Goal: Task Accomplishment & Management: Complete application form

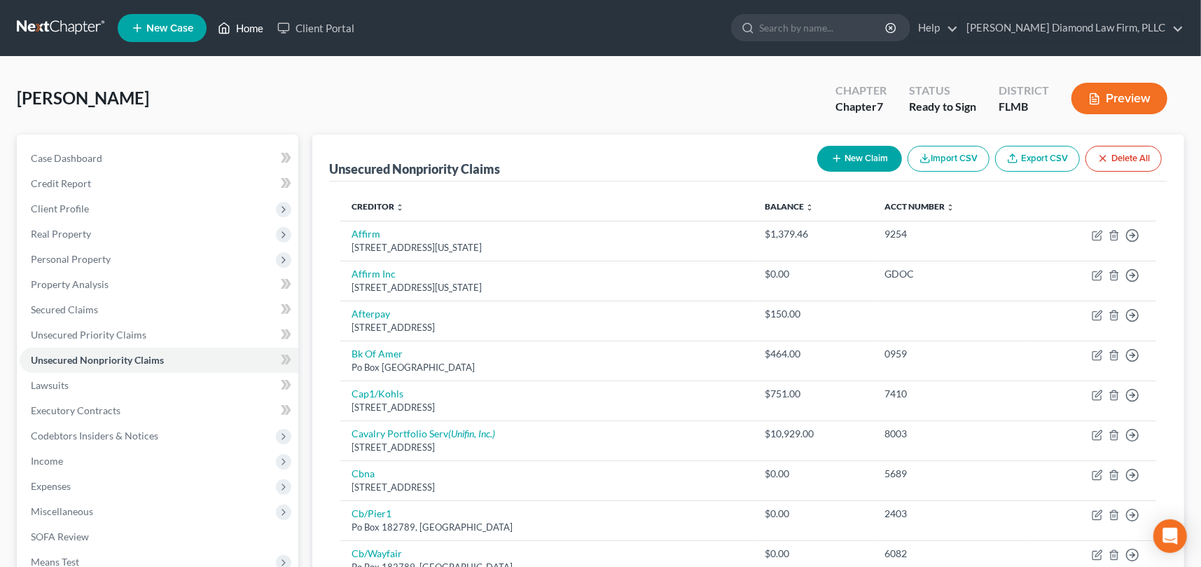
click at [252, 27] on link "Home" at bounding box center [241, 27] width 60 height 25
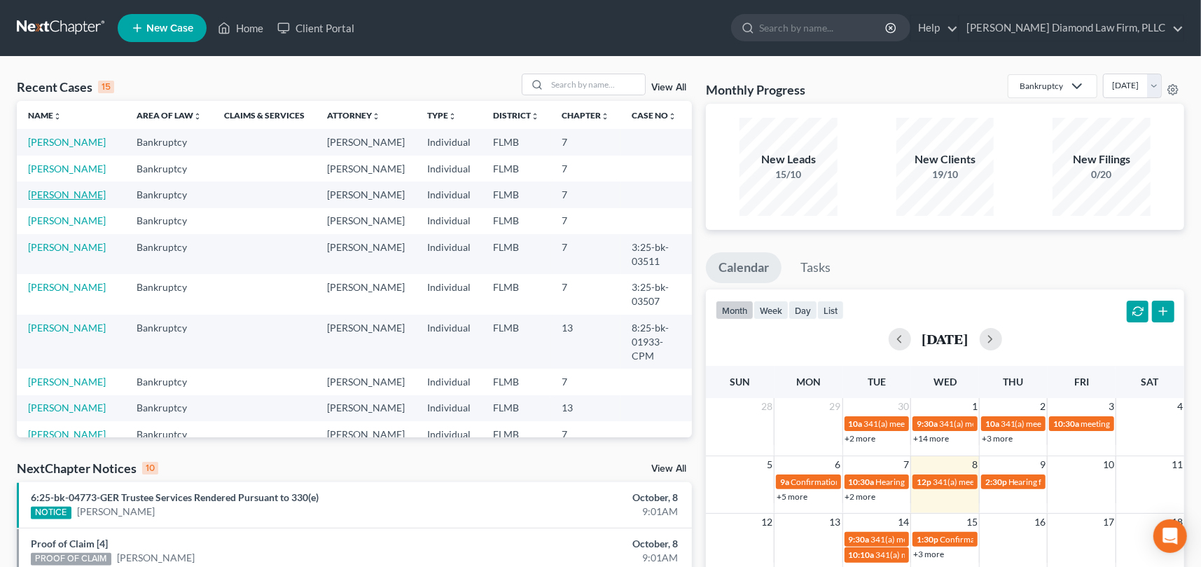
click at [57, 200] on link "[PERSON_NAME]" at bounding box center [67, 194] width 78 height 12
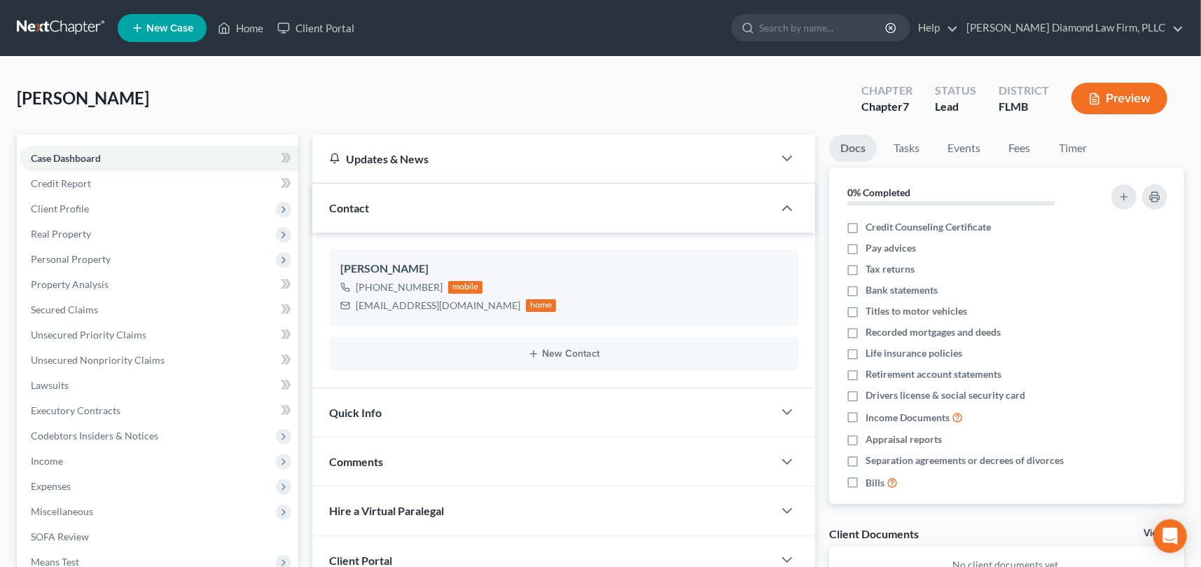
click at [332, 207] on span "Contact" at bounding box center [349, 207] width 40 height 13
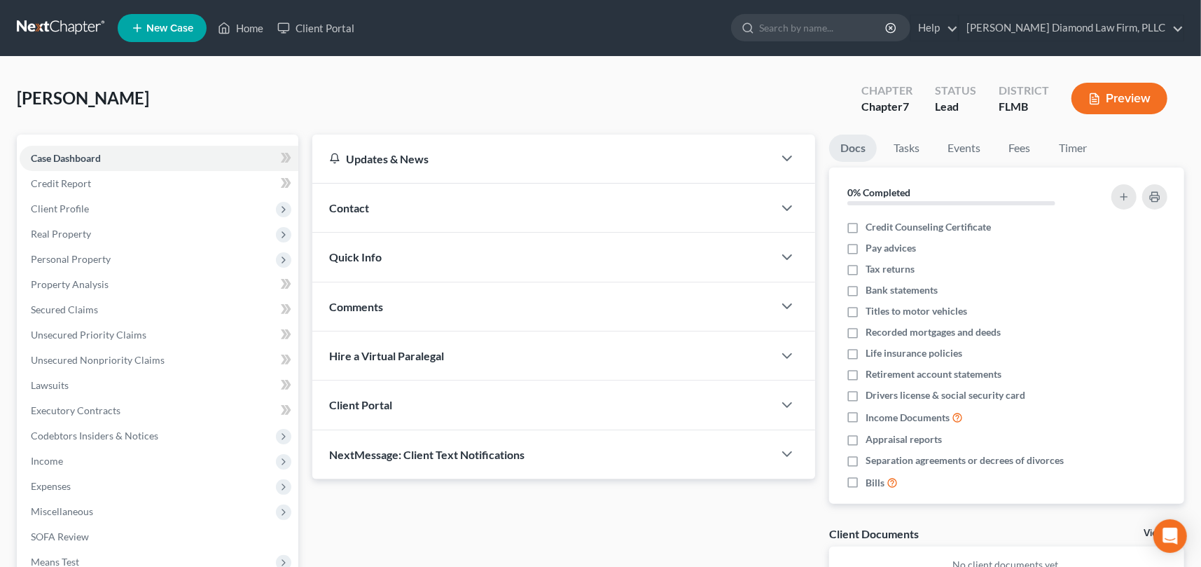
click at [333, 209] on span "Contact" at bounding box center [349, 207] width 40 height 13
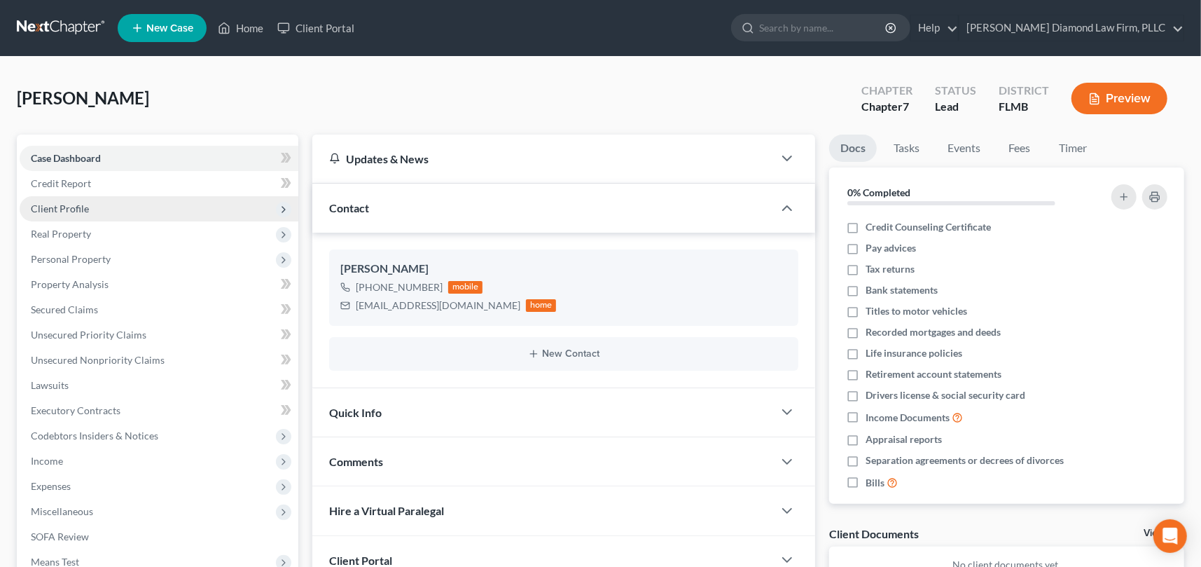
click at [65, 210] on span "Client Profile" at bounding box center [60, 208] width 58 height 12
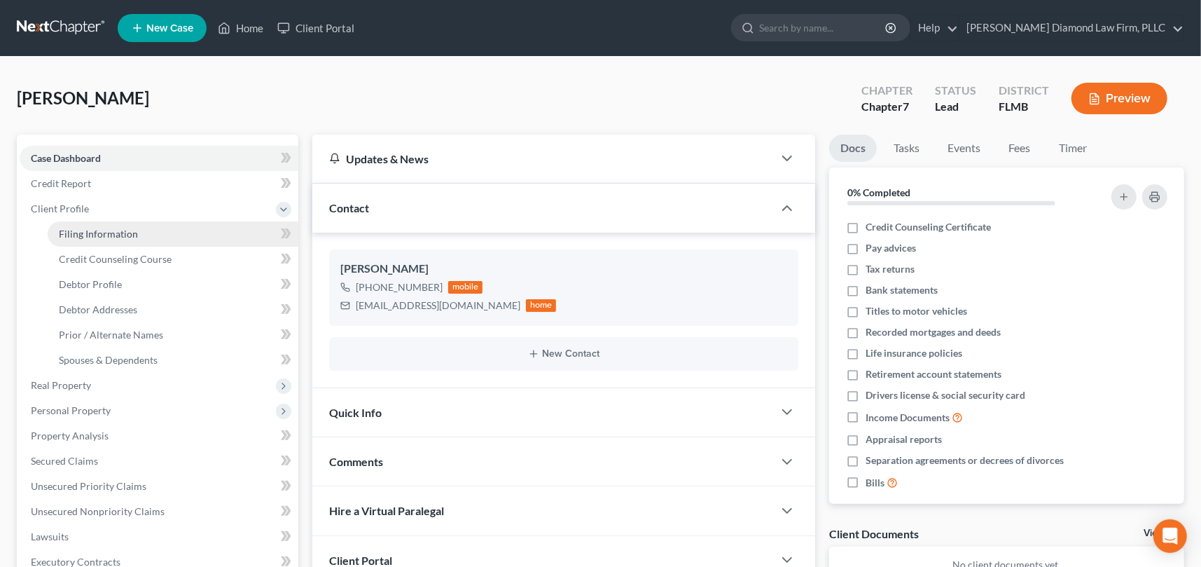
click at [87, 232] on span "Filing Information" at bounding box center [98, 234] width 79 height 12
select select "1"
select select "0"
select select "9"
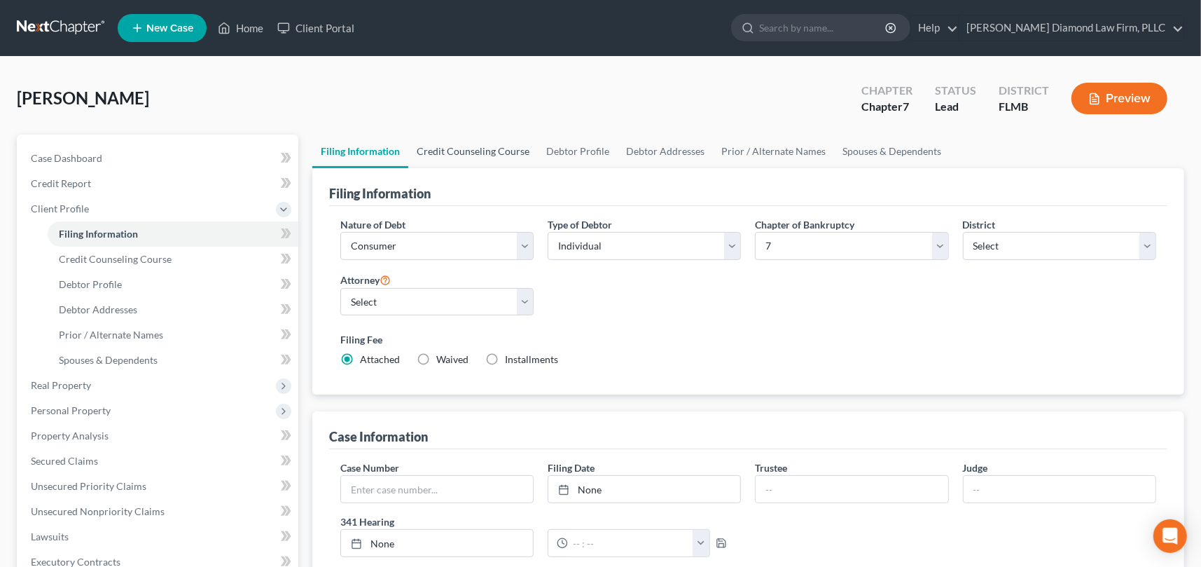
click at [443, 153] on link "Credit Counseling Course" at bounding box center [473, 151] width 130 height 34
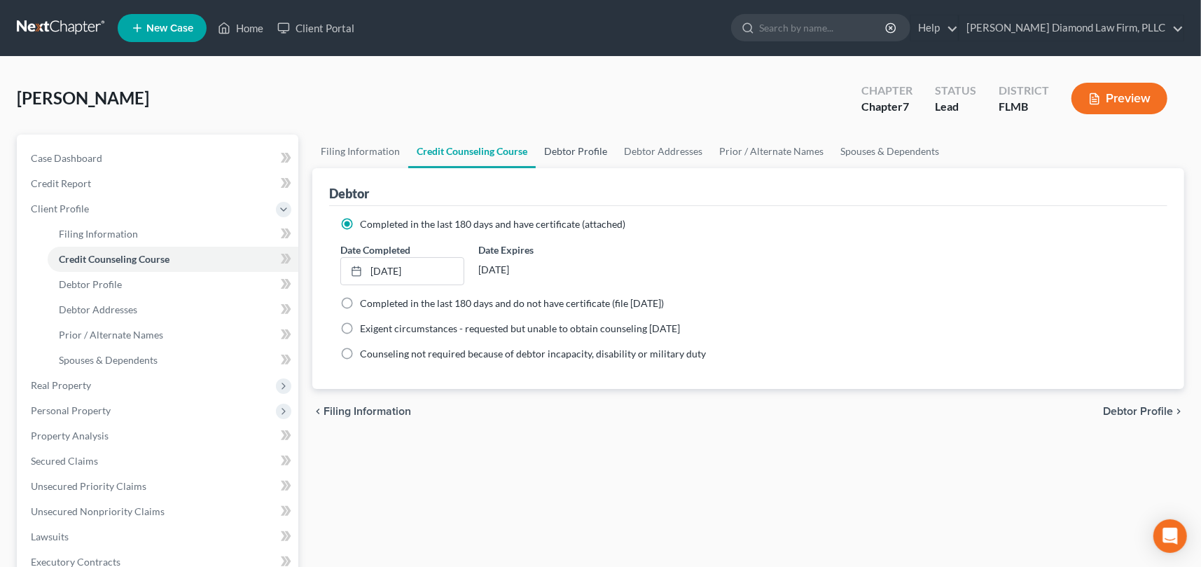
click at [562, 147] on link "Debtor Profile" at bounding box center [576, 151] width 80 height 34
select select "3"
select select "0"
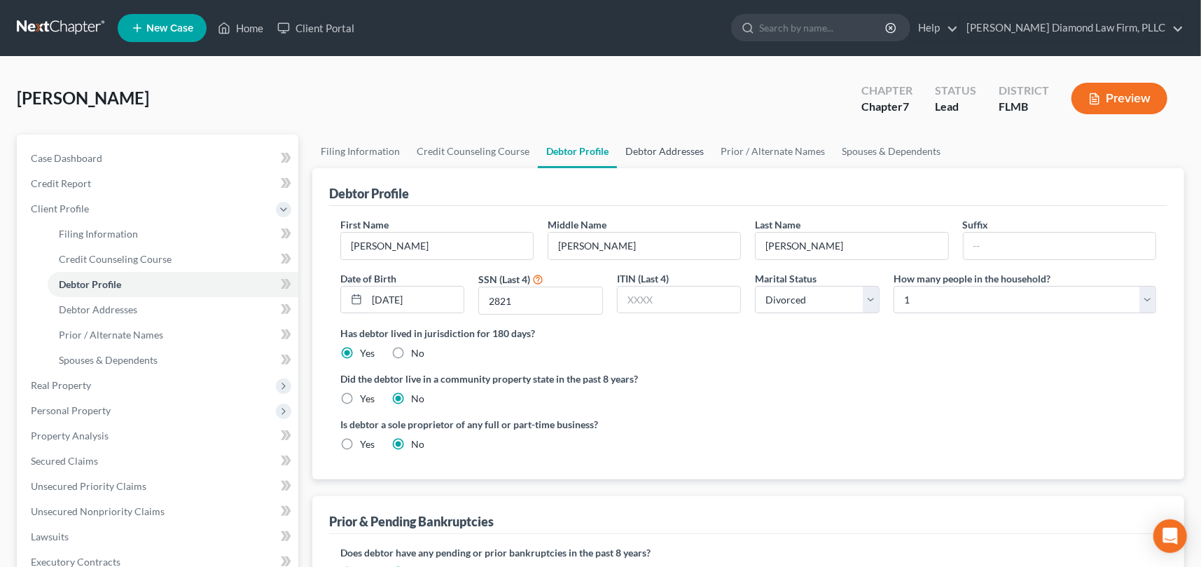
click at [667, 157] on link "Debtor Addresses" at bounding box center [664, 151] width 95 height 34
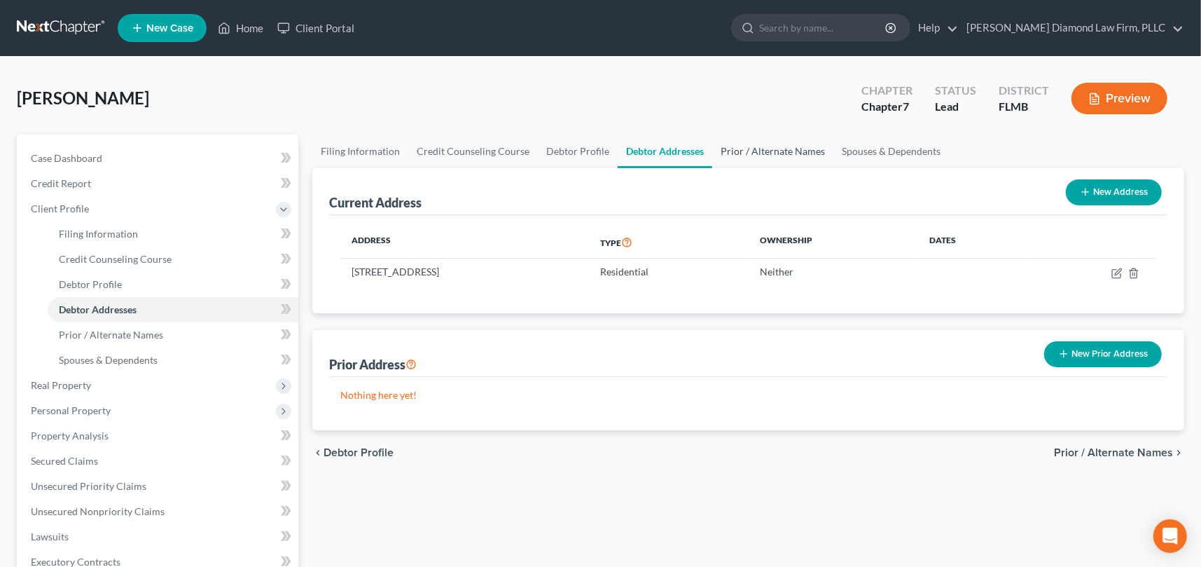
click at [765, 151] on link "Prior / Alternate Names" at bounding box center [772, 151] width 121 height 34
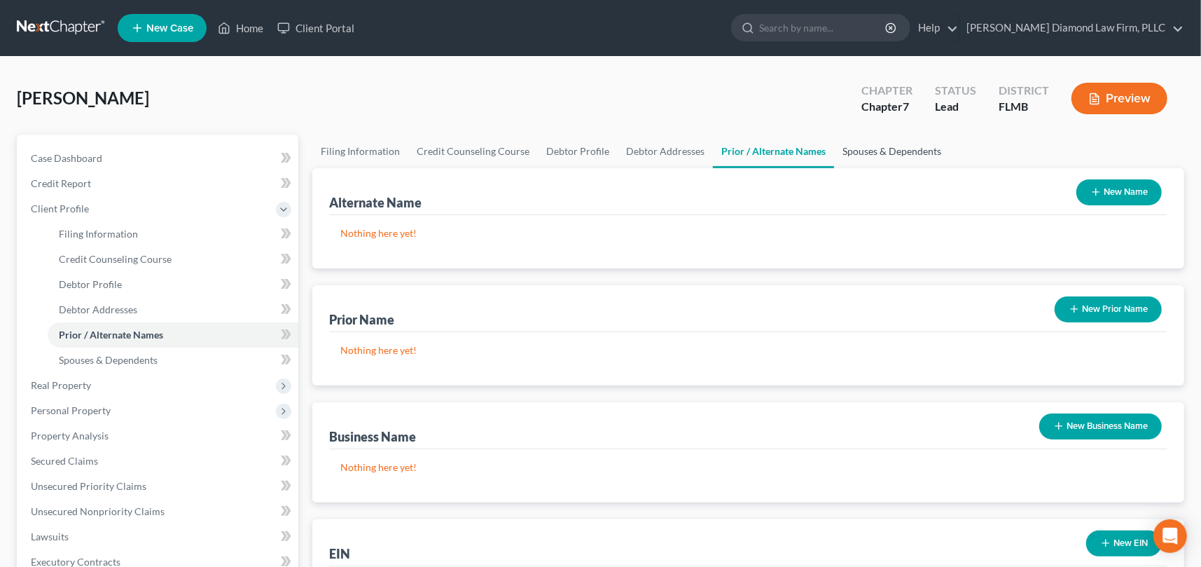
click at [893, 147] on link "Spouses & Dependents" at bounding box center [892, 151] width 116 height 34
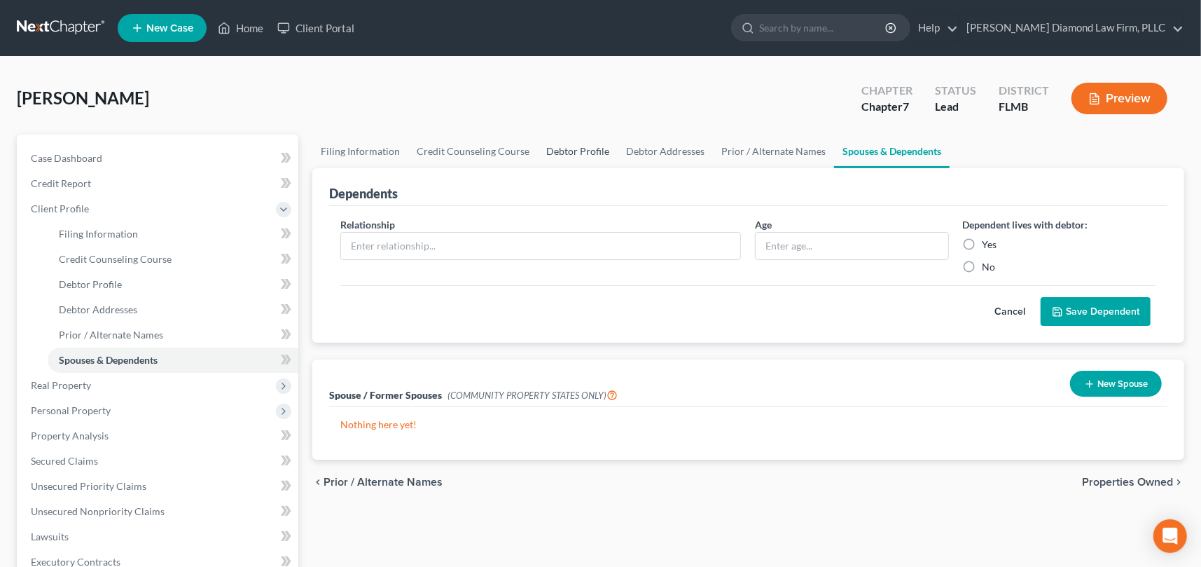
click at [562, 146] on link "Debtor Profile" at bounding box center [578, 151] width 80 height 34
select select "3"
select select "0"
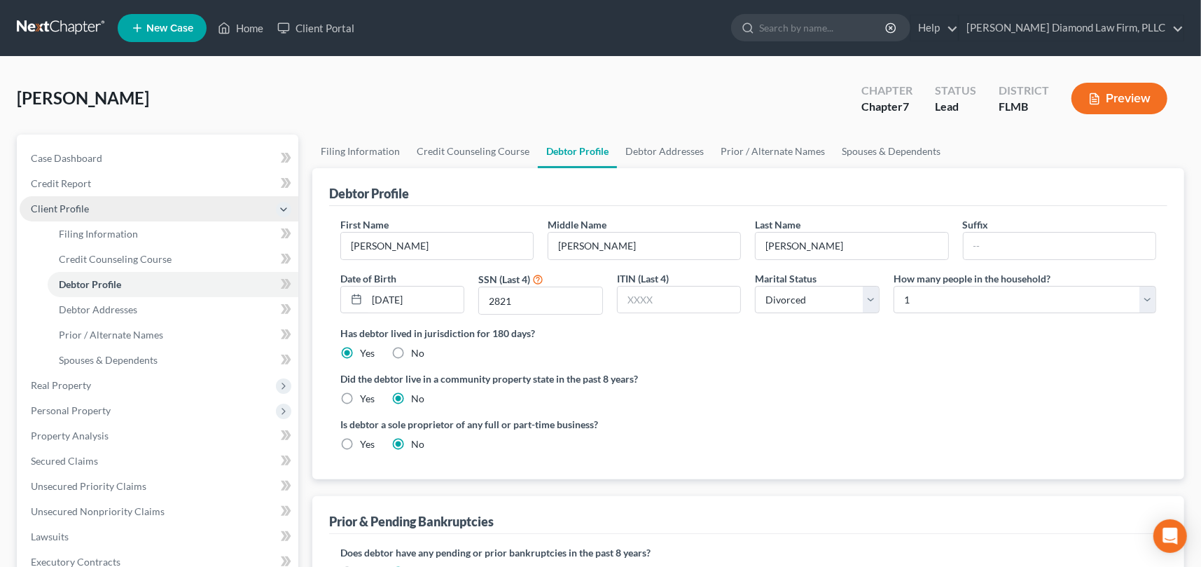
click at [282, 206] on icon at bounding box center [283, 209] width 11 height 11
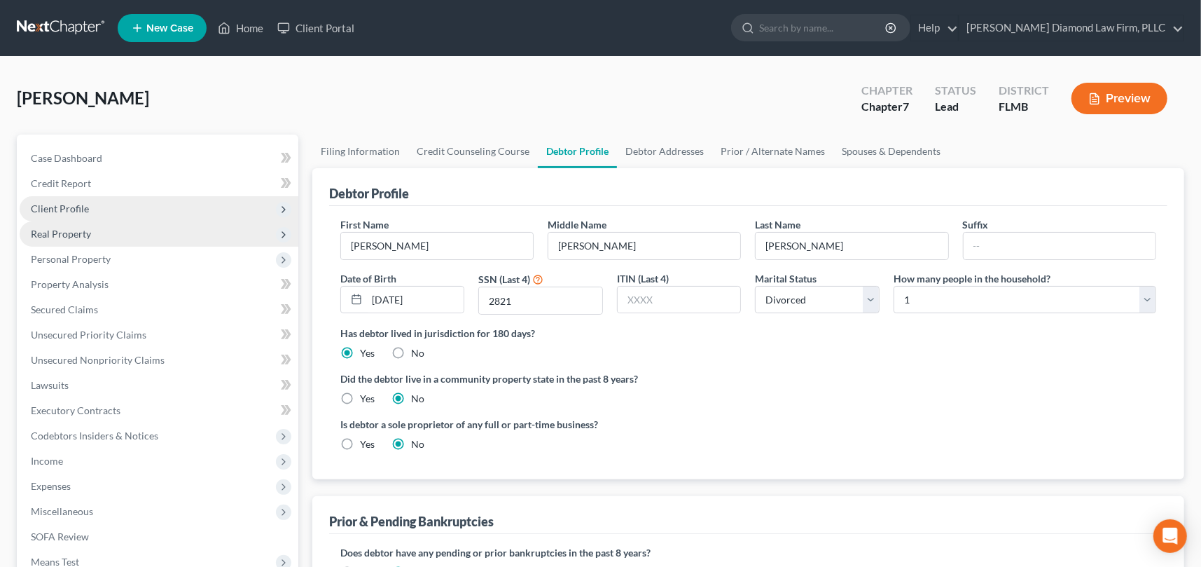
click at [88, 236] on span "Real Property" at bounding box center [61, 234] width 60 height 12
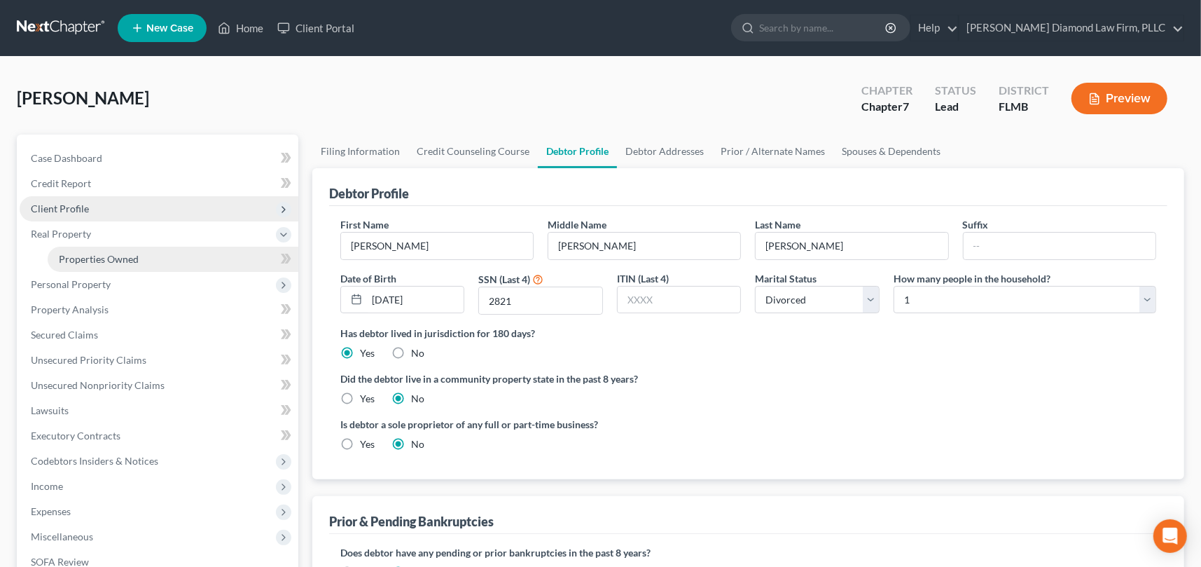
click at [91, 253] on span "Properties Owned" at bounding box center [99, 259] width 80 height 12
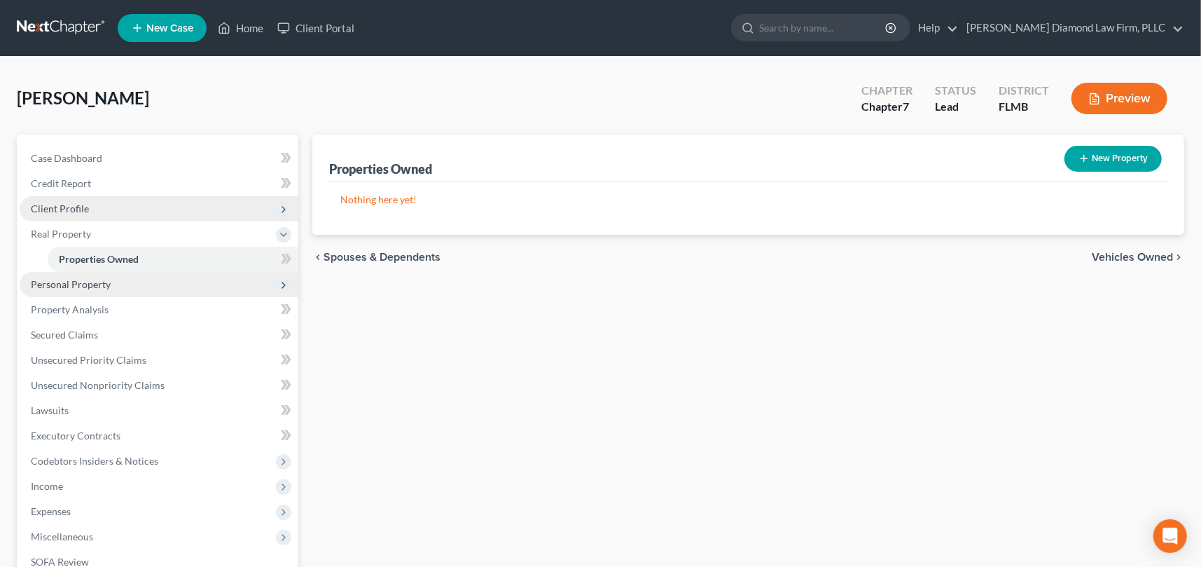
click at [60, 281] on span "Personal Property" at bounding box center [71, 284] width 80 height 12
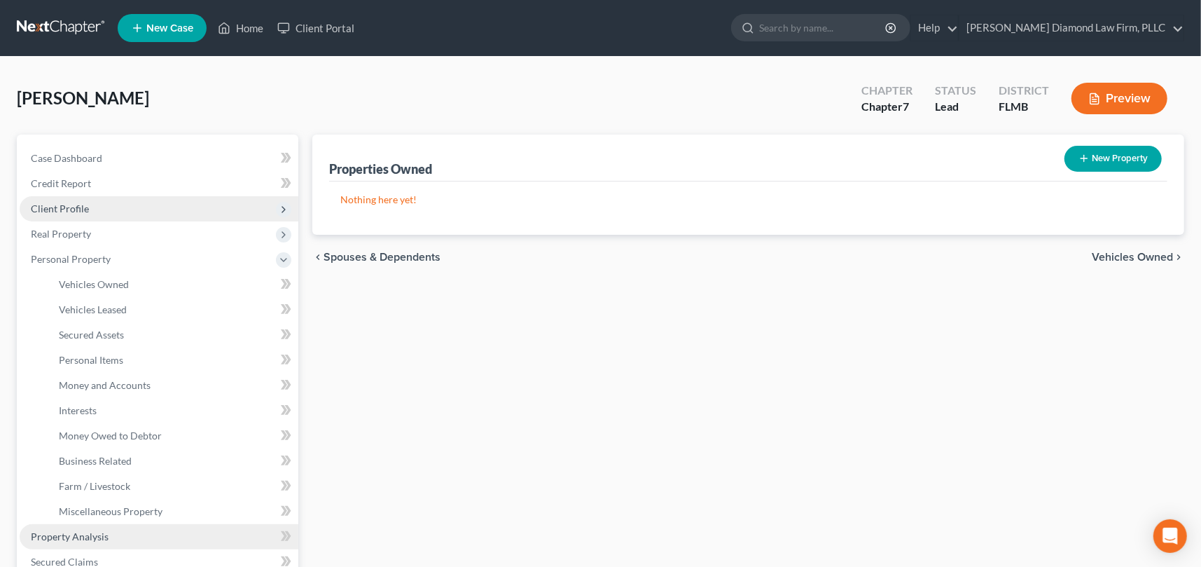
click at [76, 534] on span "Property Analysis" at bounding box center [70, 536] width 78 height 12
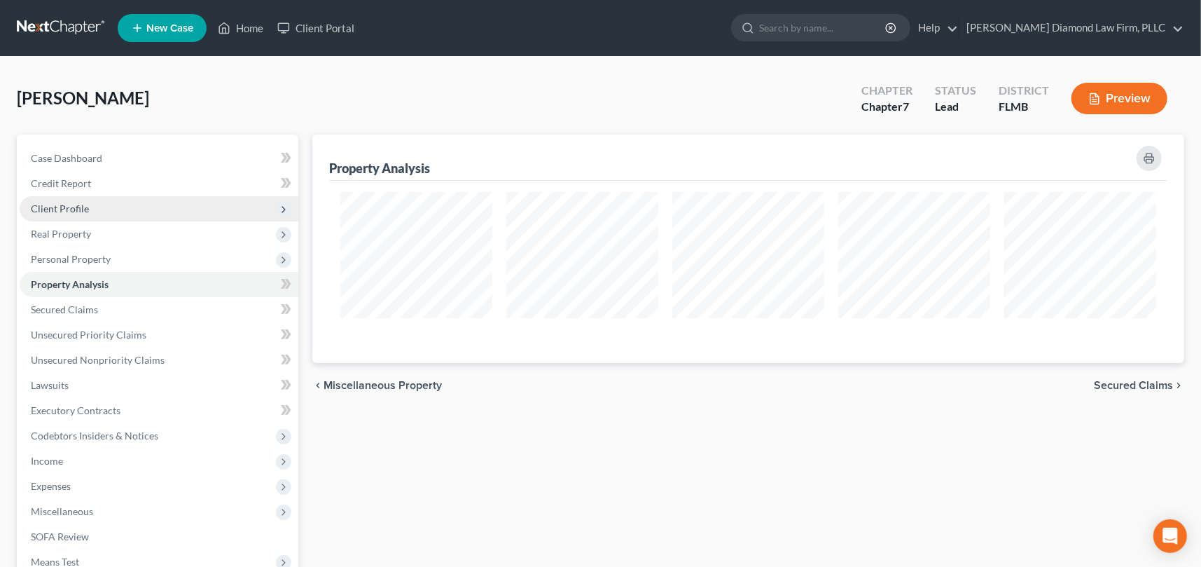
scroll to position [228, 872]
click at [83, 242] on span "Real Property" at bounding box center [159, 233] width 279 height 25
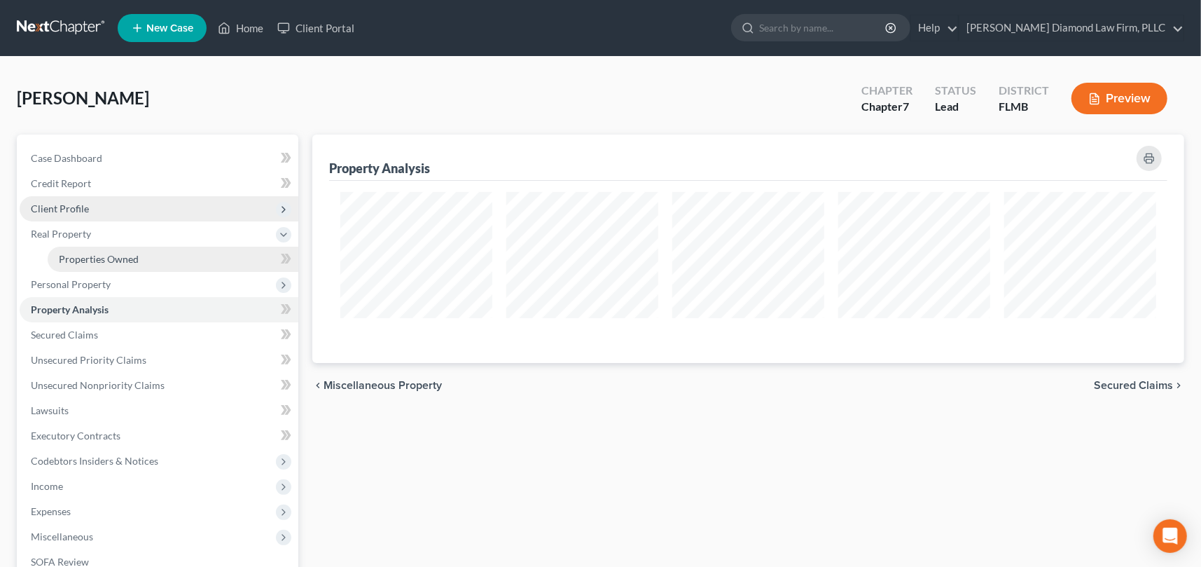
click at [101, 259] on span "Properties Owned" at bounding box center [99, 259] width 80 height 12
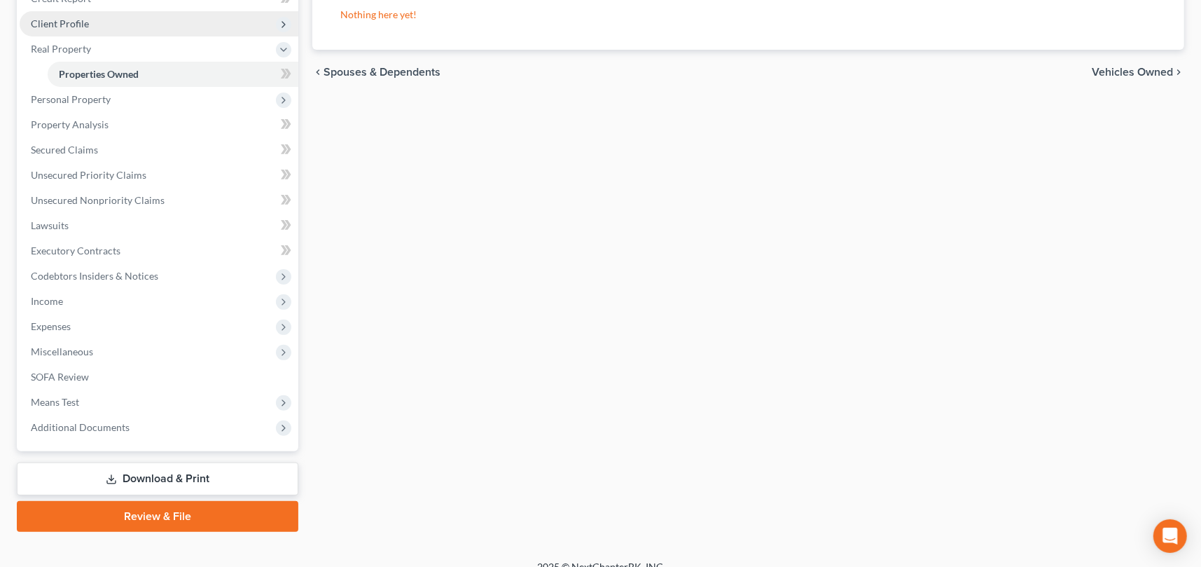
scroll to position [202, 0]
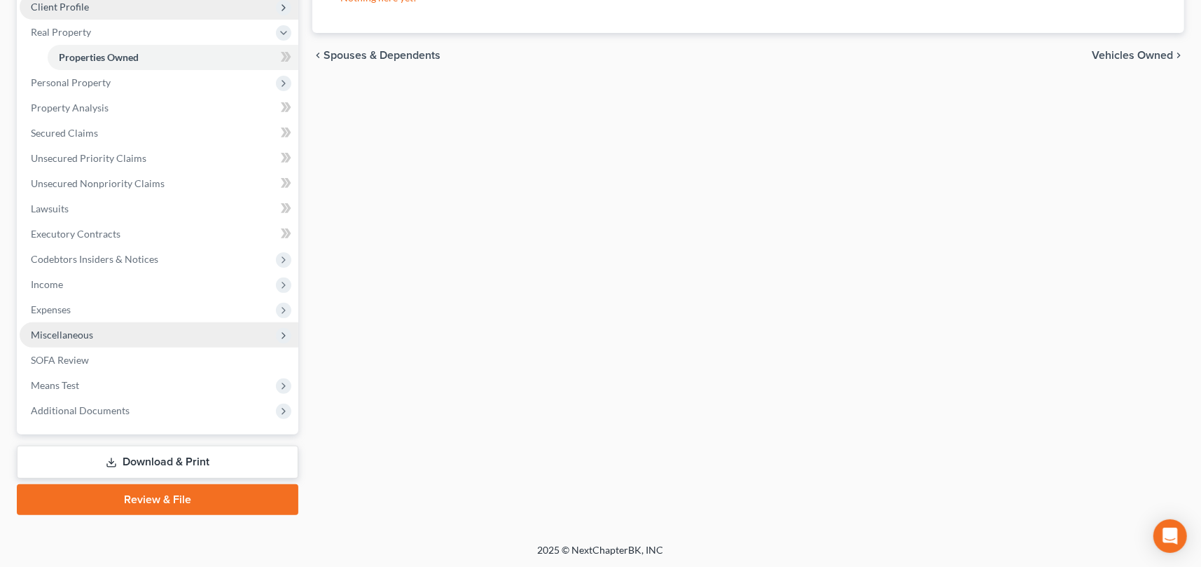
click at [61, 333] on span "Miscellaneous" at bounding box center [62, 334] width 62 height 12
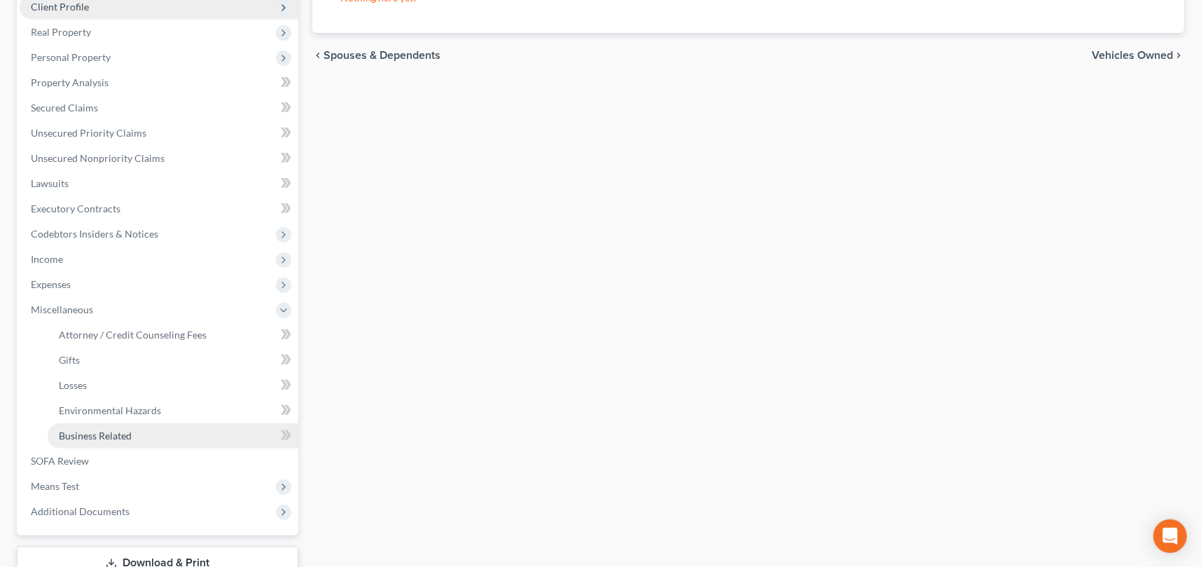
click at [101, 436] on span "Business Related" at bounding box center [95, 435] width 73 height 12
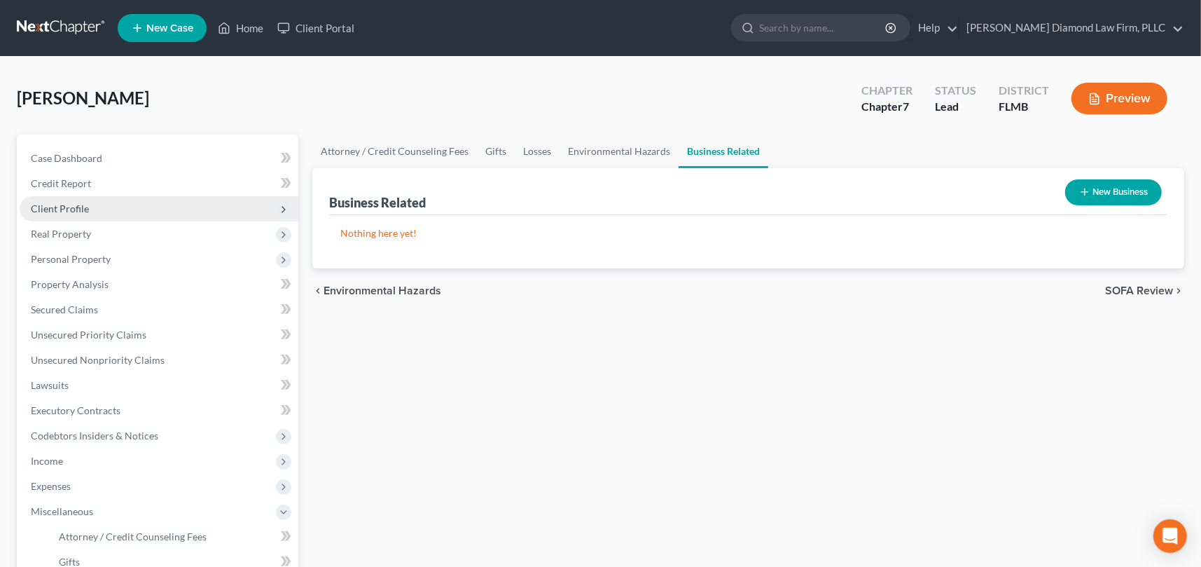
click at [1127, 192] on button "New Business" at bounding box center [1113, 192] width 97 height 26
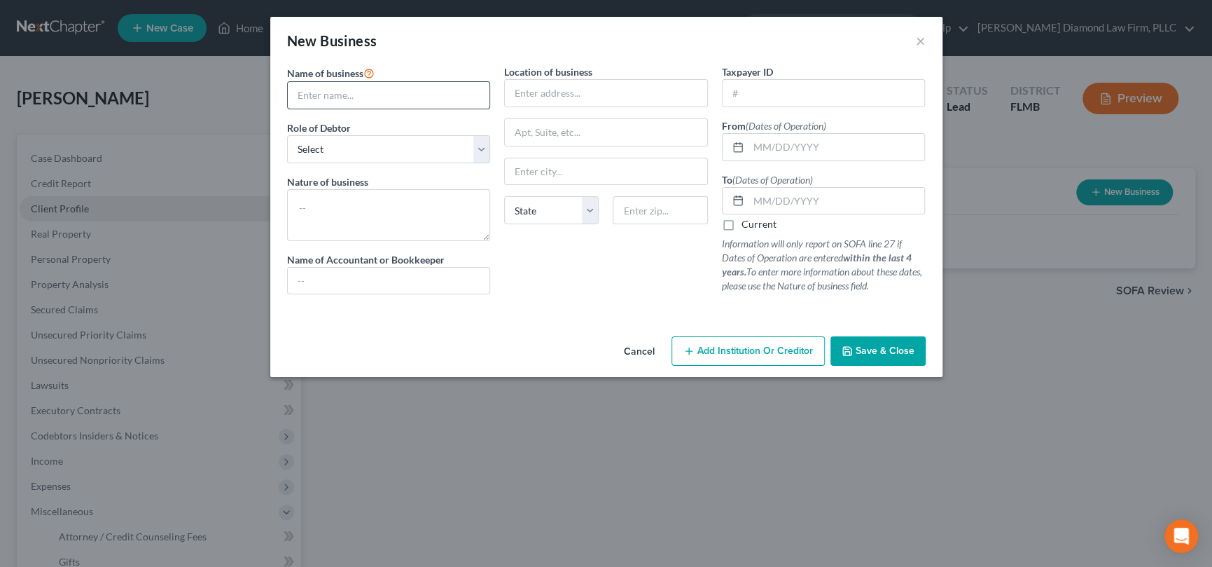
click at [371, 93] on input "text" at bounding box center [389, 95] width 202 height 27
type input "[PERSON_NAME], LLC"
click at [483, 147] on select "Select A member of a limited liability company (LLC) or limited liability partn…" at bounding box center [389, 149] width 204 height 28
select select "member"
click at [287, 135] on select "Select A member of a limited liability company (LLC) or limited liability partn…" at bounding box center [389, 149] width 204 height 28
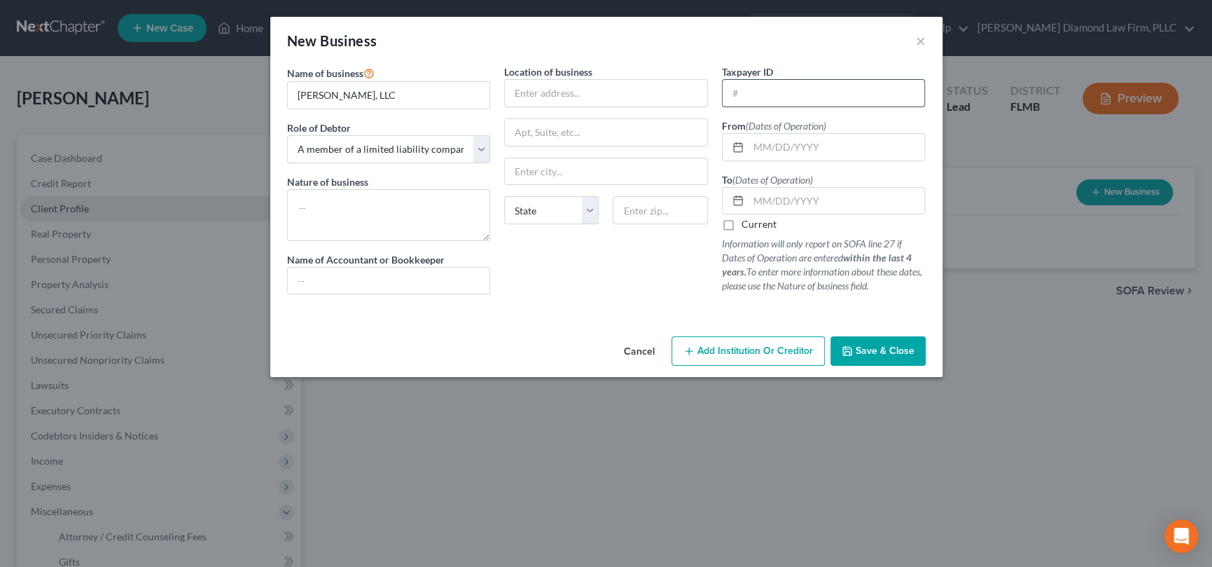
click at [738, 91] on input "text" at bounding box center [824, 93] width 202 height 27
type input "[US_EMPLOYER_IDENTIFICATION_NUMBER]"
click at [765, 144] on input "text" at bounding box center [837, 147] width 176 height 27
type input "[DATE]"
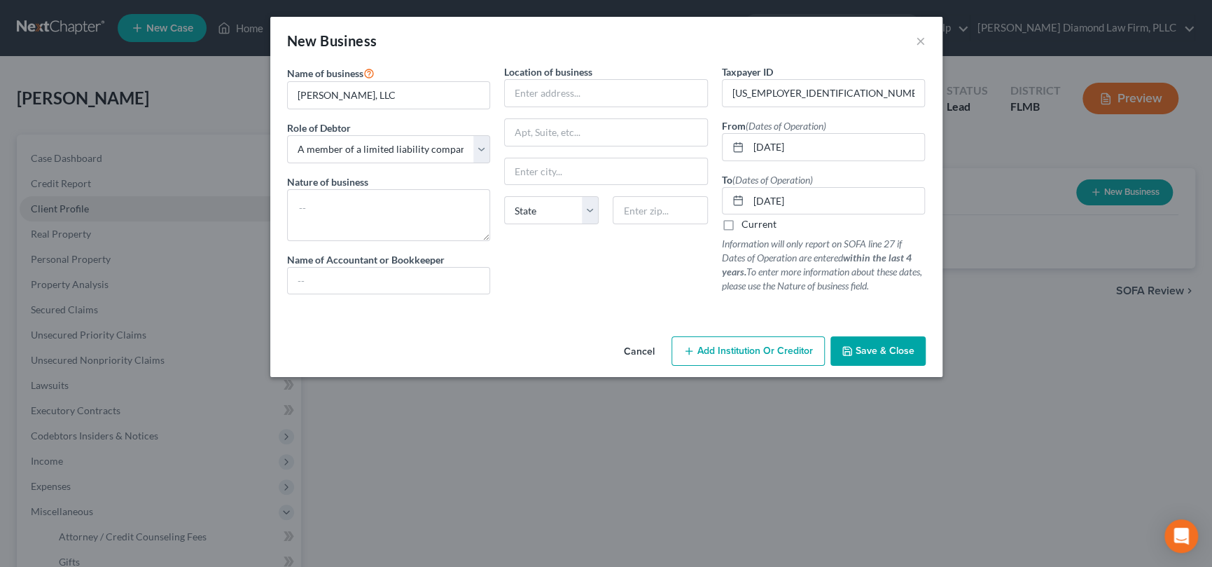
click at [901, 343] on button "Save & Close" at bounding box center [878, 350] width 95 height 29
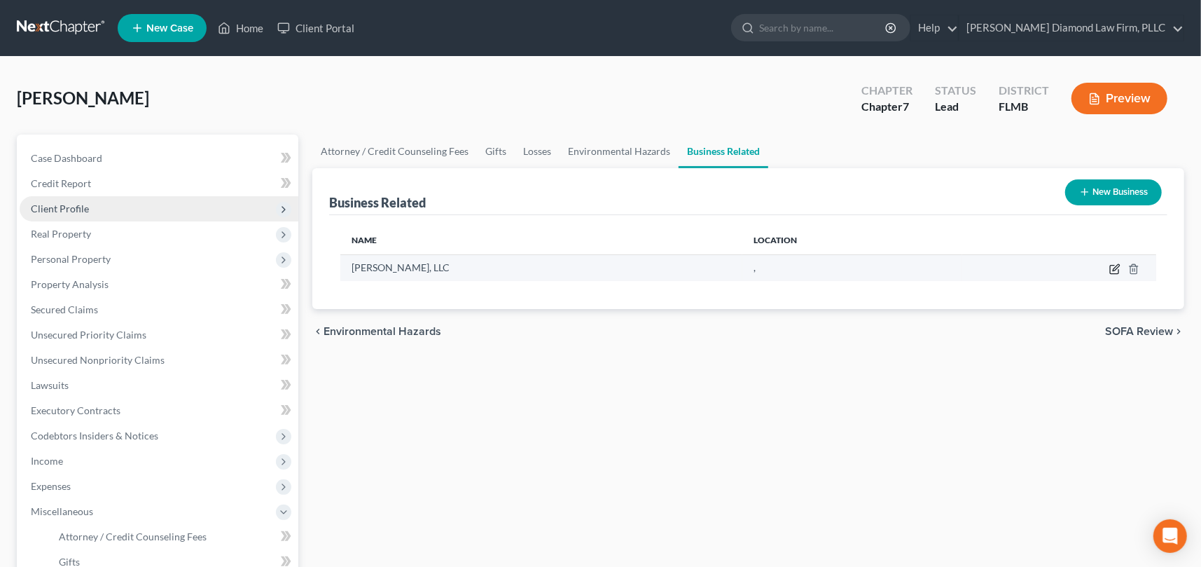
click at [1113, 267] on icon "button" at bounding box center [1114, 268] width 11 height 11
select select "member"
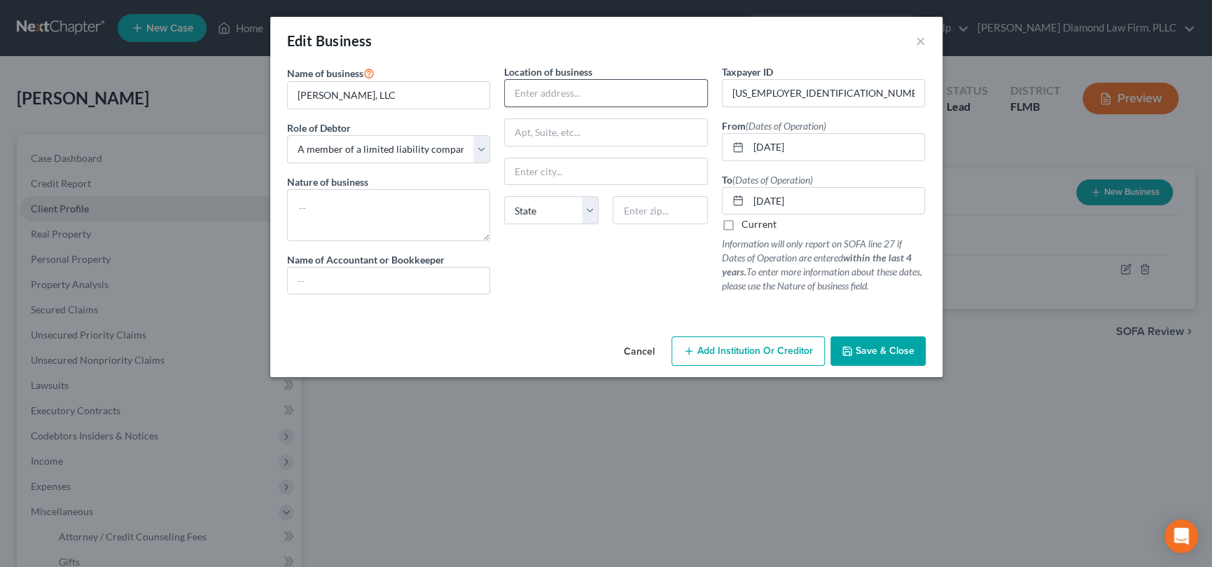
click at [544, 95] on input "text" at bounding box center [606, 93] width 202 height 27
click at [545, 91] on input "12654 IImpatiens St.," at bounding box center [606, 93] width 202 height 27
type input "12654 Impatiens St."
type input "Spring Hill"
select select "9"
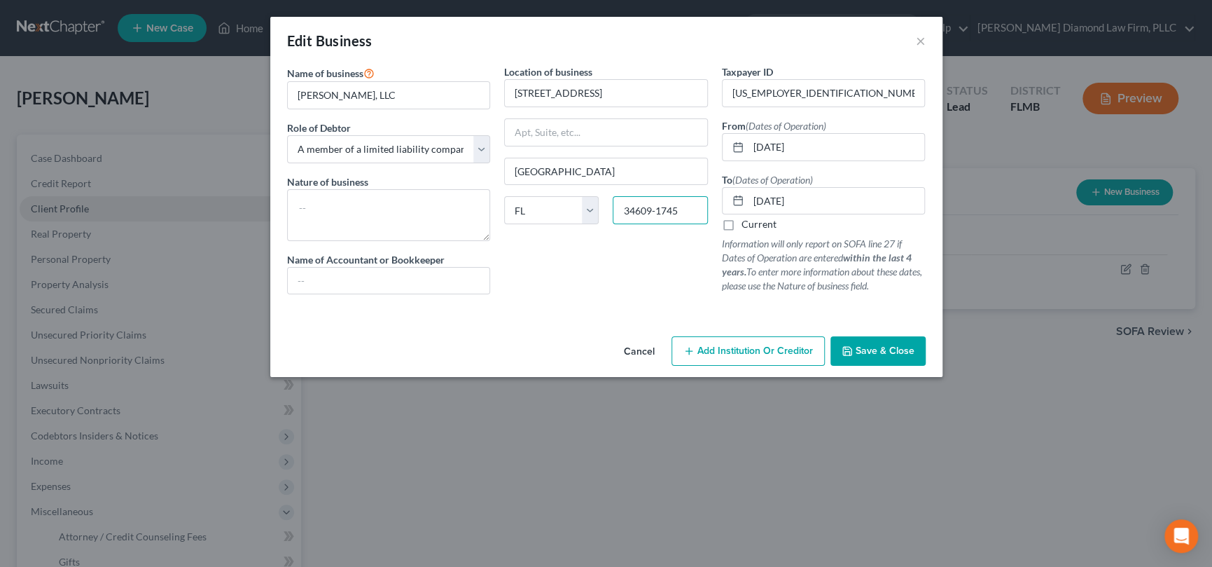
type input "34609-1745"
click at [891, 345] on span "Save & Close" at bounding box center [885, 351] width 59 height 12
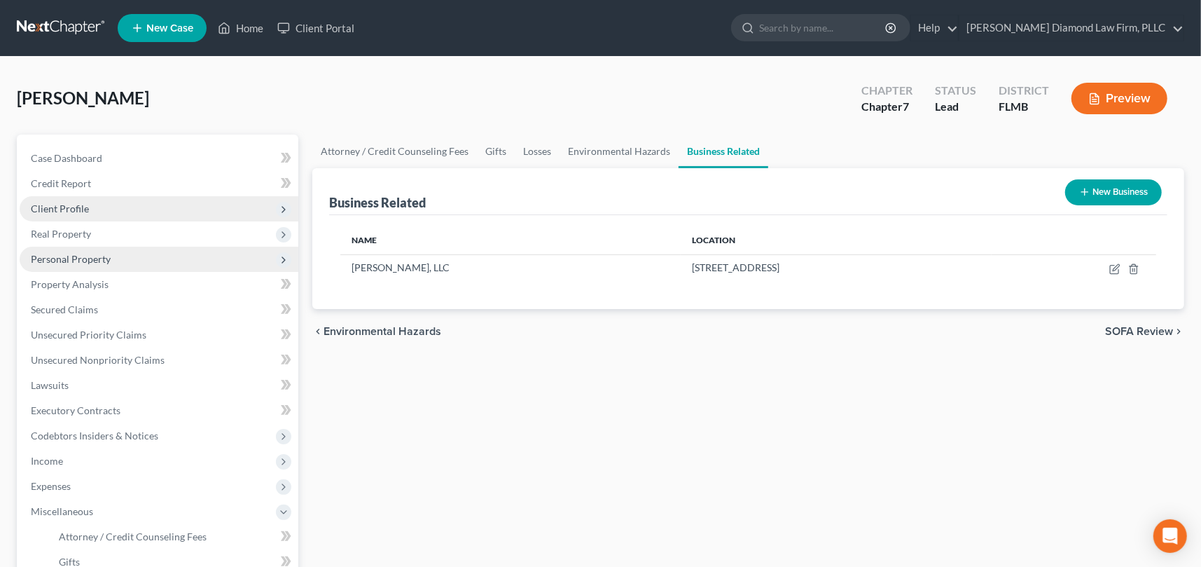
click at [80, 261] on span "Personal Property" at bounding box center [71, 259] width 80 height 12
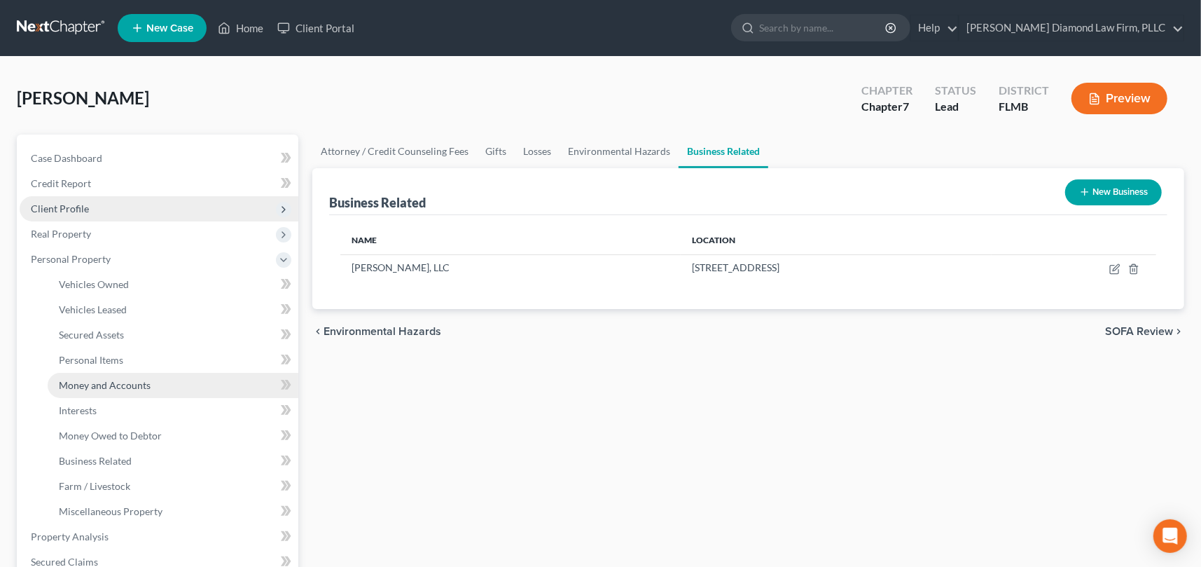
click at [106, 384] on span "Money and Accounts" at bounding box center [105, 385] width 92 height 12
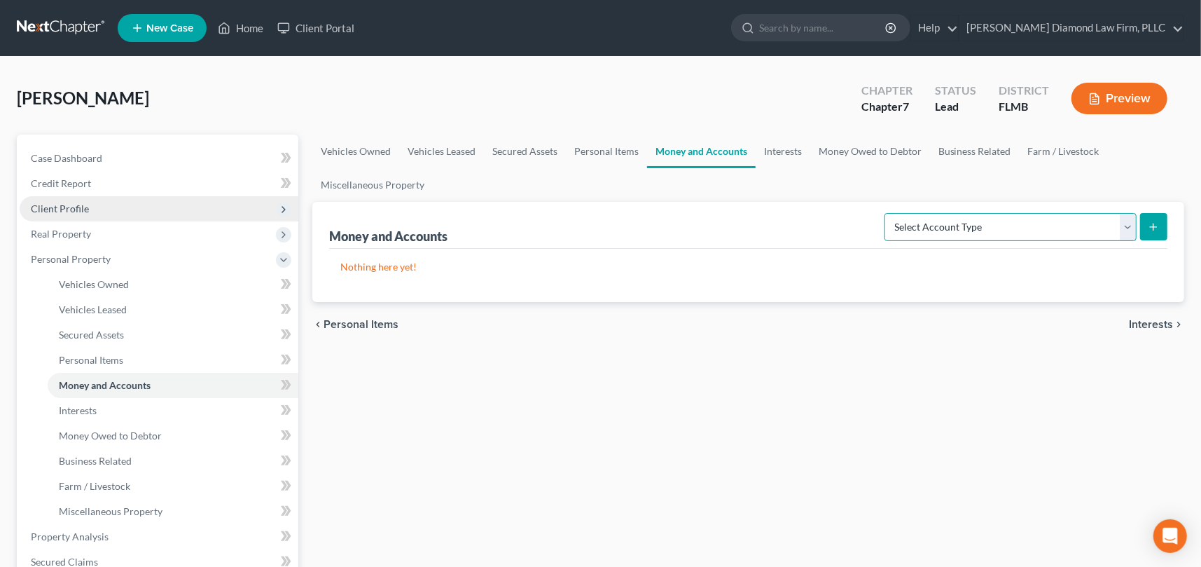
click at [1079, 227] on select "Select Account Type Brokerage Cash on Hand Certificates of Deposit Checking Acc…" at bounding box center [1010, 227] width 252 height 28
click at [952, 225] on select "Select Account Type Brokerage Cash on Hand Certificates of Deposit Checking Acc…" at bounding box center [1010, 227] width 252 height 28
select select "brokerage"
click at [888, 213] on select "Select Account Type Brokerage Cash on Hand Certificates of Deposit Checking Acc…" at bounding box center [1010, 227] width 252 height 28
click at [1160, 228] on button "submit" at bounding box center [1153, 226] width 27 height 27
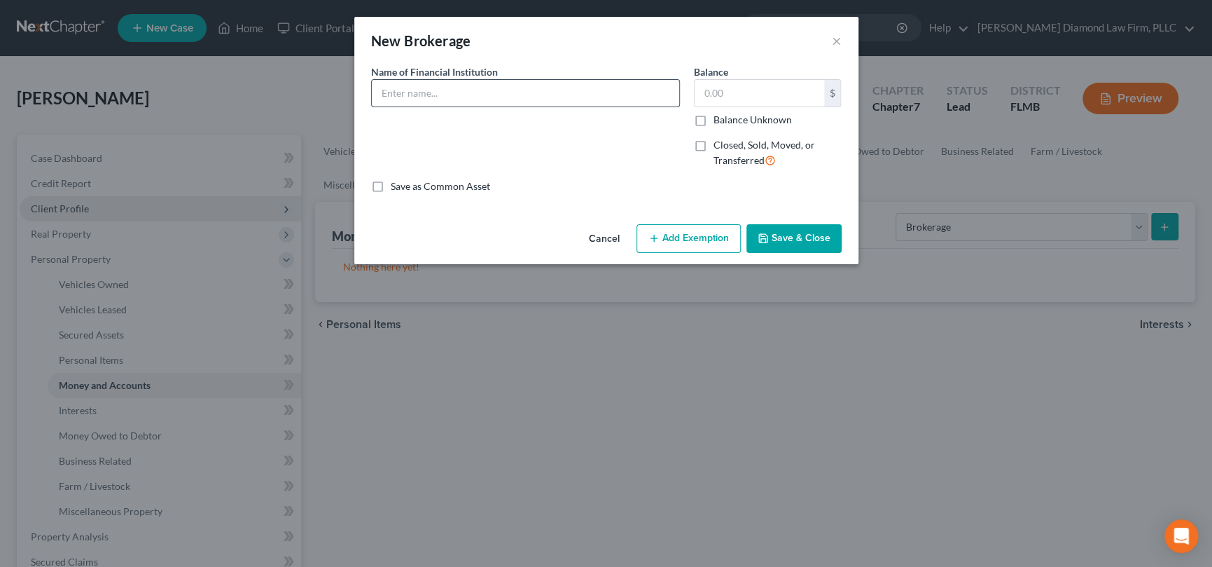
drag, startPoint x: 478, startPoint y: 93, endPoint x: 482, endPoint y: 85, distance: 9.1
click at [478, 93] on input "text" at bounding box center [525, 93] width 307 height 27
type input "WeBull #6CF4"
type input "0.92"
click at [808, 238] on button "Save & Close" at bounding box center [793, 238] width 95 height 29
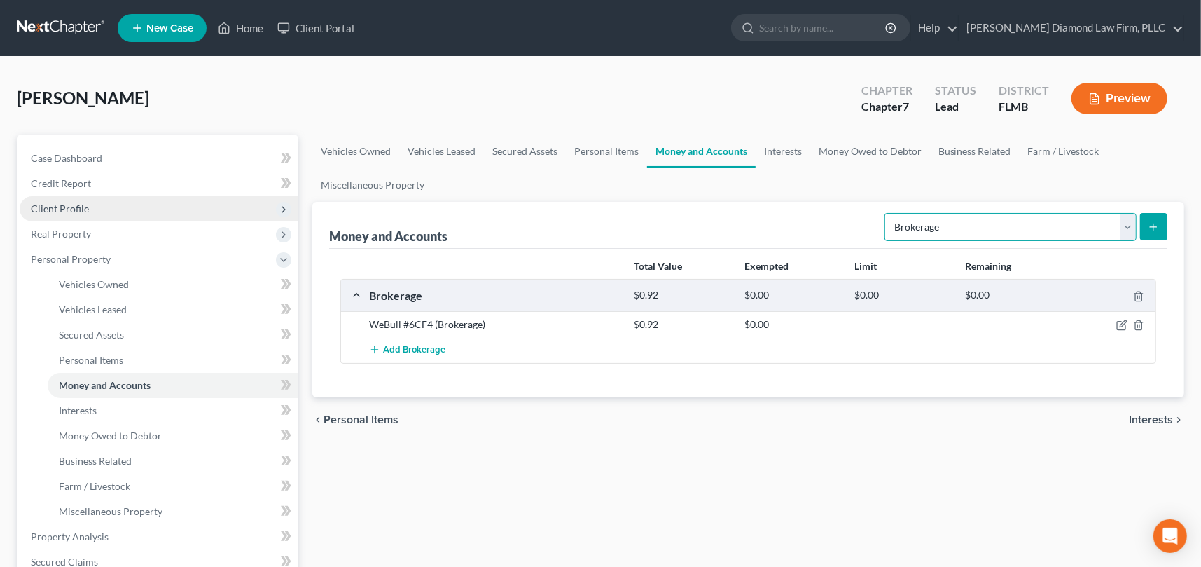
drag, startPoint x: 1133, startPoint y: 221, endPoint x: 1104, endPoint y: 225, distance: 29.1
click at [1133, 221] on select "Select Account Type Brokerage Cash on Hand Certificates of Deposit Checking Acc…" at bounding box center [1010, 227] width 252 height 28
select select "savings"
click at [888, 213] on select "Select Account Type Brokerage Cash on Hand Certificates of Deposit Checking Acc…" at bounding box center [1010, 227] width 252 height 28
click at [1156, 227] on line "submit" at bounding box center [1154, 227] width 6 height 0
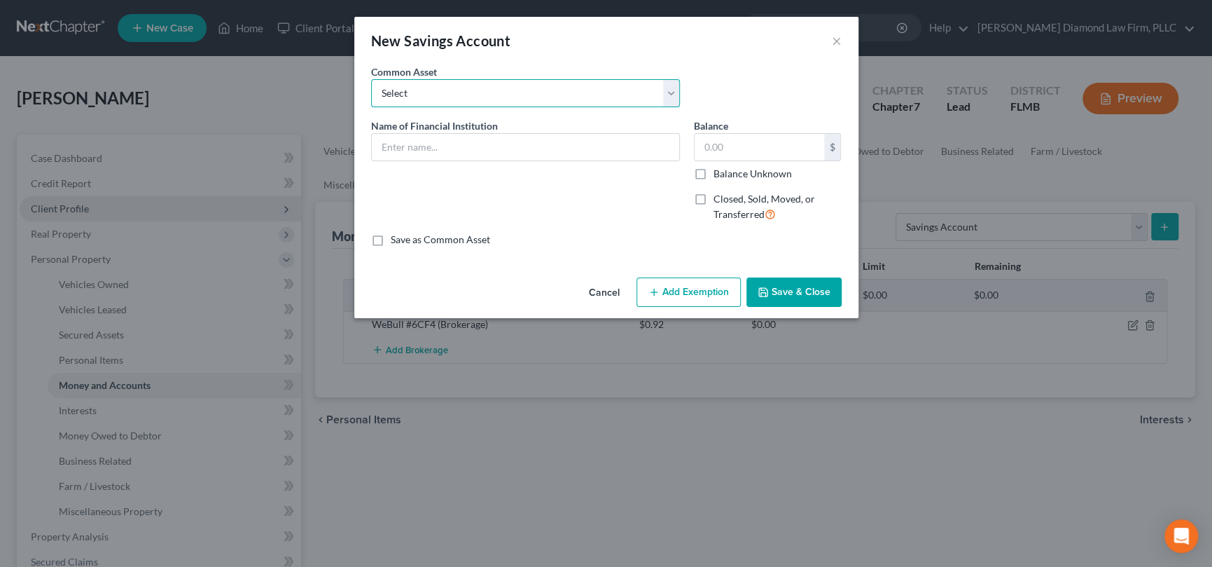
click at [453, 92] on select "Select Achieva Truist Navy Federal CU SunTrust PNC Bank Suncoast Credit Union W…" at bounding box center [525, 93] width 309 height 28
select select "5"
click at [371, 79] on select "Select Achieva Truist Navy Federal CU SunTrust PNC Bank Suncoast Credit Union W…" at bounding box center [525, 93] width 309 height 28
type input "Suncoast Credit Union"
type input "0"
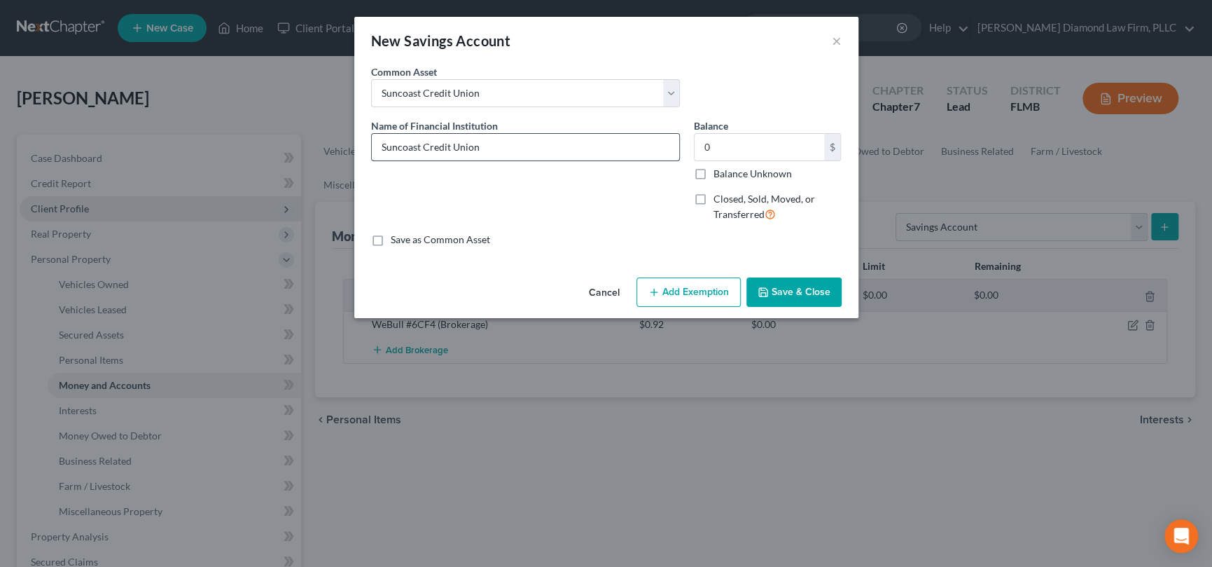
click at [506, 147] on input "Suncoast Credit Union" at bounding box center [525, 147] width 307 height 27
type input "Suncoast Credit Union #5919-00"
type input "5"
click at [798, 289] on button "Save & Close" at bounding box center [793, 291] width 95 height 29
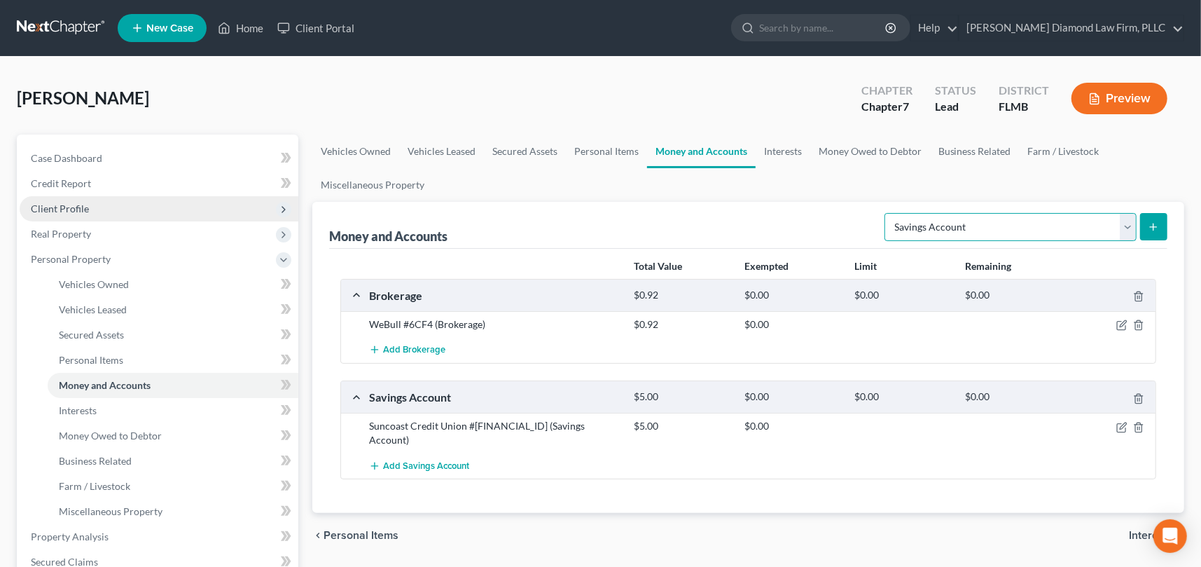
click at [1135, 225] on select "Select Account Type Brokerage Cash on Hand Certificates of Deposit Checking Acc…" at bounding box center [1010, 227] width 252 height 28
select select "checking"
click at [888, 213] on select "Select Account Type Brokerage Cash on Hand Certificates of Deposit Checking Acc…" at bounding box center [1010, 227] width 252 height 28
click at [1151, 221] on icon "submit" at bounding box center [1153, 226] width 11 height 11
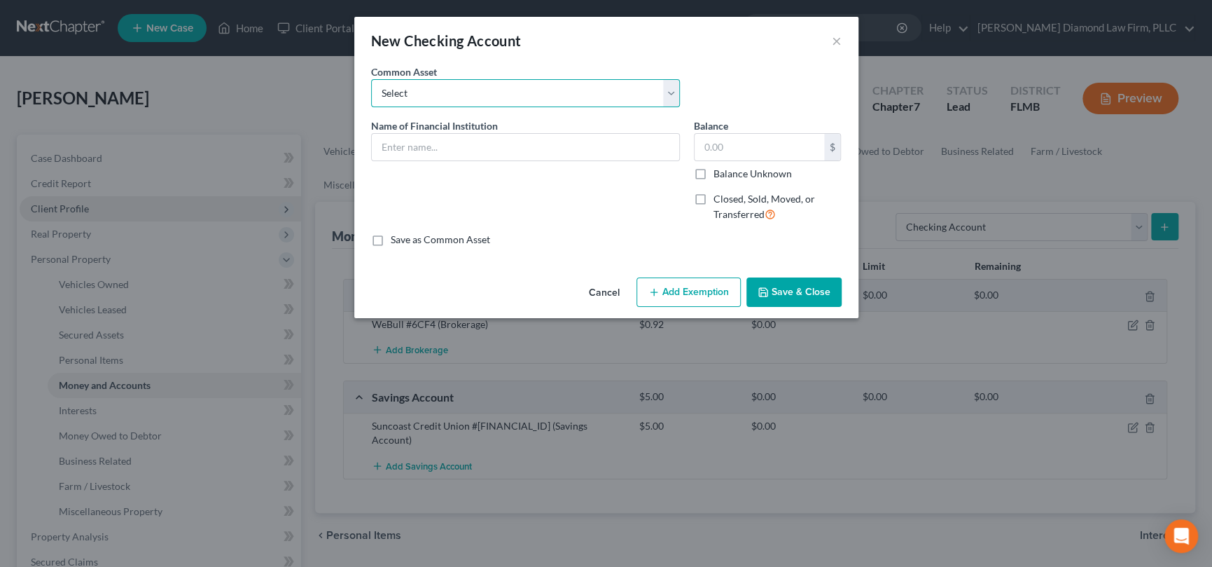
click at [452, 84] on select "Select Chase Bank Achieva Truist Regions Truist Navy Federal CU Bank of America…" at bounding box center [525, 93] width 309 height 28
select select "8"
click at [371, 79] on select "Select Chase Bank Achieva Truist Regions Truist Navy Federal CU Bank of America…" at bounding box center [525, 93] width 309 height 28
type input "Suncoast CU"
type input "0.00"
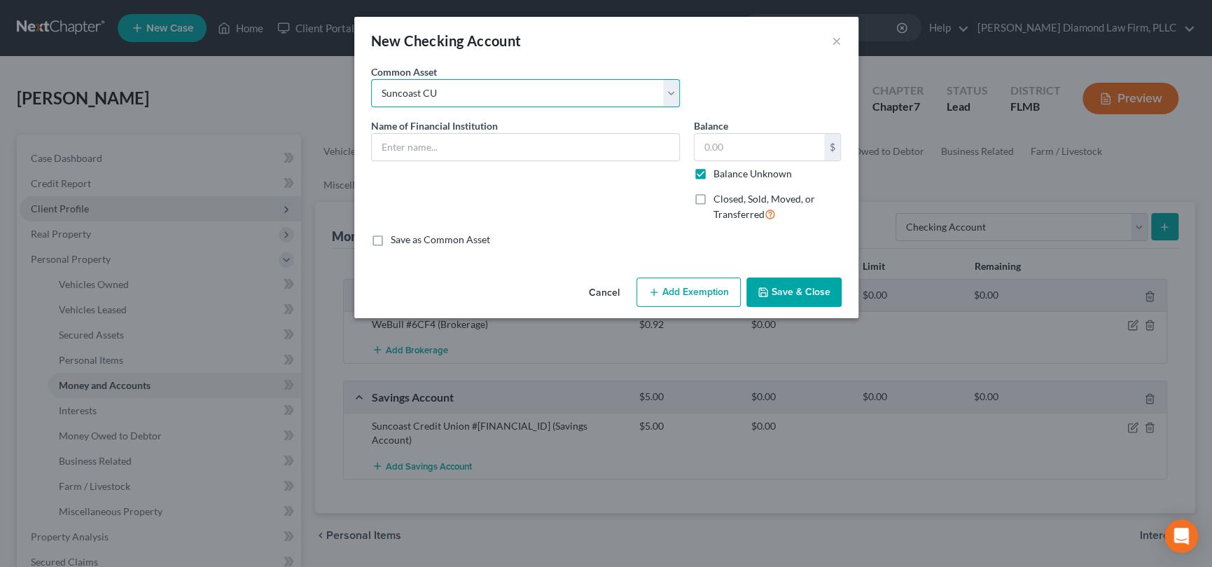
checkbox input "true"
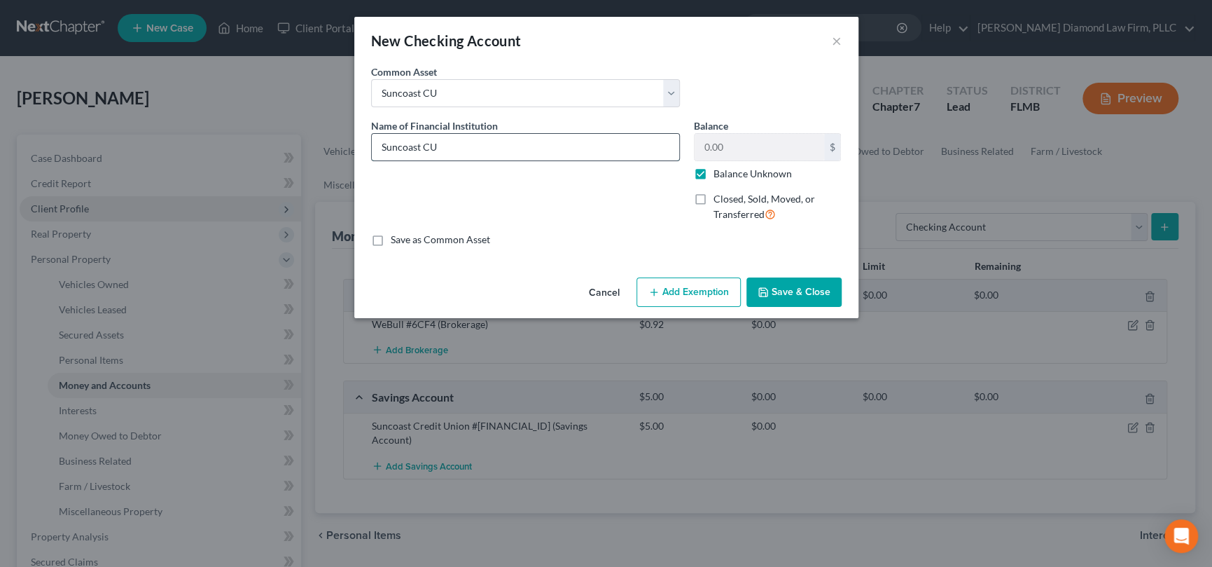
click at [454, 147] on input "Suncoast CU" at bounding box center [525, 147] width 307 height 27
type input "Suncoast Credit Union #5919-50"
click at [714, 174] on label "Balance Unknown" at bounding box center [753, 174] width 78 height 14
click at [719, 174] on input "Balance Unknown" at bounding box center [723, 171] width 9 height 9
checkbox input "false"
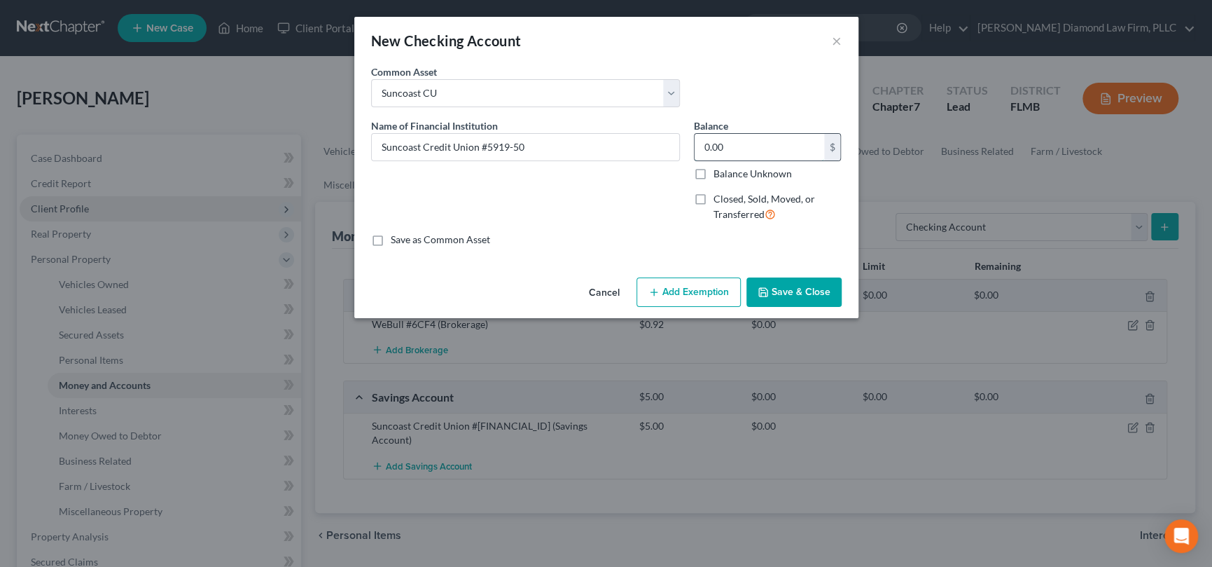
click at [722, 141] on input "0.00" at bounding box center [760, 147] width 130 height 27
type input "0.72"
click at [776, 289] on button "Save & Close" at bounding box center [793, 291] width 95 height 29
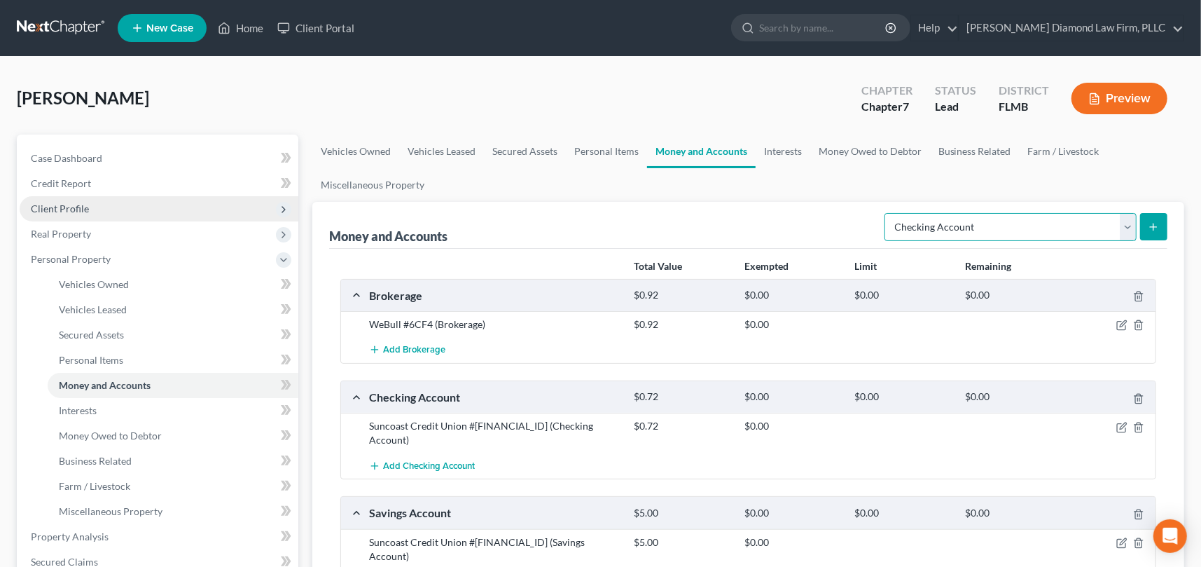
click at [1123, 225] on select "Select Account Type Brokerage Cash on Hand Certificates of Deposit Checking Acc…" at bounding box center [1010, 227] width 252 height 28
select select "money_market"
click at [888, 213] on select "Select Account Type Brokerage Cash on Hand Certificates of Deposit Checking Acc…" at bounding box center [1010, 227] width 252 height 28
click at [1155, 218] on button "submit" at bounding box center [1153, 226] width 27 height 27
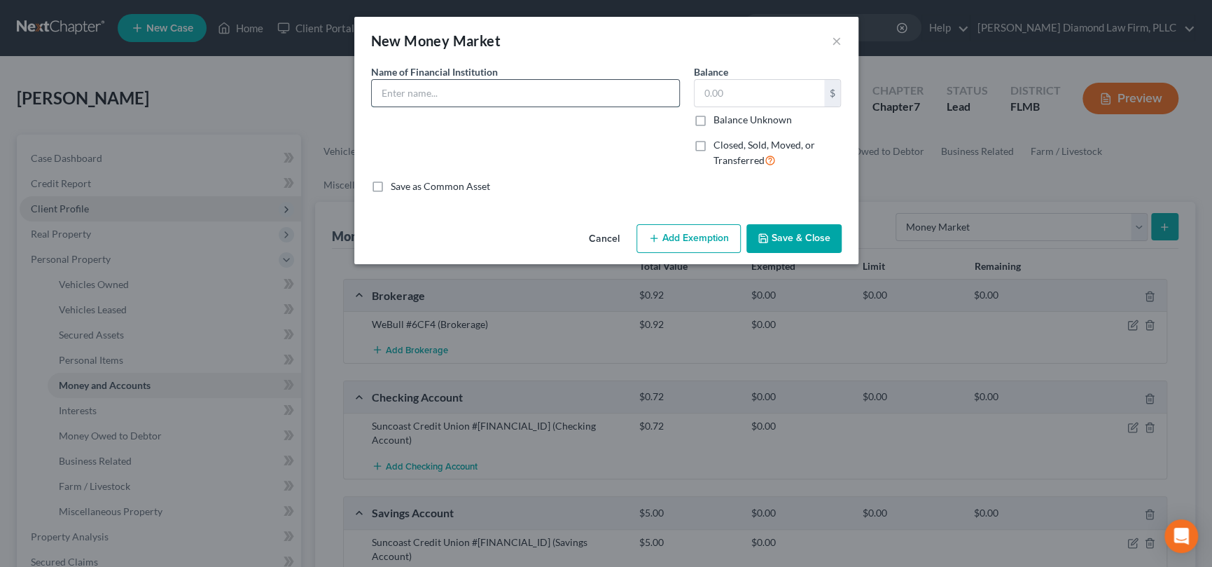
click at [457, 86] on input "text" at bounding box center [525, 93] width 307 height 27
click at [509, 96] on input "Suncoast Credit Union #00" at bounding box center [525, 93] width 307 height 27
type input "Suncoast Credit Union #5919-0068"
click at [802, 238] on button "Save & Close" at bounding box center [793, 238] width 95 height 29
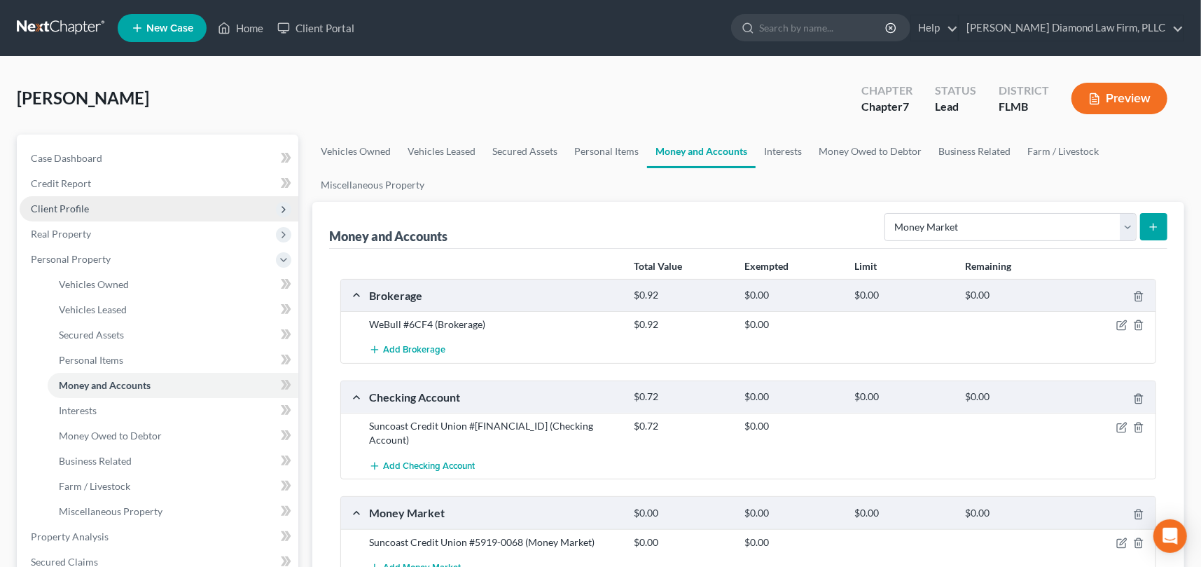
click at [1160, 227] on button "submit" at bounding box center [1153, 226] width 27 height 27
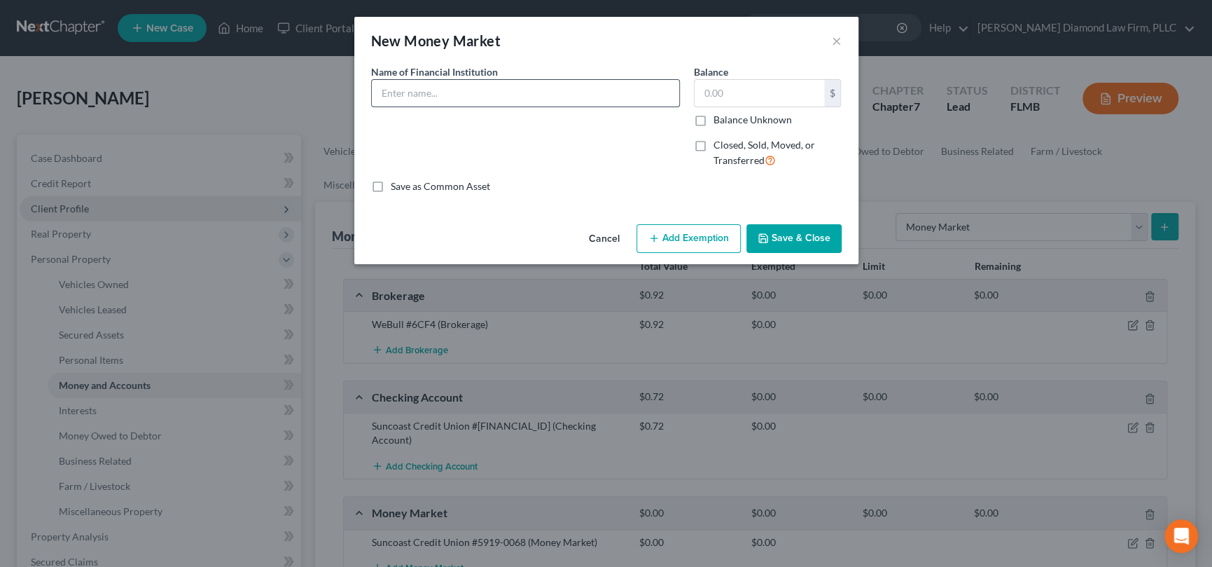
click at [519, 94] on input "text" at bounding box center [525, 93] width 307 height 27
type input "Suncoast Credit Union #0069"
click at [811, 233] on button "Save & Close" at bounding box center [793, 238] width 95 height 29
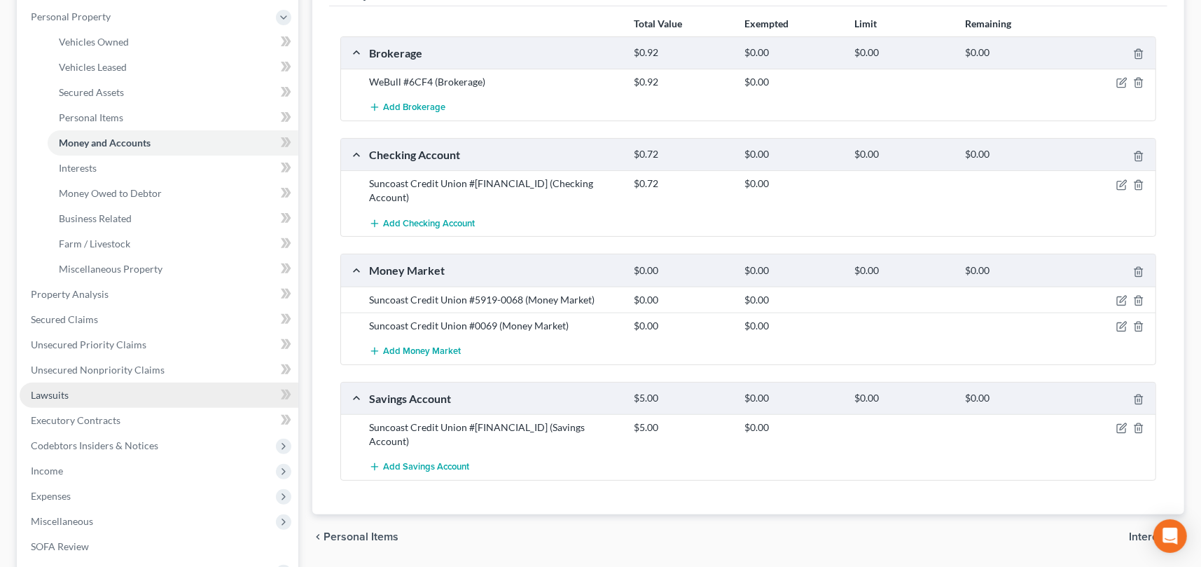
scroll to position [280, 0]
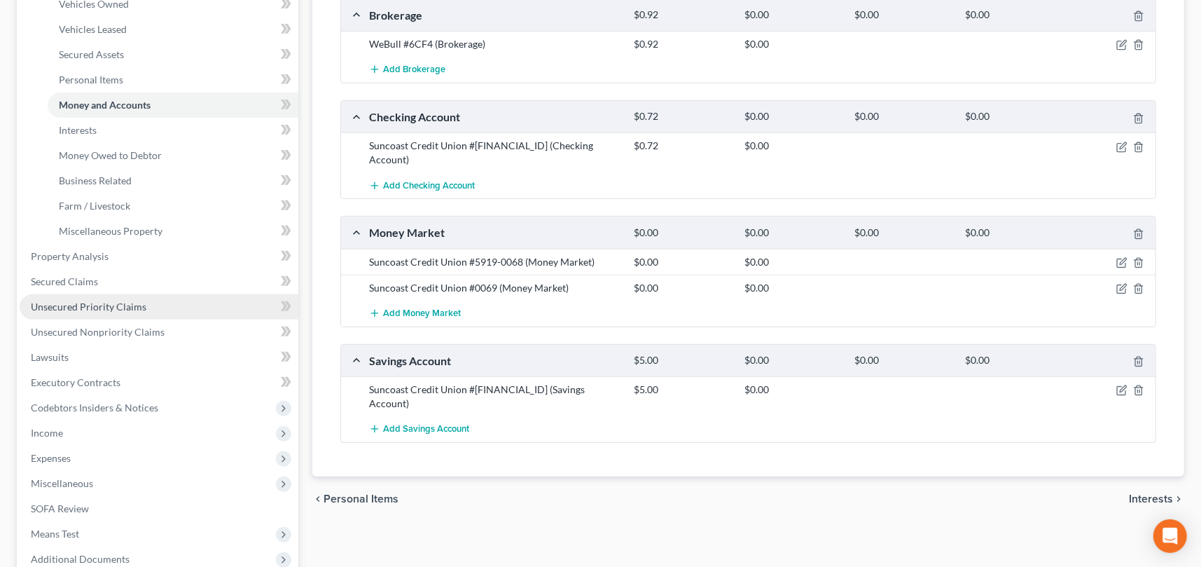
click at [60, 305] on span "Unsecured Priority Claims" at bounding box center [89, 306] width 116 height 12
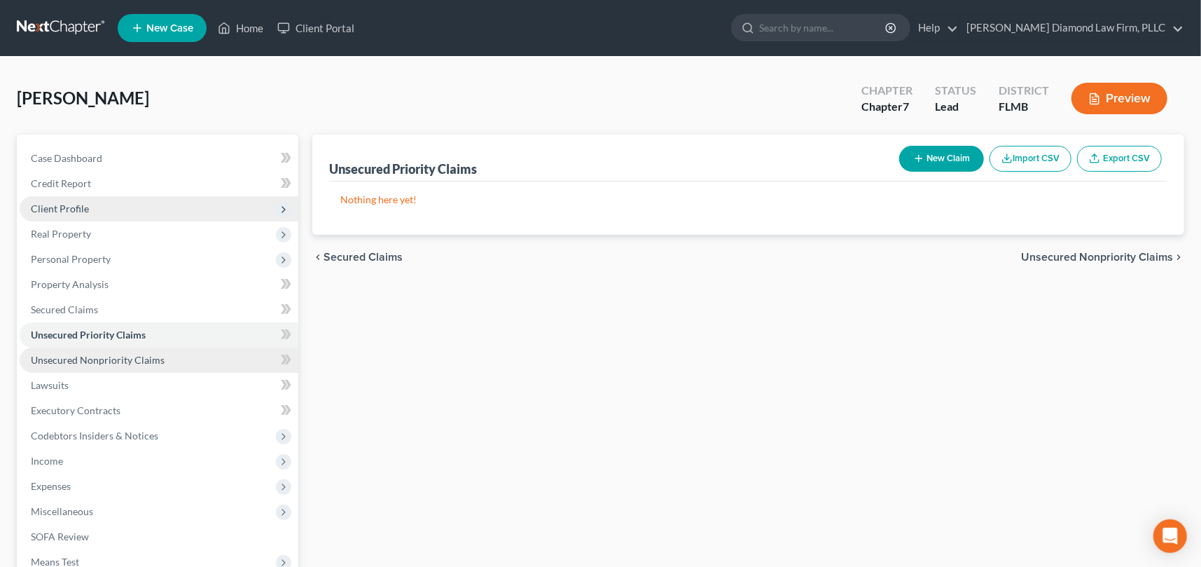
click at [160, 361] on span "Unsecured Nonpriority Claims" at bounding box center [98, 360] width 134 height 12
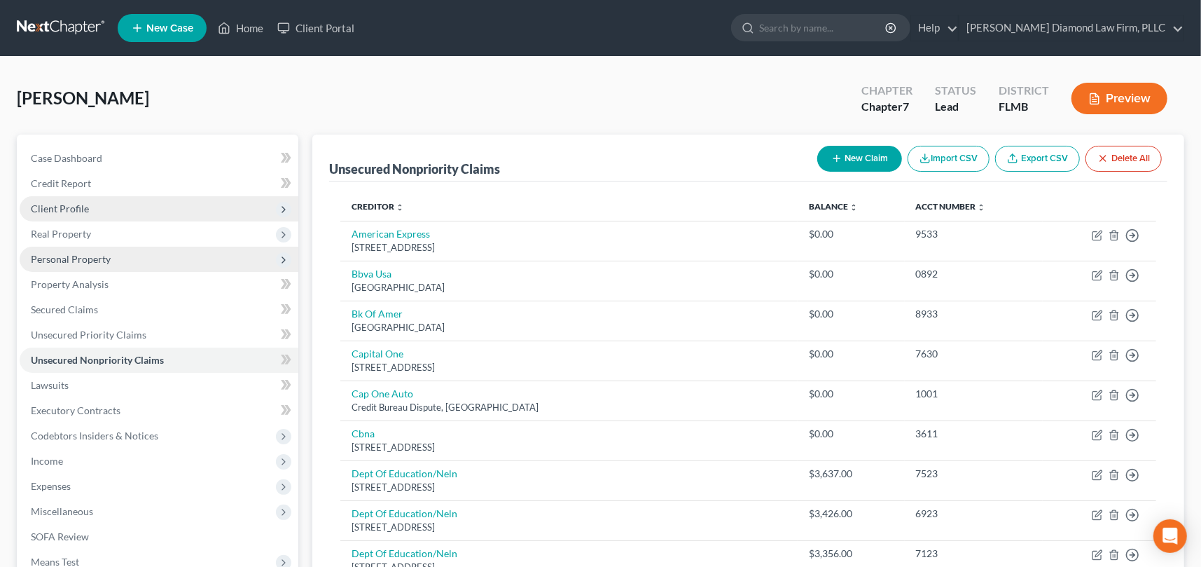
click at [119, 262] on span "Personal Property" at bounding box center [159, 258] width 279 height 25
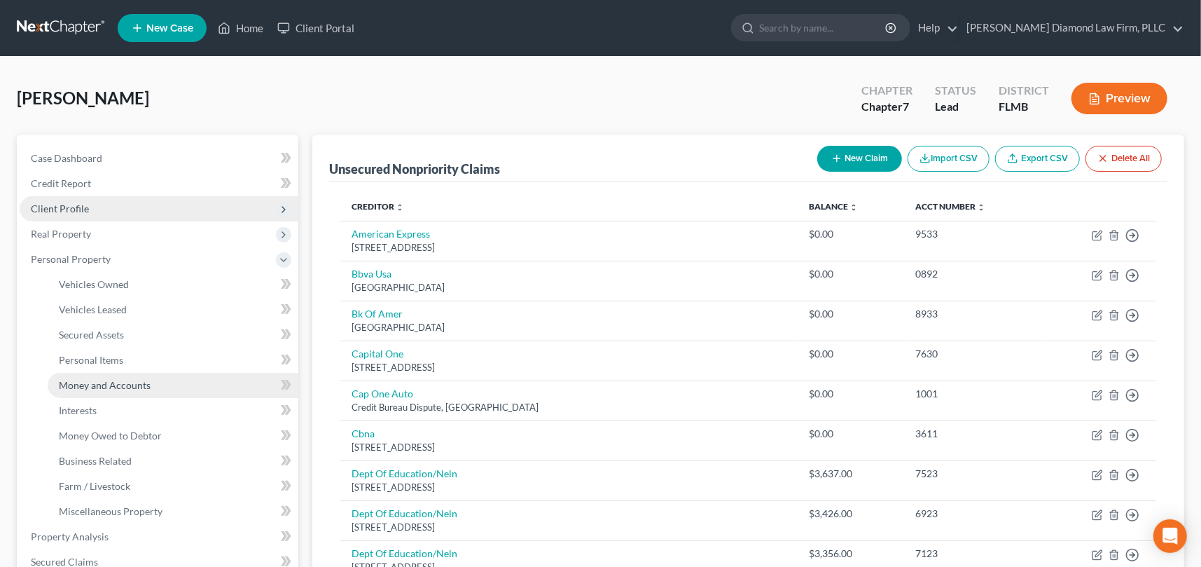
click at [164, 386] on link "Money and Accounts" at bounding box center [173, 385] width 251 height 25
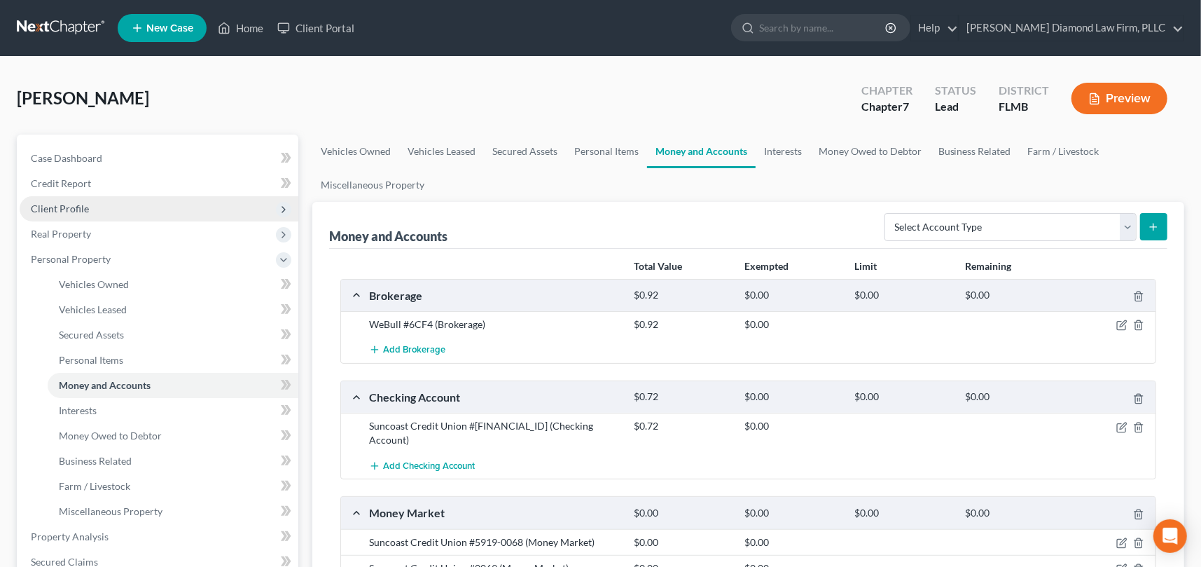
click at [1158, 222] on icon "submit" at bounding box center [1153, 226] width 11 height 11
drag, startPoint x: 1129, startPoint y: 229, endPoint x: 1102, endPoint y: 229, distance: 27.3
click at [1129, 229] on select "Select Account Type Brokerage Cash on Hand Certificates of Deposit Checking Acc…" at bounding box center [1010, 227] width 252 height 28
select select "checking"
click at [888, 213] on select "Select Account Type Brokerage Cash on Hand Certificates of Deposit Checking Acc…" at bounding box center [1010, 227] width 252 height 28
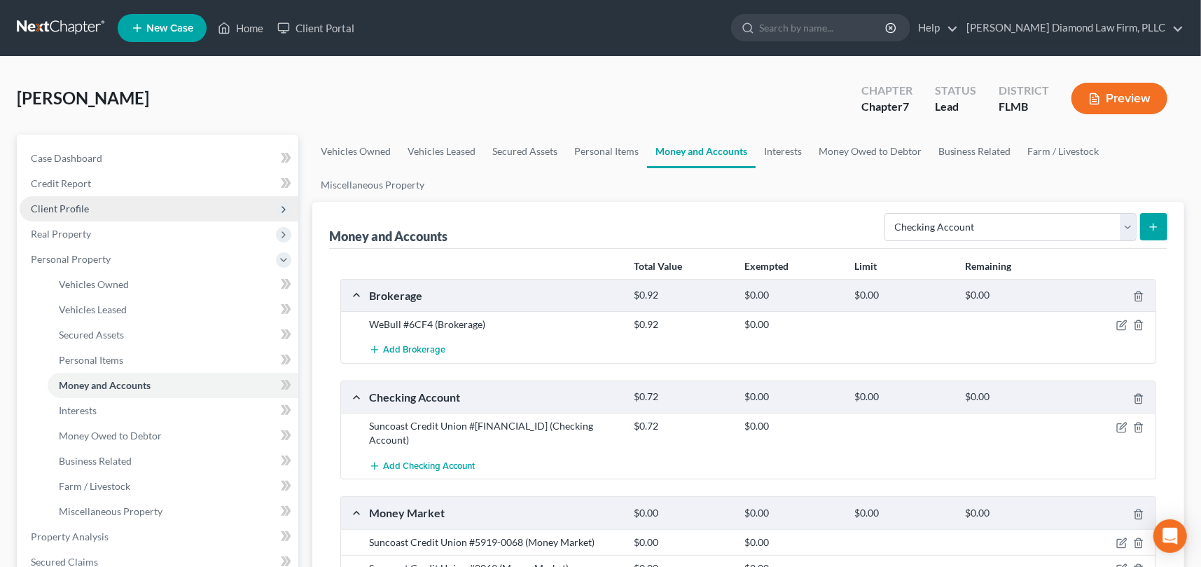
click at [1155, 230] on icon "submit" at bounding box center [1153, 226] width 11 height 11
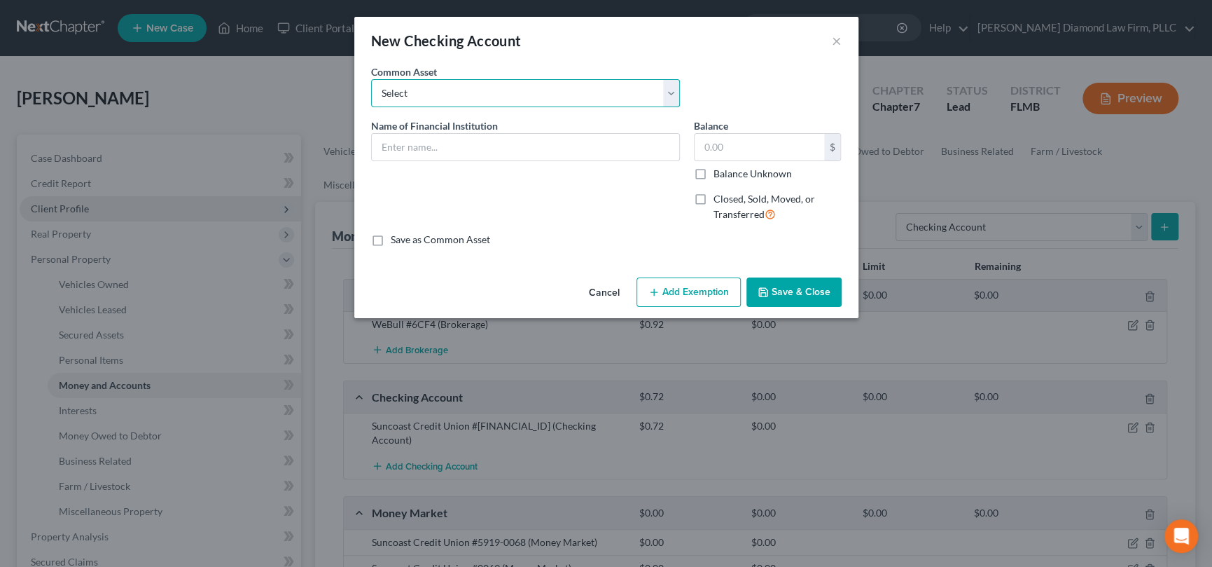
click at [427, 99] on select "Select Chase Bank Achieva Truist Regions Truist Navy Federal CU Bank of America…" at bounding box center [525, 93] width 309 height 28
select select "18"
click at [371, 79] on select "Select Chase Bank Achieva Truist Regions Truist Navy Federal CU Bank of America…" at bounding box center [525, 93] width 309 height 28
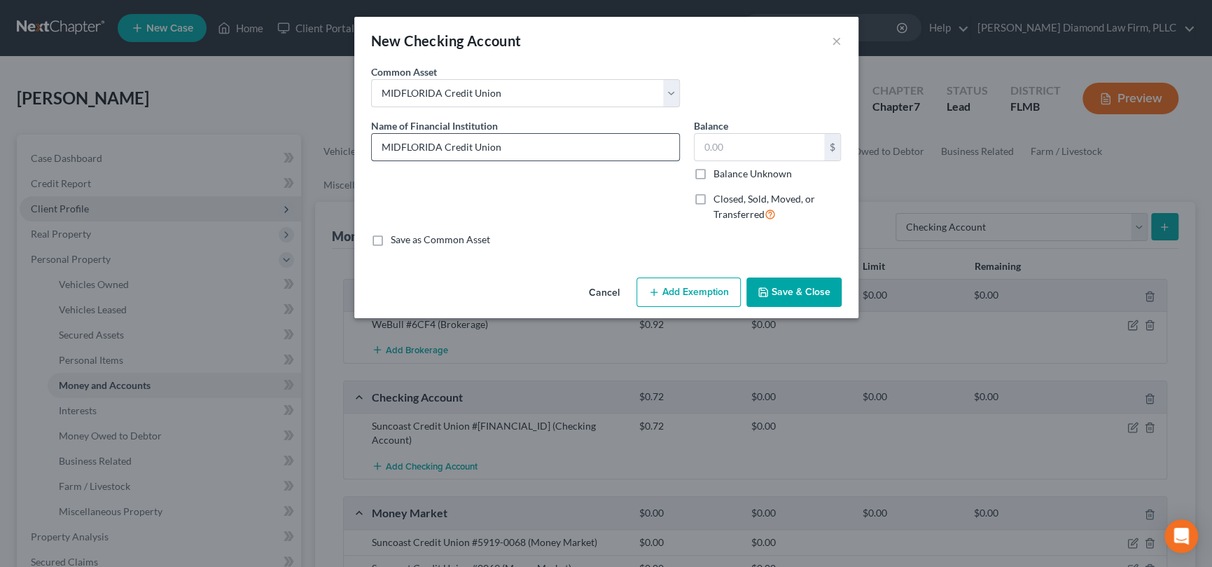
click at [421, 146] on input "MIDFLORIDA Credit Union" at bounding box center [525, 147] width 307 height 27
click at [395, 147] on input "MIDFLORIDA Credit Union" at bounding box center [525, 147] width 307 height 27
type input "MidFlorida Credit Union #0308"
type input "691.78"
click at [816, 291] on button "Save & Close" at bounding box center [793, 291] width 95 height 29
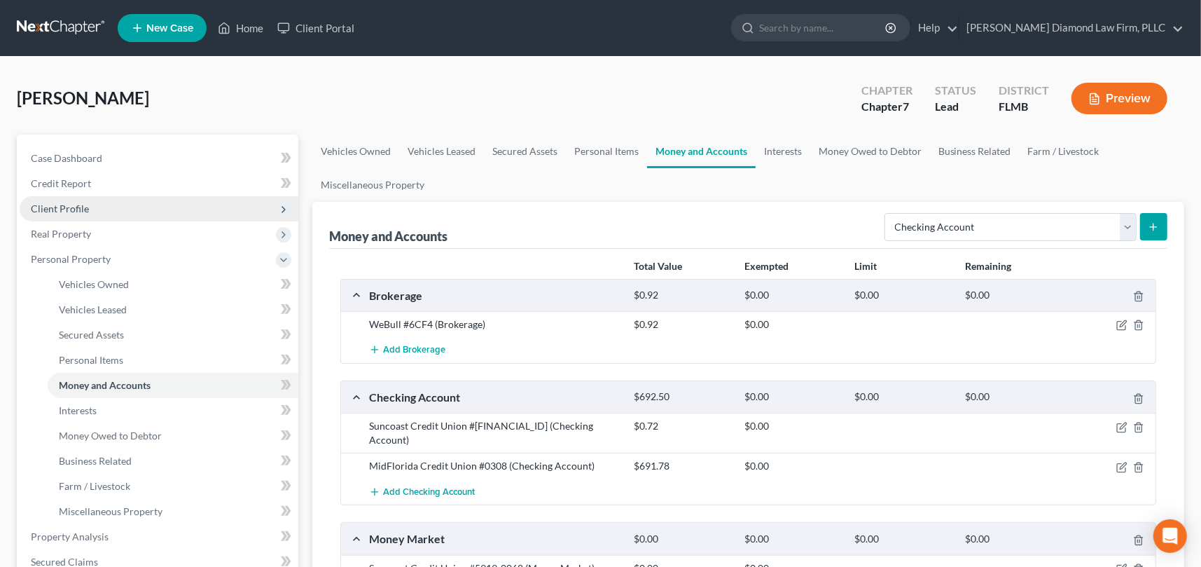
click at [1153, 227] on line "submit" at bounding box center [1154, 227] width 6 height 0
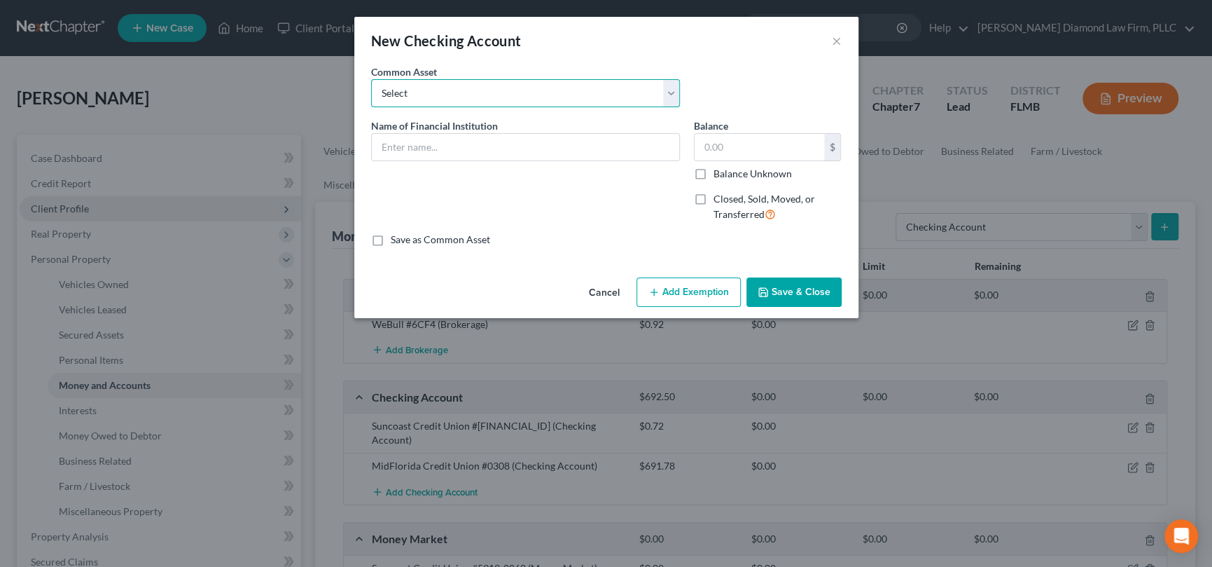
click at [439, 90] on select "Select Chase Bank Achieva Truist Regions Truist Navy Federal CU Bank of America…" at bounding box center [525, 93] width 309 height 28
select select "18"
click at [371, 79] on select "Select Chase Bank Achieva Truist Regions Truist Navy Federal CU Bank of America…" at bounding box center [525, 93] width 309 height 28
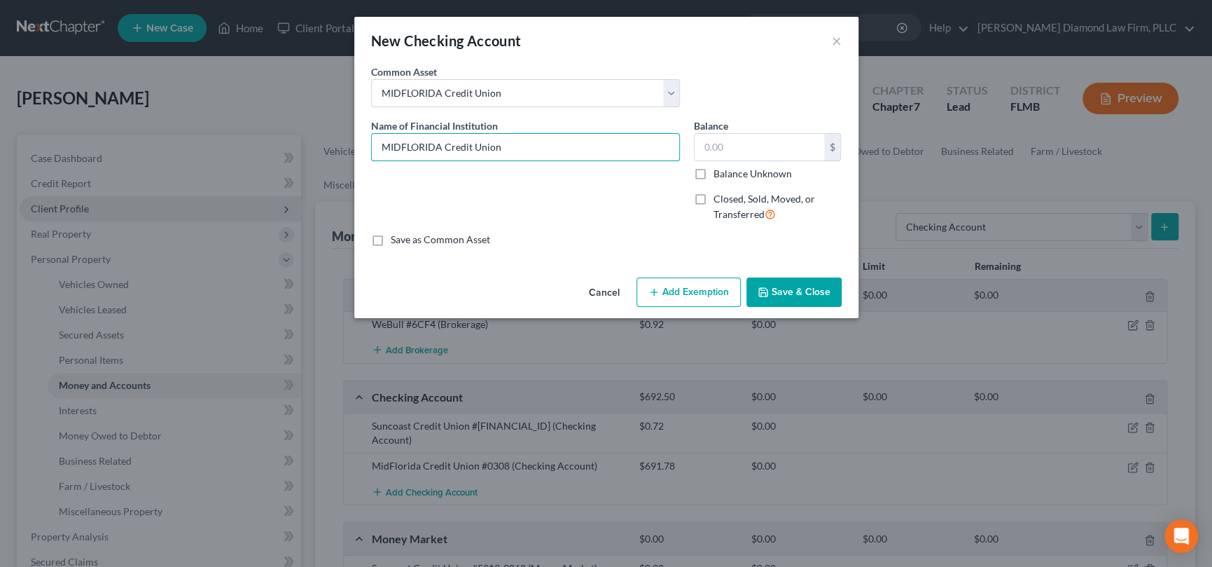
drag, startPoint x: 440, startPoint y: 145, endPoint x: 216, endPoint y: 134, distance: 224.4
click at [227, 135] on div "New Checking Account × An exemption set must first be selected from the Filing …" at bounding box center [606, 283] width 1212 height 567
type input "Midflorida Credit Union #0311"
click at [720, 146] on input "text" at bounding box center [760, 147] width 130 height 27
type input "546.69"
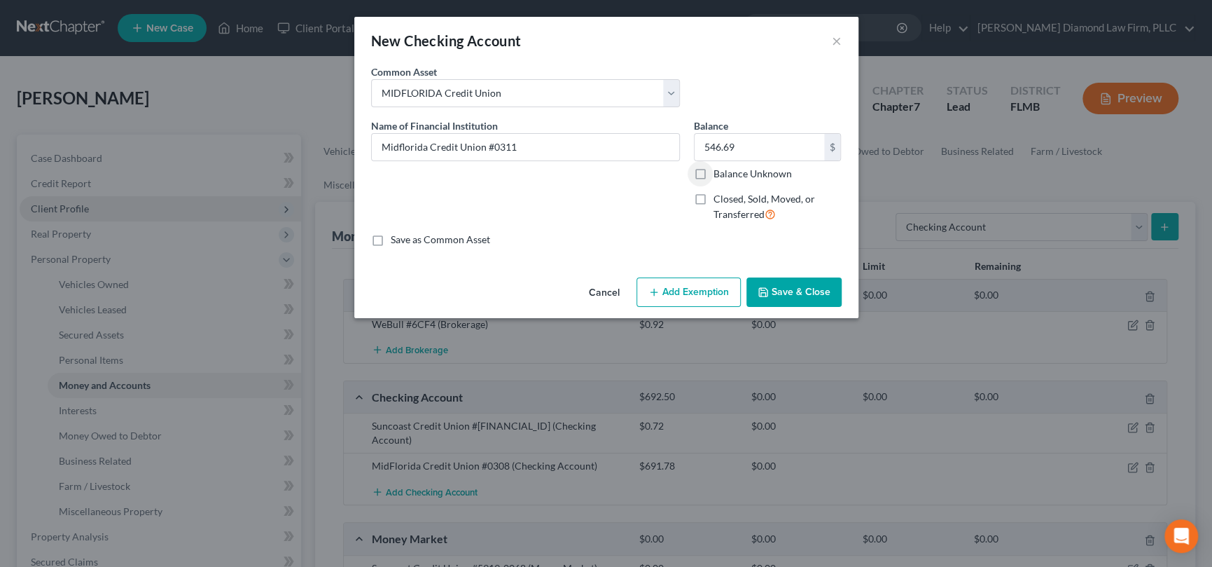
click at [793, 286] on button "Save & Close" at bounding box center [793, 291] width 95 height 29
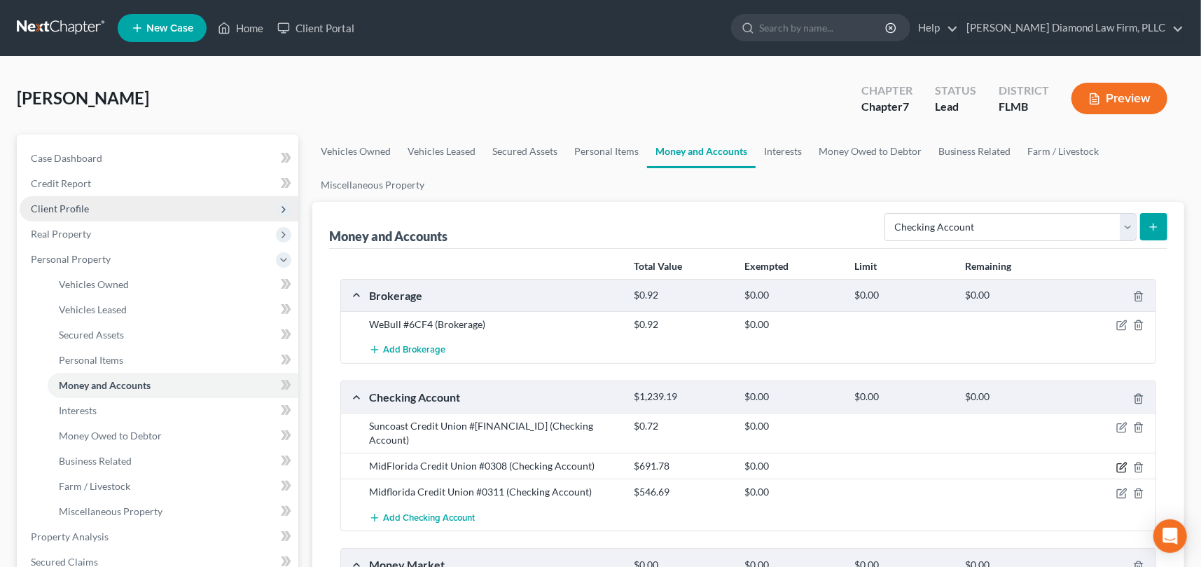
click at [1117, 463] on icon "button" at bounding box center [1121, 467] width 8 height 8
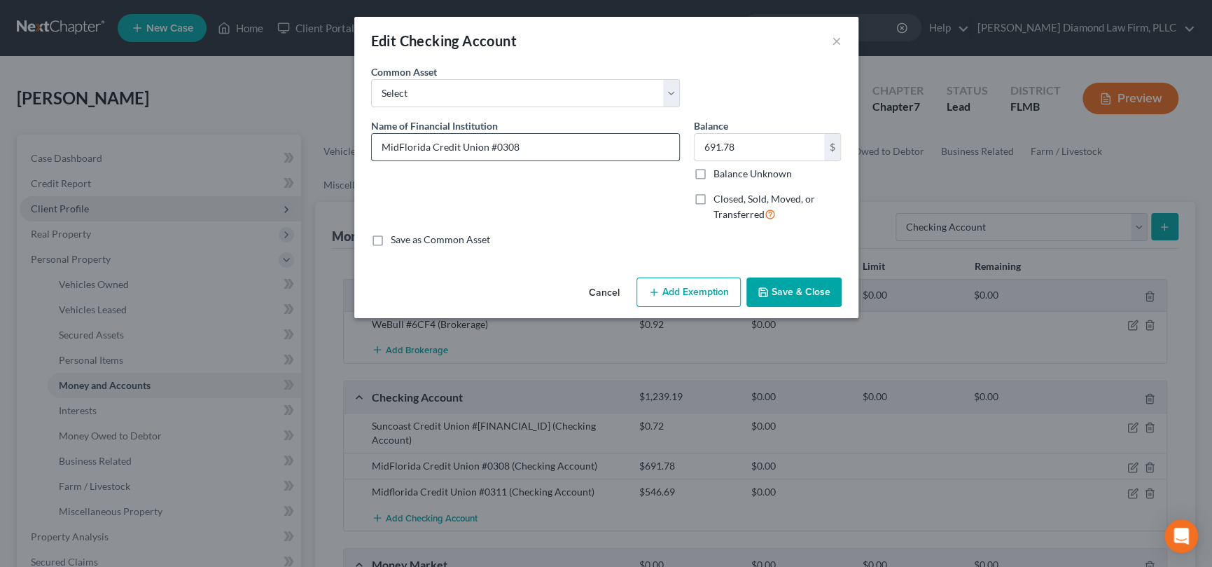
click at [553, 140] on input "MidFlorida Credit Union #0308" at bounding box center [525, 147] width 307 height 27
type input "MidFlorida Credit Union #0308 (opened 8/18/25)"
click at [802, 289] on button "Save & Close" at bounding box center [793, 291] width 95 height 29
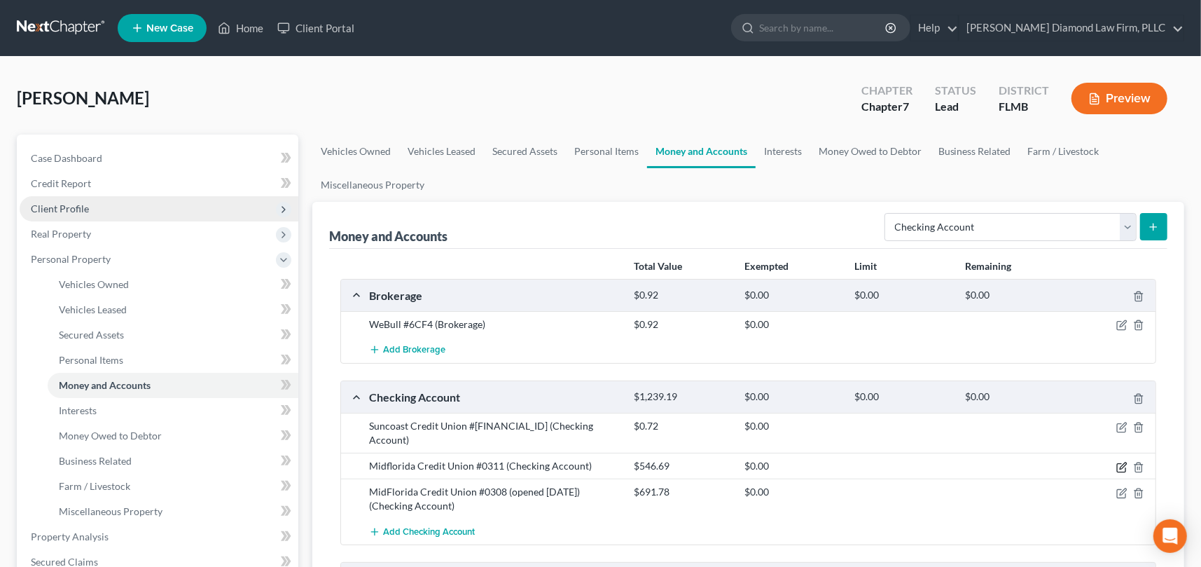
click at [1123, 462] on icon "button" at bounding box center [1123, 465] width 6 height 6
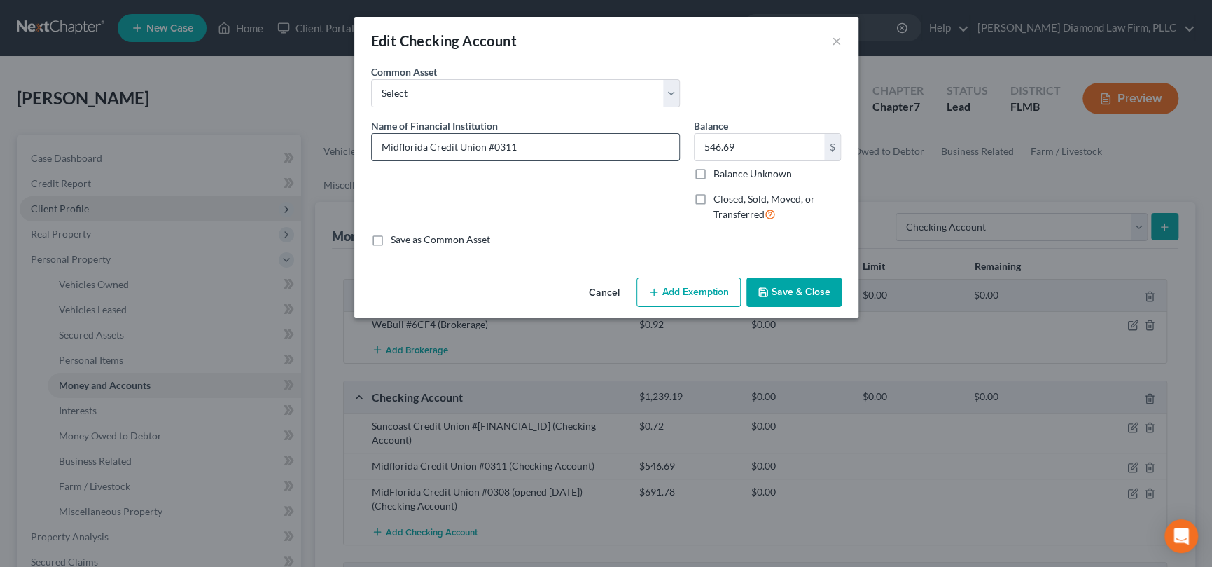
click at [568, 145] on input "Midflorida Credit Union #0311" at bounding box center [525, 147] width 307 height 27
type input "Midflorida Credit Union #0311 (opened 8/18/25)"
click at [776, 292] on button "Save & Close" at bounding box center [793, 291] width 95 height 29
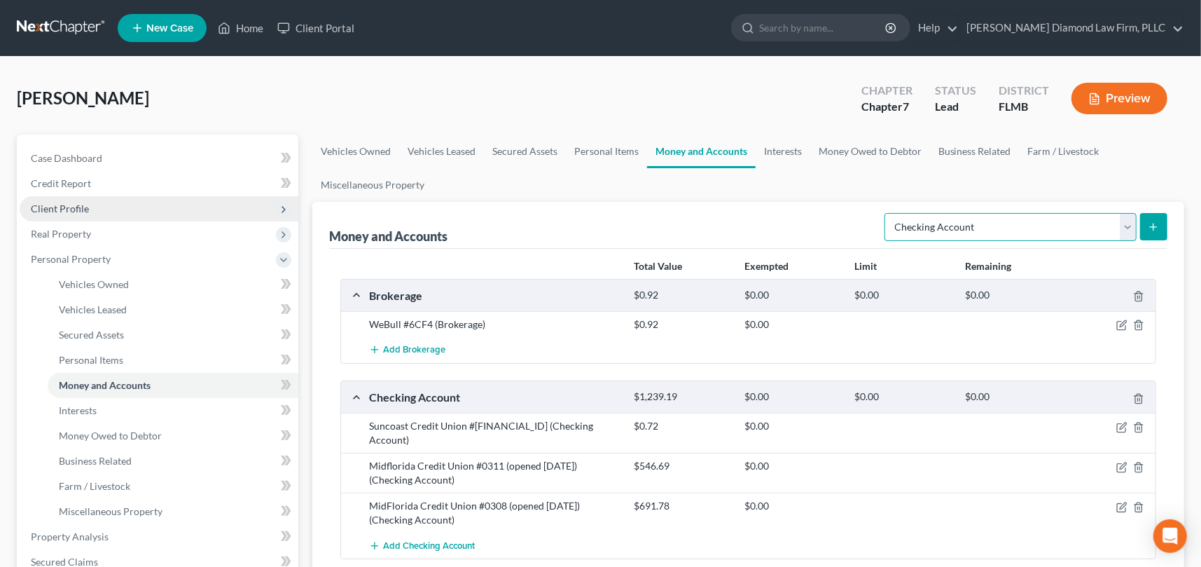
click at [1130, 227] on select "Select Account Type Brokerage Cash on Hand Certificates of Deposit Checking Acc…" at bounding box center [1010, 227] width 252 height 28
click at [788, 151] on link "Interests" at bounding box center [783, 151] width 55 height 34
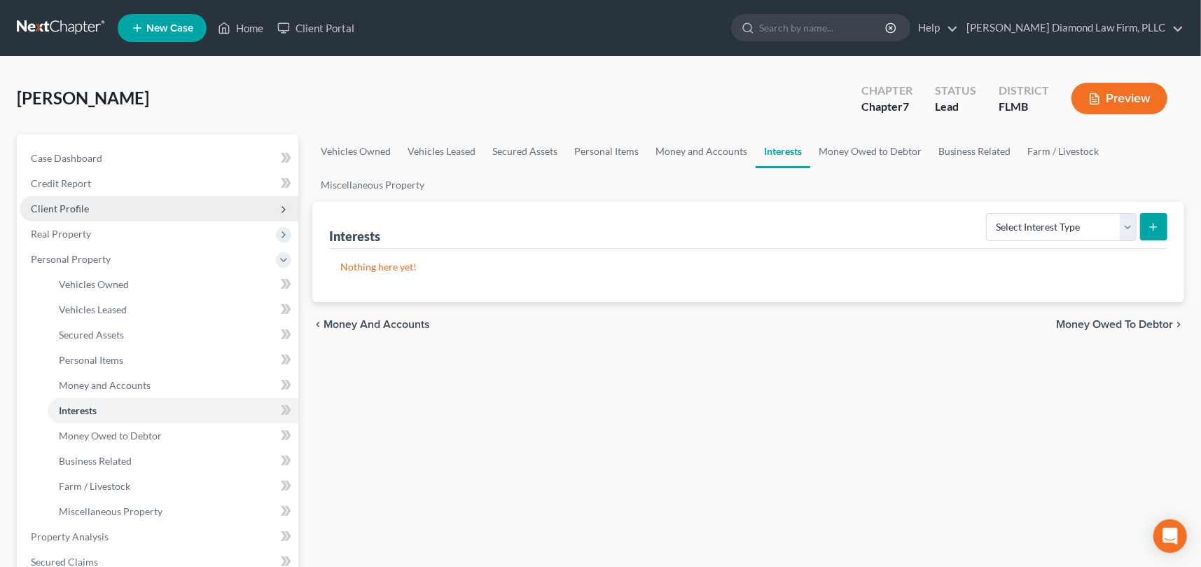
click at [1139, 227] on form "Select Interest Type 401K Annuity Bond Education IRA Government Bond Government…" at bounding box center [1076, 227] width 181 height 29
click at [1127, 227] on select "Select Interest Type 401K Annuity Bond Education IRA Government Bond Government…" at bounding box center [1061, 227] width 151 height 28
select select "401k"
click at [987, 213] on select "Select Interest Type 401K Annuity Bond Education IRA Government Bond Government…" at bounding box center [1061, 227] width 151 height 28
click at [1151, 222] on icon "submit" at bounding box center [1153, 226] width 11 height 11
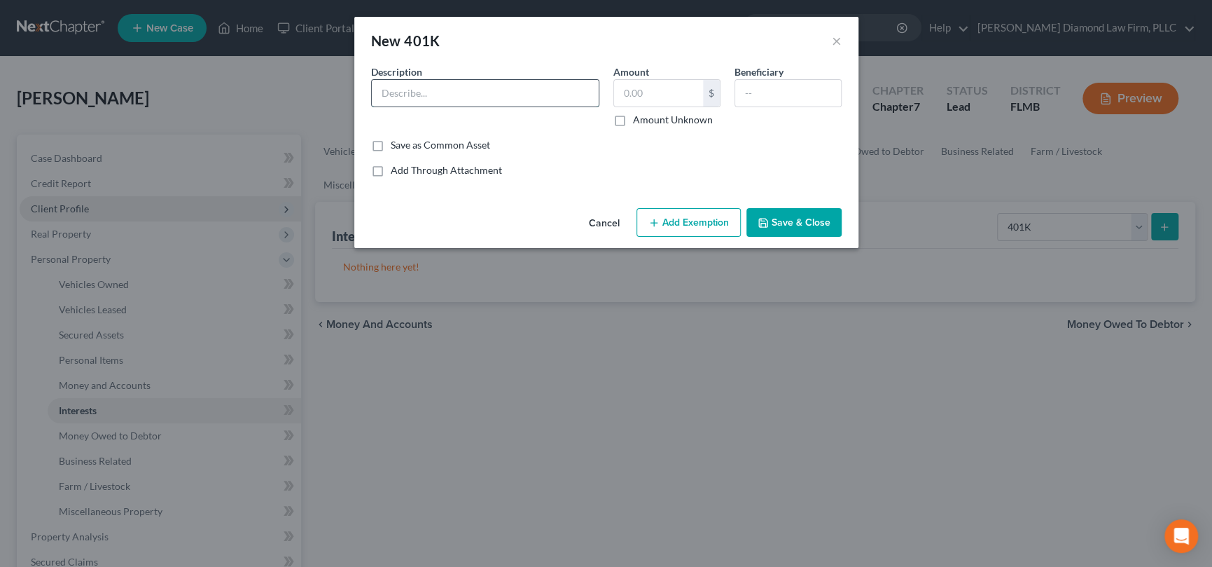
click at [535, 95] on input "text" at bounding box center [485, 93] width 227 height 27
type input "401k"
type input "6,169.19"
click at [822, 221] on button "Save & Close" at bounding box center [793, 222] width 95 height 29
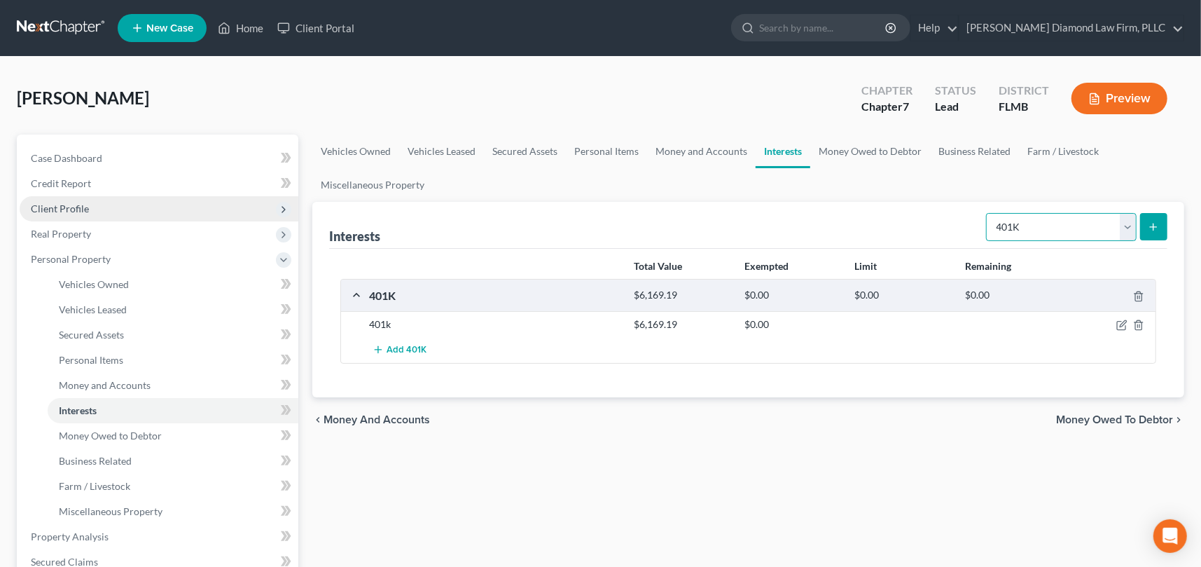
click at [1121, 229] on select "Select Interest Type 401K Annuity Bond Education IRA Government Bond Government…" at bounding box center [1061, 227] width 151 height 28
click at [693, 148] on link "Money and Accounts" at bounding box center [701, 151] width 109 height 34
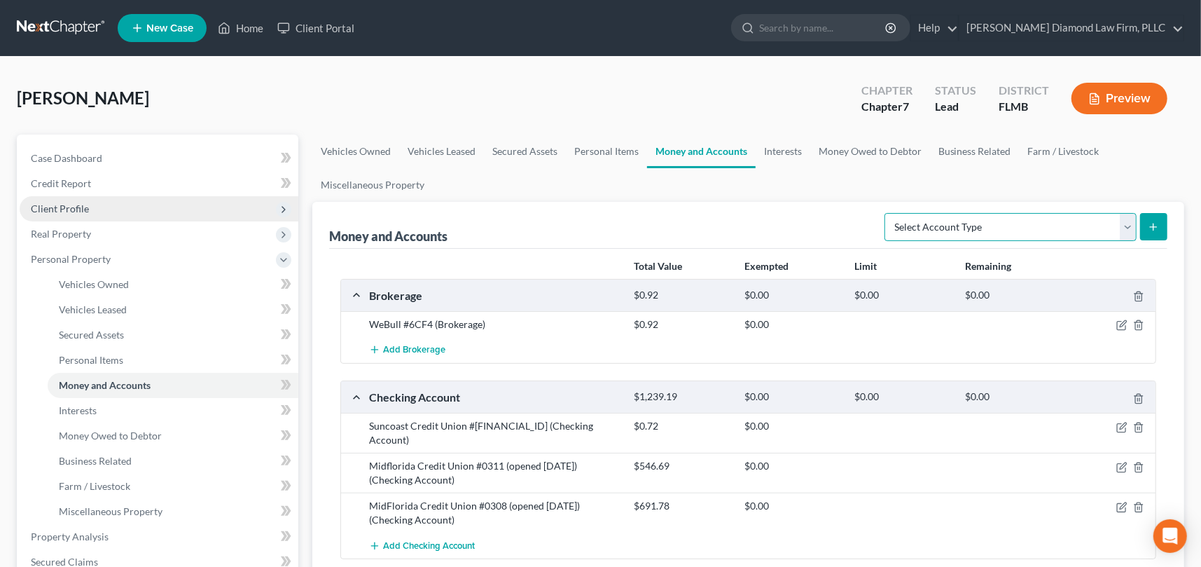
click at [1128, 225] on select "Select Account Type Brokerage Cash on Hand Certificates of Deposit Checking Acc…" at bounding box center [1010, 227] width 252 height 28
select select "other"
click at [888, 213] on select "Select Account Type Brokerage Cash on Hand Certificates of Deposit Checking Acc…" at bounding box center [1010, 227] width 252 height 28
click at [1160, 225] on button "submit" at bounding box center [1153, 226] width 27 height 27
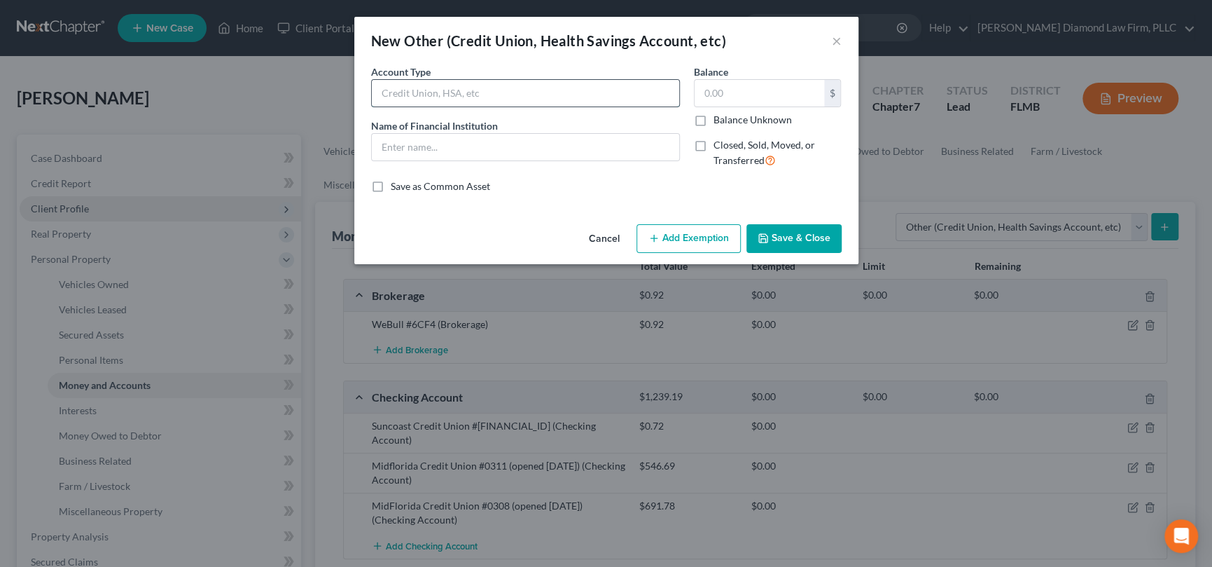
click at [481, 96] on input "text" at bounding box center [525, 93] width 307 height 27
type input "Paypal"
click at [808, 230] on button "Save & Close" at bounding box center [793, 238] width 95 height 29
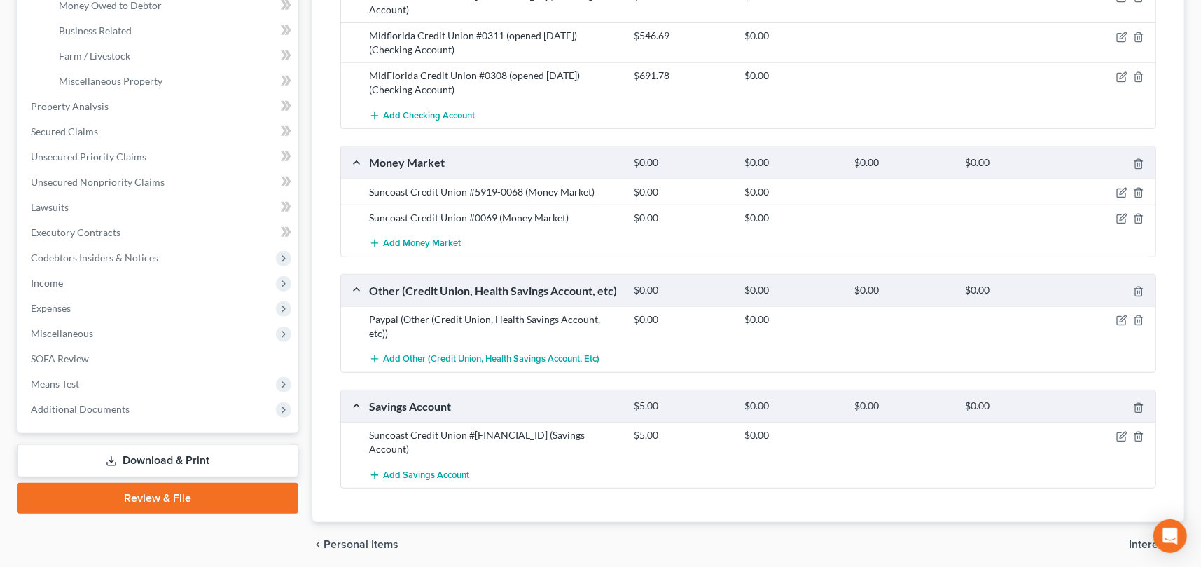
scroll to position [439, 0]
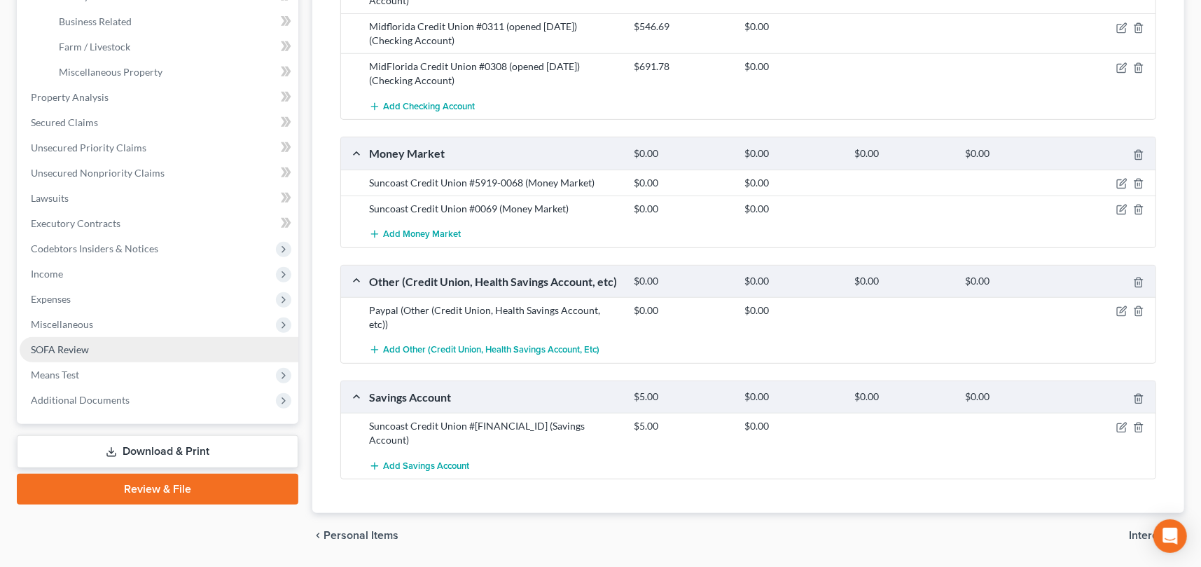
click at [71, 351] on span "SOFA Review" at bounding box center [60, 349] width 58 height 12
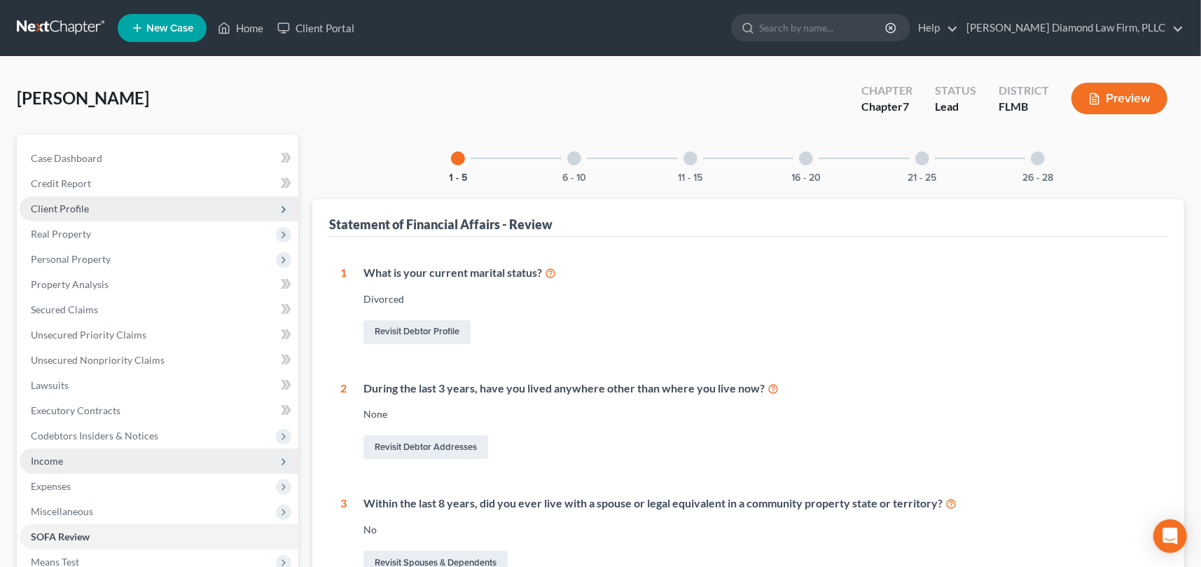
click at [71, 454] on span "Income" at bounding box center [159, 460] width 279 height 25
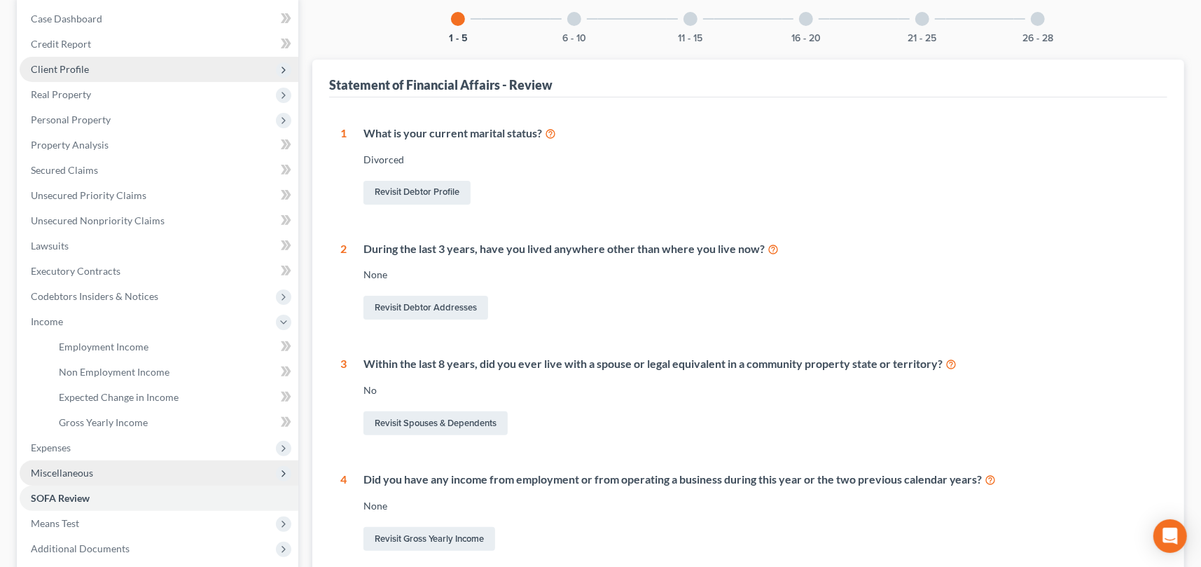
scroll to position [140, 0]
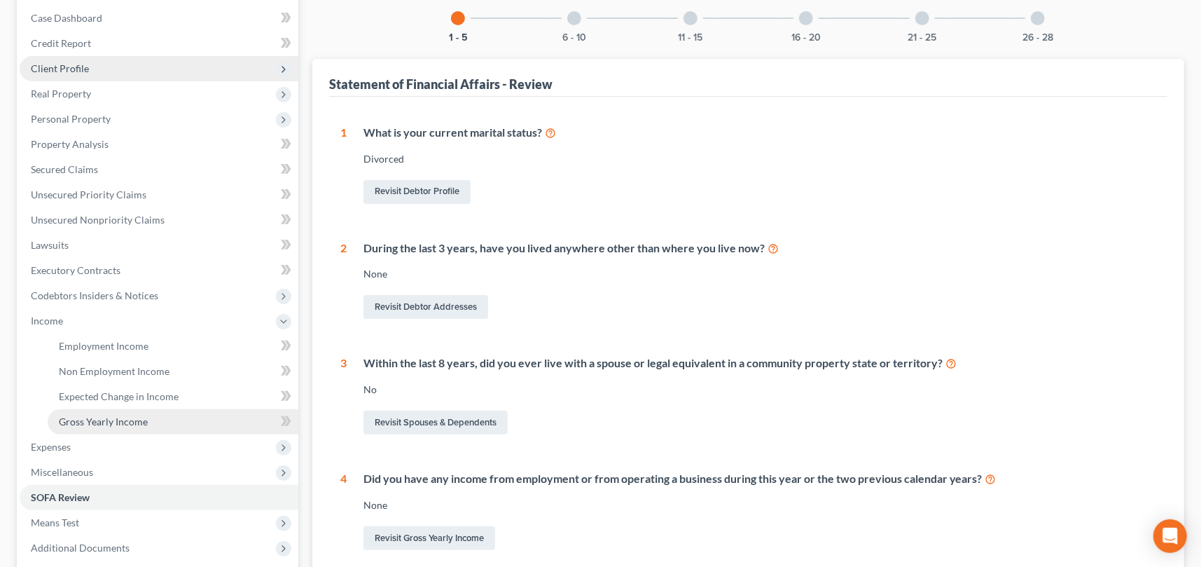
click at [111, 419] on span "Gross Yearly Income" at bounding box center [103, 421] width 89 height 12
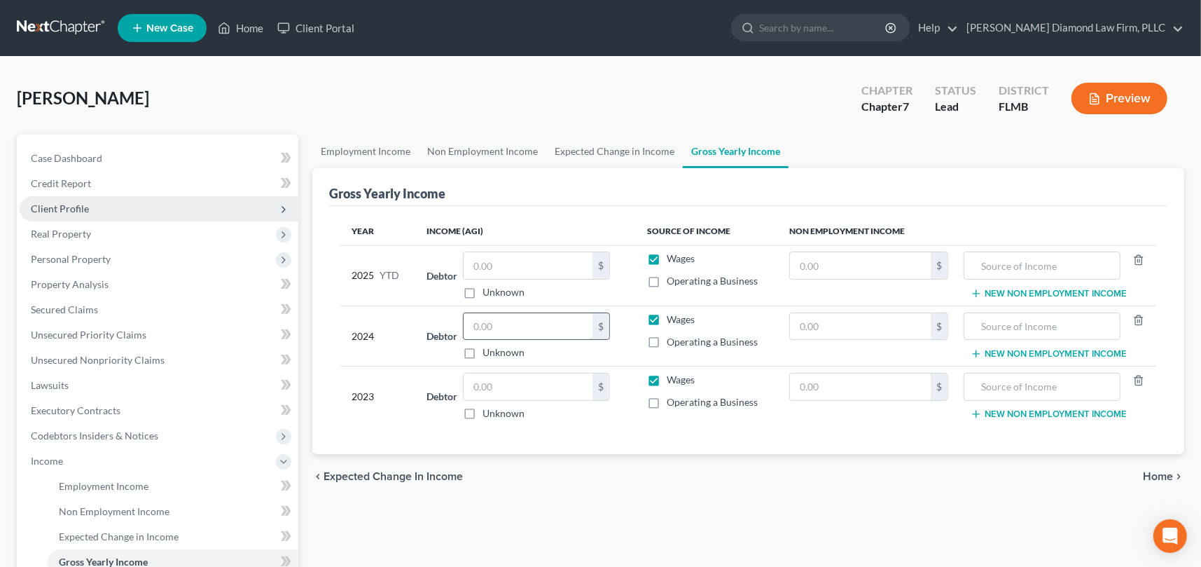
click at [480, 323] on input "text" at bounding box center [528, 326] width 129 height 27
click at [526, 382] on input "text" at bounding box center [528, 386] width 129 height 27
type input "62,763"
click at [556, 420] on td "Debtor 62,763.00 $ Unknown Balance Undetermined 62,763 $ Unknown" at bounding box center [525, 396] width 221 height 60
click at [1041, 414] on button "New Non Employment Income" at bounding box center [1049, 413] width 156 height 11
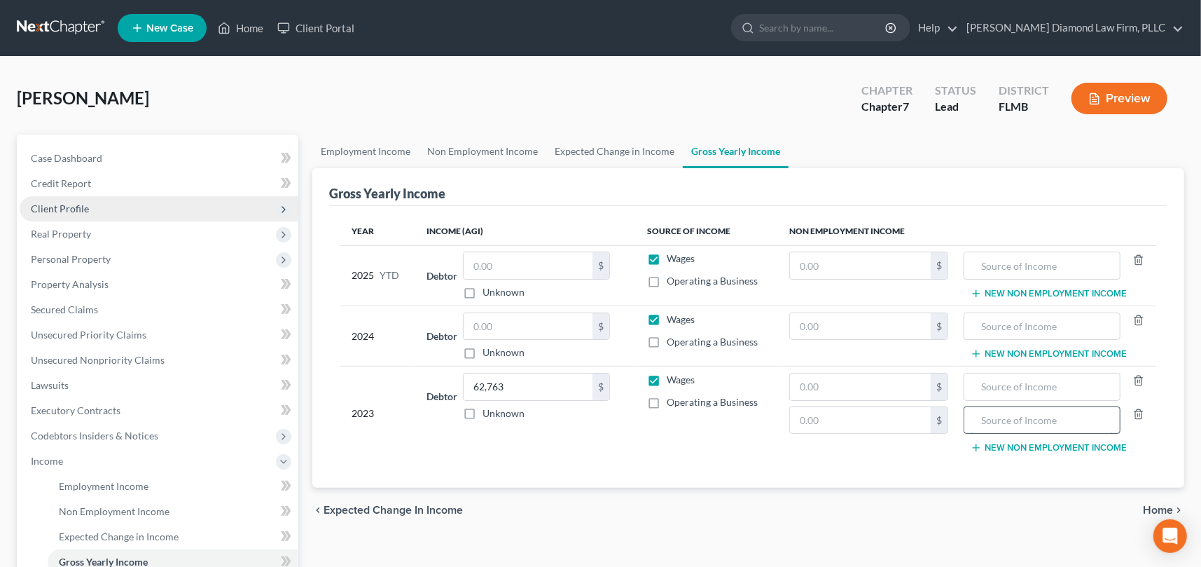
click at [1031, 420] on input "text" at bounding box center [1041, 420] width 141 height 27
type input "Retirement"
click at [853, 409] on input "text" at bounding box center [860, 420] width 141 height 27
type input "2,289"
click at [981, 417] on input "Retirement" at bounding box center [1041, 420] width 141 height 27
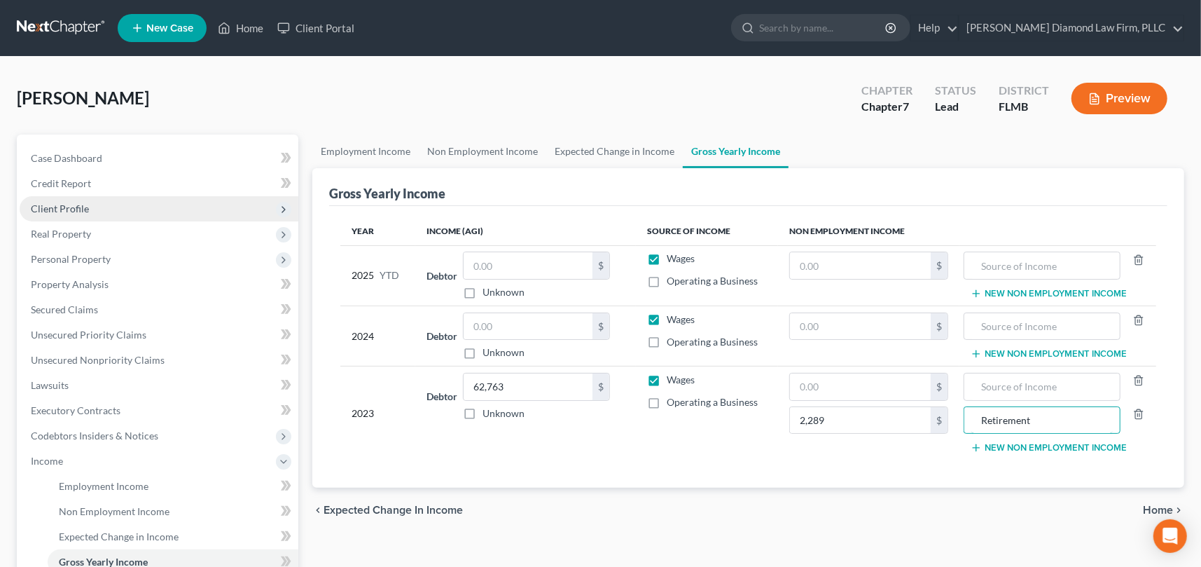
drag, startPoint x: 1058, startPoint y: 416, endPoint x: 948, endPoint y: 420, distance: 110.0
click at [954, 420] on tr "2023 Debtor 62,763.00 $ Unknown Balance Undetermined 62,763 $ Unknown Wages Ope…" at bounding box center [748, 412] width 816 height 93
type input "1"
type input "Retirement"
drag, startPoint x: 510, startPoint y: 331, endPoint x: 538, endPoint y: 328, distance: 28.8
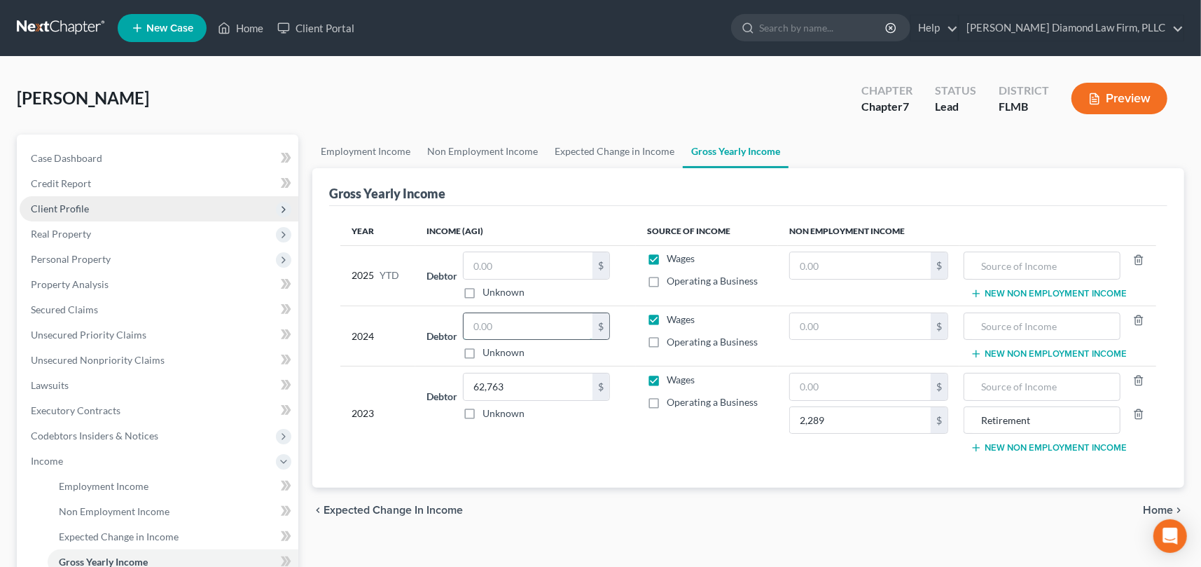
click at [510, 331] on input "text" at bounding box center [528, 326] width 129 height 27
type input "77,717"
click at [866, 386] on input "text" at bounding box center [860, 386] width 141 height 27
type input "2,289"
type input "0"
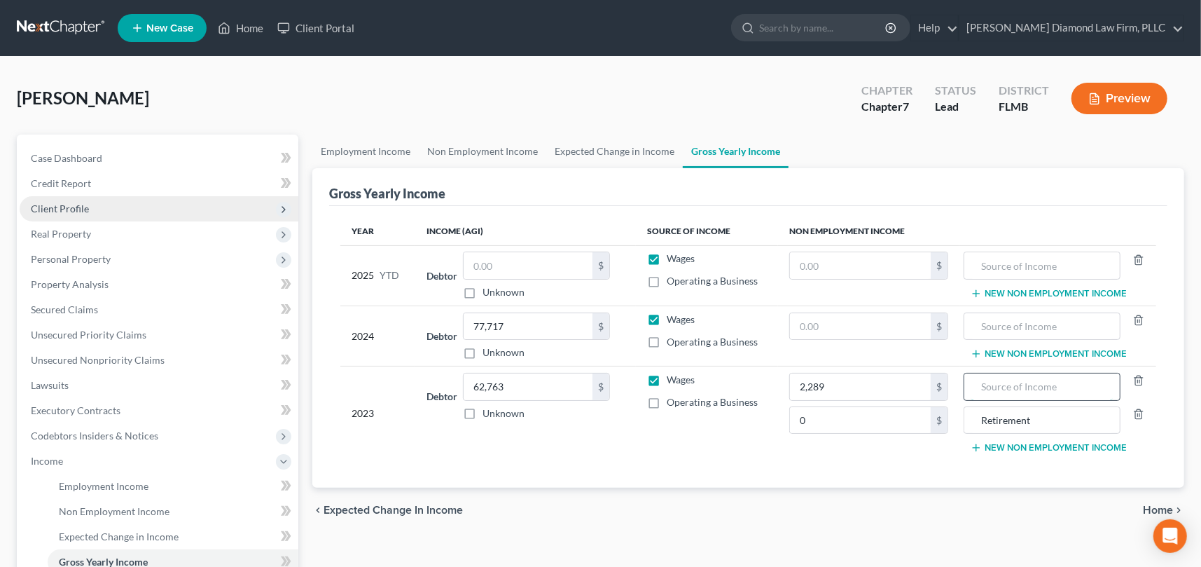
click at [1002, 387] on input "text" at bounding box center [1041, 386] width 141 height 27
type input "Retirement"
click at [1140, 411] on icon "button" at bounding box center [1138, 413] width 11 height 11
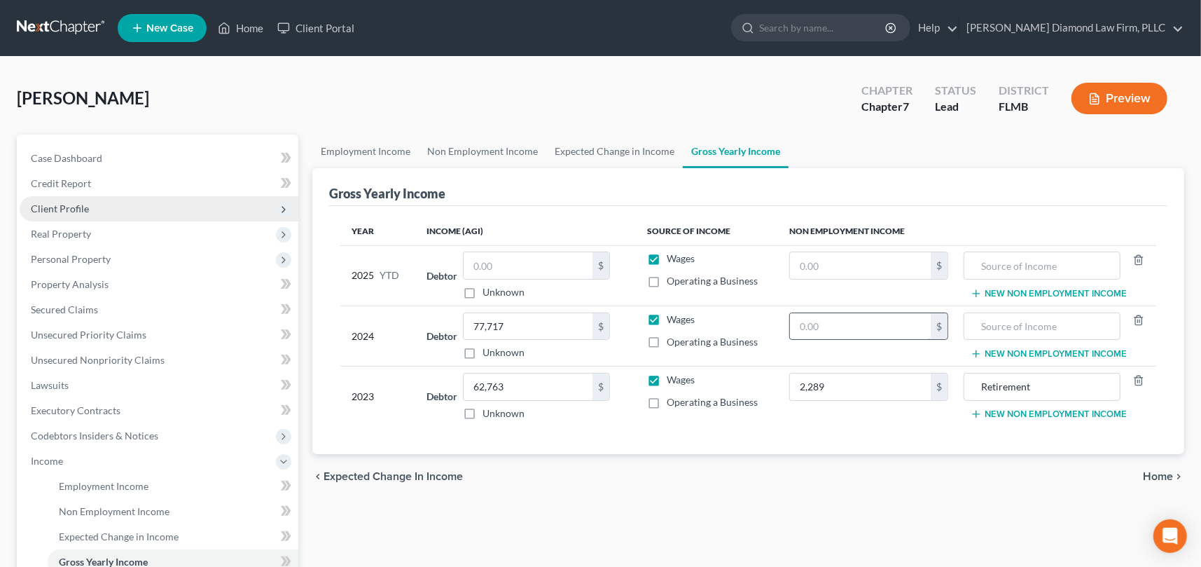
click at [856, 327] on input "text" at bounding box center [860, 326] width 141 height 27
type input "278"
type input "Interest"
click at [1066, 352] on button "New Non Employment Income" at bounding box center [1049, 353] width 156 height 11
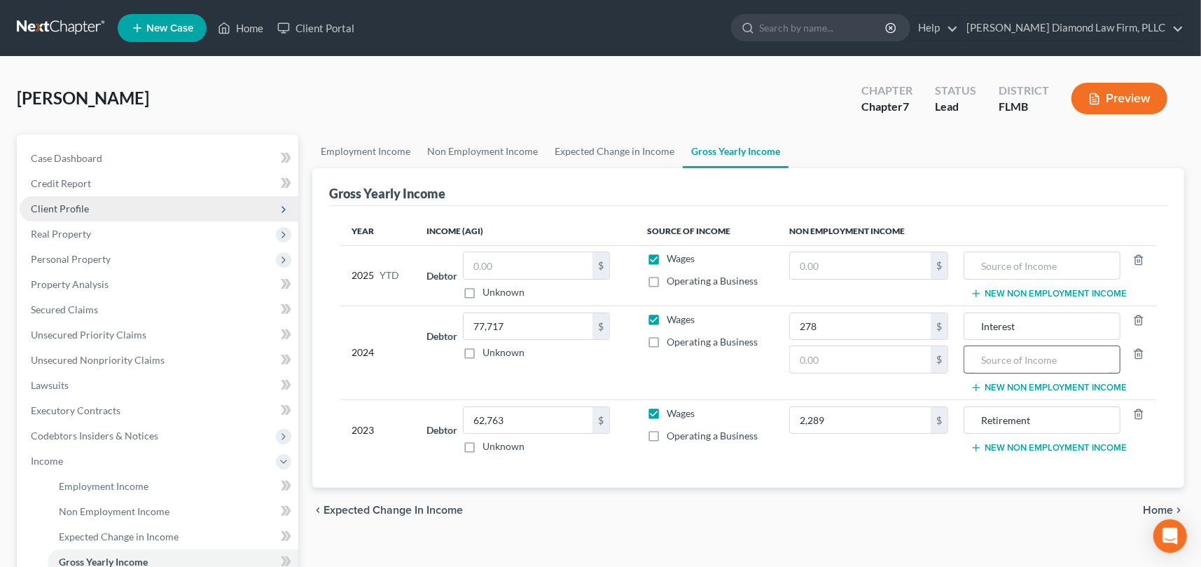
click at [1024, 359] on input "text" at bounding box center [1041, 359] width 141 height 27
type input "Business Income"
click at [1152, 377] on td "Interest Business Income New Non Employment Income" at bounding box center [1057, 352] width 197 height 94
click at [1105, 388] on button "New Non Employment Income" at bounding box center [1049, 387] width 156 height 11
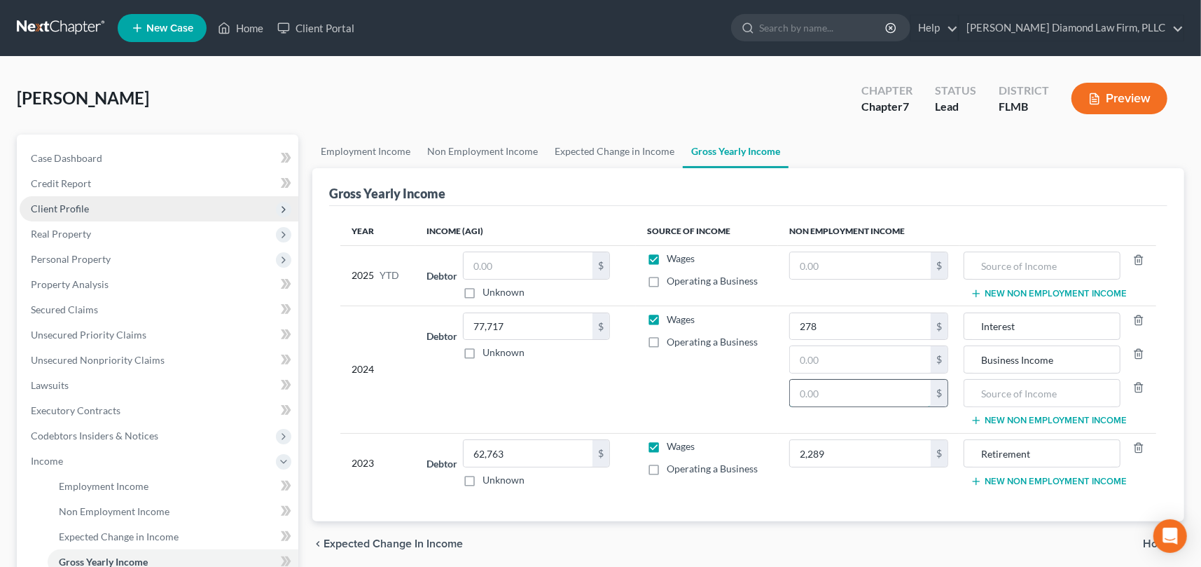
click at [843, 393] on input "text" at bounding box center [860, 393] width 141 height 27
type input "841"
click at [1085, 389] on input "text" at bounding box center [1041, 393] width 141 height 27
type input "Tax refund"
click at [1037, 361] on input "Business Income" at bounding box center [1041, 359] width 141 height 27
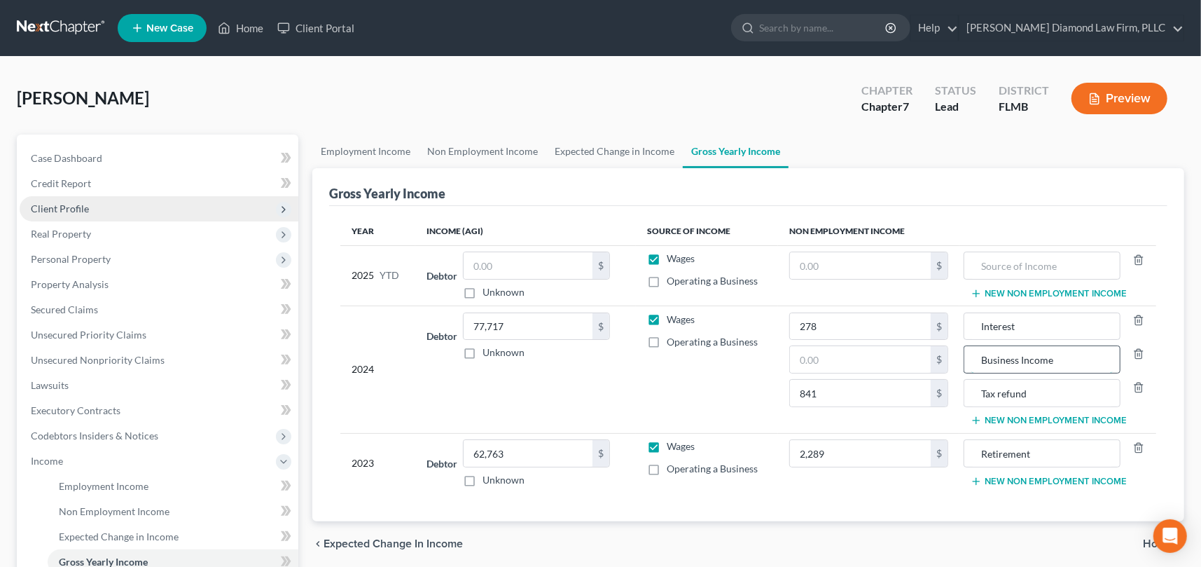
click at [1037, 361] on input "Business Income" at bounding box center [1041, 359] width 141 height 27
type input "Business Loss"
click at [1020, 221] on th "Non Employment Income" at bounding box center [967, 231] width 378 height 28
click at [831, 503] on div "Year Income (AGI) Source of Income Non Employment Income 2025 YTD Debtor $ Unkn…" at bounding box center [748, 363] width 838 height 315
click at [616, 153] on link "Expected Change in Income" at bounding box center [614, 151] width 137 height 34
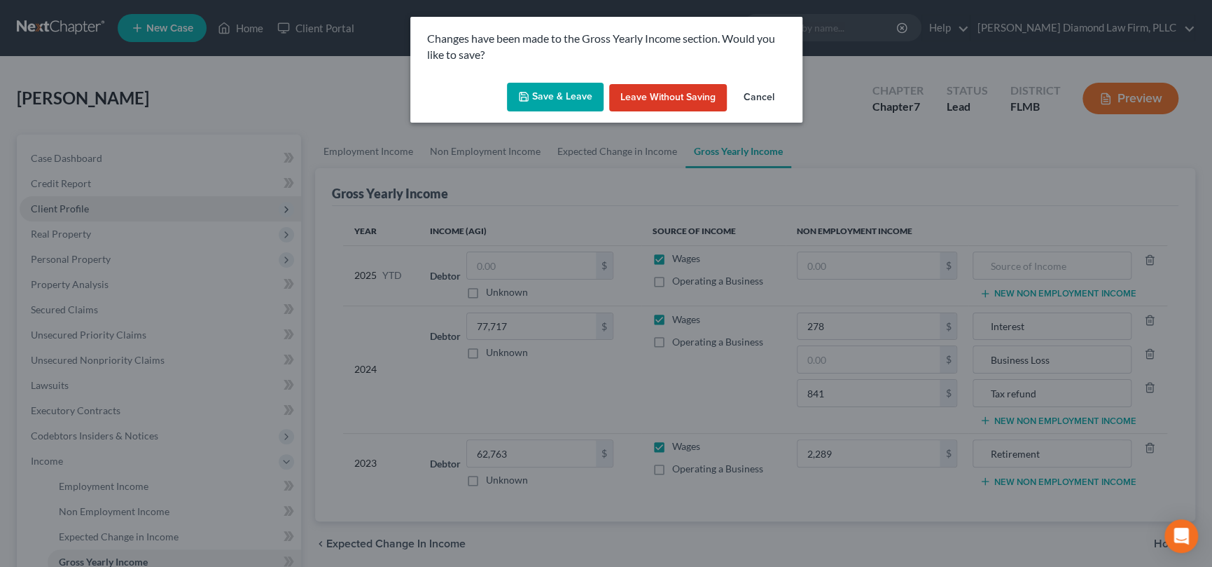
click at [549, 95] on button "Save & Leave" at bounding box center [555, 97] width 97 height 29
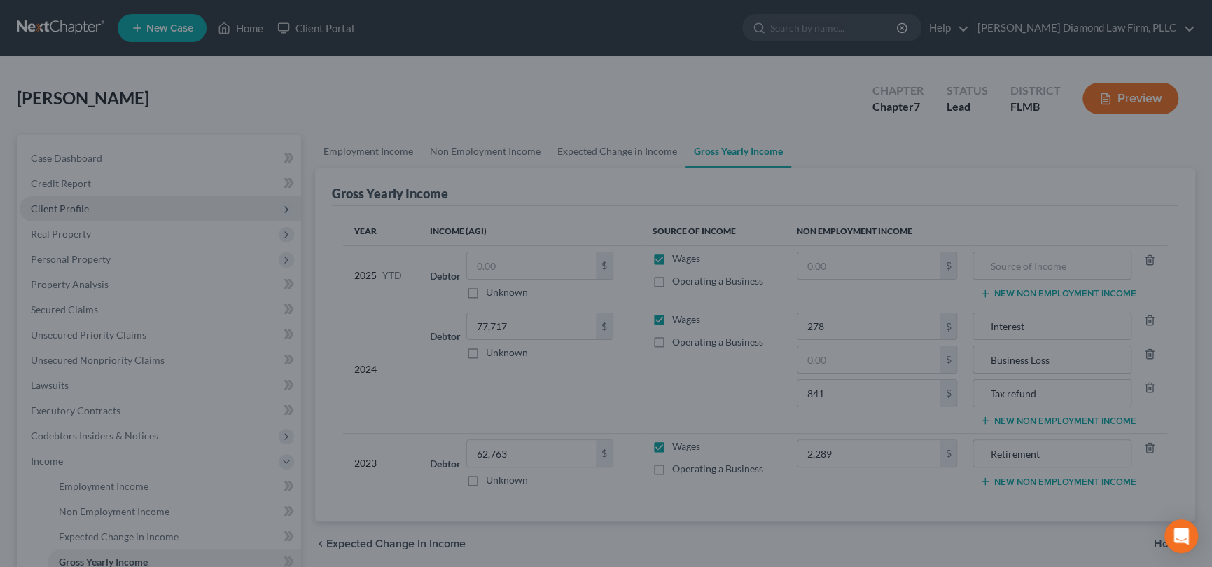
type input "Business Loss"
type input "841.00"
type input "Tax refund"
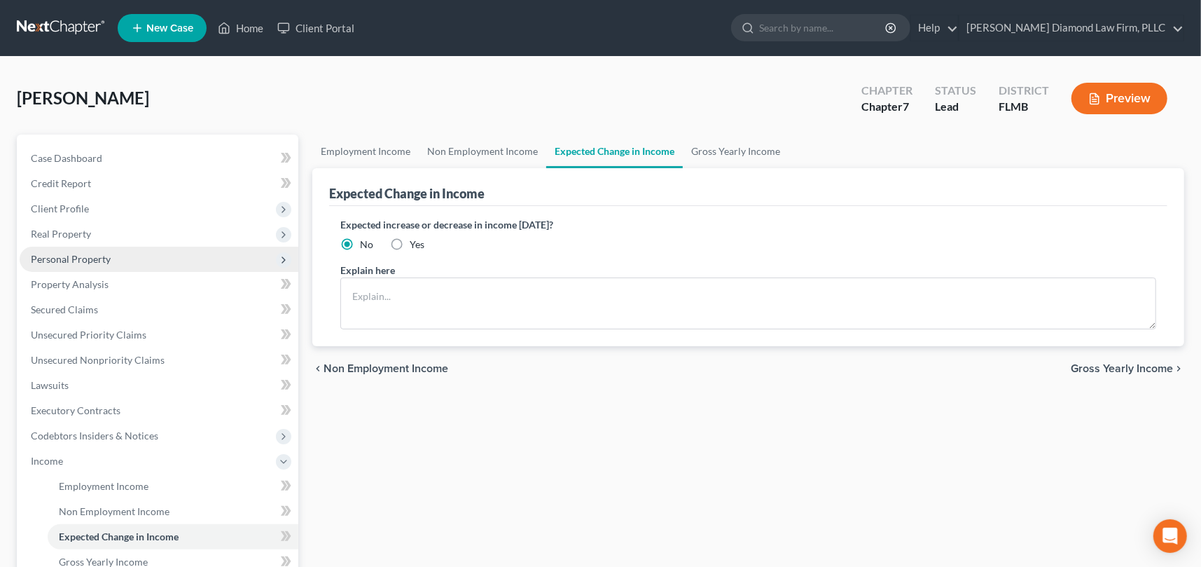
click at [68, 260] on span "Personal Property" at bounding box center [71, 259] width 80 height 12
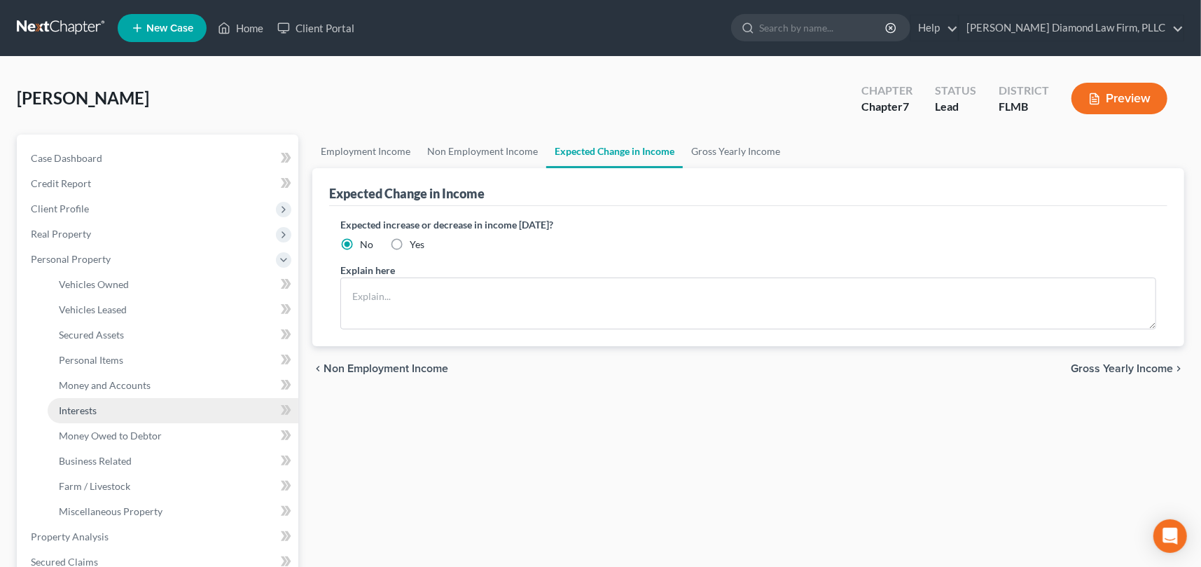
click at [79, 414] on span "Interests" at bounding box center [78, 410] width 38 height 12
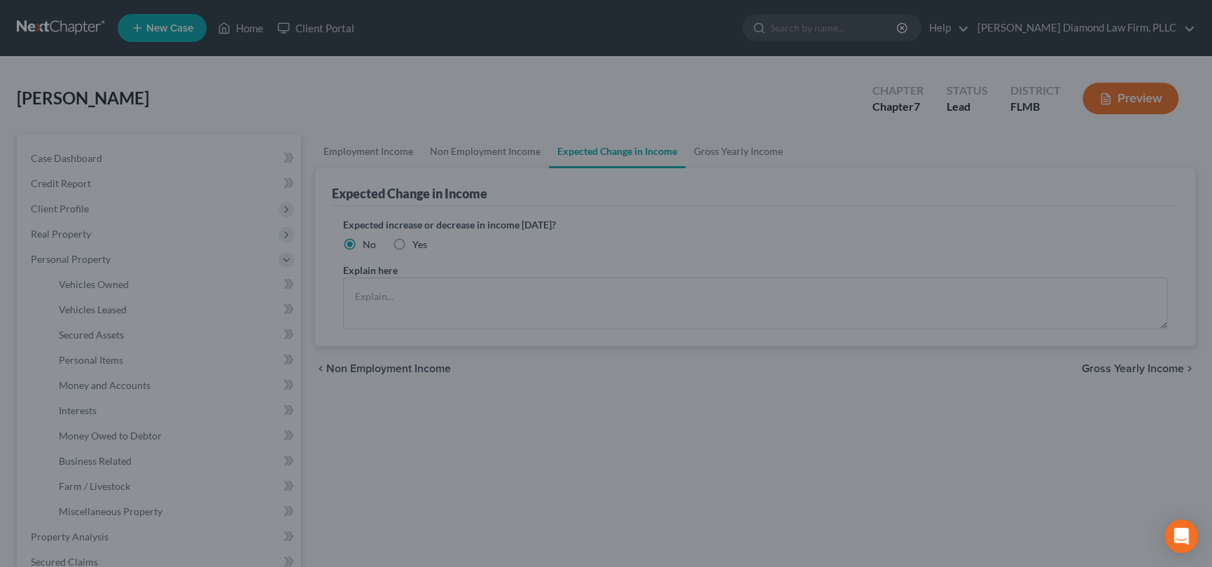
click at [237, 354] on div at bounding box center [606, 283] width 1212 height 567
click at [647, 414] on div at bounding box center [606, 283] width 1212 height 567
click at [763, 120] on div at bounding box center [606, 283] width 1212 height 567
click at [814, 249] on div at bounding box center [606, 283] width 1212 height 567
click at [242, 41] on div at bounding box center [606, 283] width 1212 height 567
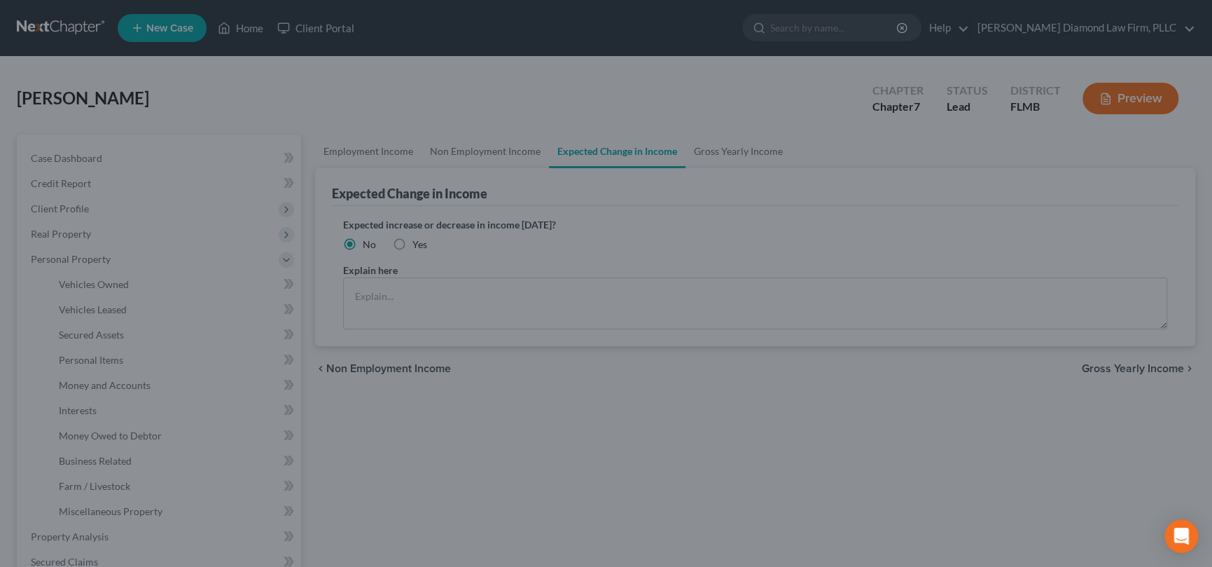
click at [103, 219] on div at bounding box center [606, 283] width 1212 height 567
click at [609, 340] on div at bounding box center [606, 283] width 1212 height 567
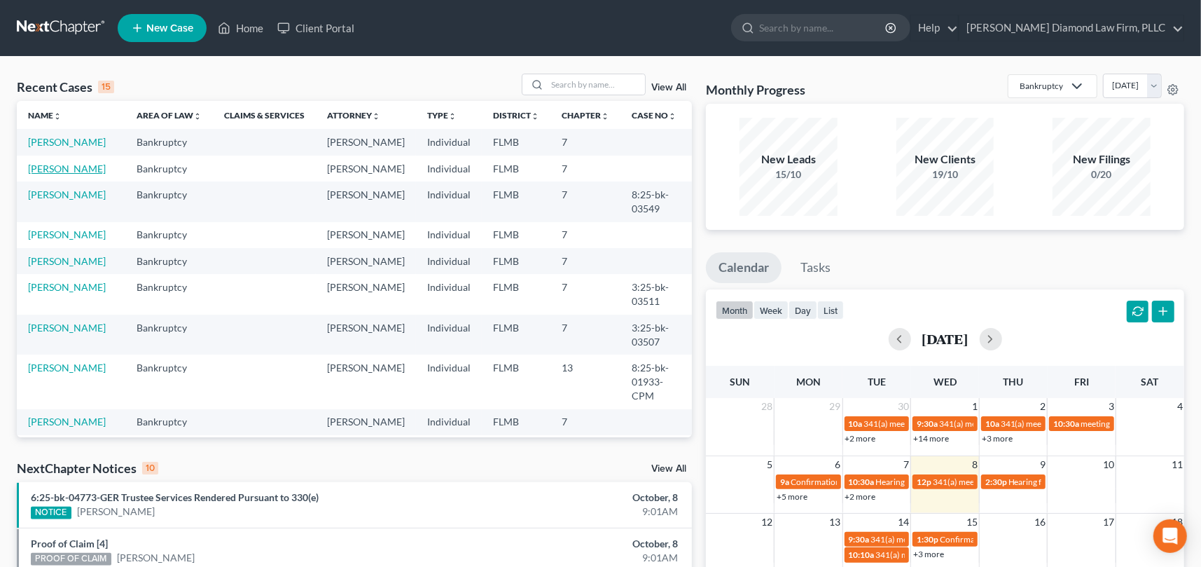
click at [62, 174] on link "[PERSON_NAME]" at bounding box center [67, 168] width 78 height 12
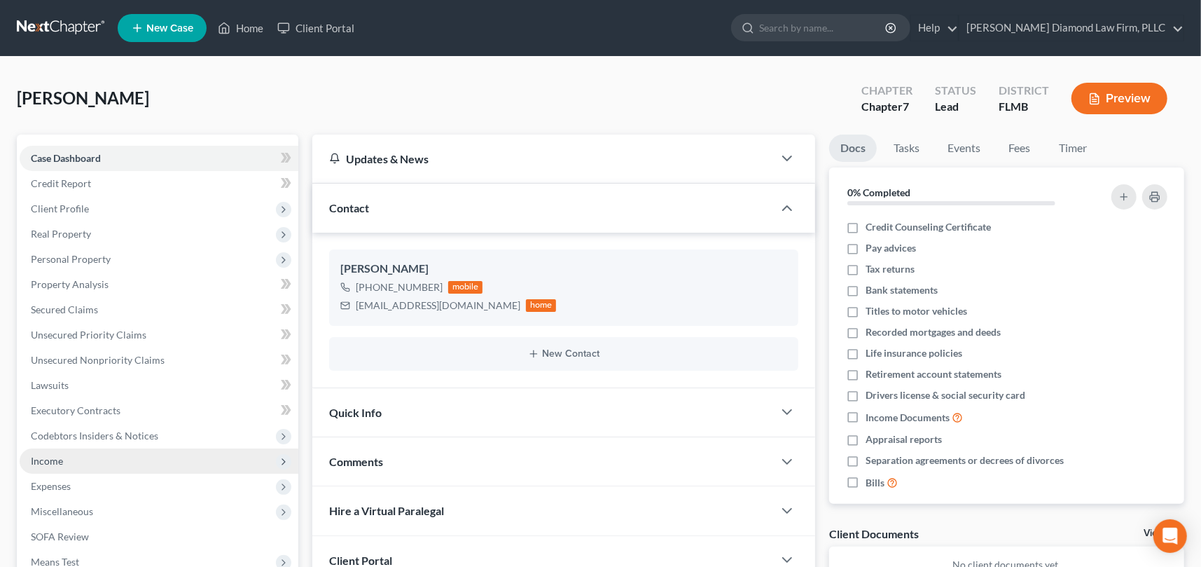
click at [87, 462] on span "Income" at bounding box center [159, 460] width 279 height 25
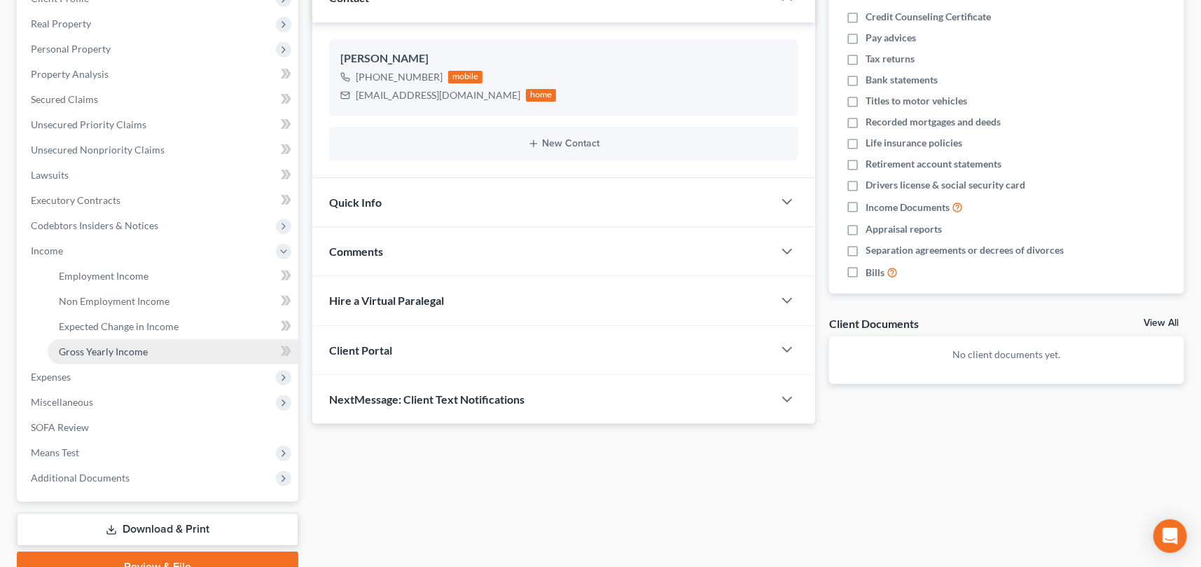
click at [118, 355] on span "Gross Yearly Income" at bounding box center [103, 351] width 89 height 12
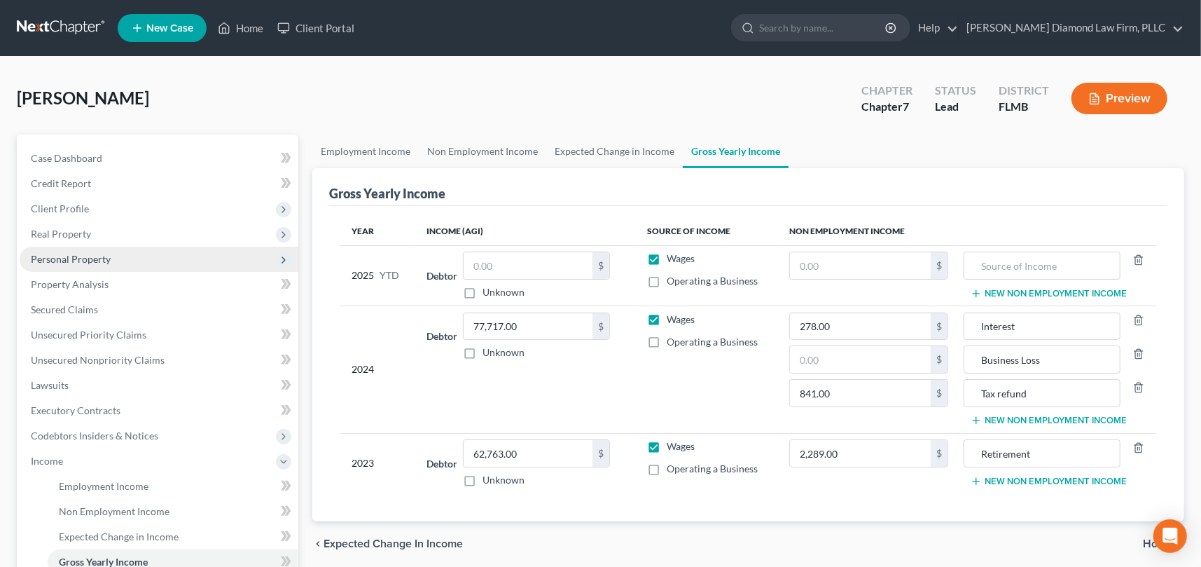
click at [106, 258] on span "Personal Property" at bounding box center [71, 259] width 80 height 12
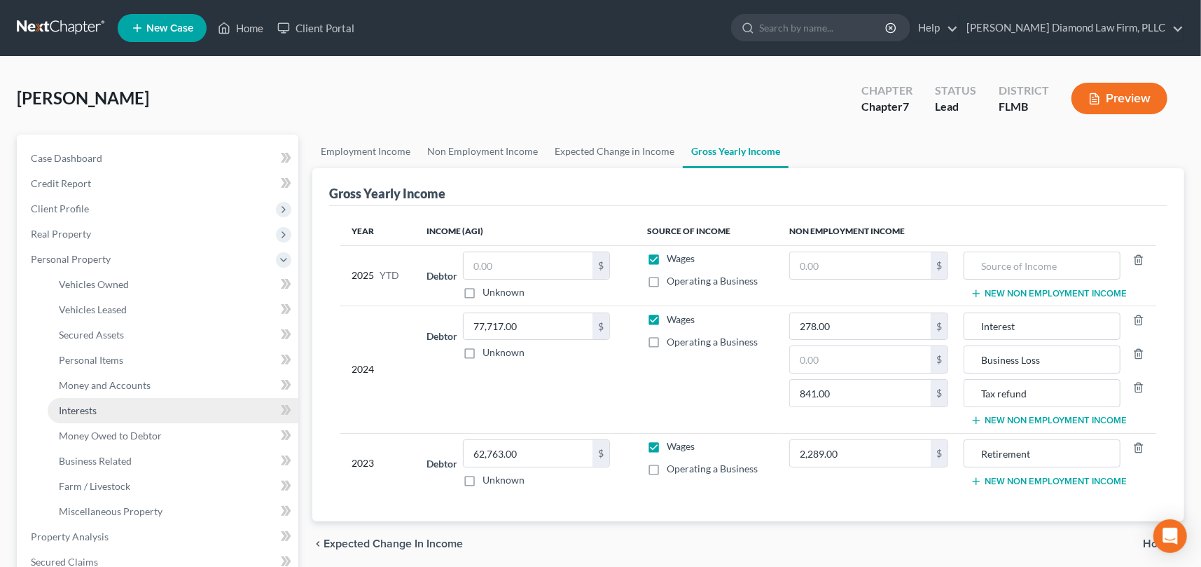
click at [132, 410] on link "Interests" at bounding box center [173, 410] width 251 height 25
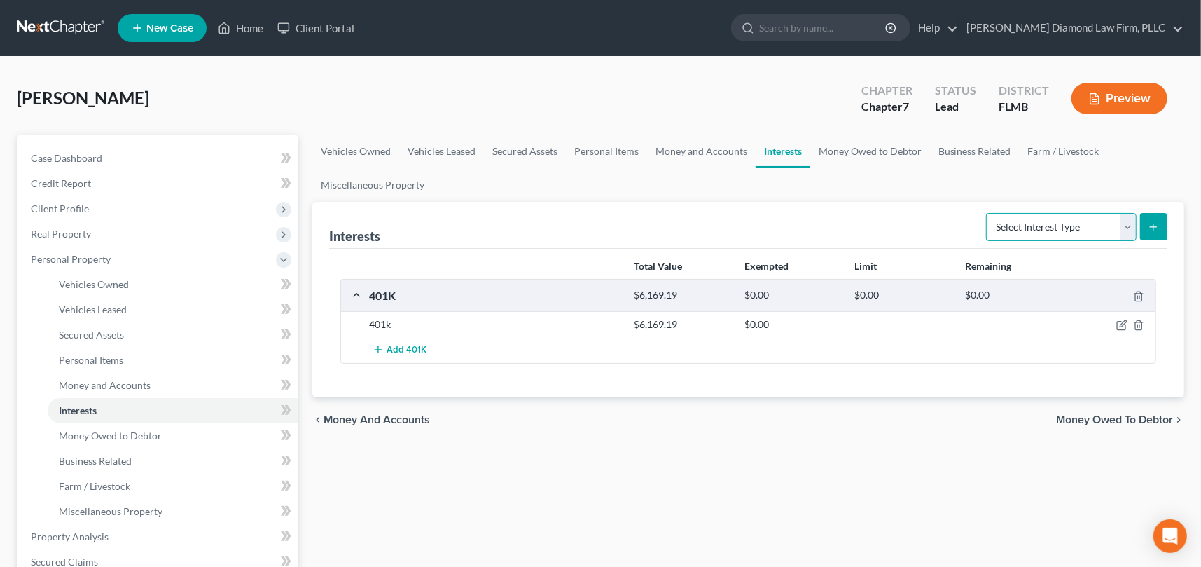
click at [1127, 226] on select "Select Interest Type 401K Annuity Bond Education IRA Government Bond Government…" at bounding box center [1061, 227] width 151 height 28
select select "term_life_insurance"
click at [987, 213] on select "Select Interest Type 401K Annuity Bond Education IRA Government Bond Government…" at bounding box center [1061, 227] width 151 height 28
click at [1158, 228] on icon "submit" at bounding box center [1153, 226] width 11 height 11
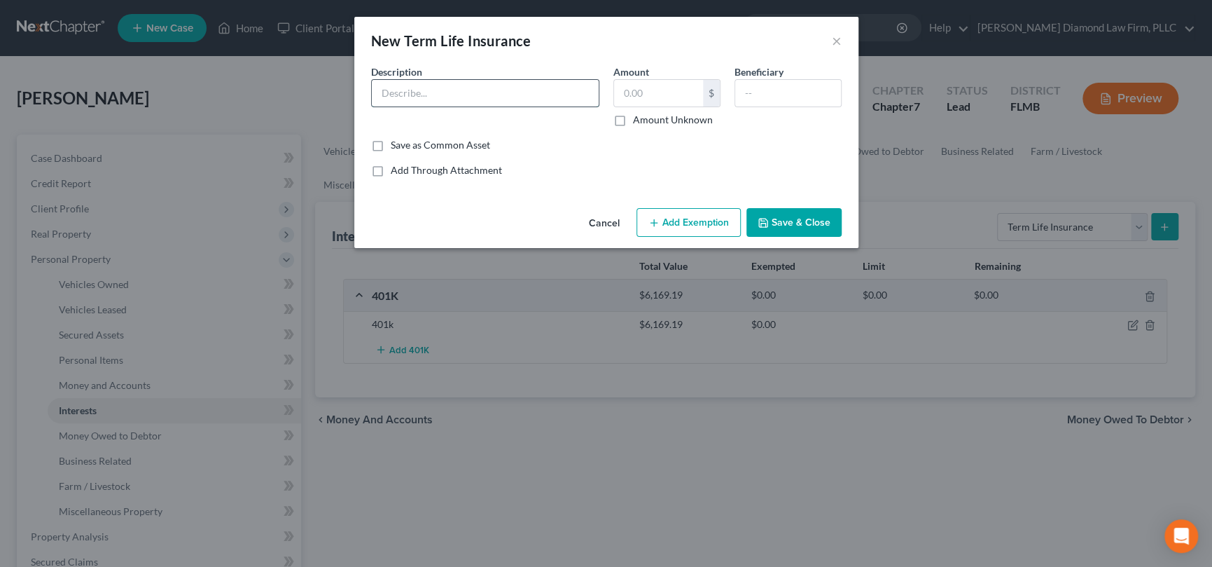
click at [469, 104] on input "text" at bounding box center [485, 93] width 227 height 27
type input "Protective Life Insuarnce"
click at [663, 90] on input "text" at bounding box center [658, 93] width 89 height 27
type input "150,000"
click at [759, 94] on input "text" at bounding box center [788, 93] width 106 height 27
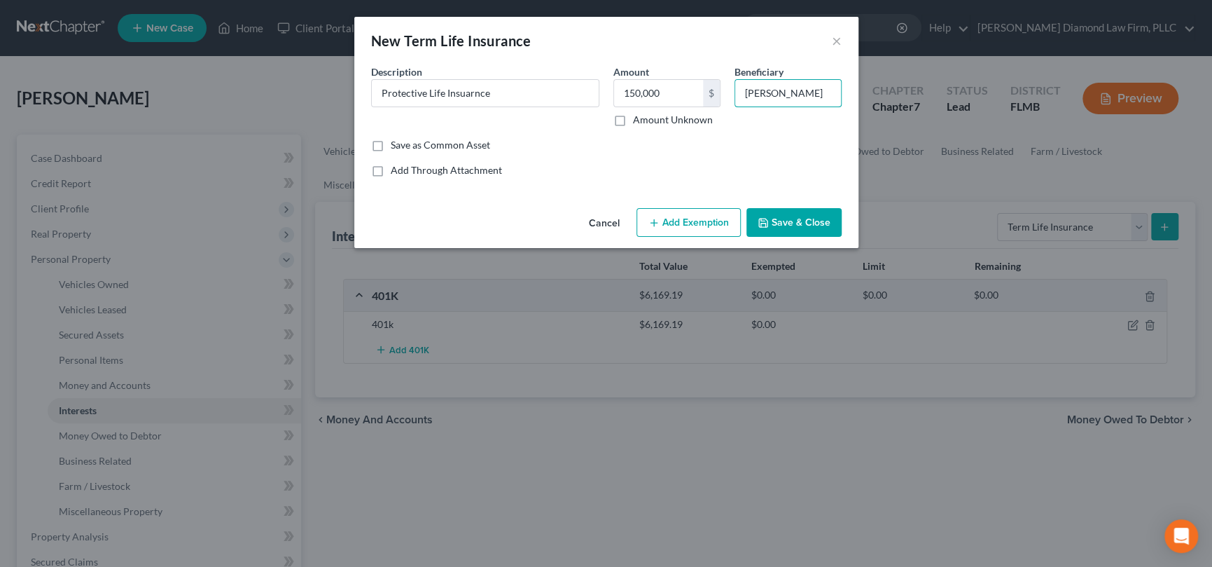
type input "[PERSON_NAME]"
click at [812, 222] on button "Save & Close" at bounding box center [793, 222] width 95 height 29
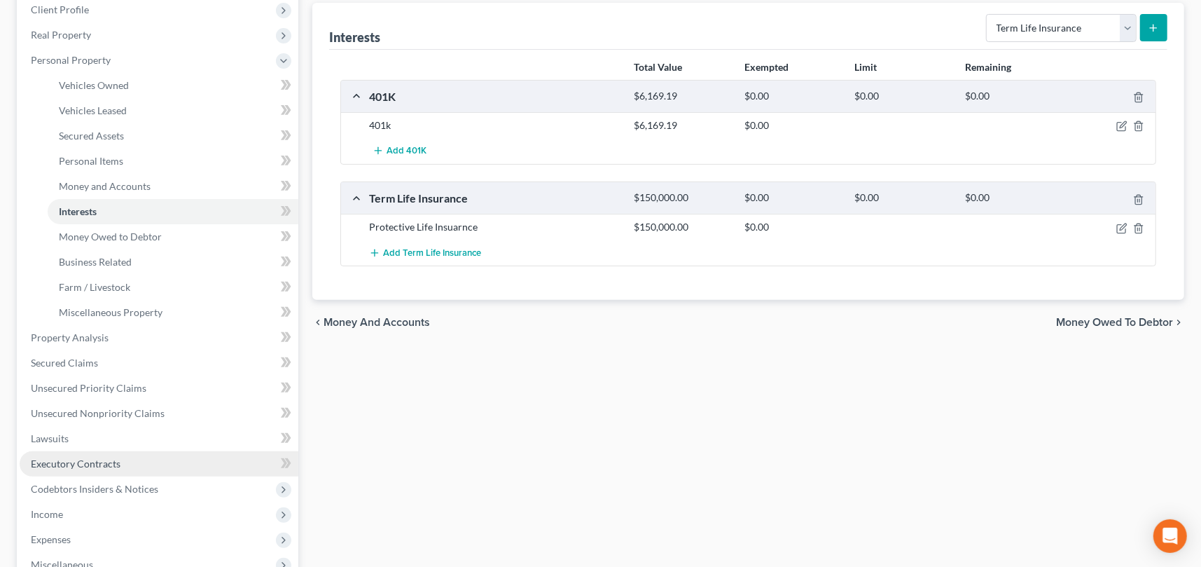
scroll to position [210, 0]
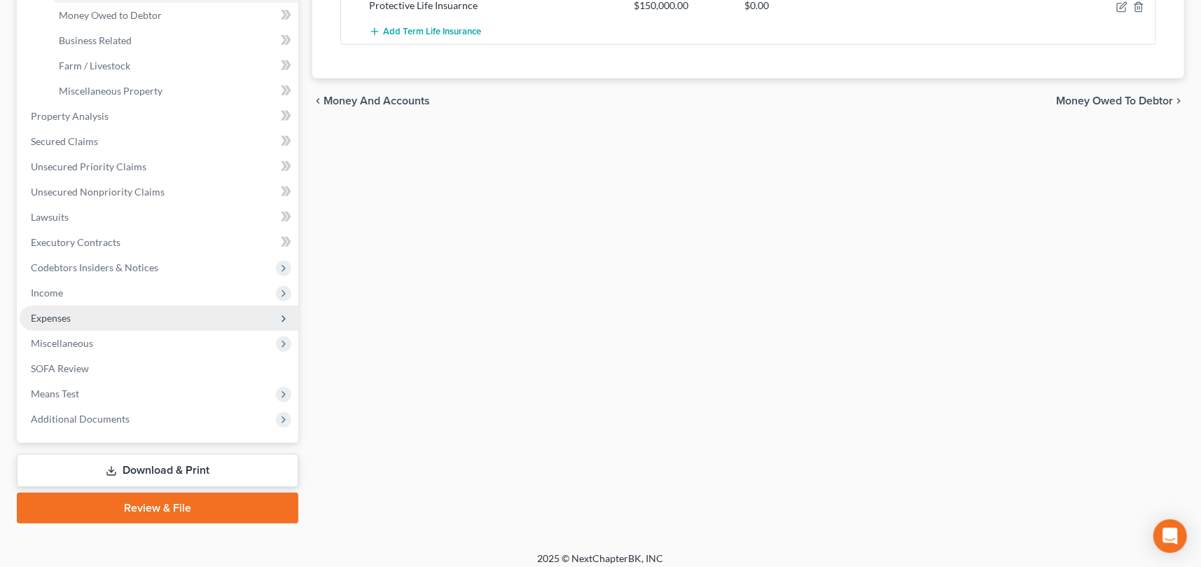
click at [83, 312] on span "Expenses" at bounding box center [159, 317] width 279 height 25
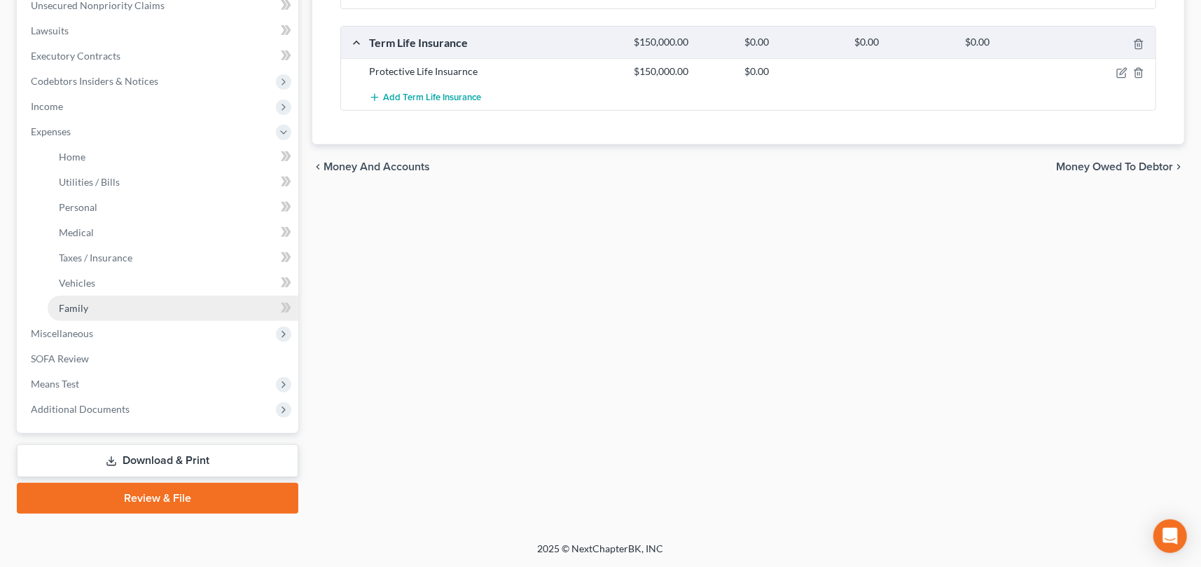
scroll to position [352, 0]
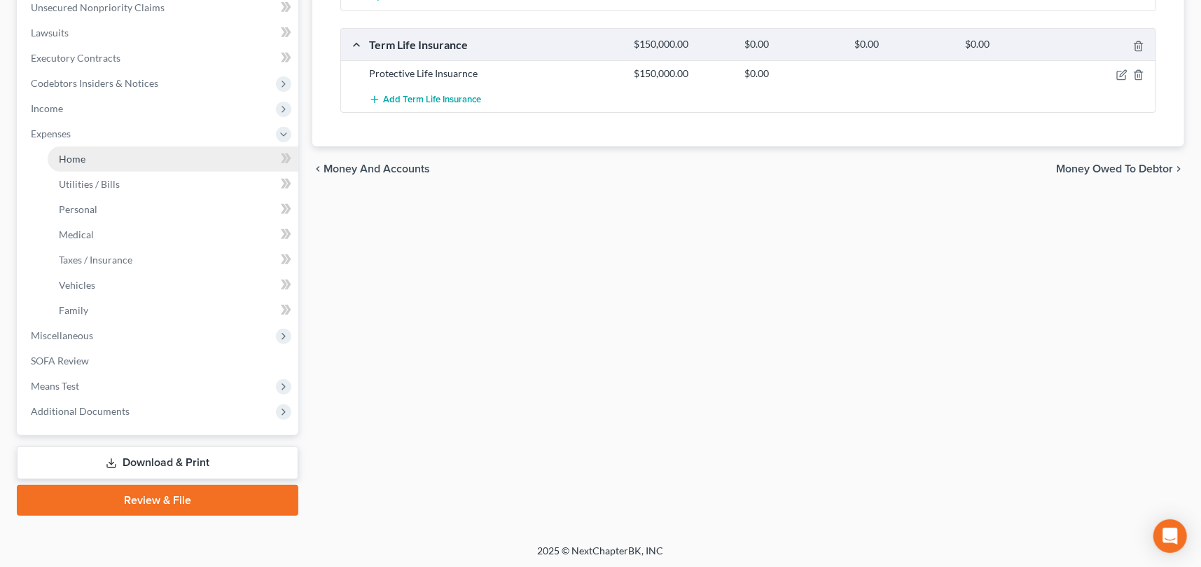
click at [127, 163] on link "Home" at bounding box center [173, 158] width 251 height 25
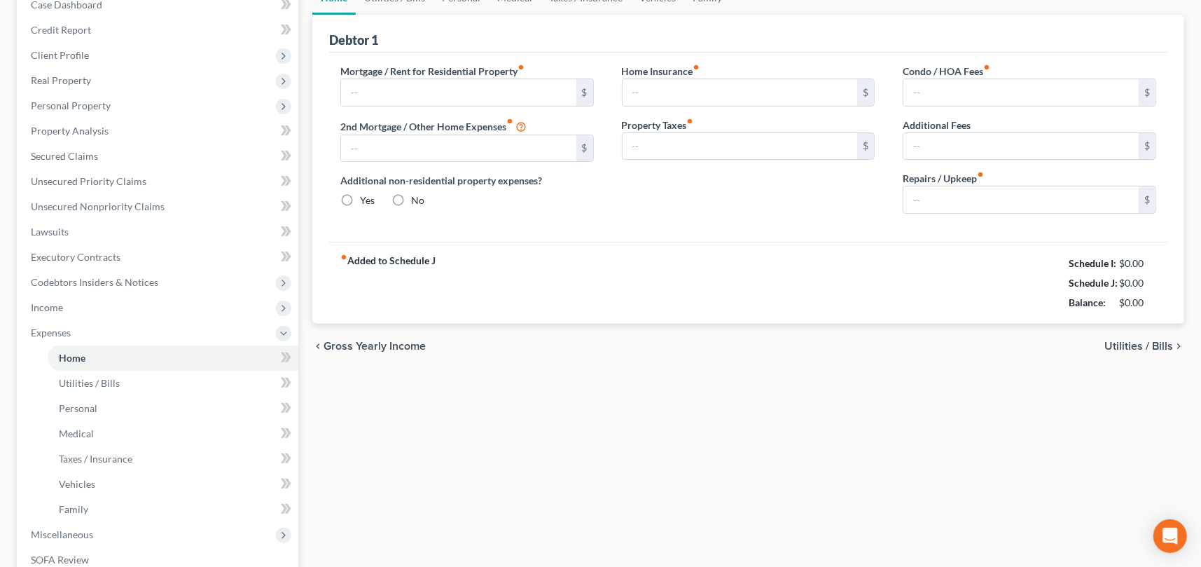
scroll to position [1, 0]
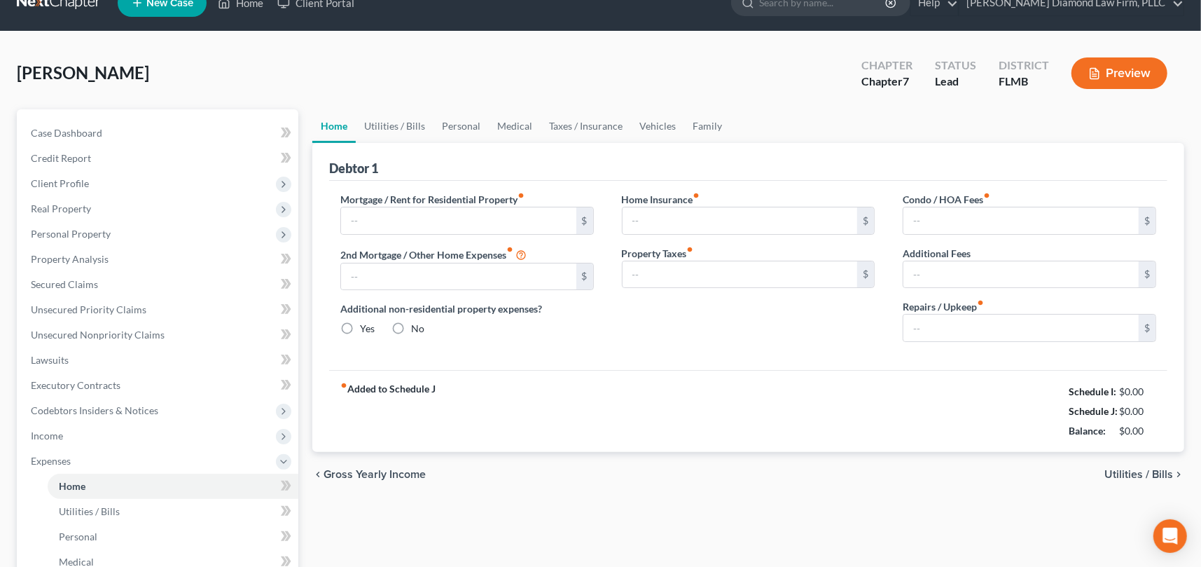
type input "0.00"
radio input "true"
type input "0.00"
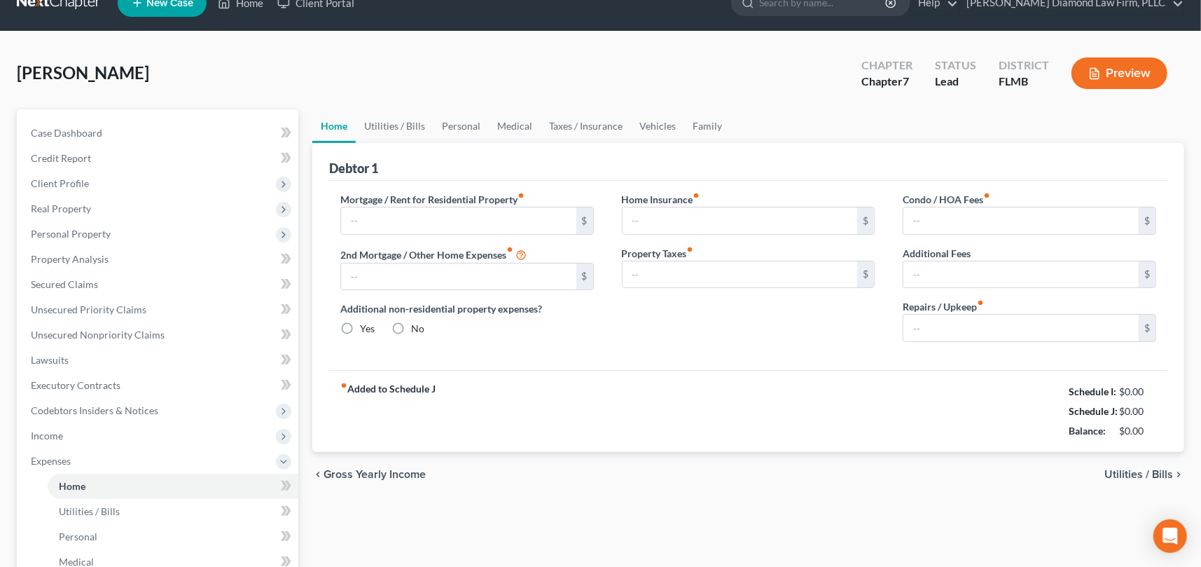
type input "0.00"
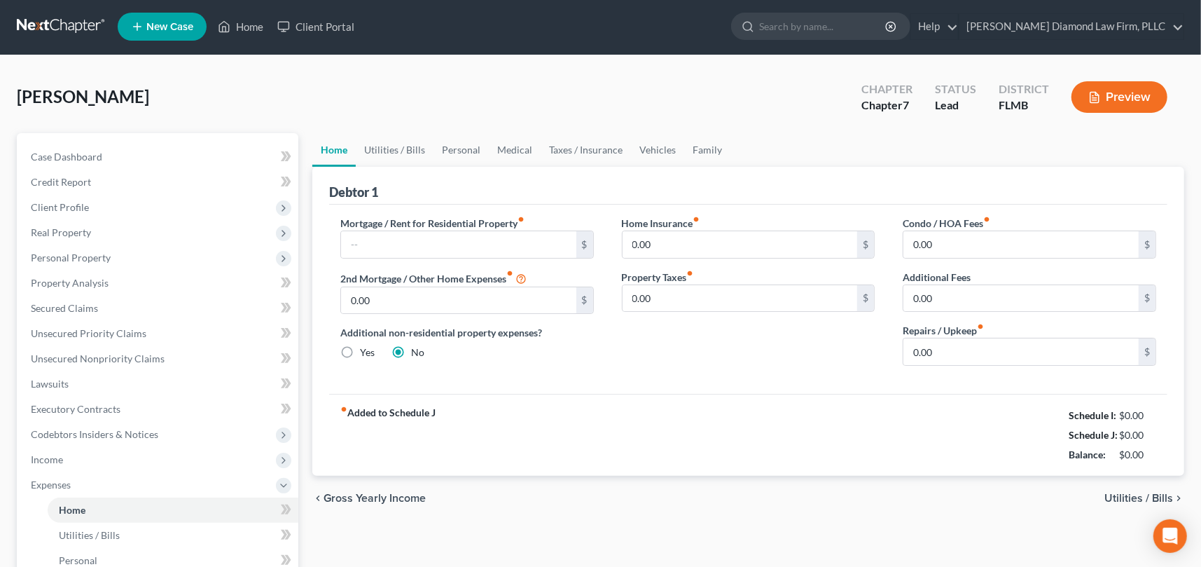
scroll to position [0, 0]
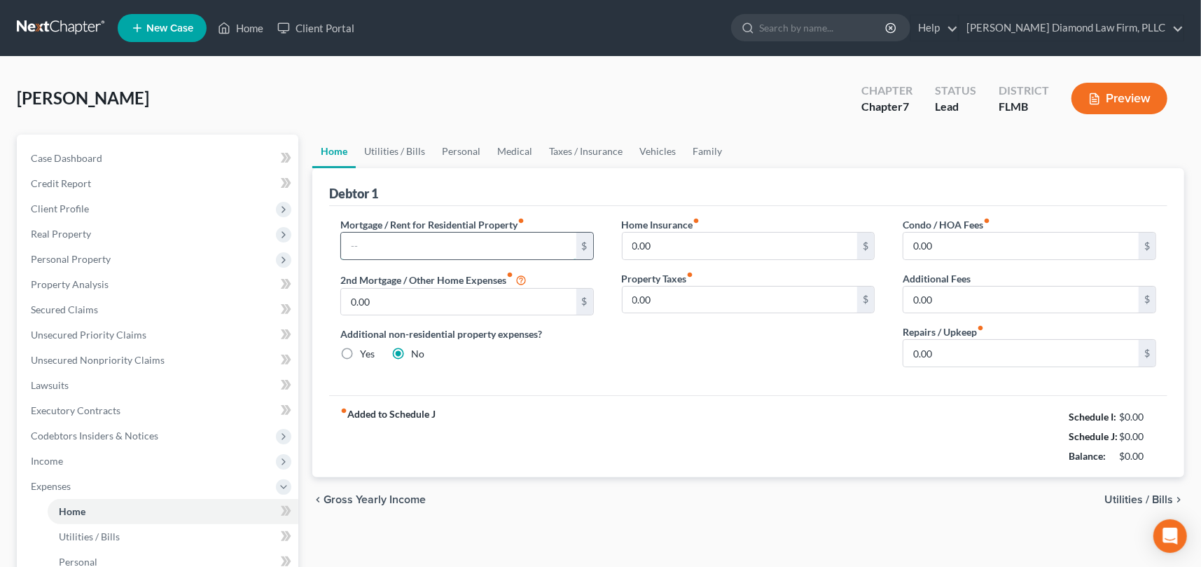
click at [485, 244] on input "text" at bounding box center [458, 245] width 235 height 27
click at [479, 239] on input "text" at bounding box center [458, 245] width 235 height 27
type input "1,074.20"
click at [445, 150] on link "Personal" at bounding box center [460, 151] width 55 height 34
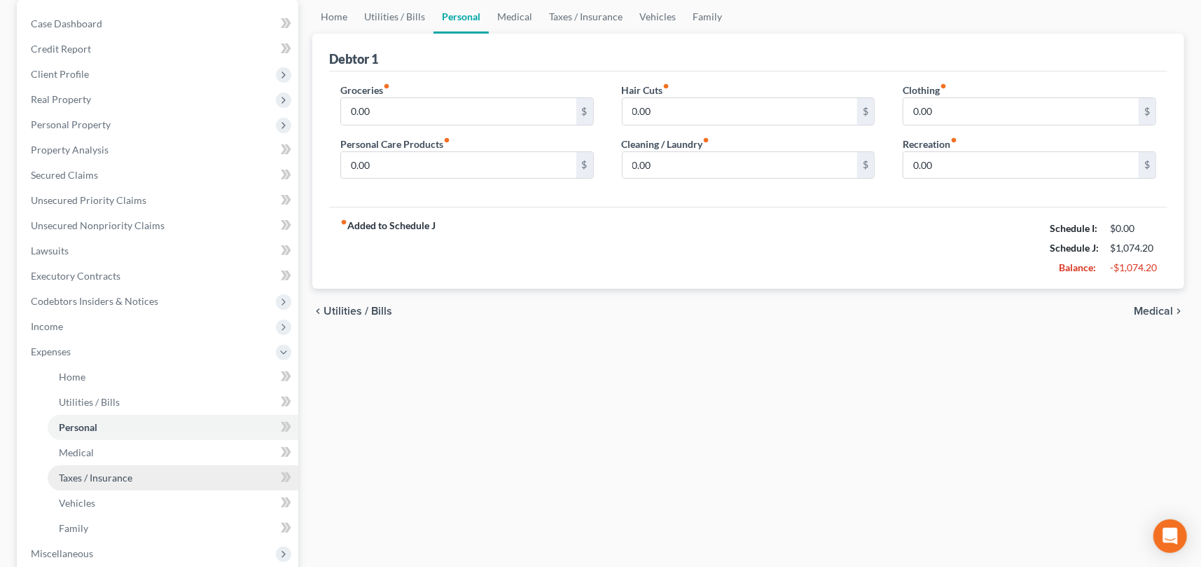
scroll to position [280, 0]
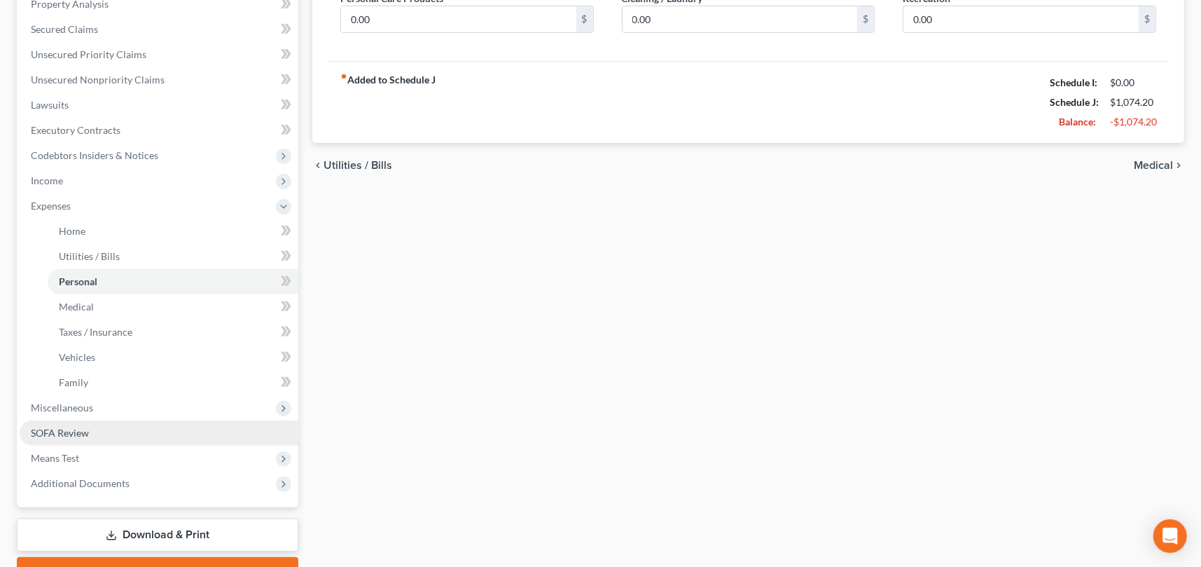
click at [104, 432] on link "SOFA Review" at bounding box center [159, 432] width 279 height 25
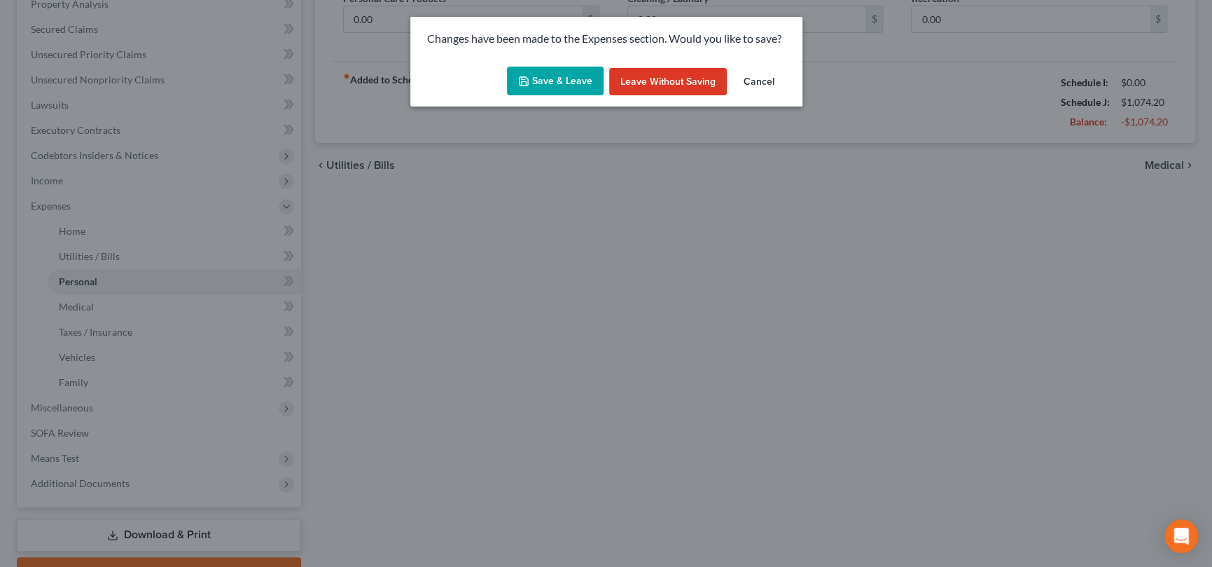
click at [564, 83] on button "Save & Leave" at bounding box center [555, 81] width 97 height 29
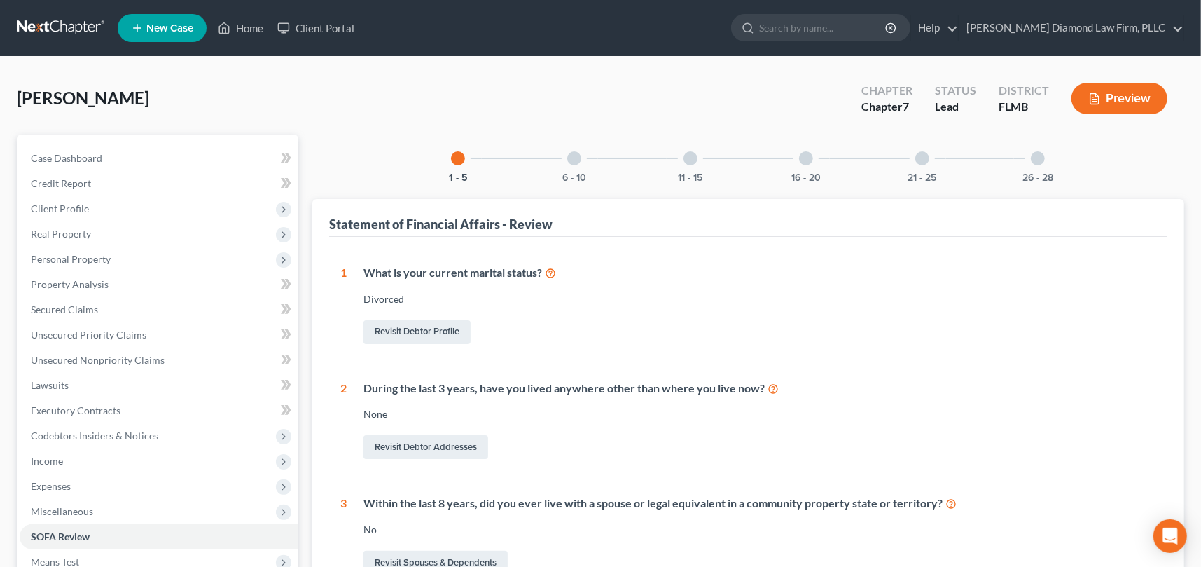
click at [572, 160] on div at bounding box center [574, 158] width 14 height 14
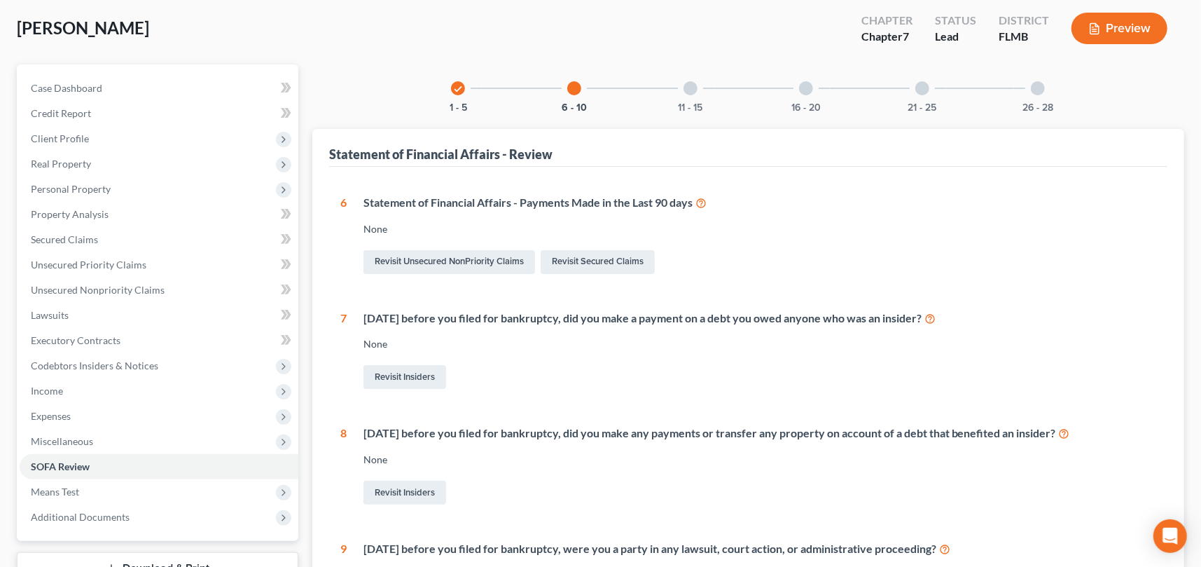
scroll to position [70, 0]
click at [693, 90] on div at bounding box center [690, 88] width 14 height 14
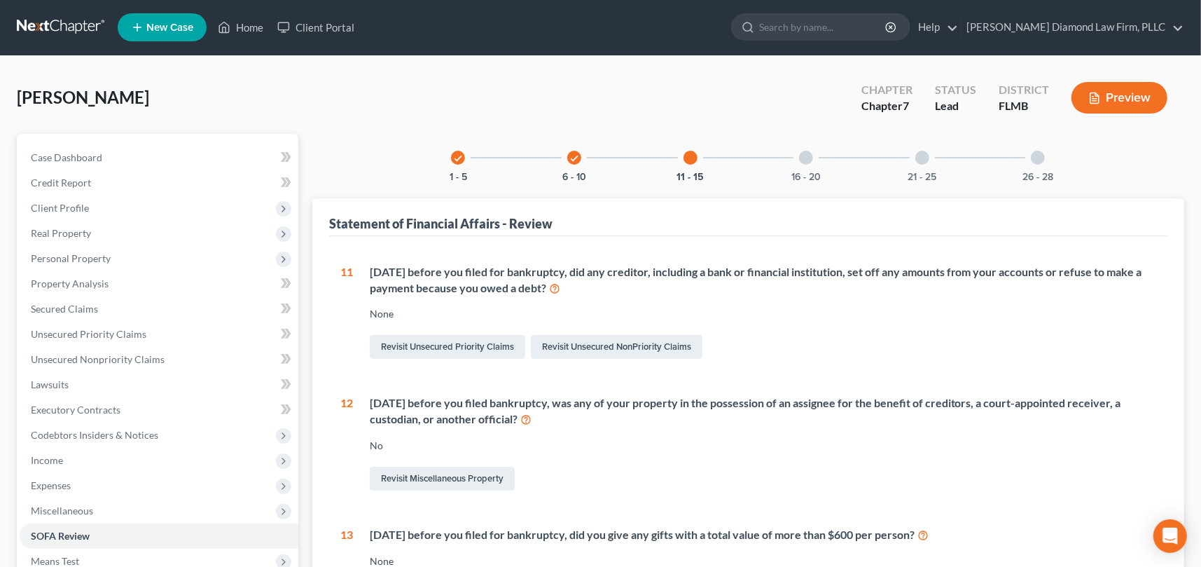
scroll to position [0, 0]
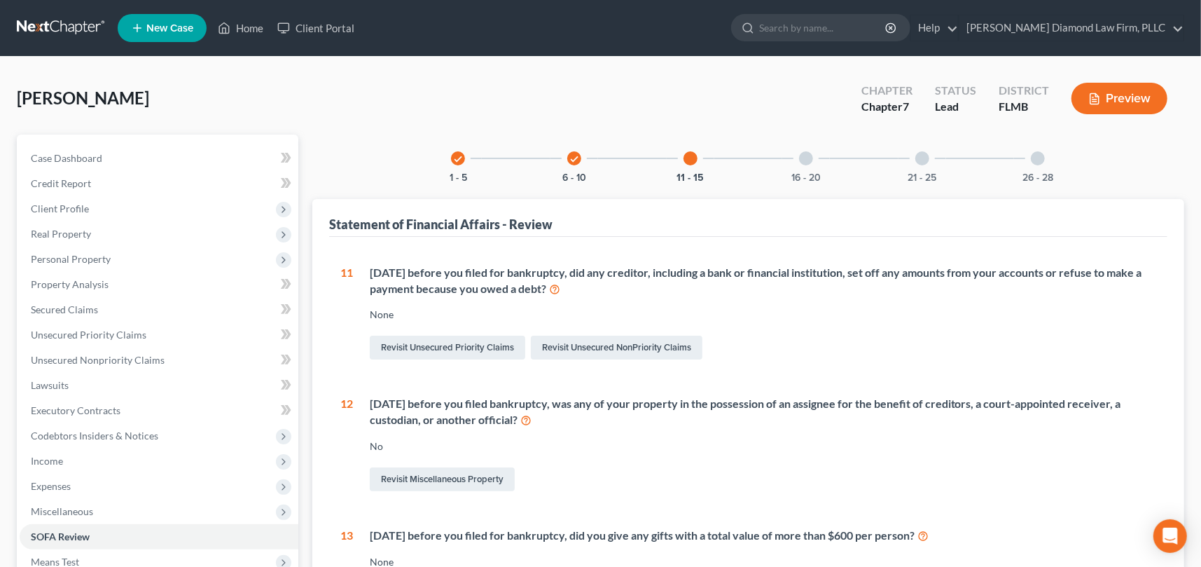
click at [806, 153] on div at bounding box center [806, 158] width 14 height 14
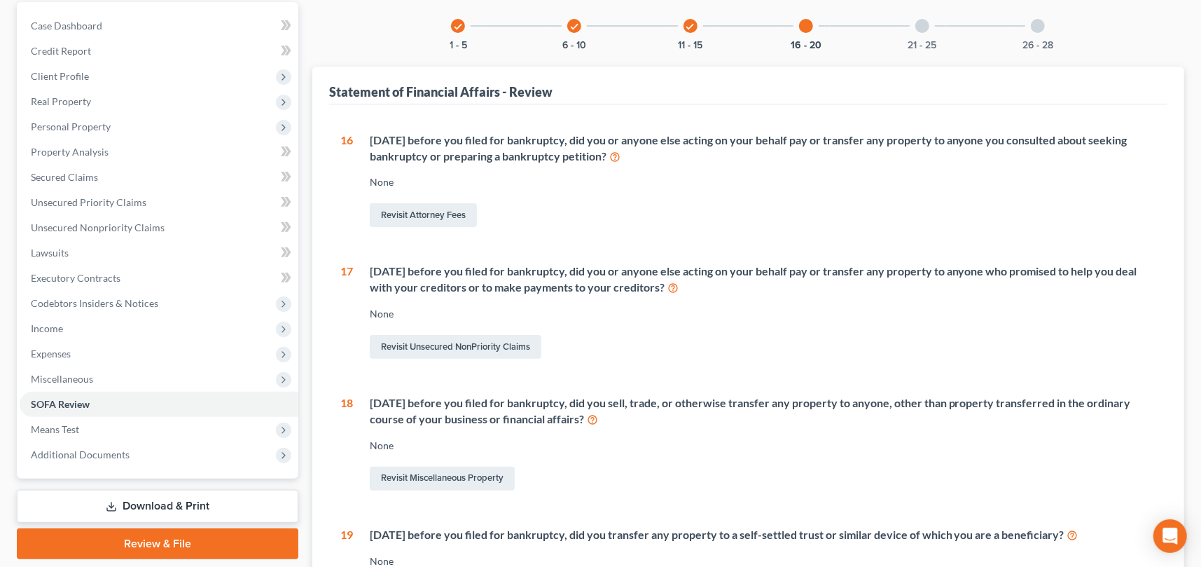
scroll to position [140, 0]
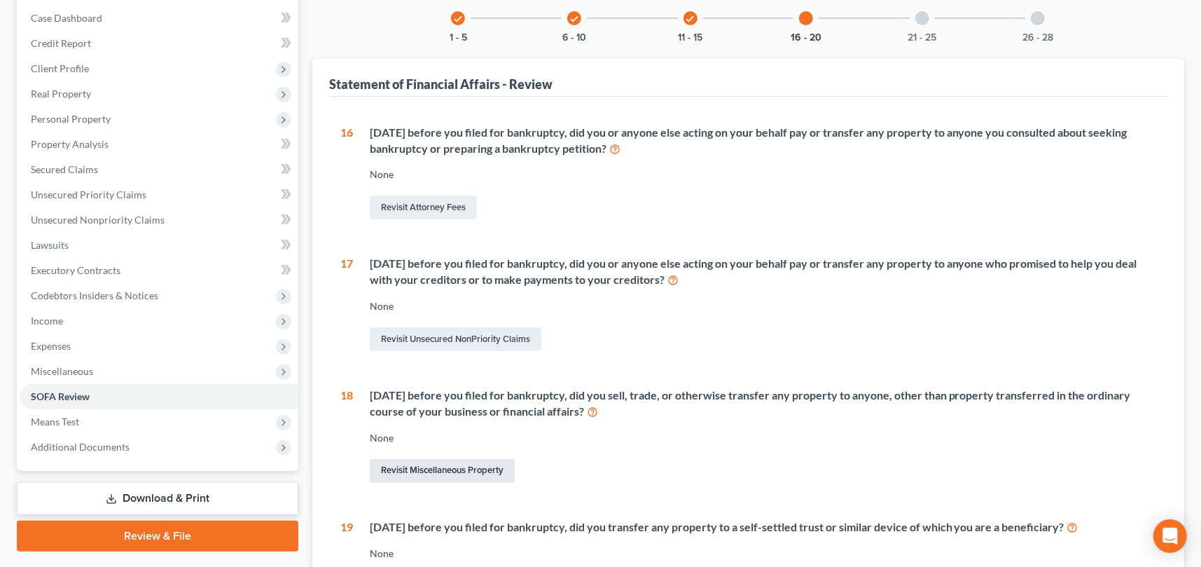
click at [436, 468] on link "Revisit Miscellaneous Property" at bounding box center [442, 471] width 145 height 24
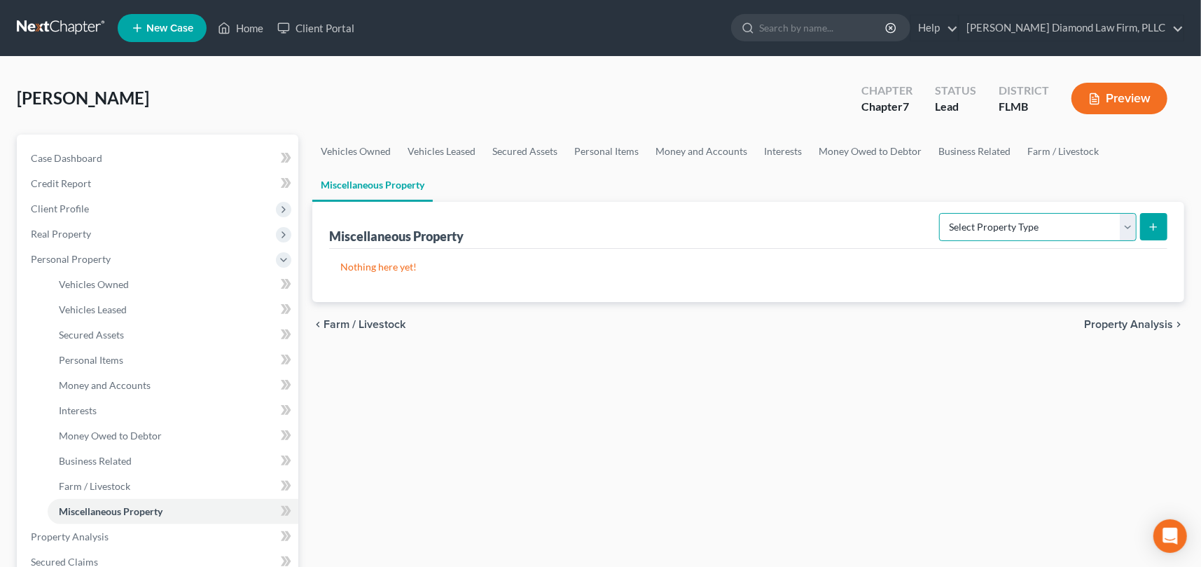
click at [1076, 226] on select "Select Property Type Assigned for Creditor Benefit [DATE] Holding for Another N…" at bounding box center [1037, 227] width 197 height 28
select select "transferred"
click at [939, 213] on select "Select Property Type Assigned for Creditor Benefit [DATE] Holding for Another N…" at bounding box center [1037, 227] width 197 height 28
click at [1152, 221] on icon "submit" at bounding box center [1153, 226] width 11 height 11
select select "Ordinary ([DATE])"
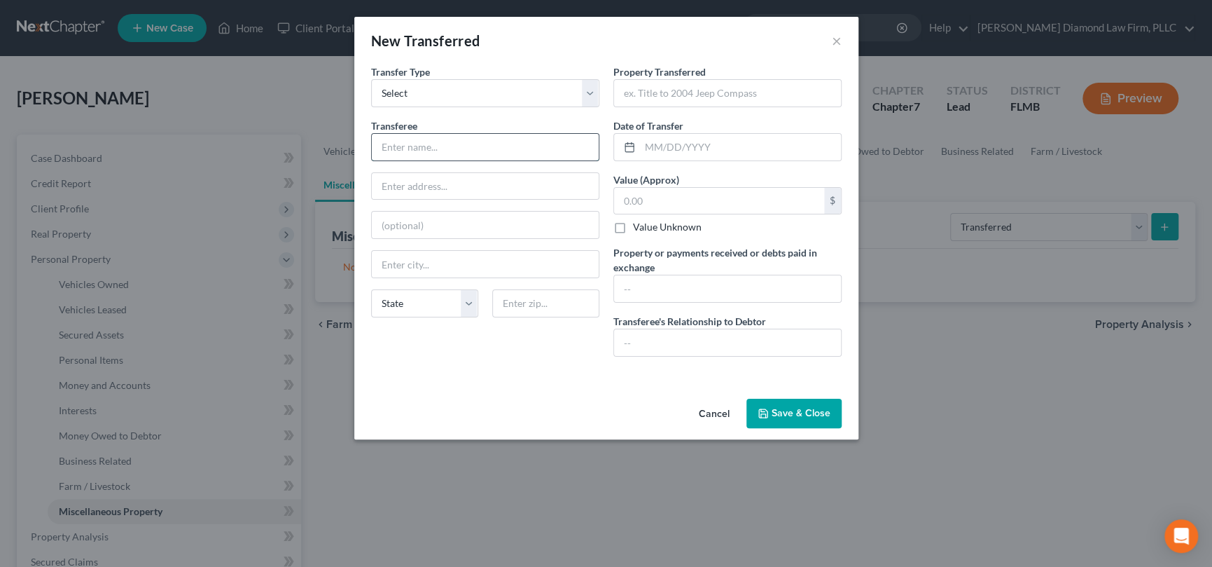
click at [433, 145] on input "text" at bounding box center [485, 147] width 227 height 27
click at [440, 152] on input "text" at bounding box center [485, 147] width 227 height 27
type input "[PERSON_NAME] Chrysler Jeep Dodge Ram"
select select "9"
click at [690, 92] on input "text" at bounding box center [727, 93] width 227 height 27
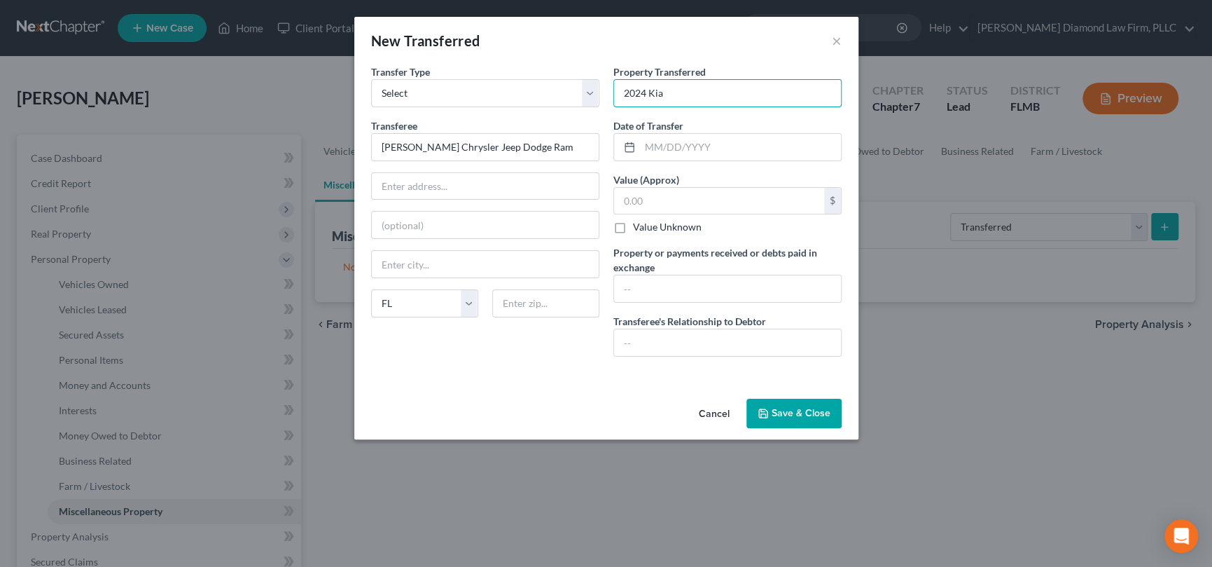
type input "2024 Kia"
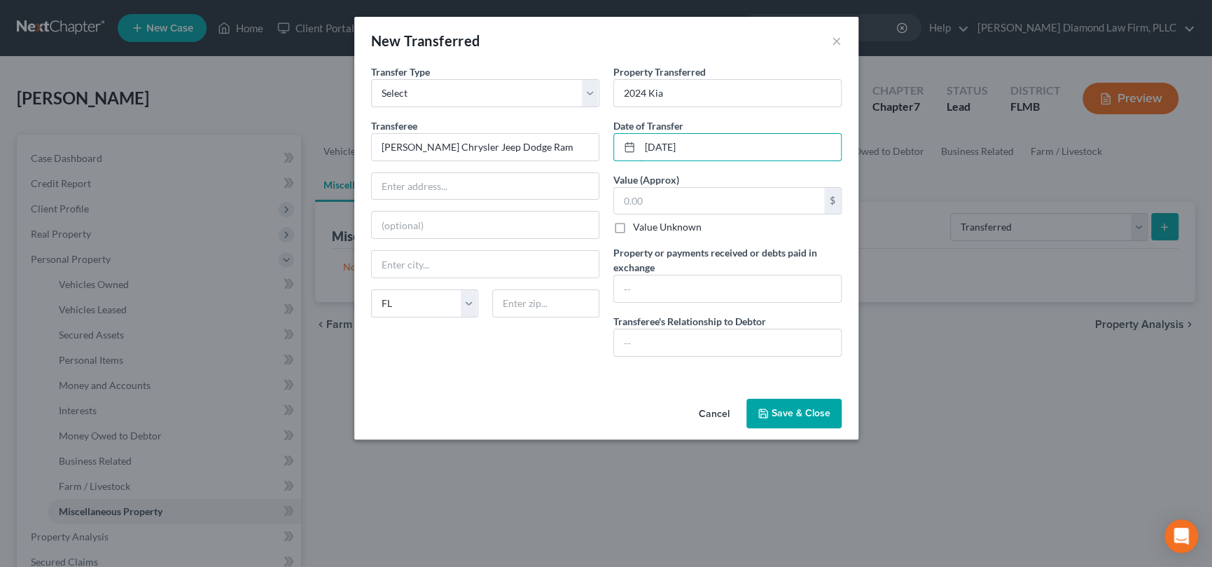
type input "[DATE]"
click at [649, 335] on input "text" at bounding box center [727, 342] width 227 height 27
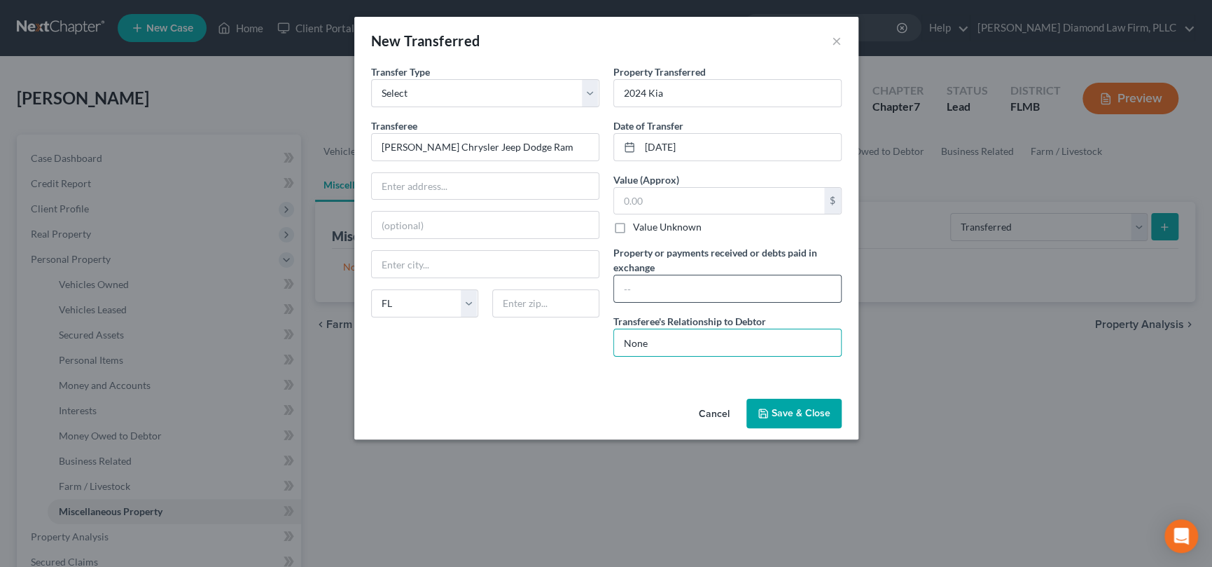
type input "None"
click at [621, 286] on input "text" at bounding box center [727, 288] width 227 height 27
type input "Traded 2024 Kia for 2023 Dodge Challenger"
click at [633, 199] on input "text" at bounding box center [719, 201] width 210 height 27
type input "13,513"
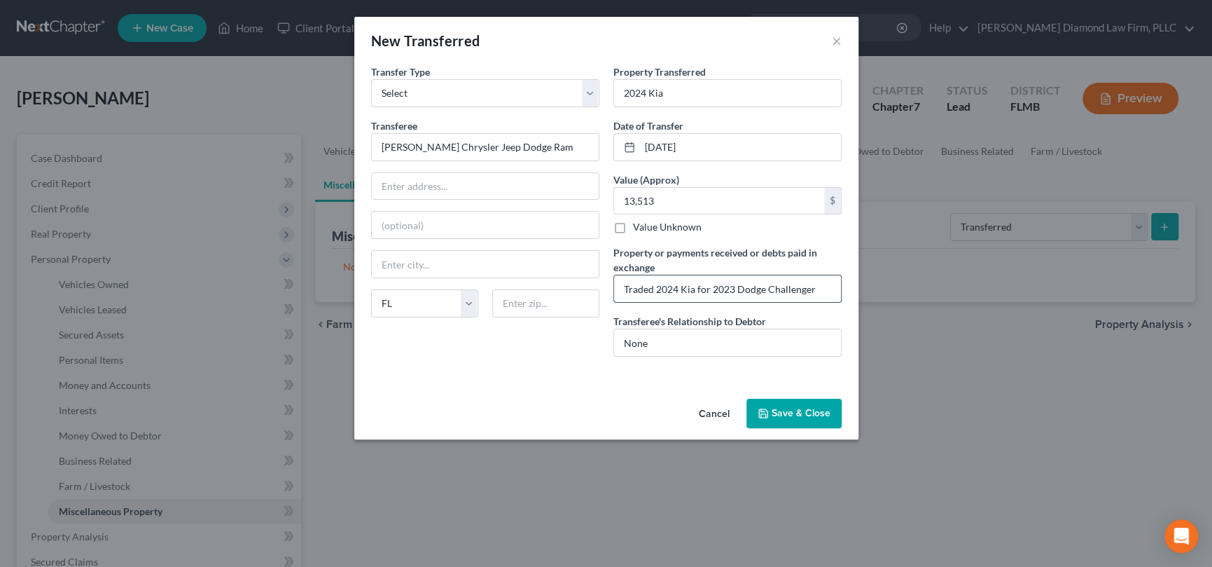
click at [819, 289] on input "Traded 2024 Kia for 2023 Dodge Challenger" at bounding box center [727, 288] width 227 height 27
type input "Traded 2024 Kia for 2023 Dodge Challenger (still owed $35,513 on Kia)"
type input "13,513"
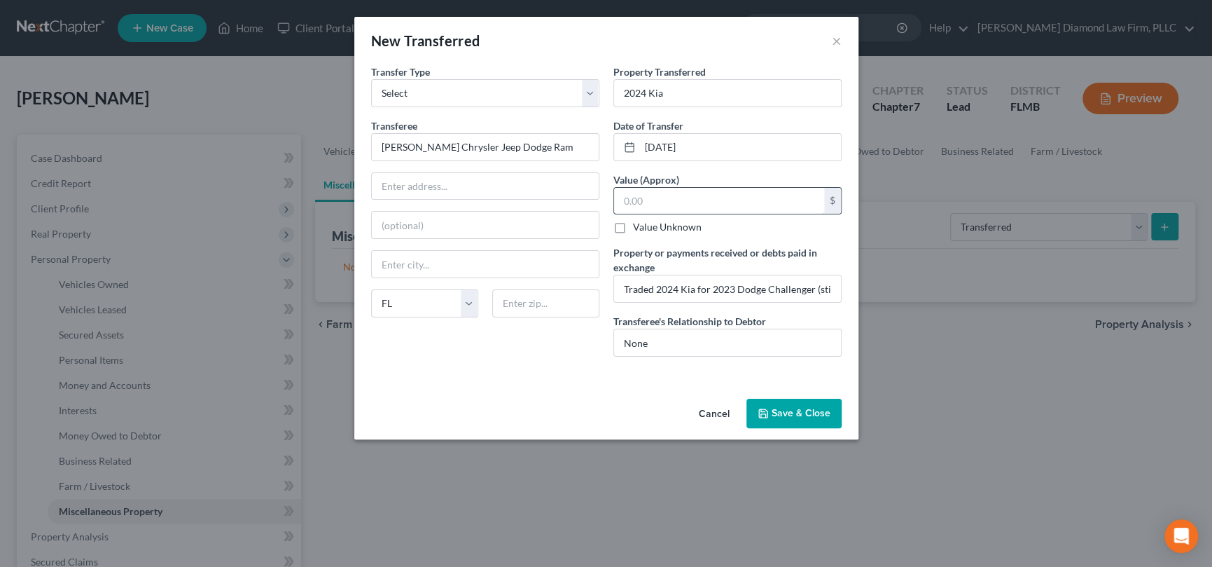
click at [662, 203] on input "text" at bounding box center [719, 201] width 210 height 27
type input "22,000"
click at [773, 296] on input "Traded 2024 Kia for 2023 Dodge Challenger (still owed $35,513 on Kia)" at bounding box center [727, 288] width 227 height 27
type input "Traded 2024 Kia for 2023 Dodge Challenger (Lien was $35,513 on Kia, net loss $1…"
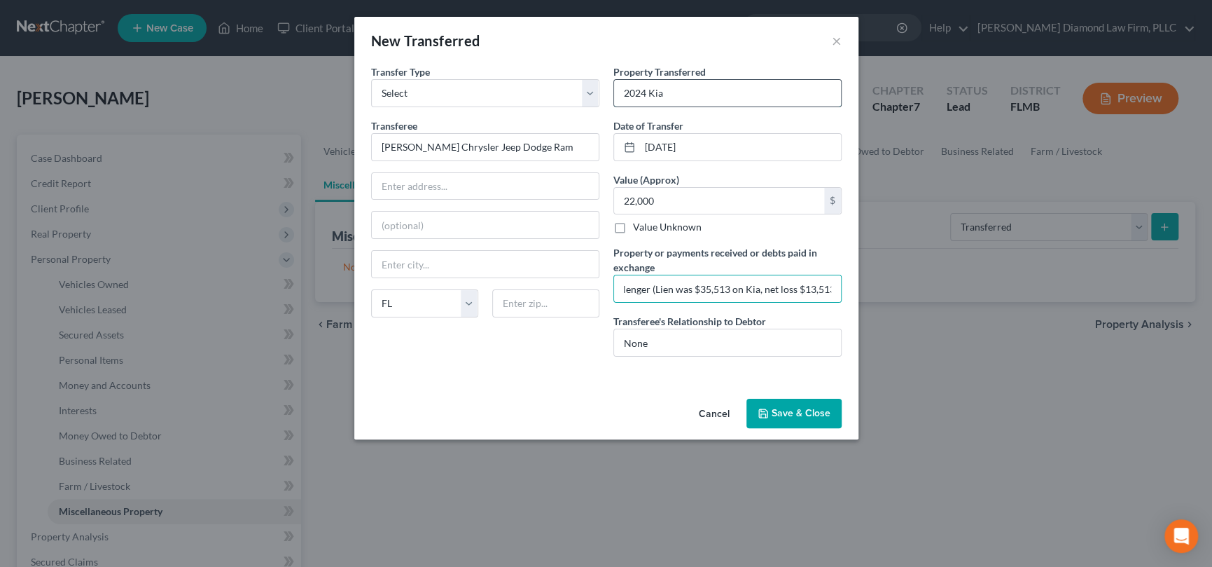
click at [700, 100] on input "2024 Kia" at bounding box center [727, 93] width 227 height 27
type input "2024 Kia K5"
click at [814, 409] on button "Save & Close" at bounding box center [793, 412] width 95 height 29
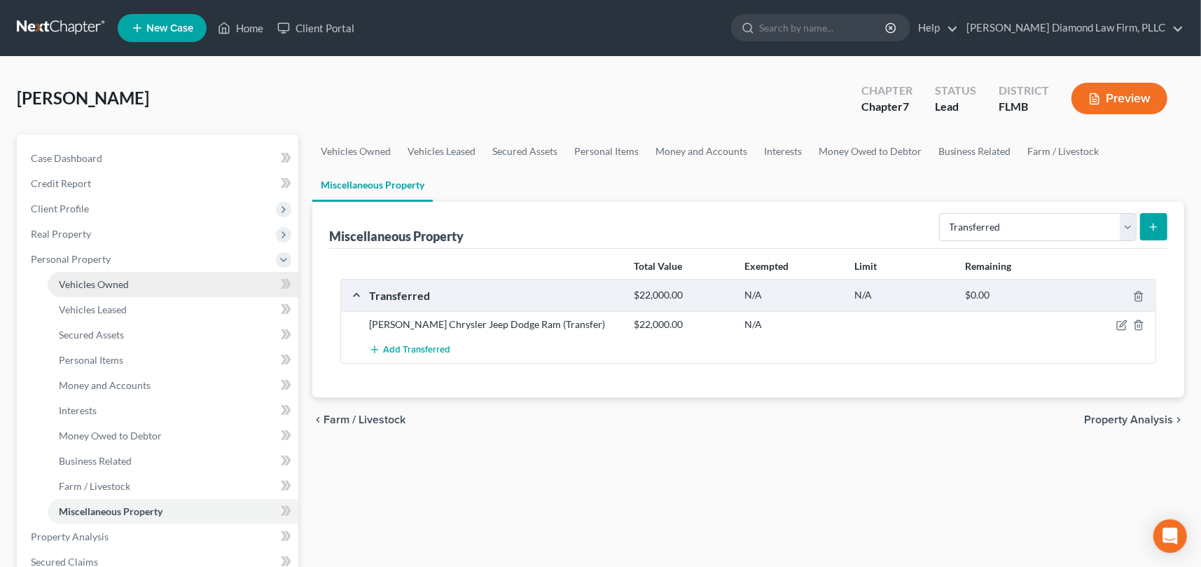
click at [118, 285] on span "Vehicles Owned" at bounding box center [94, 284] width 70 height 12
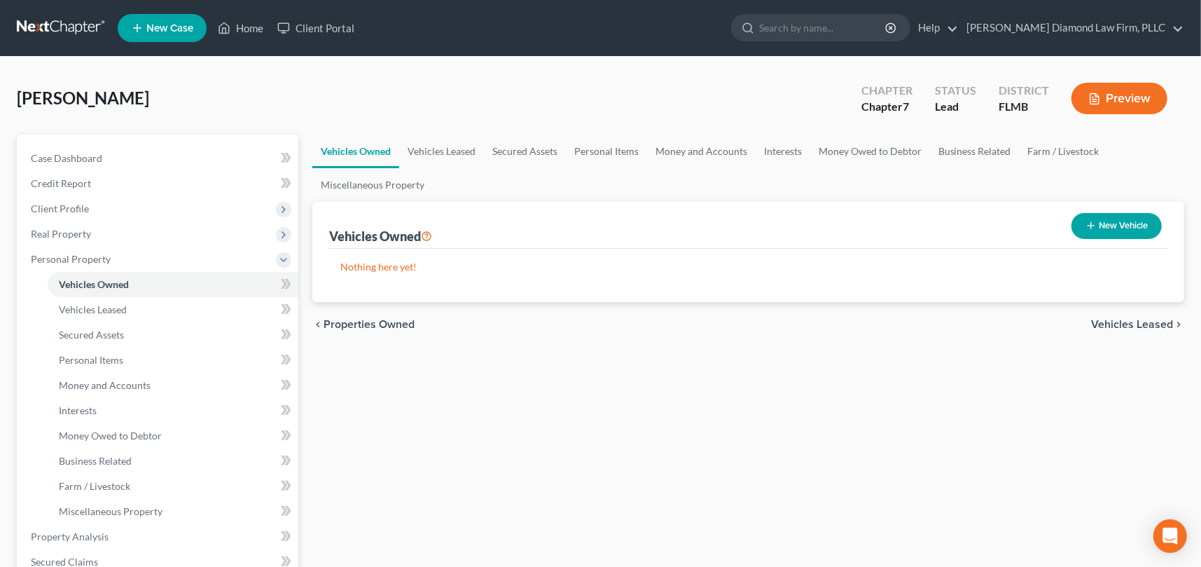
click at [1095, 221] on button "New Vehicle" at bounding box center [1116, 226] width 90 height 26
select select "0"
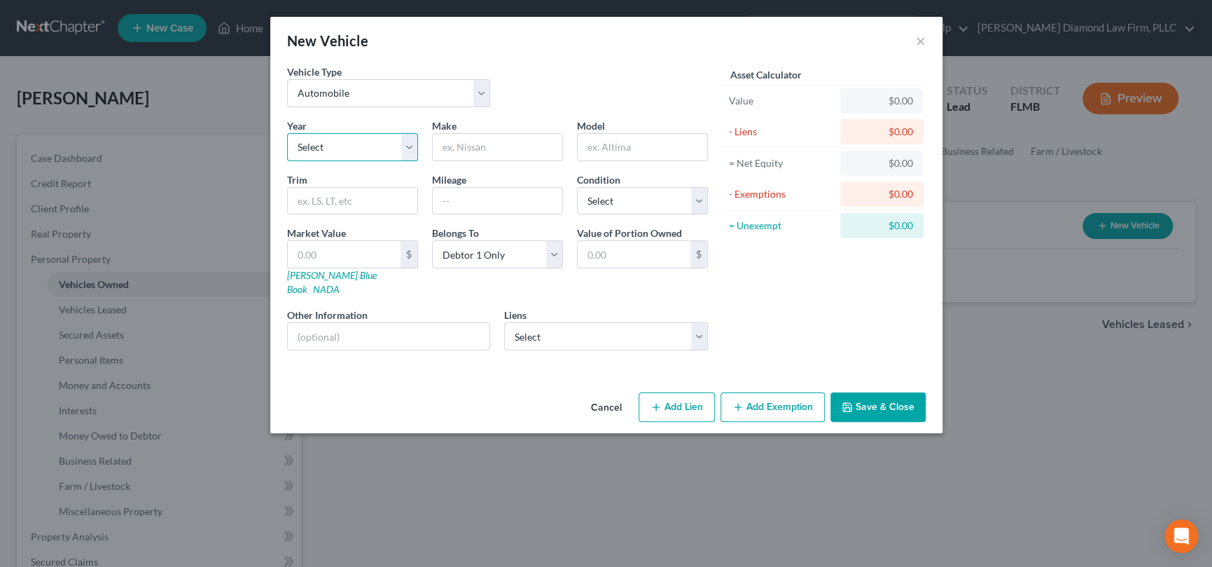
click at [352, 141] on select "Select 2026 2025 2024 2023 2022 2021 2020 2019 2018 2017 2016 2015 2014 2013 20…" at bounding box center [352, 147] width 131 height 28
select select "5"
click at [287, 133] on select "Select 2026 2025 2024 2023 2022 2021 2020 2019 2018 2017 2016 2015 2014 2013 20…" at bounding box center [352, 147] width 131 height 28
click at [496, 144] on input "text" at bounding box center [498, 147] width 130 height 27
type input "Hyundai"
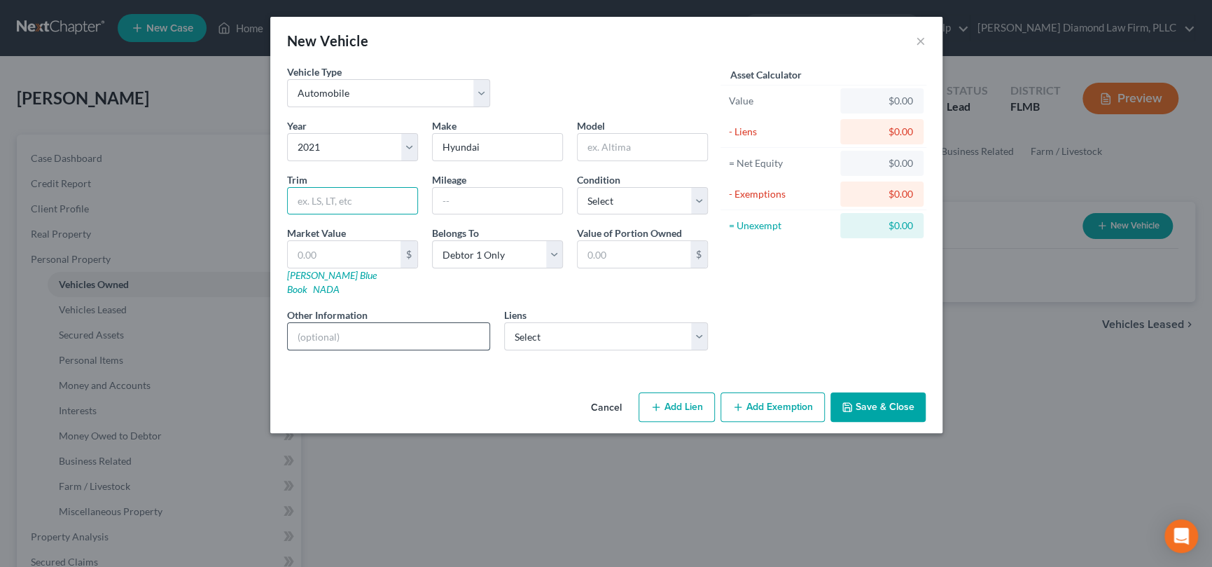
click at [380, 323] on input "text" at bounding box center [389, 336] width 202 height 27
type input "VIN [US_VEHICLE_IDENTIFICATION_NUMBER]"
click at [882, 392] on button "Save & Close" at bounding box center [878, 406] width 95 height 29
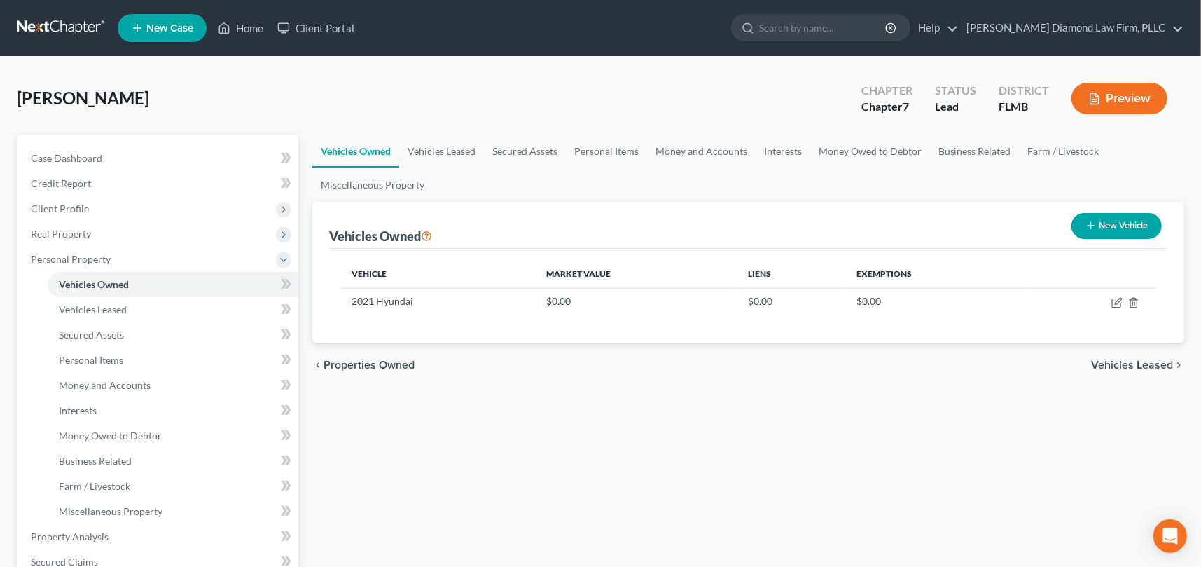
click at [1125, 223] on button "New Vehicle" at bounding box center [1116, 226] width 90 height 26
select select "0"
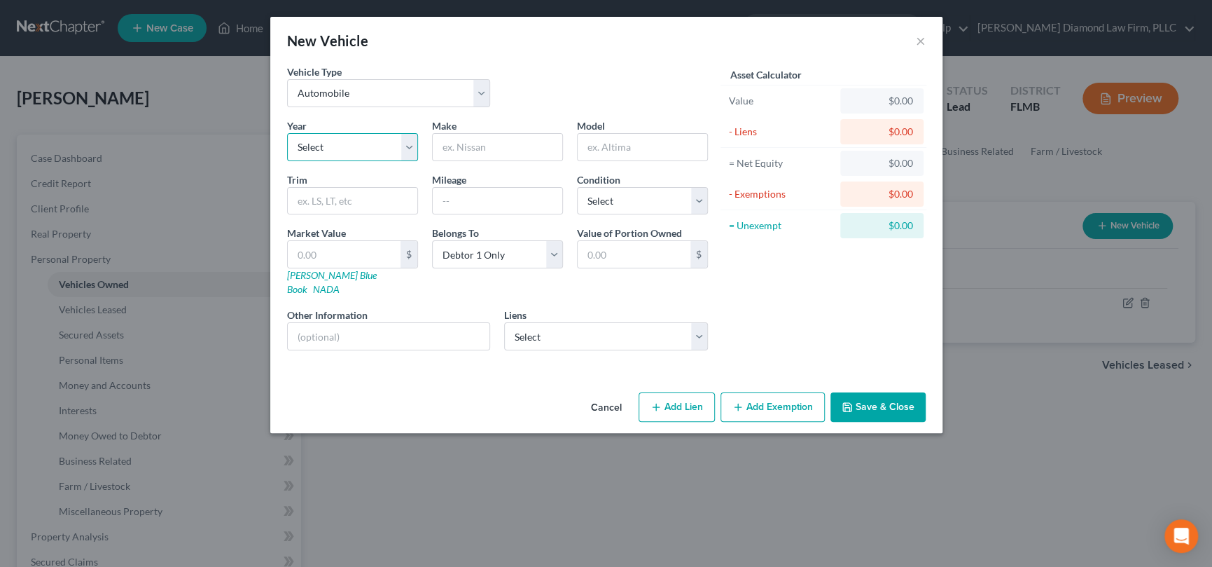
click at [342, 144] on select "Select 2026 2025 2024 2023 2022 2021 2020 2019 2018 2017 2016 2015 2014 2013 20…" at bounding box center [352, 147] width 131 height 28
select select "3"
click at [287, 133] on select "Select 2026 2025 2024 2023 2022 2021 2020 2019 2018 2017 2016 2015 2014 2013 20…" at bounding box center [352, 147] width 131 height 28
click at [464, 145] on input "text" at bounding box center [498, 147] width 130 height 27
type input "d"
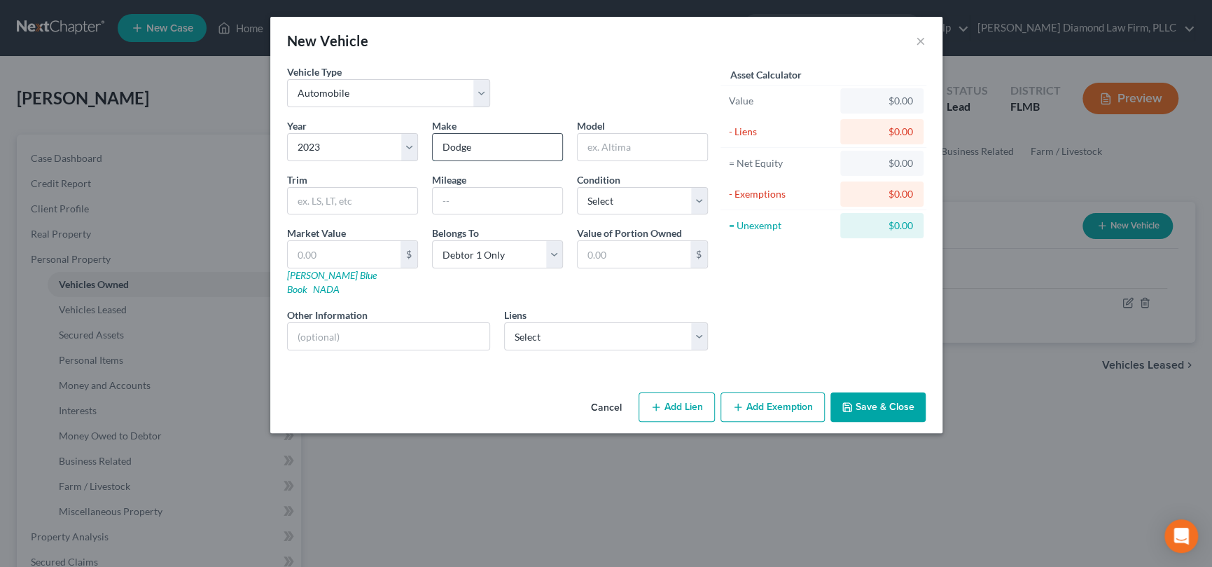
type input "Dodge"
type input "Challenger"
click at [337, 323] on input "text" at bounding box center [389, 336] width 202 height 27
click at [379, 323] on input "VIN" at bounding box center [389, 336] width 202 height 27
type input "VIN [US_VEHICLE_IDENTIFICATION_NUMBER]"
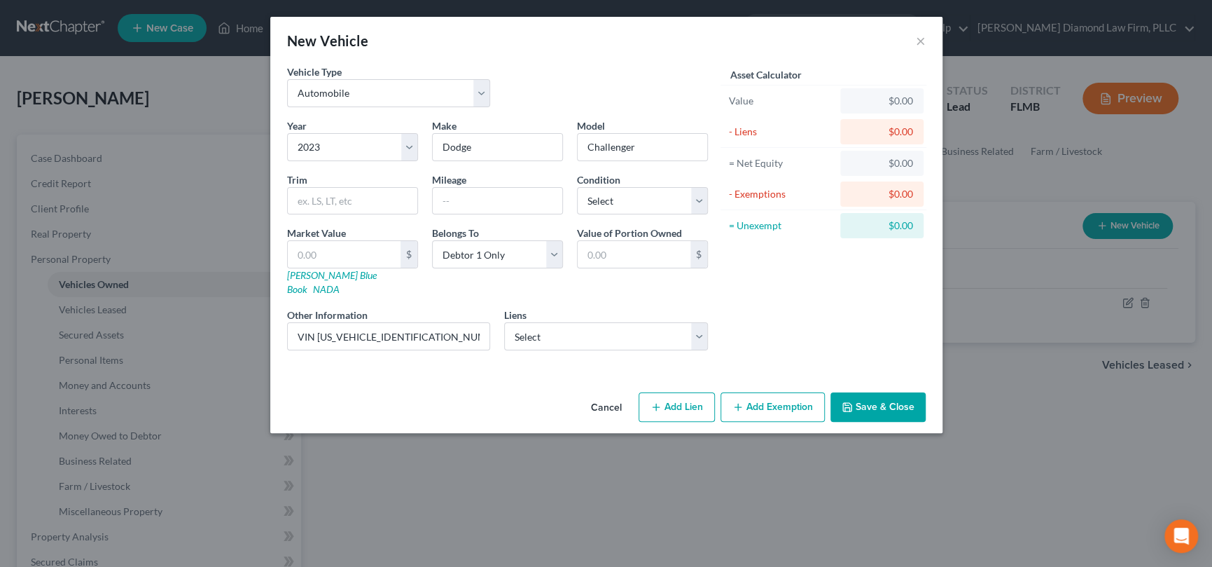
click at [870, 398] on button "Save & Close" at bounding box center [878, 406] width 95 height 29
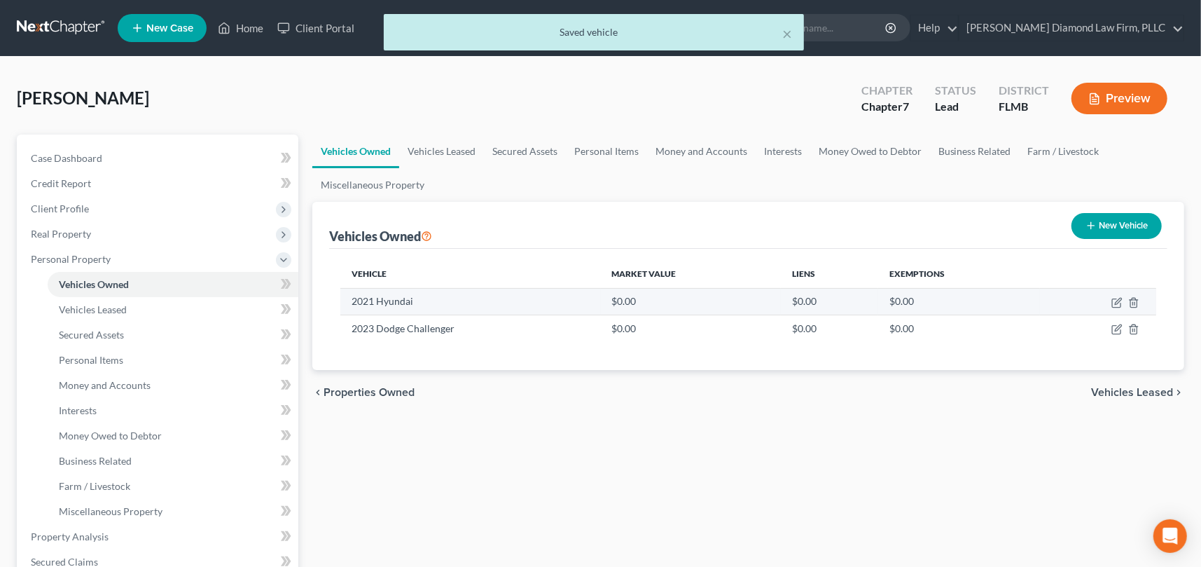
click at [391, 298] on td "2021 Hyundai" at bounding box center [470, 301] width 260 height 27
click at [1117, 298] on icon "button" at bounding box center [1116, 302] width 11 height 11
select select "0"
select select "5"
select select "0"
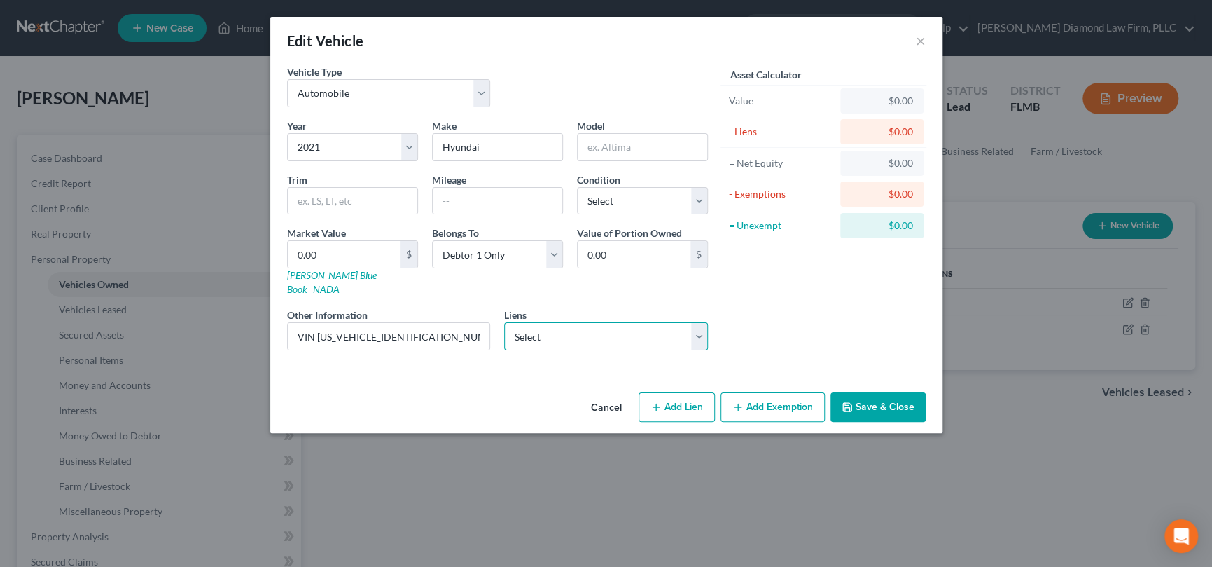
click at [693, 322] on select "Select Genisys Cu - $70,159.00 Driveway Fin - $18,535.00" at bounding box center [606, 336] width 204 height 28
select select "1"
click at [504, 322] on select "Select Genisys Cu - $70,159.00 Driveway Fin - $18,535.00" at bounding box center [606, 336] width 204 height 28
select select
select select "38"
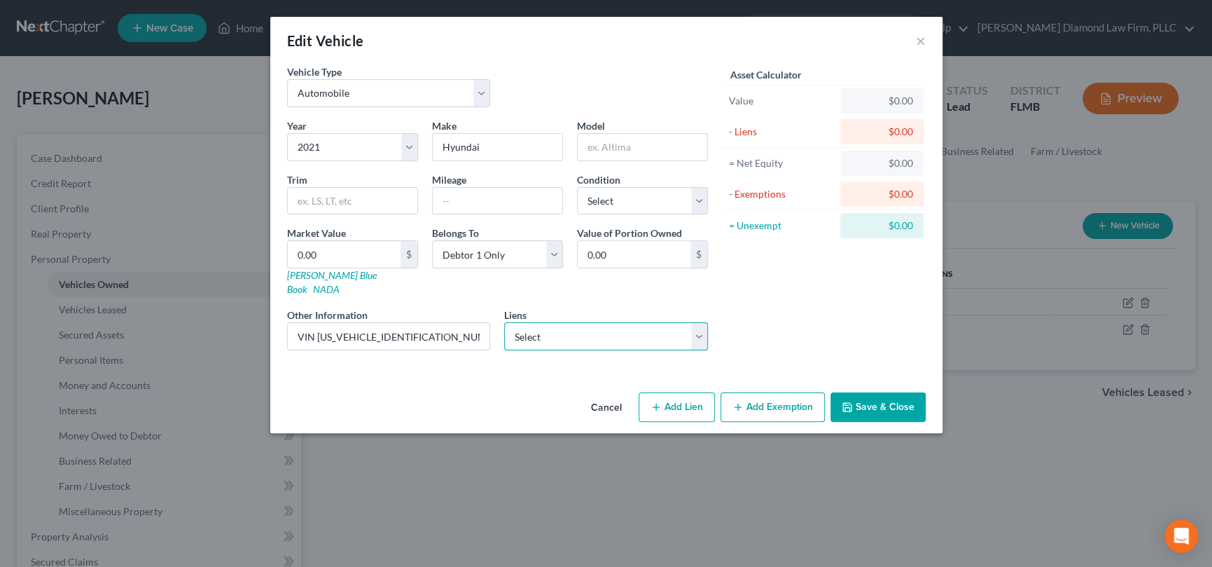
select select "0"
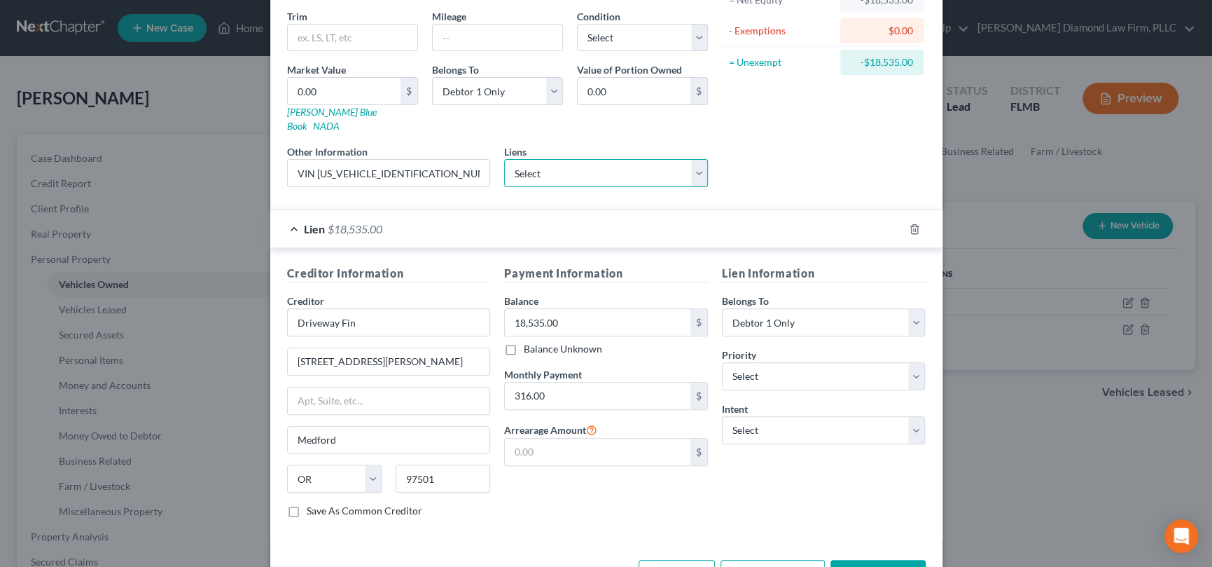
scroll to position [197, 0]
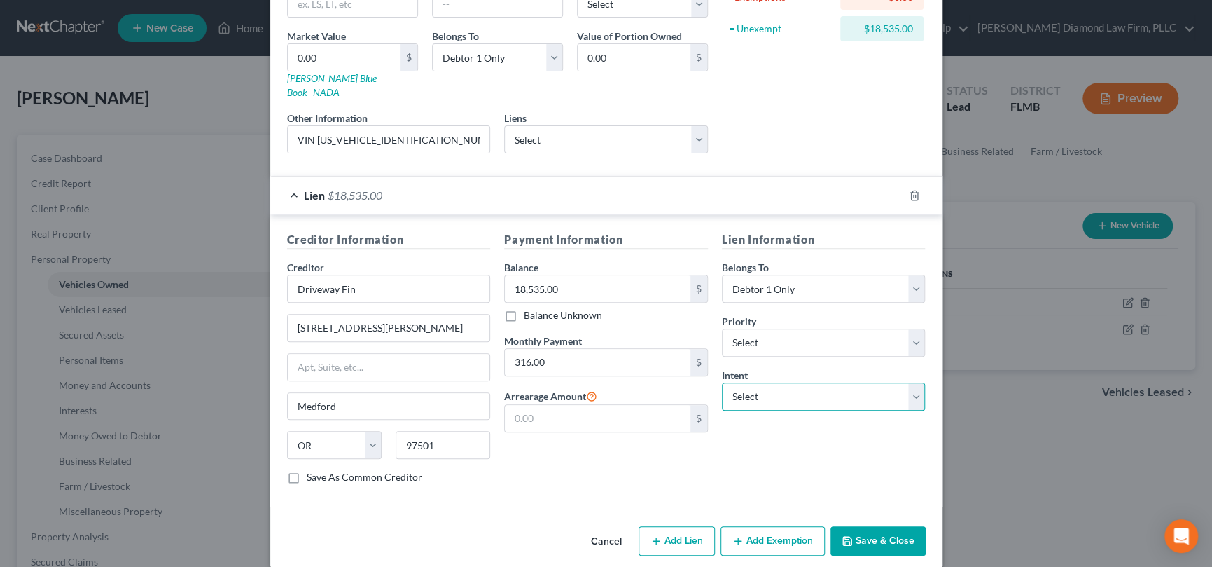
click at [768, 382] on select "Select Surrender Redeem Reaffirm Avoid Other" at bounding box center [824, 396] width 204 height 28
select select "2"
click at [722, 382] on select "Select Surrender Redeem Reaffirm Avoid Other" at bounding box center [824, 396] width 204 height 28
click at [872, 530] on button "Save & Close" at bounding box center [878, 540] width 95 height 29
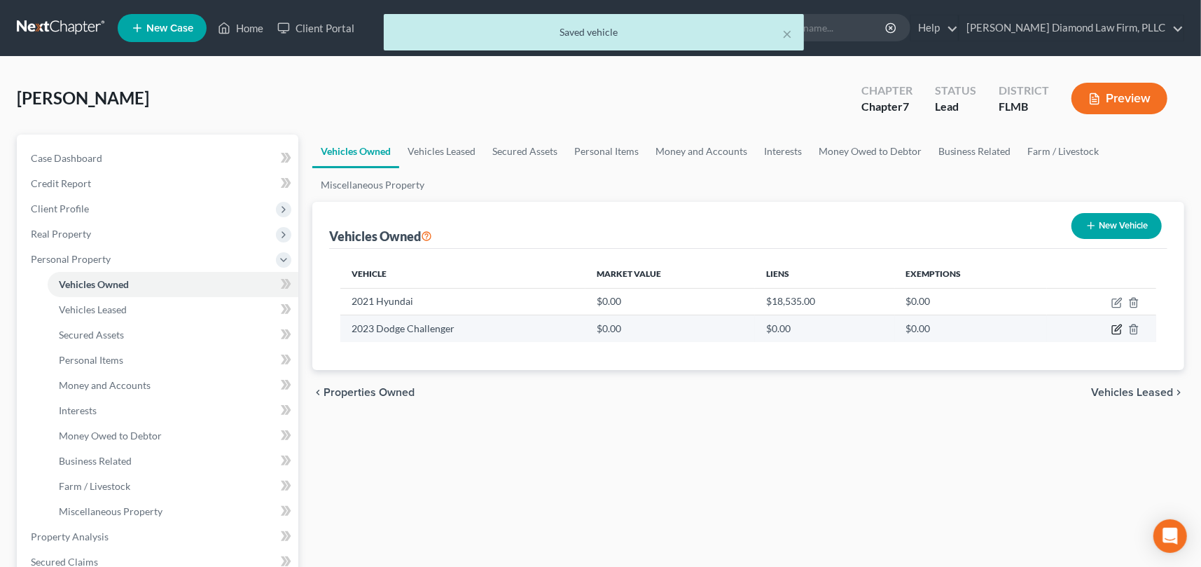
click at [1118, 326] on icon "button" at bounding box center [1118, 328] width 6 height 6
select select "0"
select select "3"
select select "0"
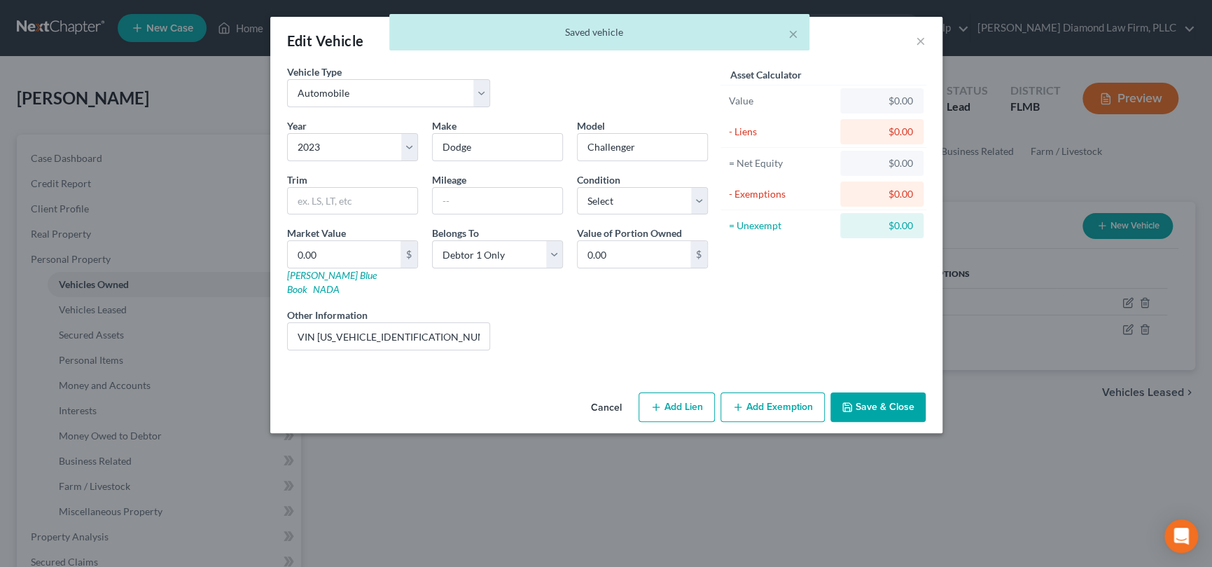
click at [634, 310] on div "Liens Select" at bounding box center [606, 328] width 218 height 43
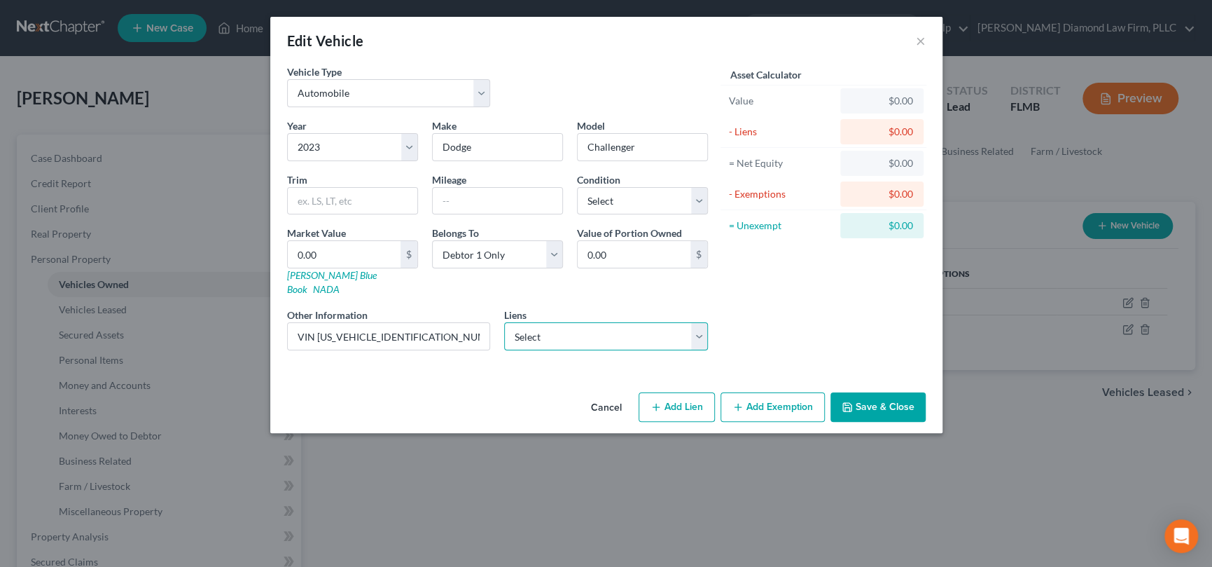
click at [683, 326] on select "Select Genisys Cu - $70,159.00" at bounding box center [606, 336] width 204 height 28
select select "23"
select select "0"
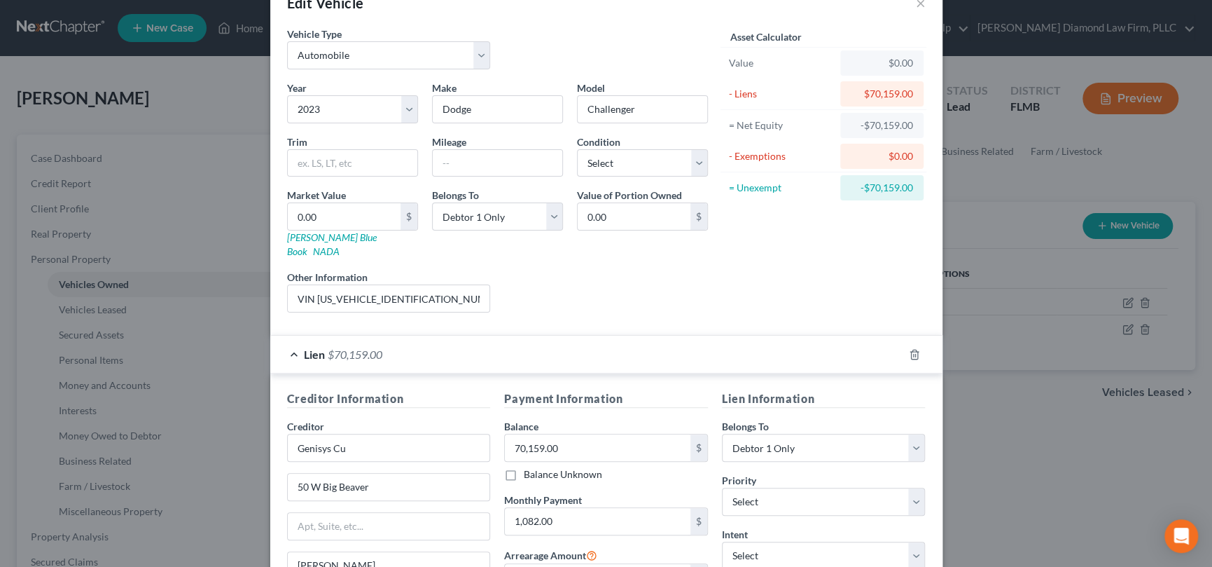
scroll to position [140, 0]
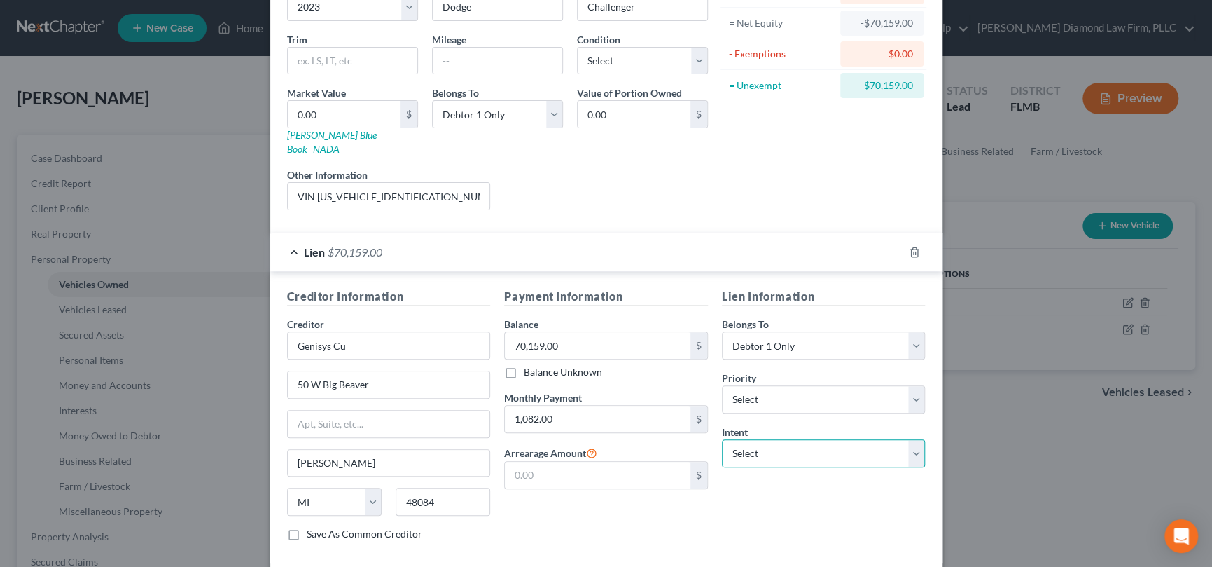
click at [749, 440] on select "Select Surrender Redeem Reaffirm Avoid Other" at bounding box center [824, 453] width 204 height 28
select select "2"
click at [722, 439] on select "Select Surrender Redeem Reaffirm Avoid Other" at bounding box center [824, 453] width 204 height 28
click at [630, 507] on div "Payment Information Balance 70,159.00 $ Balance Unknown Balance Undetermined 70…" at bounding box center [606, 420] width 218 height 264
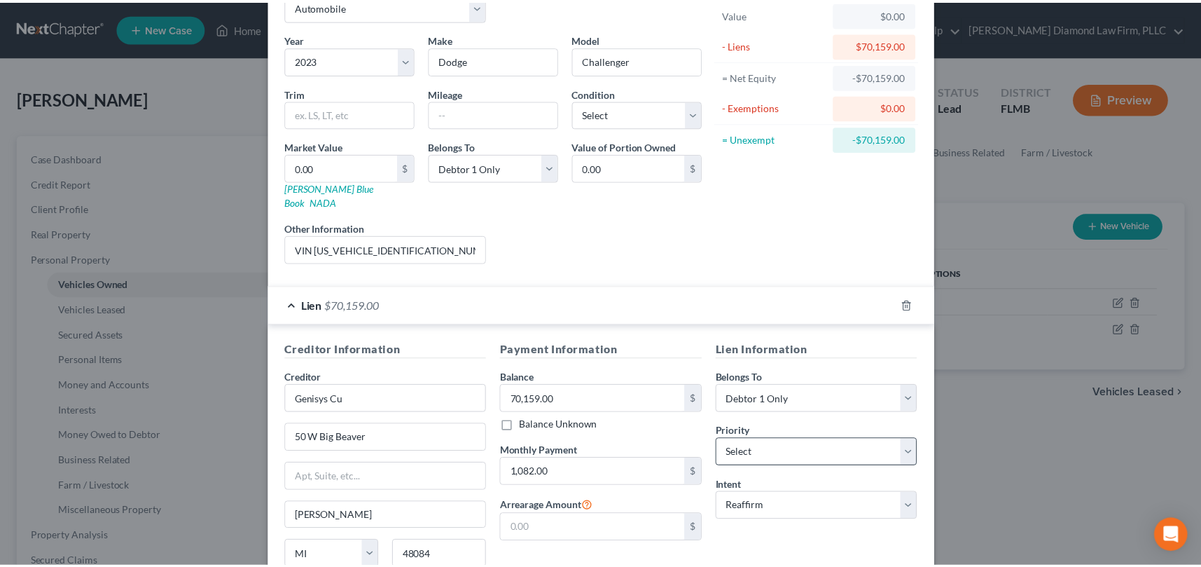
scroll to position [197, 0]
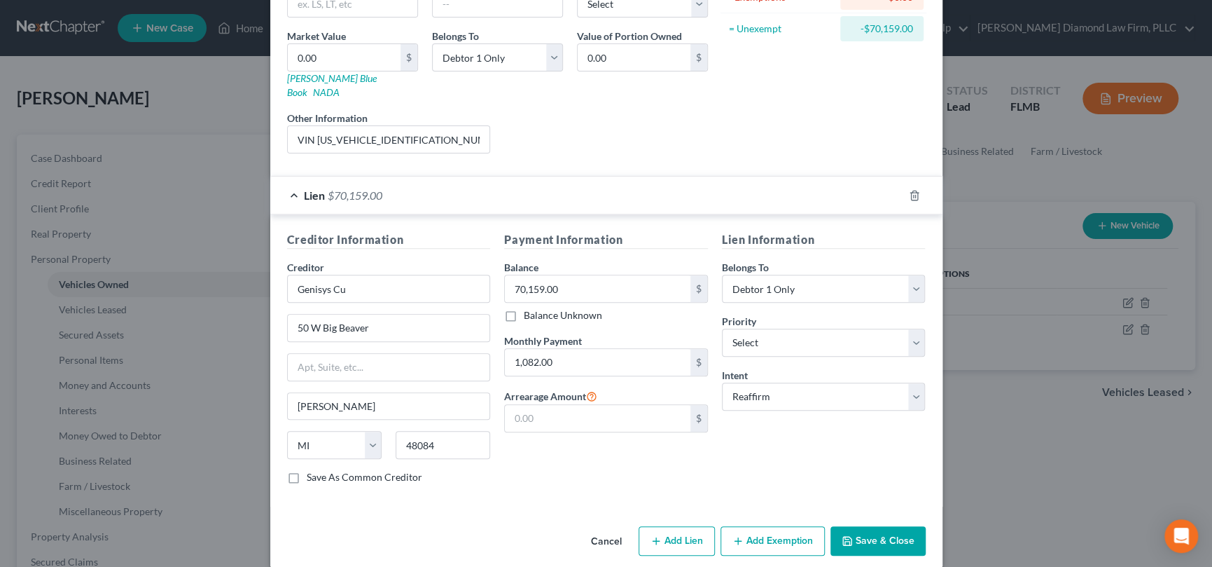
click at [875, 526] on button "Save & Close" at bounding box center [878, 540] width 95 height 29
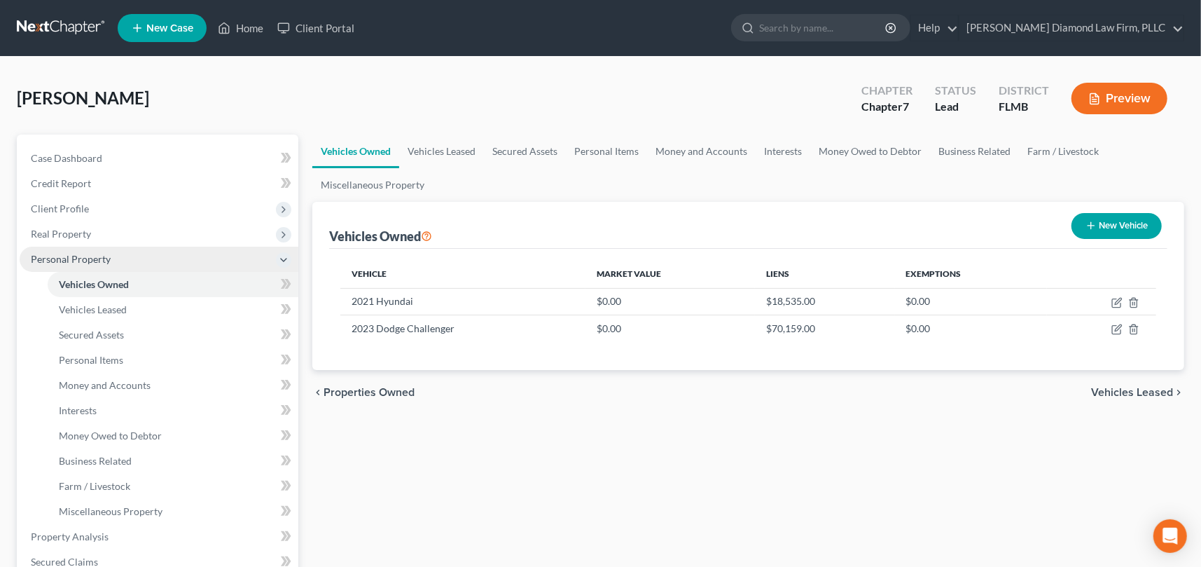
drag, startPoint x: 283, startPoint y: 258, endPoint x: 271, endPoint y: 263, distance: 12.9
click at [283, 258] on icon at bounding box center [283, 259] width 11 height 11
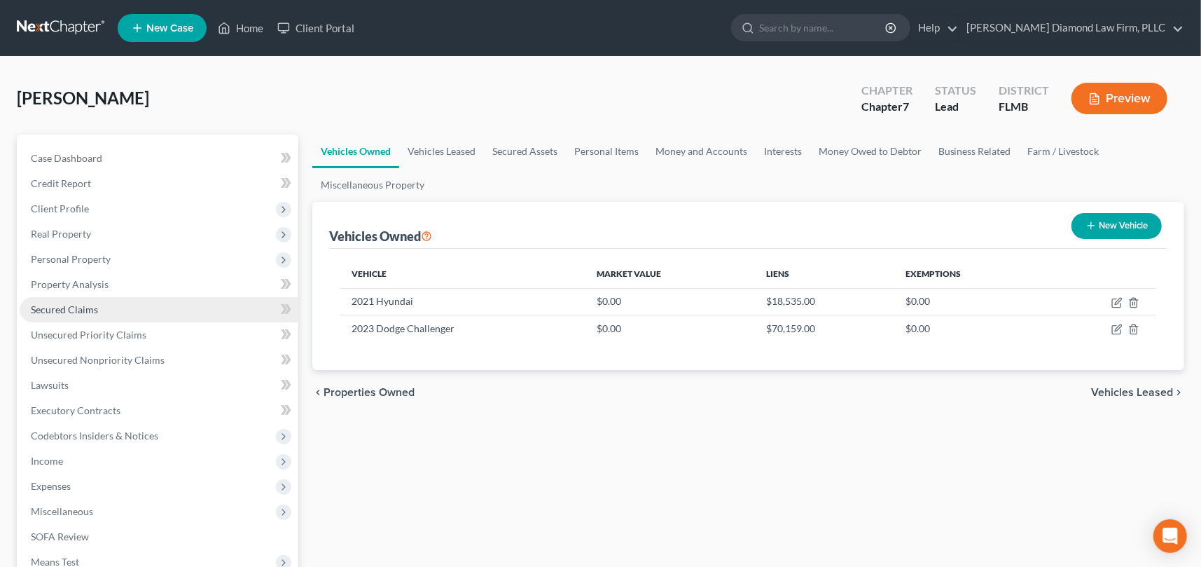
click at [90, 307] on span "Secured Claims" at bounding box center [64, 309] width 67 height 12
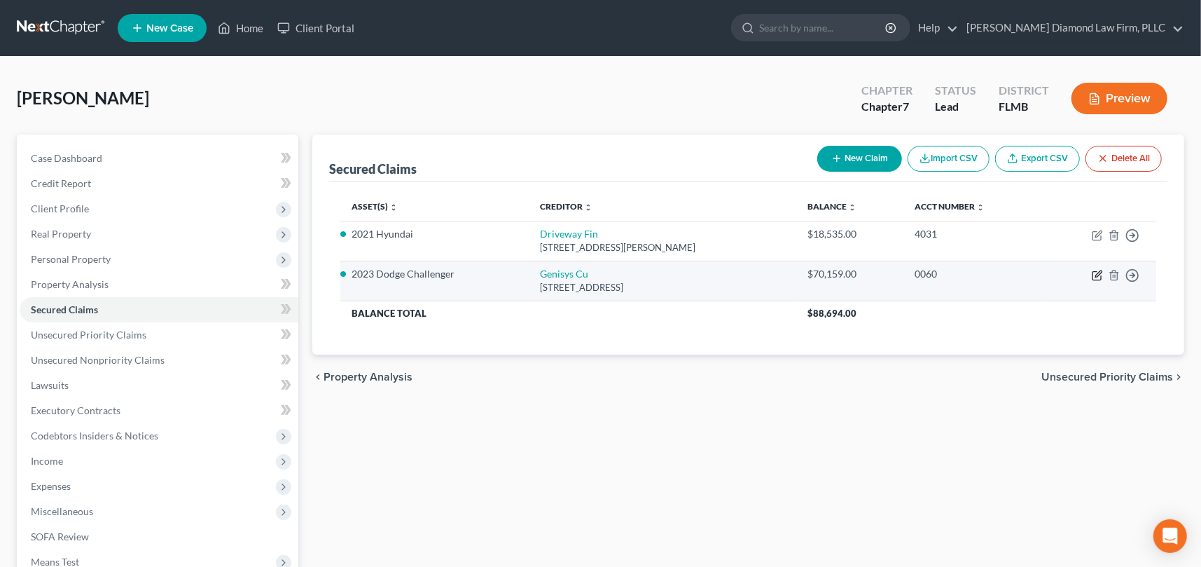
click at [1099, 275] on icon "button" at bounding box center [1097, 275] width 11 height 11
select select "23"
select select "14"
select select "2"
select select "0"
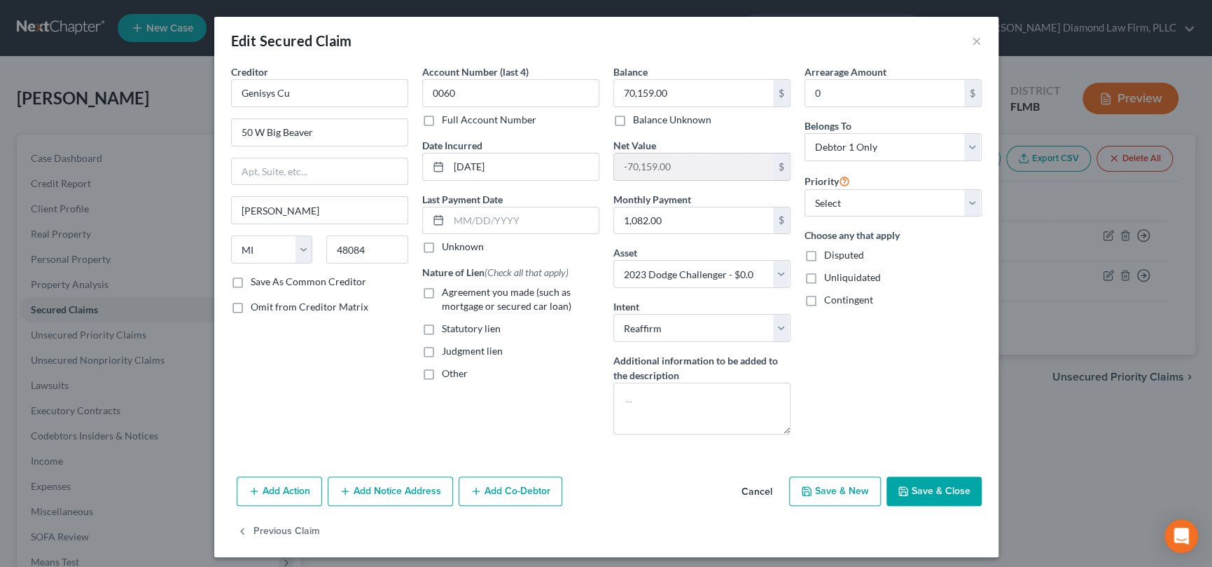
click at [664, 168] on input "-70,159.00" at bounding box center [693, 166] width 159 height 27
click at [675, 90] on input "70,159.00" at bounding box center [693, 93] width 159 height 27
type input "69,337.02"
click at [920, 488] on button "Save & Close" at bounding box center [934, 490] width 95 height 29
select select
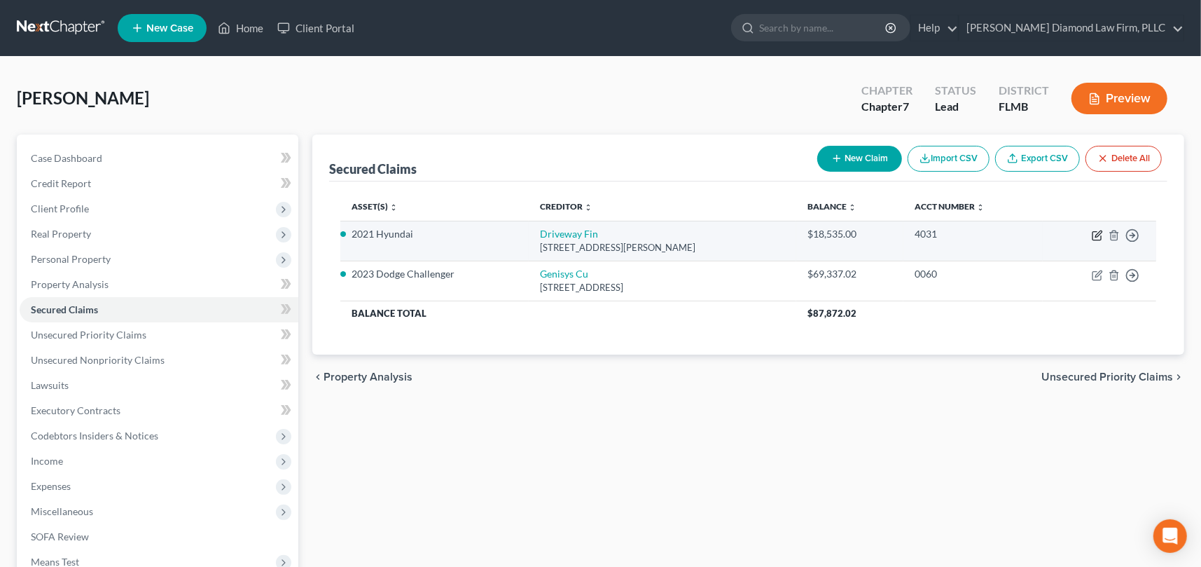
click at [1093, 233] on icon "button" at bounding box center [1096, 236] width 8 height 8
select select "38"
select select "2"
select select "0"
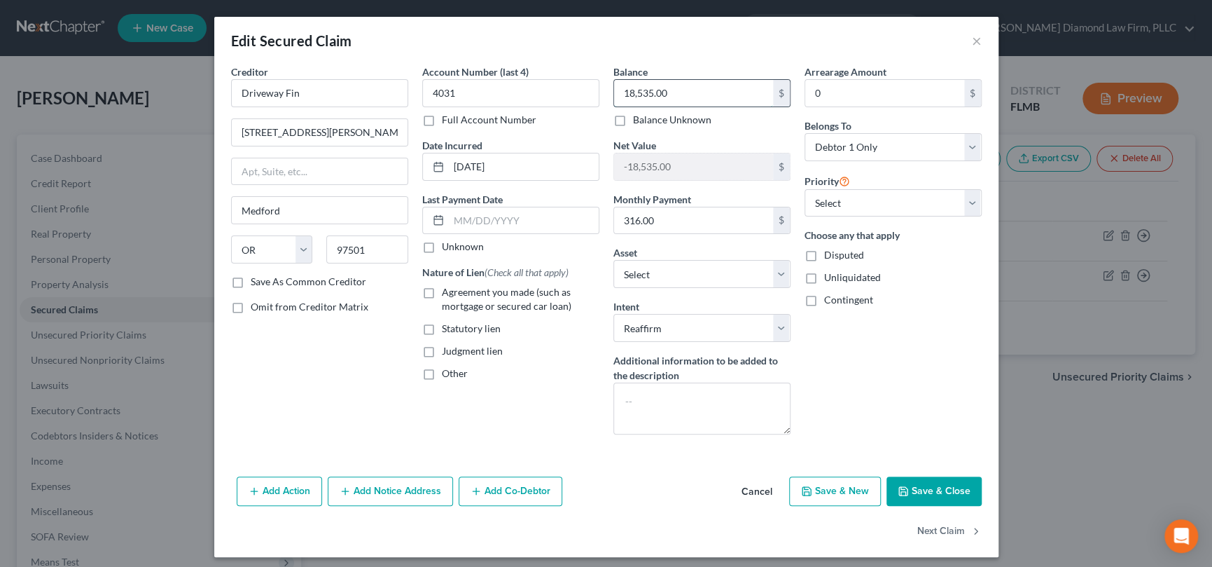
click at [678, 85] on input "18,535.00" at bounding box center [693, 93] width 159 height 27
type input "18,912.14"
click at [947, 487] on button "Save & Close" at bounding box center [934, 490] width 95 height 29
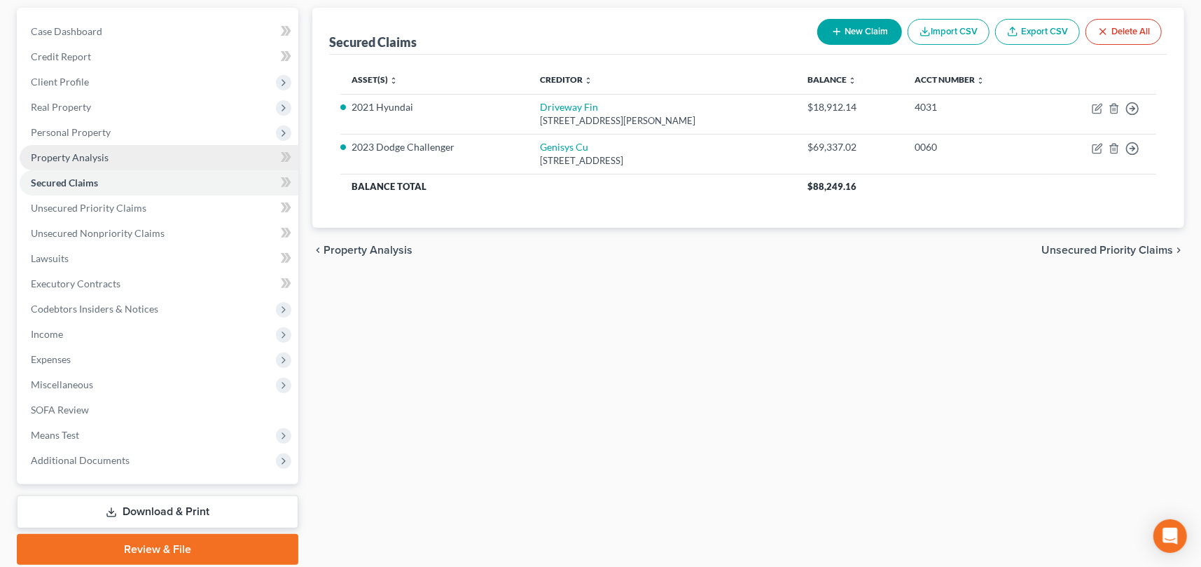
scroll to position [176, 0]
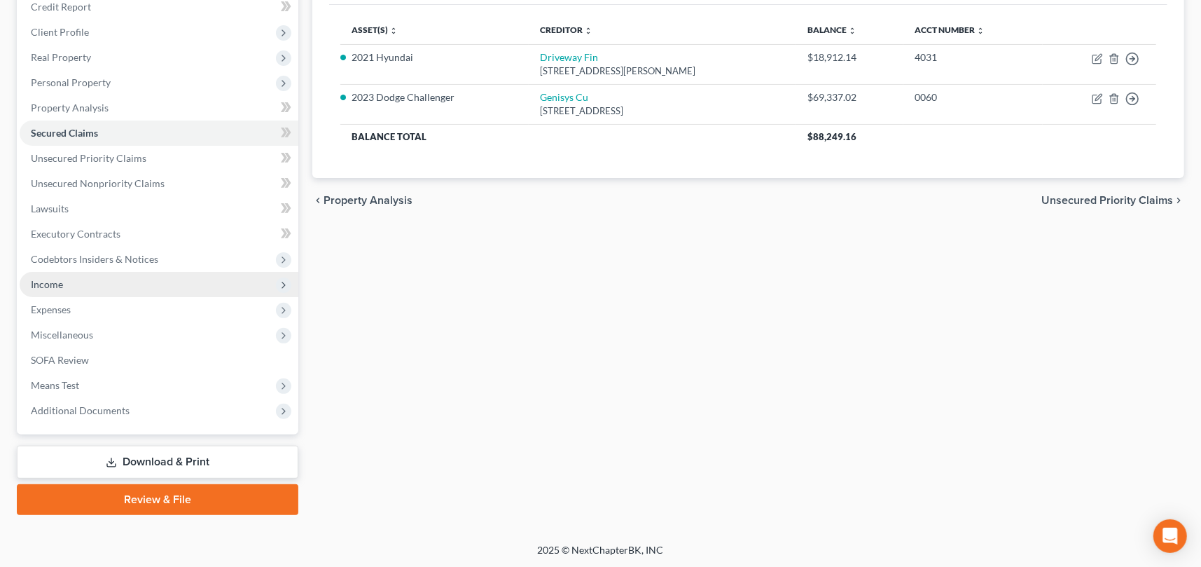
click at [103, 281] on span "Income" at bounding box center [159, 284] width 279 height 25
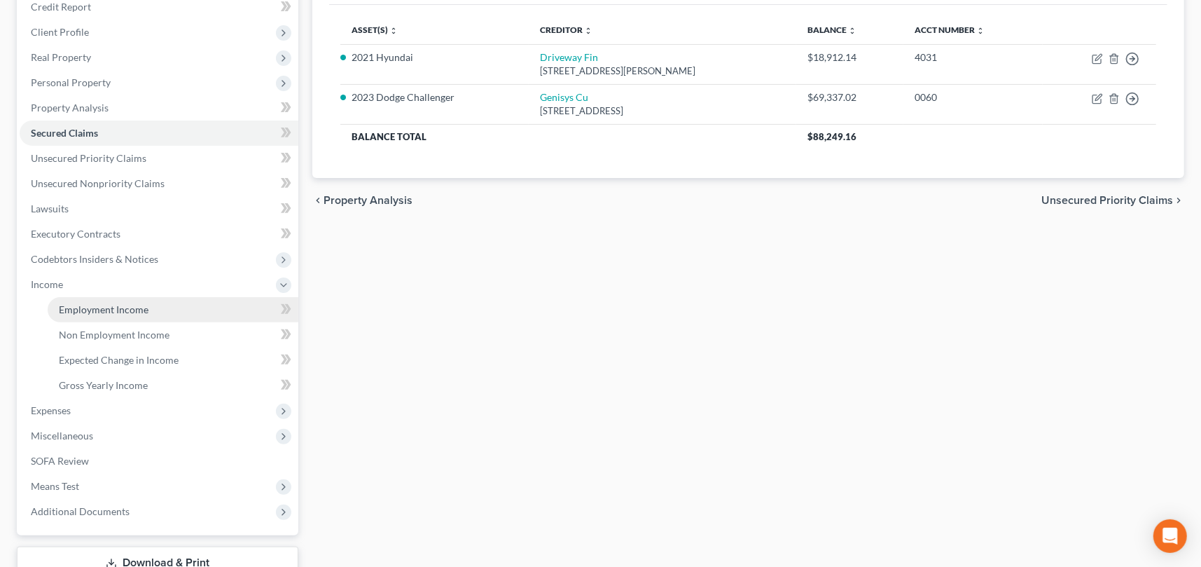
click at [113, 308] on span "Employment Income" at bounding box center [104, 309] width 90 height 12
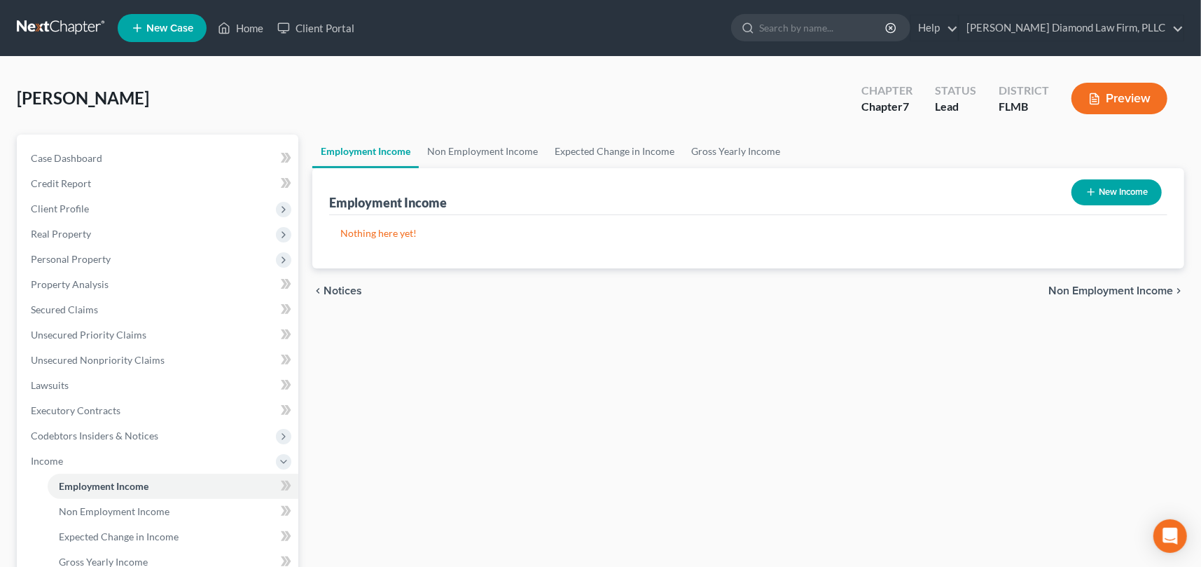
click at [1129, 183] on button "New Income" at bounding box center [1116, 192] width 90 height 26
select select "0"
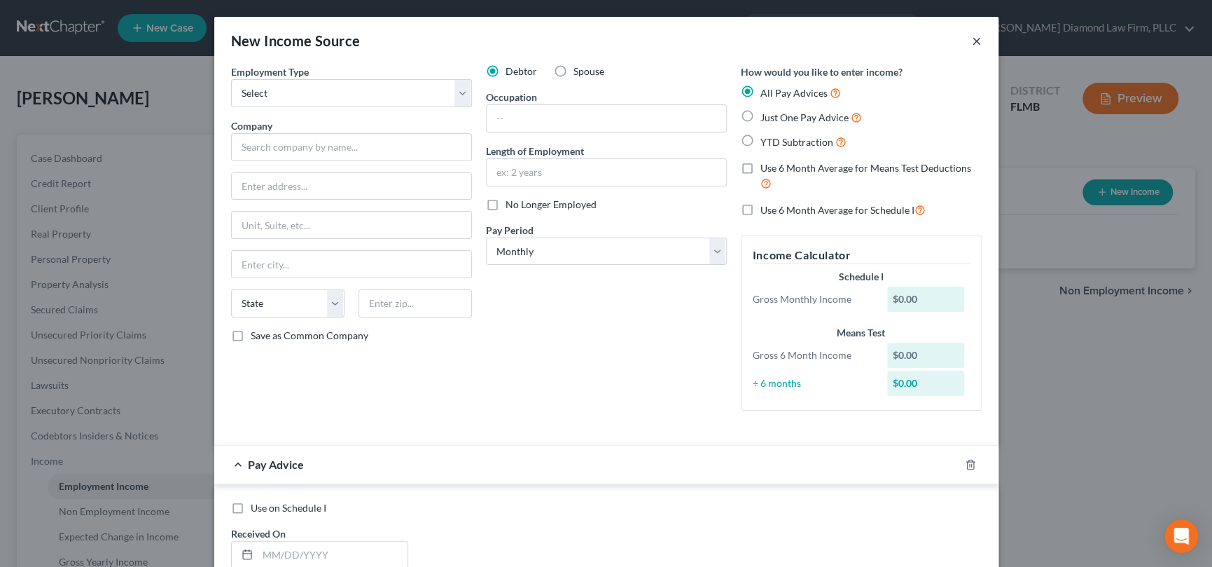
click at [972, 38] on button "×" at bounding box center [977, 40] width 10 height 17
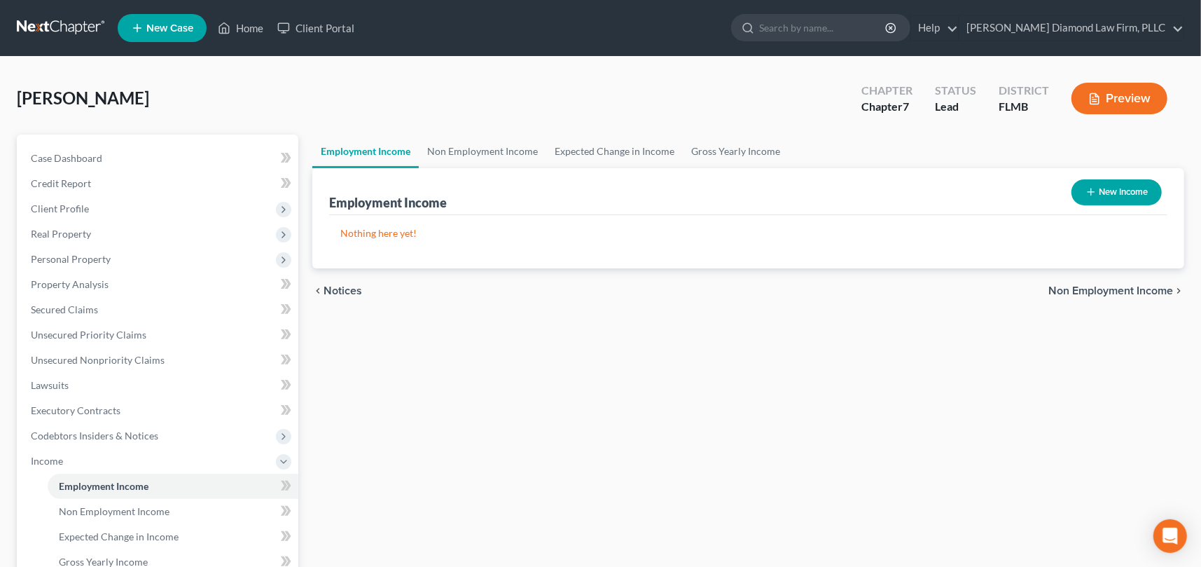
click at [1113, 190] on button "New Income" at bounding box center [1116, 192] width 90 height 26
select select "0"
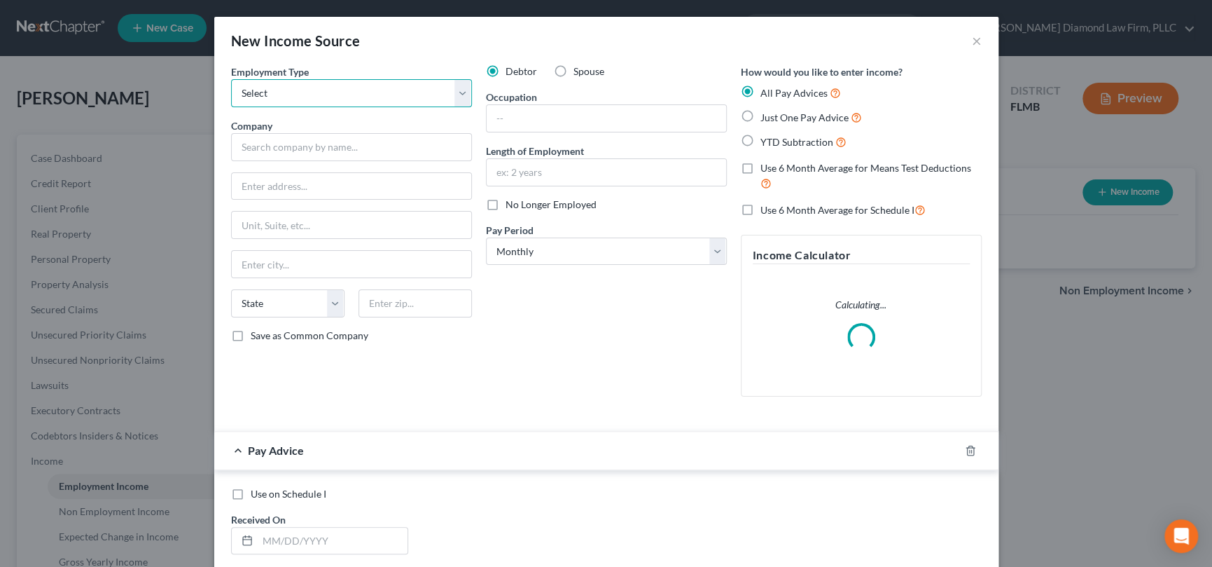
click at [453, 94] on select "Select Full or [DEMOGRAPHIC_DATA] Employment Self Employment" at bounding box center [351, 93] width 241 height 28
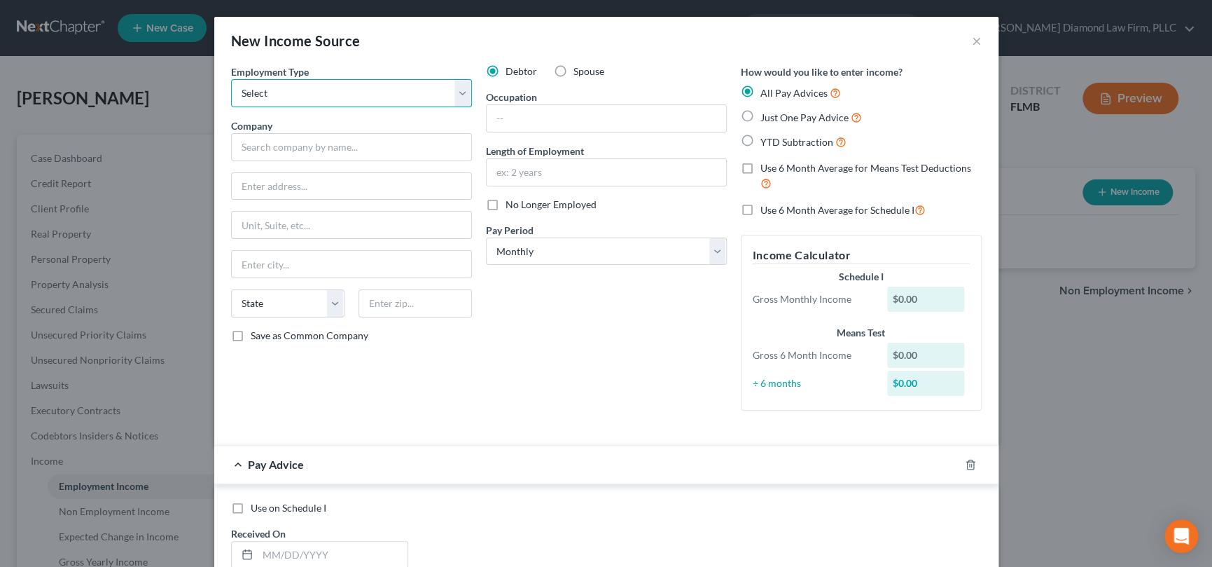
select select "0"
click at [231, 79] on select "Select Full or [DEMOGRAPHIC_DATA] Employment Self Employment" at bounding box center [351, 93] width 241 height 28
click at [289, 148] on input "text" at bounding box center [351, 147] width 241 height 28
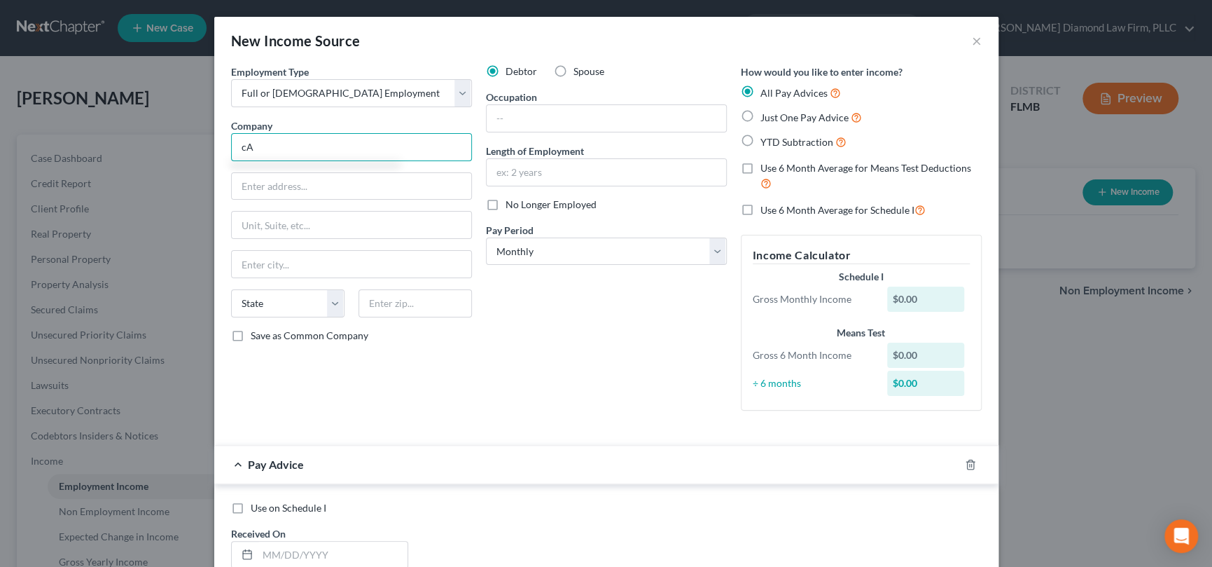
type input "c"
type input "[PERSON_NAME] Climate Systems USA, Inc."
type input "[STREET_ADDRESS]"
type input "Clearwater"
select select "9"
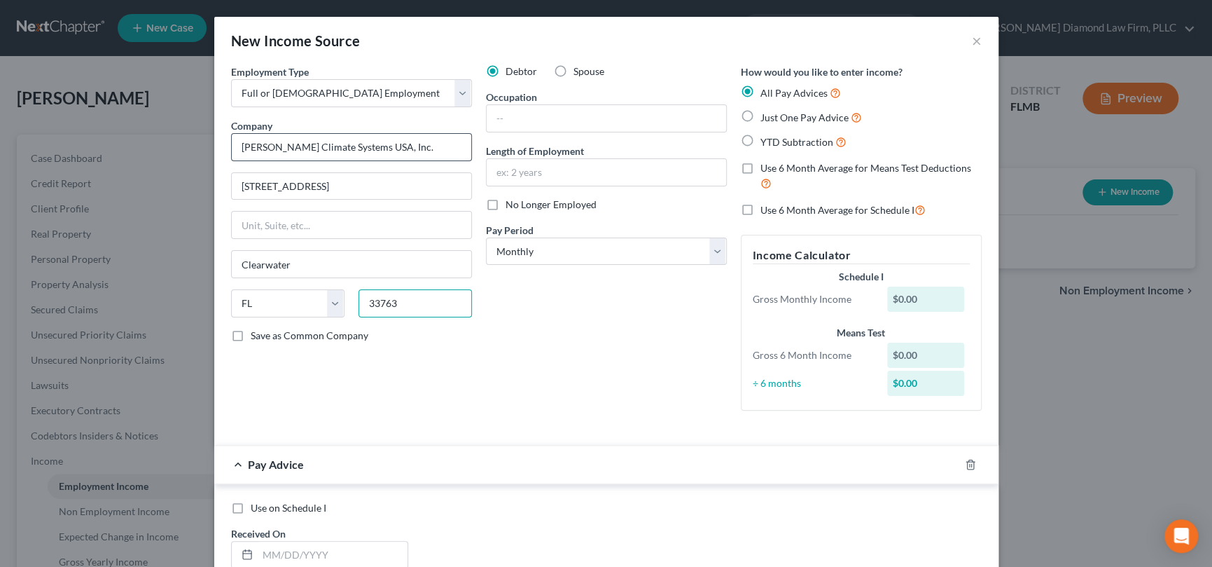
type input "33763"
click at [716, 250] on select "Select Monthly Twice Monthly Every Other Week Weekly" at bounding box center [606, 251] width 241 height 28
select select "2"
click at [486, 237] on select "Select Monthly Twice Monthly Every Other Week Weekly" at bounding box center [606, 251] width 241 height 28
click at [644, 338] on div "Debtor Spouse Occupation Length of Employment No Longer Employed Pay Period * S…" at bounding box center [606, 242] width 255 height 357
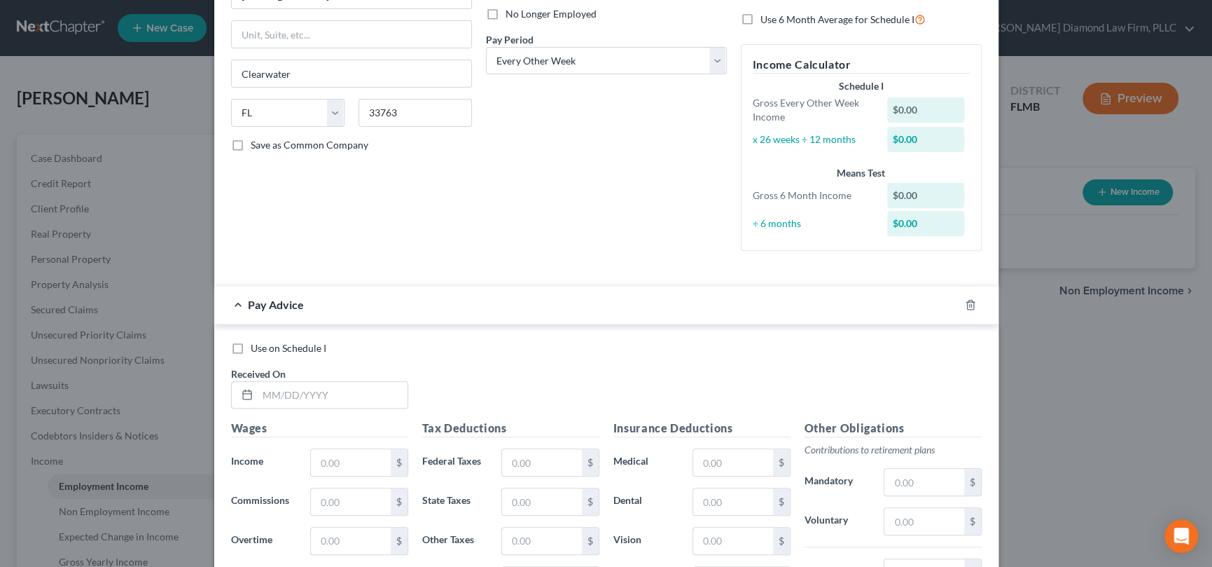
scroll to position [210, 0]
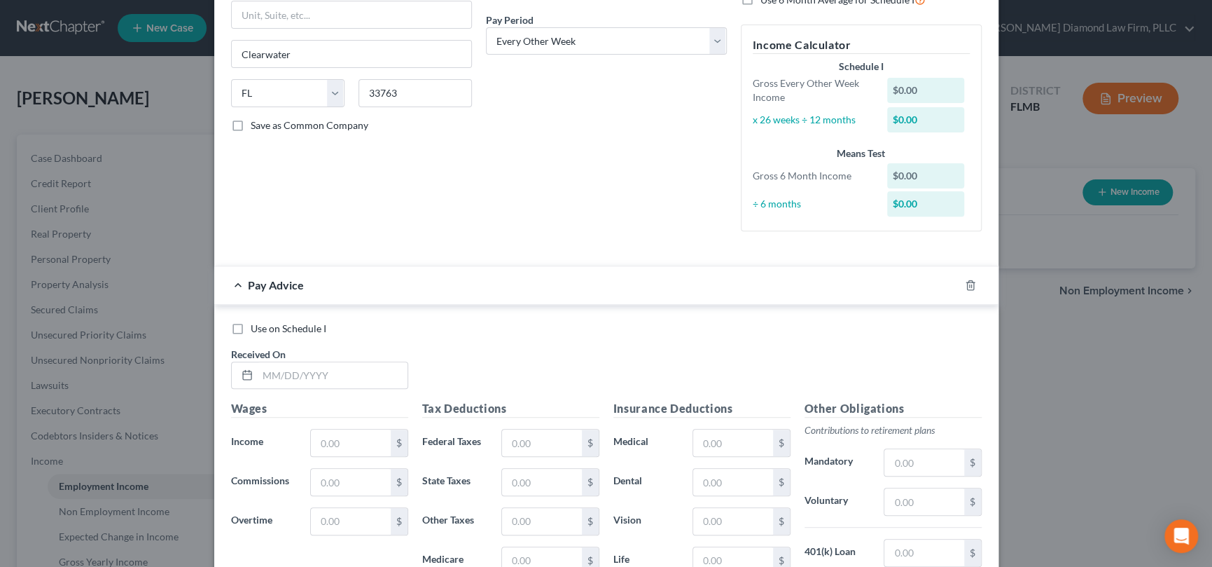
click at [251, 328] on label "Use on Schedule I" at bounding box center [289, 328] width 76 height 14
click at [256, 328] on input "Use on Schedule I" at bounding box center [260, 325] width 9 height 9
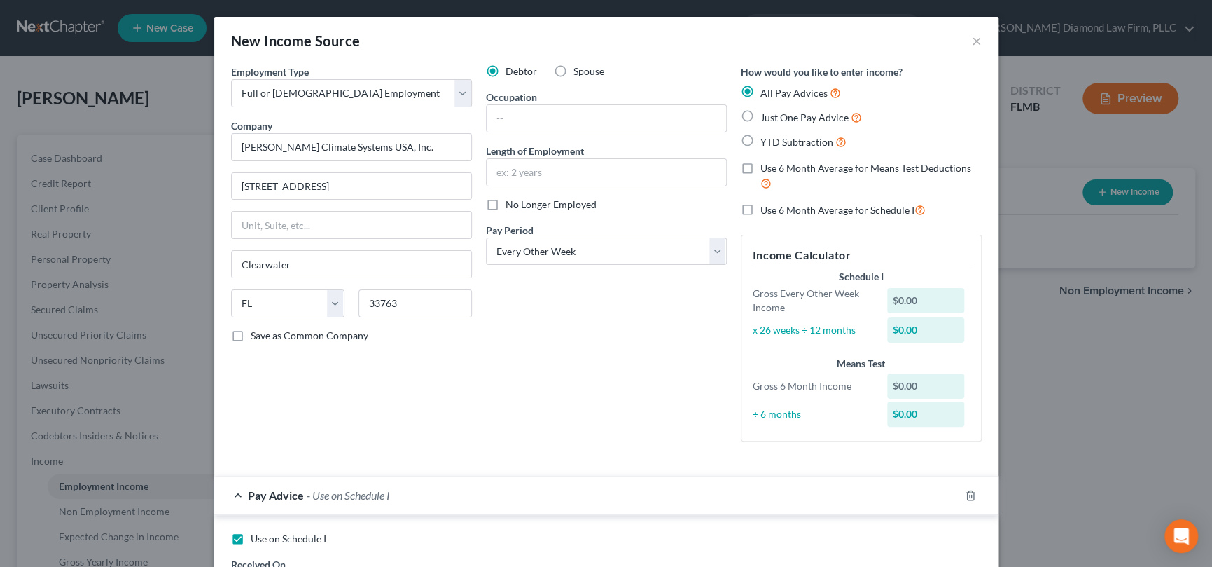
scroll to position [140, 0]
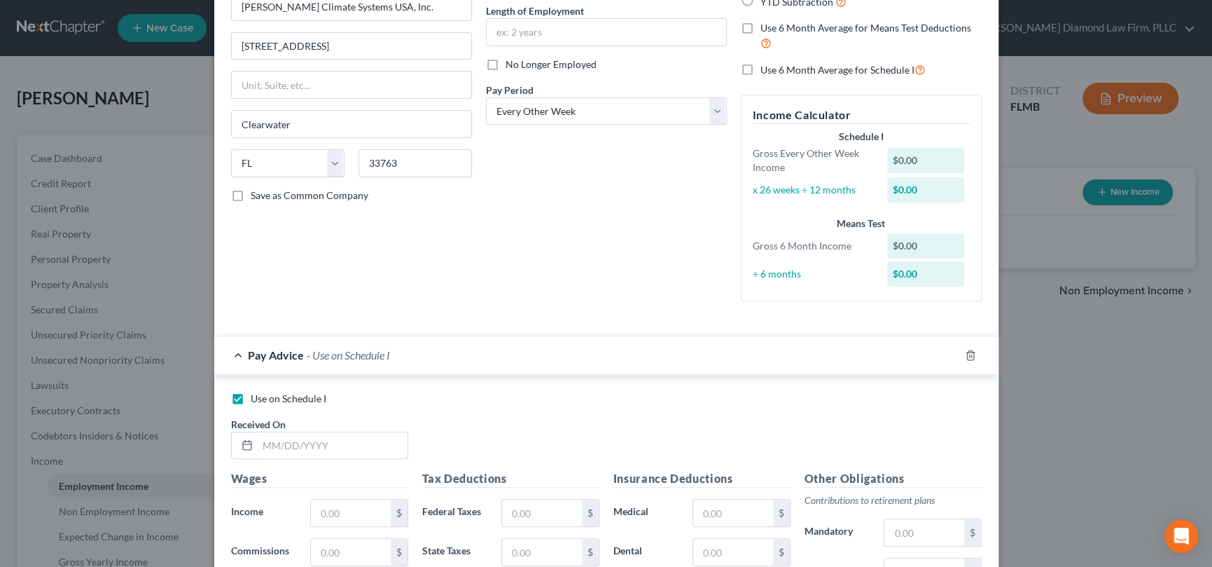
click at [251, 396] on label "Use on Schedule I" at bounding box center [289, 398] width 76 height 14
click at [256, 396] on input "Use on Schedule I" at bounding box center [260, 395] width 9 height 9
checkbox input "false"
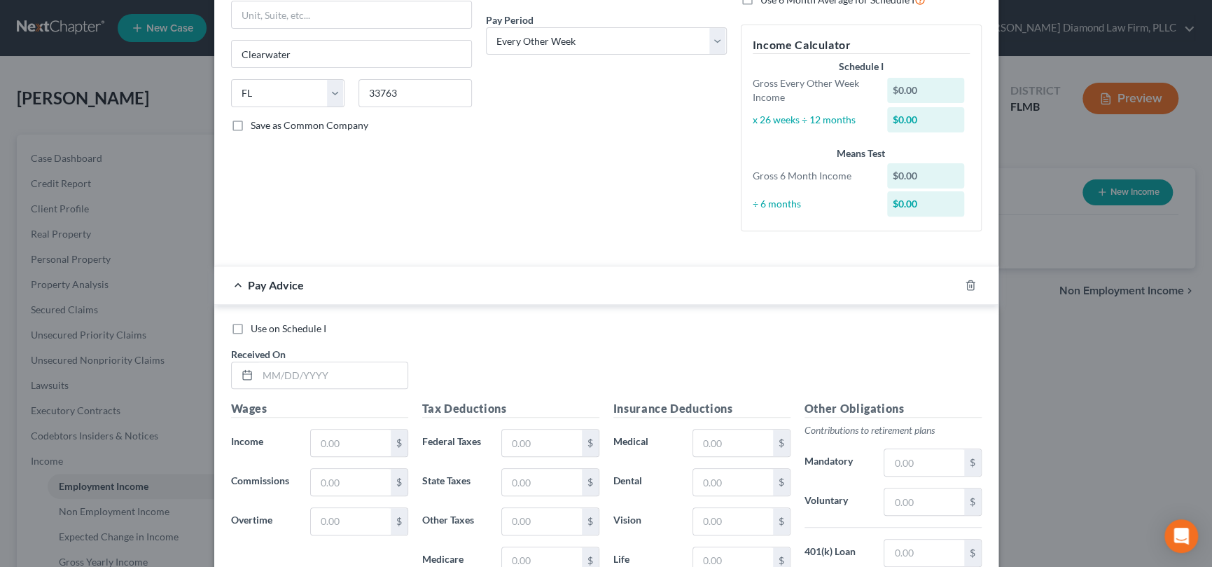
scroll to position [444, 0]
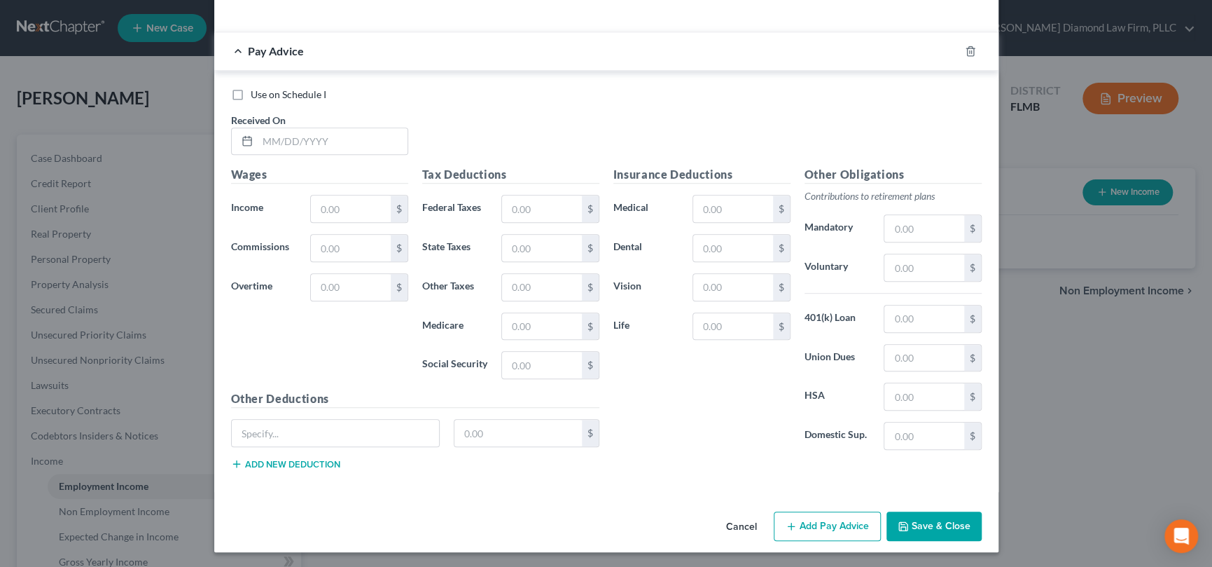
click at [951, 520] on button "Save & Close" at bounding box center [934, 525] width 95 height 29
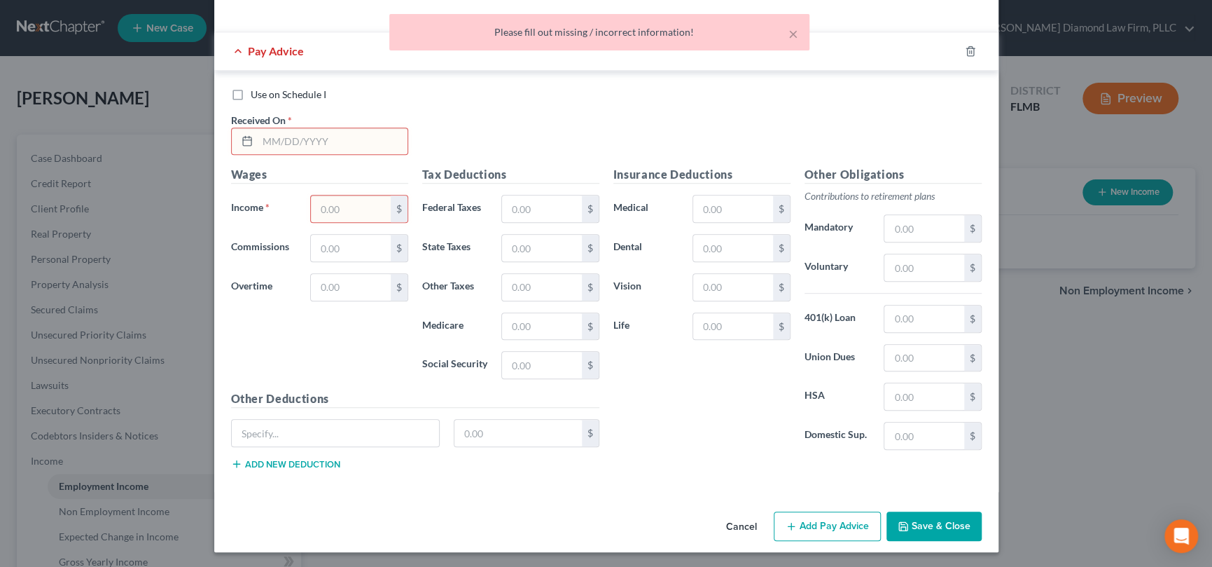
click at [340, 139] on input "text" at bounding box center [333, 141] width 150 height 27
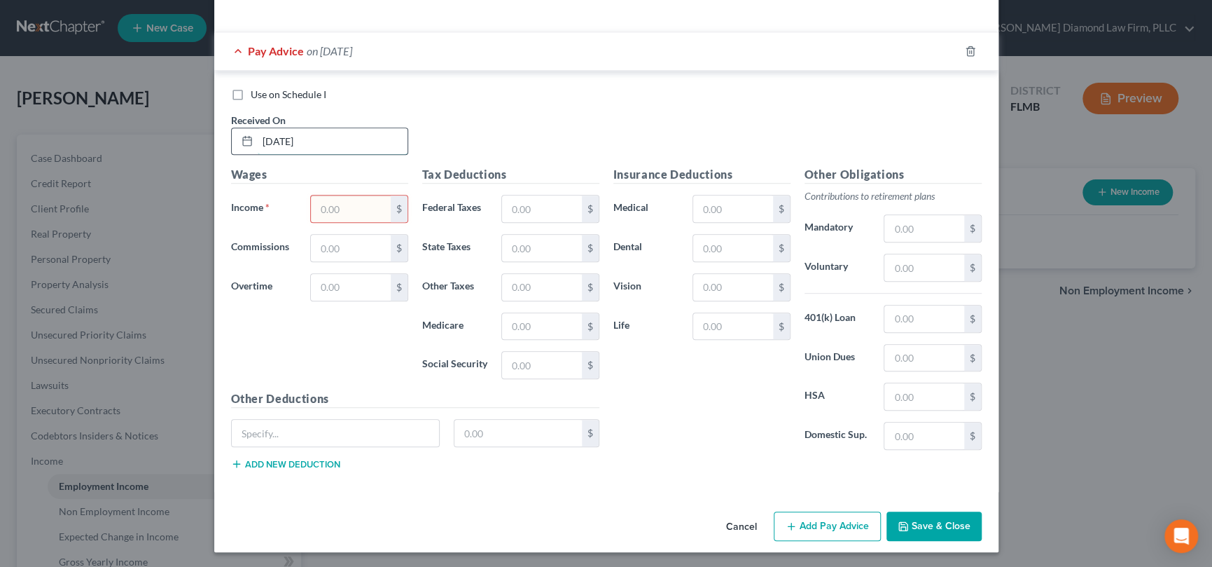
type input "[DATE]"
click at [351, 205] on input "text" at bounding box center [350, 208] width 79 height 27
type input "2,985.58"
type input "13.68"
type input "3"
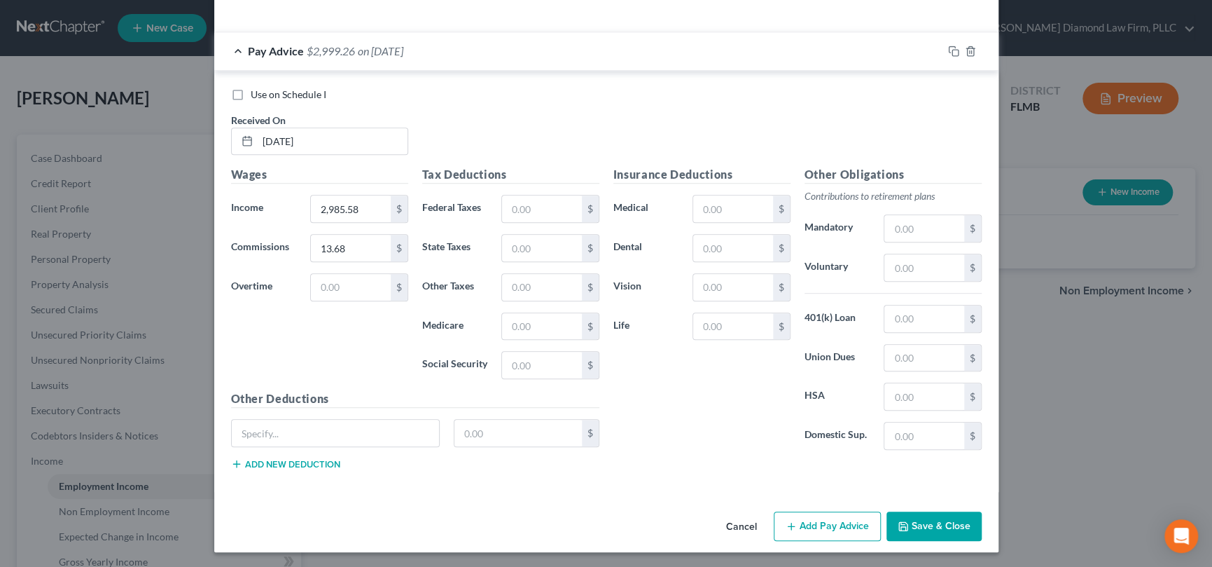
click at [250, 286] on label "Overtime" at bounding box center [264, 287] width 80 height 28
drag, startPoint x: 312, startPoint y: 284, endPoint x: 419, endPoint y: 270, distance: 108.7
click at [312, 284] on input "text" at bounding box center [350, 287] width 79 height 27
type input "300"
type input "481.62"
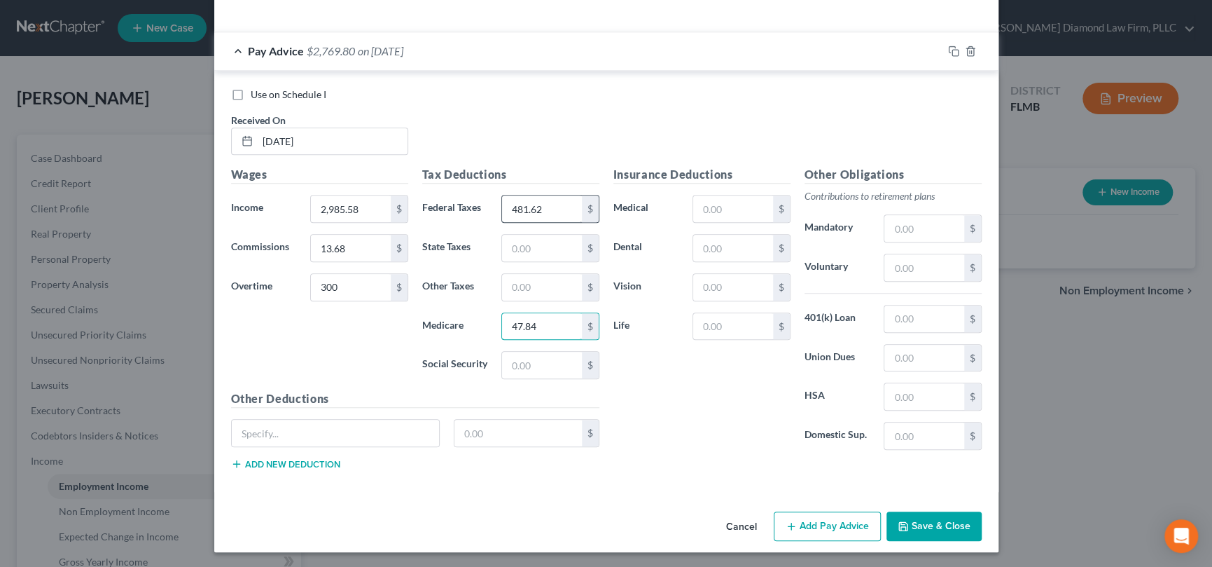
type input "47.84"
type input "204.55"
click at [718, 203] on input "text" at bounding box center [732, 208] width 79 height 27
click at [908, 264] on input "text" at bounding box center [923, 267] width 79 height 27
click at [936, 265] on input "49,028" at bounding box center [923, 267] width 79 height 27
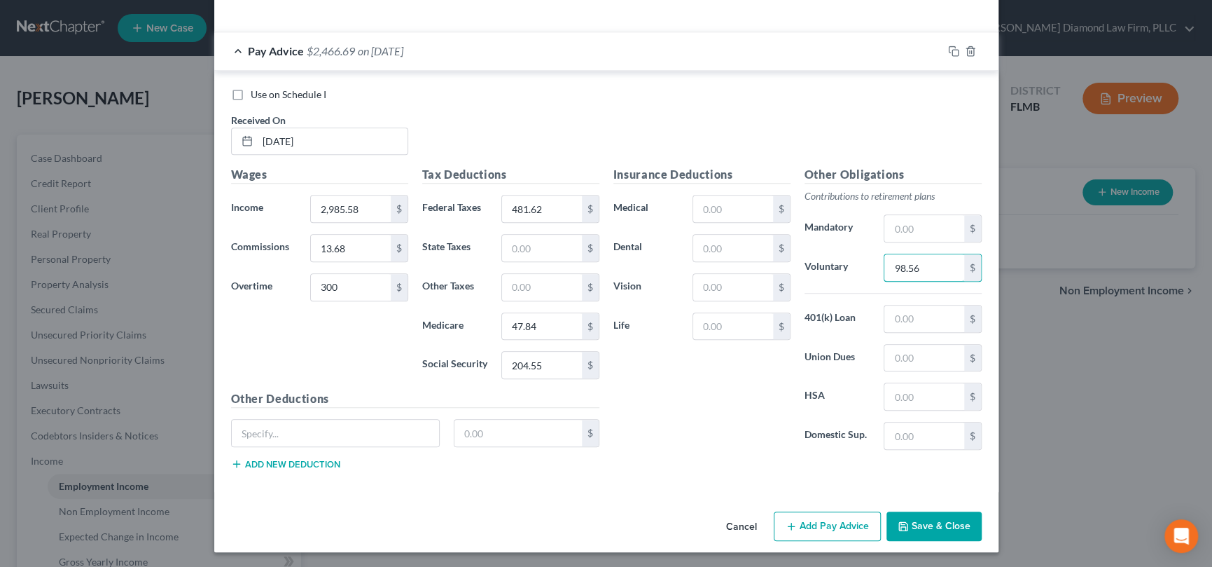
type input "98.56"
click at [348, 285] on input "300" at bounding box center [350, 287] width 79 height 27
click at [652, 391] on div "Insurance Deductions Medical $ Dental $ Vision $ Life $" at bounding box center [701, 313] width 191 height 295
click at [363, 287] on input "460.22" at bounding box center [350, 287] width 79 height 27
type input "300"
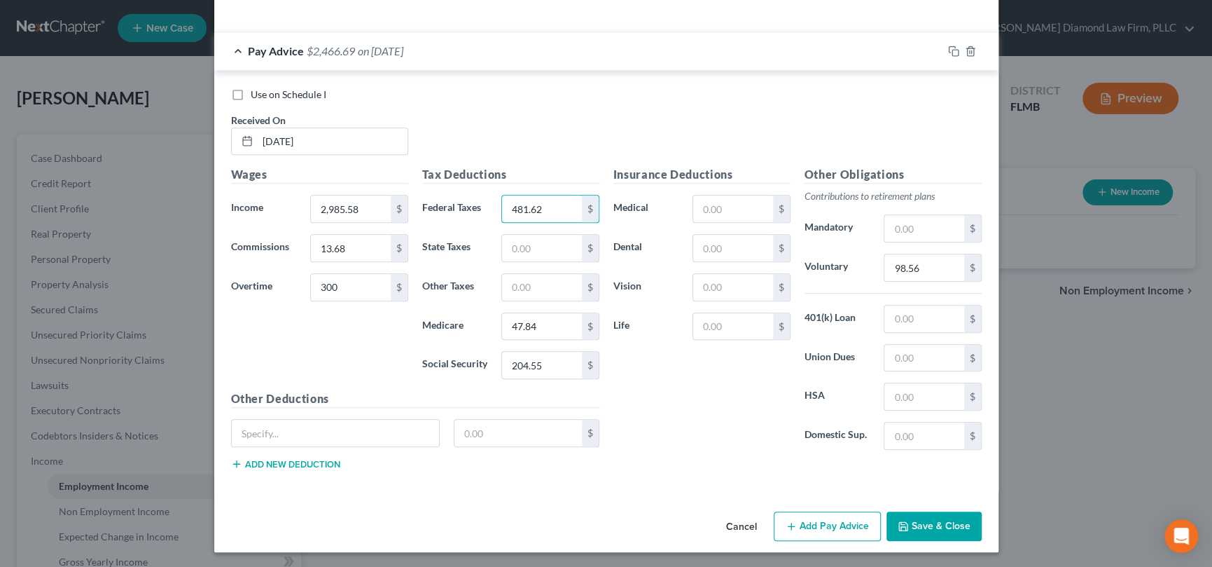
click at [662, 404] on div "Insurance Deductions Medical $ Dental $ Vision $ Life $" at bounding box center [701, 313] width 191 height 295
click at [933, 519] on button "Save & Close" at bounding box center [934, 525] width 95 height 29
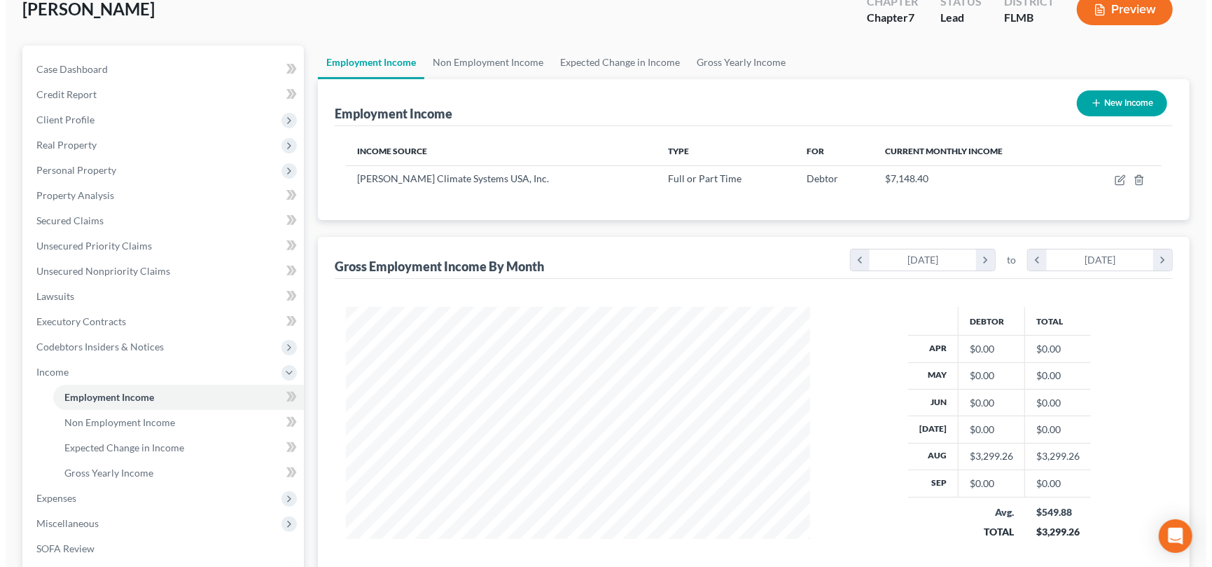
scroll to position [0, 0]
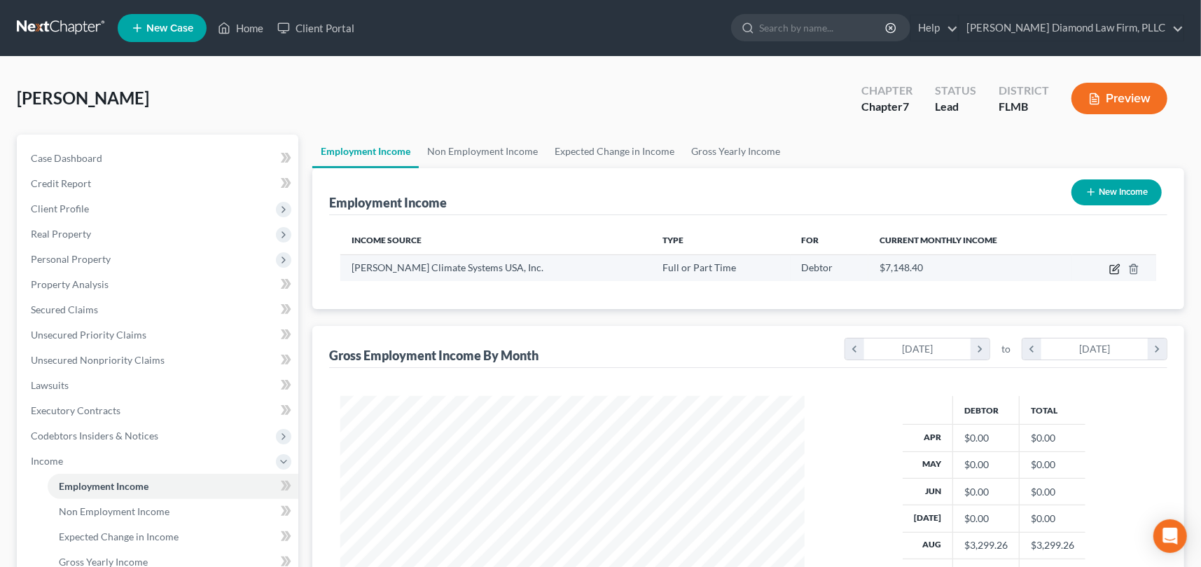
click at [1113, 268] on icon "button" at bounding box center [1116, 267] width 6 height 6
select select "0"
select select "9"
select select "2"
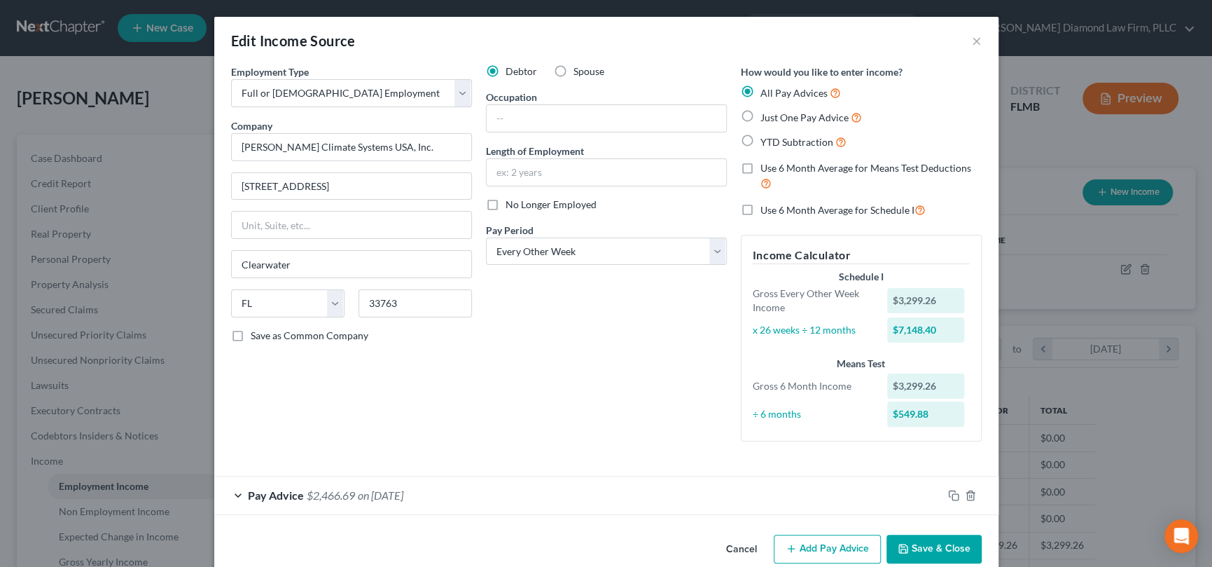
click at [742, 548] on button "Cancel" at bounding box center [741, 550] width 53 height 28
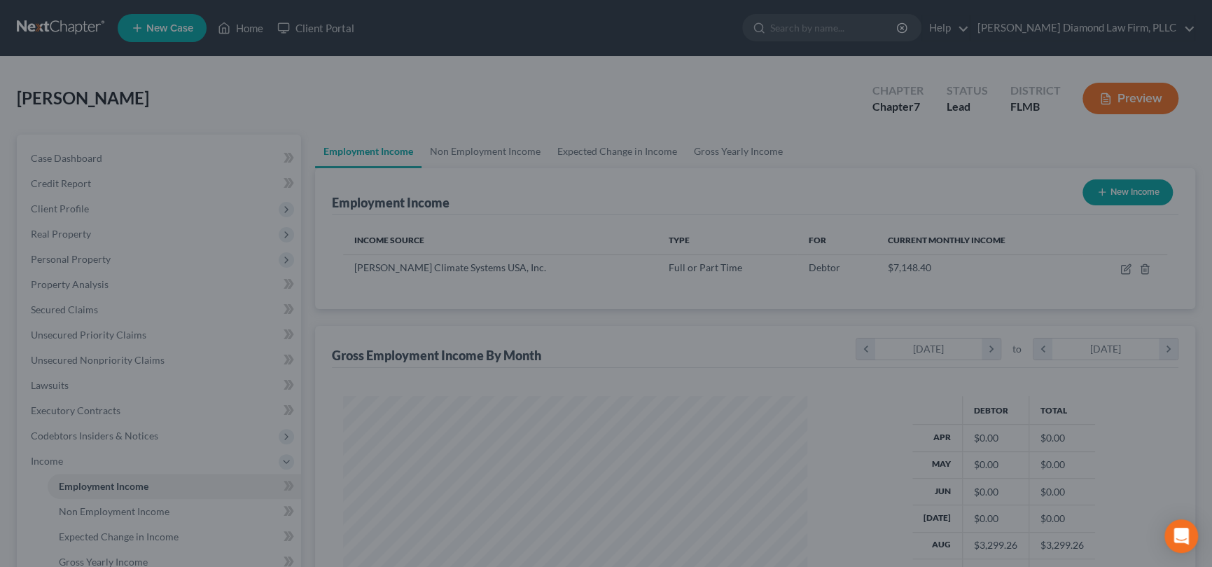
scroll to position [700008, 699765]
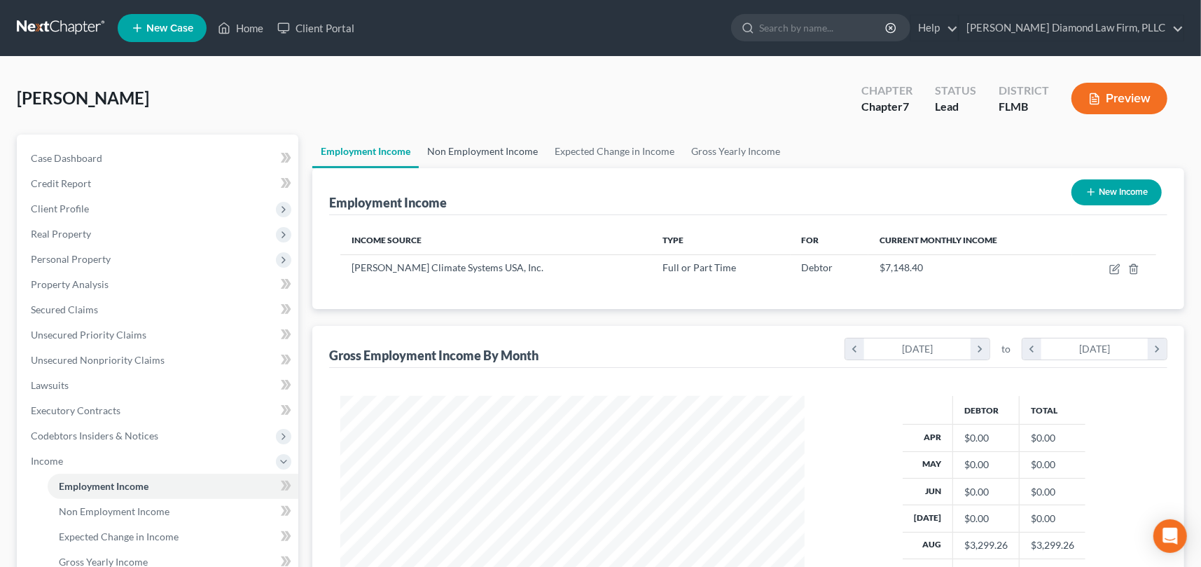
click at [472, 148] on link "Non Employment Income" at bounding box center [482, 151] width 127 height 34
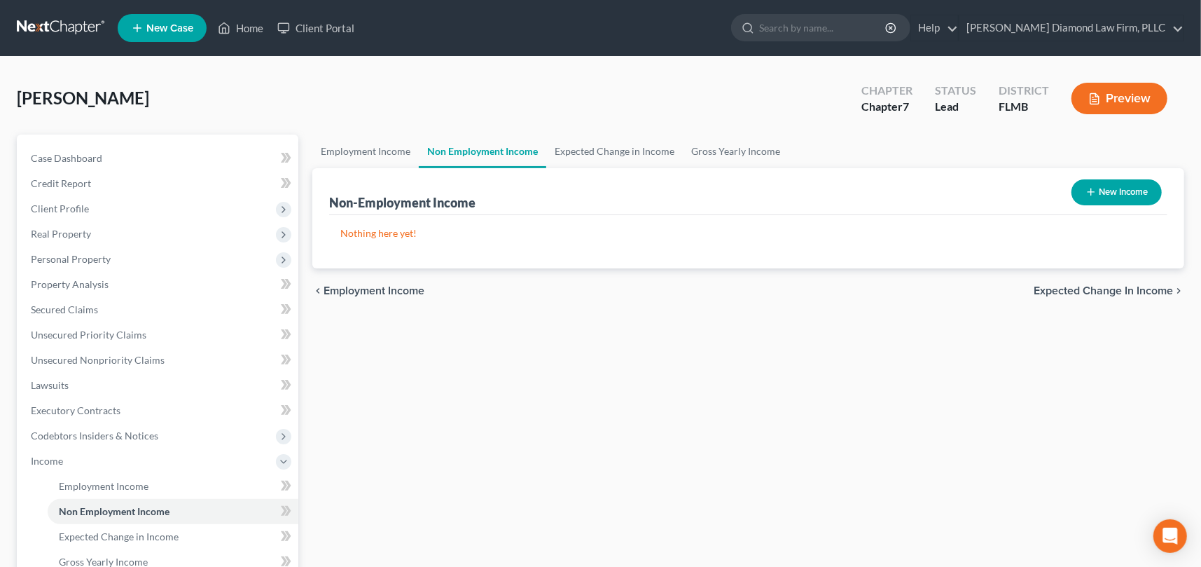
click at [1126, 186] on button "New Income" at bounding box center [1116, 192] width 90 height 26
select select "0"
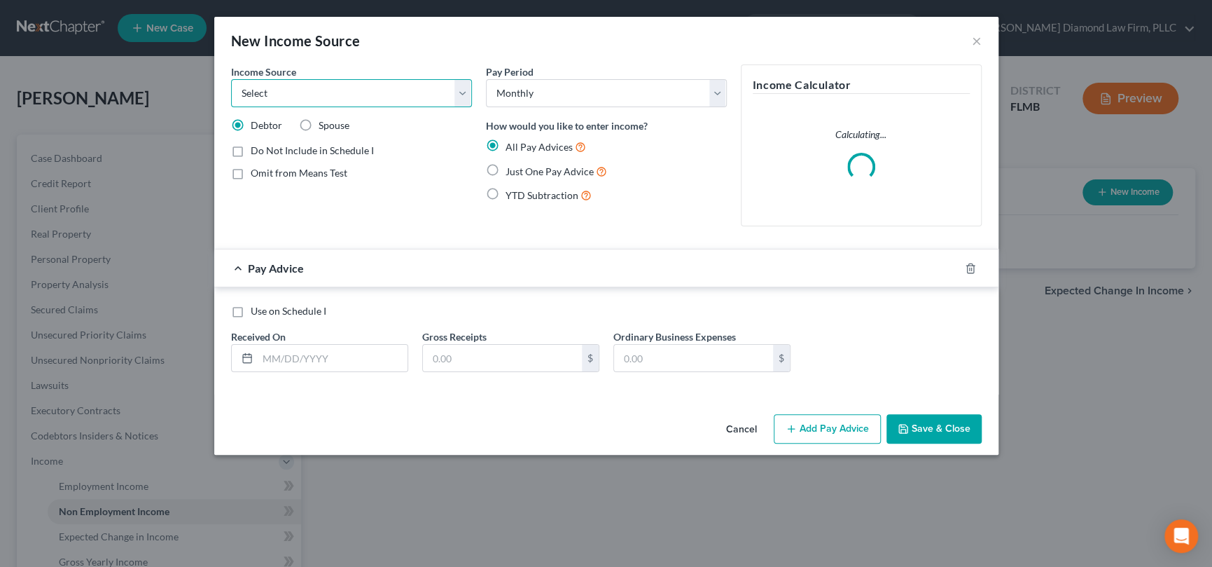
click at [390, 91] on select "Select Unemployment Disability (from employer) Pension Retirement Social Securi…" at bounding box center [351, 93] width 241 height 28
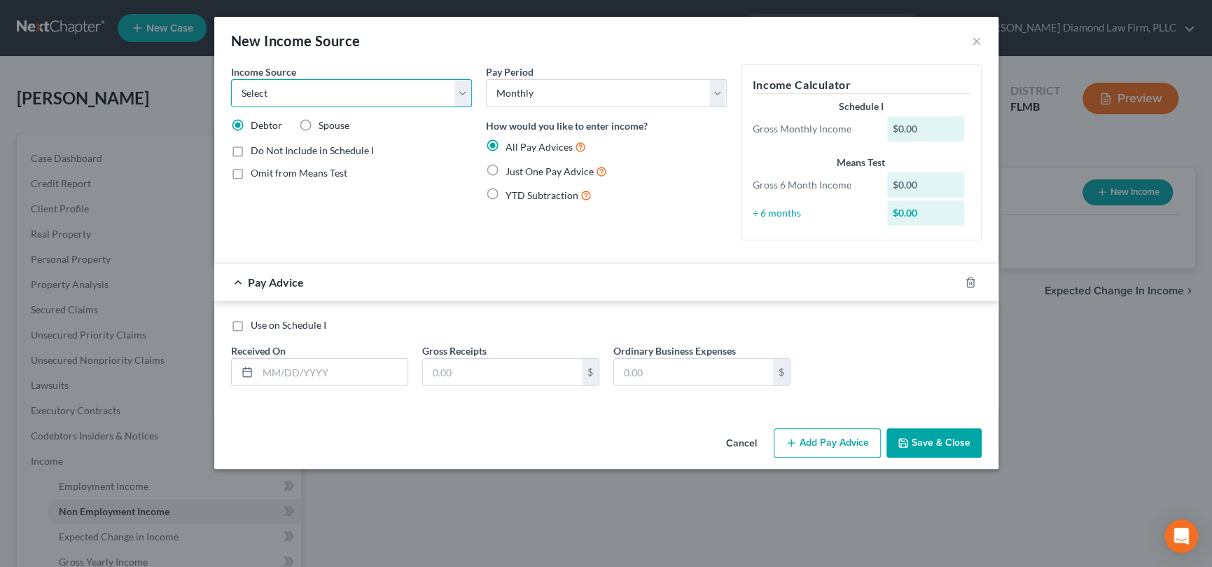
select select "13"
click at [231, 79] on select "Select Unemployment Disability (from employer) Pension Retirement Social Securi…" at bounding box center [351, 93] width 241 height 28
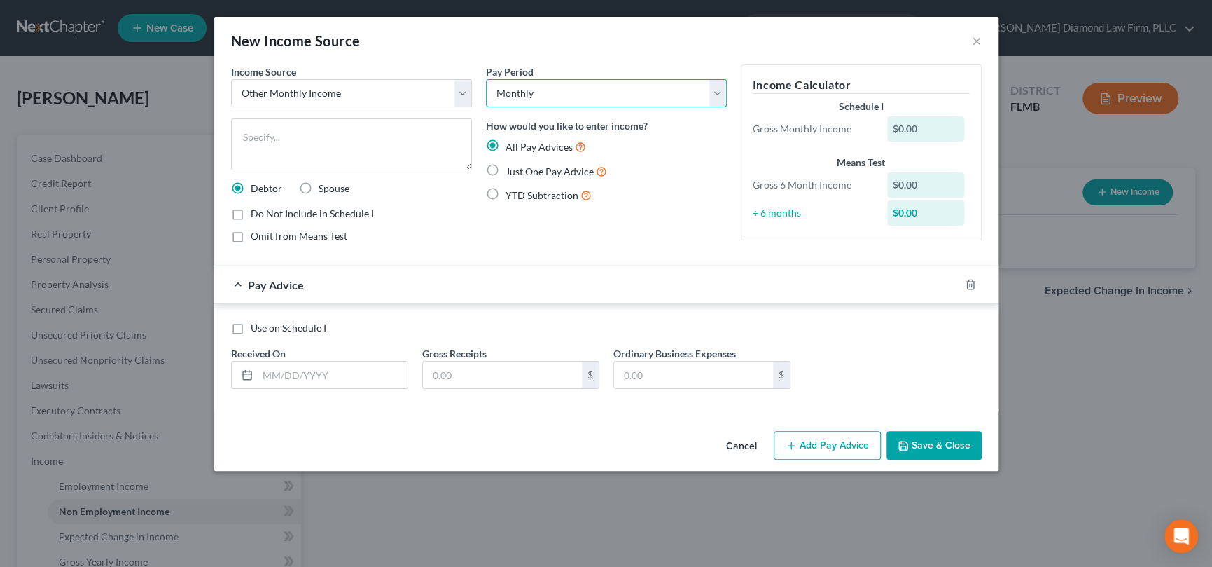
click at [718, 87] on select "Select Monthly Twice Monthly Every Other Week Weekly" at bounding box center [606, 93] width 241 height 28
select select "2"
click at [486, 79] on select "Select Monthly Twice Monthly Every Other Week Weekly" at bounding box center [606, 93] width 241 height 28
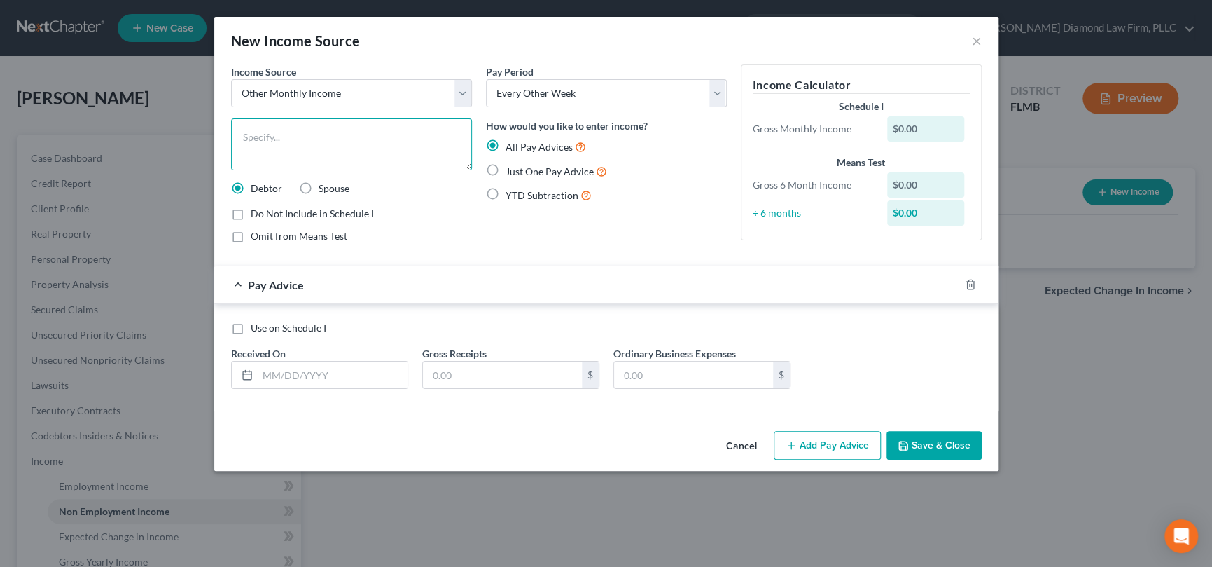
click at [361, 134] on textarea at bounding box center [351, 144] width 241 height 52
type textarea "Reimbursement of Expenses from employer"
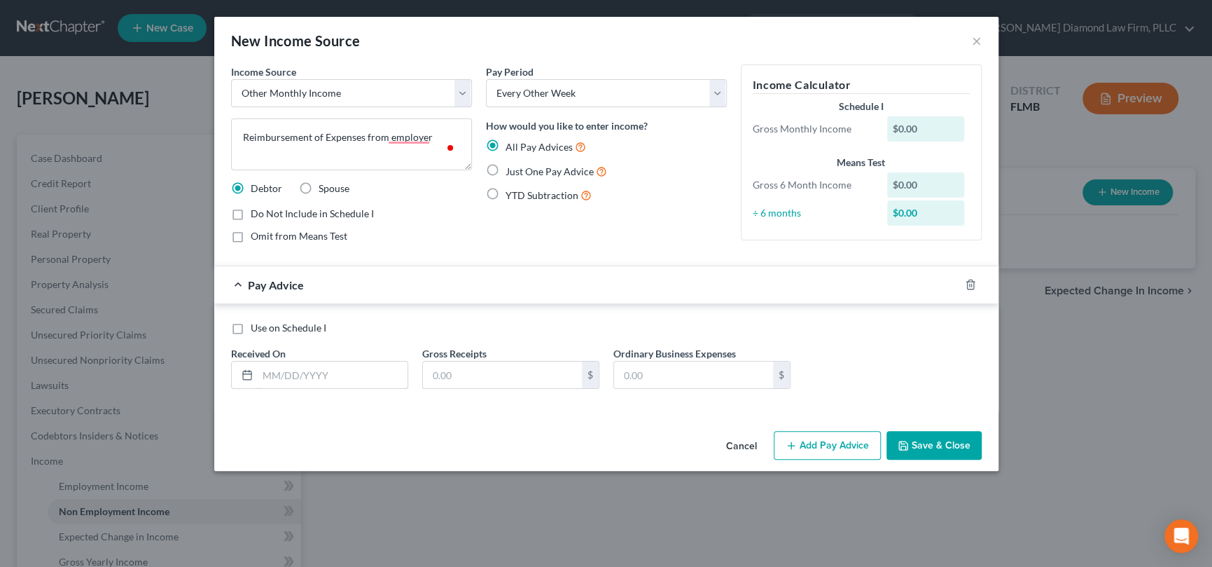
click at [342, 377] on div "Received On *" at bounding box center [319, 367] width 191 height 43
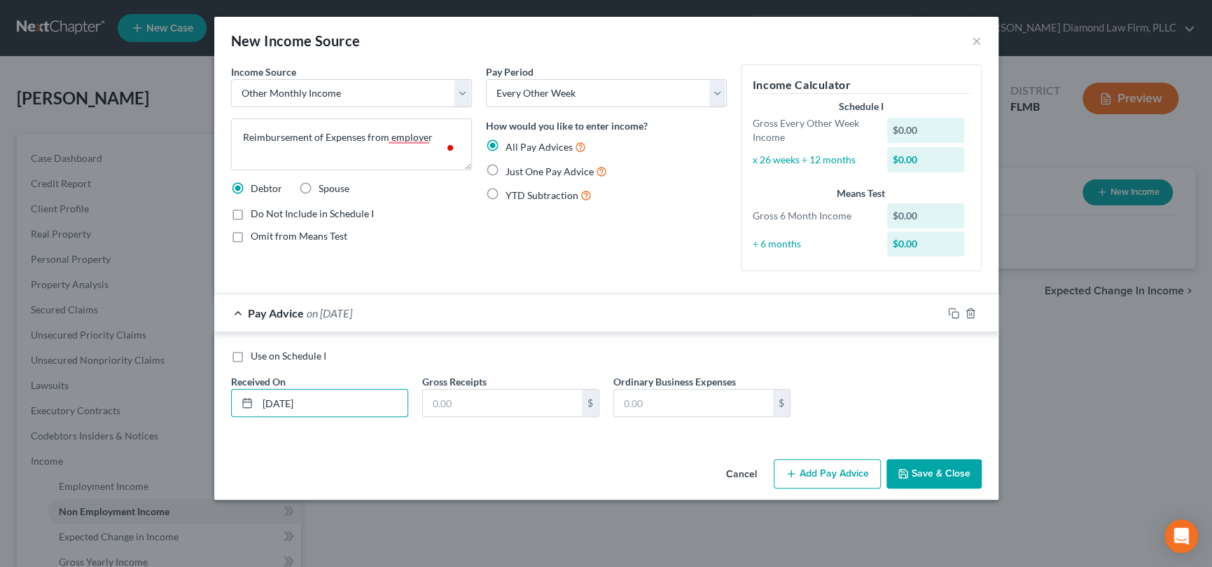
type input "[DATE]"
type input "160.22"
click at [954, 469] on button "Save & Close" at bounding box center [934, 473] width 95 height 29
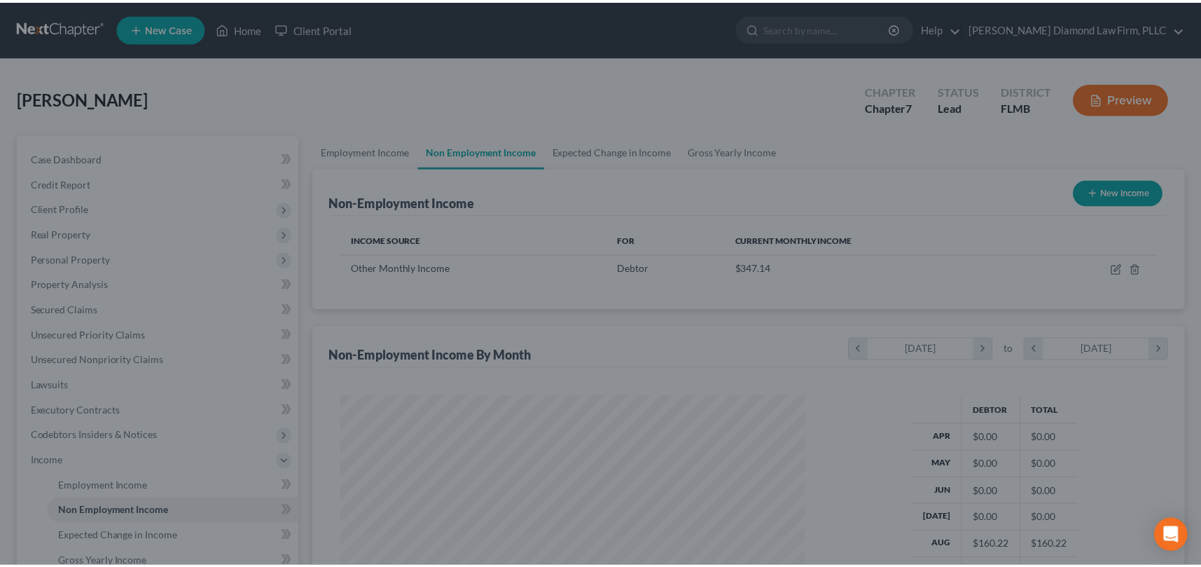
scroll to position [250, 492]
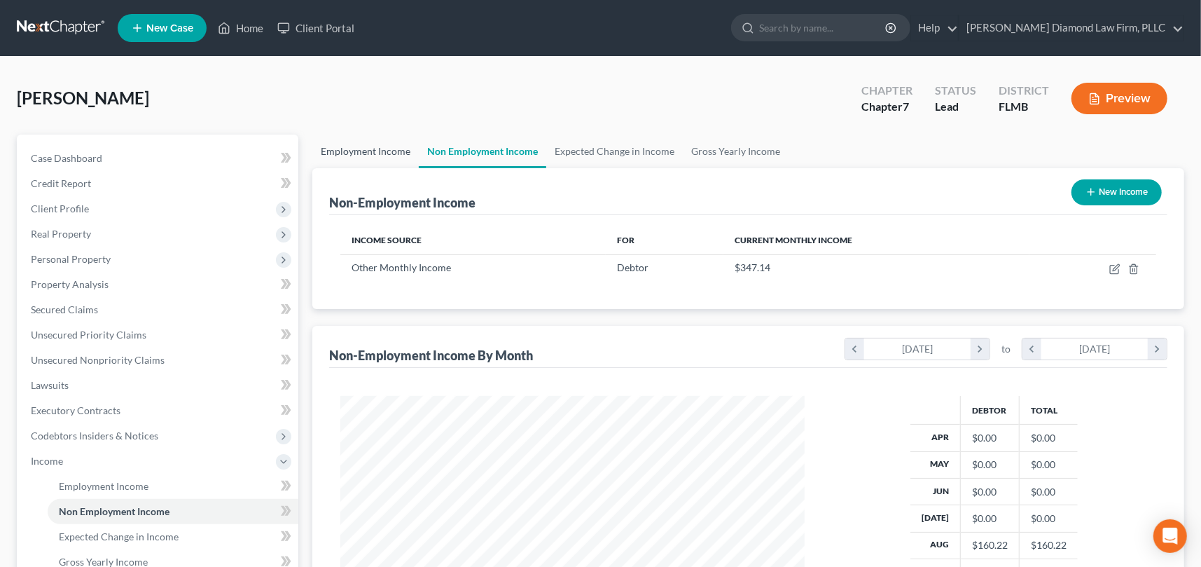
click at [360, 146] on link "Employment Income" at bounding box center [365, 151] width 106 height 34
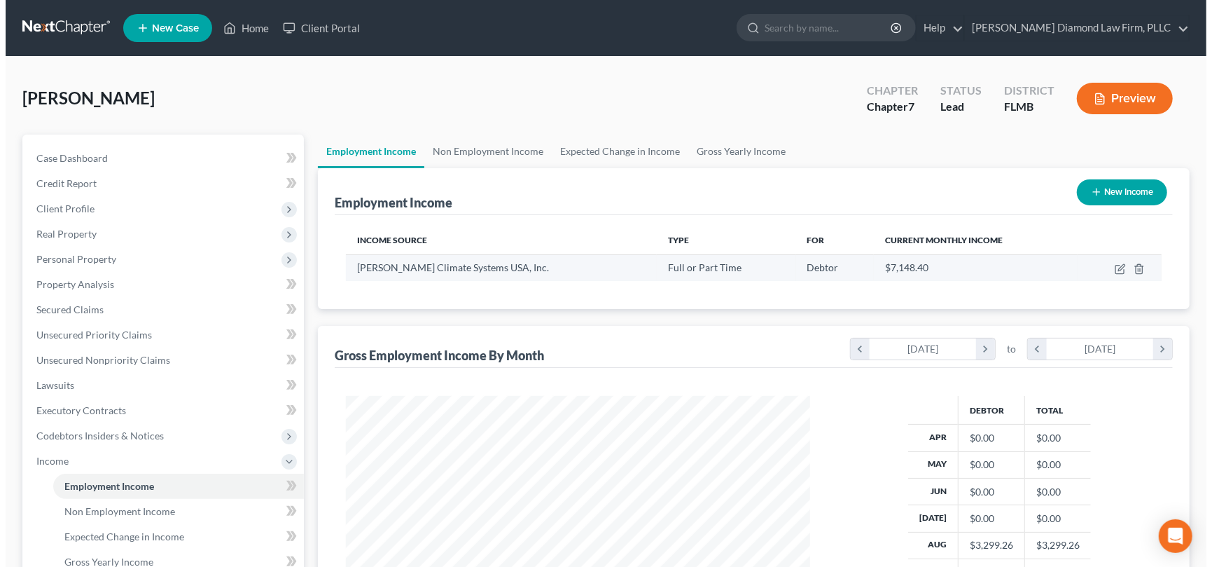
scroll to position [250, 492]
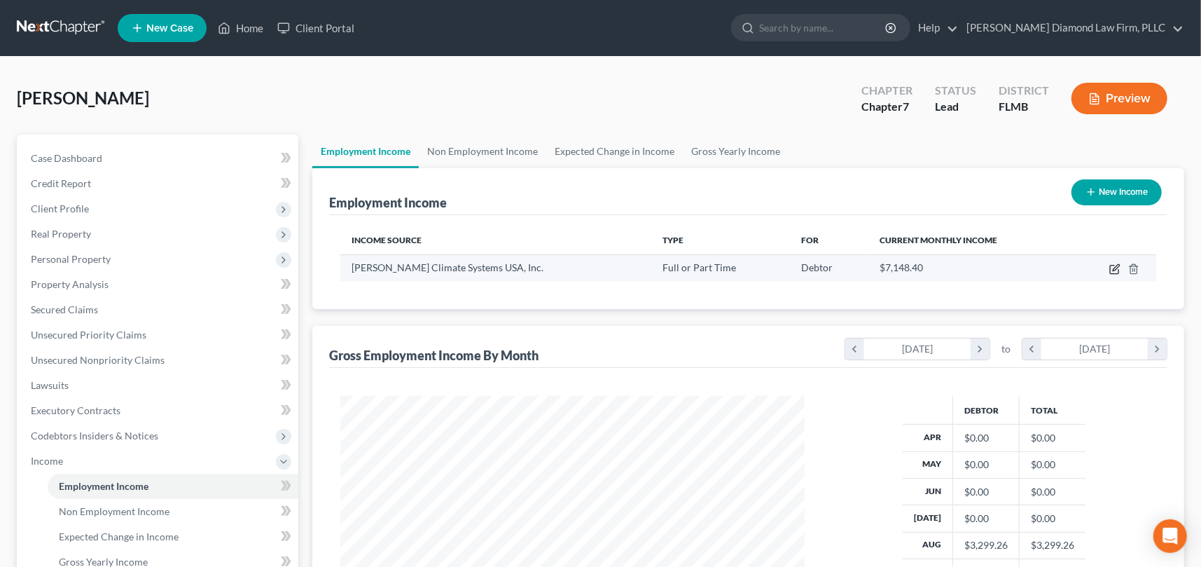
click at [1114, 267] on icon "button" at bounding box center [1116, 267] width 6 height 6
select select "0"
select select "9"
select select "2"
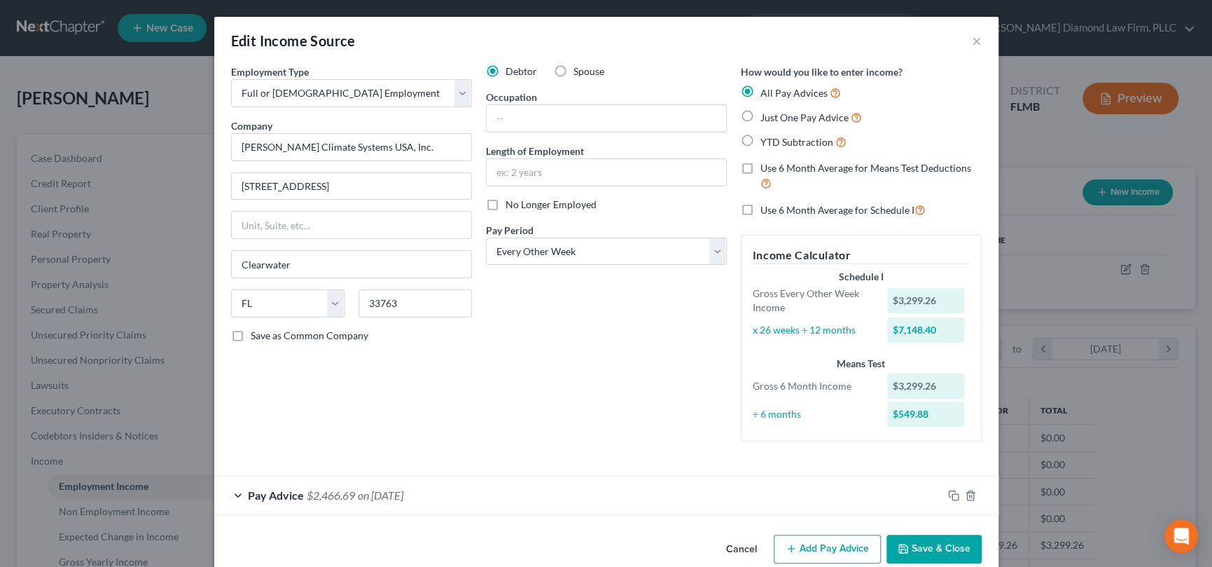
scroll to position [24, 0]
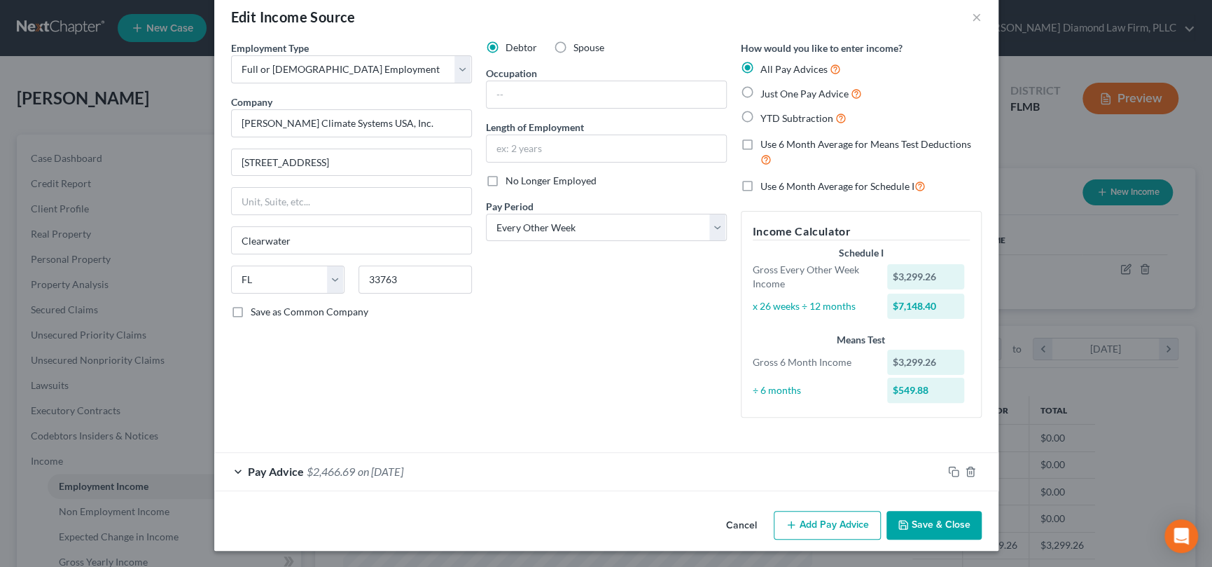
click at [826, 522] on button "Add Pay Advice" at bounding box center [827, 524] width 107 height 29
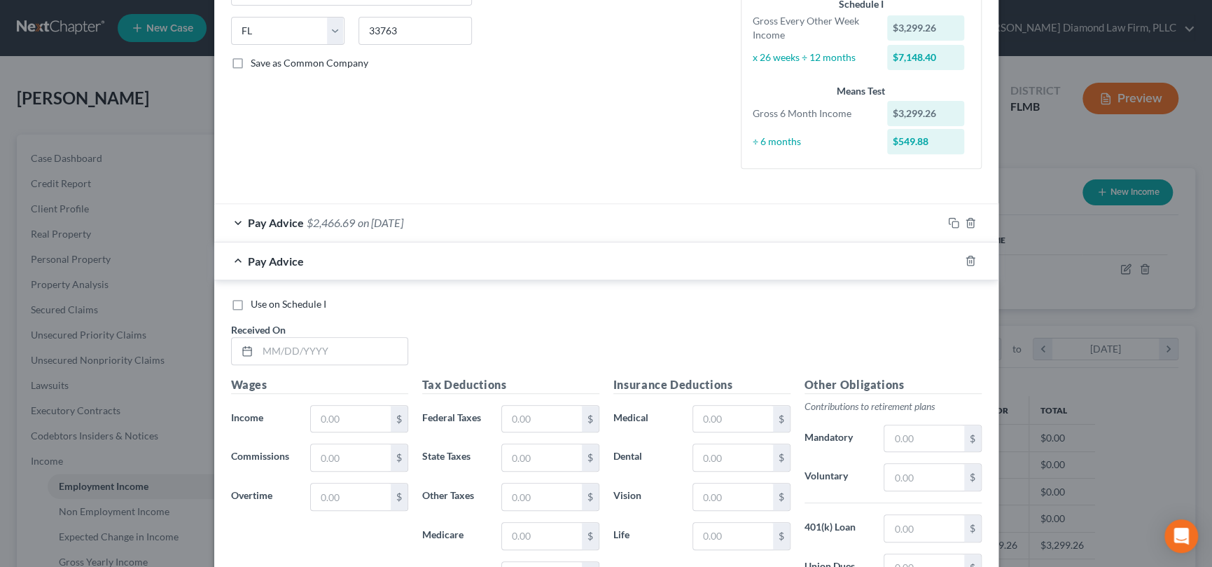
scroll to position [304, 0]
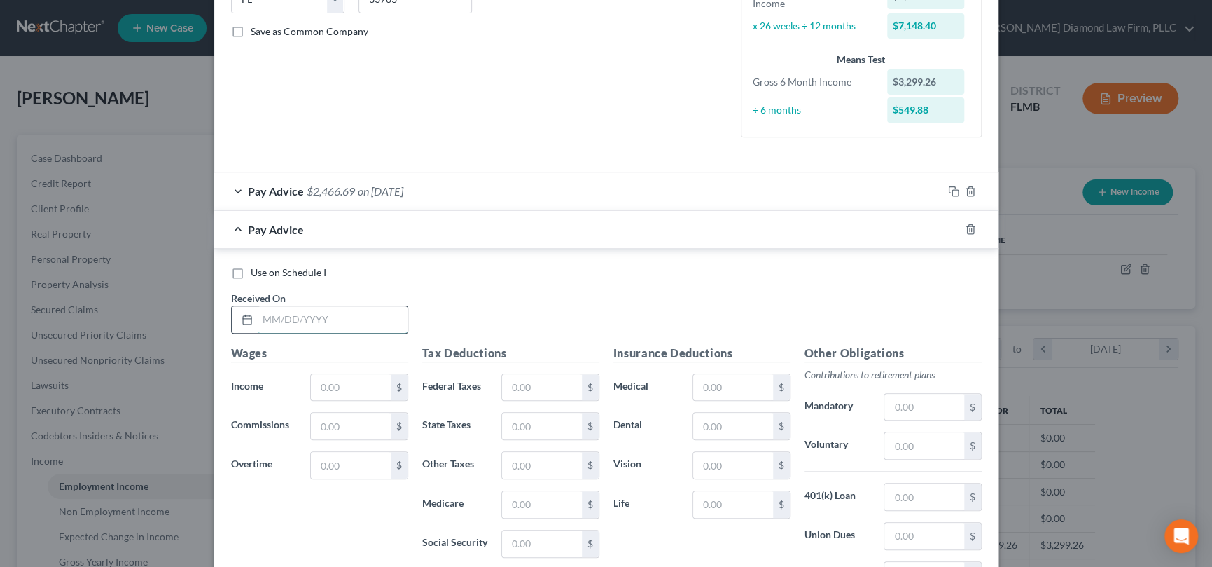
click at [331, 324] on input "text" at bounding box center [333, 319] width 150 height 27
type input "[DATE]"
type input "2,985.58"
type input "52.26"
type input "300"
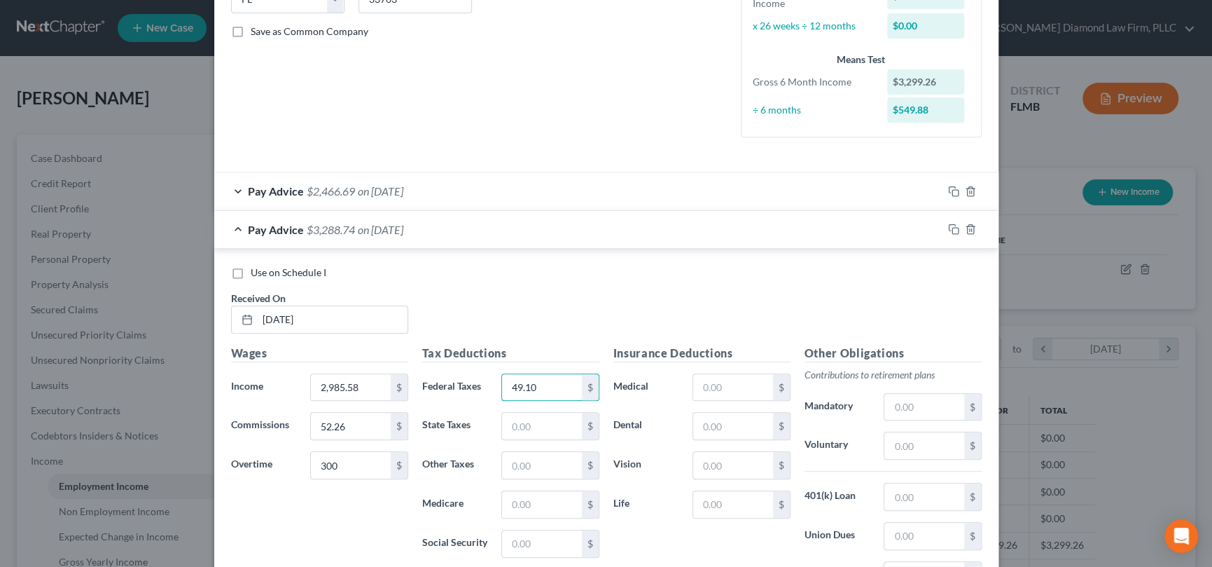
type input "49.10"
type input "48.40"
type input "206.95"
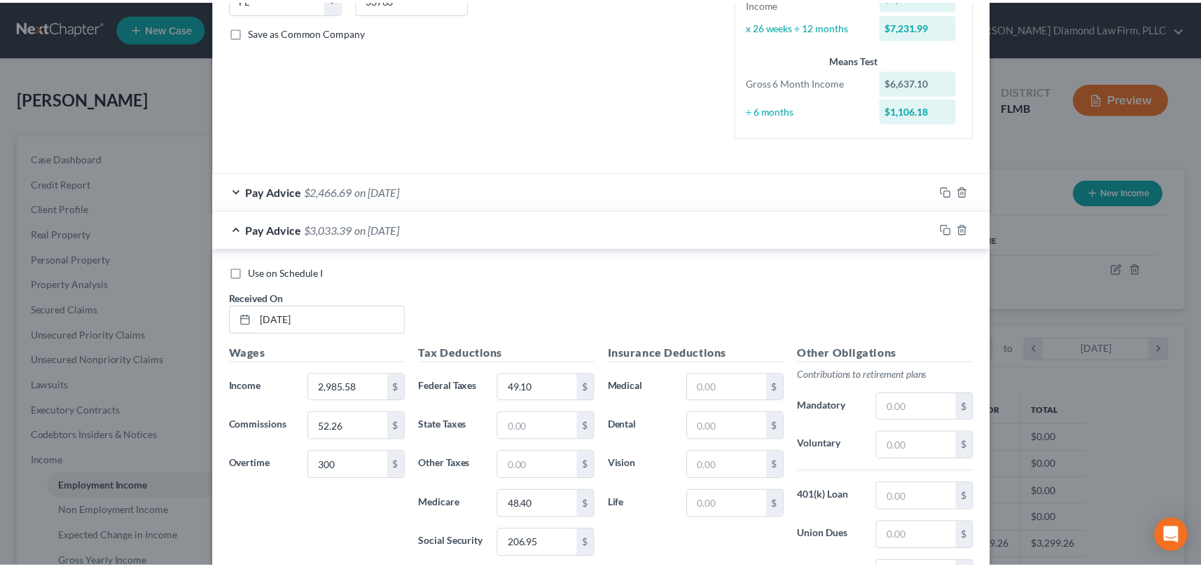
scroll to position [482, 0]
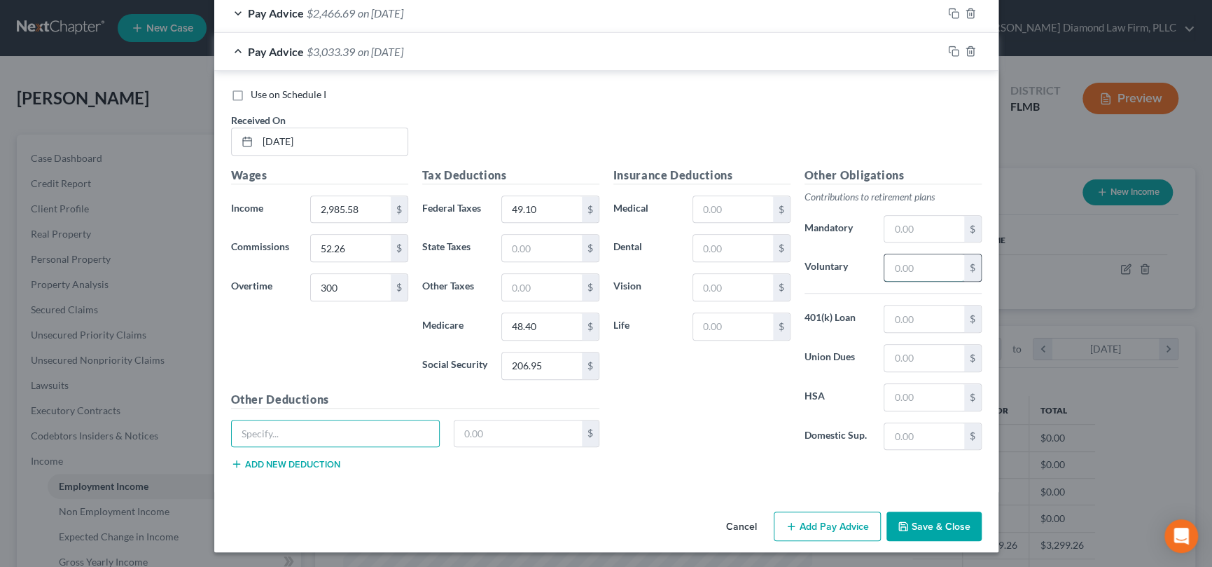
click at [903, 267] on input "text" at bounding box center [923, 267] width 79 height 27
type input "98.58"
click at [928, 524] on button "Save & Close" at bounding box center [934, 525] width 95 height 29
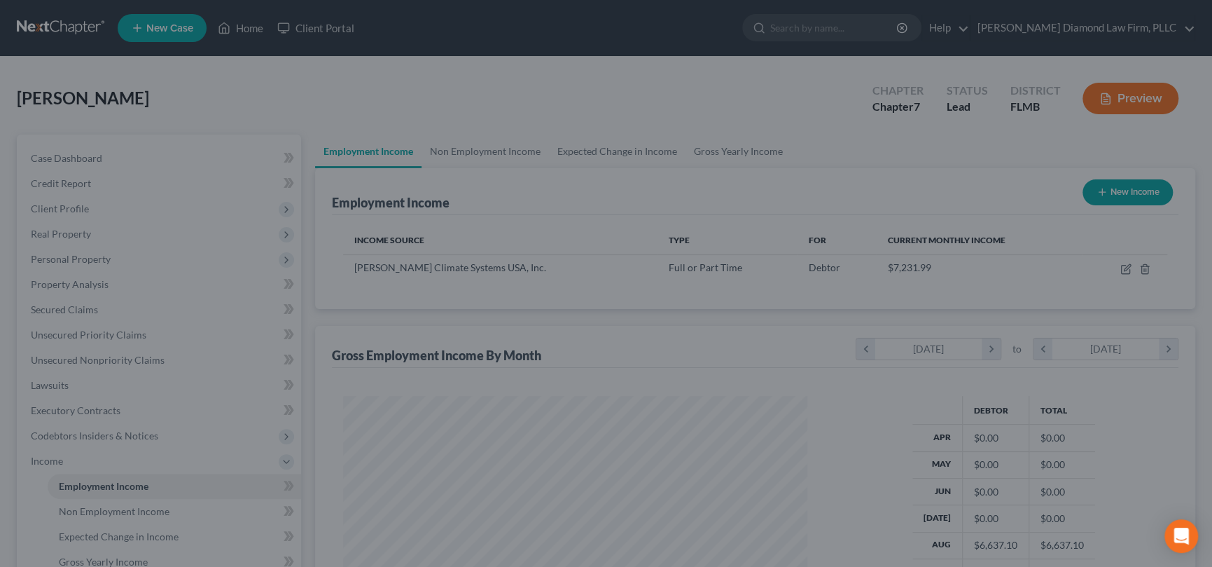
scroll to position [700008, 699765]
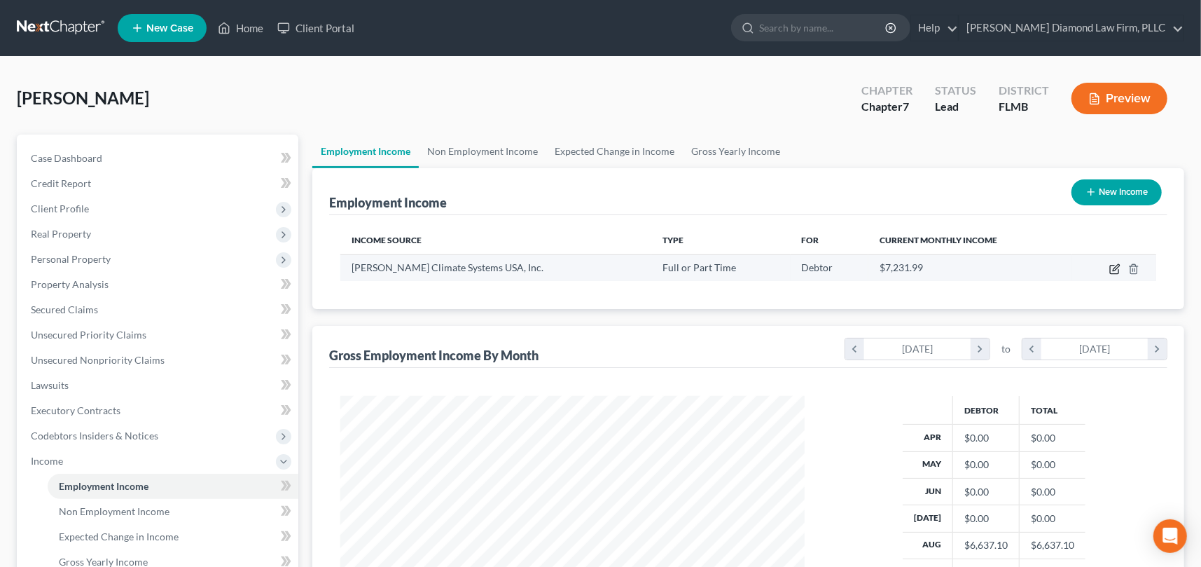
click at [1116, 267] on icon "button" at bounding box center [1116, 267] width 6 height 6
select select "0"
select select "9"
select select "2"
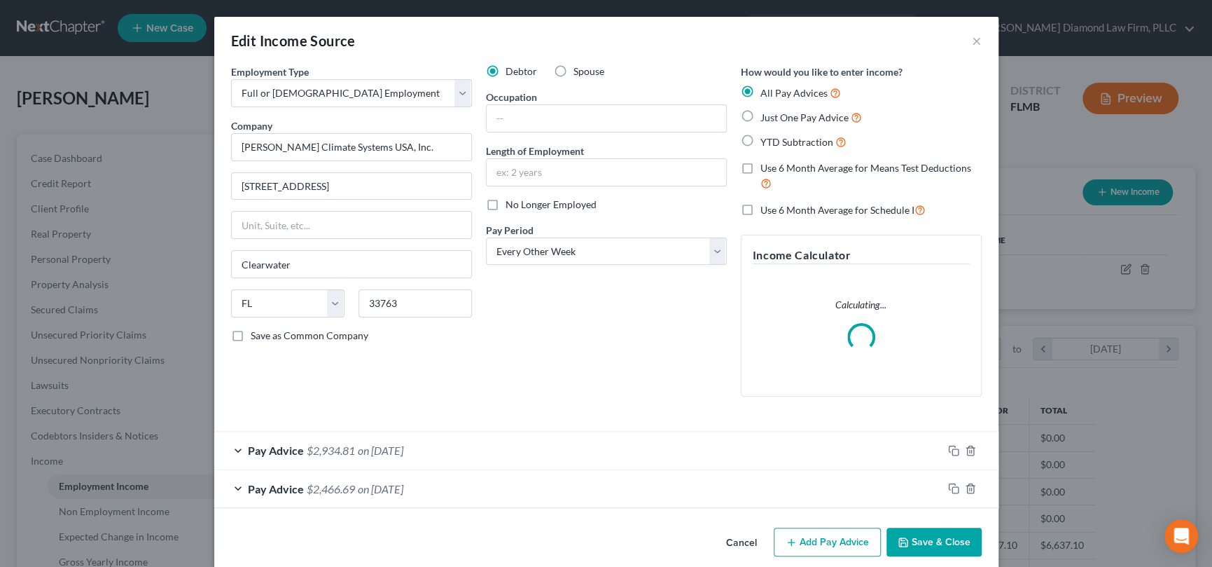
scroll to position [250, 496]
click at [819, 537] on button "Add Pay Advice" at bounding box center [827, 541] width 107 height 29
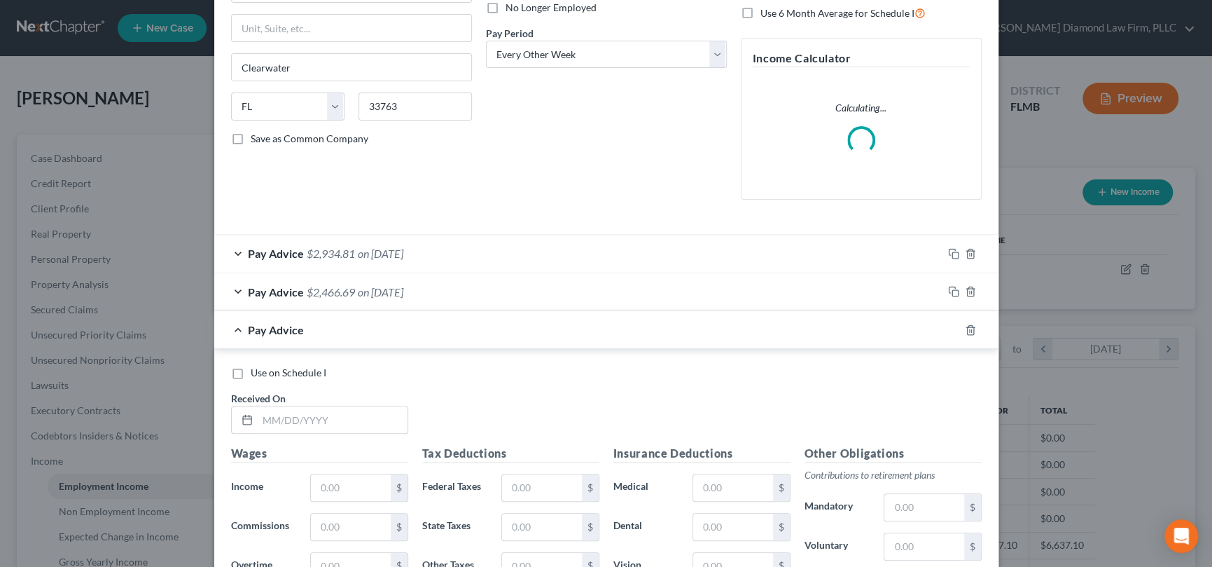
scroll to position [280, 0]
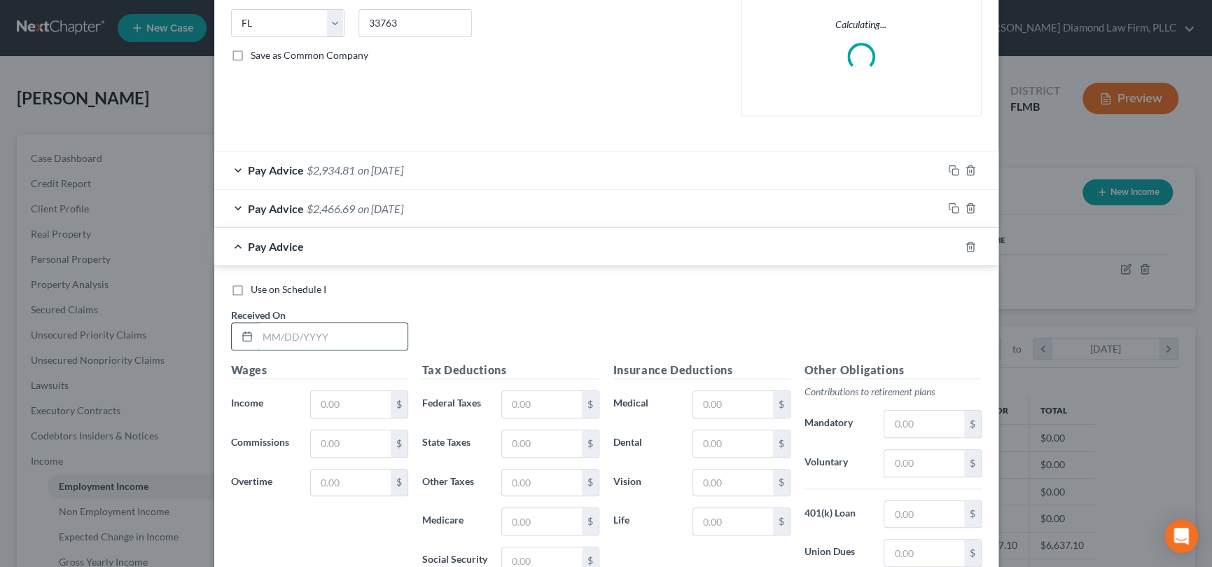
click at [361, 326] on input "text" at bounding box center [333, 336] width 150 height 27
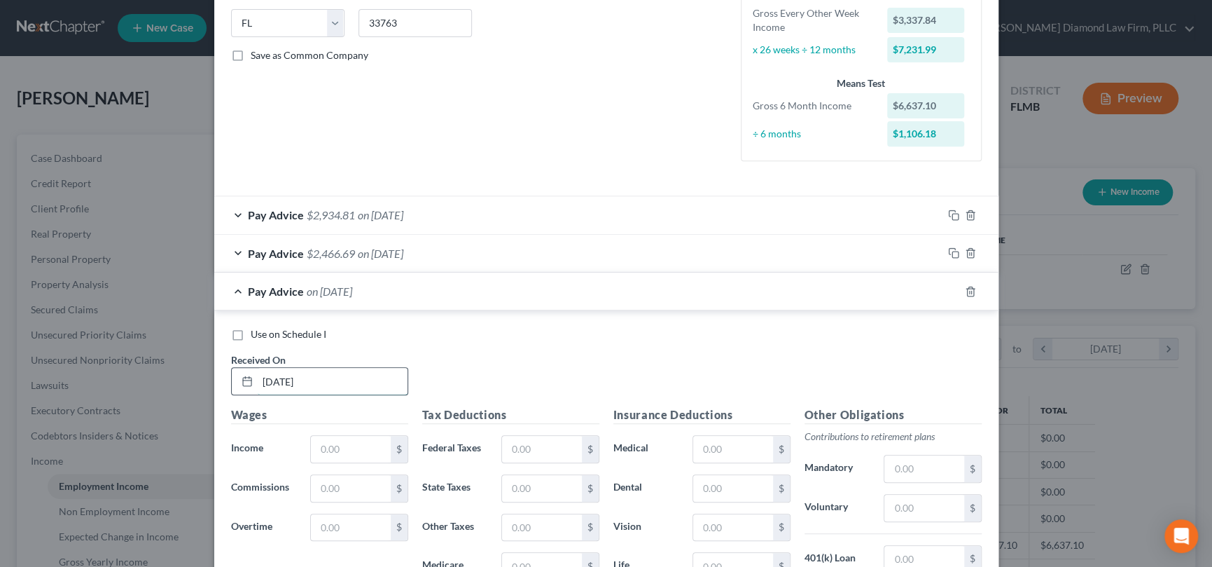
type input "[DATE]"
type input "2,925"
type input "300"
type input "465.68"
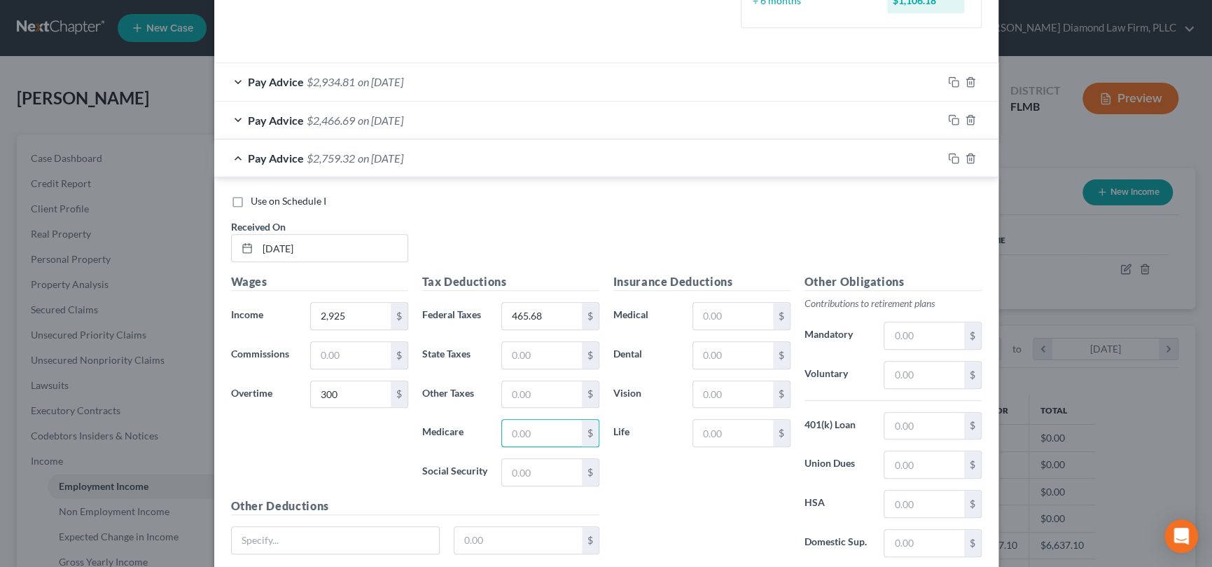
scroll to position [431, 0]
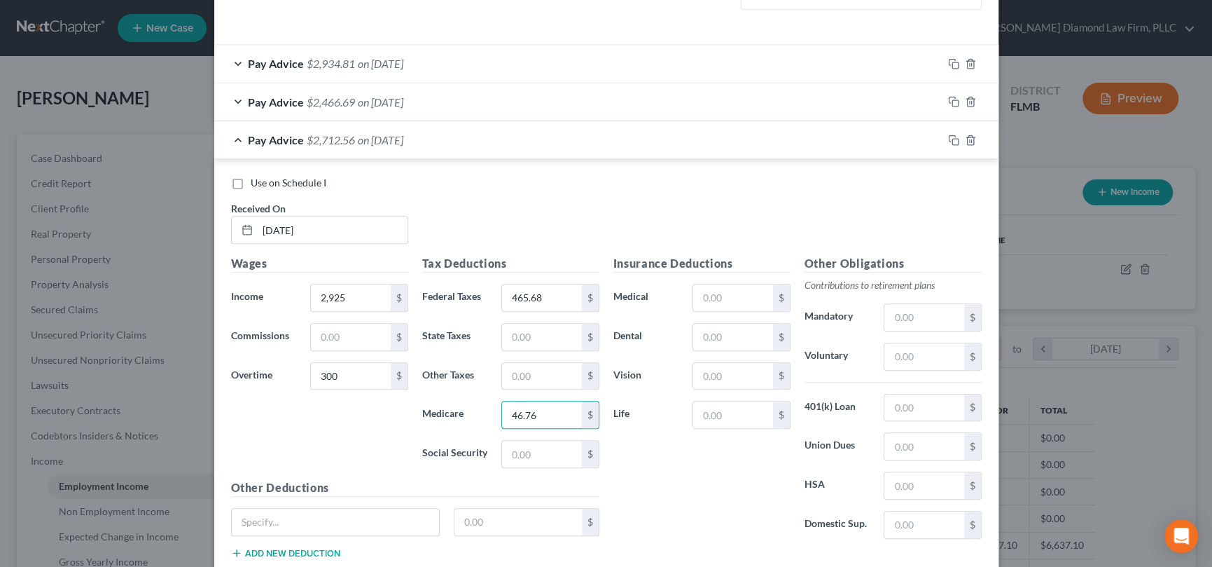
type input "46.76"
type input "199.95"
click at [938, 359] on input "text" at bounding box center [923, 356] width 79 height 27
type input "96.75"
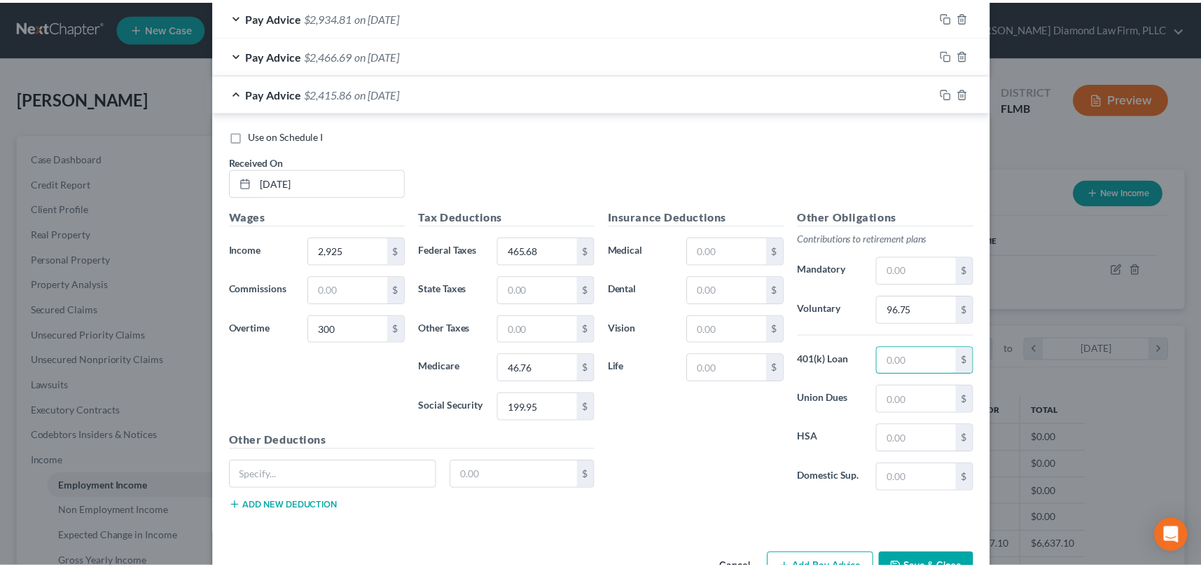
scroll to position [520, 0]
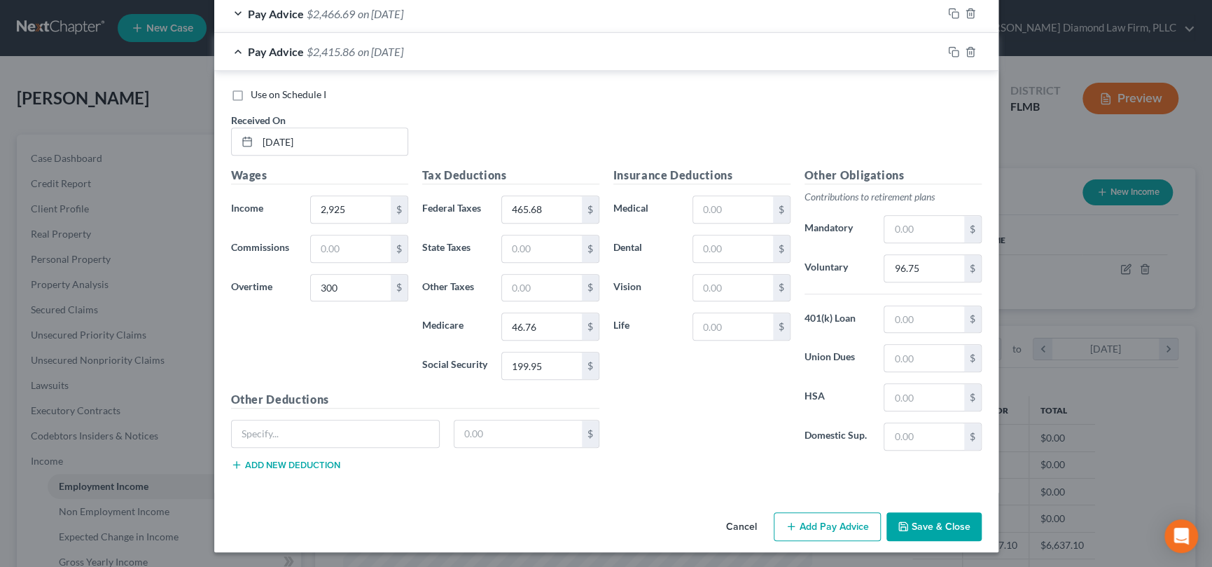
click at [932, 524] on button "Save & Close" at bounding box center [934, 526] width 95 height 29
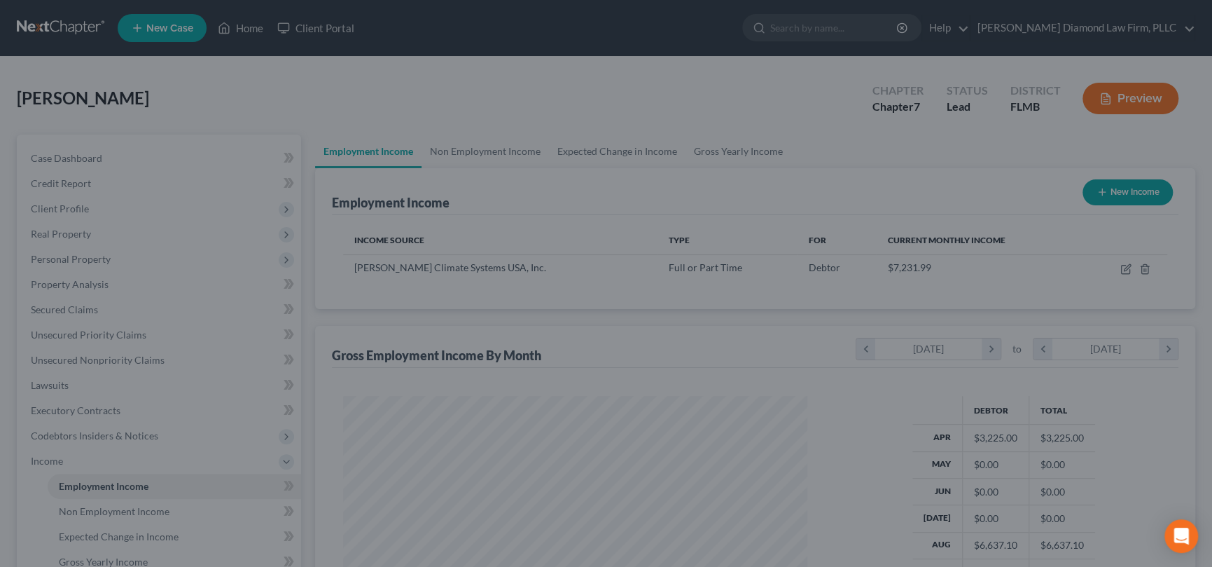
scroll to position [700008, 699765]
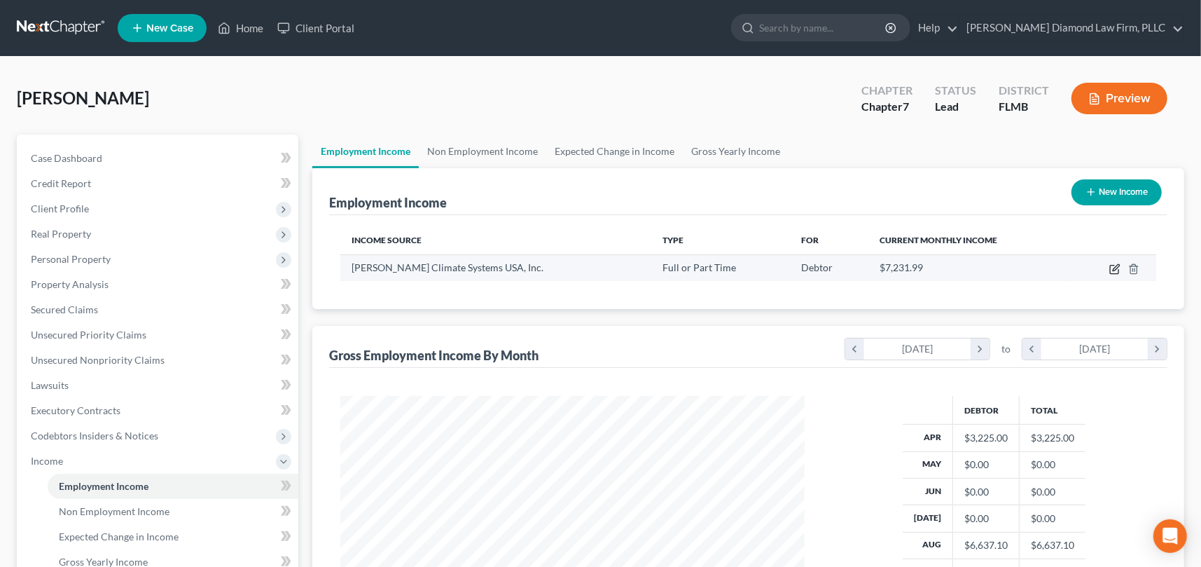
click at [1114, 268] on icon "button" at bounding box center [1114, 268] width 11 height 11
select select "0"
select select "9"
select select "2"
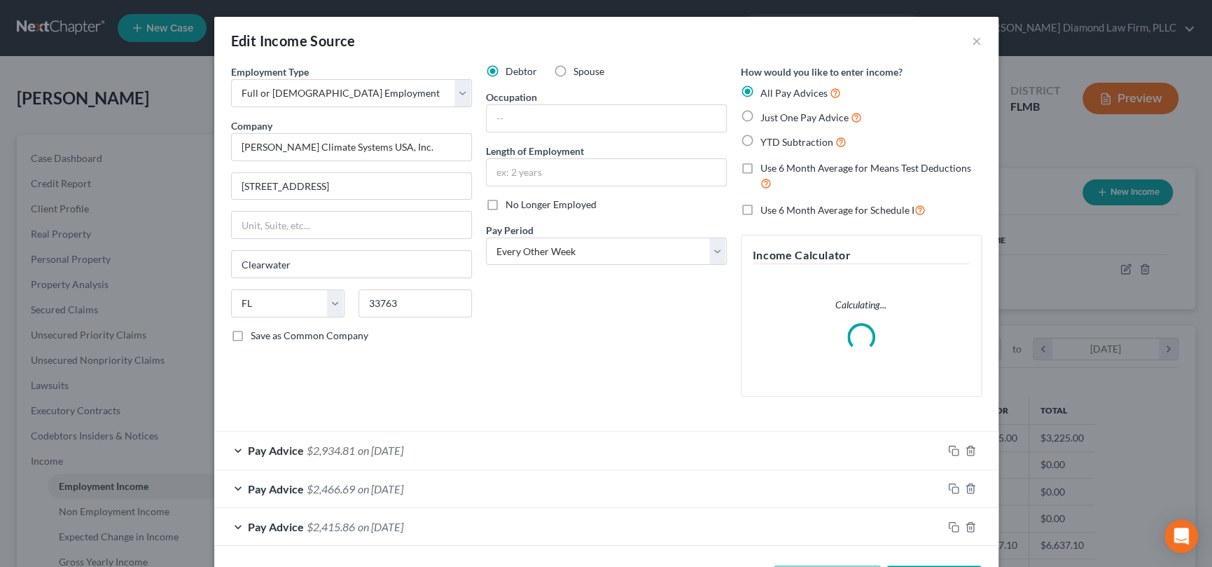
scroll to position [250, 496]
click at [380, 451] on span "on [DATE]" at bounding box center [381, 449] width 46 height 13
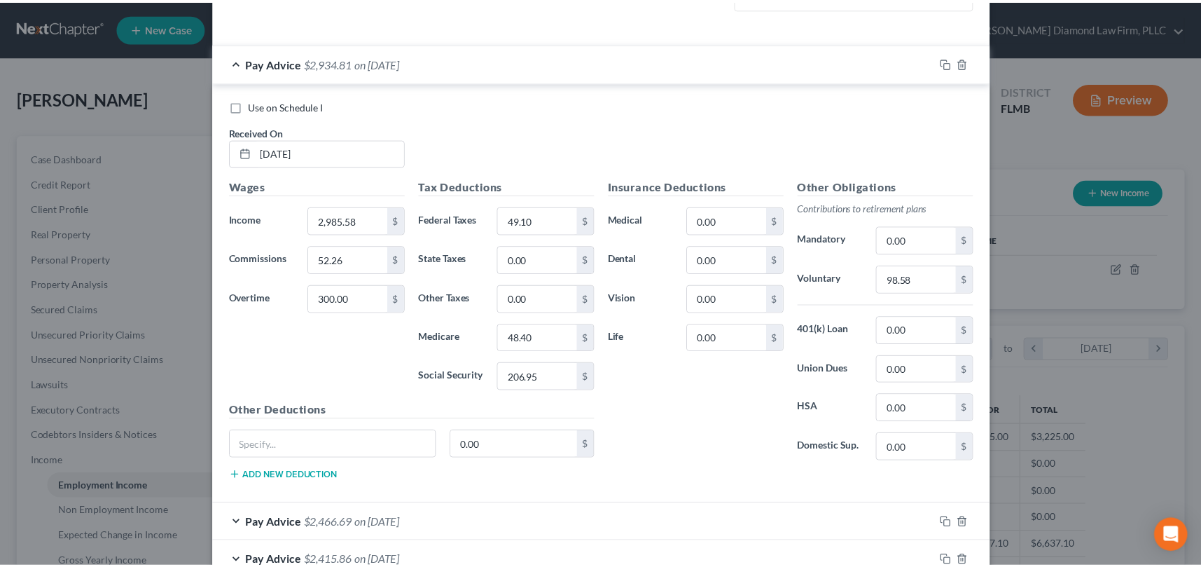
scroll to position [520, 0]
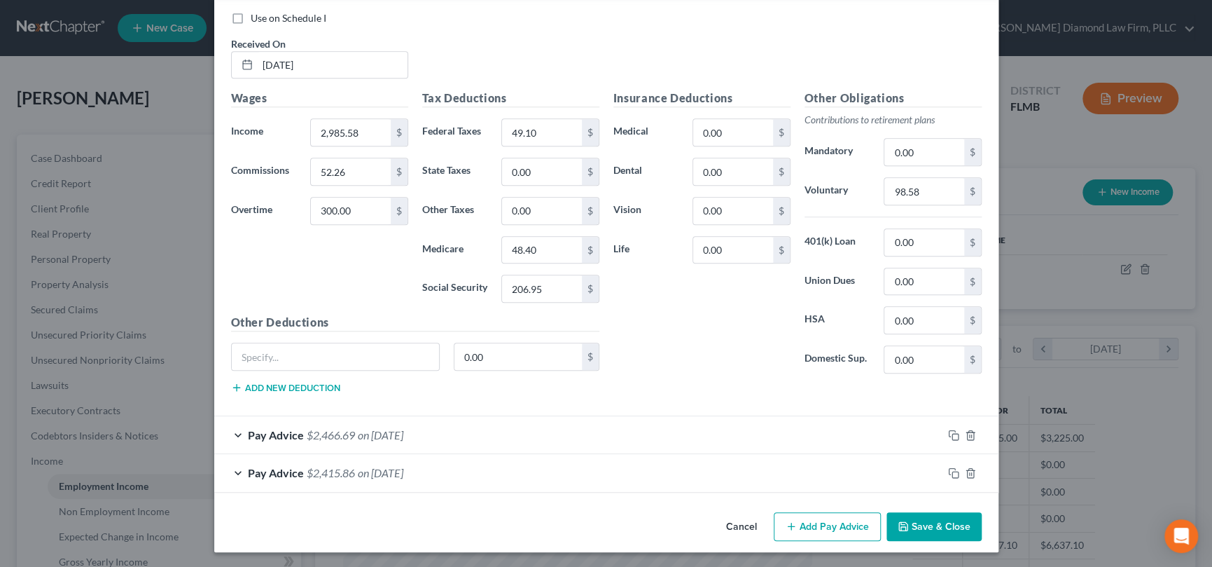
click at [735, 519] on button "Cancel" at bounding box center [741, 527] width 53 height 28
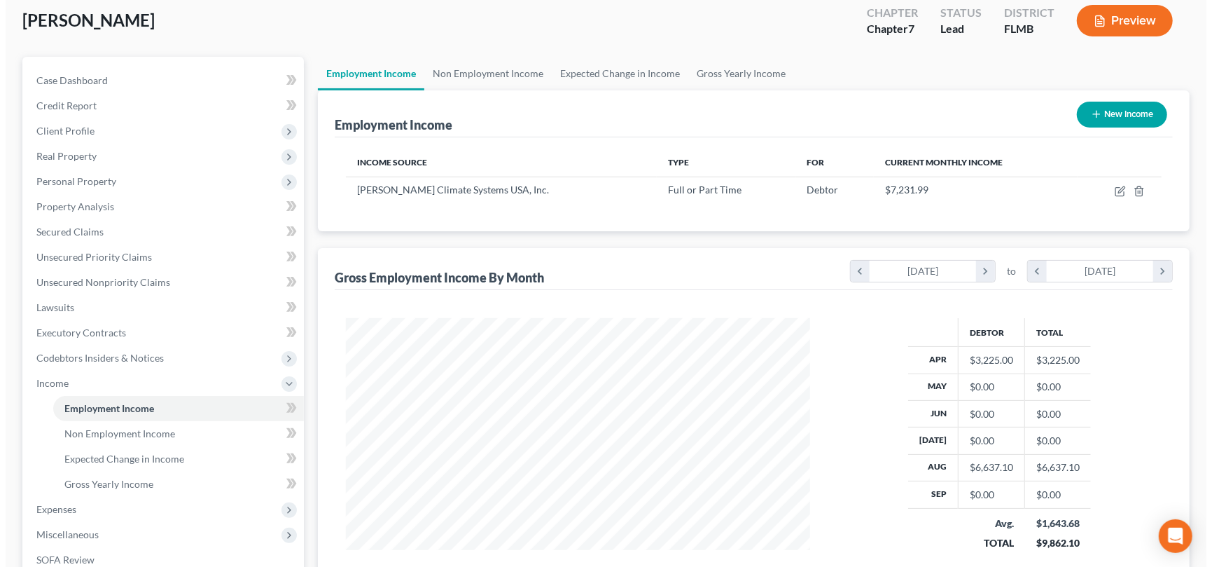
scroll to position [67, 0]
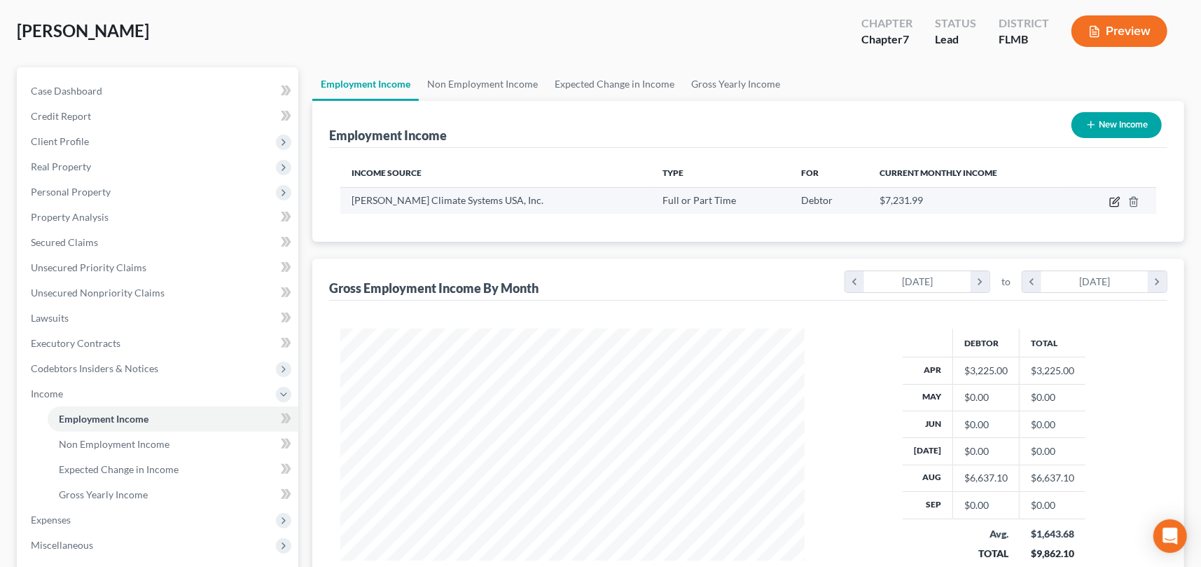
click at [1109, 201] on icon "button" at bounding box center [1114, 201] width 11 height 11
select select "0"
select select "9"
select select "2"
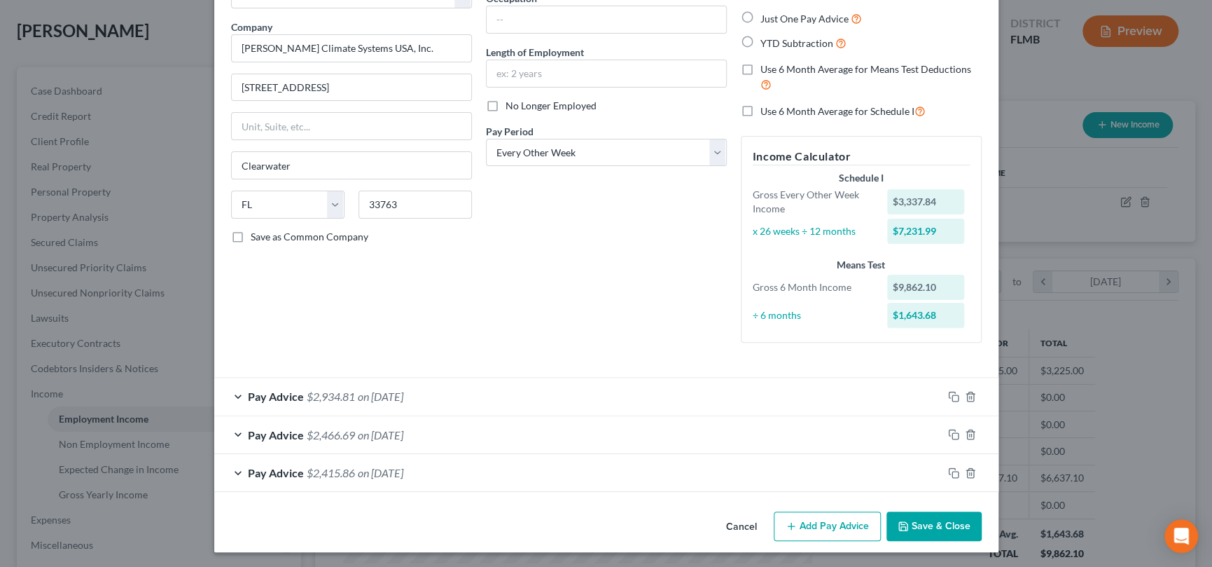
scroll to position [100, 0]
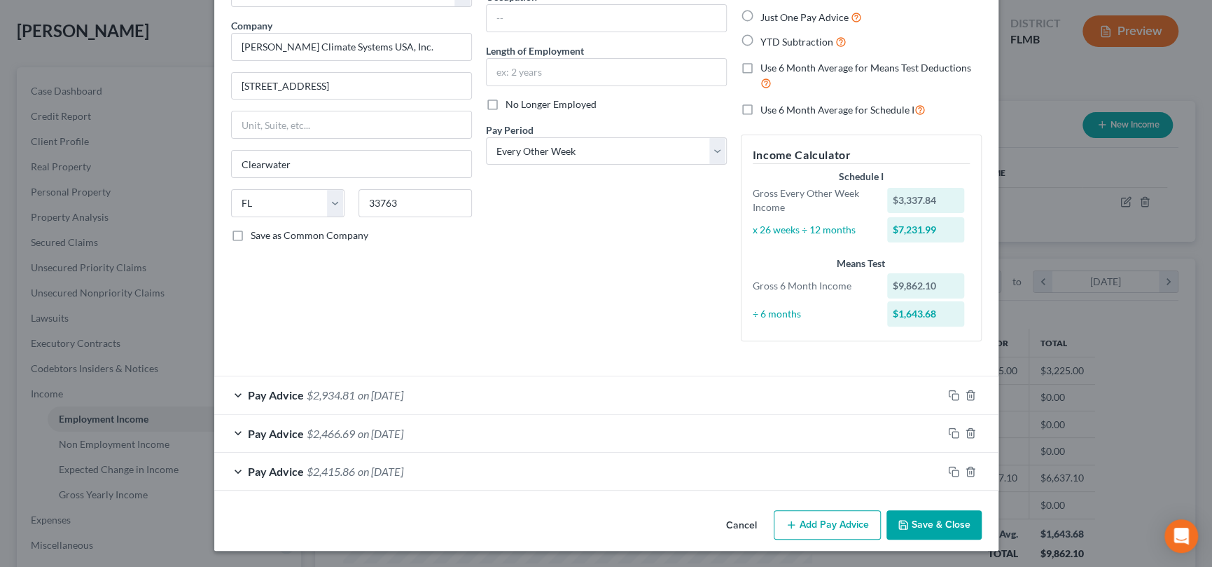
click at [818, 527] on button "Add Pay Advice" at bounding box center [827, 524] width 107 height 29
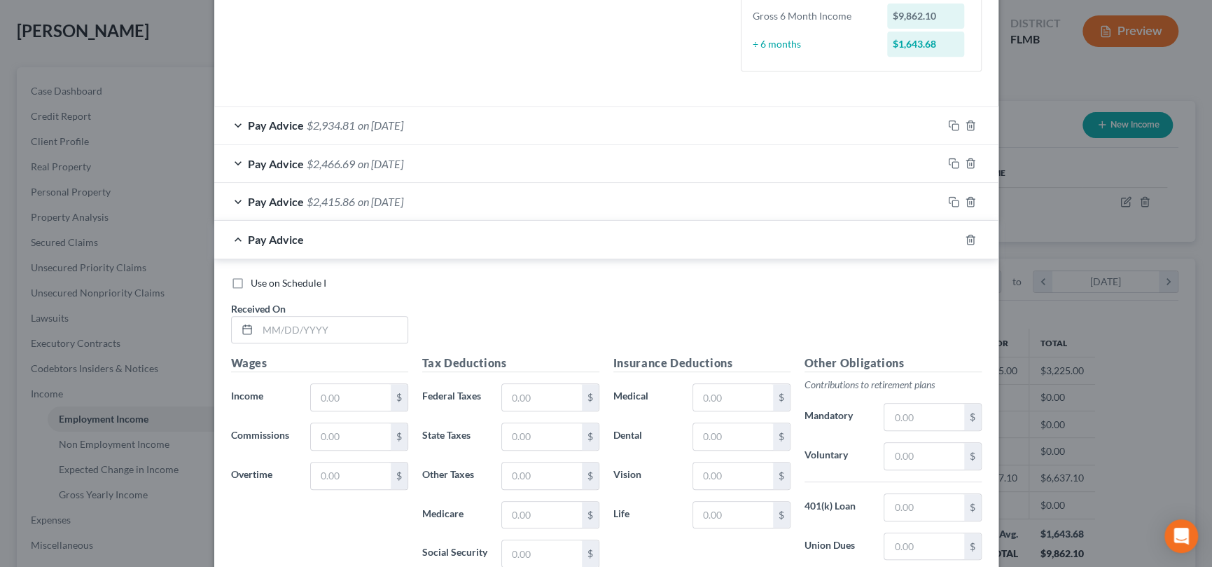
scroll to position [380, 0]
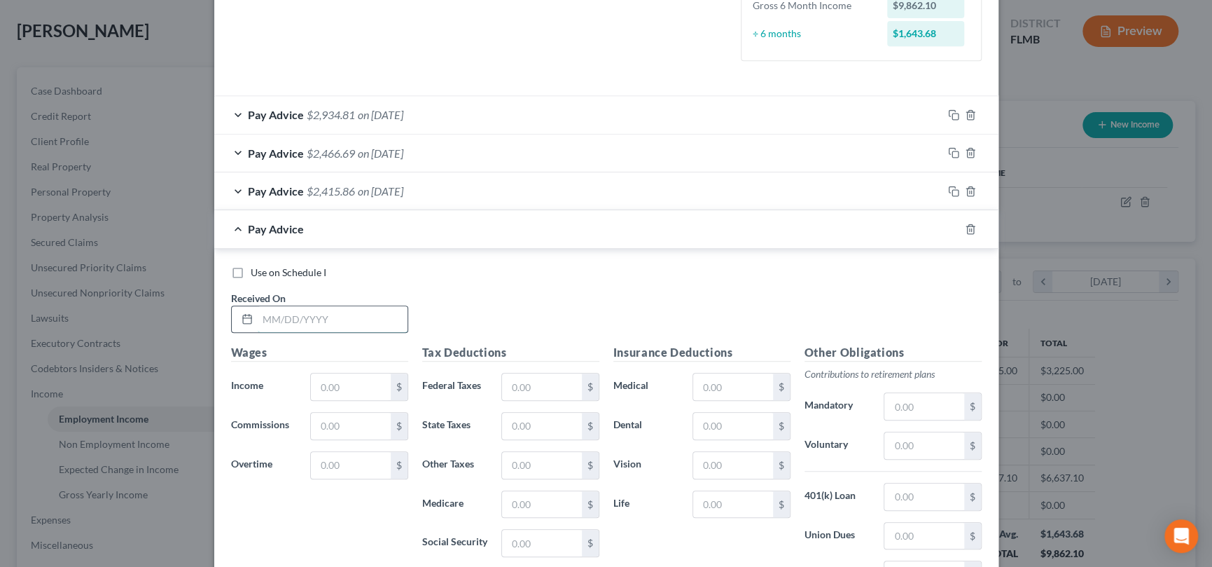
click at [359, 316] on input "text" at bounding box center [333, 319] width 150 height 27
click at [340, 316] on input "text" at bounding box center [333, 319] width 150 height 27
type input "[DATE]"
click at [332, 387] on input "text" at bounding box center [350, 386] width 79 height 27
click at [363, 380] on input "2,985.58" at bounding box center [350, 386] width 79 height 27
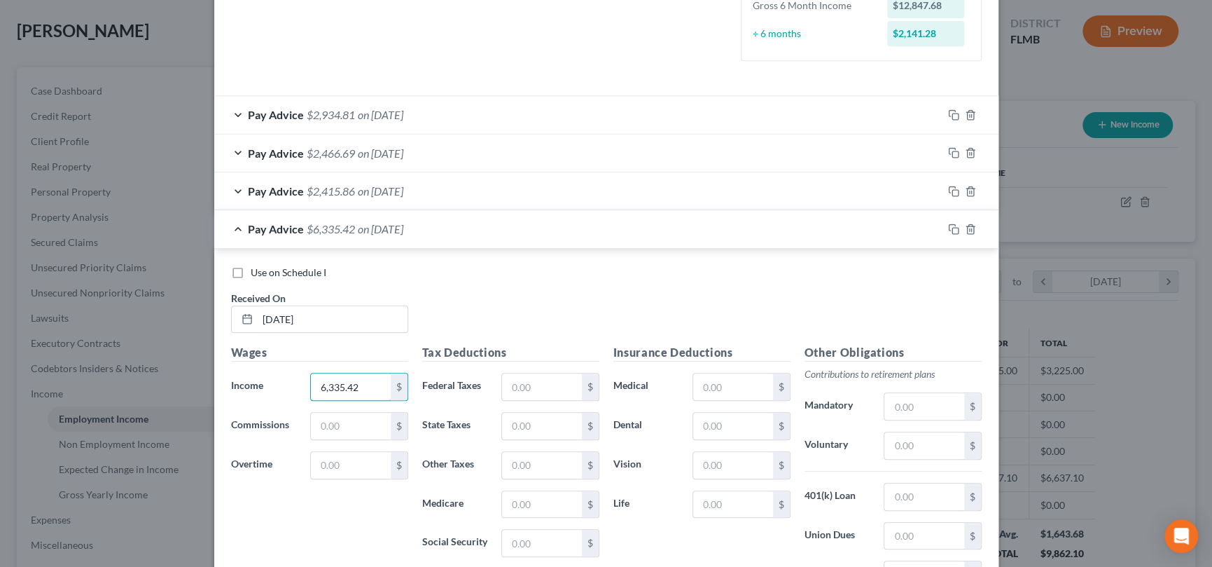
type input "6,335.42"
click at [359, 461] on input "text" at bounding box center [350, 465] width 79 height 27
type input "300"
click at [534, 382] on input "text" at bounding box center [541, 386] width 79 height 27
type input "1,231.15"
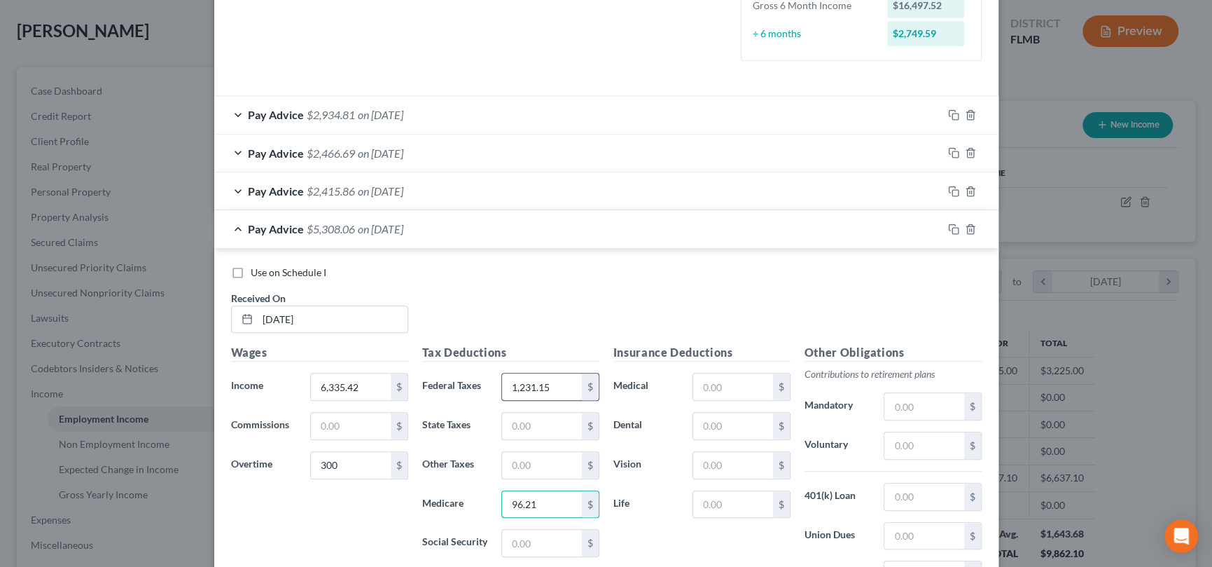
type input "96.21"
type input "411.40"
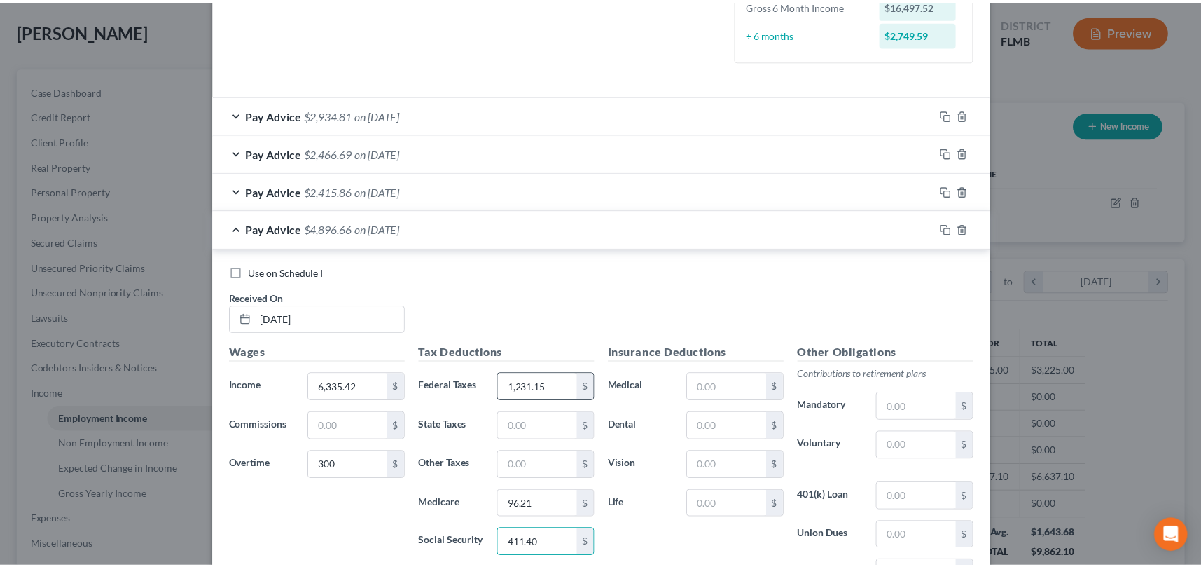
scroll to position [557, 0]
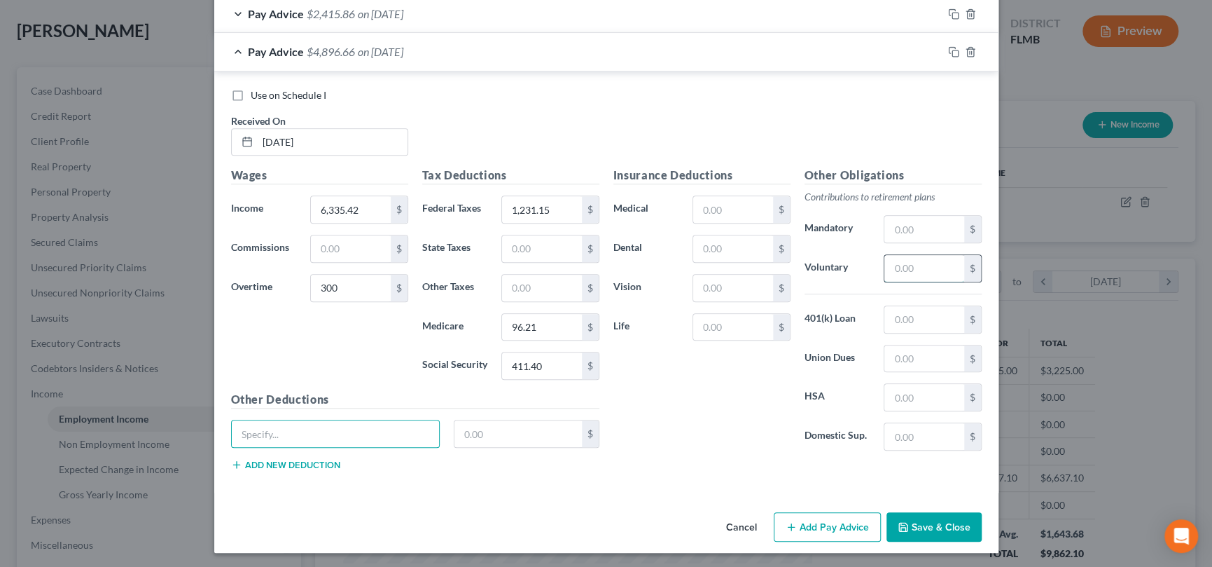
click at [906, 267] on input "text" at bounding box center [923, 268] width 79 height 27
type input "199.06"
click at [934, 520] on button "Save & Close" at bounding box center [934, 526] width 95 height 29
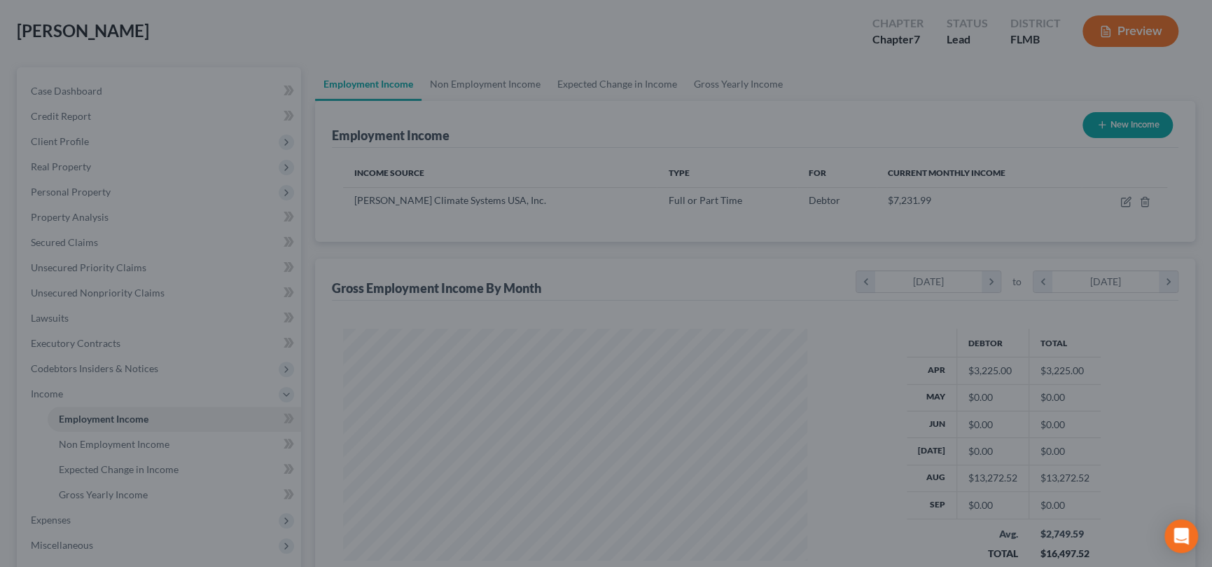
scroll to position [700008, 699765]
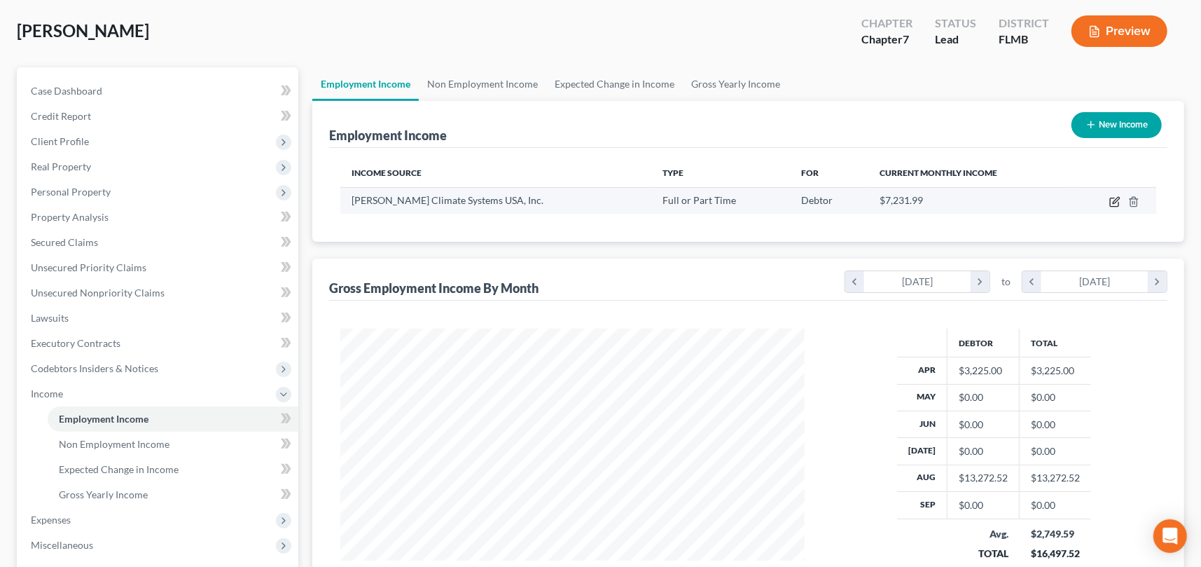
click at [1116, 202] on icon "button" at bounding box center [1116, 200] width 6 height 6
select select "0"
select select "9"
select select "2"
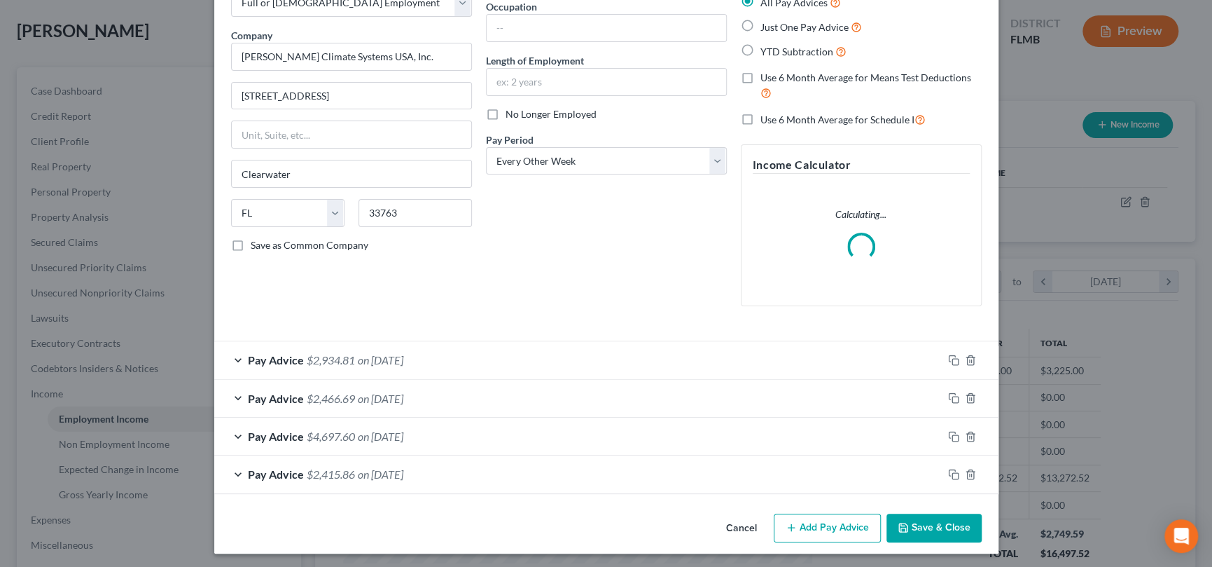
scroll to position [93, 0]
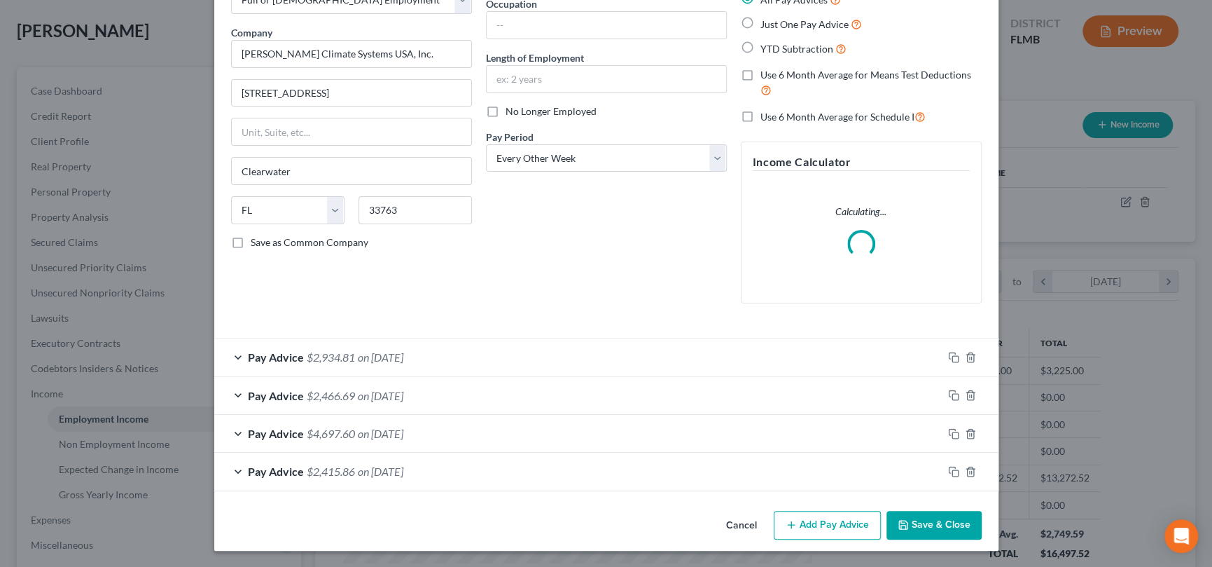
click at [827, 489] on div "Pay Advice $2,415.86 on [DATE]" at bounding box center [578, 470] width 728 height 37
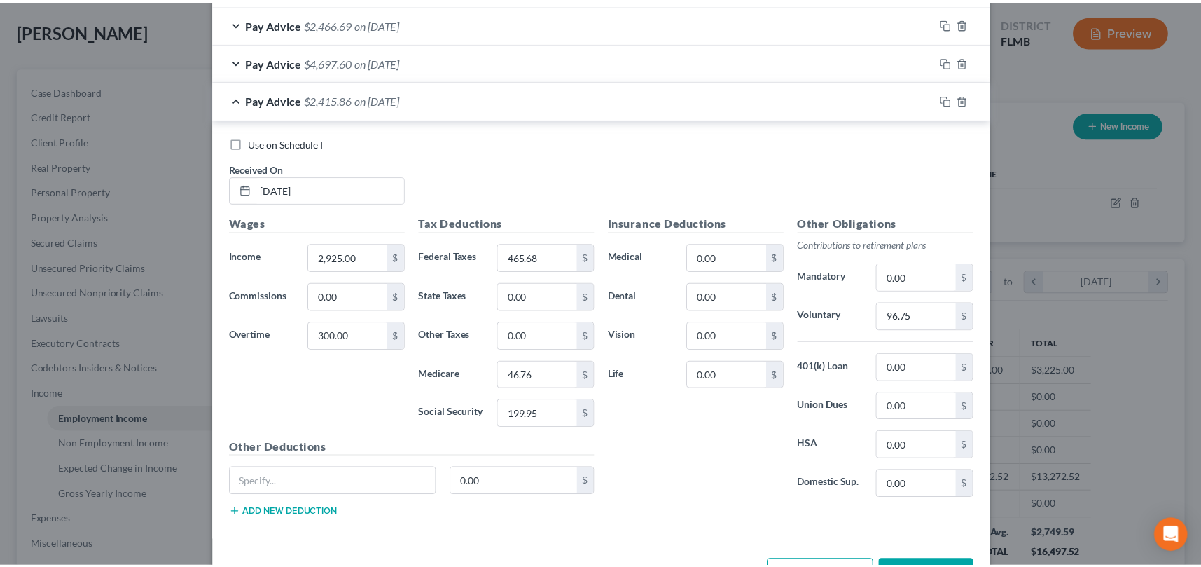
scroll to position [557, 0]
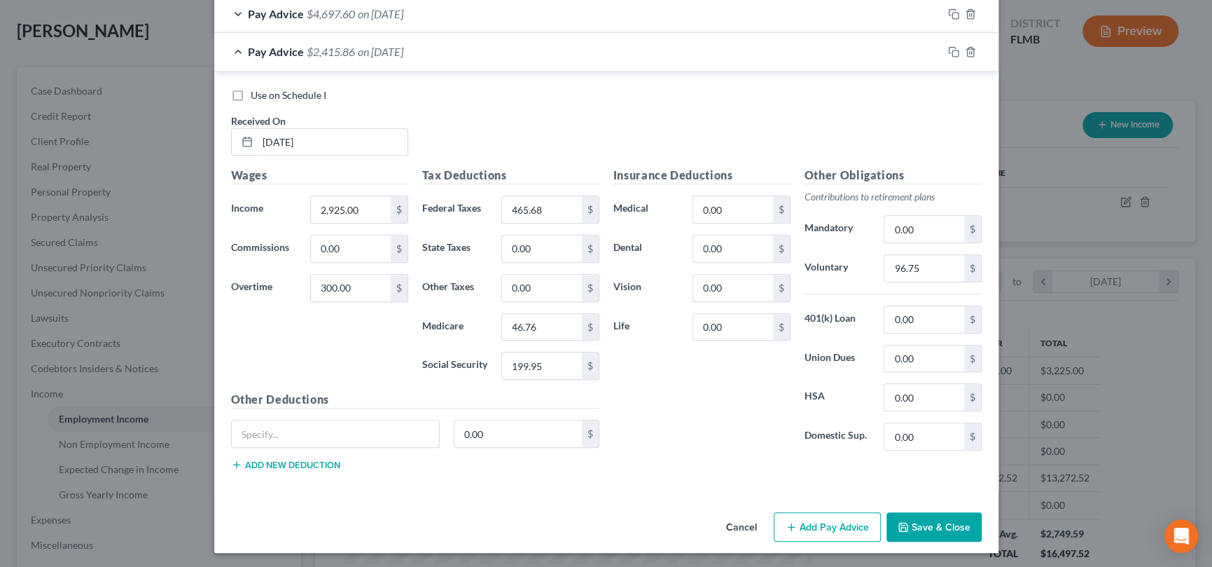
click at [735, 521] on button "Cancel" at bounding box center [741, 527] width 53 height 28
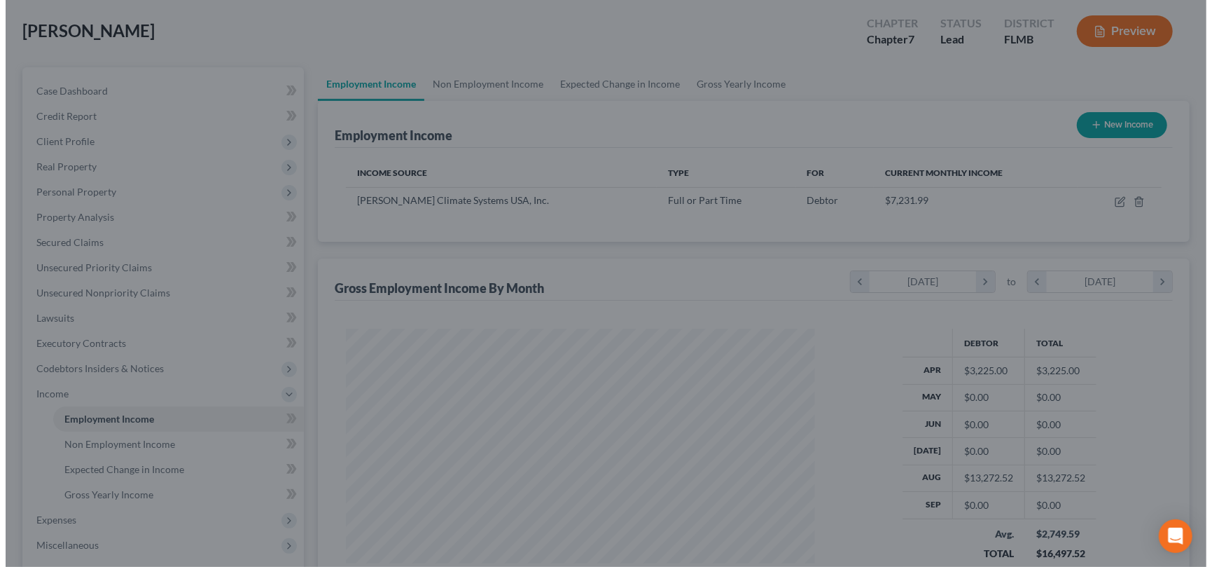
scroll to position [700008, 699765]
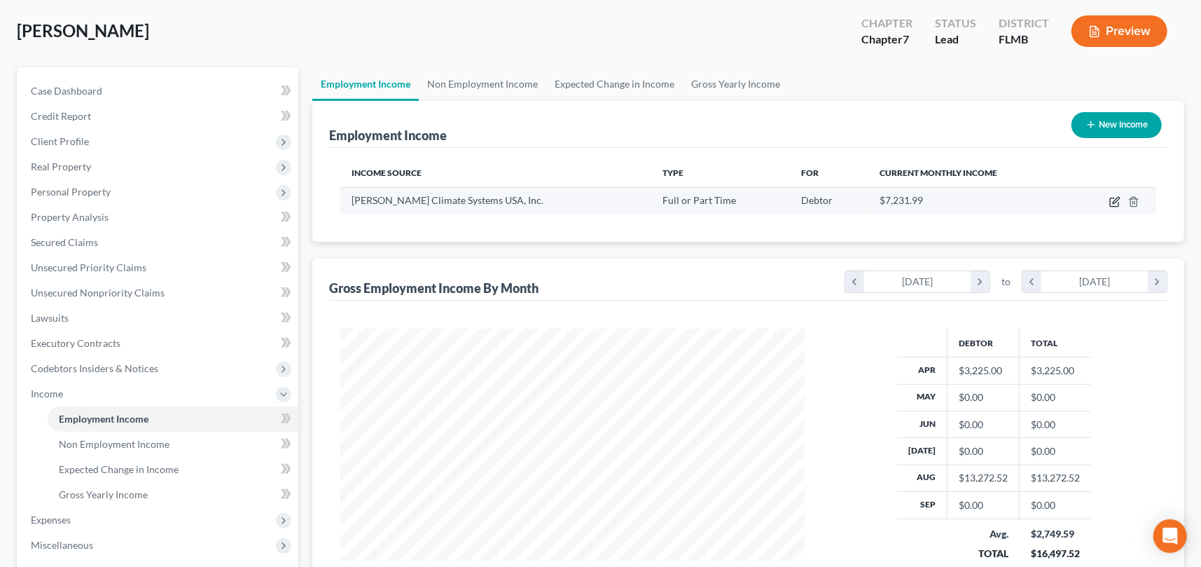
click at [1115, 200] on icon "button" at bounding box center [1114, 201] width 11 height 11
select select "0"
select select "9"
select select "2"
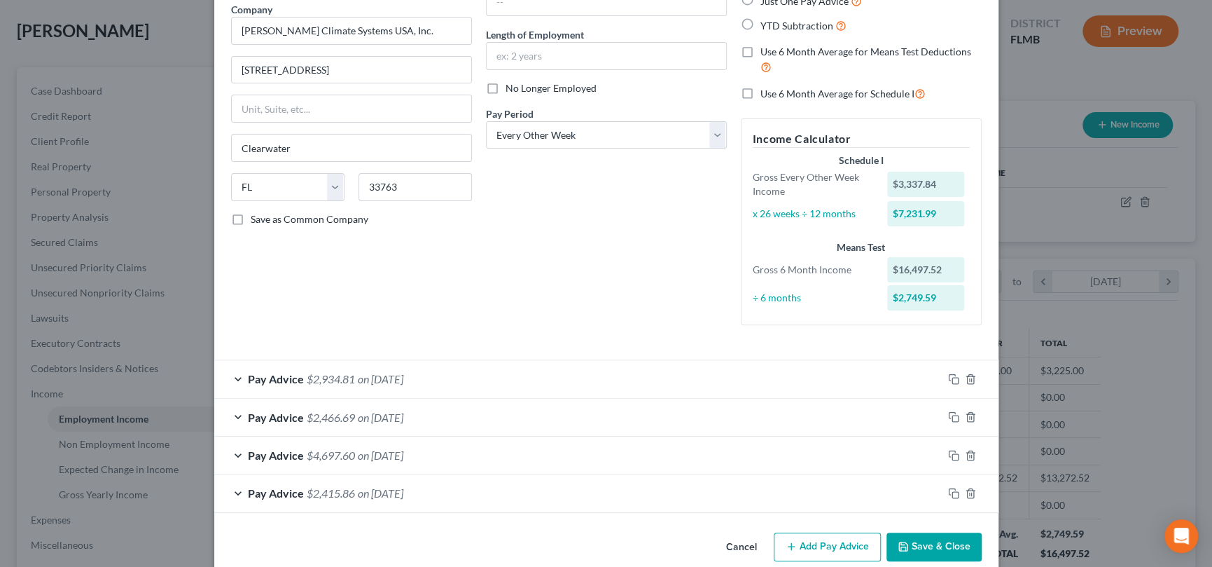
scroll to position [138, 0]
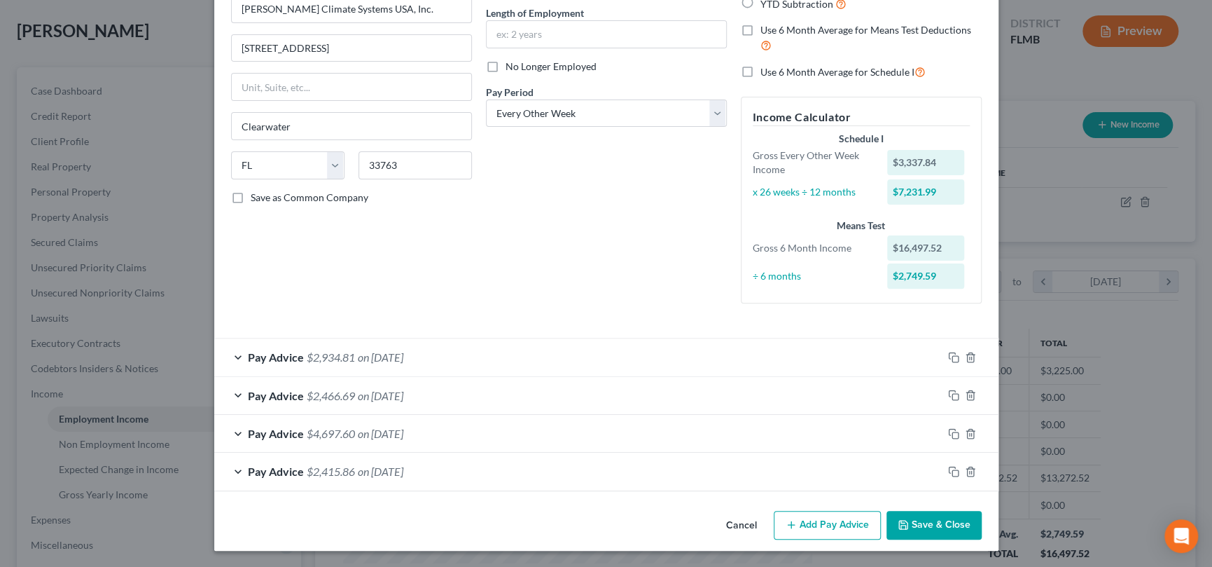
click at [805, 521] on button "Add Pay Advice" at bounding box center [827, 524] width 107 height 29
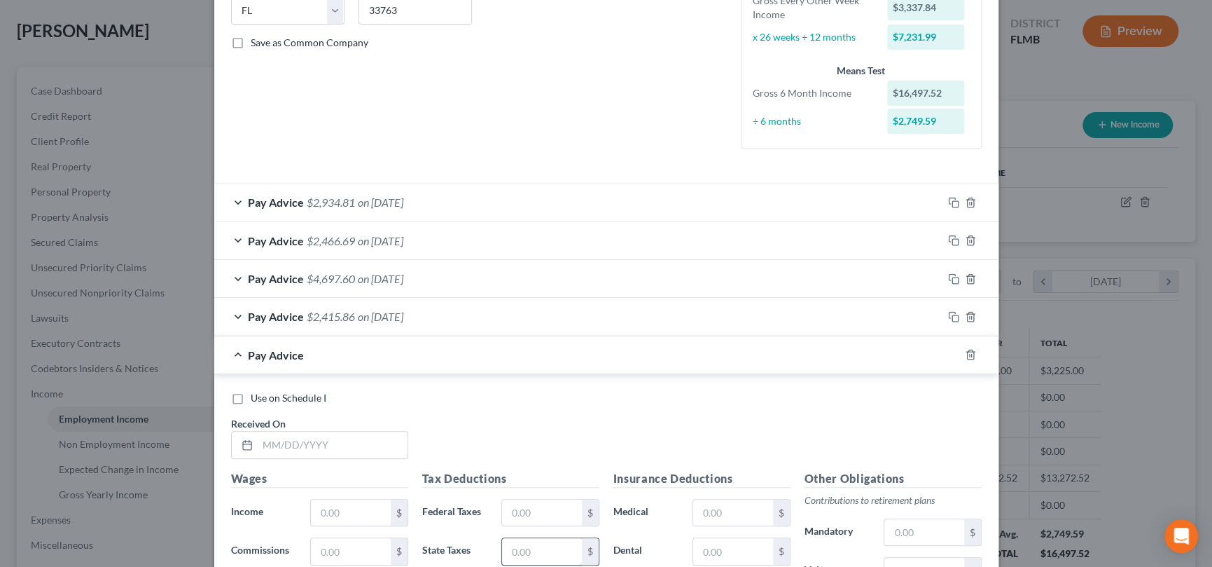
scroll to position [418, 0]
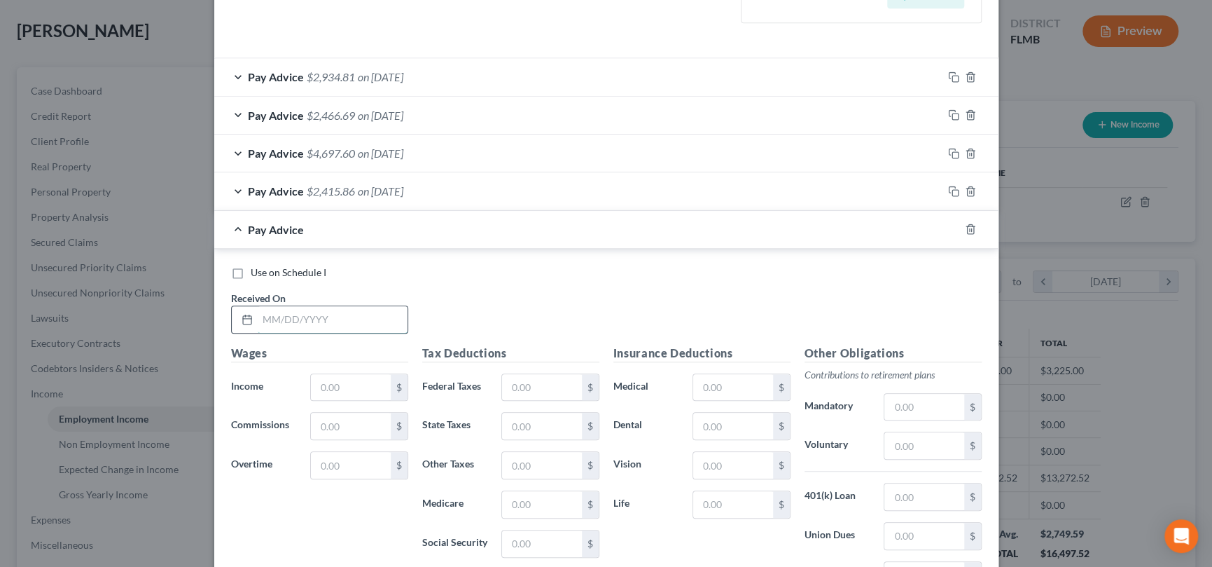
click at [337, 315] on input "text" at bounding box center [333, 319] width 150 height 27
type input "[DATE]"
type input "2,985.58"
type input "300"
type input "478.61"
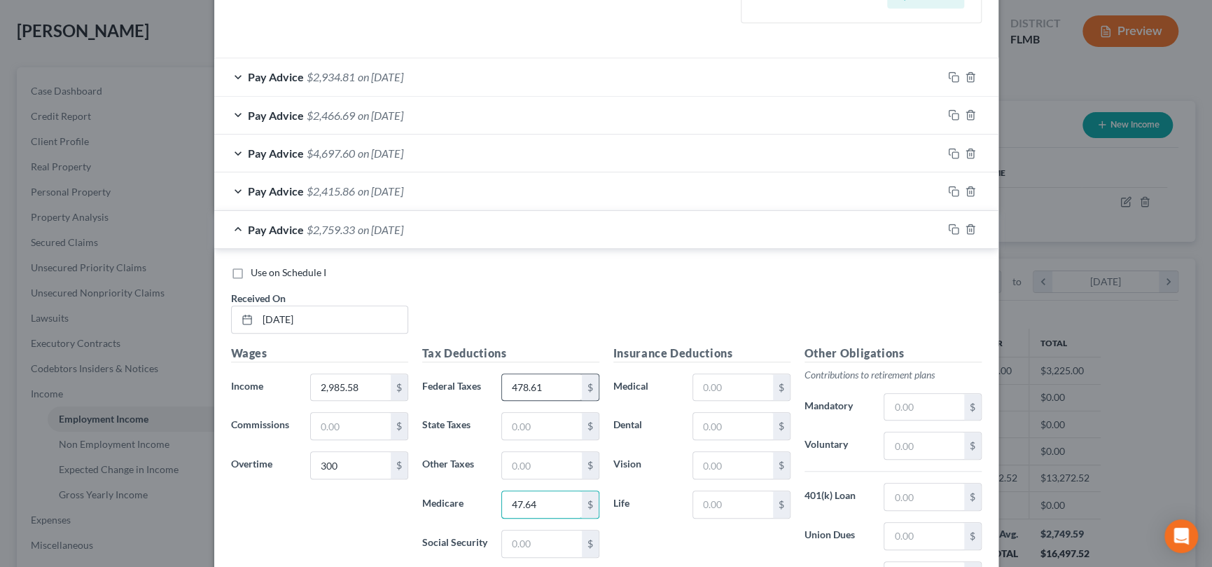
type input "47.64"
type input "203.71"
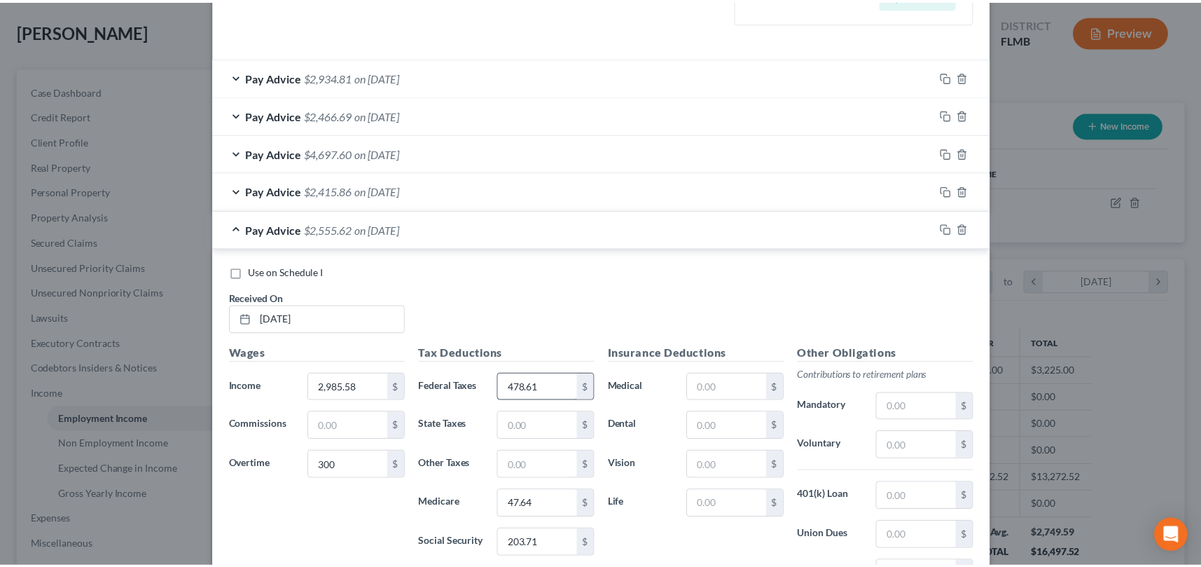
scroll to position [596, 0]
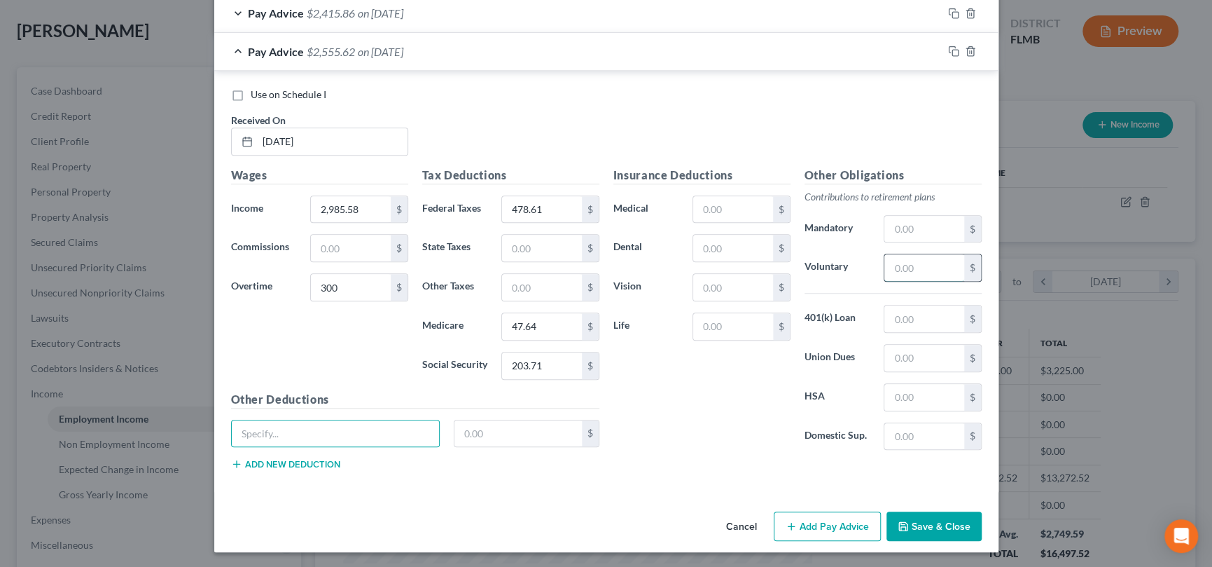
click at [930, 269] on input "text" at bounding box center [923, 267] width 79 height 27
type input "98.56"
click at [936, 520] on button "Save & Close" at bounding box center [934, 525] width 95 height 29
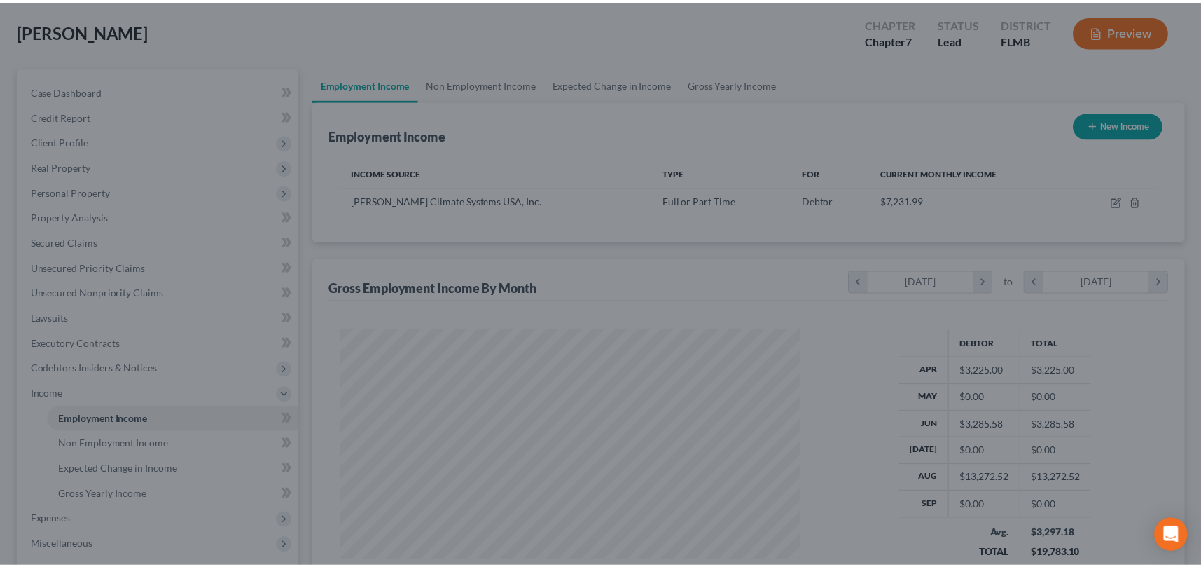
scroll to position [700008, 699765]
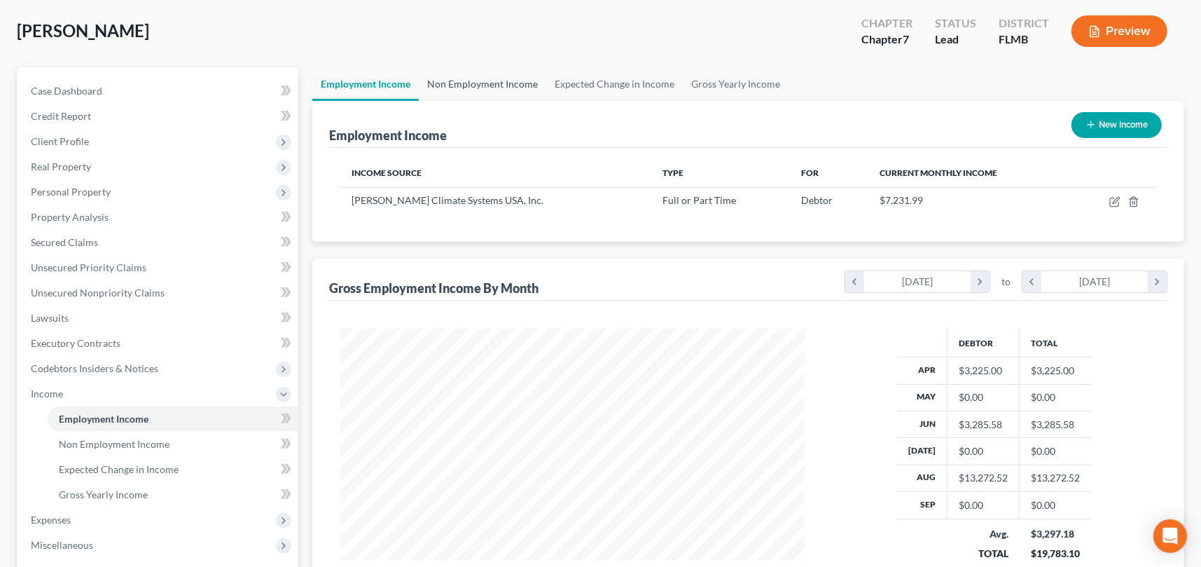
click at [486, 84] on link "Non Employment Income" at bounding box center [482, 84] width 127 height 34
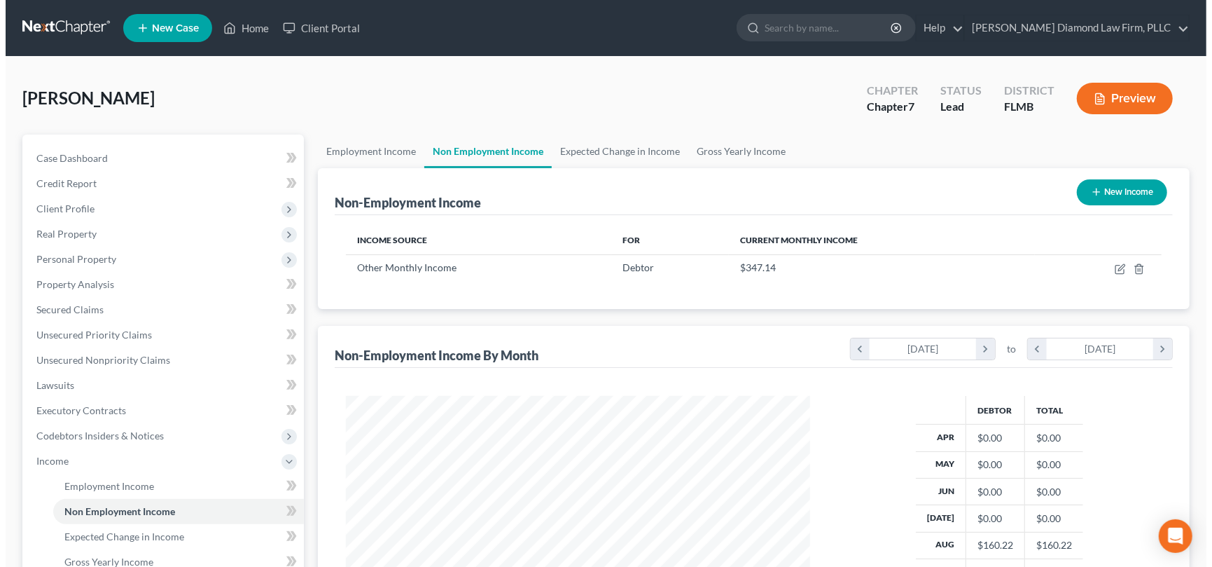
scroll to position [250, 492]
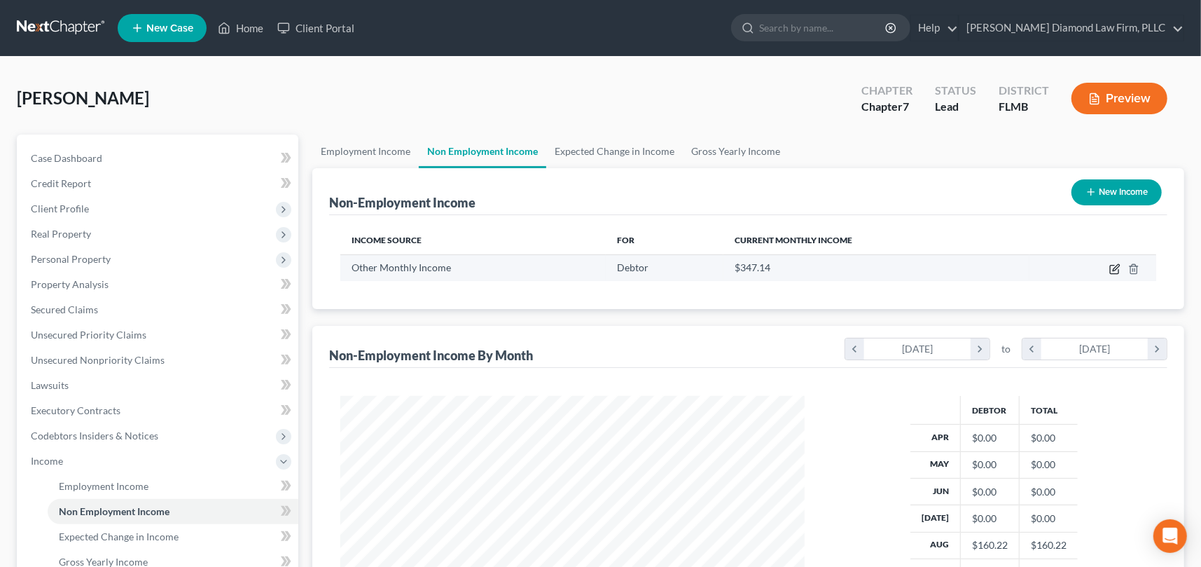
click at [1117, 265] on icon "button" at bounding box center [1114, 268] width 11 height 11
select select "13"
select select "2"
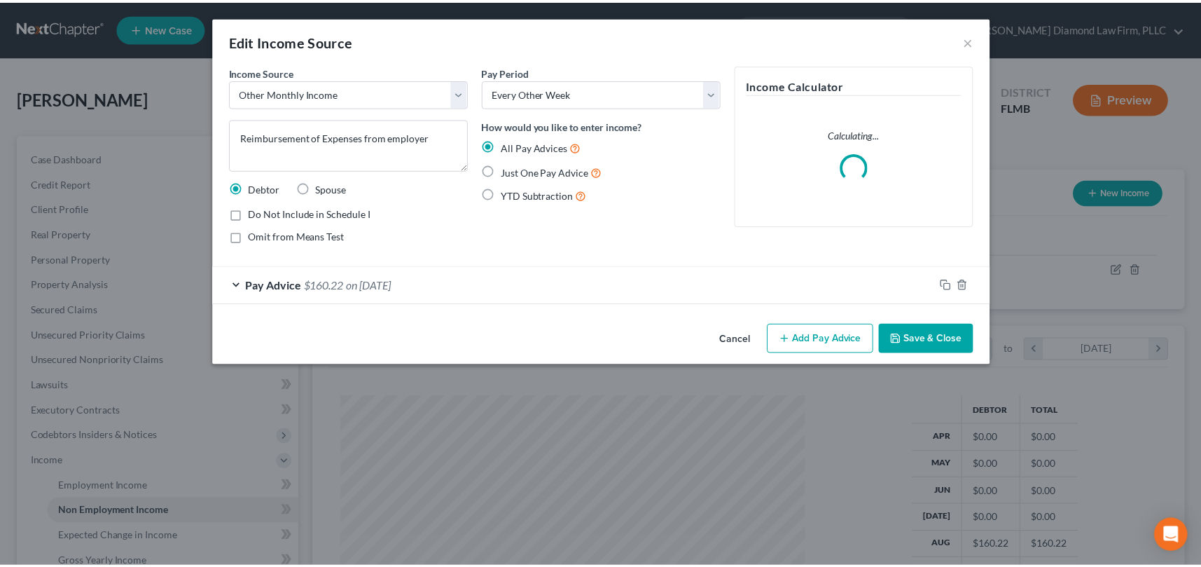
scroll to position [250, 496]
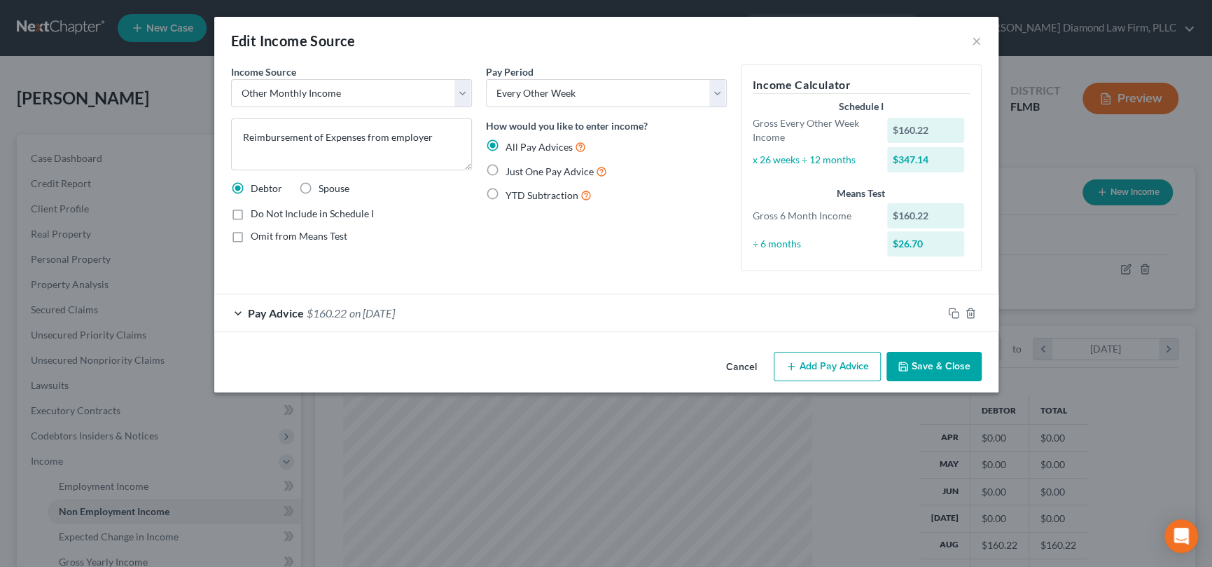
click at [824, 366] on button "Add Pay Advice" at bounding box center [827, 366] width 107 height 29
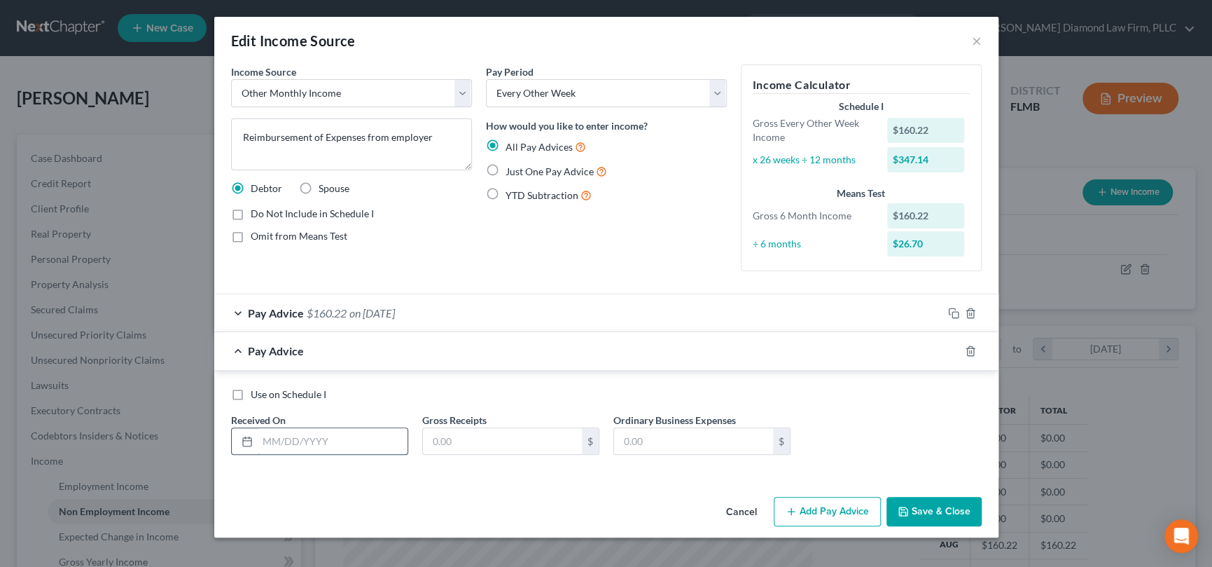
click at [291, 439] on input "text" at bounding box center [333, 441] width 150 height 27
type input "[DATE]"
type input "60.23"
click at [929, 511] on button "Save & Close" at bounding box center [934, 510] width 95 height 29
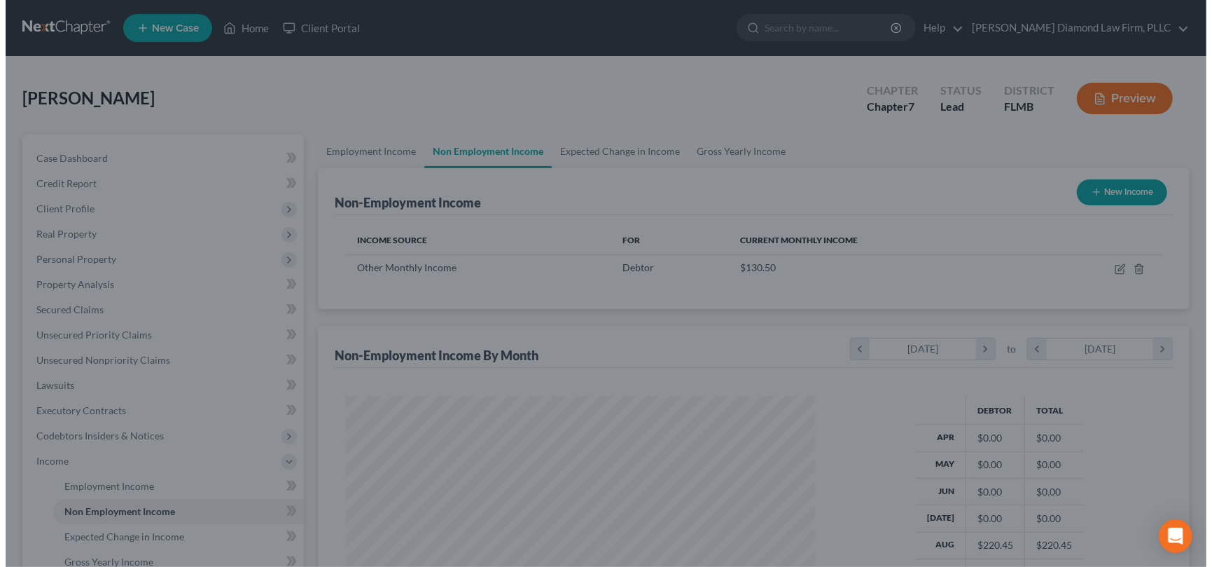
scroll to position [700008, 699765]
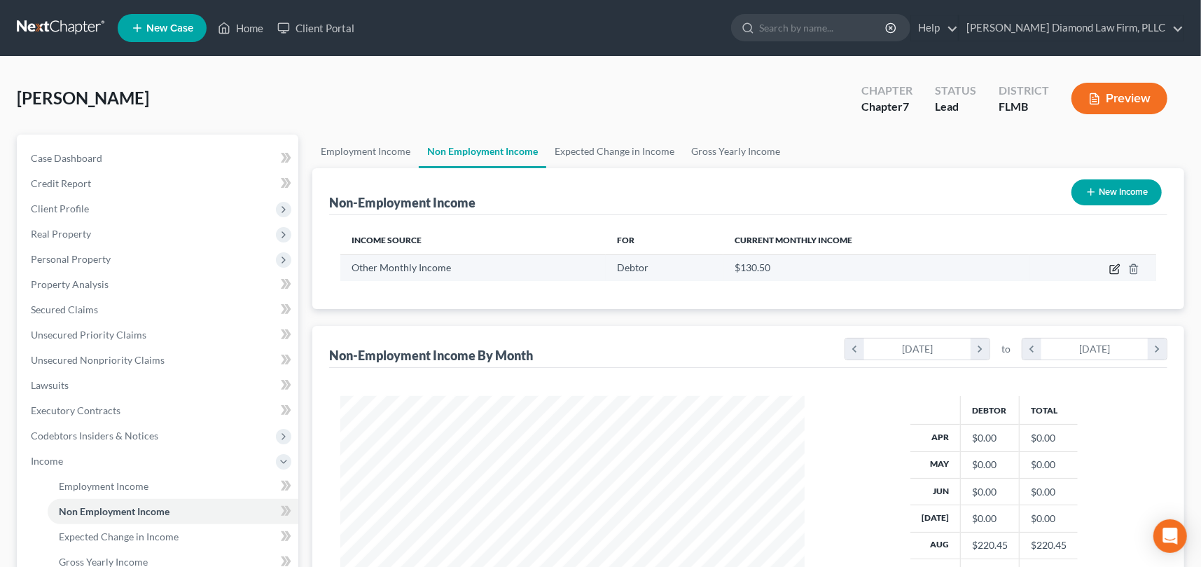
click at [1113, 269] on icon "button" at bounding box center [1116, 267] width 6 height 6
select select "13"
select select "2"
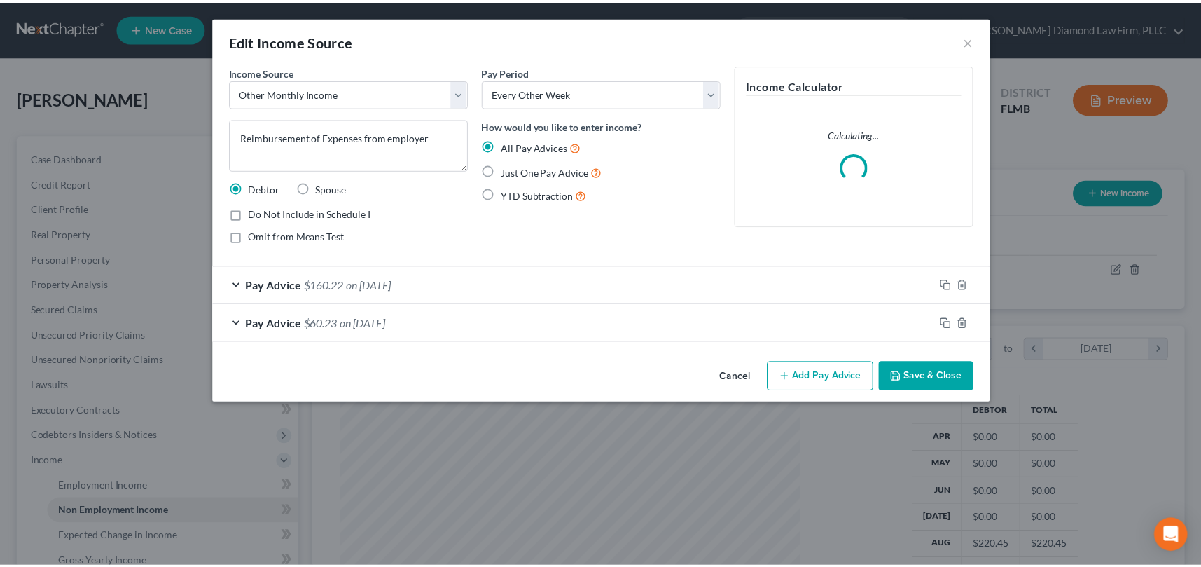
scroll to position [250, 496]
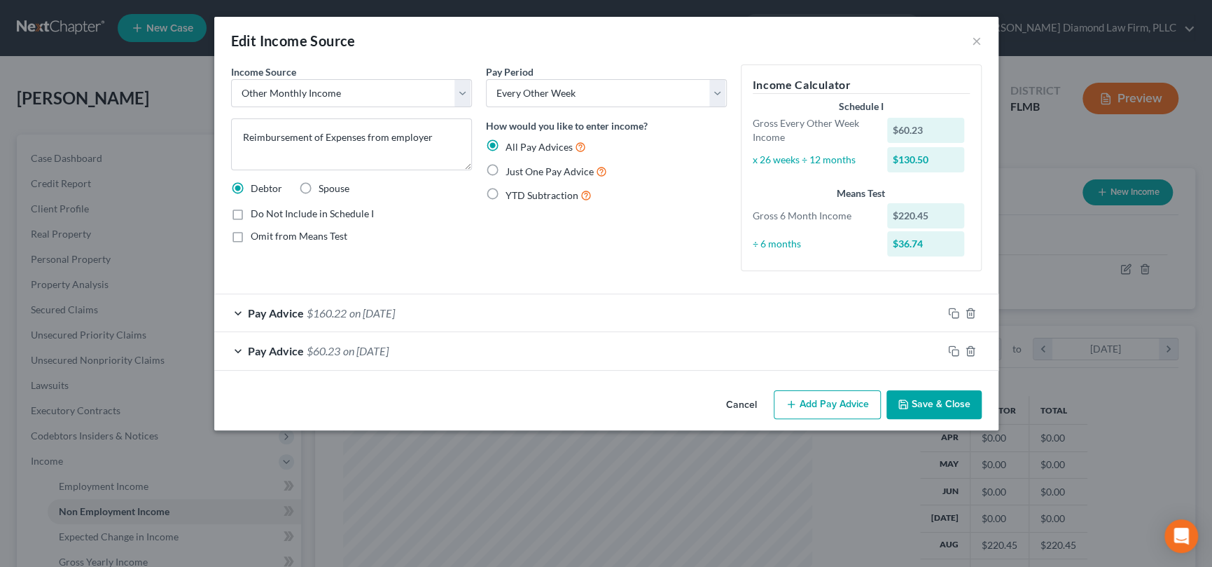
click at [746, 404] on button "Cancel" at bounding box center [741, 405] width 53 height 28
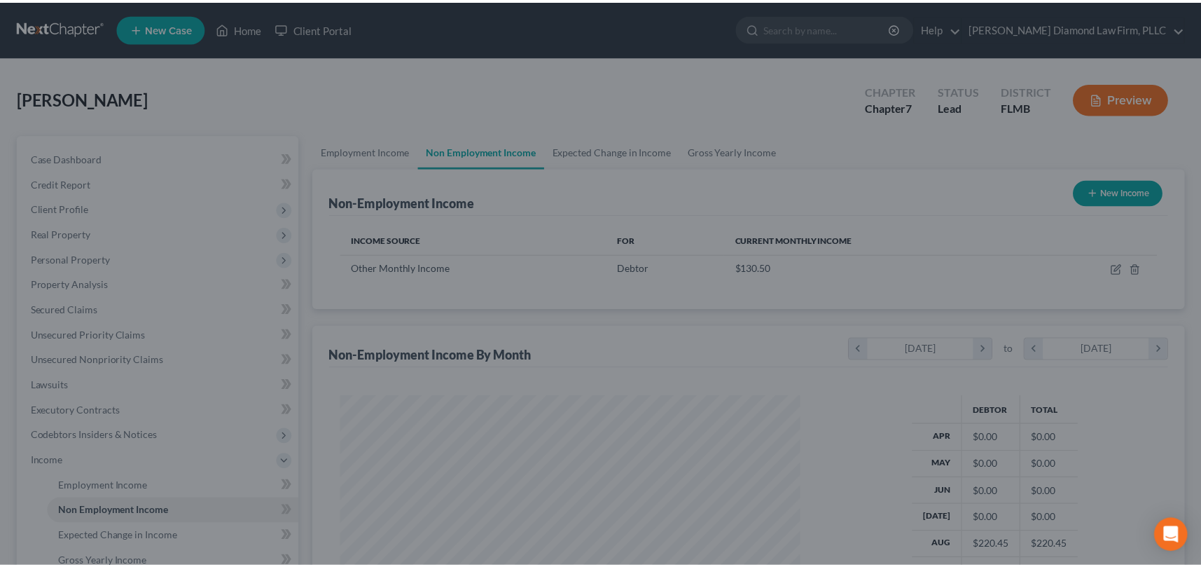
scroll to position [700008, 699765]
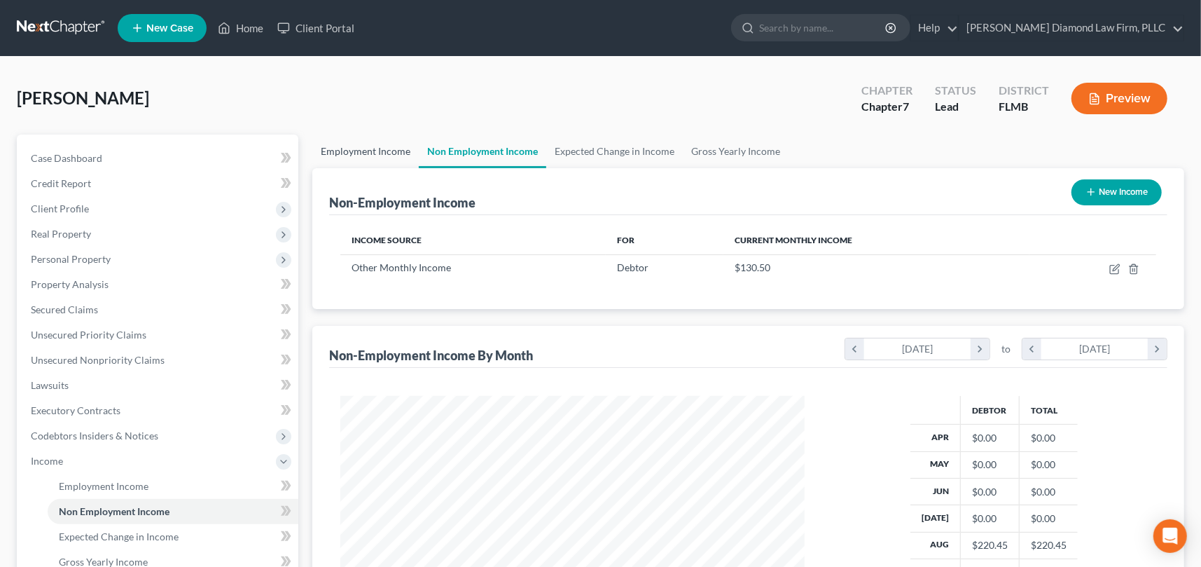
click at [333, 149] on link "Employment Income" at bounding box center [365, 151] width 106 height 34
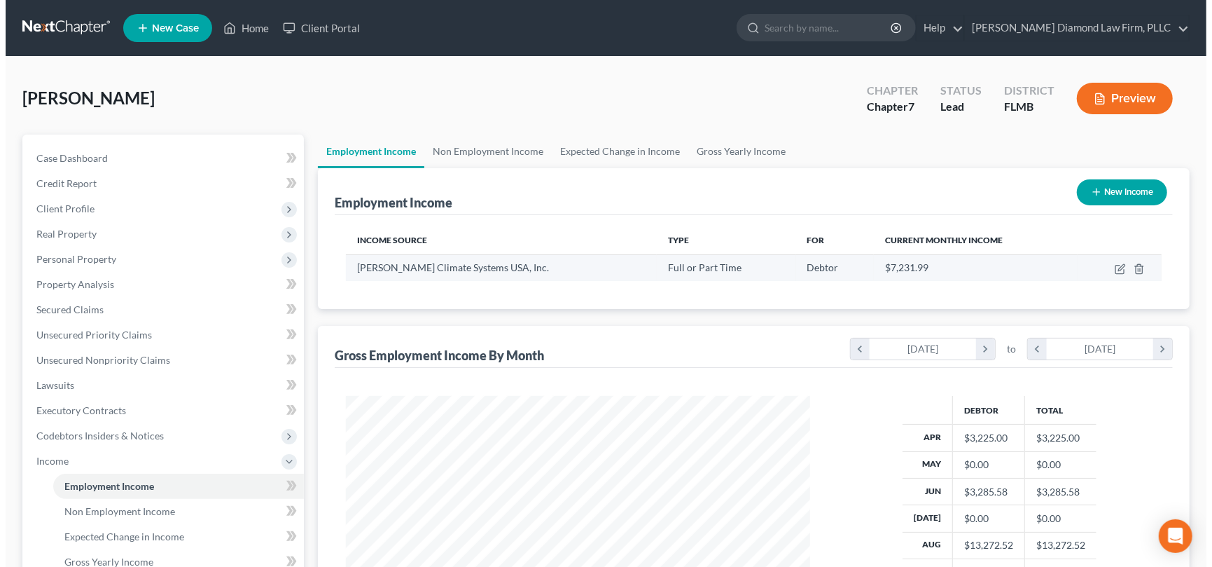
scroll to position [250, 492]
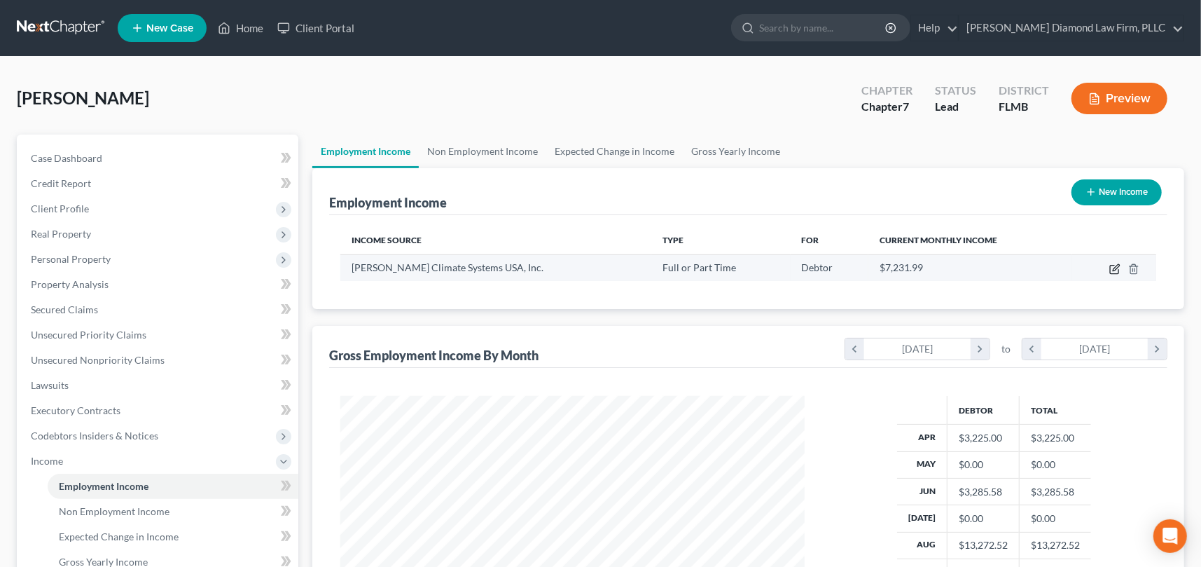
click at [1114, 270] on icon "button" at bounding box center [1114, 268] width 11 height 11
select select "0"
select select "9"
select select "2"
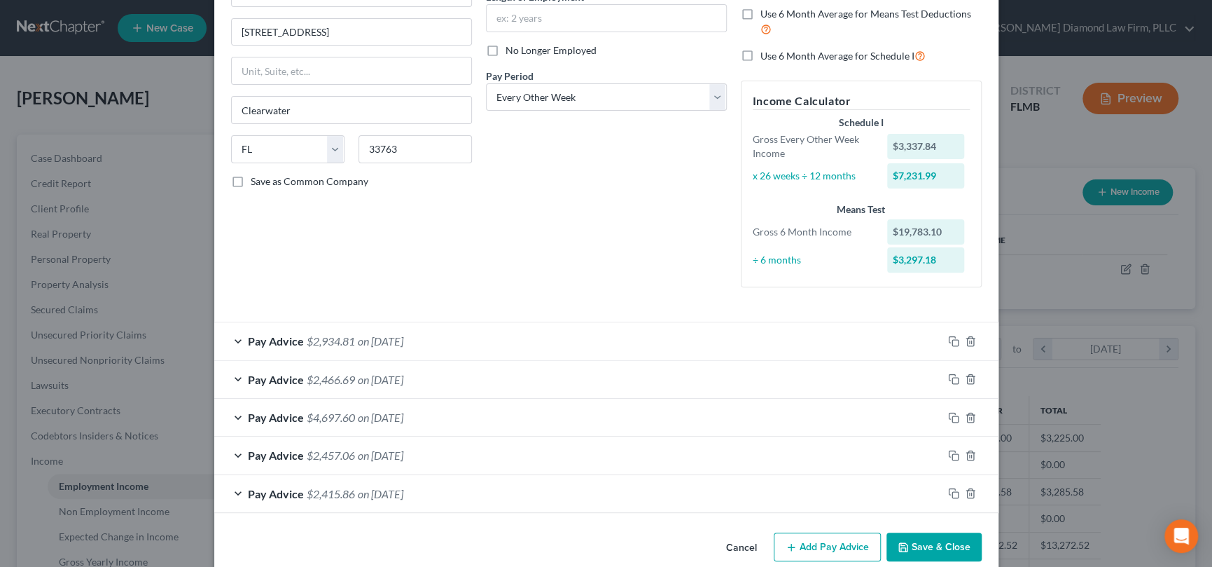
scroll to position [176, 0]
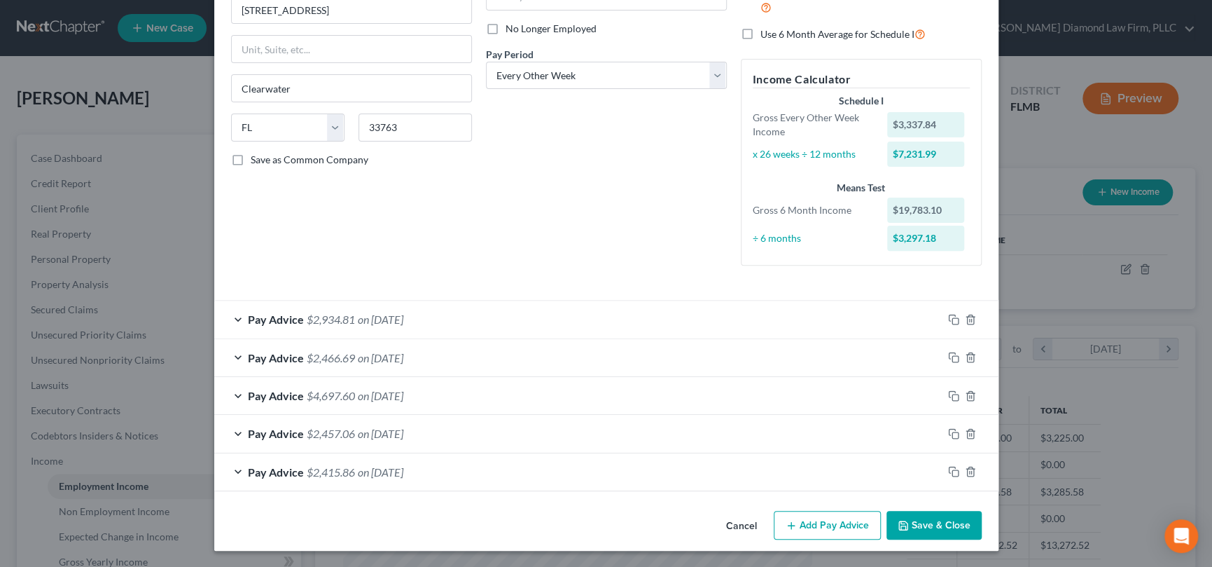
click at [808, 526] on button "Add Pay Advice" at bounding box center [827, 524] width 107 height 29
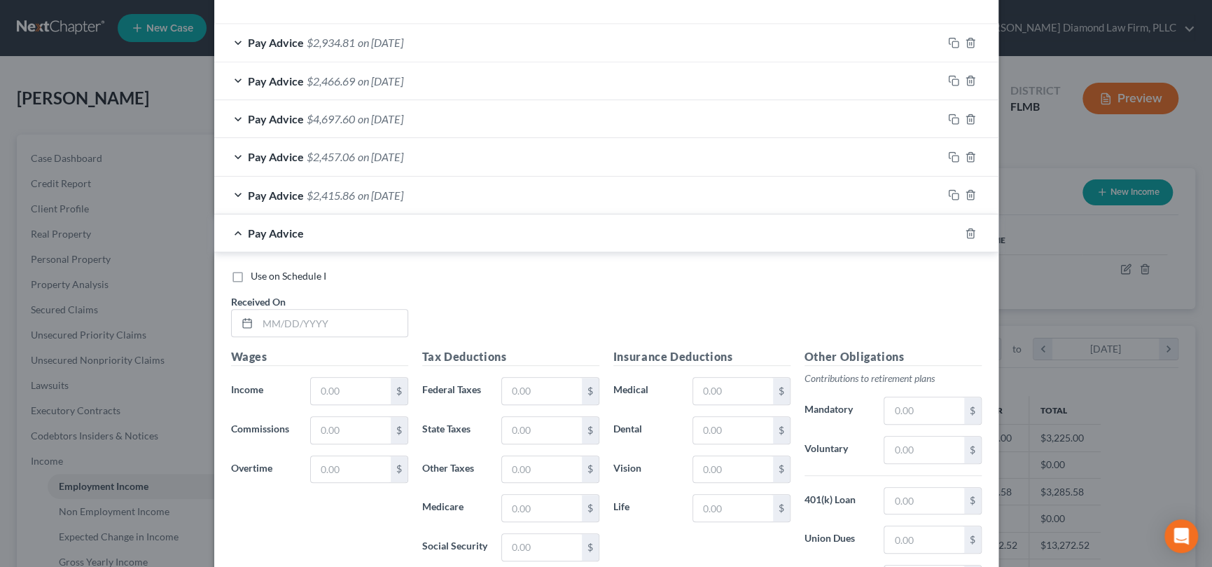
scroll to position [456, 0]
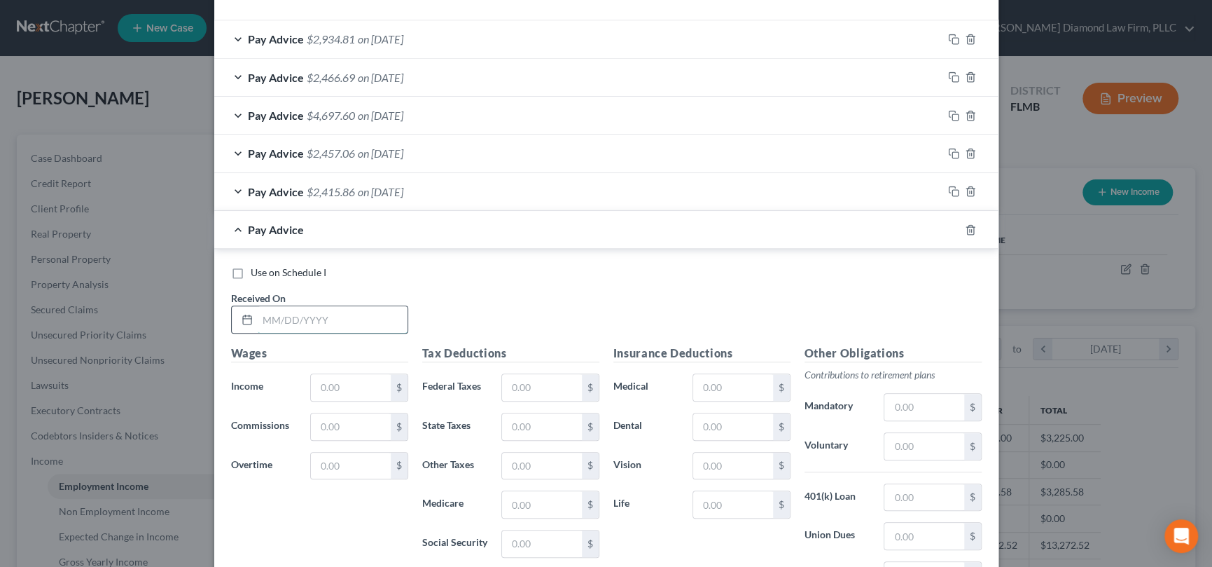
click at [354, 316] on input "text" at bounding box center [333, 319] width 150 height 27
type input "[DATE]"
type input "2,985.58"
type input "300"
type input "478.61"
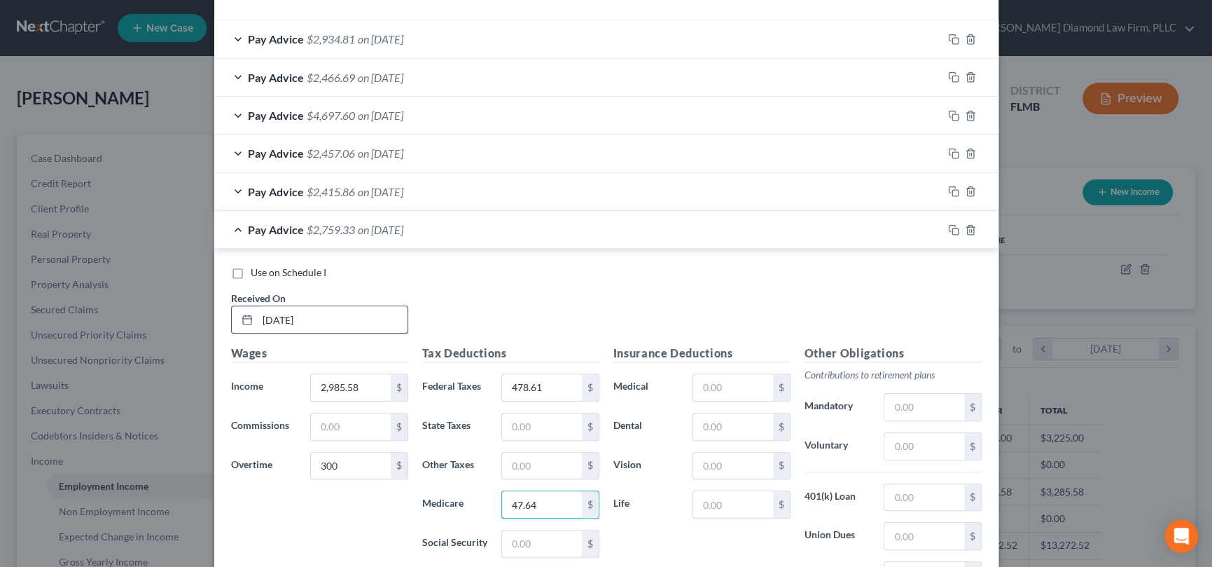
type input "47.64"
type input "203.70"
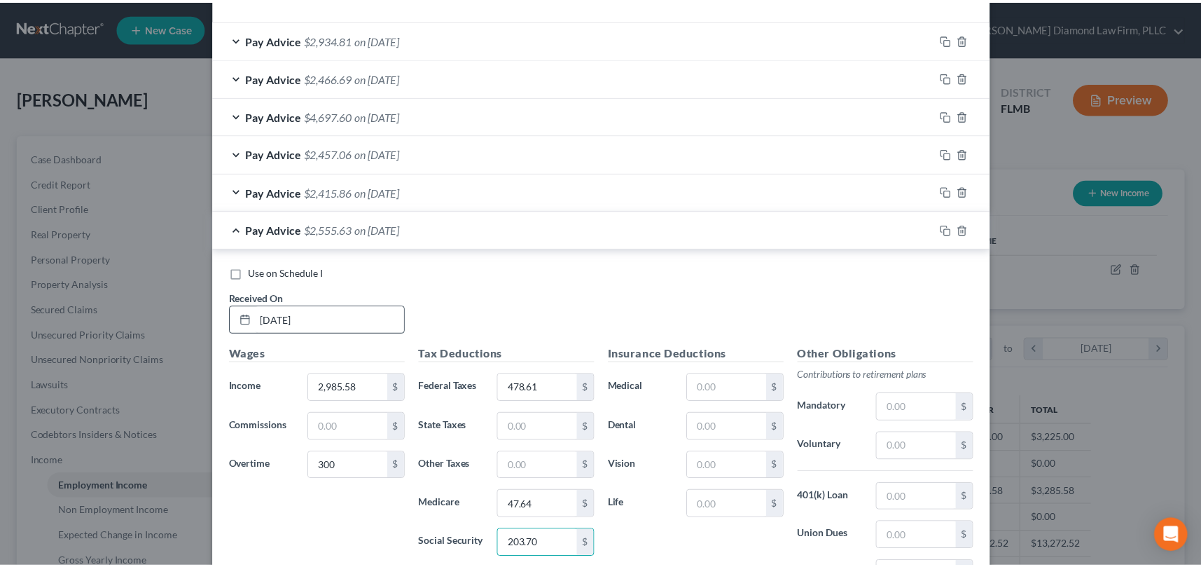
scroll to position [634, 0]
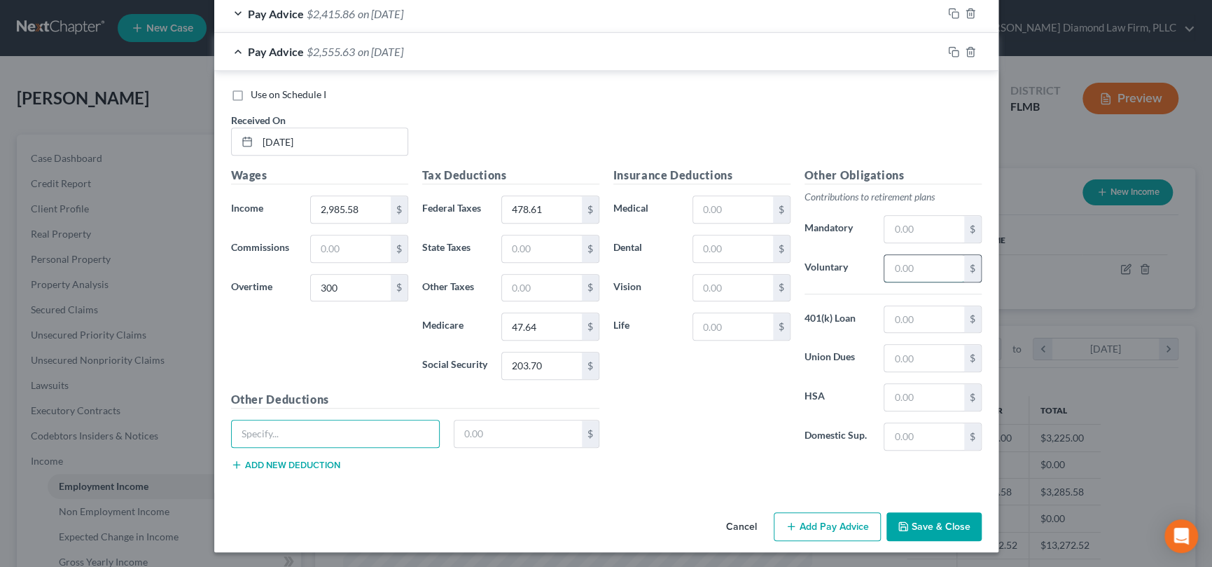
click at [902, 269] on input "text" at bounding box center [923, 268] width 79 height 27
type input "98.56"
click at [931, 520] on button "Save & Close" at bounding box center [934, 526] width 95 height 29
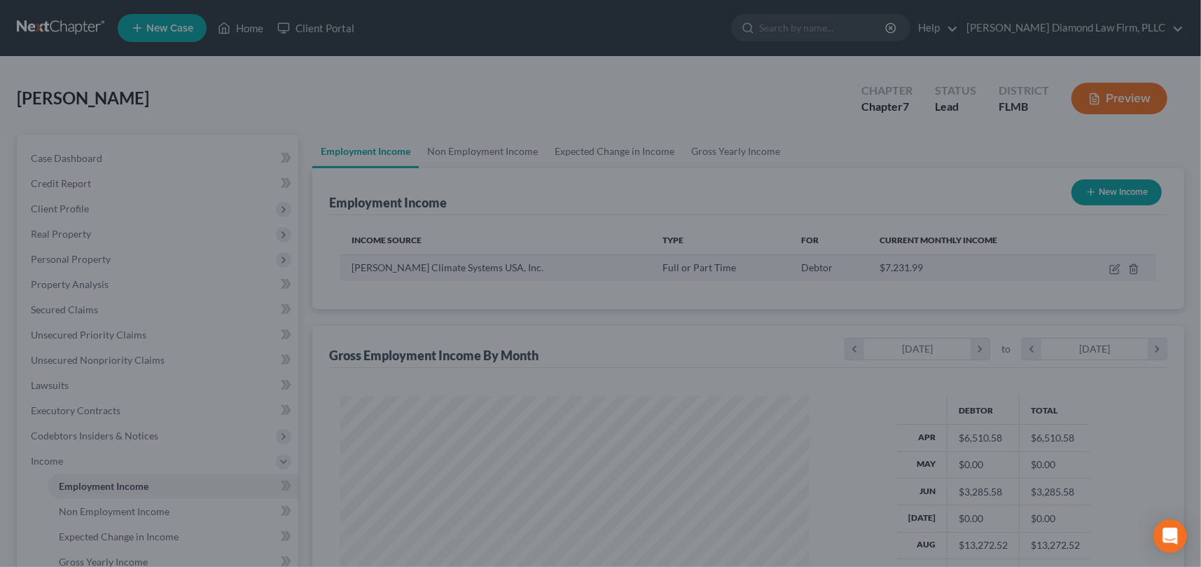
scroll to position [700008, 699765]
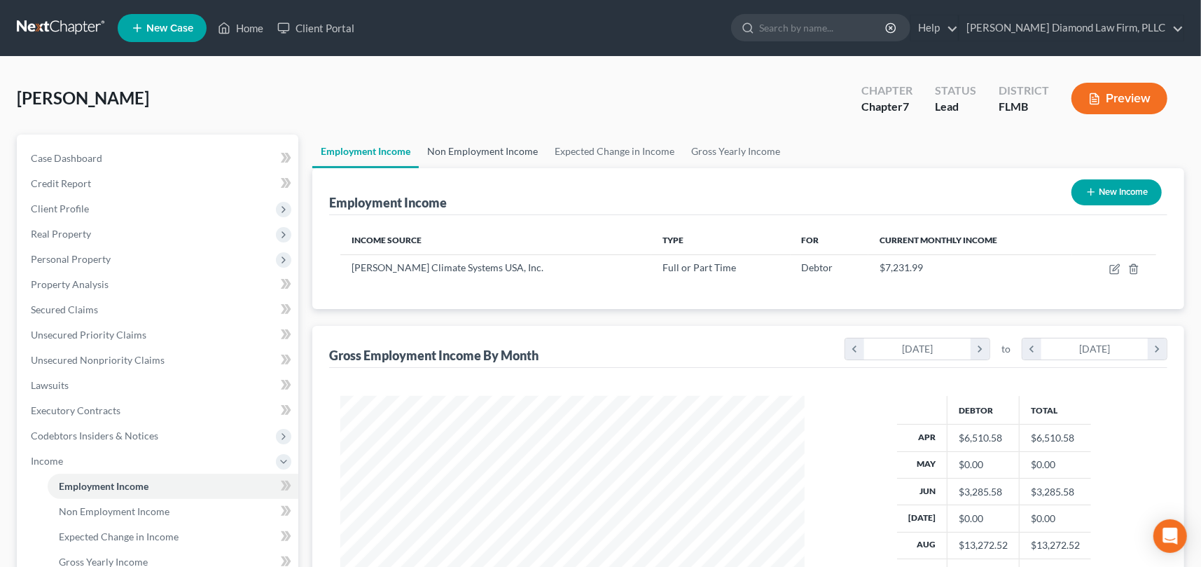
click at [494, 146] on link "Non Employment Income" at bounding box center [482, 151] width 127 height 34
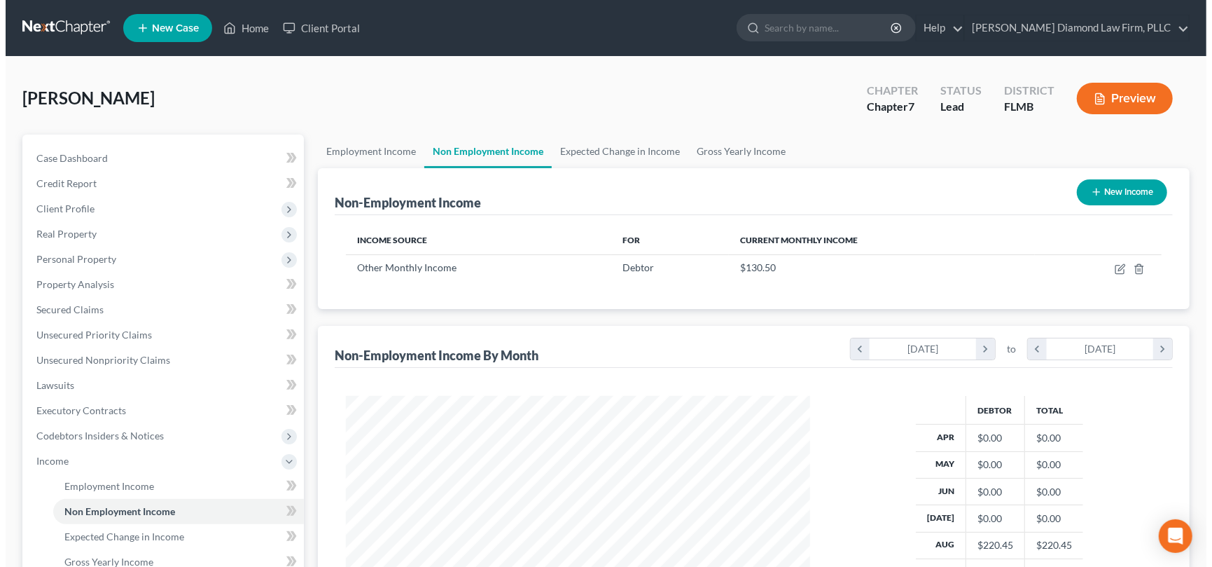
scroll to position [250, 492]
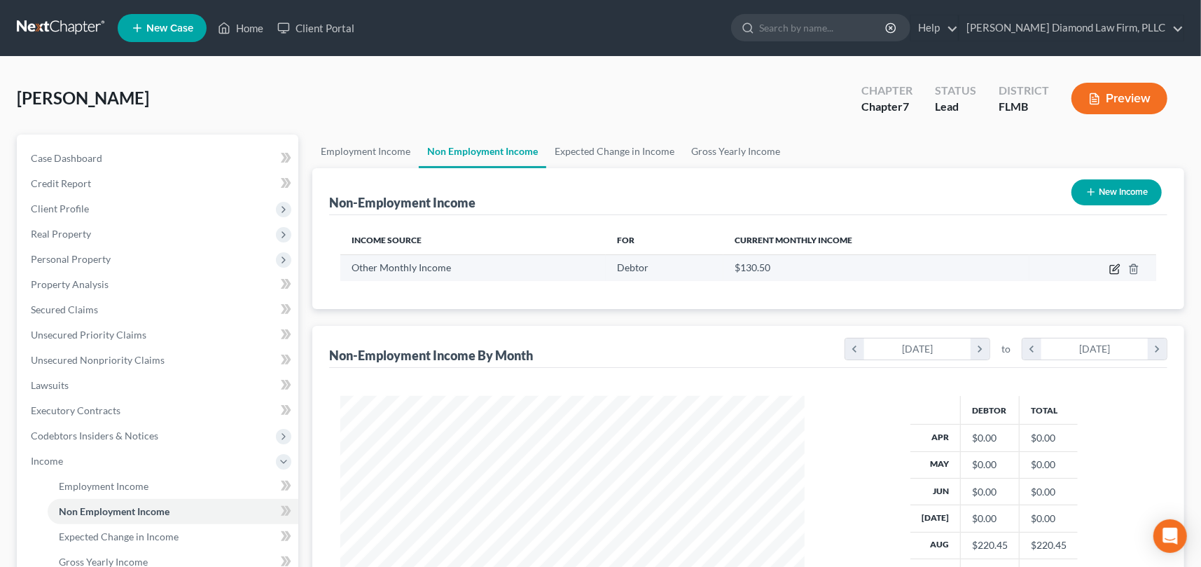
click at [1110, 270] on icon "button" at bounding box center [1114, 269] width 8 height 8
select select "13"
select select "2"
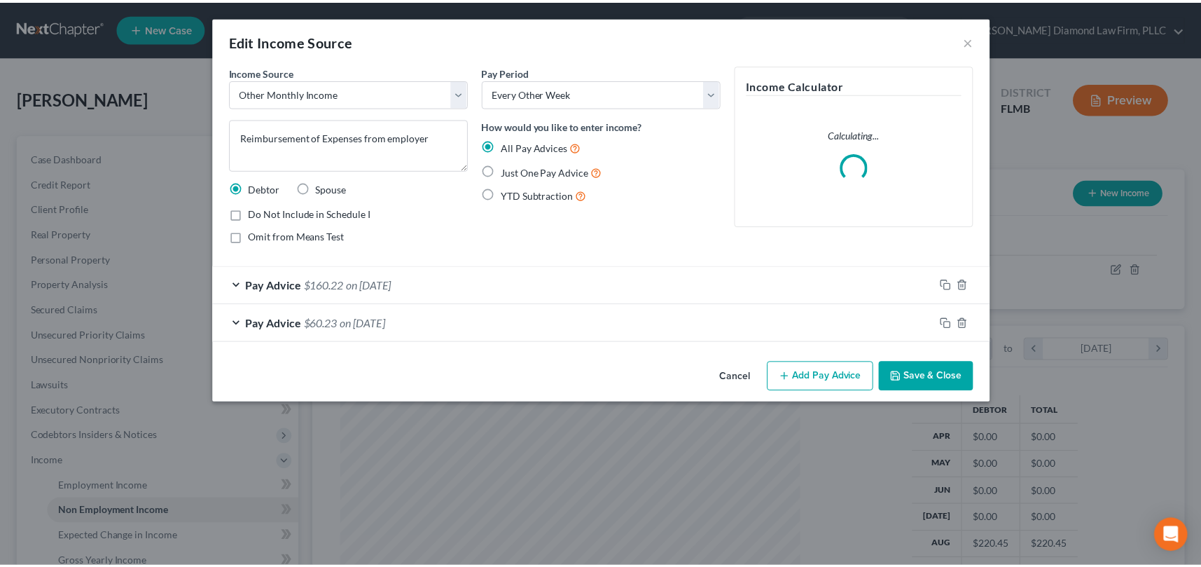
scroll to position [250, 496]
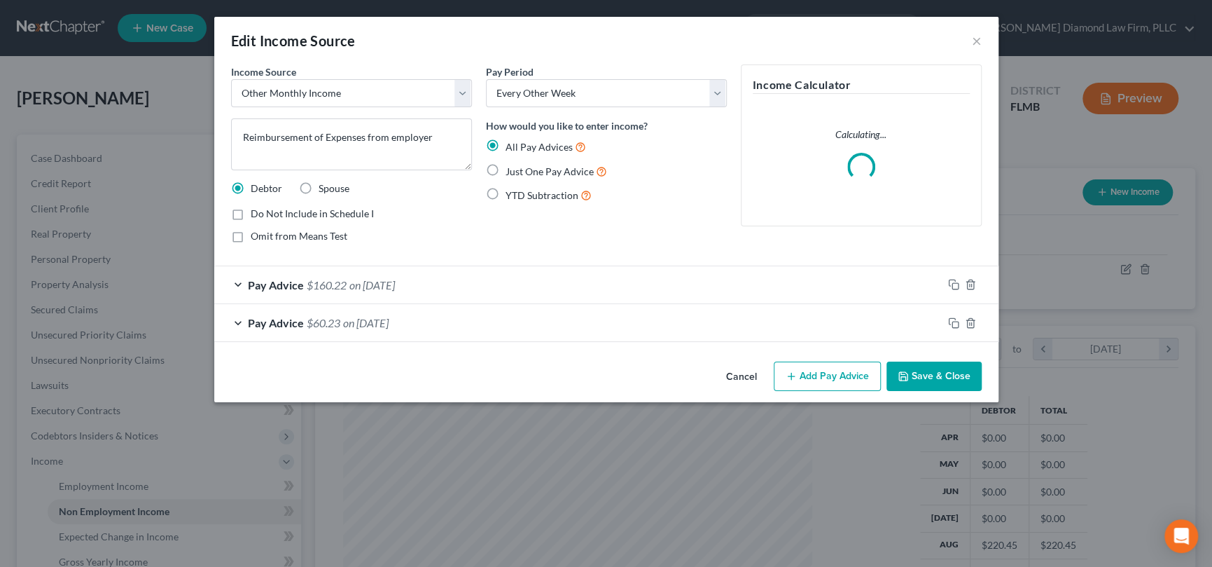
click at [836, 368] on button "Add Pay Advice" at bounding box center [827, 375] width 107 height 29
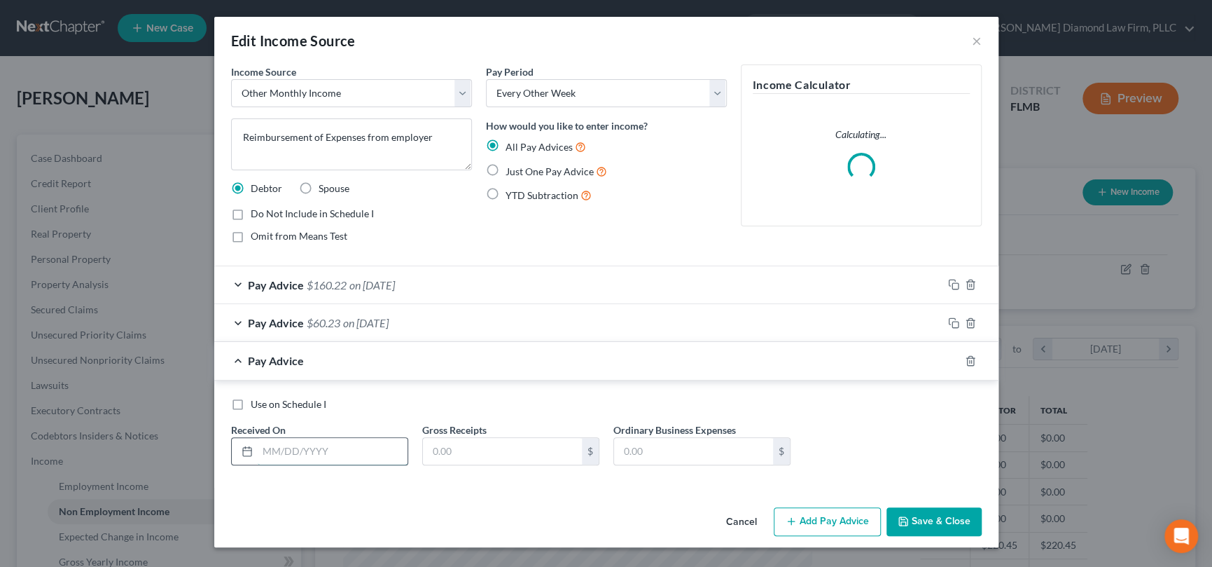
click at [304, 446] on input "text" at bounding box center [333, 451] width 150 height 27
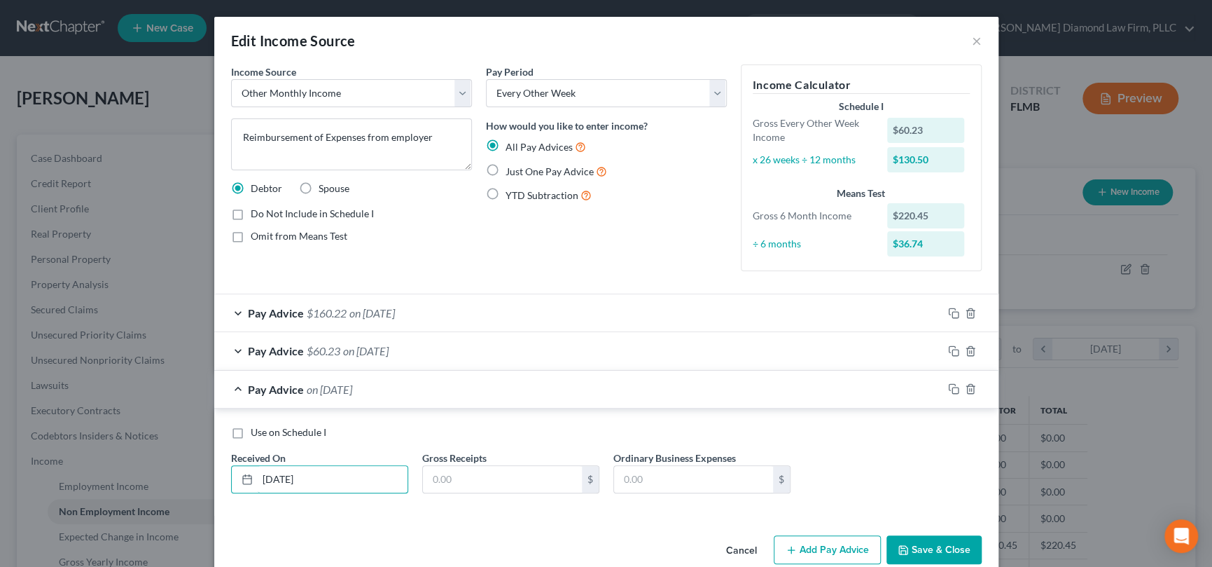
type input "[DATE]"
type input "198.87"
click at [915, 545] on button "Save & Close" at bounding box center [934, 549] width 95 height 29
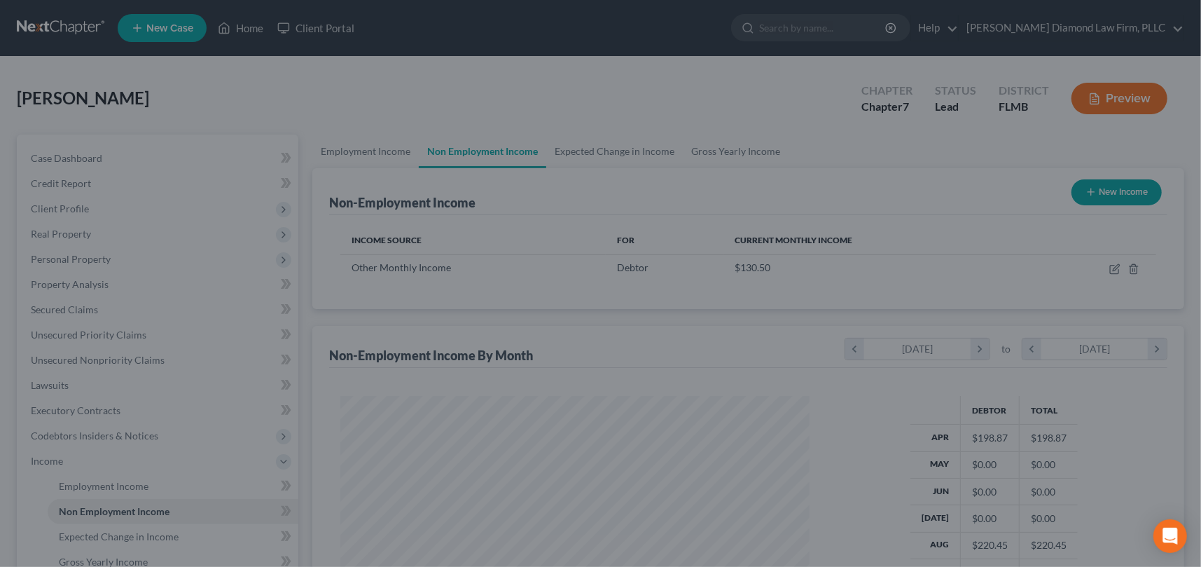
scroll to position [700008, 699765]
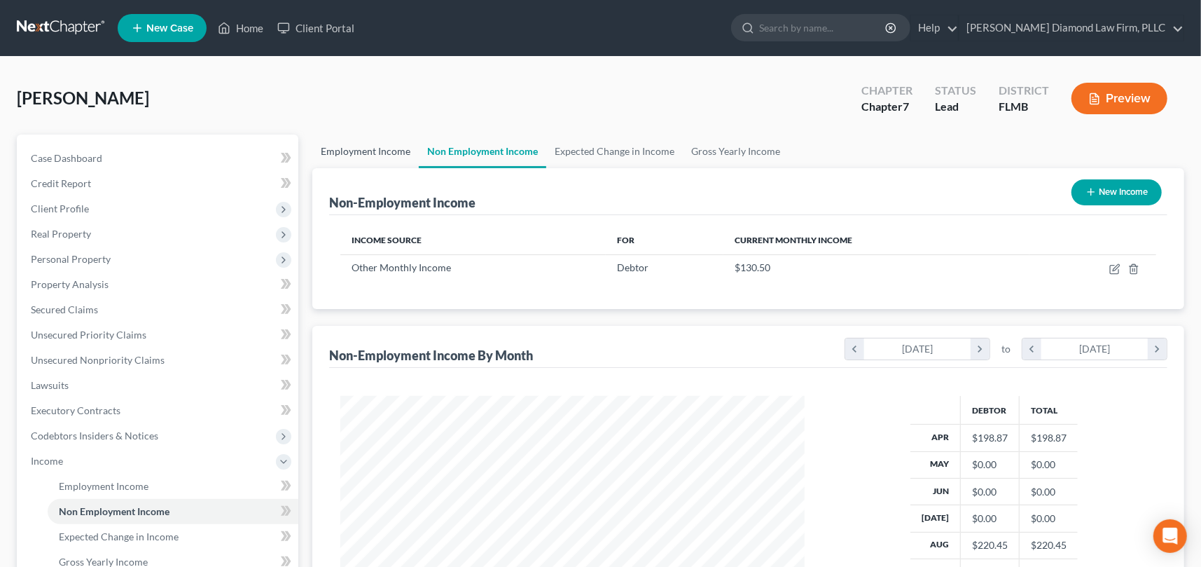
click at [360, 148] on link "Employment Income" at bounding box center [365, 151] width 106 height 34
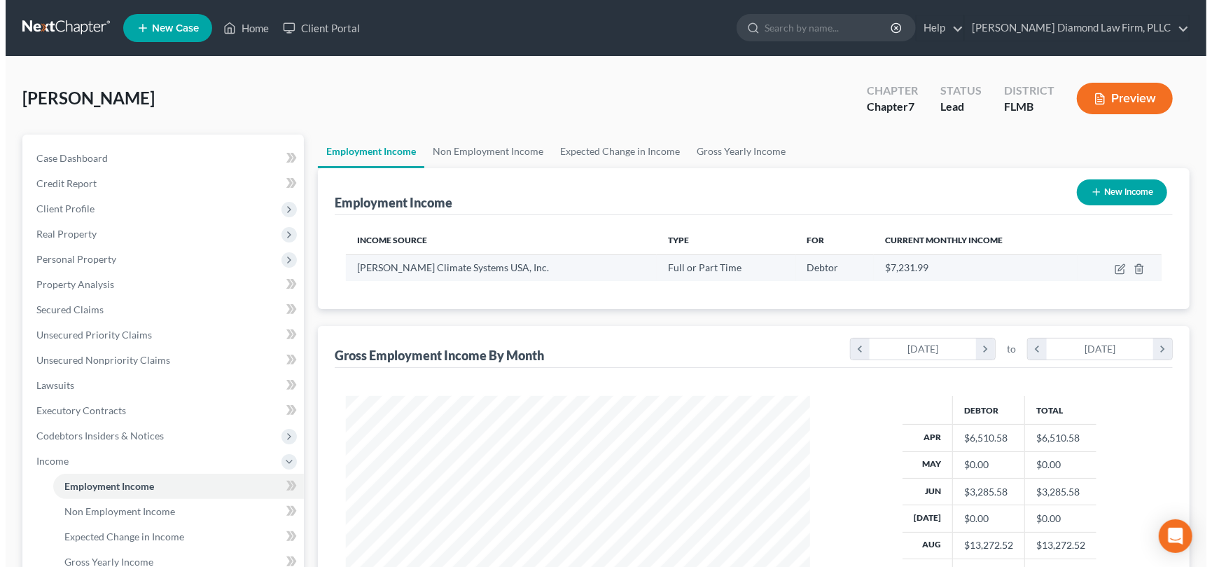
scroll to position [250, 492]
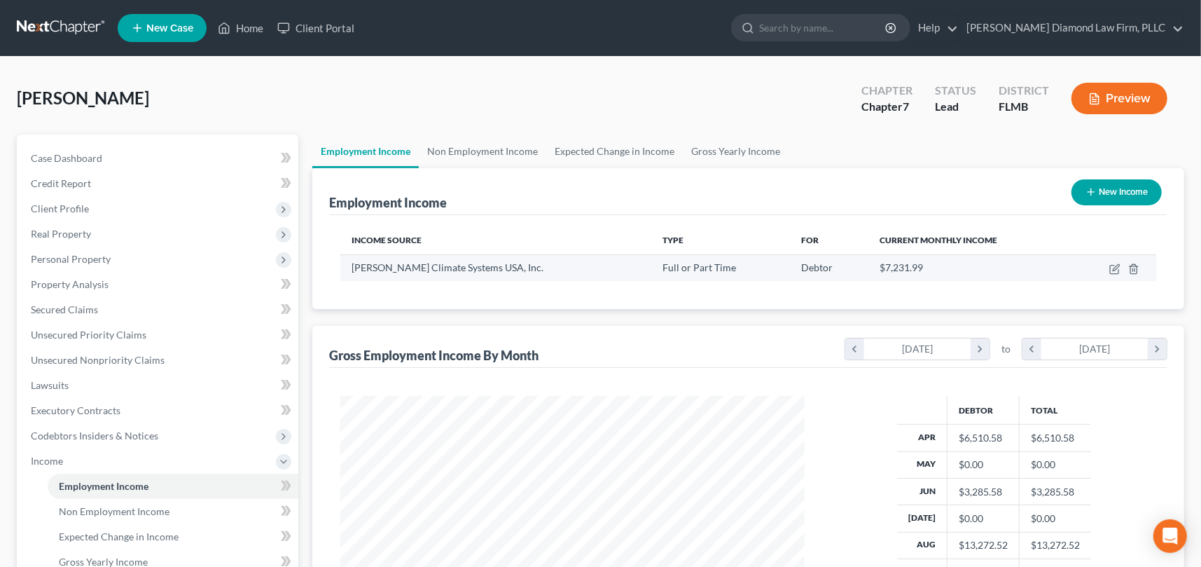
click at [1106, 266] on td at bounding box center [1114, 267] width 84 height 27
click at [1116, 270] on icon "button" at bounding box center [1114, 268] width 11 height 11
select select "0"
select select "9"
select select "2"
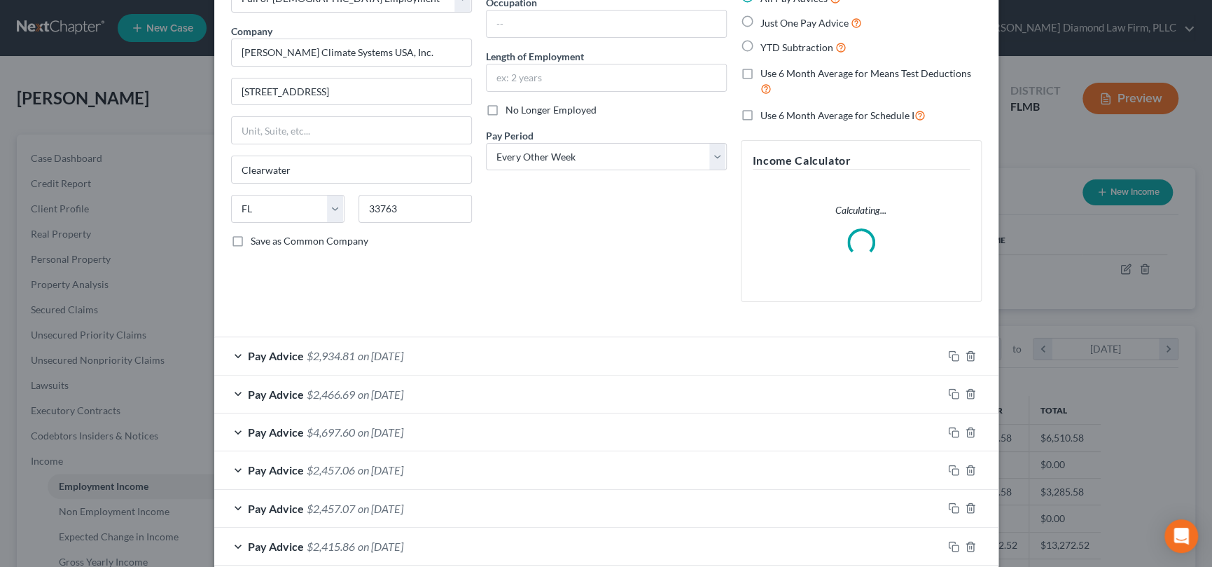
scroll to position [169, 0]
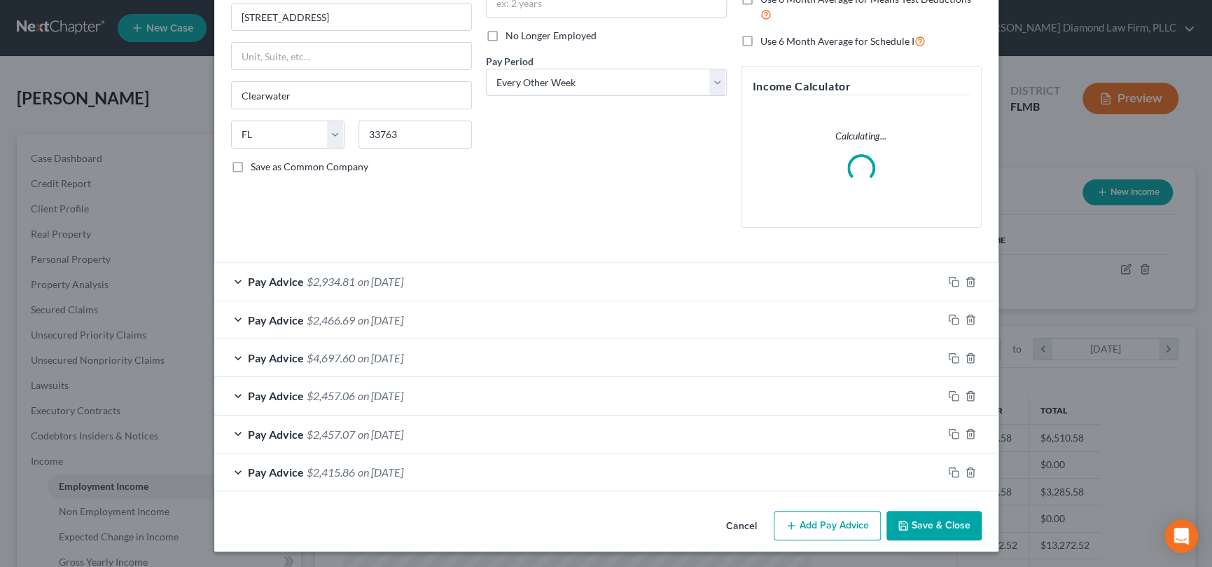
click at [816, 529] on button "Add Pay Advice" at bounding box center [827, 524] width 107 height 29
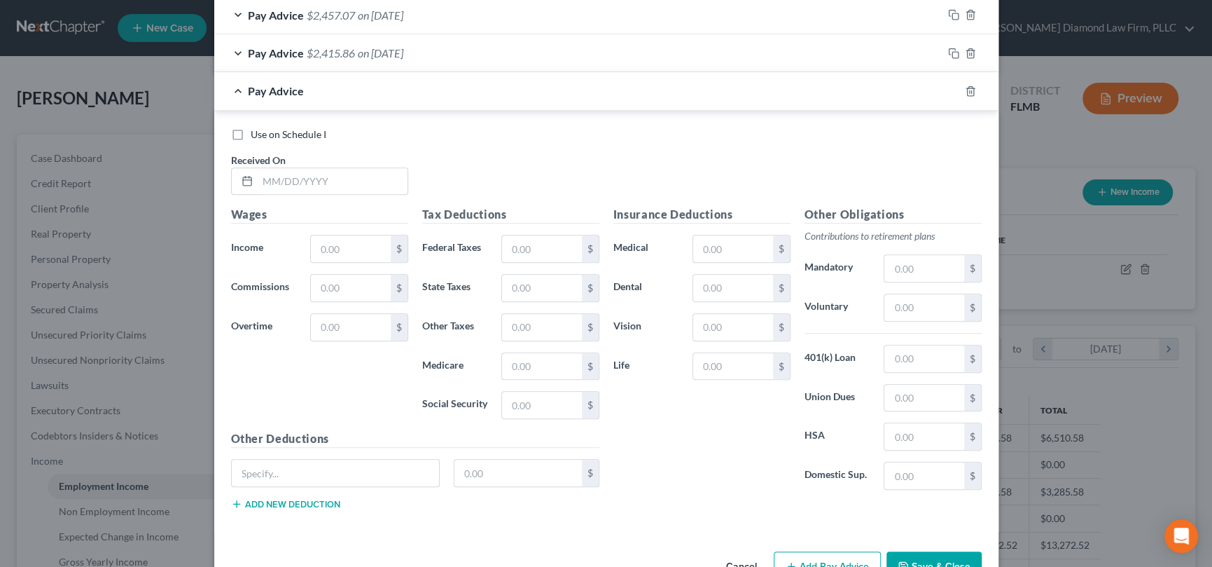
scroll to position [589, 0]
click at [361, 177] on input "text" at bounding box center [333, 180] width 150 height 27
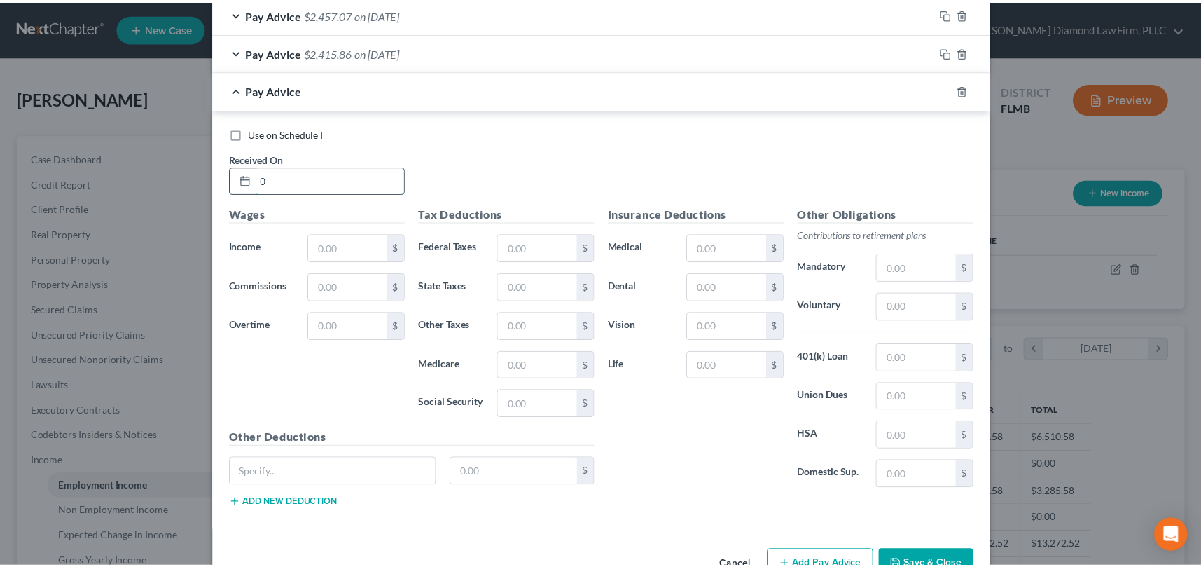
scroll to position [634, 0]
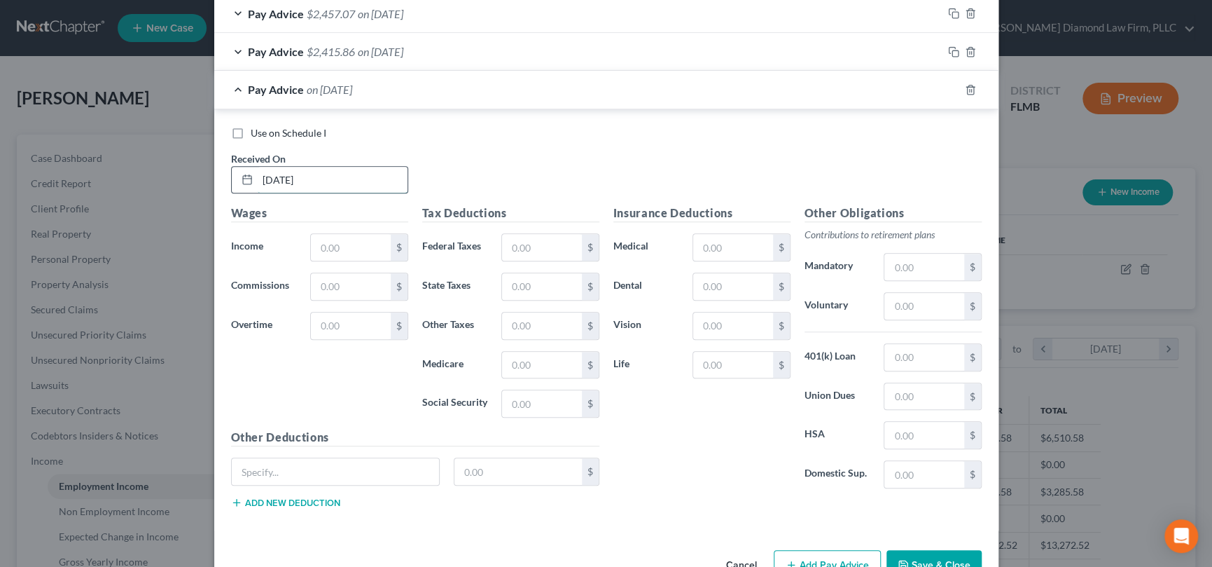
type input "[DATE]"
type input "2,985.58"
type input "300"
type input "478.61"
type input "47.64"
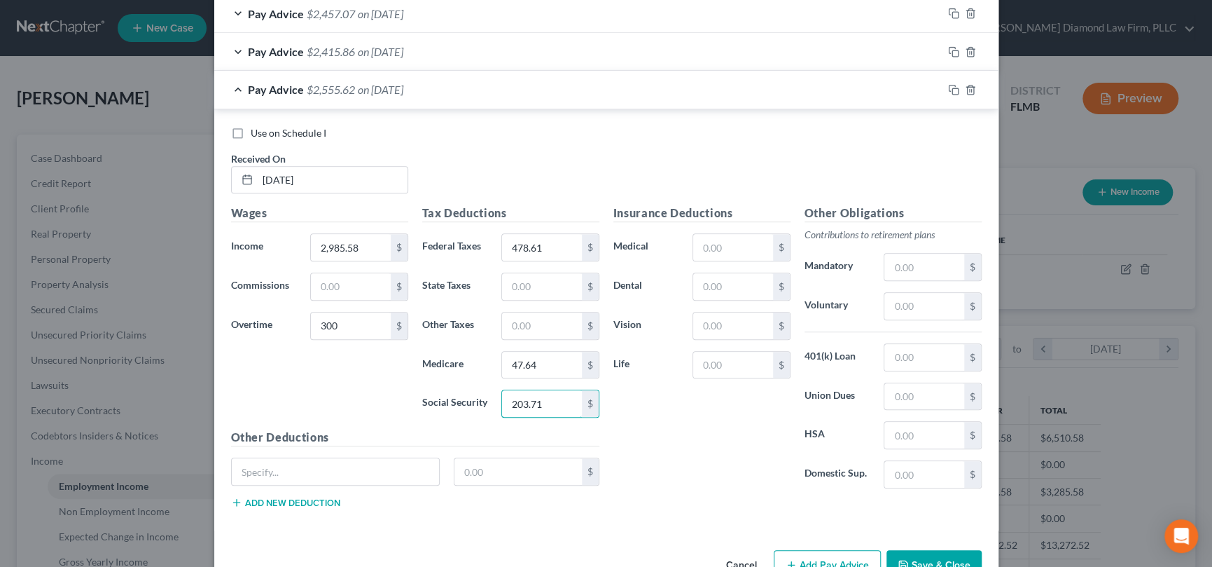
type input "203.71"
click at [926, 301] on input "text" at bounding box center [923, 306] width 79 height 27
type input "98.56"
click at [932, 556] on button "Save & Close" at bounding box center [934, 564] width 95 height 29
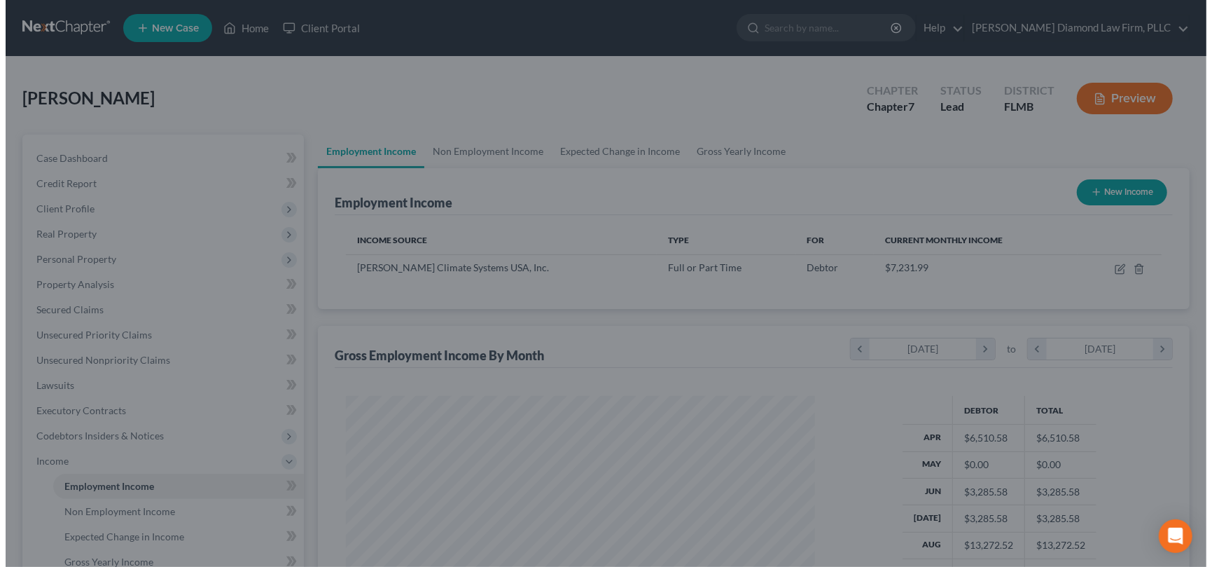
scroll to position [700008, 699765]
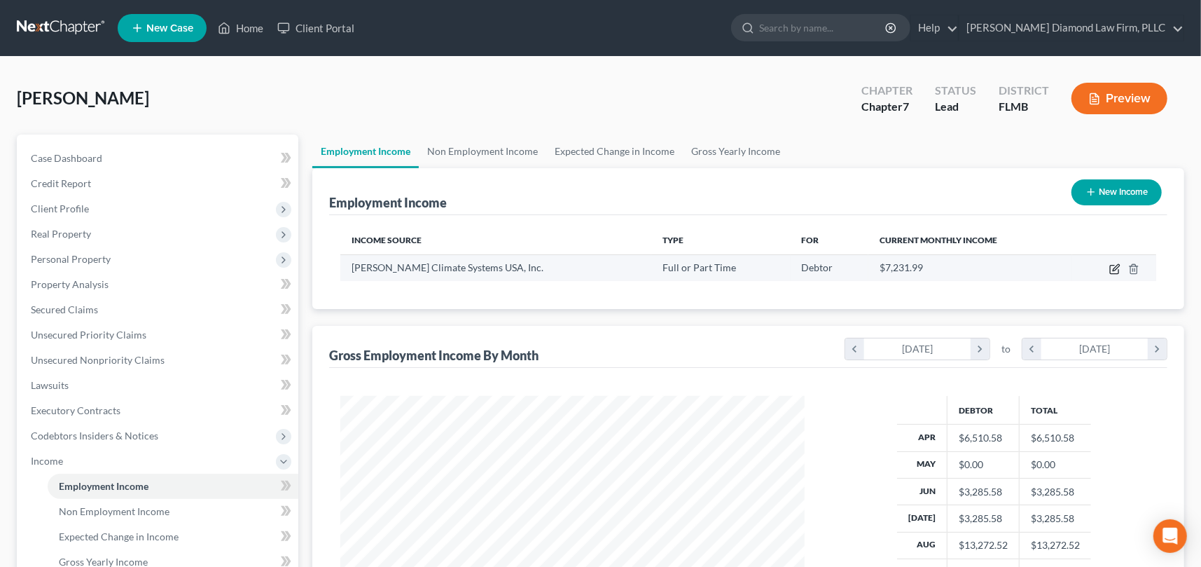
click at [1113, 269] on icon "button" at bounding box center [1116, 267] width 6 height 6
select select "0"
select select "9"
select select "2"
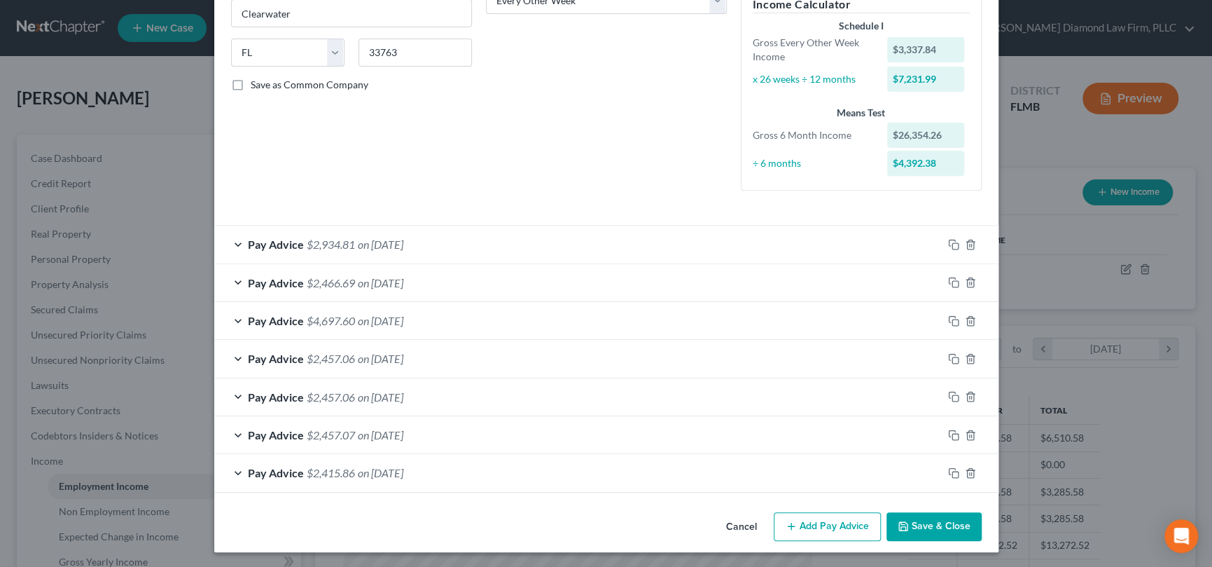
scroll to position [251, 0]
click at [824, 520] on button "Add Pay Advice" at bounding box center [827, 525] width 107 height 29
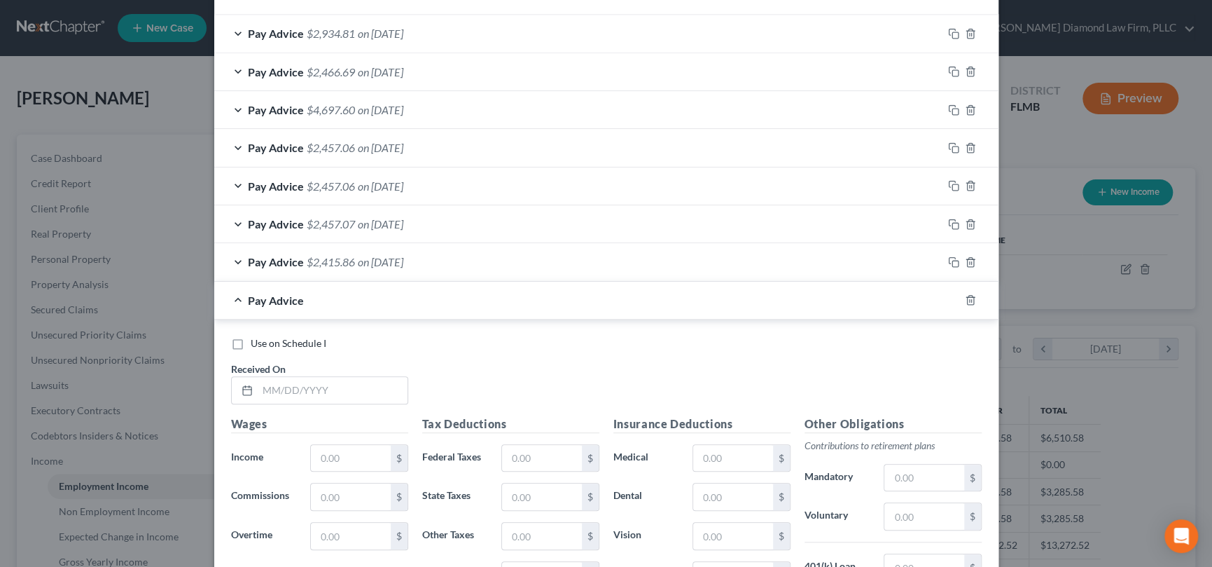
scroll to position [531, 0]
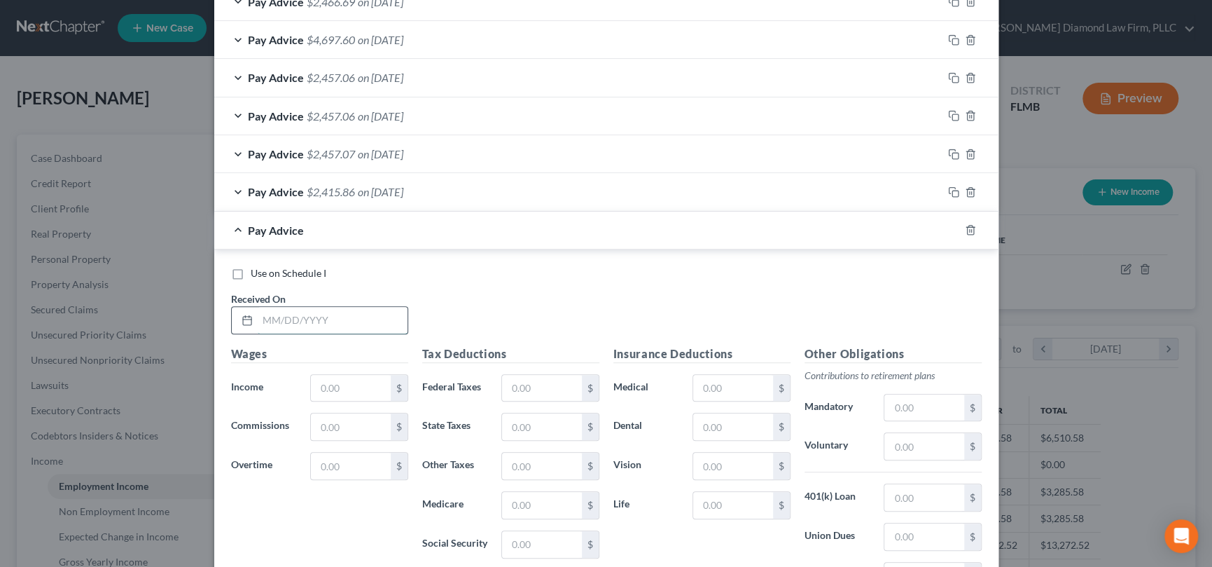
click at [352, 311] on input "text" at bounding box center [333, 320] width 150 height 27
type input "[DATE]"
type input "298.56"
type input "30"
type input "100"
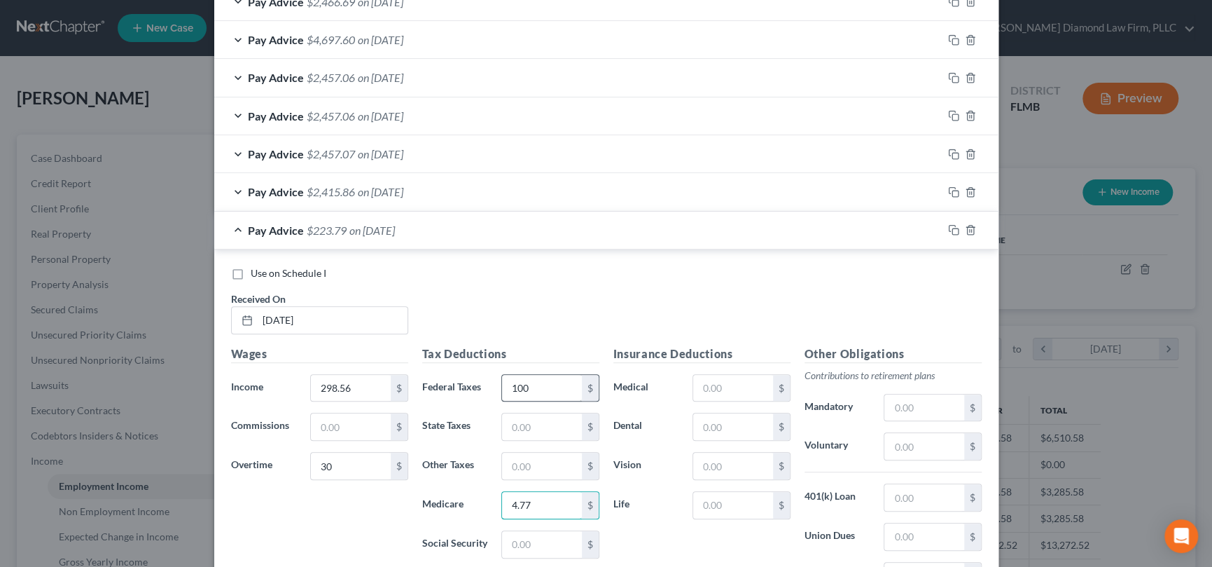
type input "4.77"
type input "20.37"
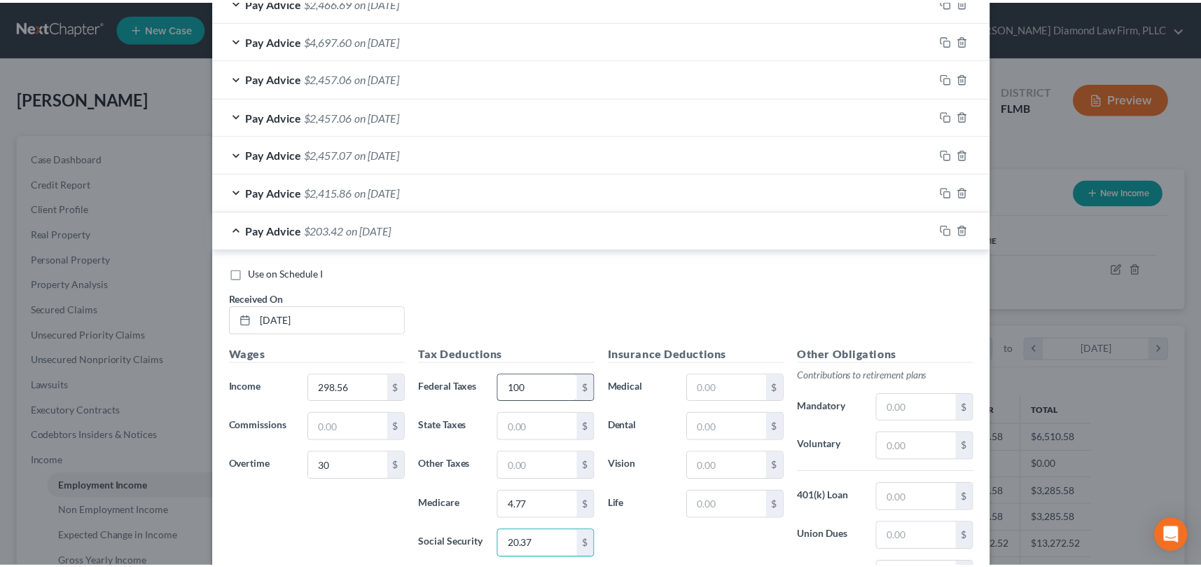
scroll to position [709, 0]
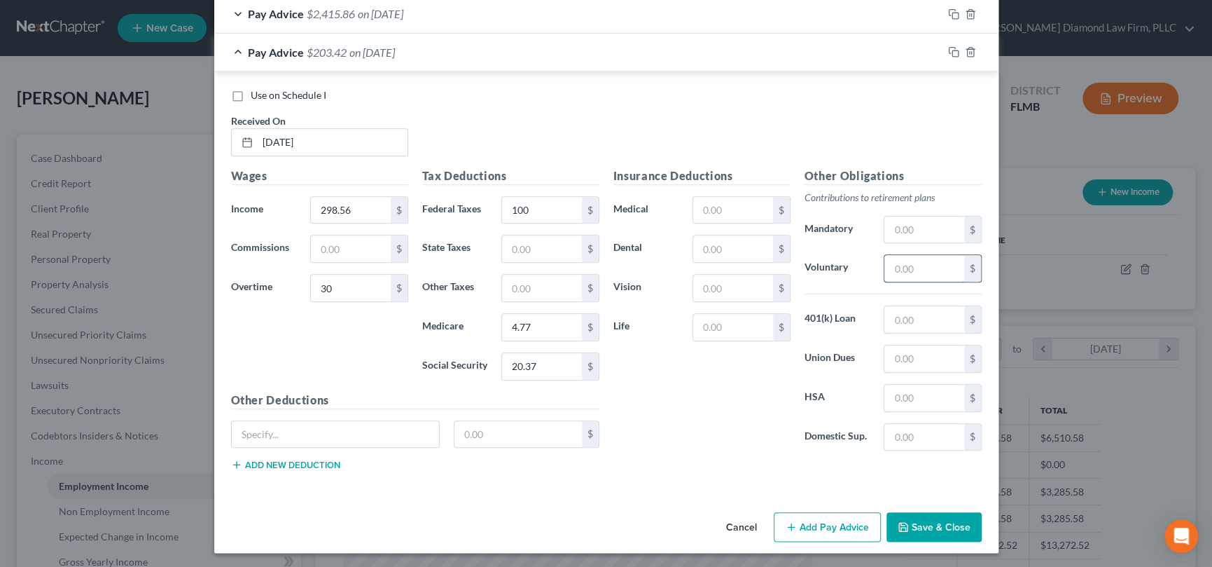
click at [919, 267] on input "text" at bounding box center [923, 268] width 79 height 27
type input "9.85"
click at [942, 523] on button "Save & Close" at bounding box center [934, 526] width 95 height 29
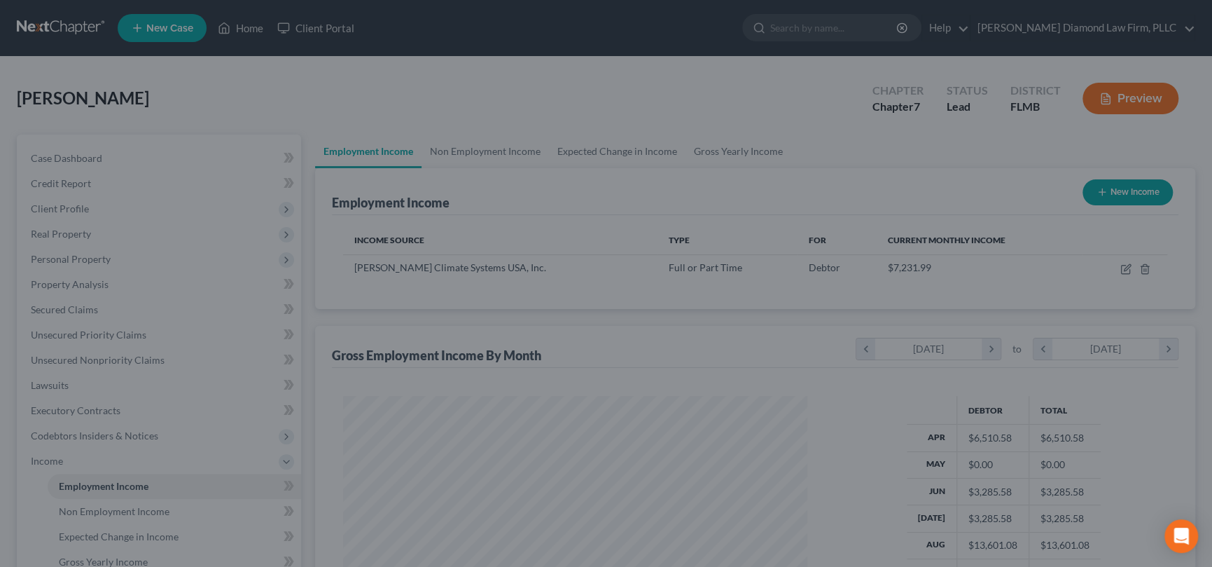
scroll to position [700008, 699765]
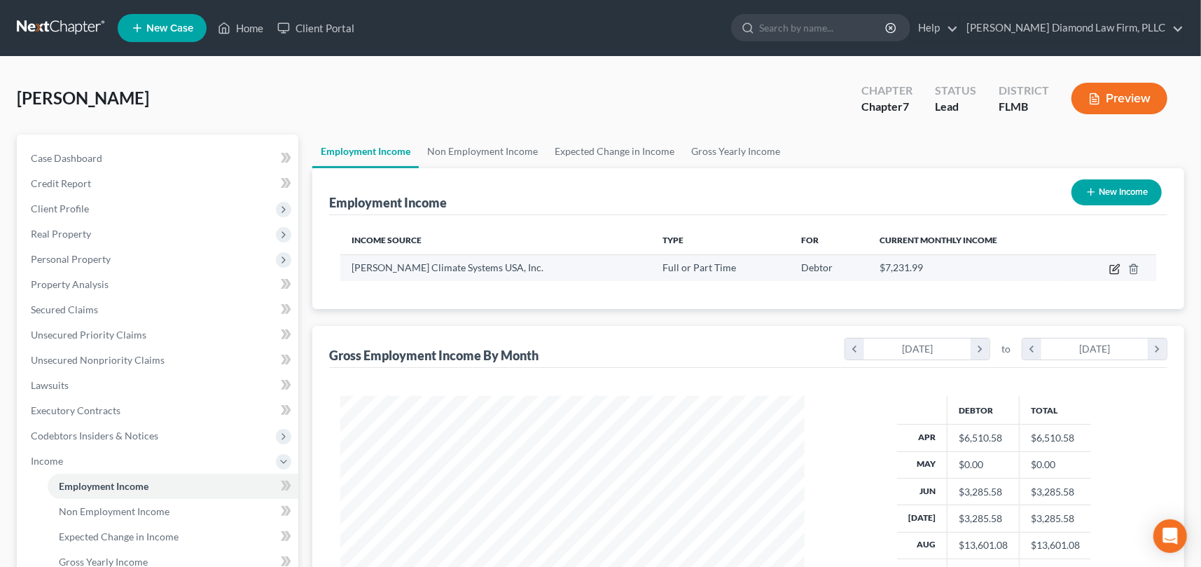
click at [1115, 266] on icon "button" at bounding box center [1116, 267] width 6 height 6
select select "0"
select select "9"
select select "2"
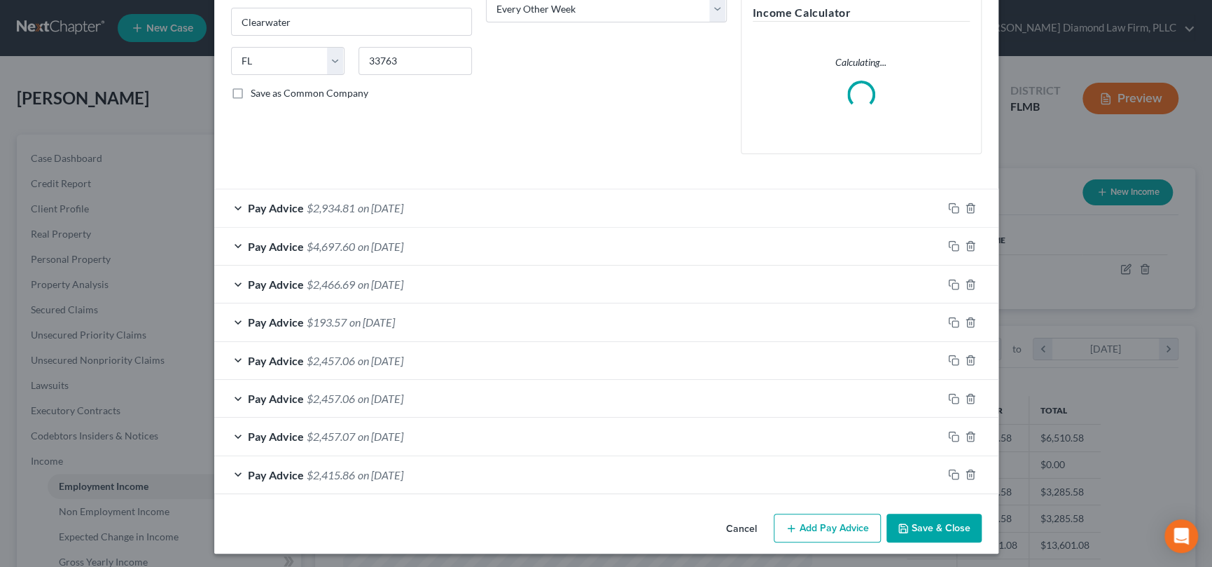
scroll to position [245, 0]
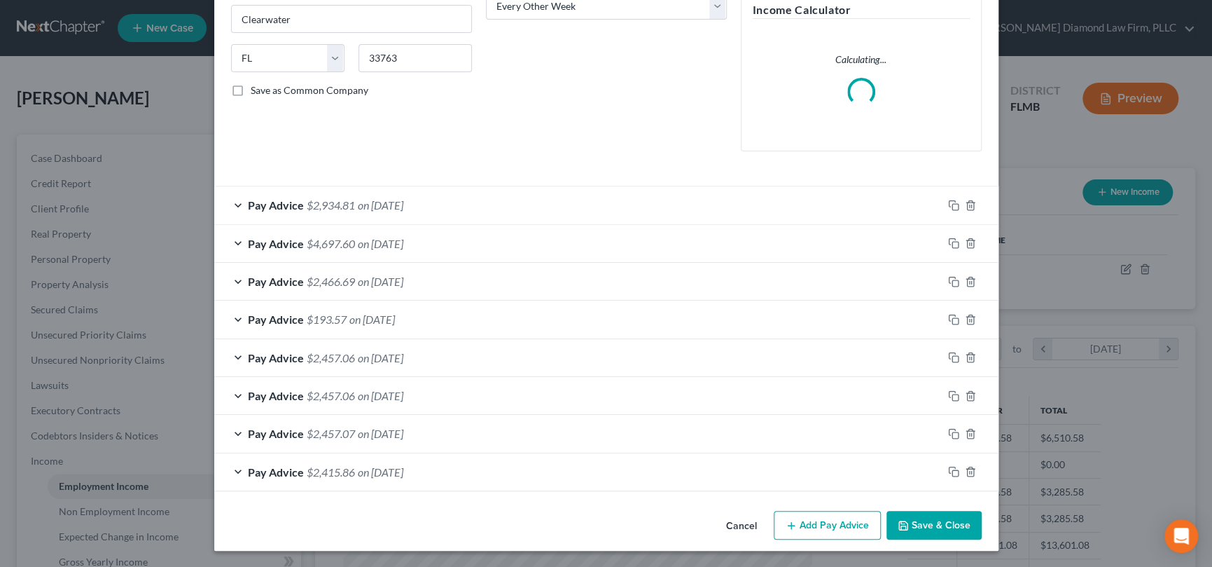
click at [814, 516] on div "Edit Income Source × Employment Type * Select Full or [DEMOGRAPHIC_DATA] Employ…" at bounding box center [606, 161] width 784 height 779
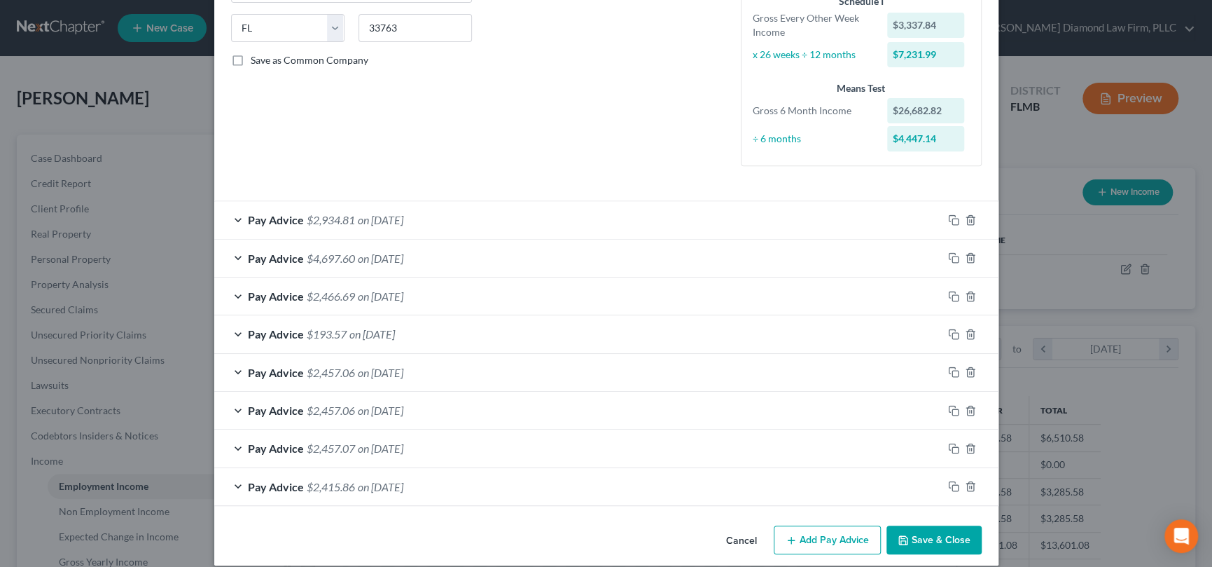
scroll to position [290, 0]
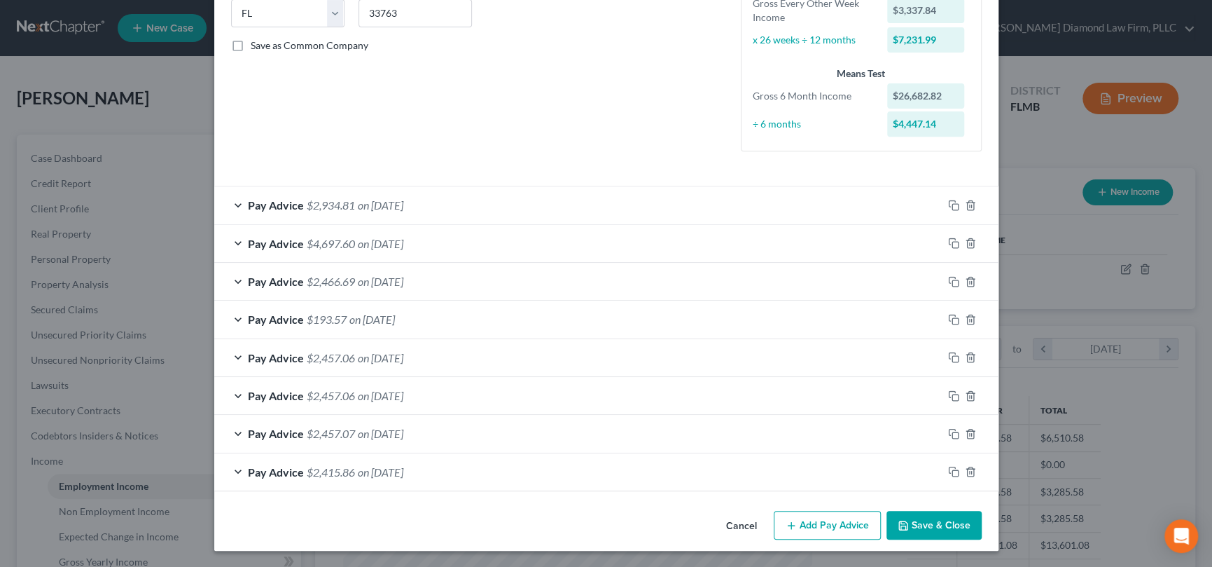
click at [793, 522] on button "Add Pay Advice" at bounding box center [827, 524] width 107 height 29
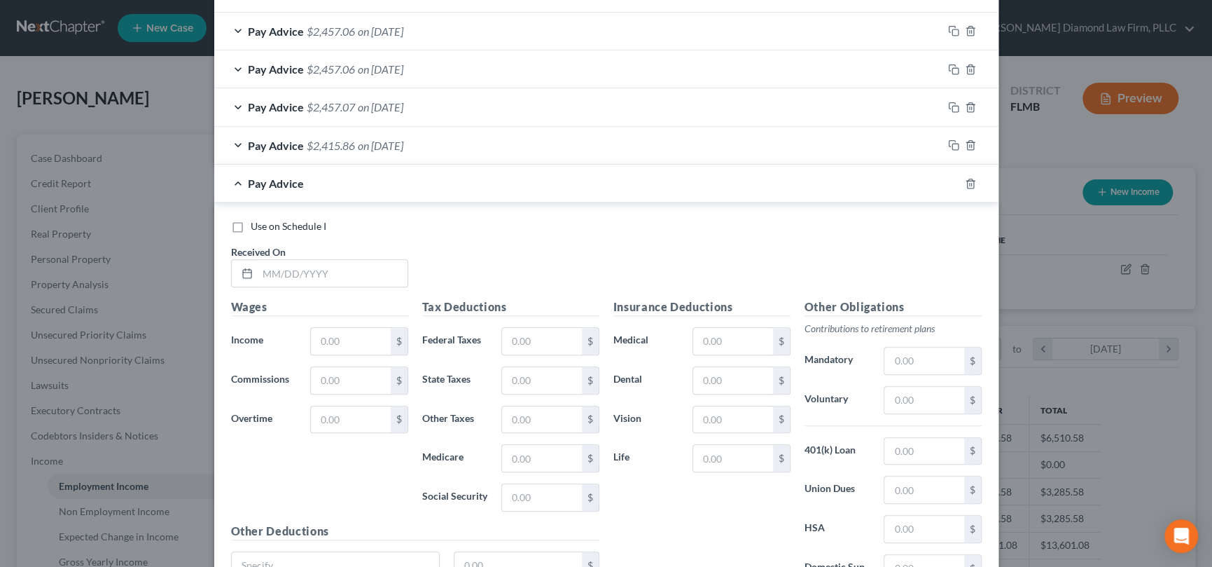
scroll to position [640, 0]
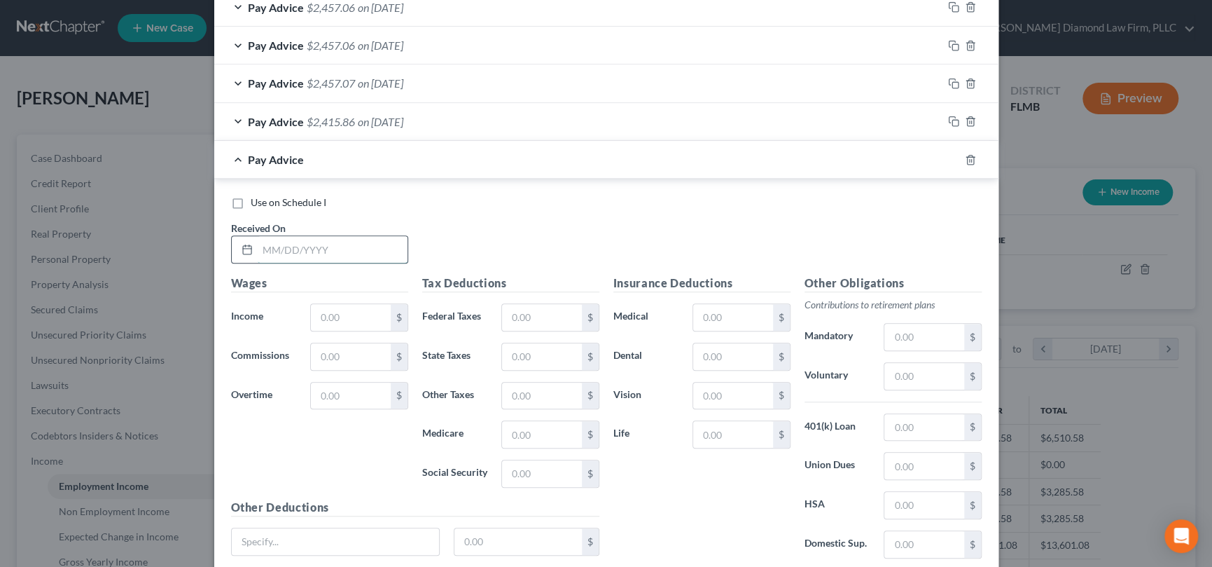
click at [349, 247] on input "text" at bounding box center [333, 249] width 150 height 27
type input "[DATE]"
type input "2,985.58"
type input "3"
type input "300"
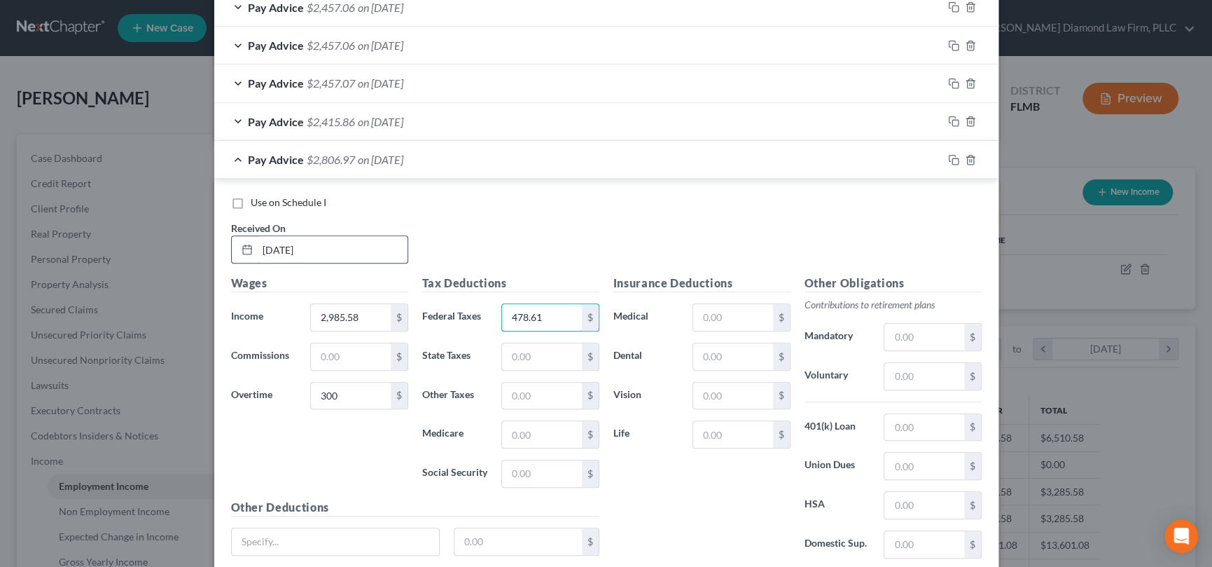
type input "478.61"
type input "47.64"
type input "203.70"
click at [931, 371] on input "text" at bounding box center [923, 376] width 79 height 27
type input "98.56"
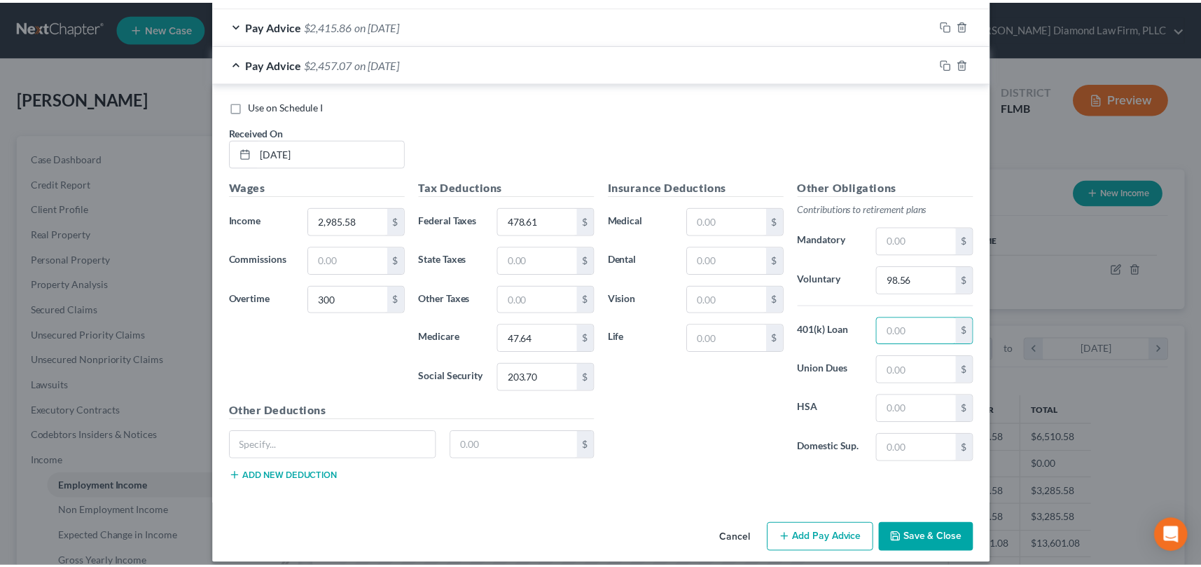
scroll to position [747, 0]
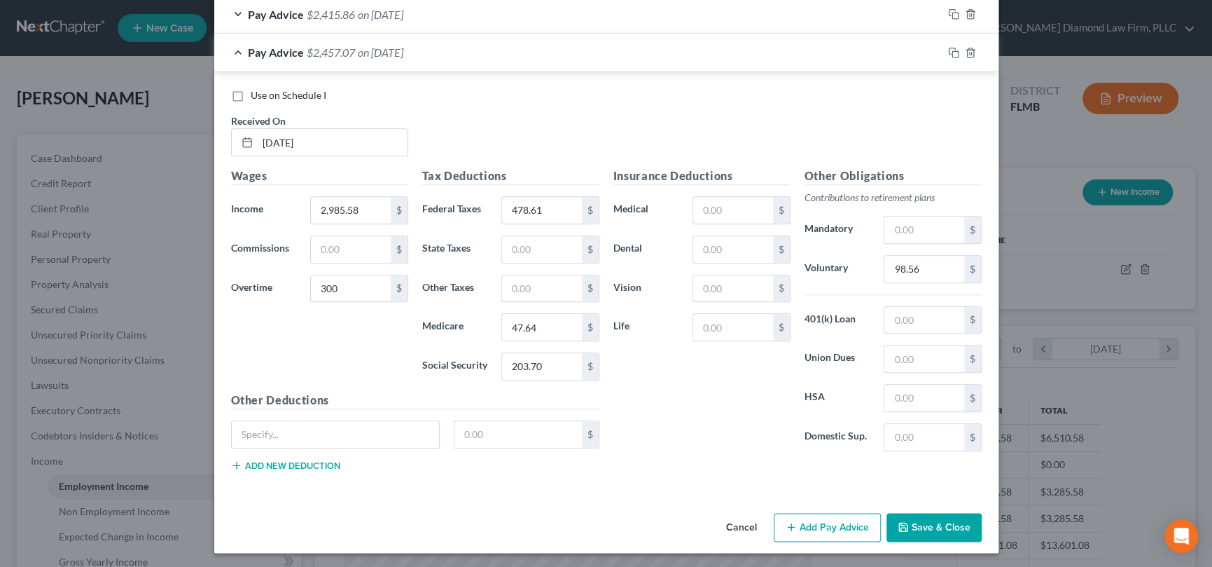
click at [910, 518] on button "Save & Close" at bounding box center [934, 527] width 95 height 29
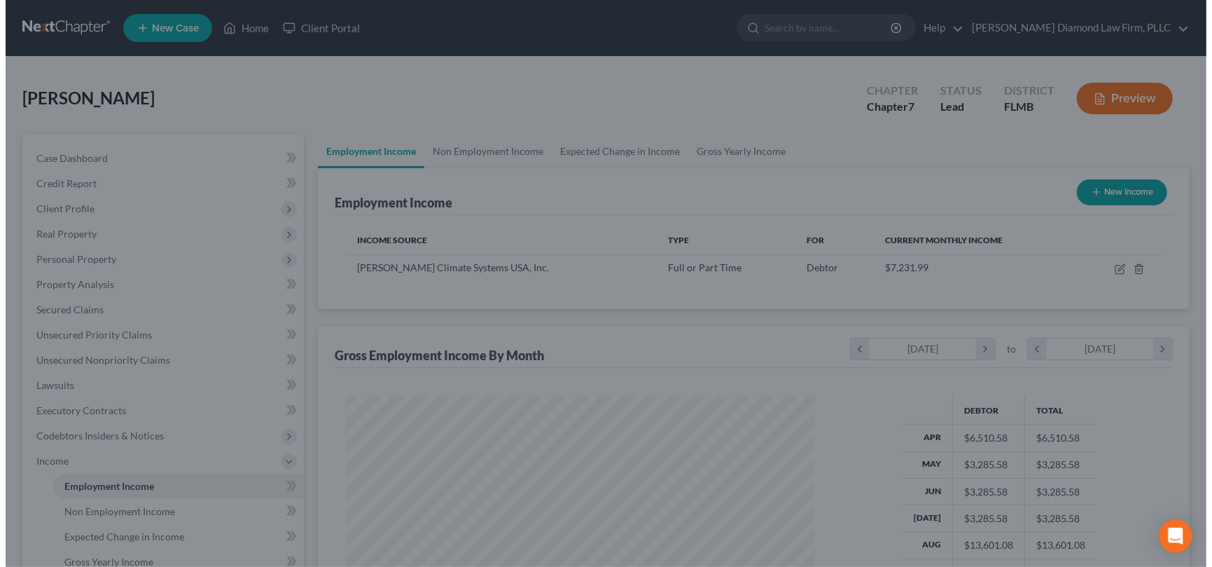
scroll to position [700008, 699765]
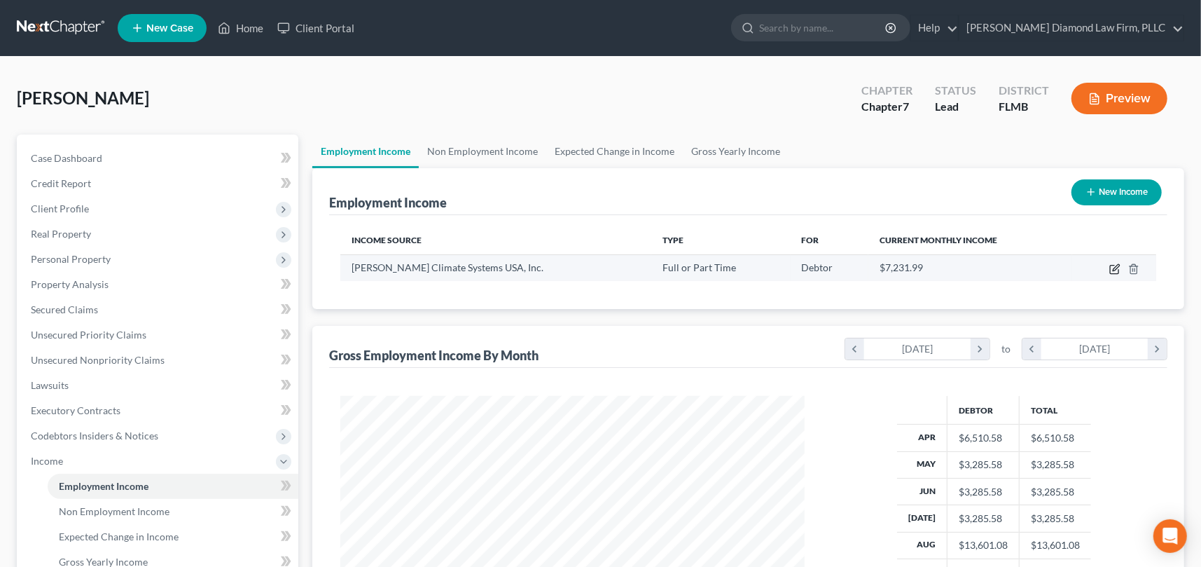
click at [1114, 267] on icon "button" at bounding box center [1116, 267] width 6 height 6
select select "0"
select select "9"
select select "2"
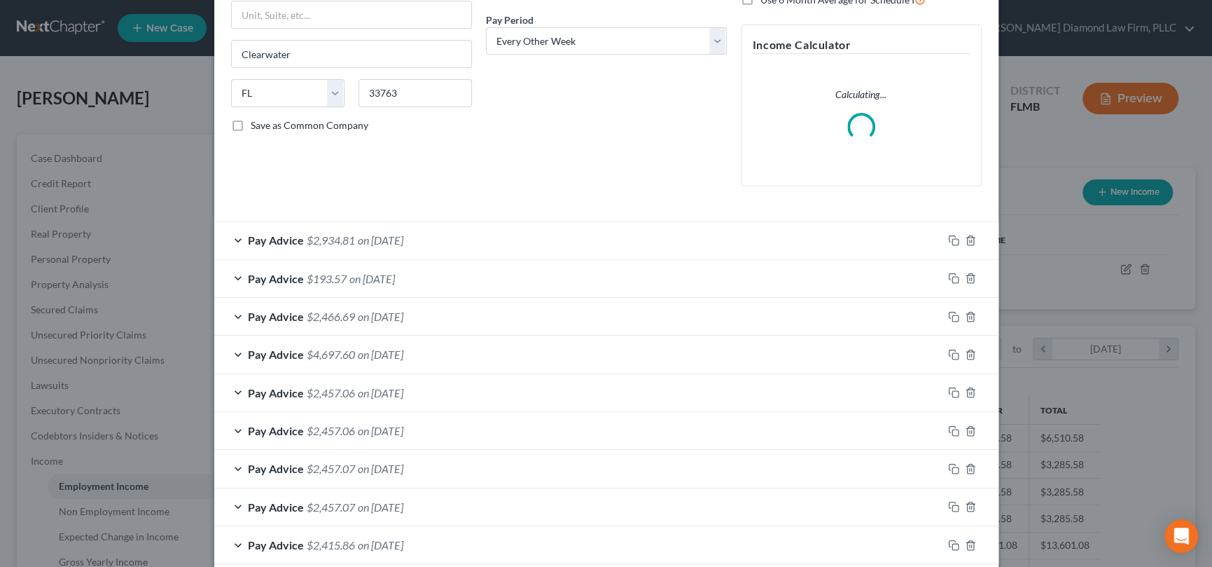
scroll to position [283, 0]
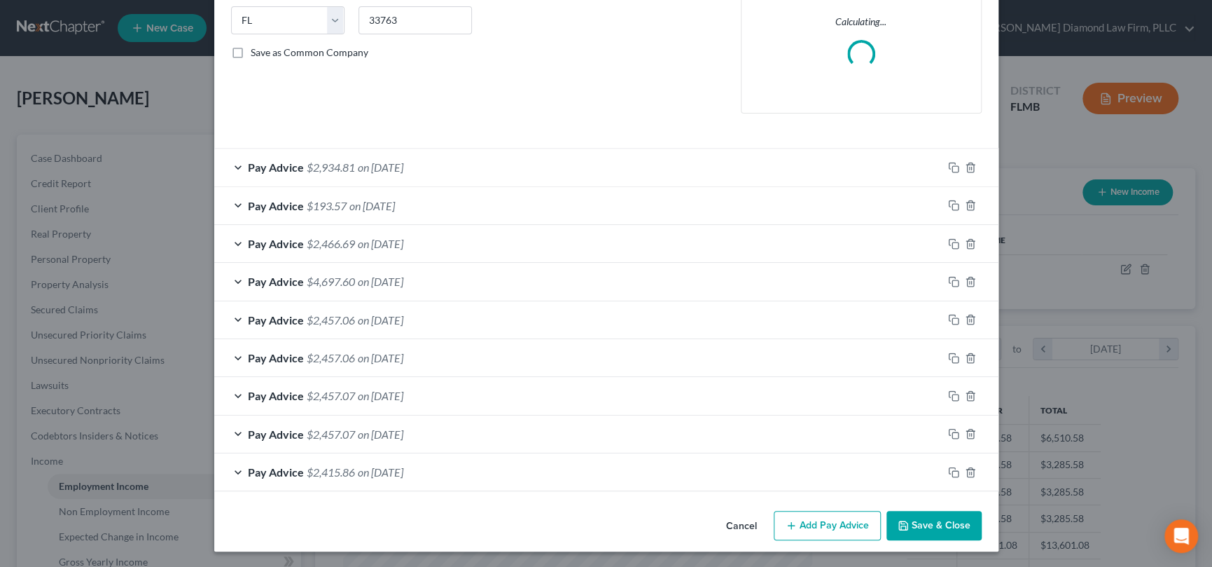
click at [821, 520] on button "Add Pay Advice" at bounding box center [827, 524] width 107 height 29
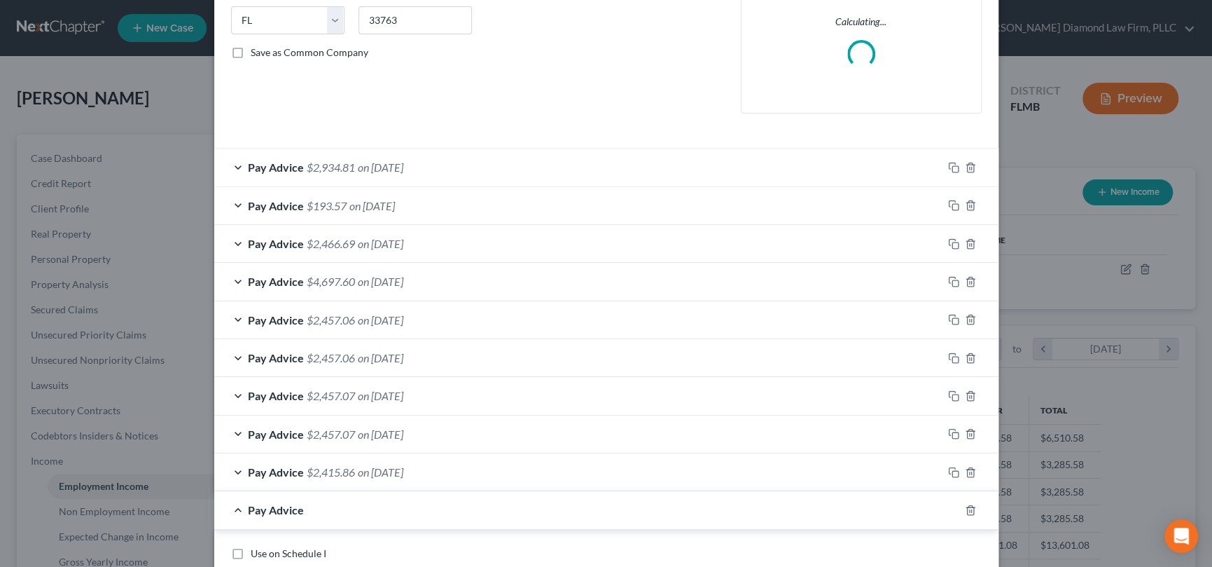
scroll to position [741, 0]
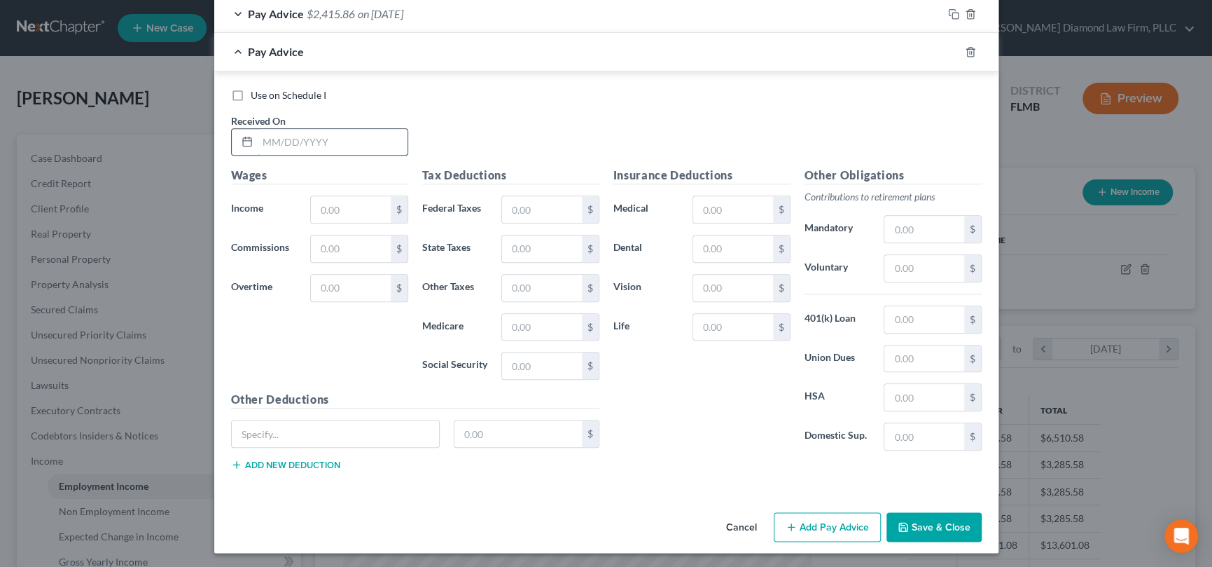
click at [334, 141] on input "text" at bounding box center [333, 142] width 150 height 27
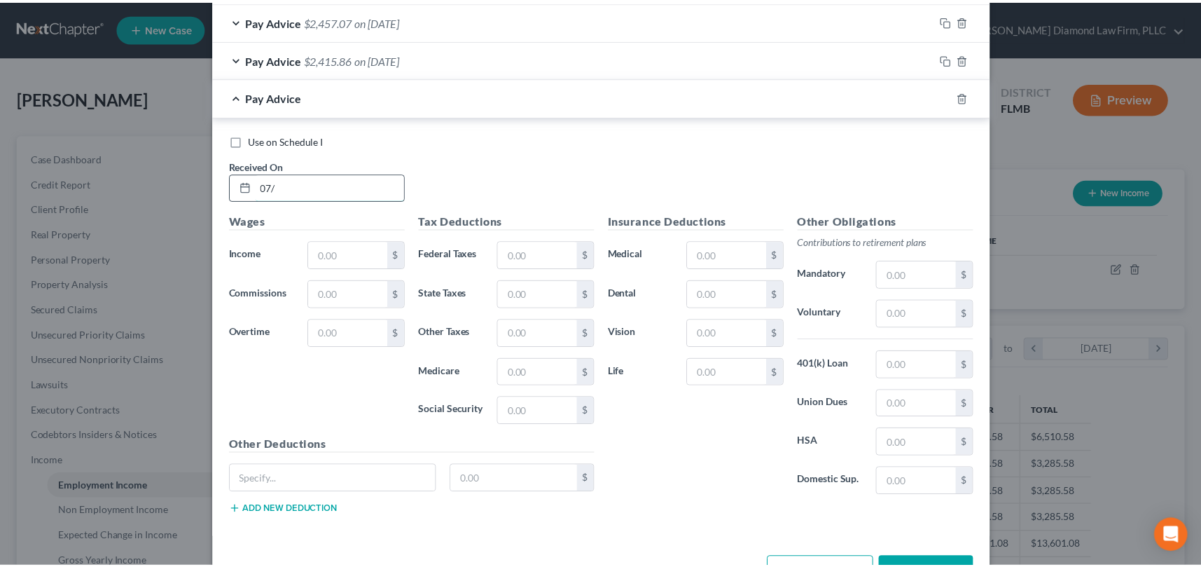
scroll to position [786, 0]
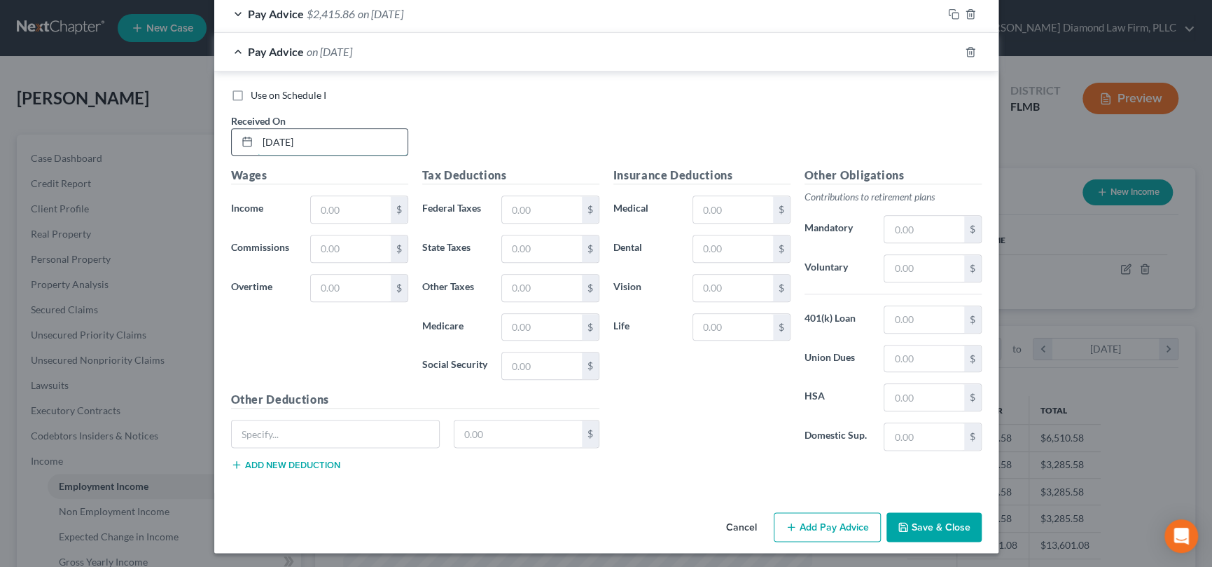
type input "[DATE]"
type input "2,985.58"
type input "300"
type input "478.61"
click at [892, 264] on input "text" at bounding box center [923, 268] width 79 height 27
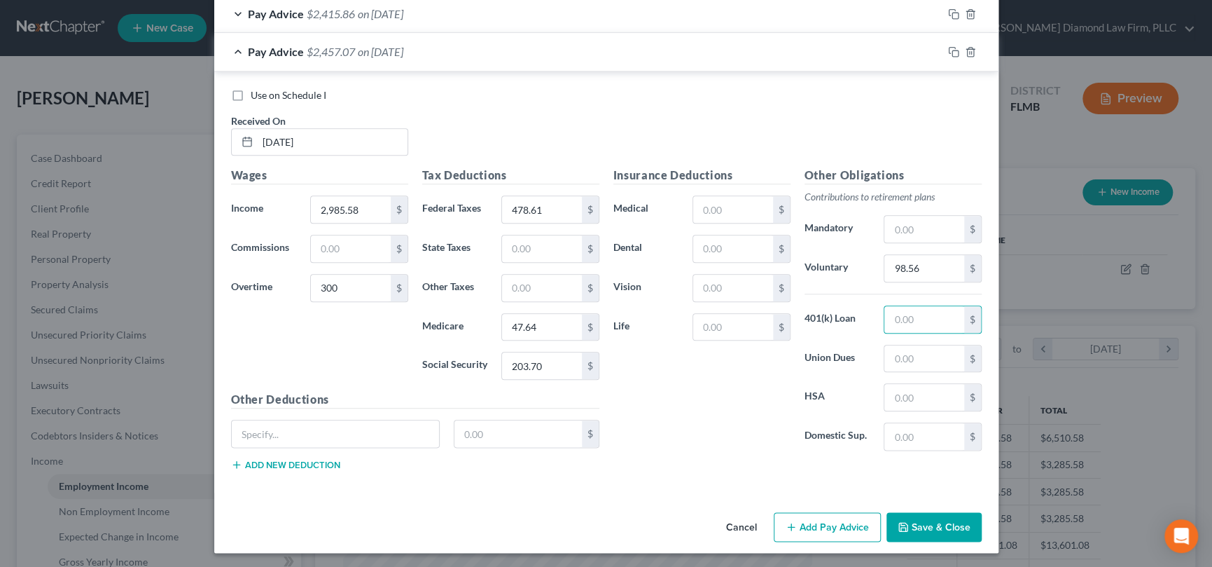
click at [933, 518] on button "Save & Close" at bounding box center [934, 526] width 95 height 29
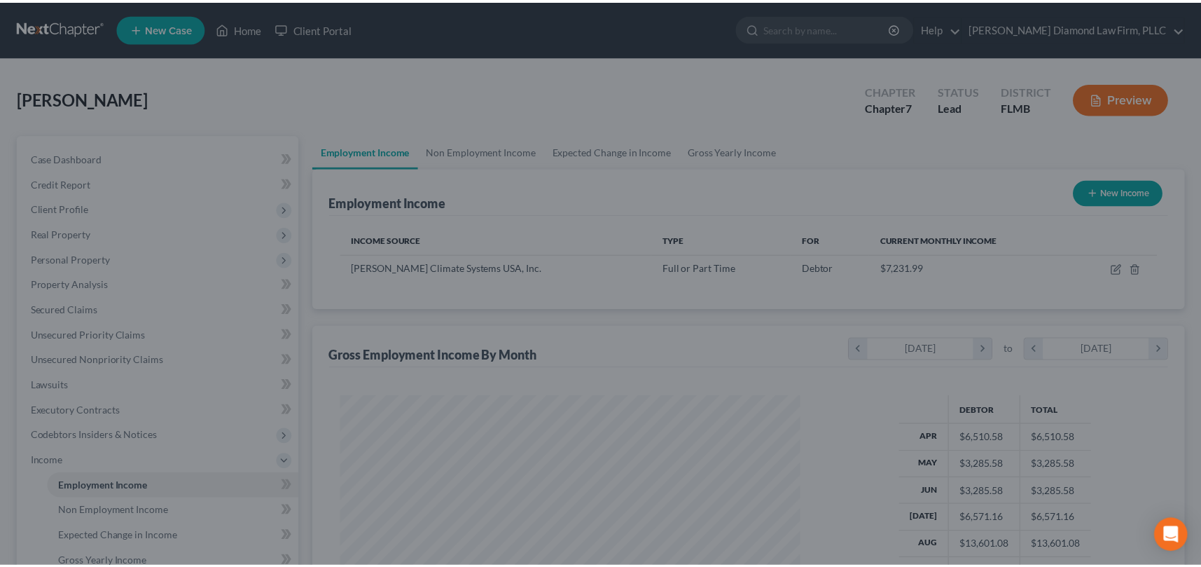
scroll to position [700008, 699765]
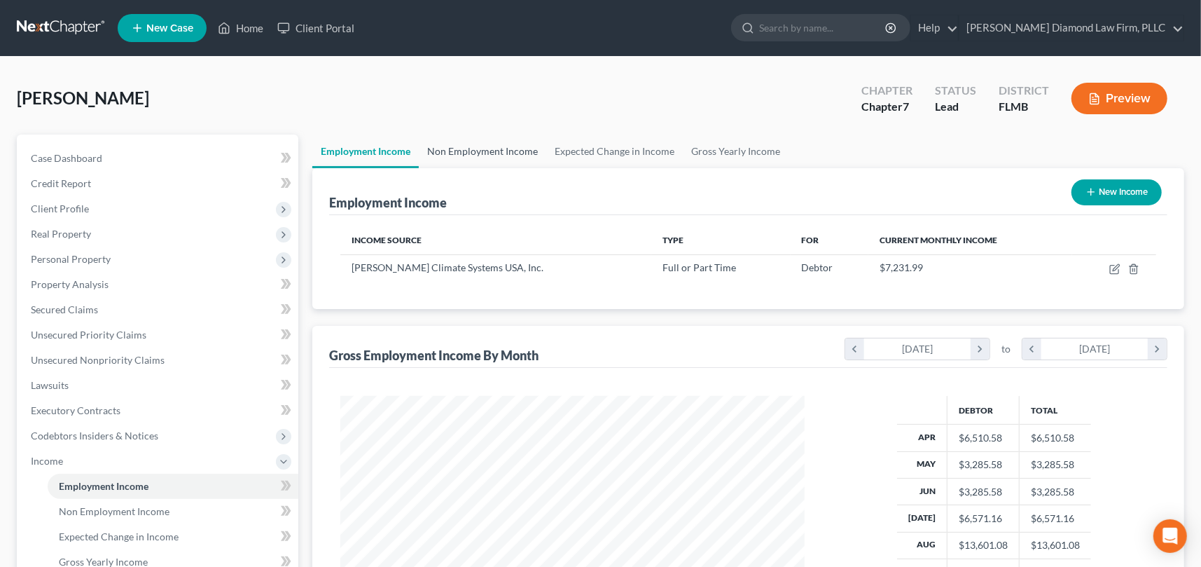
click at [484, 144] on link "Non Employment Income" at bounding box center [482, 151] width 127 height 34
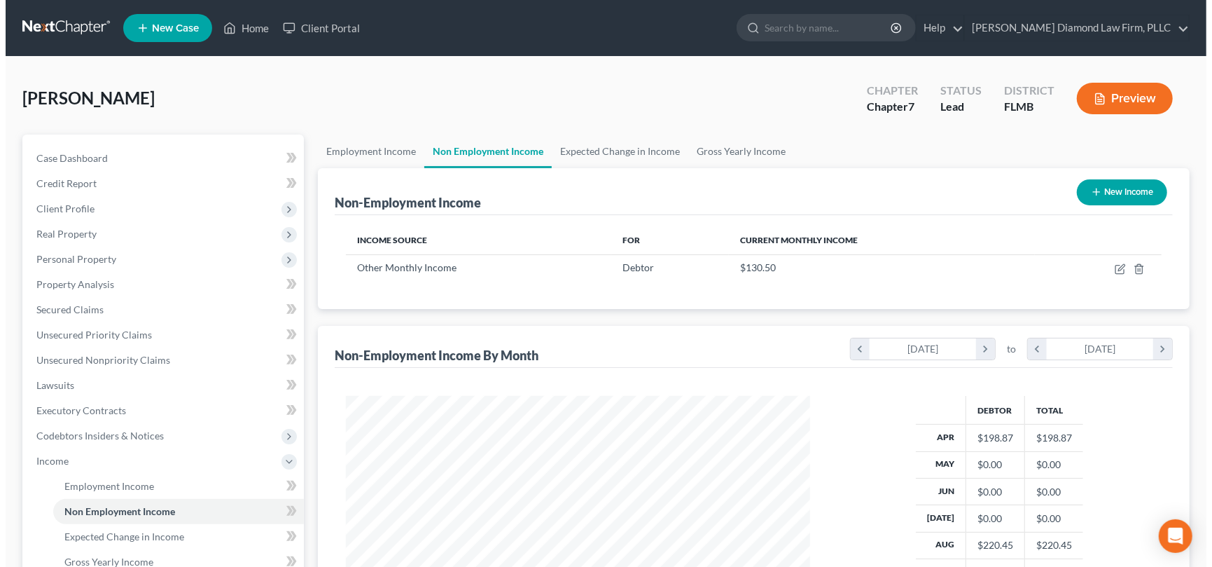
scroll to position [250, 492]
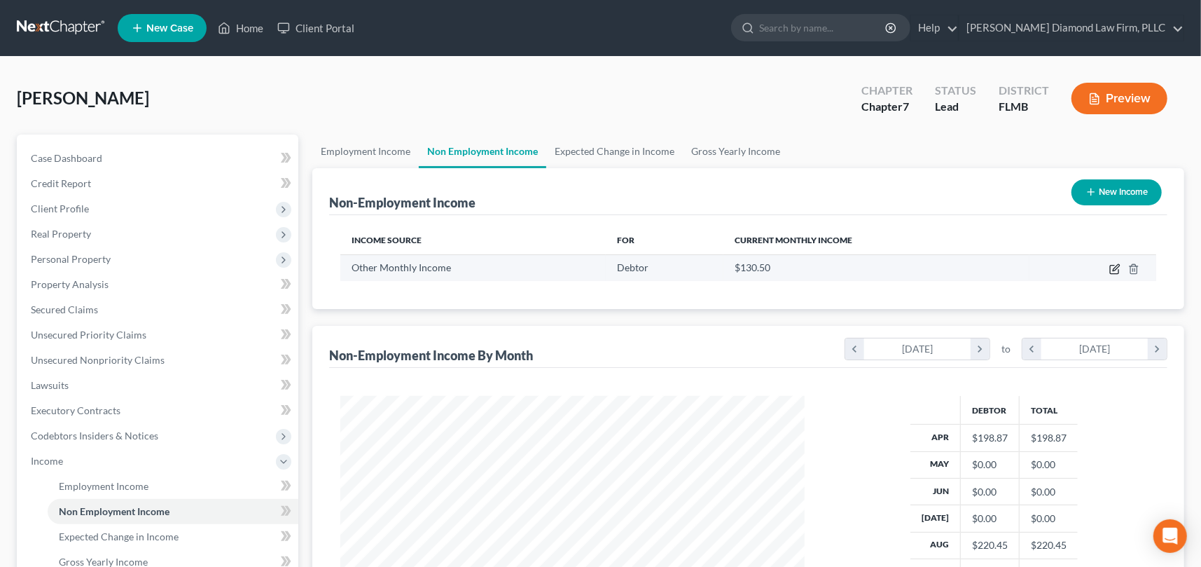
click at [1114, 272] on icon "button" at bounding box center [1114, 268] width 11 height 11
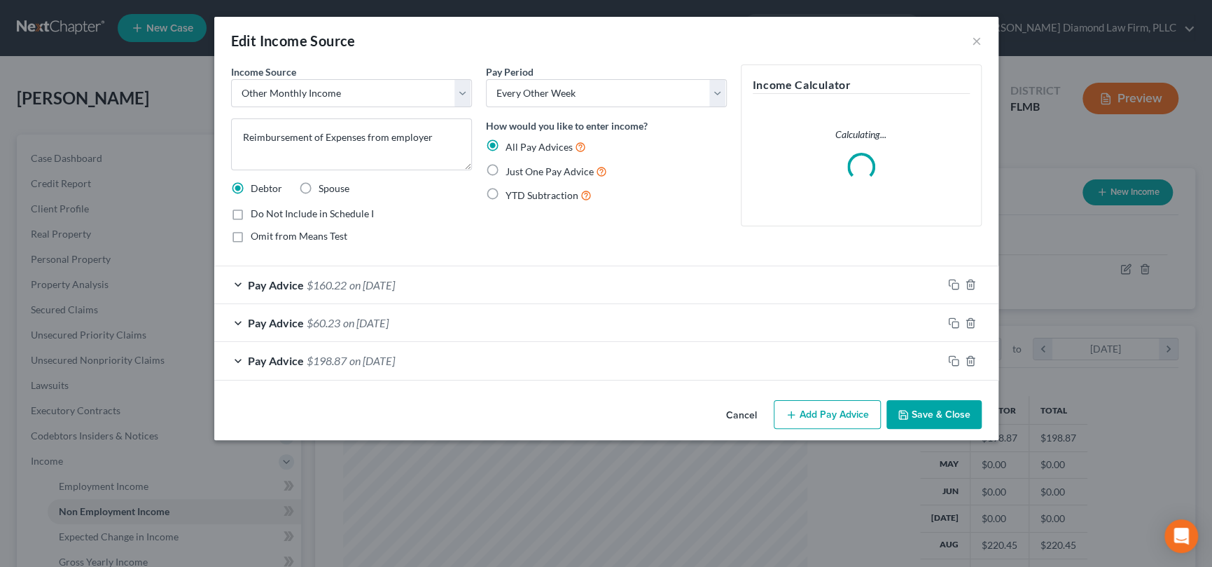
scroll to position [250, 496]
click at [826, 379] on div "Pay Advice $198.87 on [DATE]" at bounding box center [578, 360] width 728 height 37
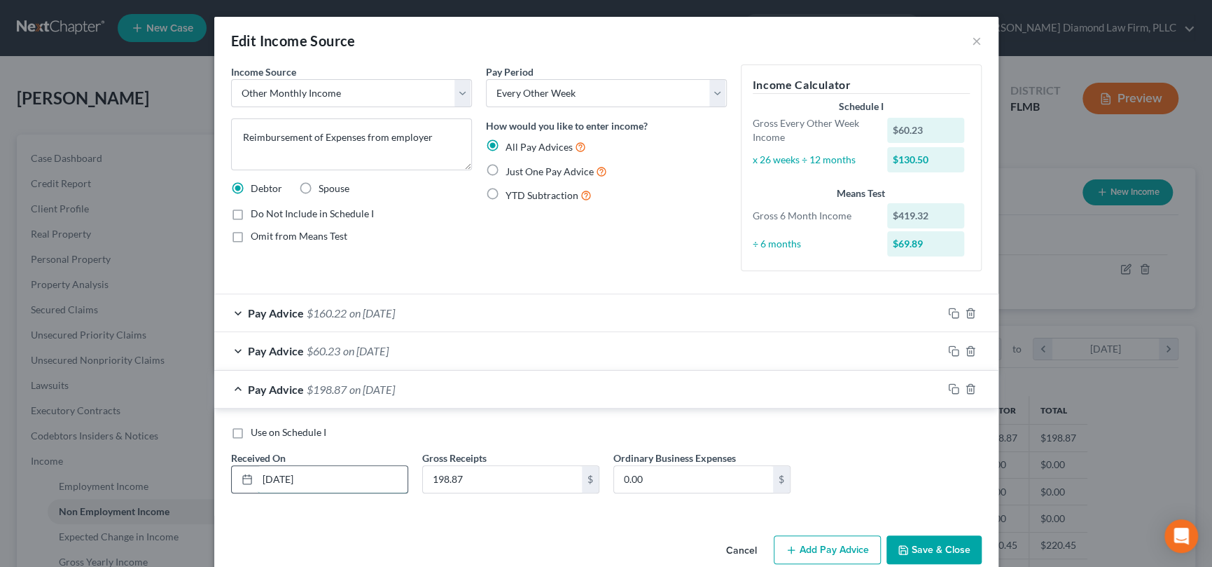
click at [342, 469] on input "[DATE]" at bounding box center [333, 479] width 150 height 27
click at [592, 245] on div "Pay Period Select Monthly Twice Monthly Every Other Week Weekly How would you l…" at bounding box center [606, 173] width 255 height 218
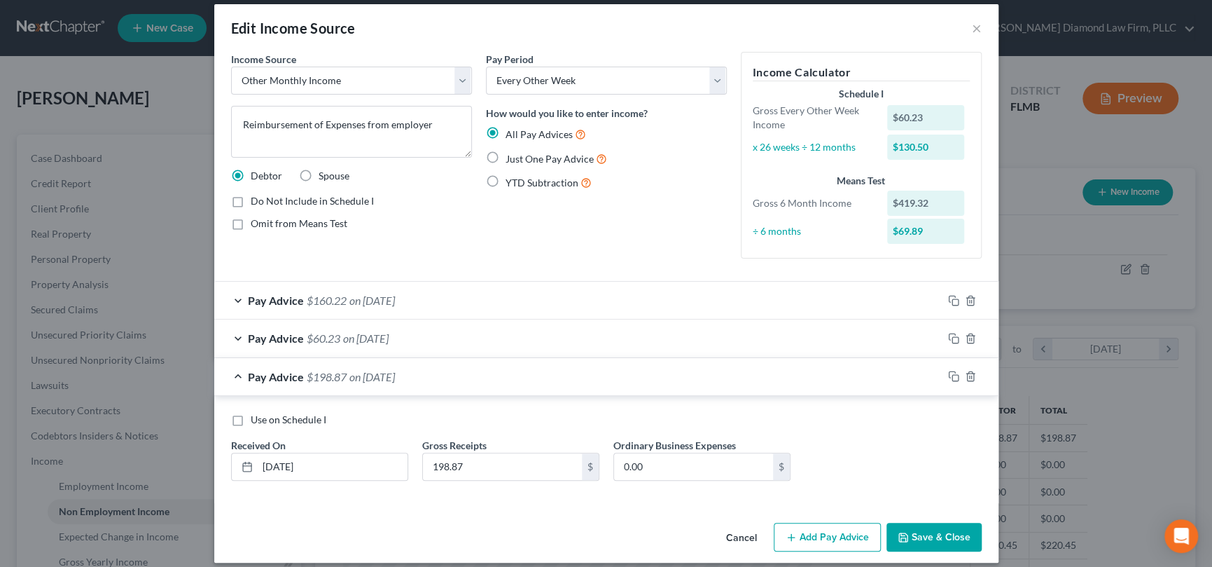
scroll to position [25, 0]
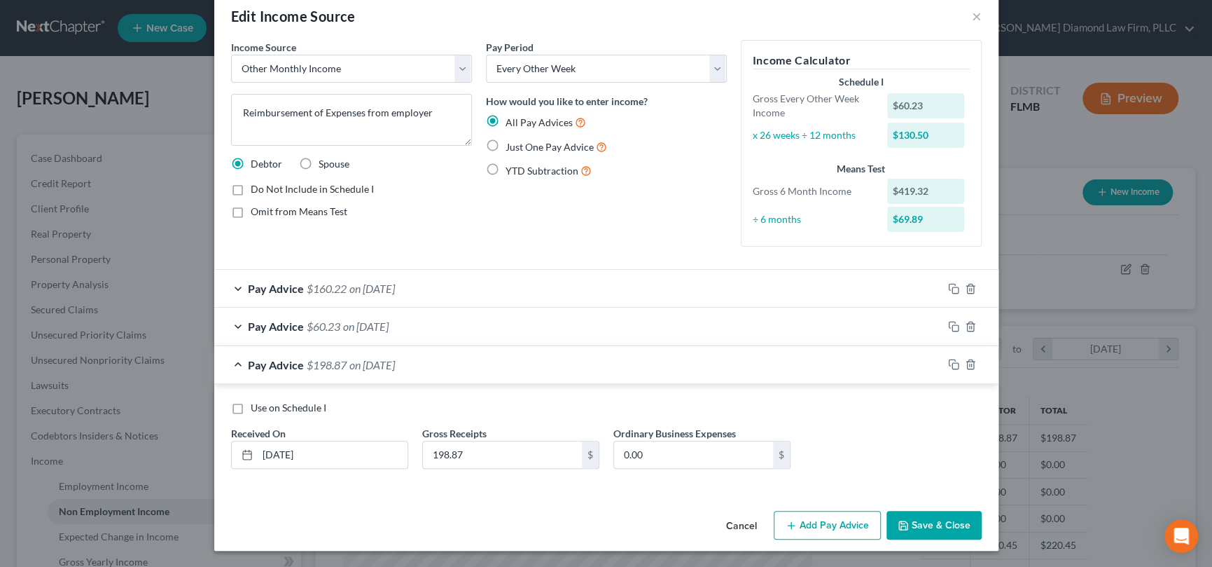
click at [835, 521] on button "Add Pay Advice" at bounding box center [827, 524] width 107 height 29
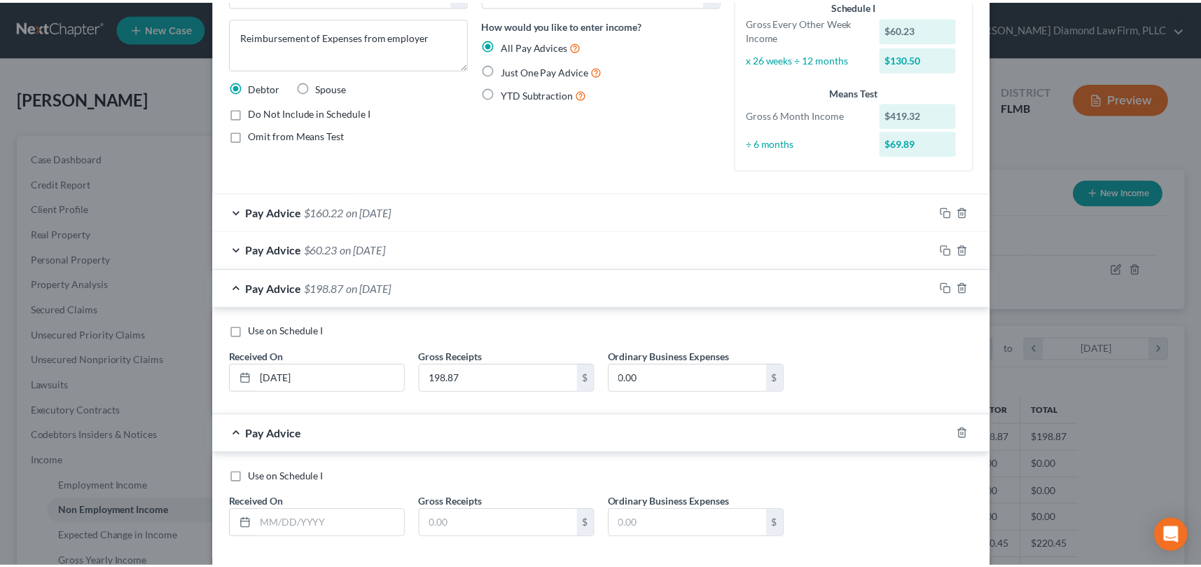
scroll to position [170, 0]
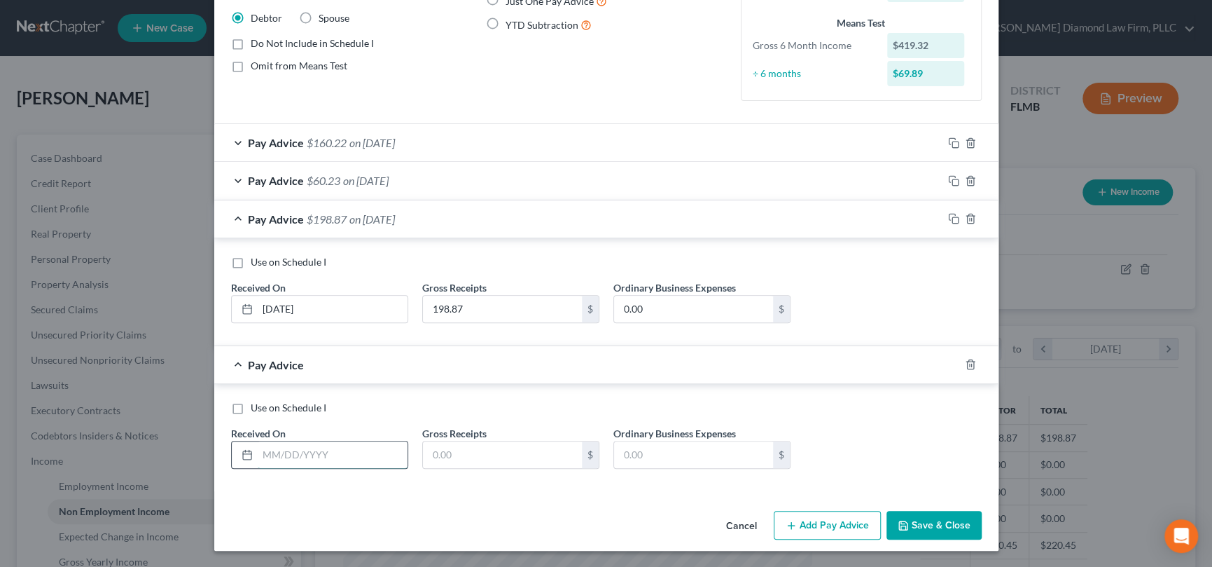
click at [303, 452] on input "text" at bounding box center [333, 454] width 150 height 27
click at [931, 515] on button "Save & Close" at bounding box center [934, 524] width 95 height 29
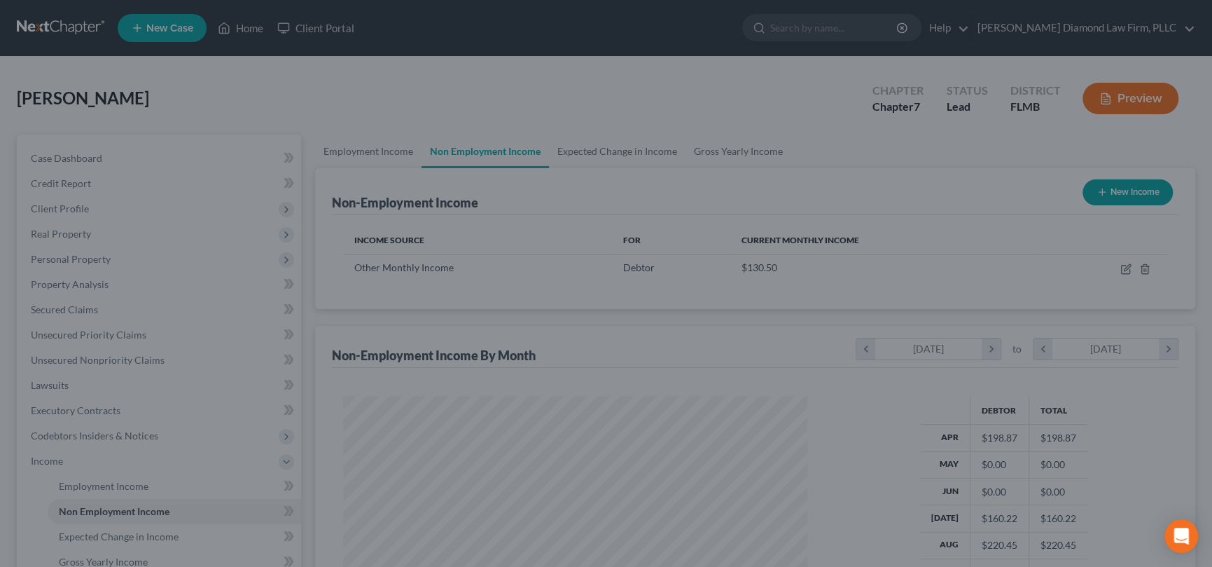
scroll to position [700008, 699765]
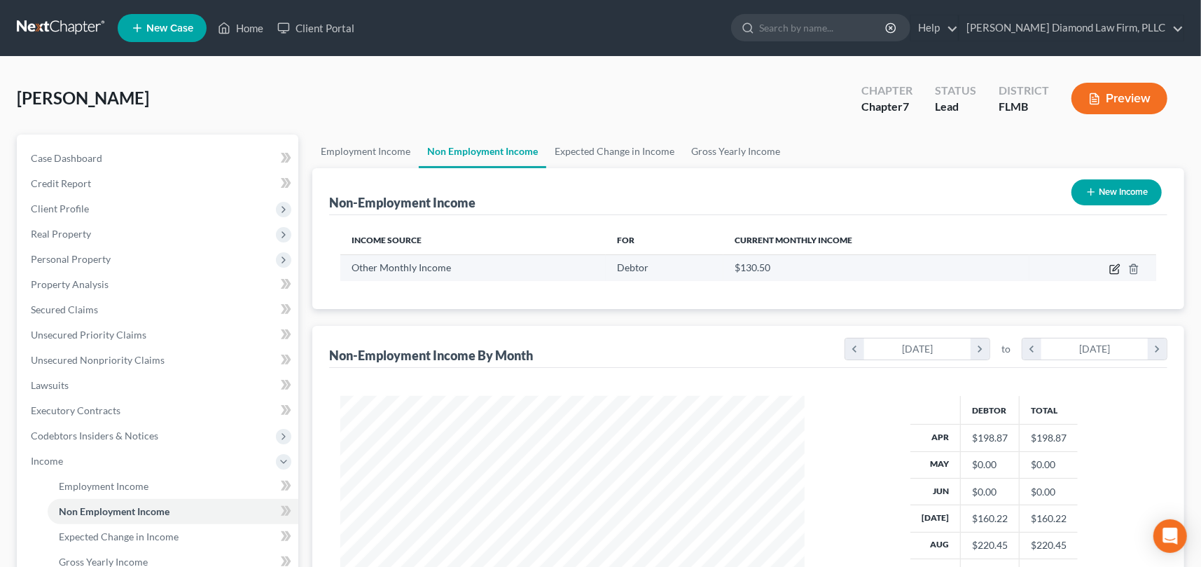
click at [1116, 269] on icon "button" at bounding box center [1116, 267] width 6 height 6
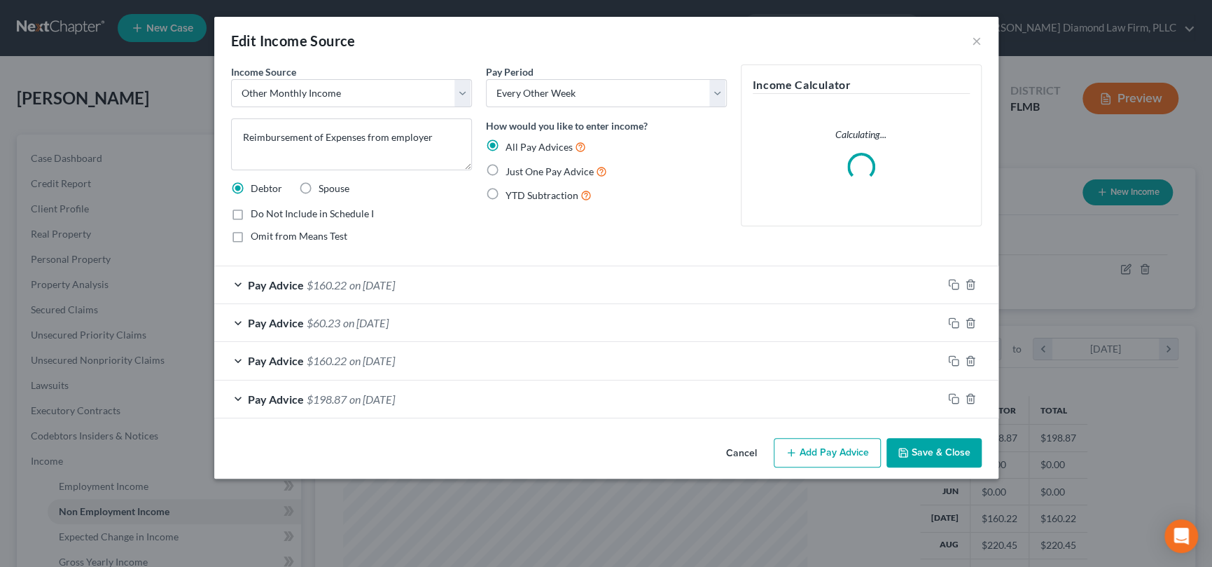
scroll to position [250, 496]
click at [822, 456] on button "Add Pay Advice" at bounding box center [827, 452] width 107 height 29
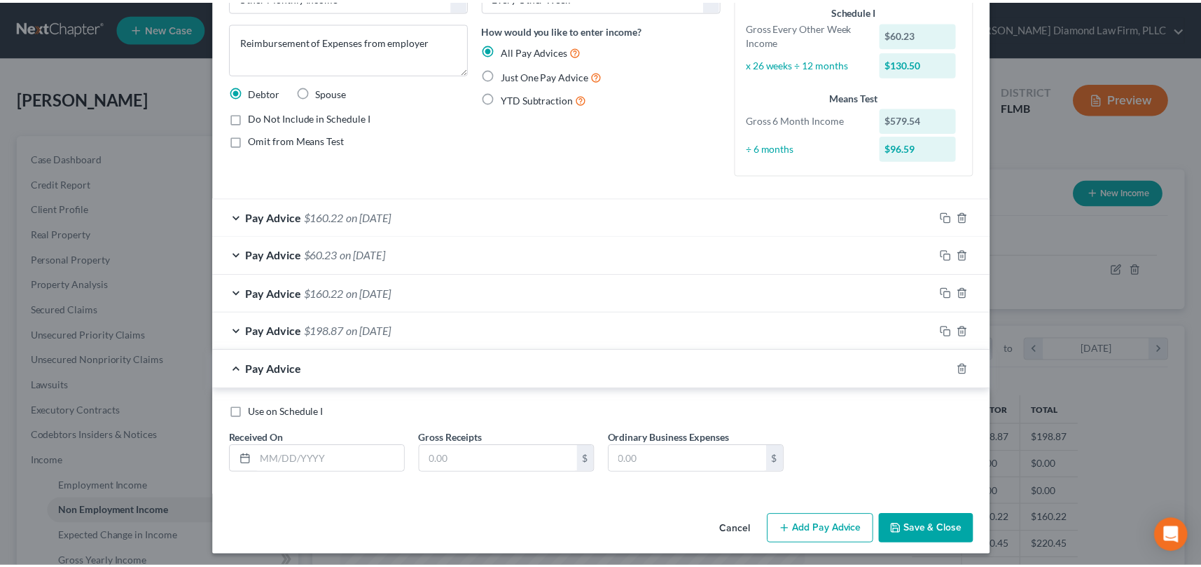
scroll to position [100, 0]
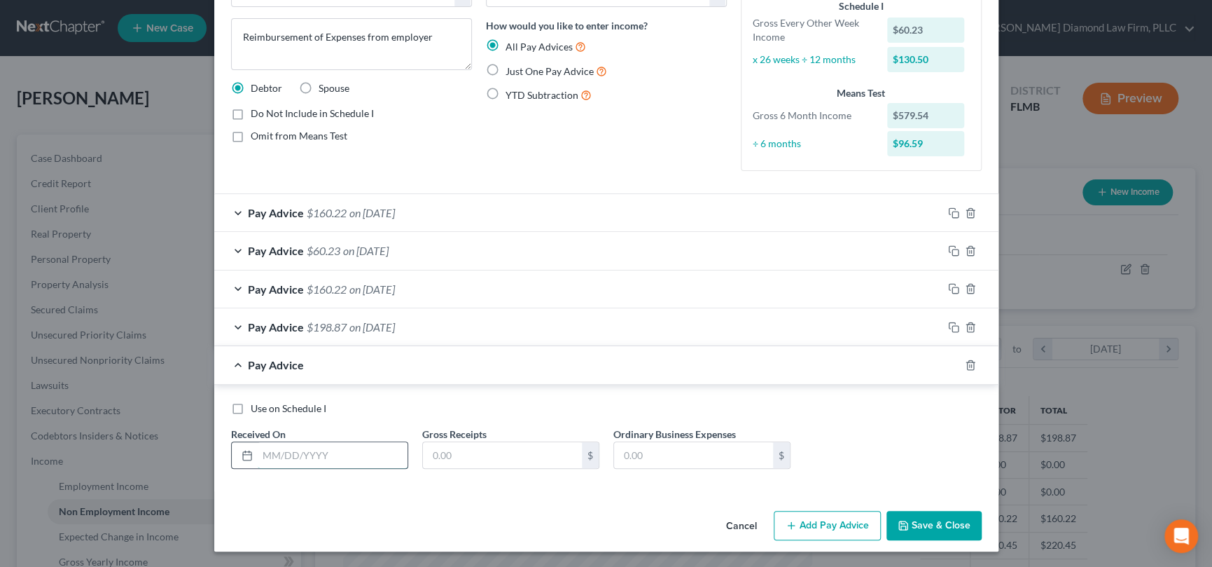
click at [340, 447] on input "text" at bounding box center [333, 455] width 150 height 27
click at [924, 531] on button "Save & Close" at bounding box center [934, 524] width 95 height 29
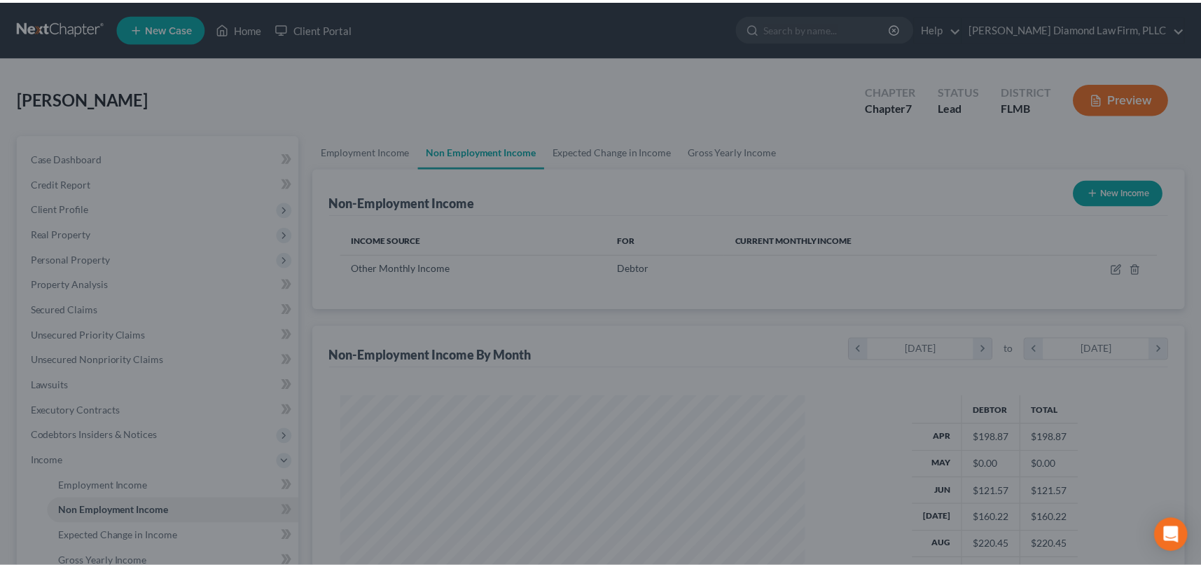
scroll to position [700008, 699765]
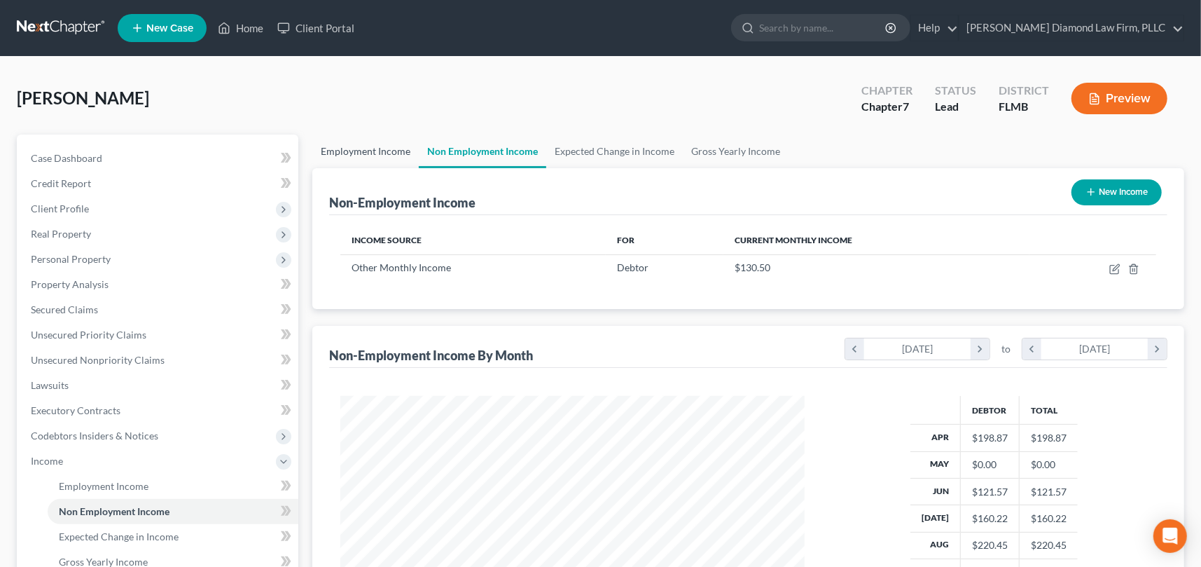
click at [362, 145] on link "Employment Income" at bounding box center [365, 151] width 106 height 34
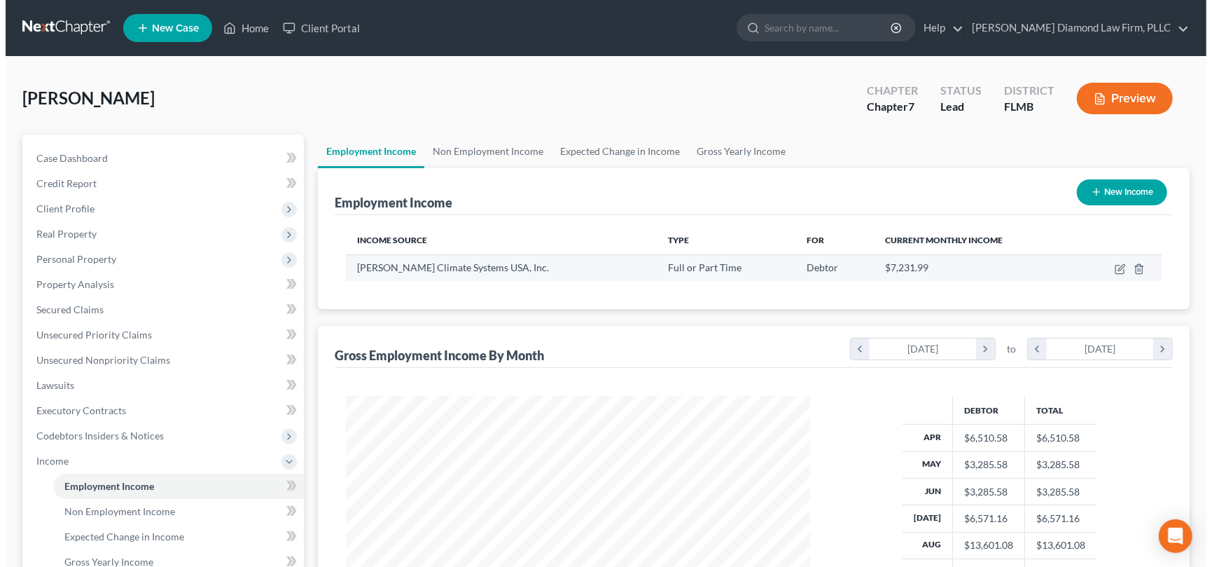
scroll to position [250, 492]
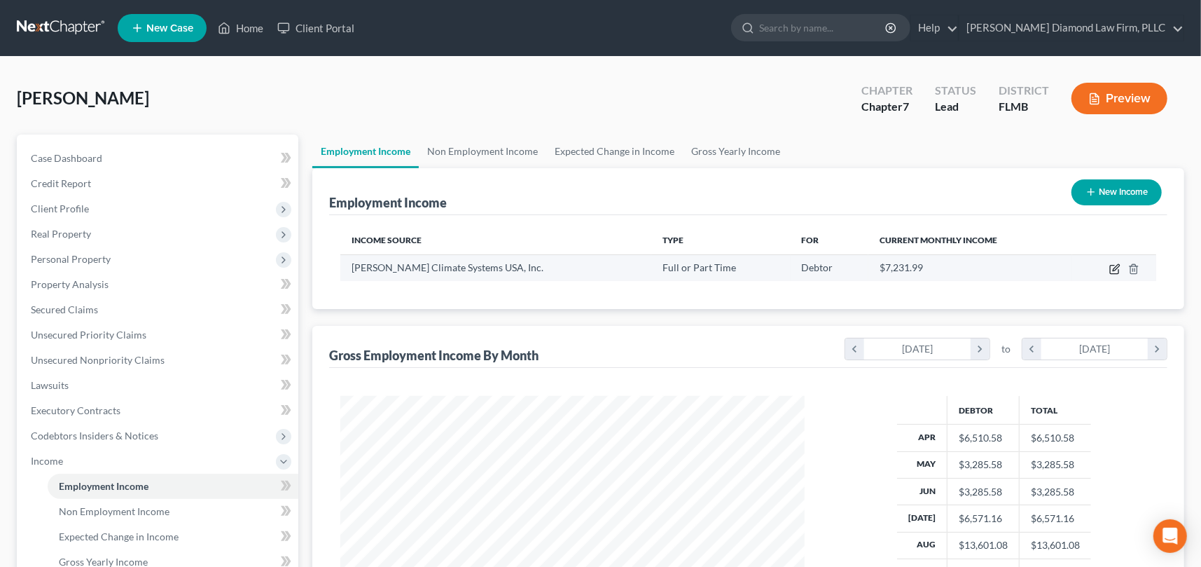
click at [1113, 265] on icon "button" at bounding box center [1114, 268] width 11 height 11
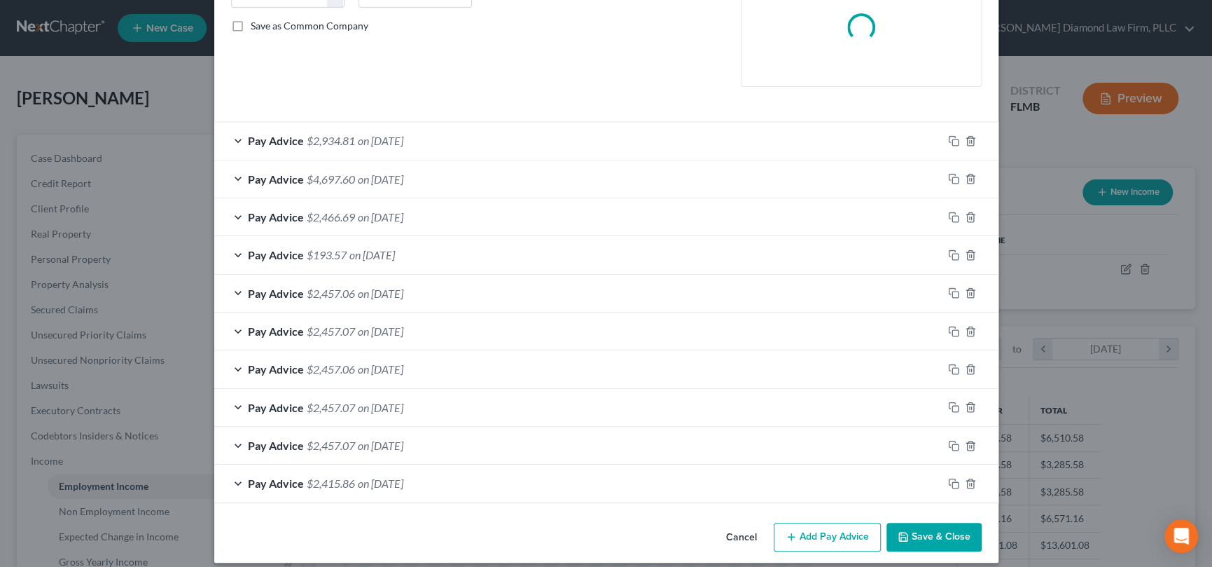
scroll to position [321, 0]
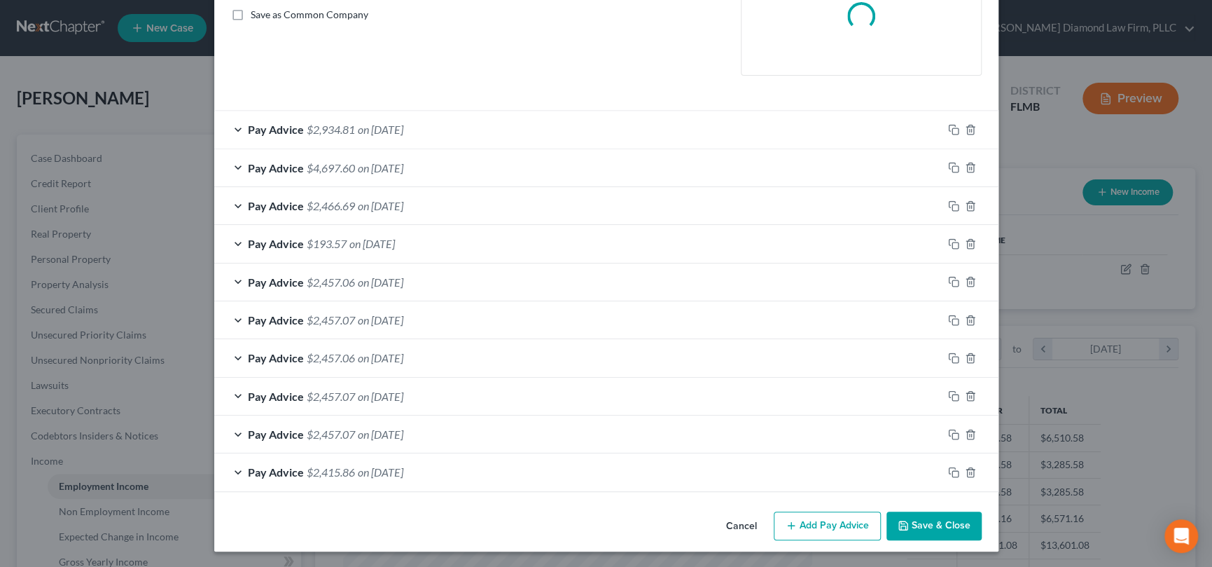
click at [840, 527] on button "Add Pay Advice" at bounding box center [827, 525] width 107 height 29
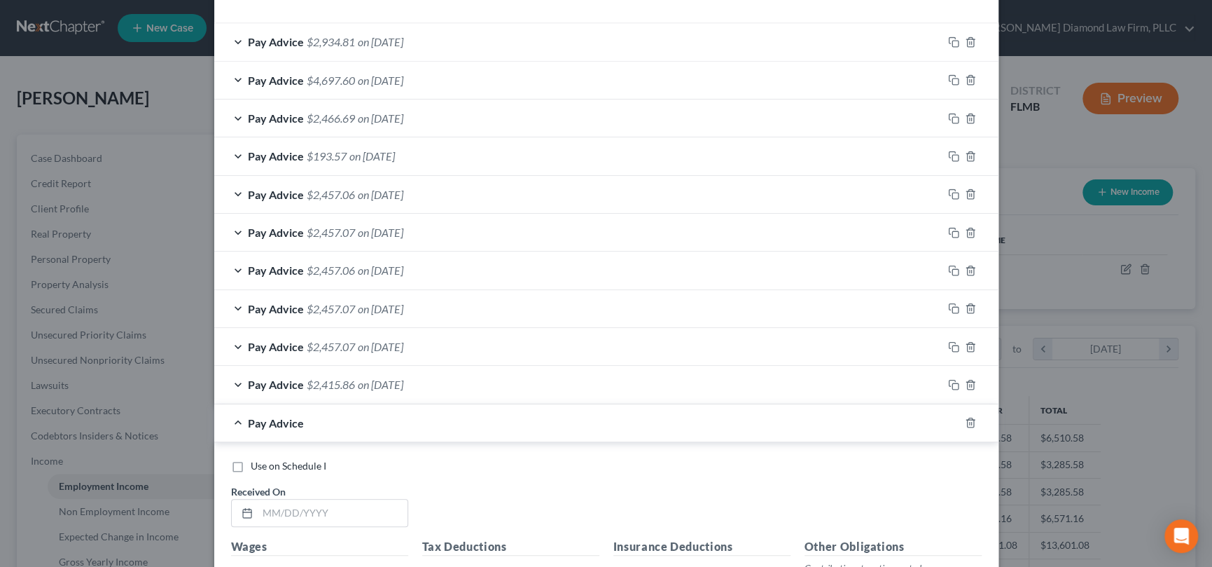
scroll to position [601, 0]
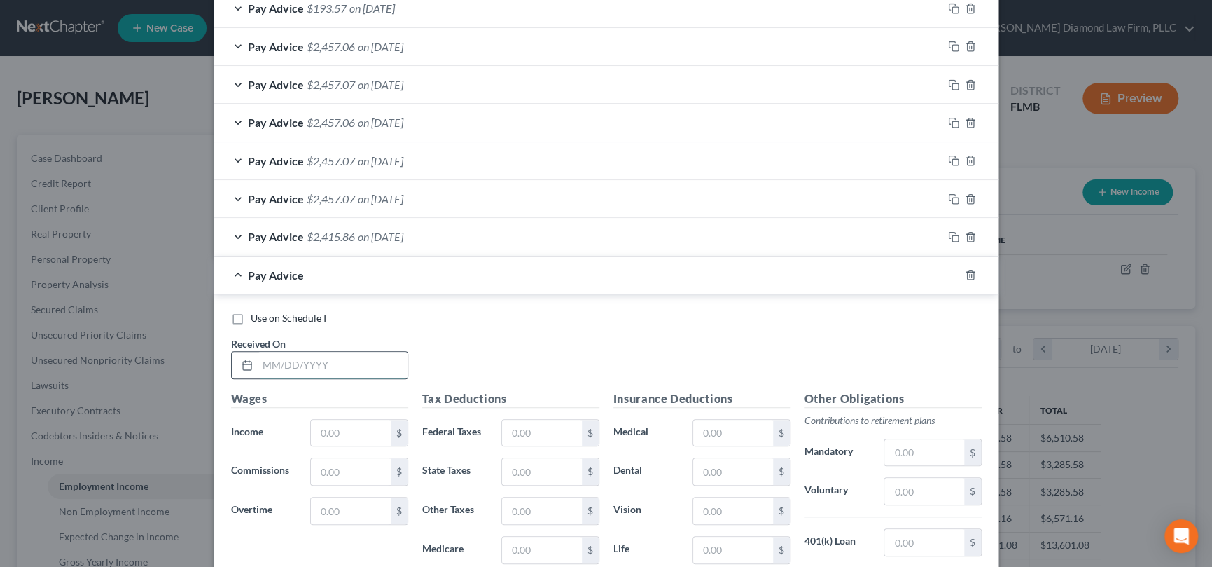
click at [300, 366] on input "text" at bounding box center [333, 365] width 150 height 27
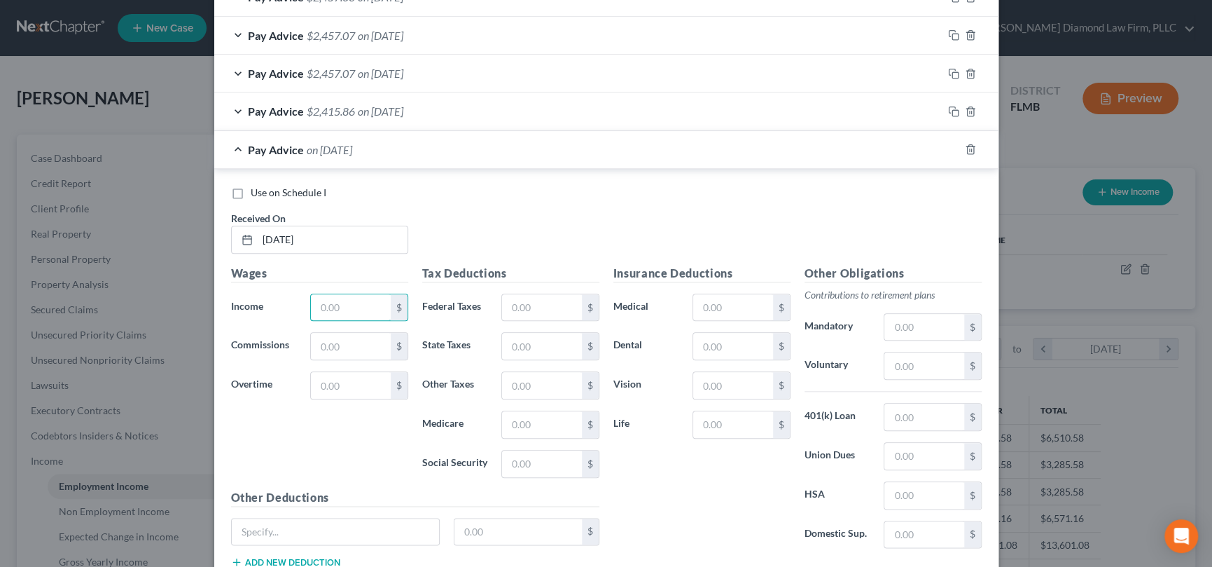
scroll to position [741, 0]
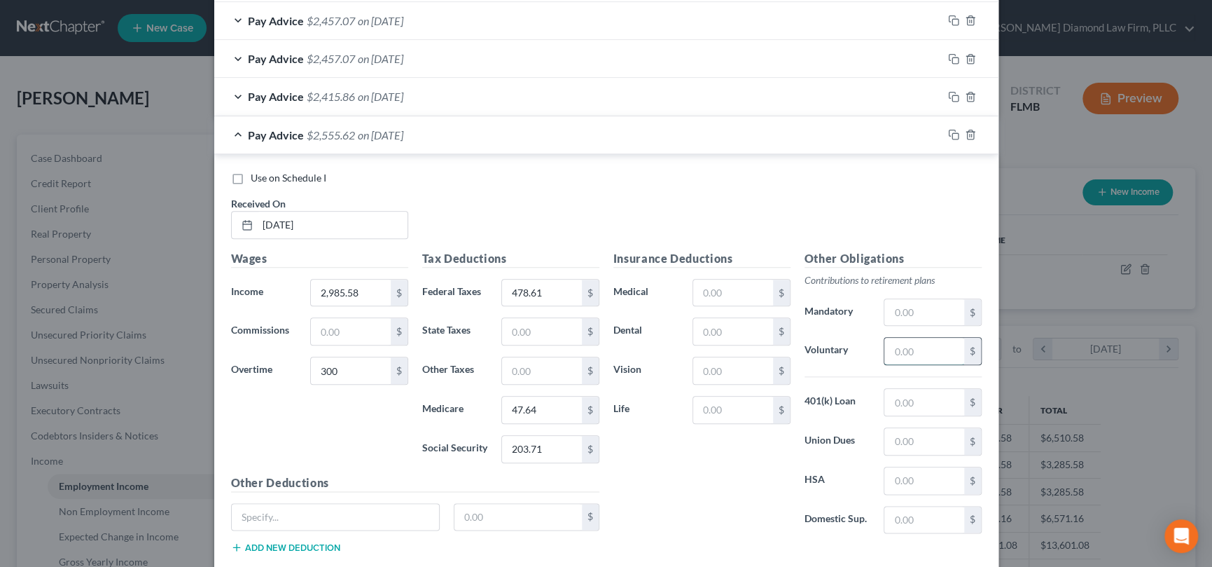
click at [942, 342] on input "text" at bounding box center [923, 351] width 79 height 27
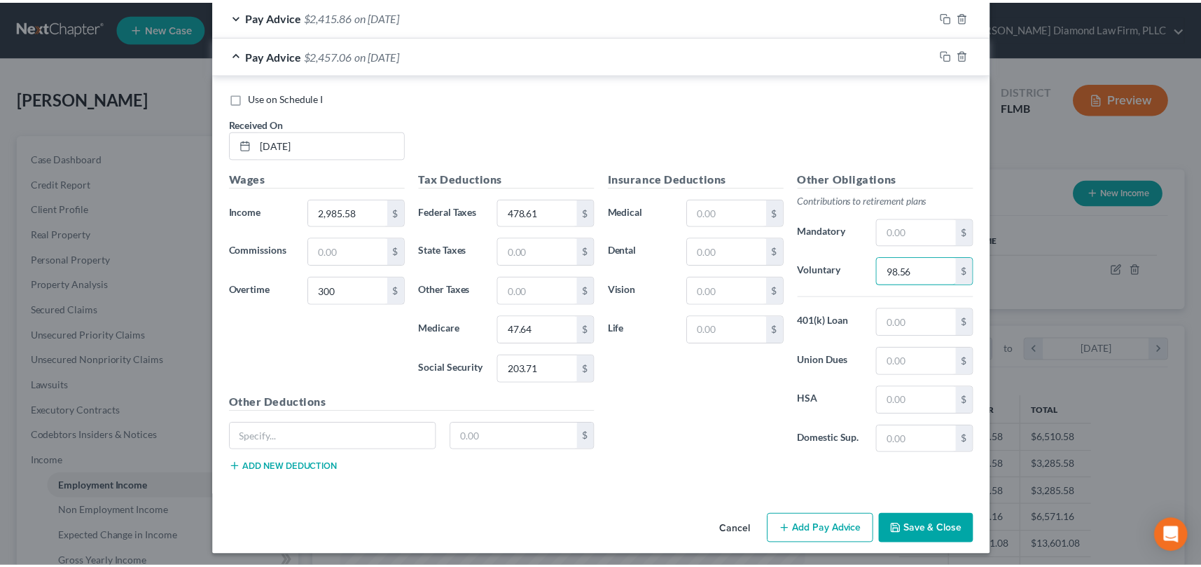
scroll to position [824, 0]
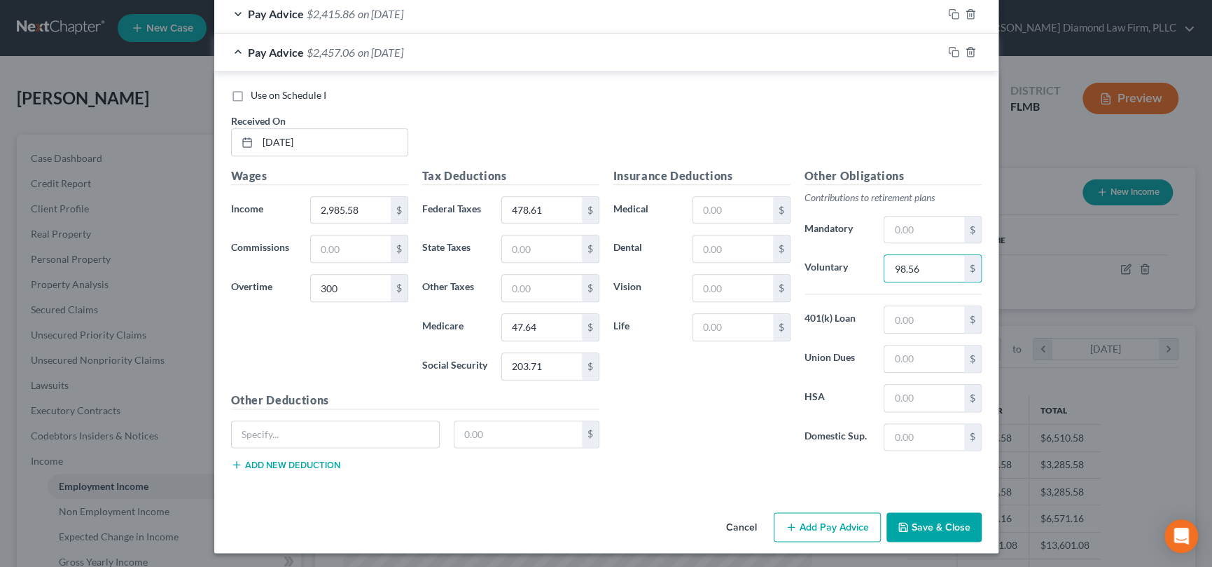
click at [911, 522] on button "Save & Close" at bounding box center [934, 526] width 95 height 29
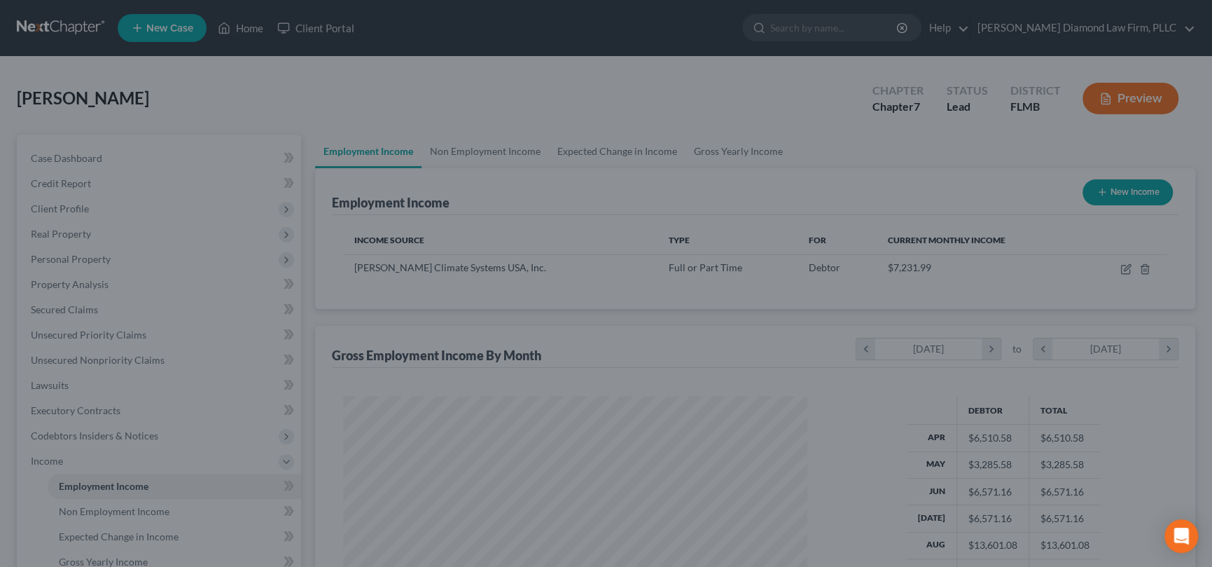
scroll to position [700008, 699765]
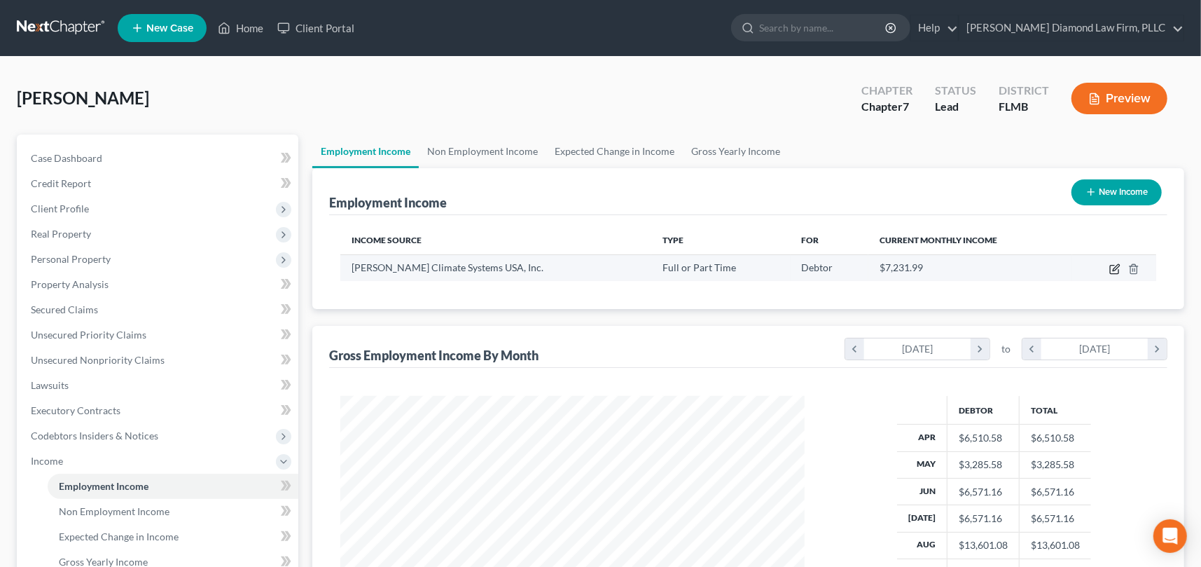
click at [1117, 267] on icon "button" at bounding box center [1116, 267] width 6 height 6
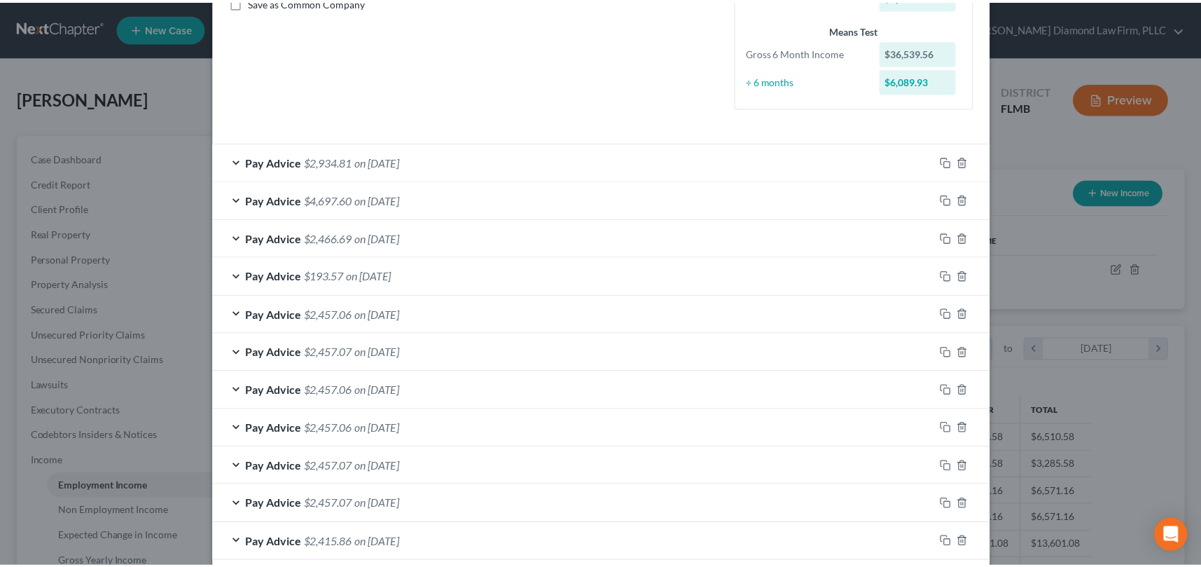
scroll to position [403, 0]
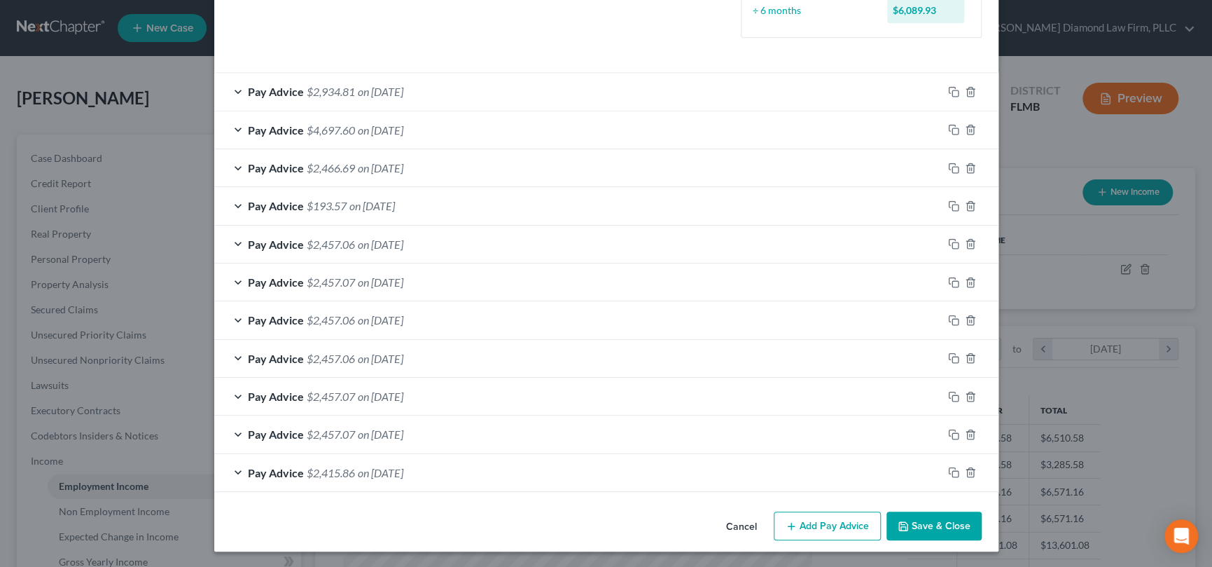
click at [737, 522] on button "Cancel" at bounding box center [741, 527] width 53 height 28
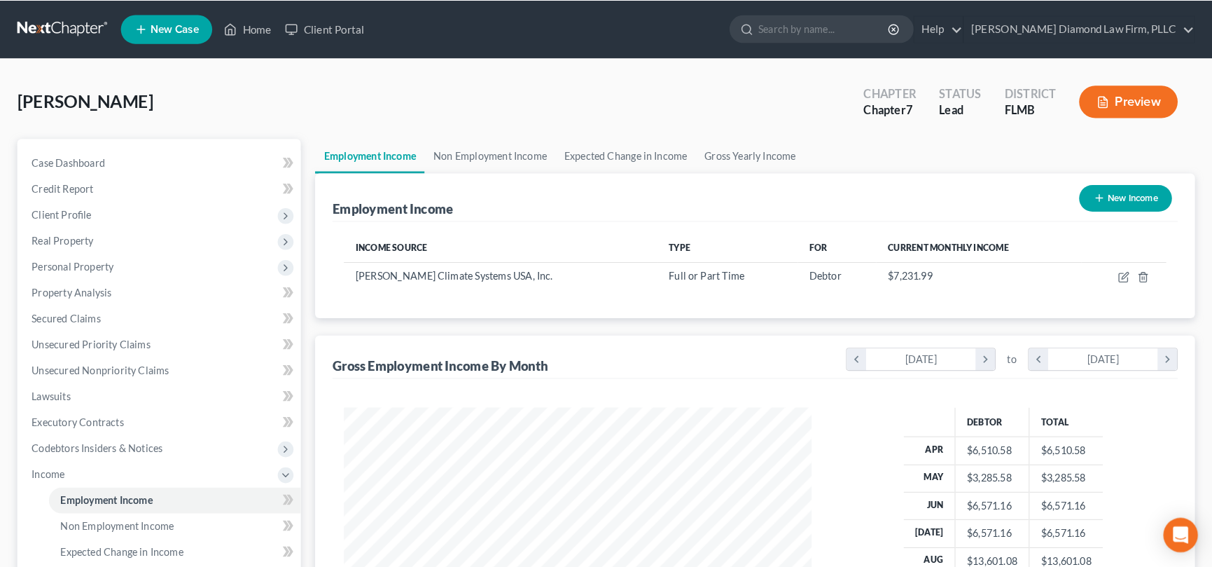
scroll to position [250, 492]
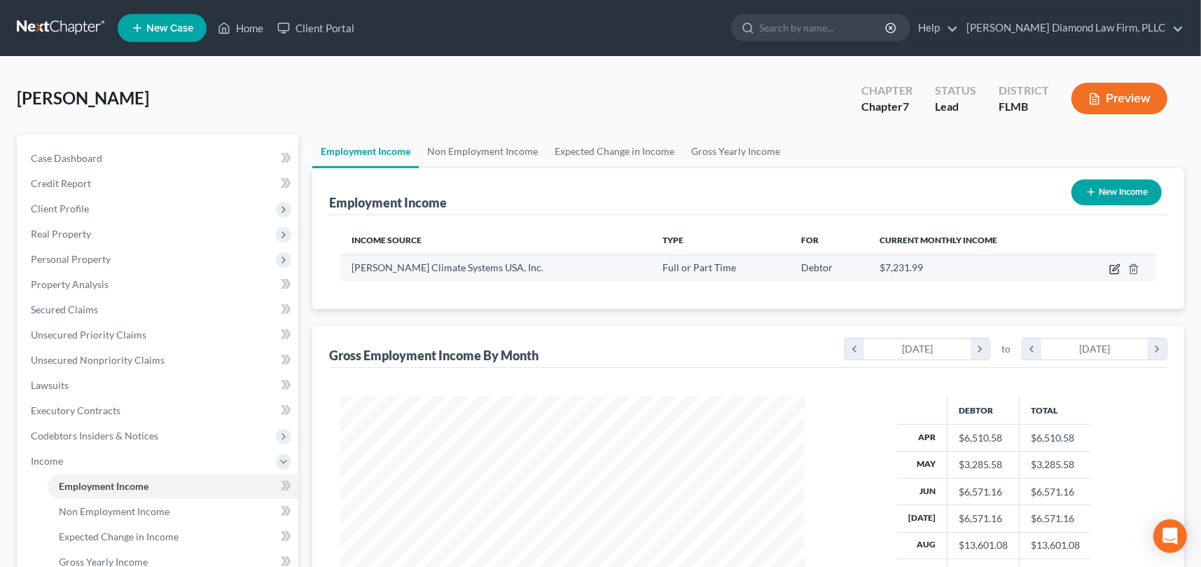
click at [1116, 270] on icon "button" at bounding box center [1114, 268] width 11 height 11
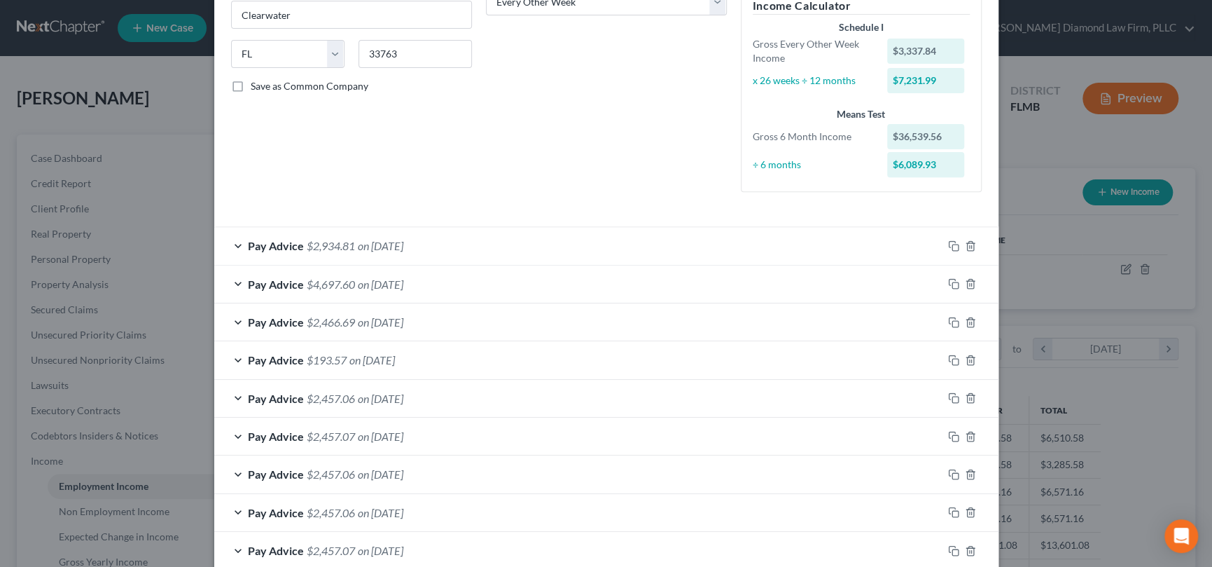
scroll to position [403, 0]
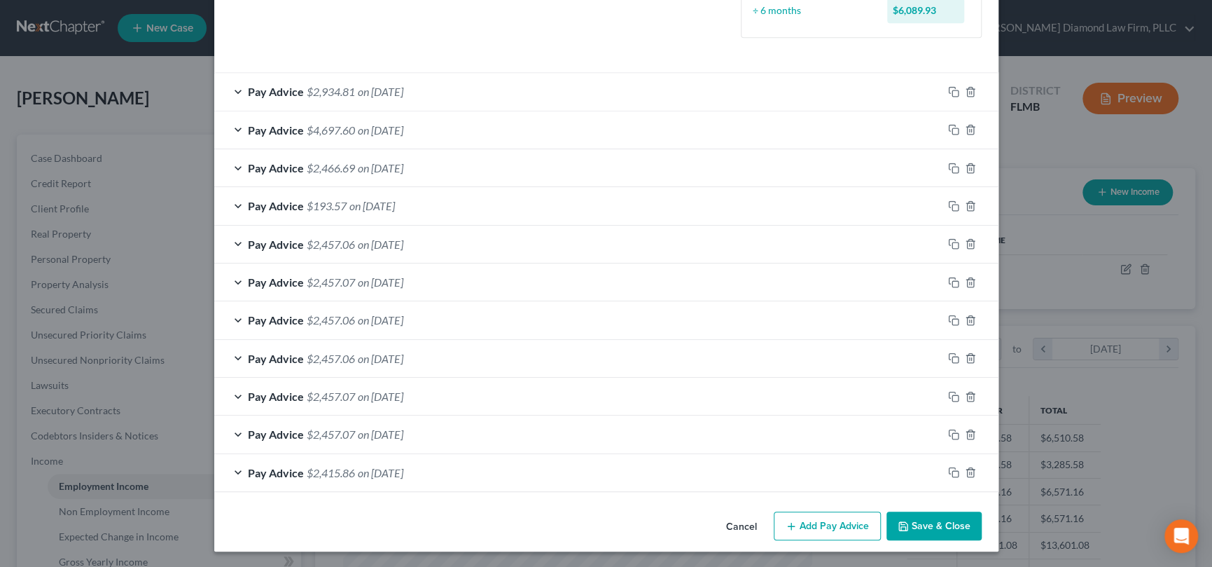
click at [810, 524] on button "Add Pay Advice" at bounding box center [827, 525] width 107 height 29
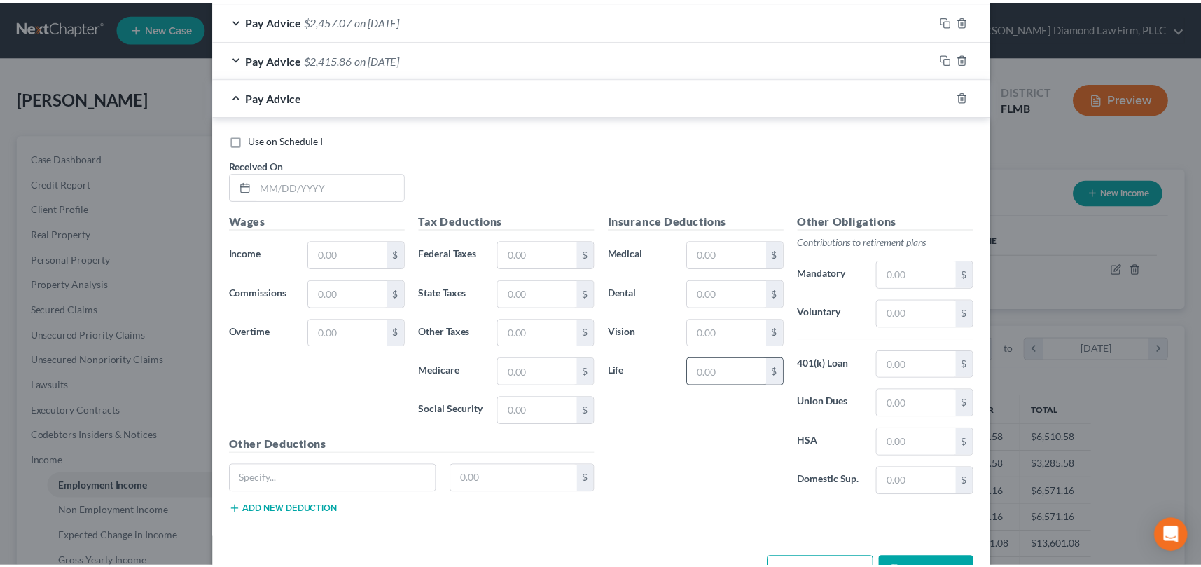
scroll to position [861, 0]
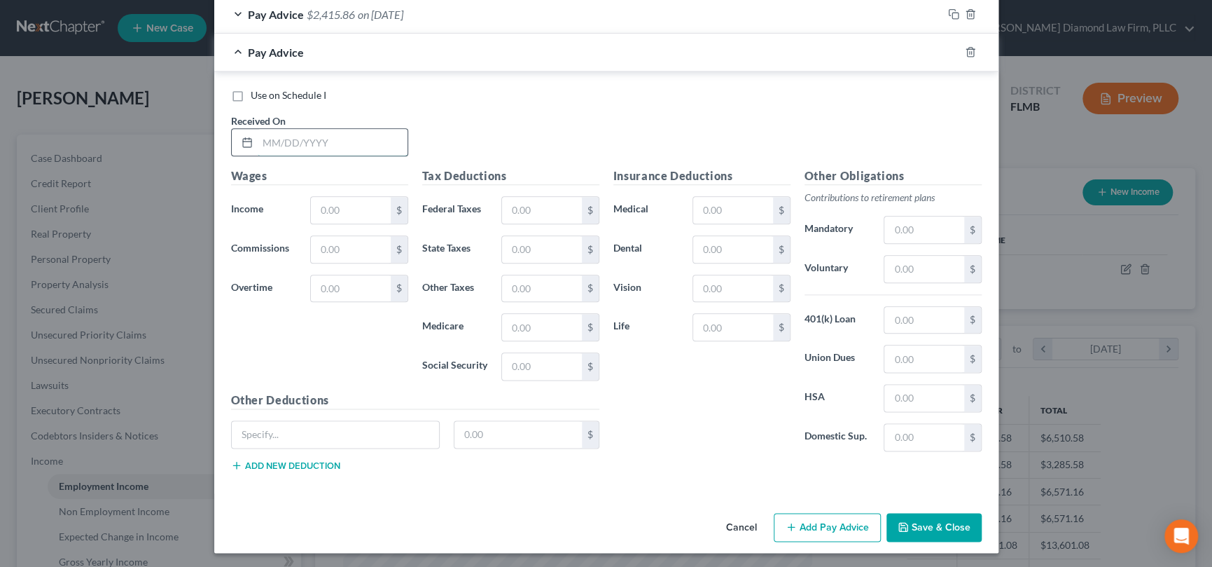
click at [333, 140] on input "text" at bounding box center [333, 142] width 150 height 27
click at [515, 202] on input "text" at bounding box center [541, 210] width 79 height 27
click at [930, 265] on input "text" at bounding box center [923, 269] width 79 height 27
click at [932, 522] on button "Save & Close" at bounding box center [934, 527] width 95 height 29
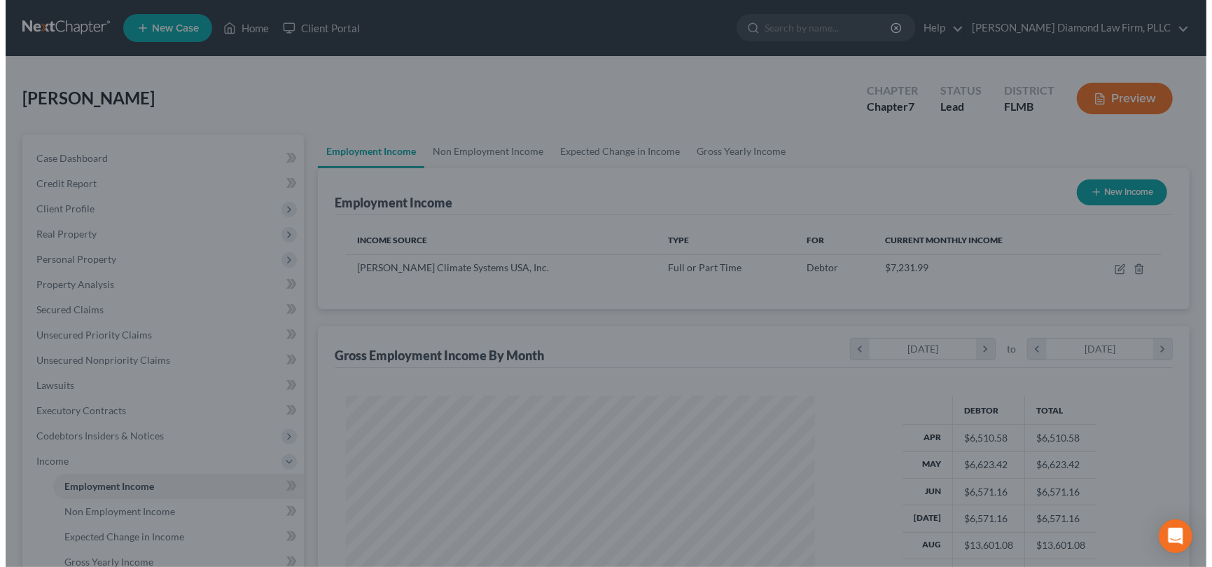
scroll to position [700008, 699765]
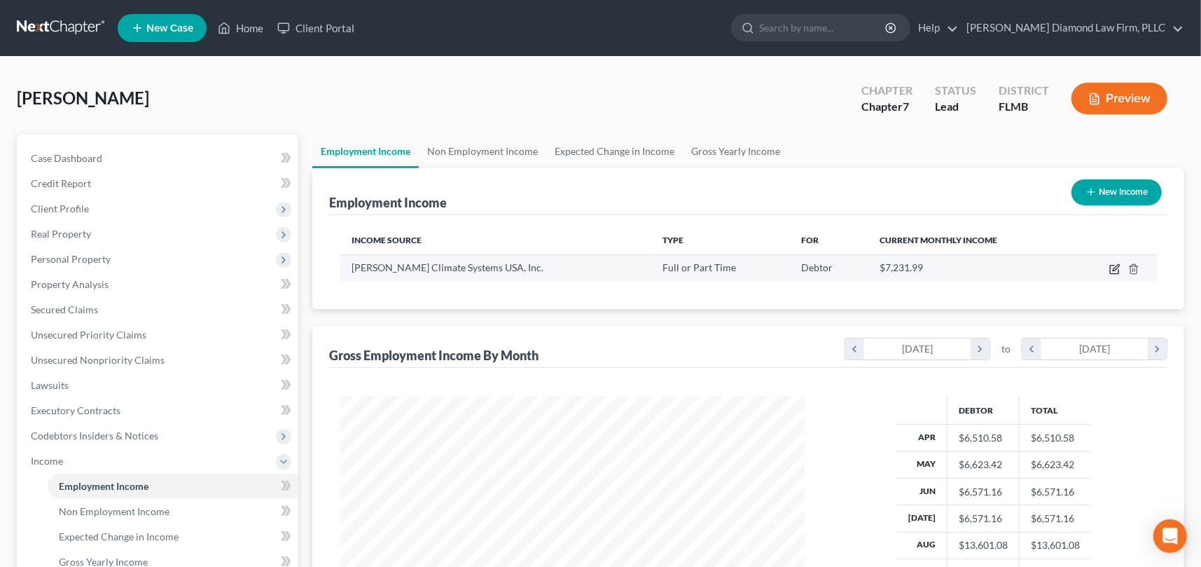
click at [1118, 267] on icon "button" at bounding box center [1114, 268] width 11 height 11
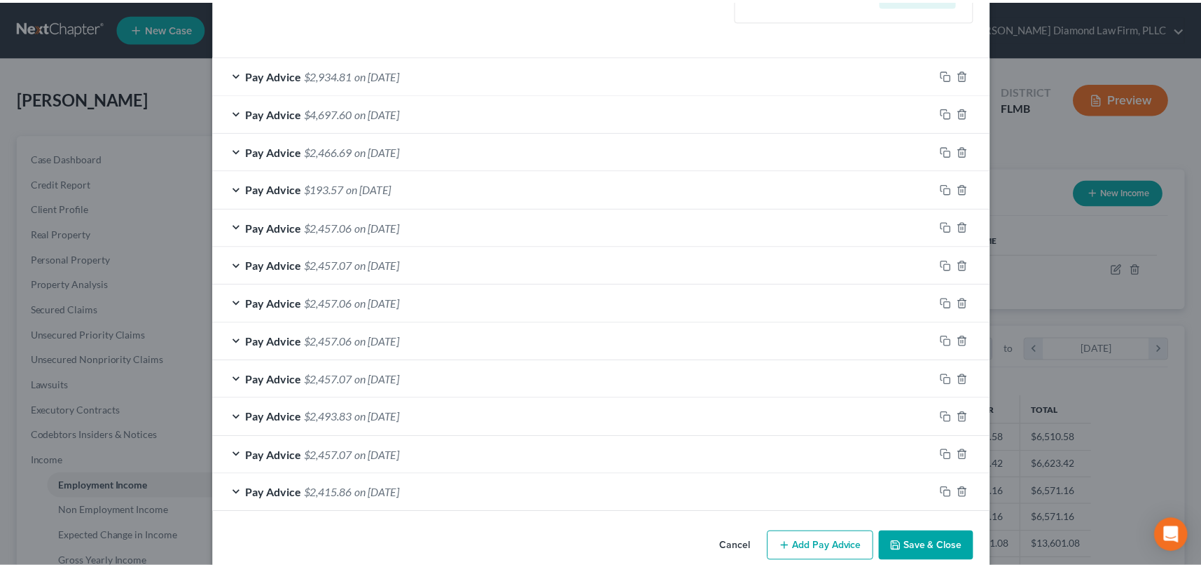
scroll to position [441, 0]
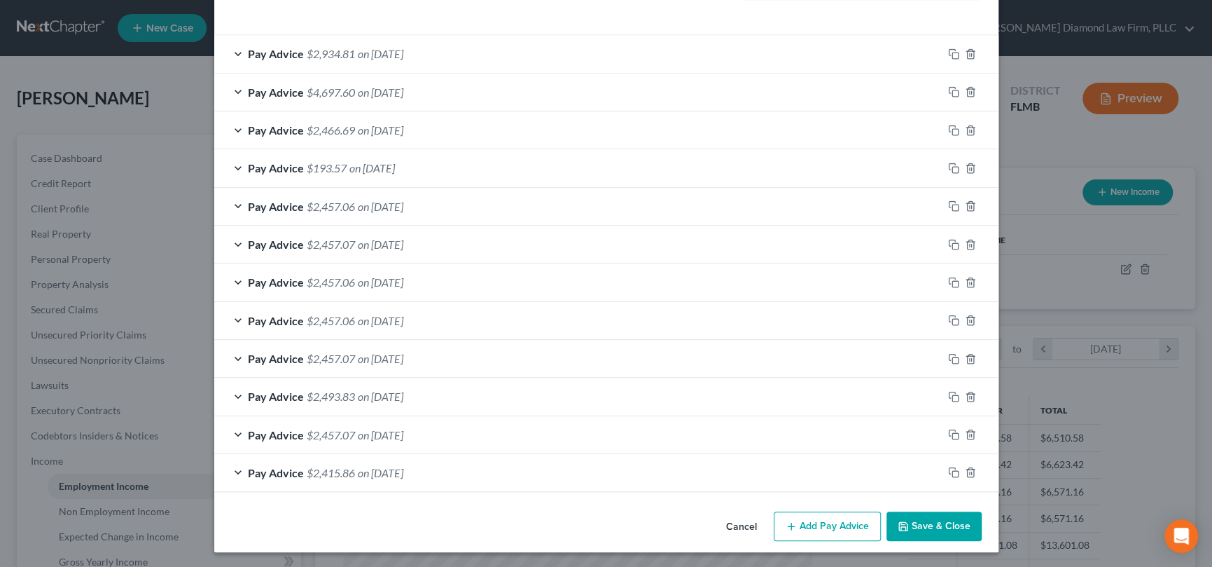
click at [742, 527] on button "Cancel" at bounding box center [741, 527] width 53 height 28
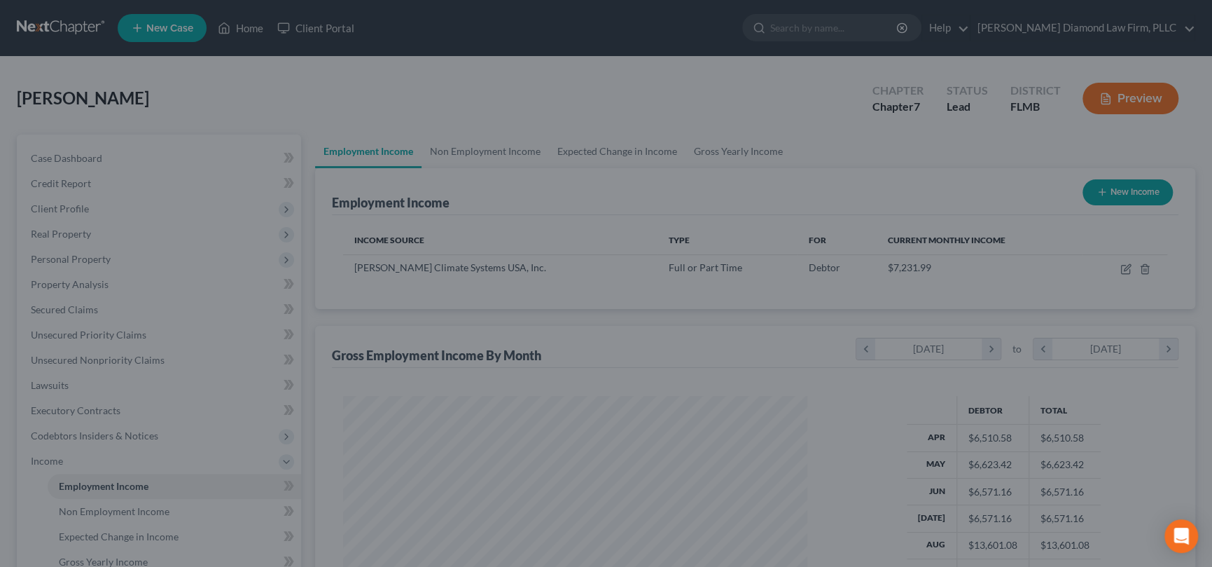
scroll to position [700008, 699765]
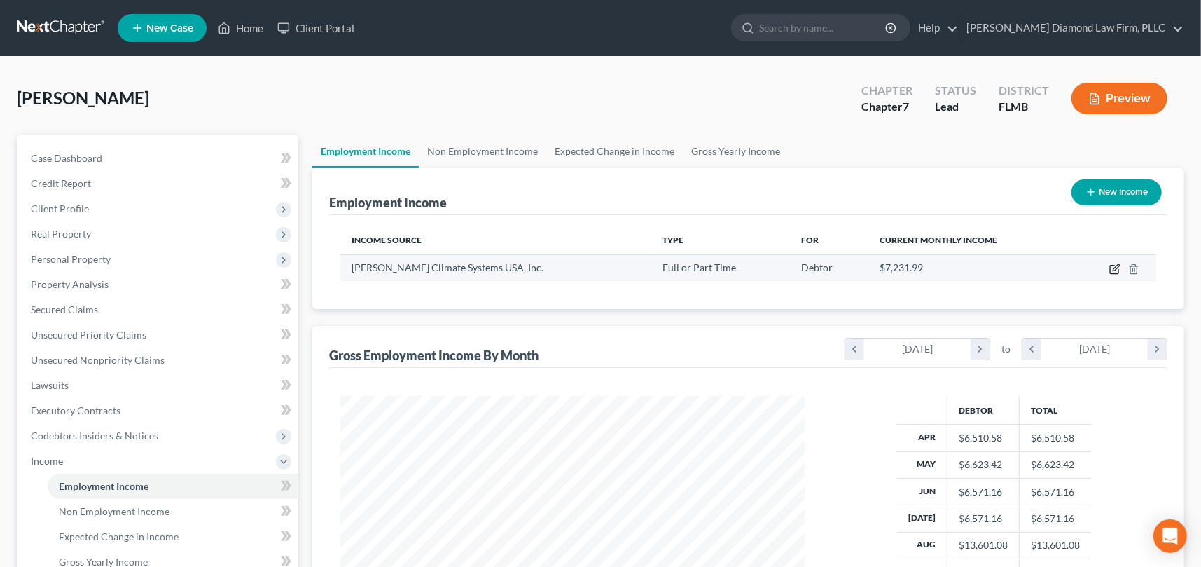
click at [1113, 265] on icon "button" at bounding box center [1114, 269] width 8 height 8
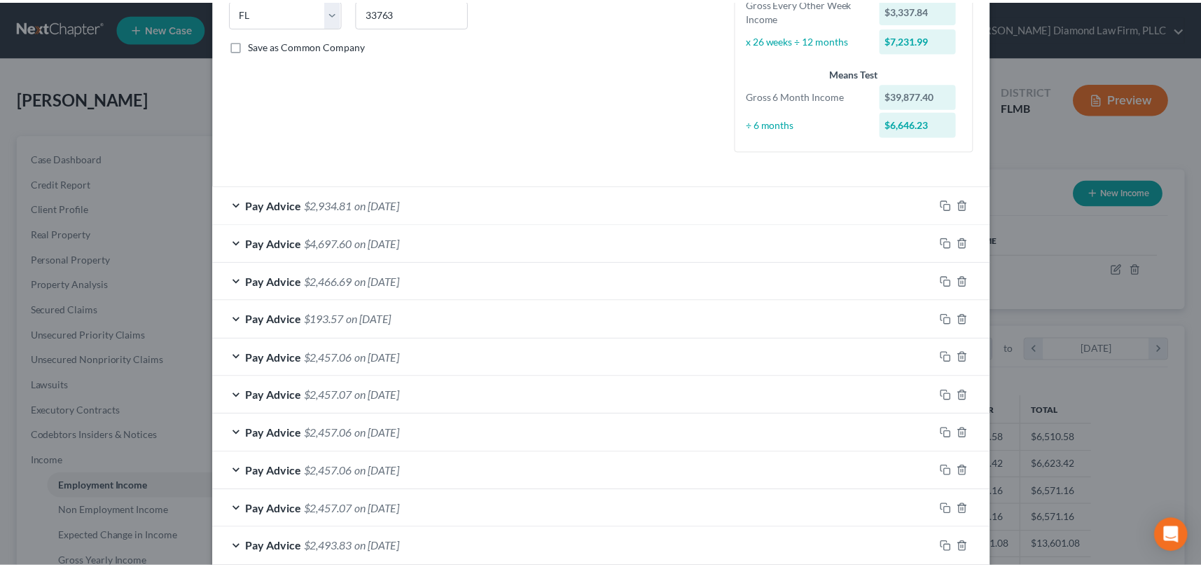
scroll to position [441, 0]
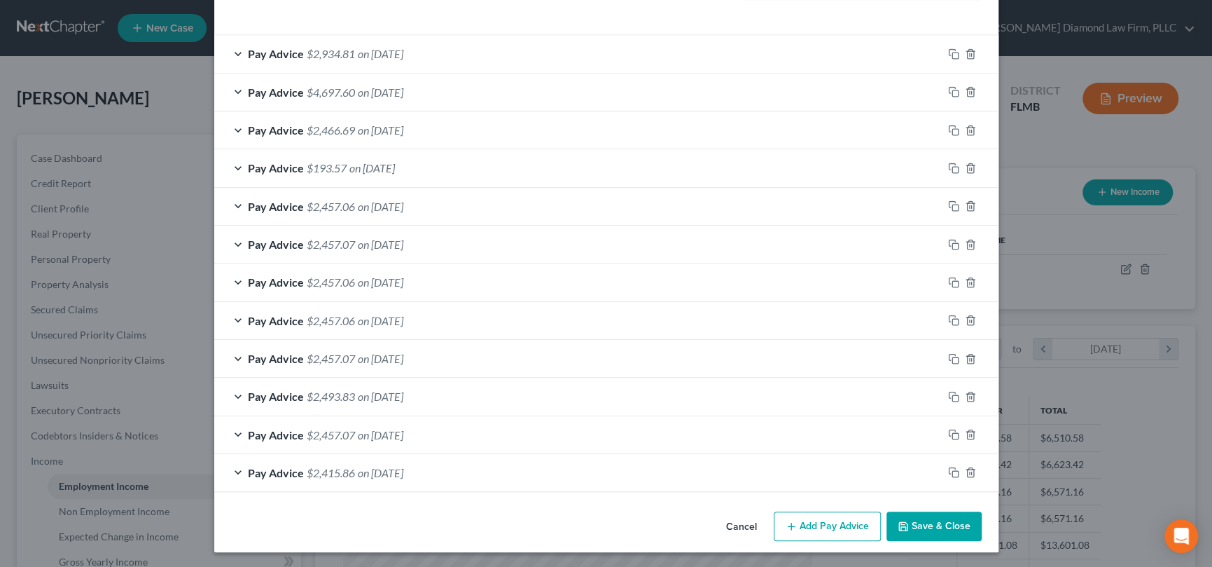
click at [735, 524] on button "Cancel" at bounding box center [741, 527] width 53 height 28
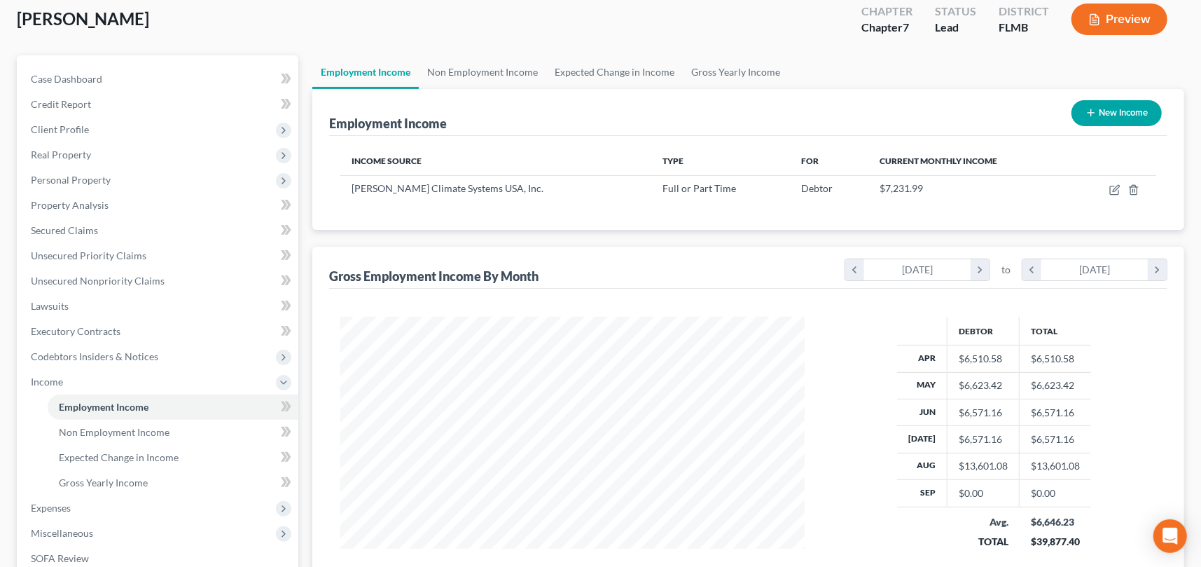
scroll to position [277, 0]
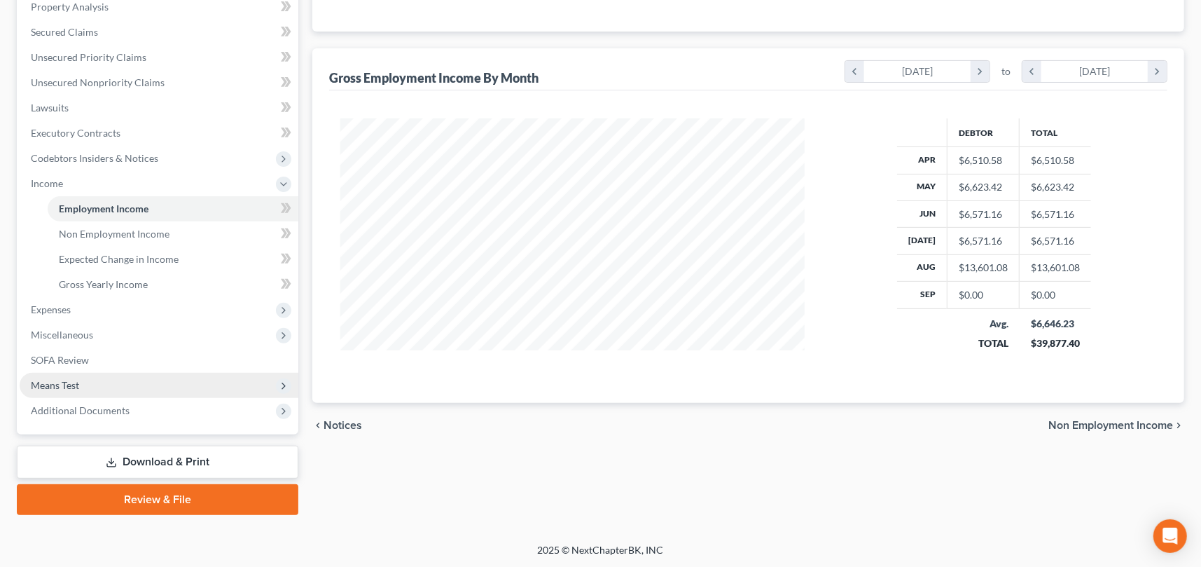
click at [126, 386] on span "Means Test" at bounding box center [159, 385] width 279 height 25
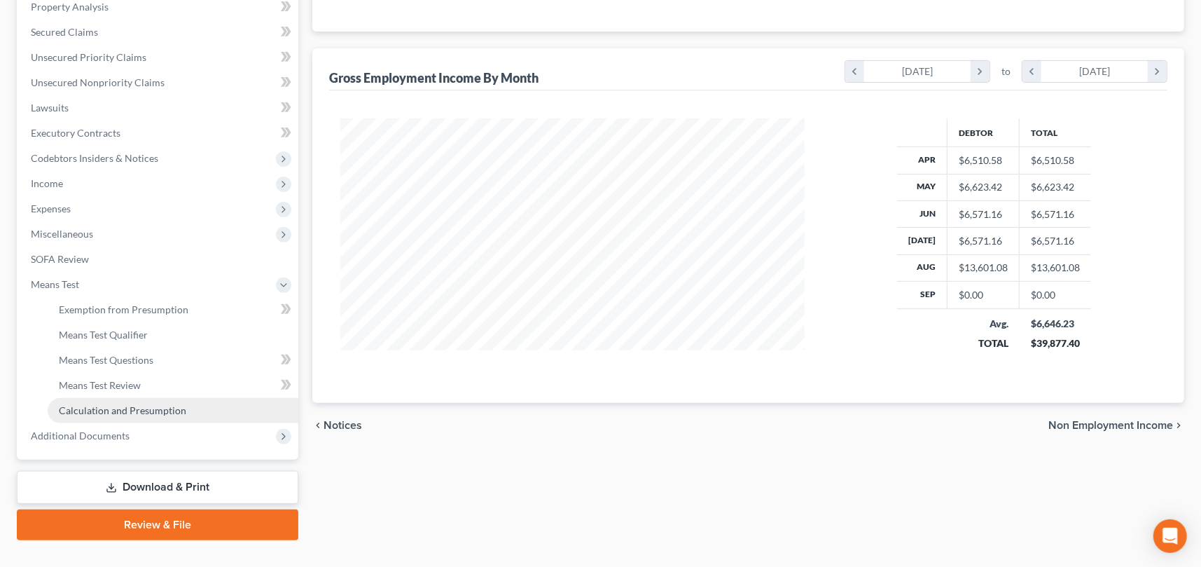
click at [151, 412] on span "Calculation and Presumption" at bounding box center [122, 410] width 127 height 12
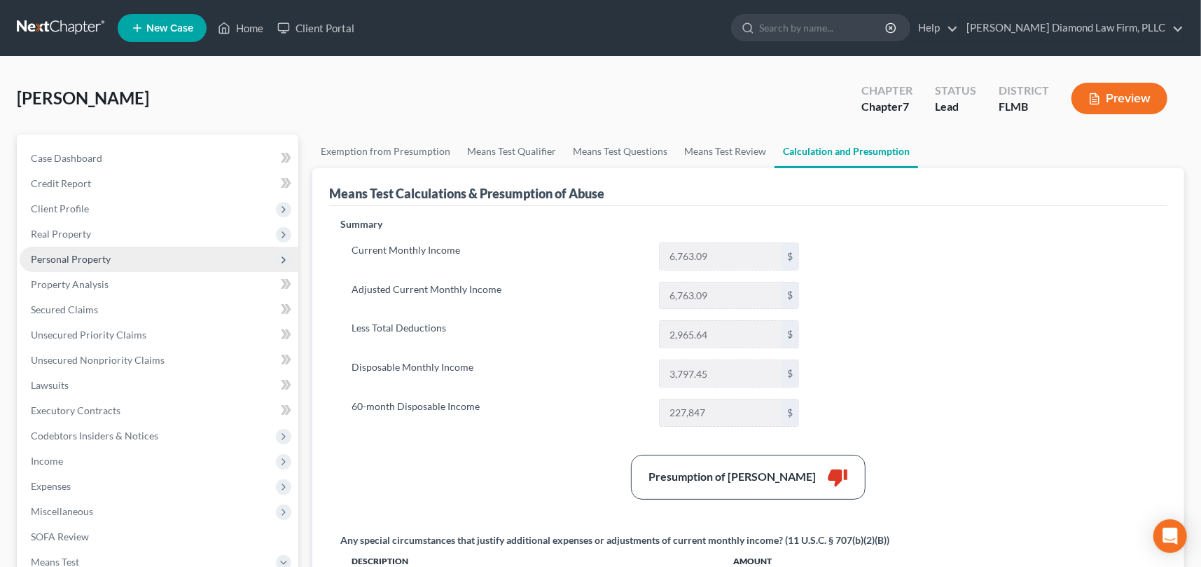
click at [83, 261] on span "Personal Property" at bounding box center [71, 259] width 80 height 12
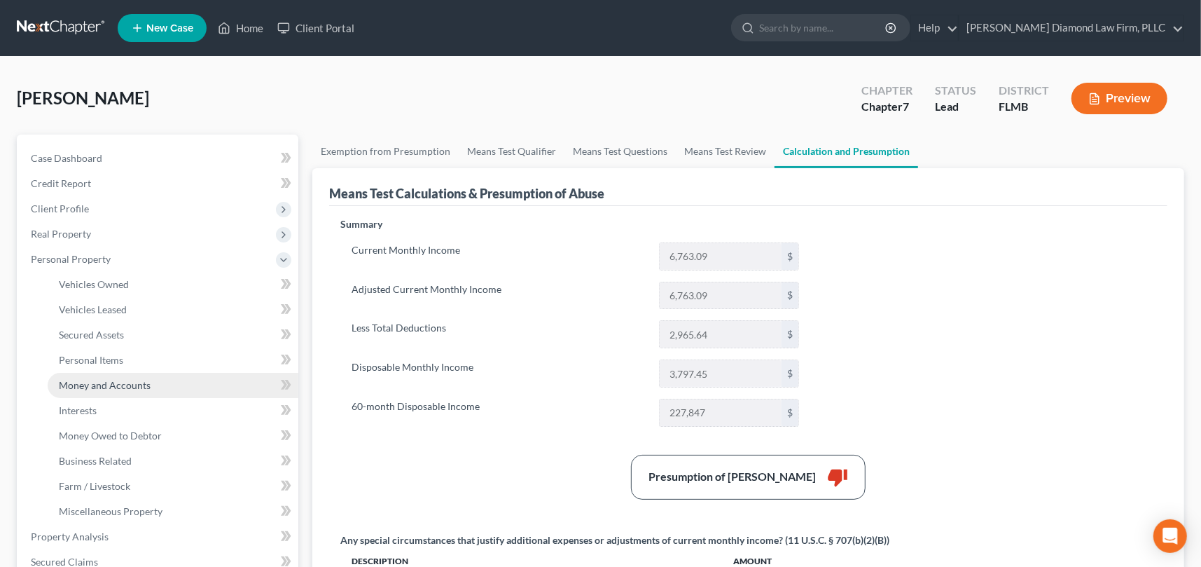
click at [110, 381] on span "Money and Accounts" at bounding box center [105, 385] width 92 height 12
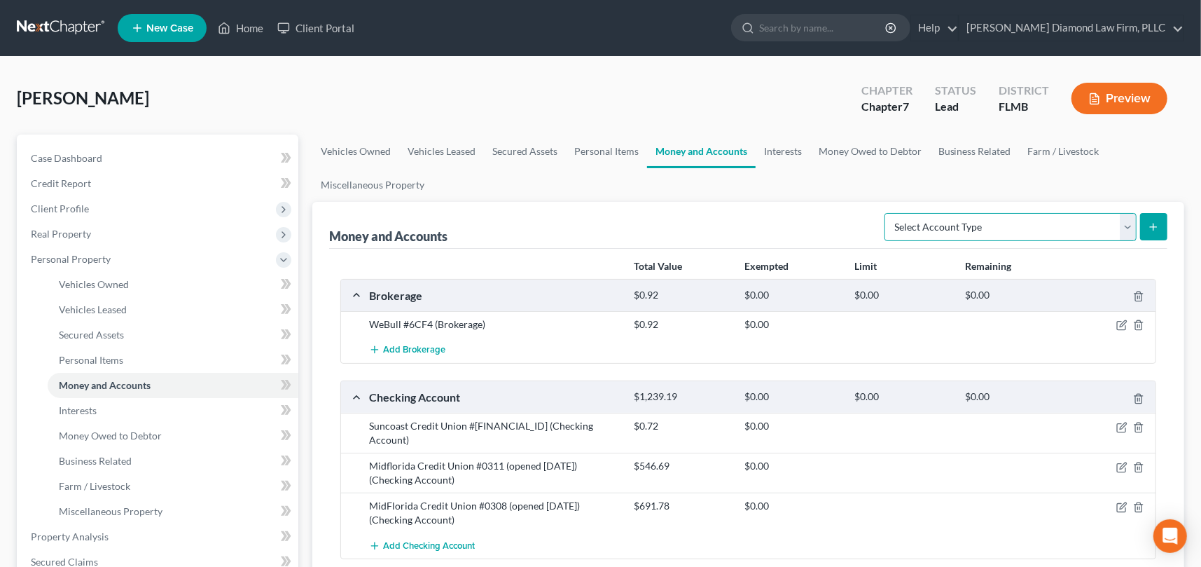
click at [1132, 229] on select "Select Account Type Brokerage Cash on Hand Certificates of Deposit Checking Acc…" at bounding box center [1010, 227] width 252 height 28
click at [888, 213] on select "Select Account Type Brokerage Cash on Hand Certificates of Deposit Checking Acc…" at bounding box center [1010, 227] width 252 height 28
click at [1154, 228] on icon "submit" at bounding box center [1153, 226] width 11 height 11
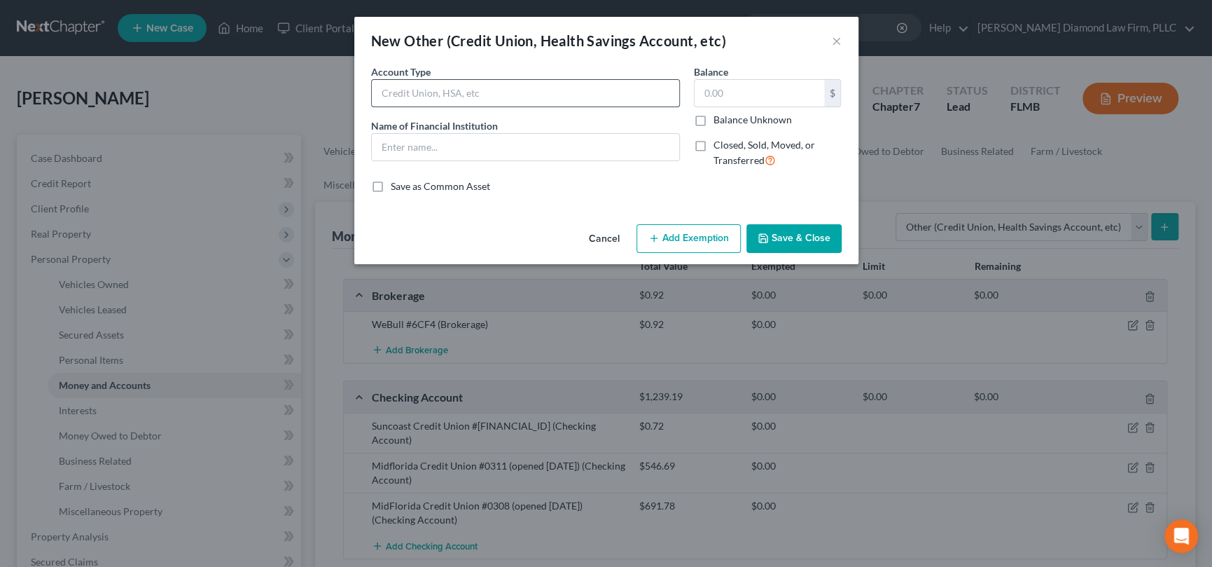
click at [430, 89] on input "text" at bounding box center [525, 93] width 307 height 27
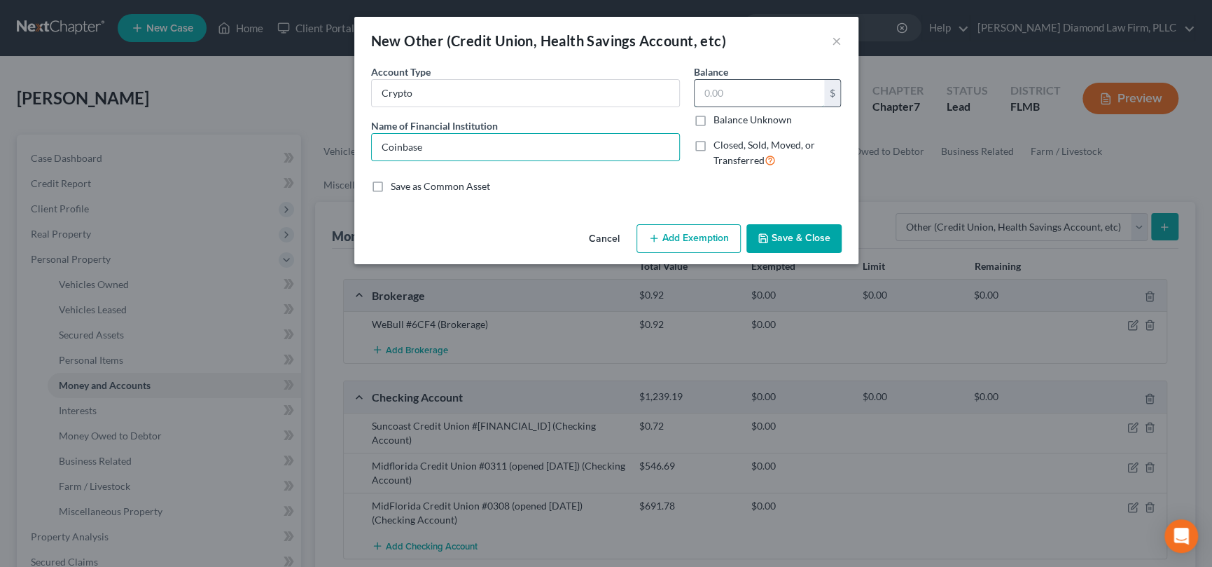
click at [777, 93] on input "text" at bounding box center [760, 93] width 130 height 27
click at [821, 236] on button "Save & Close" at bounding box center [793, 238] width 95 height 29
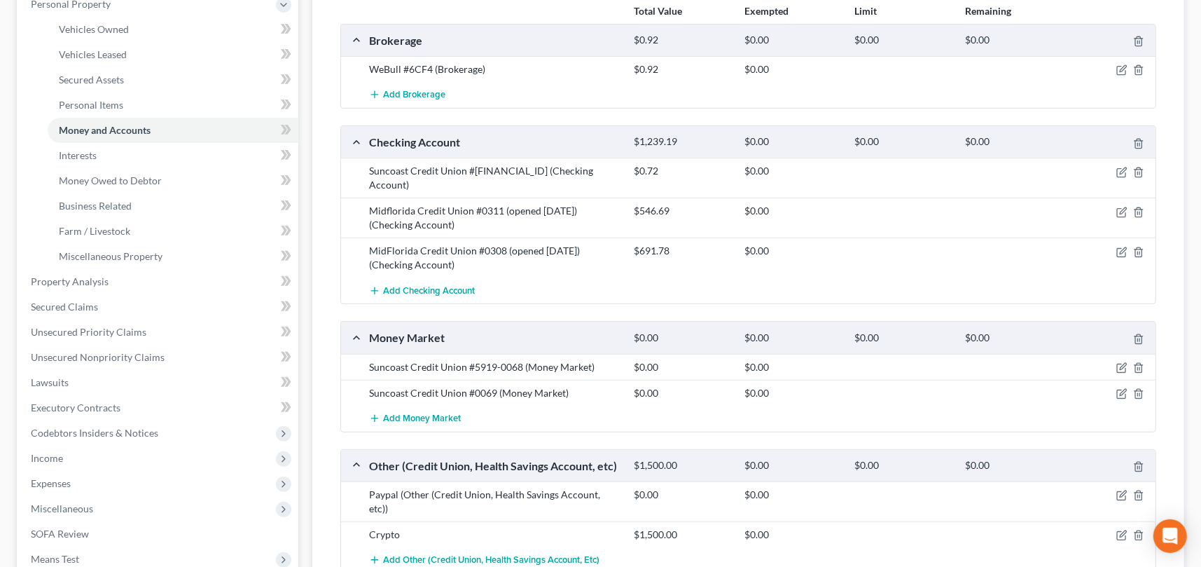
scroll to position [280, 0]
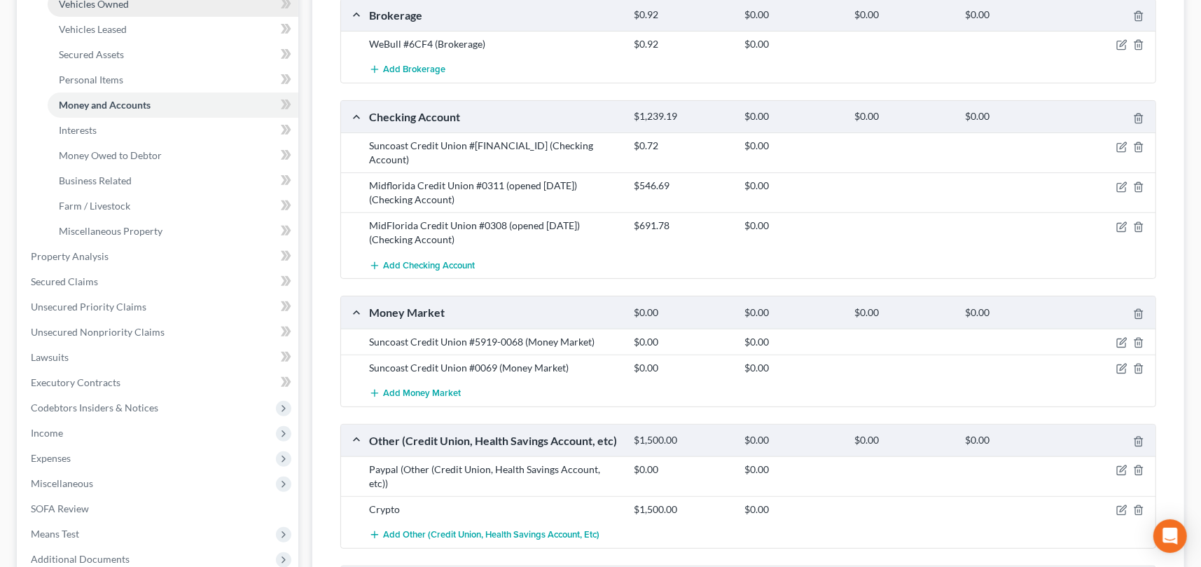
click at [118, 4] on span "Vehicles Owned" at bounding box center [94, 4] width 70 height 12
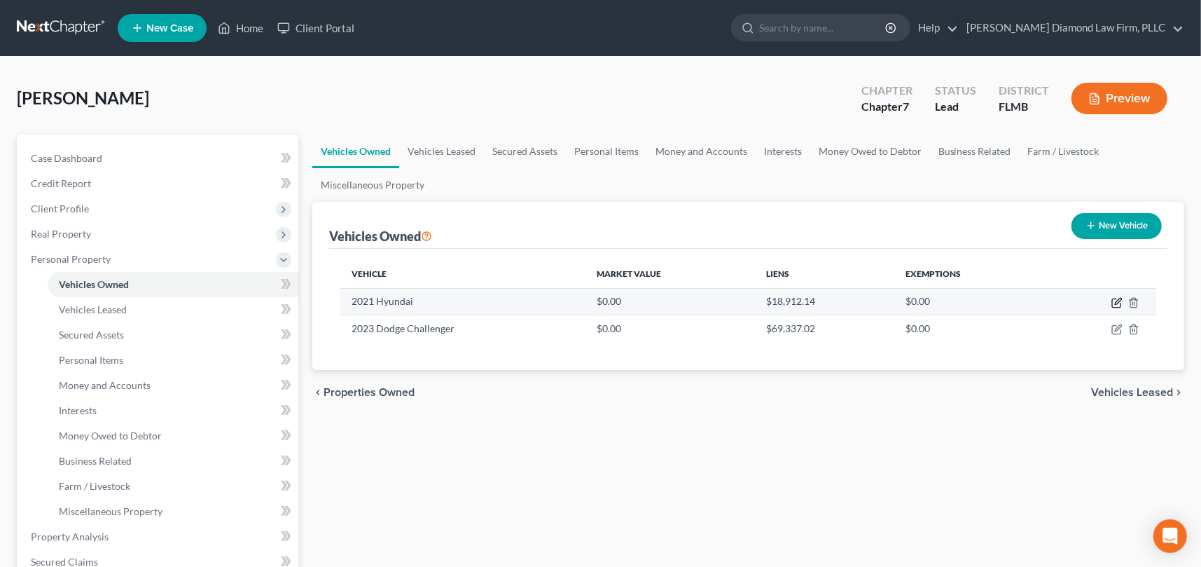
click at [1116, 303] on icon "button" at bounding box center [1118, 301] width 6 height 6
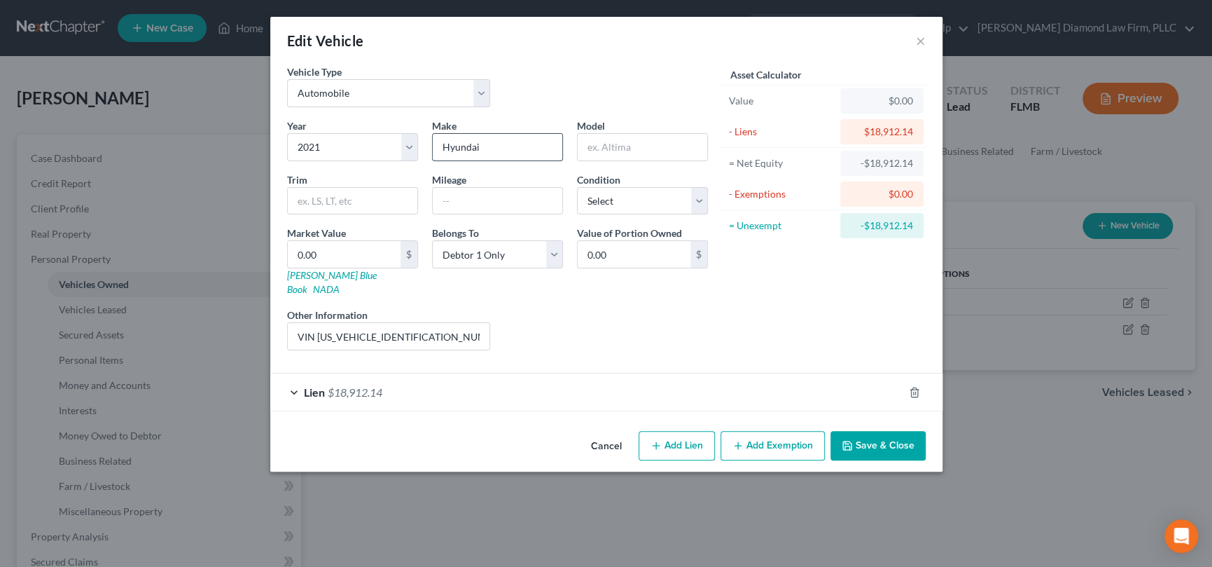
click at [509, 145] on input "Hyundai" at bounding box center [498, 147] width 130 height 27
click at [497, 199] on input "text" at bounding box center [498, 201] width 130 height 27
click at [702, 194] on select "Select Excellent Very Good Good Fair Poor" at bounding box center [642, 201] width 131 height 28
click at [577, 187] on select "Select Excellent Very Good Good Fair Poor" at bounding box center [642, 201] width 131 height 28
click at [454, 202] on input "142556" at bounding box center [498, 201] width 130 height 27
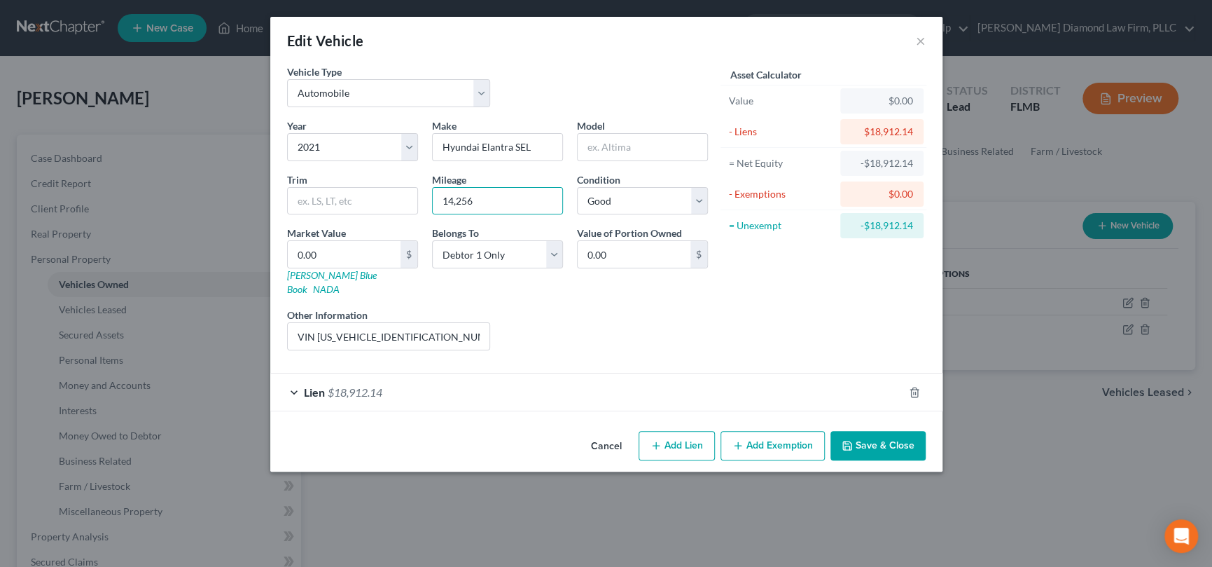
click at [873, 431] on button "Save & Close" at bounding box center [878, 445] width 95 height 29
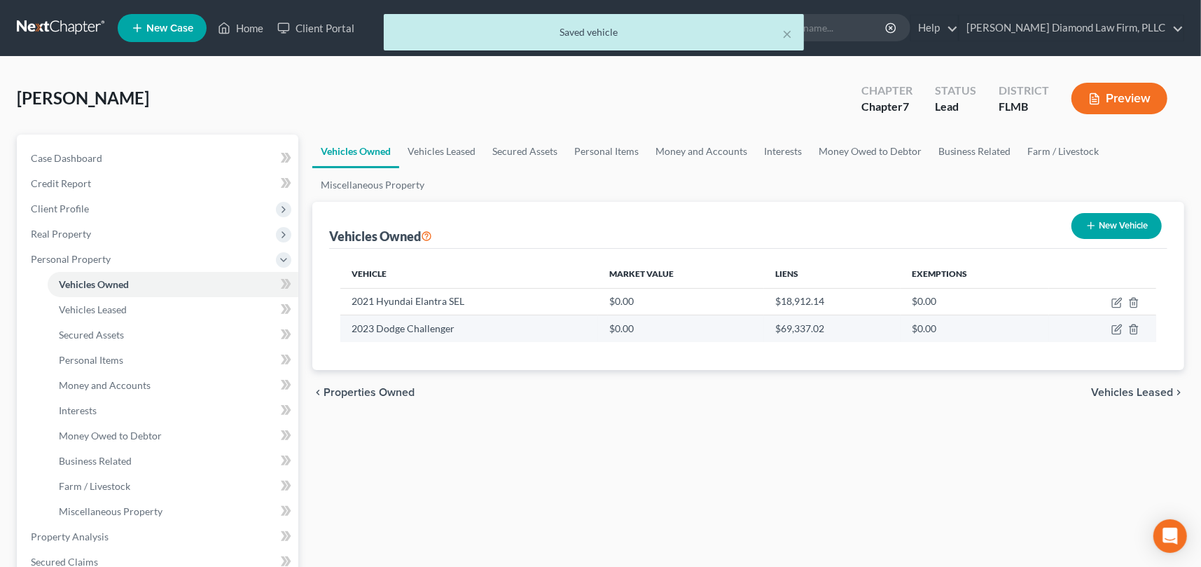
click at [1123, 328] on td at bounding box center [1102, 328] width 107 height 27
click at [1116, 329] on icon "button" at bounding box center [1116, 329] width 11 height 11
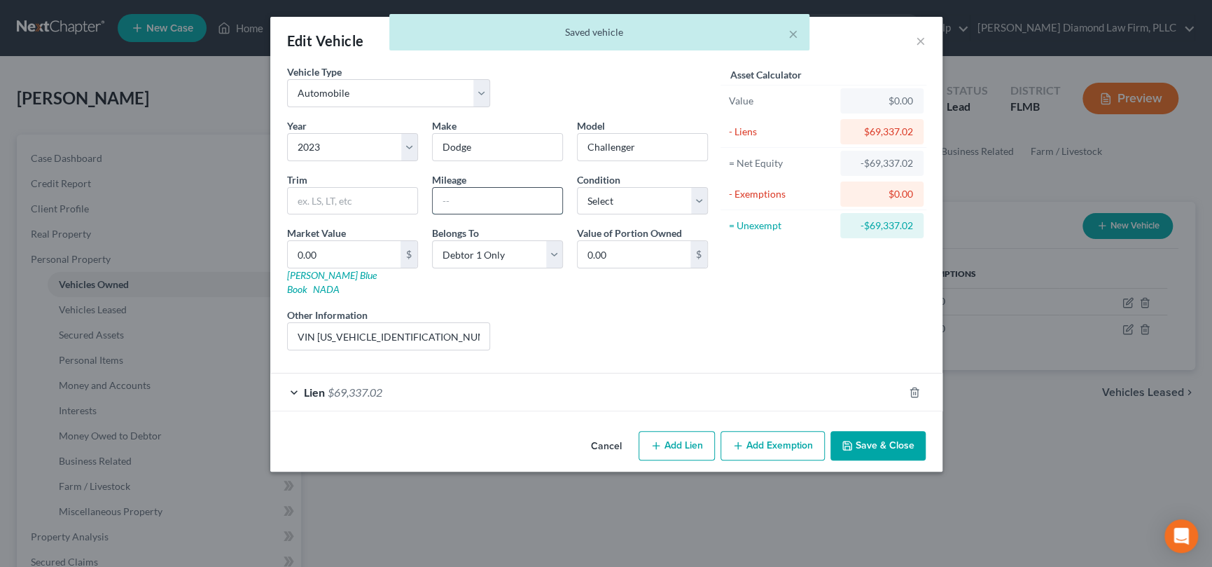
click at [510, 202] on input "text" at bounding box center [498, 201] width 130 height 27
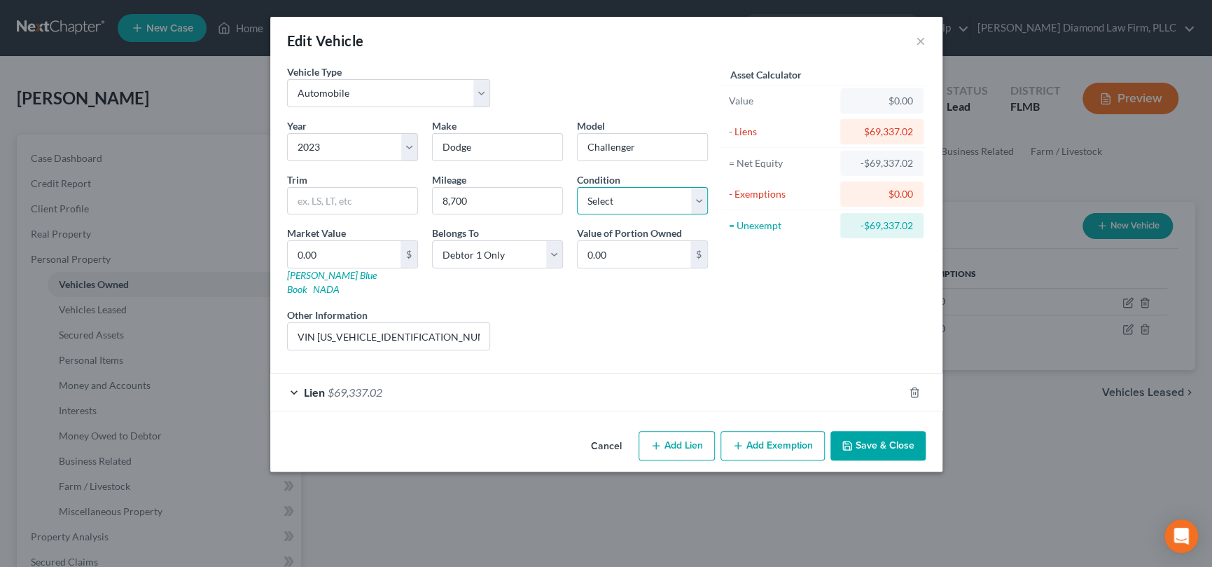
click at [633, 200] on select "Select Excellent Very Good Good Fair Poor" at bounding box center [642, 201] width 131 height 28
click at [577, 187] on select "Select Excellent Very Good Good Fair Poor" at bounding box center [642, 201] width 131 height 28
click at [892, 431] on button "Save & Close" at bounding box center [878, 445] width 95 height 29
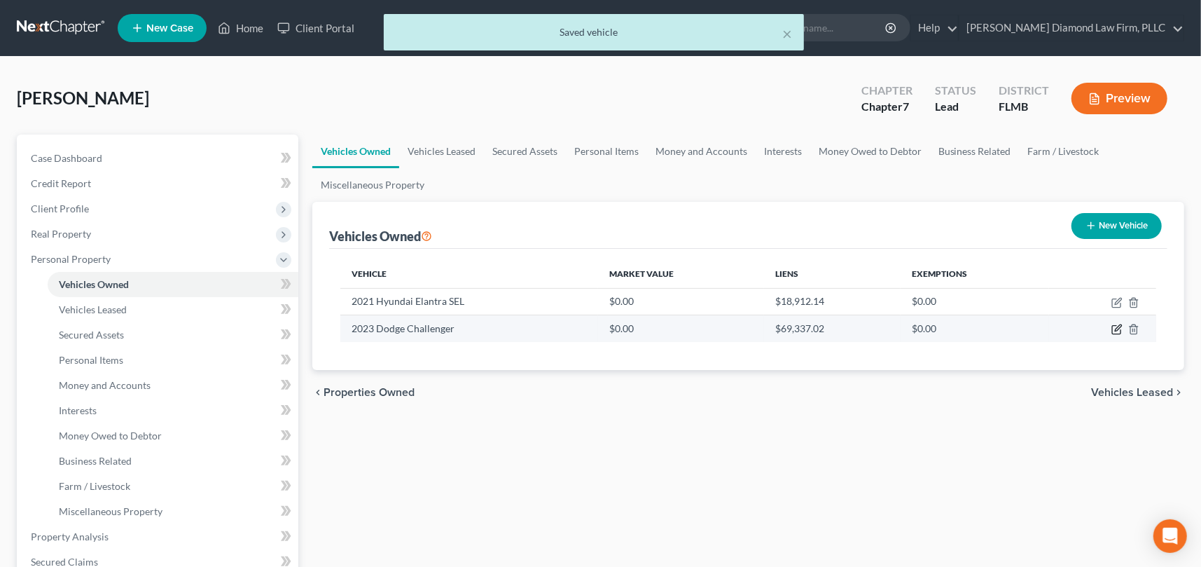
click at [1115, 326] on icon "button" at bounding box center [1116, 329] width 11 height 11
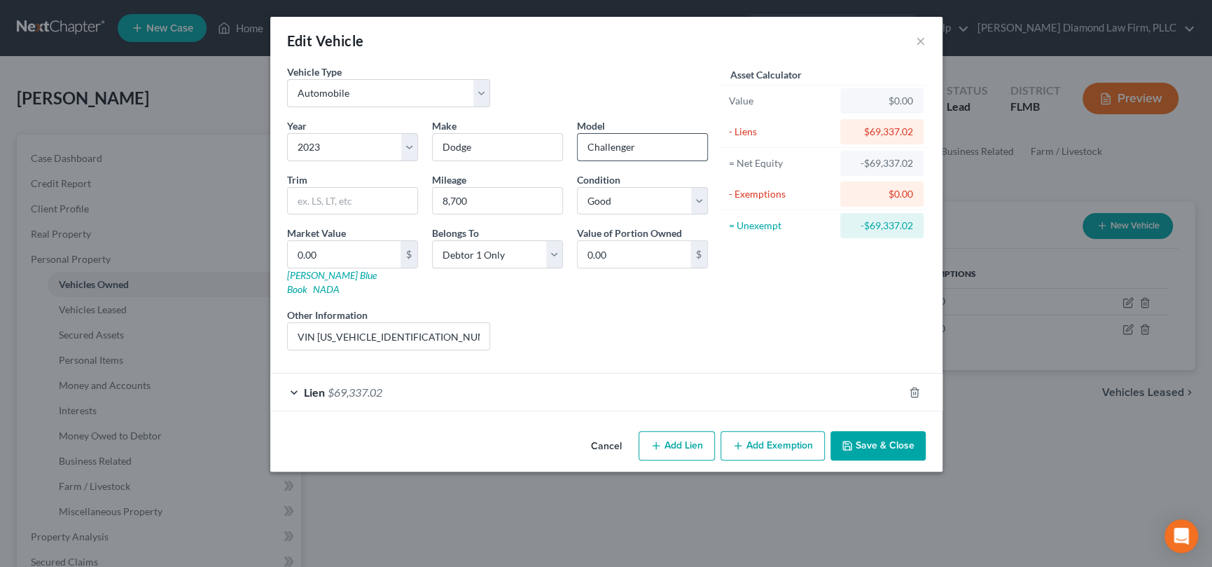
click at [674, 146] on input "Challenger" at bounding box center [643, 147] width 130 height 27
click at [900, 431] on button "Save & Close" at bounding box center [878, 445] width 95 height 29
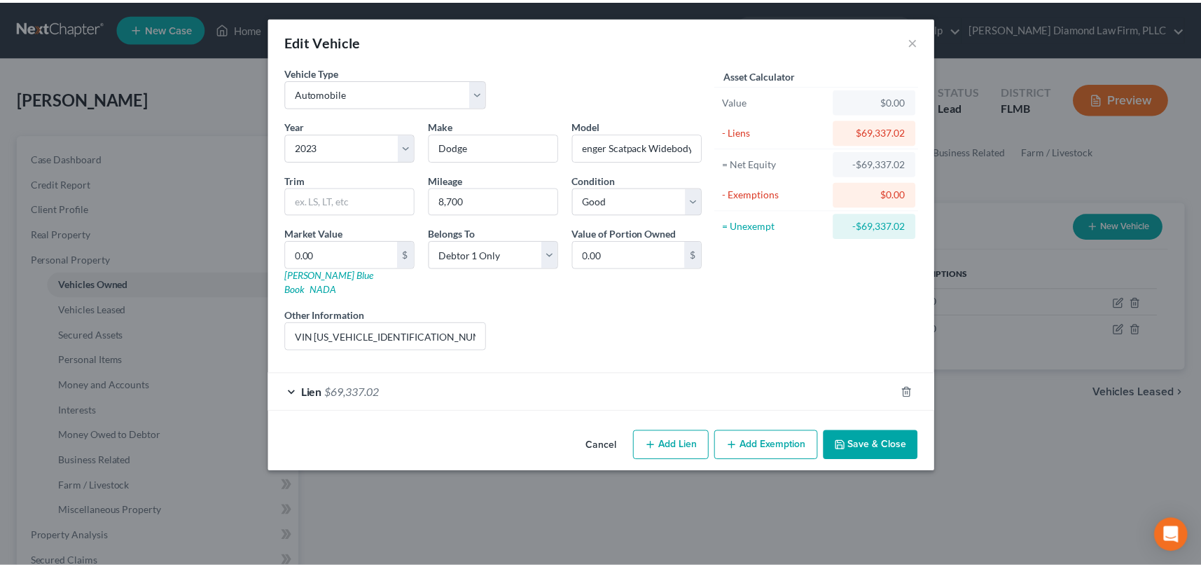
scroll to position [0, 0]
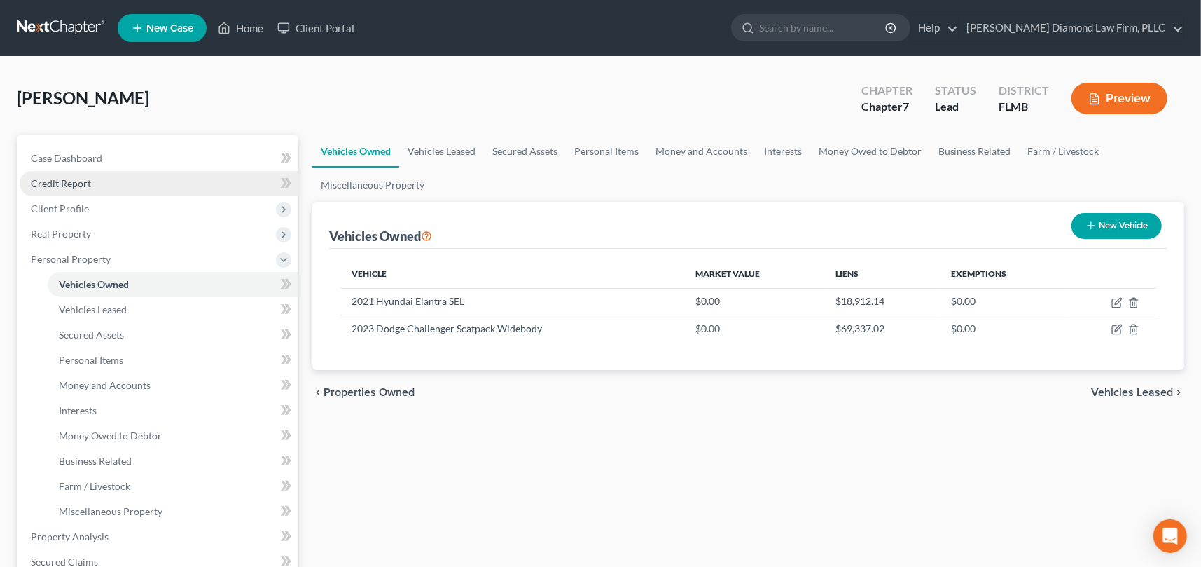
click at [151, 183] on link "Credit Report" at bounding box center [159, 183] width 279 height 25
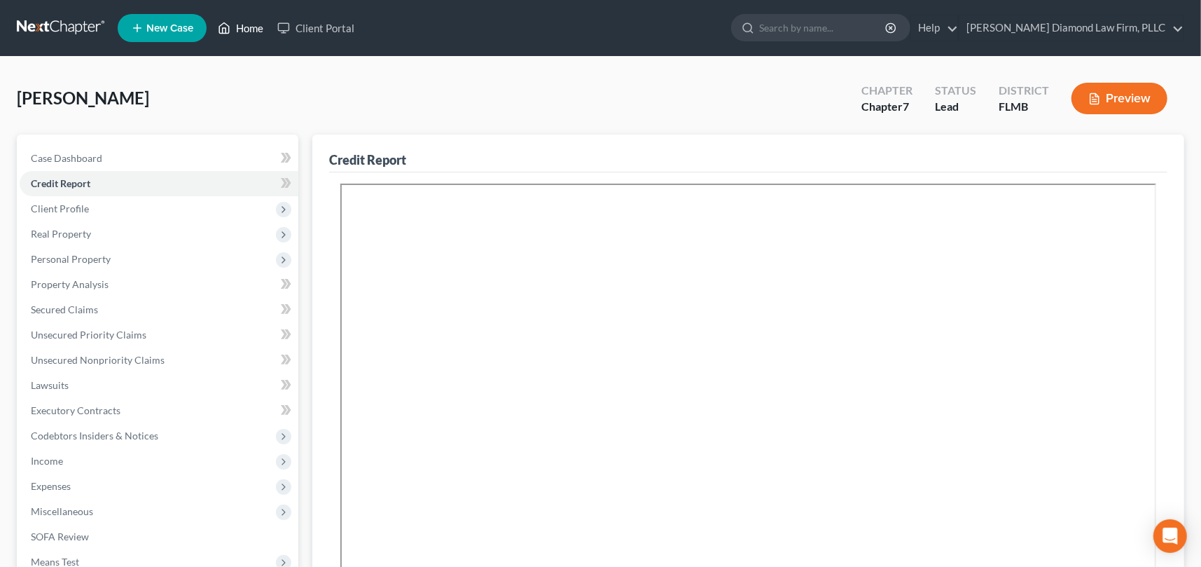
click at [250, 26] on link "Home" at bounding box center [241, 27] width 60 height 25
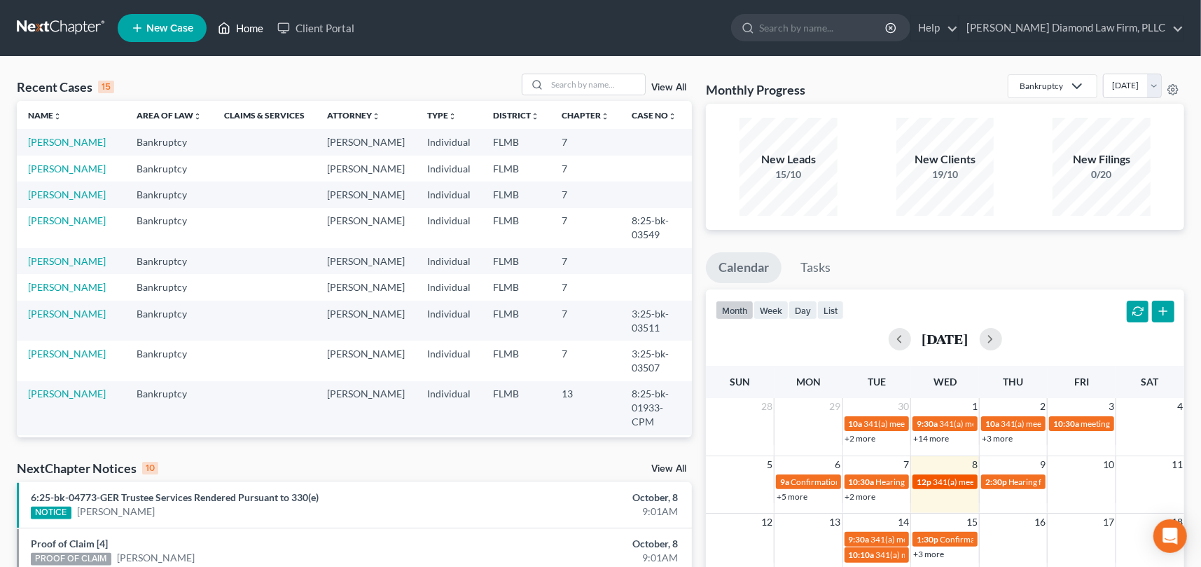
click at [954, 484] on span "341(a) meeting for [PERSON_NAME]" at bounding box center [1000, 481] width 135 height 11
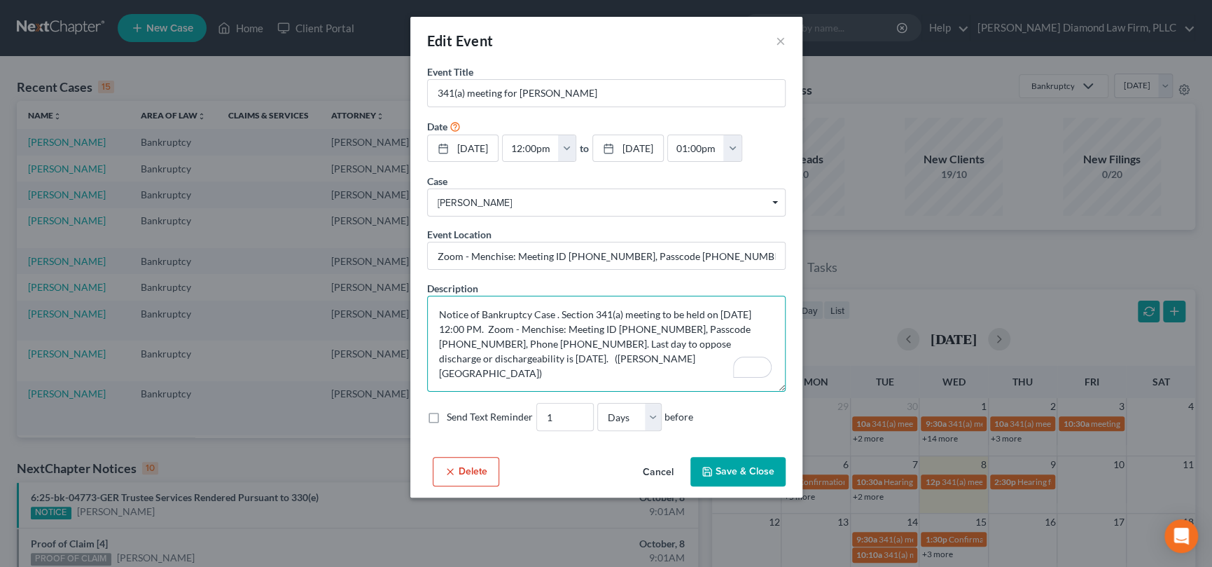
drag, startPoint x: 592, startPoint y: 345, endPoint x: 538, endPoint y: 345, distance: 53.9
click at [538, 345] on textarea "Notice of Bankruptcy Case . Section 341(a) meeting to be held on [DATE] 12:00 P…" at bounding box center [606, 344] width 359 height 96
click at [674, 332] on textarea "Notice of Bankruptcy Case . Section 341(a) meeting to be held on [DATE] 12:00 P…" at bounding box center [606, 344] width 359 height 96
drag, startPoint x: 684, startPoint y: 328, endPoint x: 625, endPoint y: 328, distance: 58.8
click at [625, 328] on textarea "Notice of Bankruptcy Case . Section 341(a) meeting to be held on [DATE] 12:00 P…" at bounding box center [606, 344] width 359 height 96
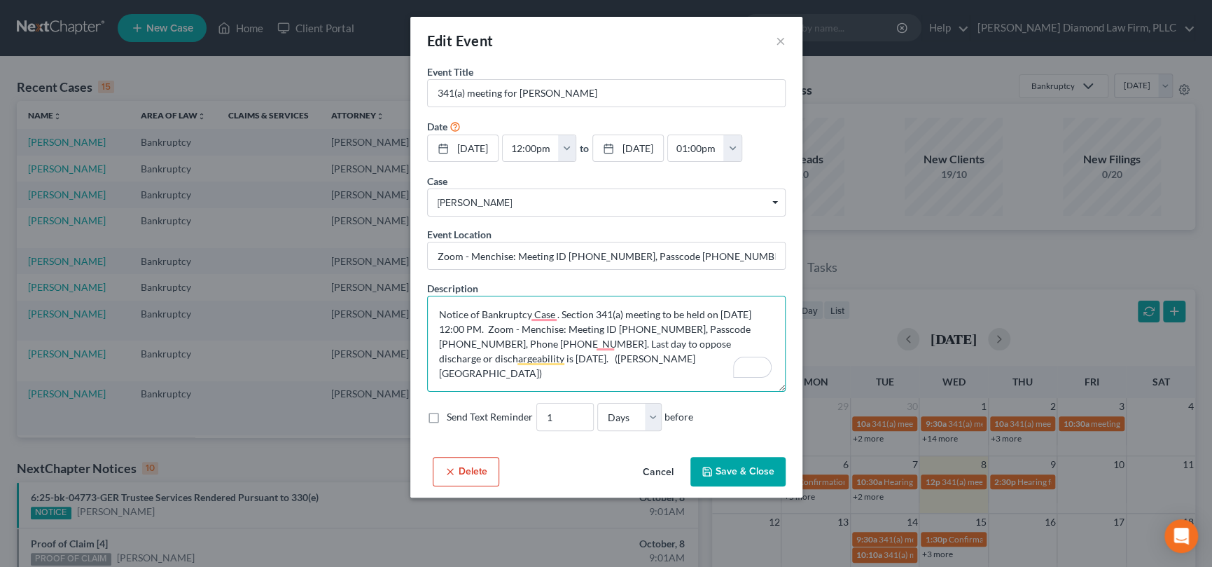
drag, startPoint x: 495, startPoint y: 341, endPoint x: 429, endPoint y: 340, distance: 65.8
click at [429, 340] on textarea "Notice of Bankruptcy Case . Section 341(a) meeting to be held on [DATE] 12:00 P…" at bounding box center [606, 344] width 359 height 96
click at [546, 329] on textarea "Notice of Bankruptcy Case . Section 341(a) meeting to be held on [DATE] 12:00 P…" at bounding box center [606, 344] width 359 height 96
click at [777, 42] on button "×" at bounding box center [781, 40] width 10 height 17
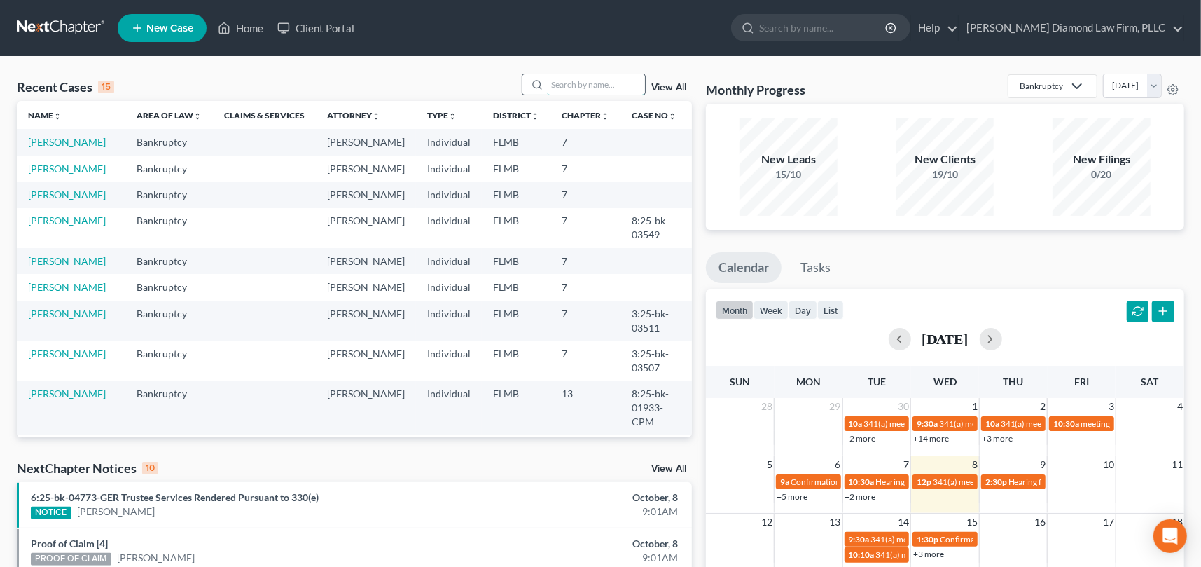
click at [589, 85] on input "search" at bounding box center [596, 84] width 98 height 20
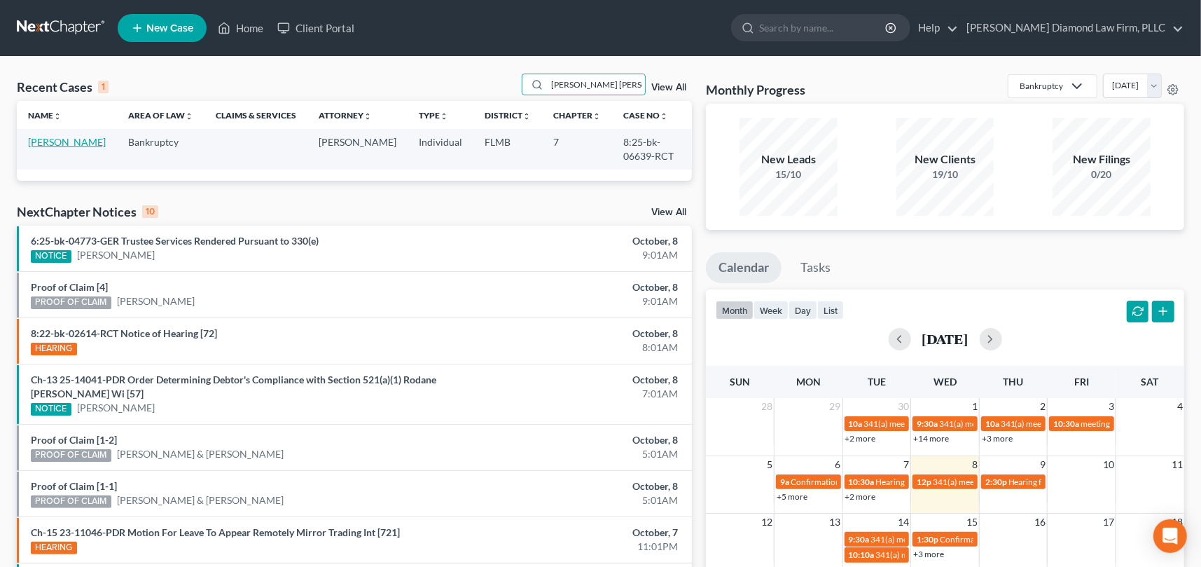
click at [41, 145] on link "[PERSON_NAME]" at bounding box center [67, 142] width 78 height 12
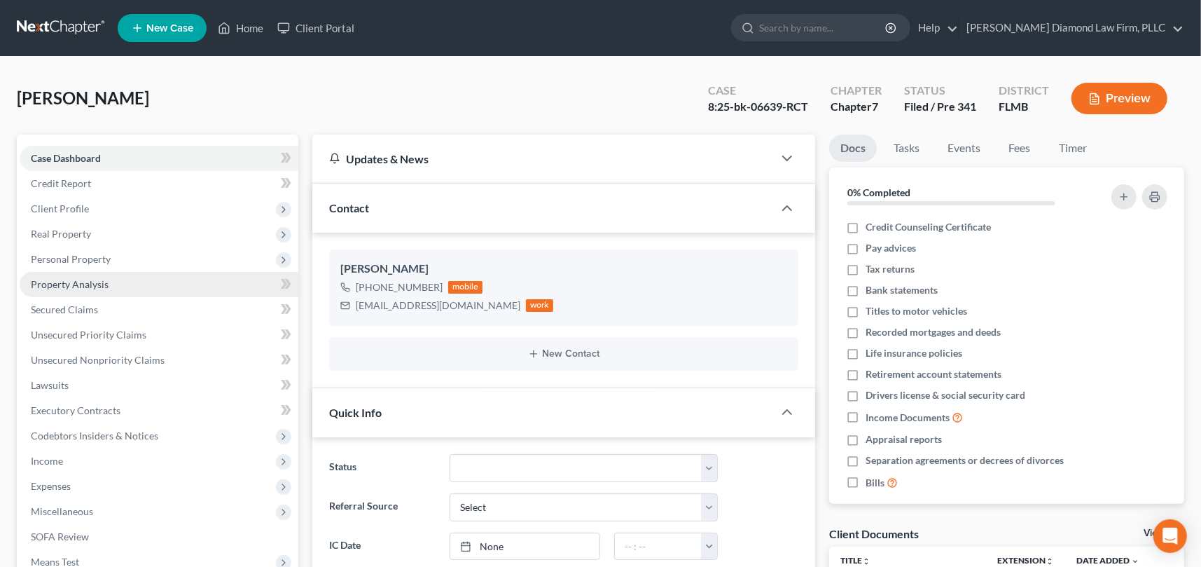
click at [88, 286] on span "Property Analysis" at bounding box center [70, 284] width 78 height 12
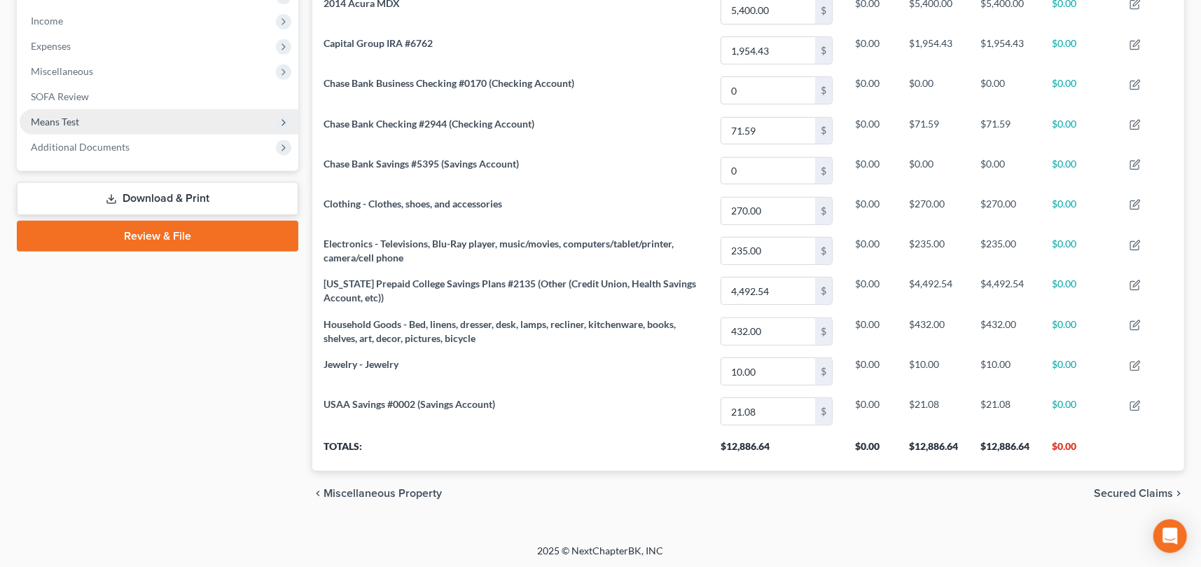
click at [79, 120] on span "Means Test" at bounding box center [159, 121] width 279 height 25
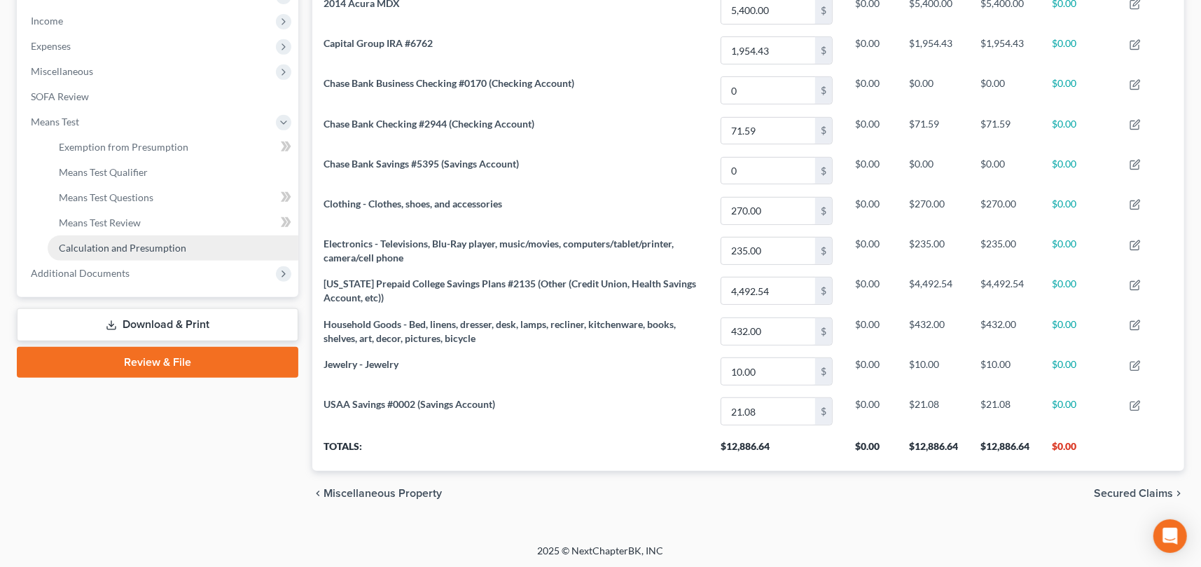
click at [108, 242] on span "Calculation and Presumption" at bounding box center [122, 248] width 127 height 12
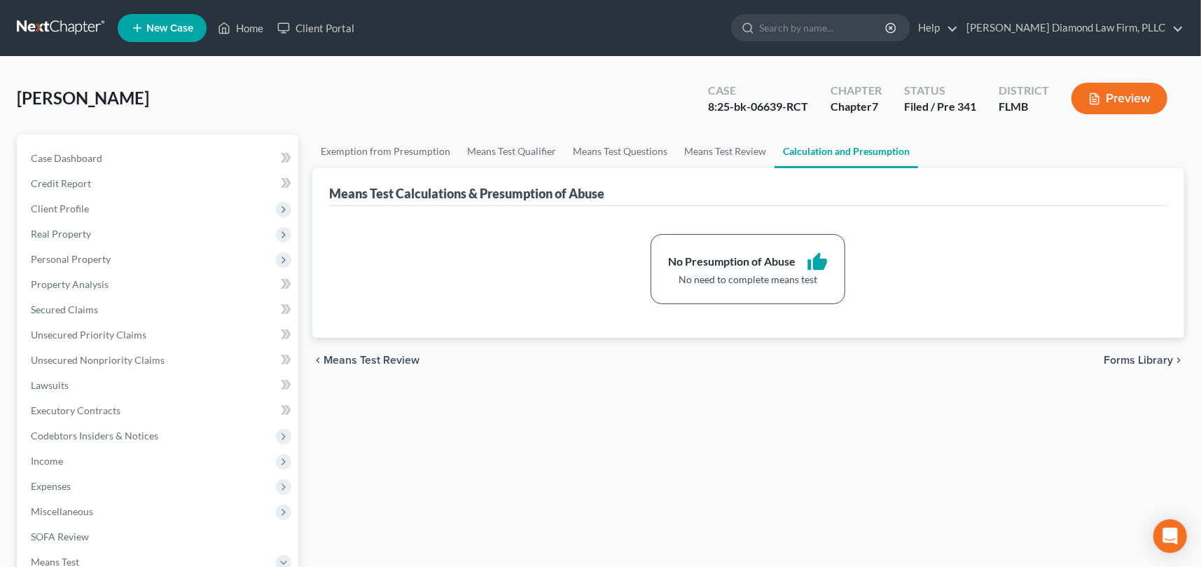
click at [1130, 94] on button "Preview" at bounding box center [1119, 99] width 96 height 32
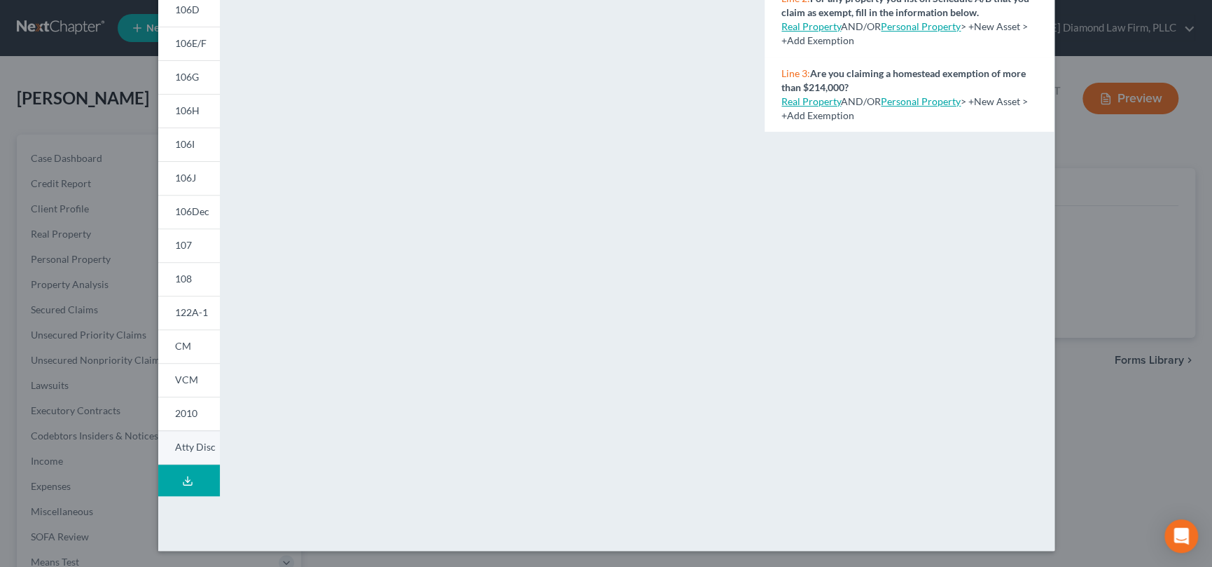
click at [189, 445] on span "Atty Disc" at bounding box center [195, 446] width 41 height 12
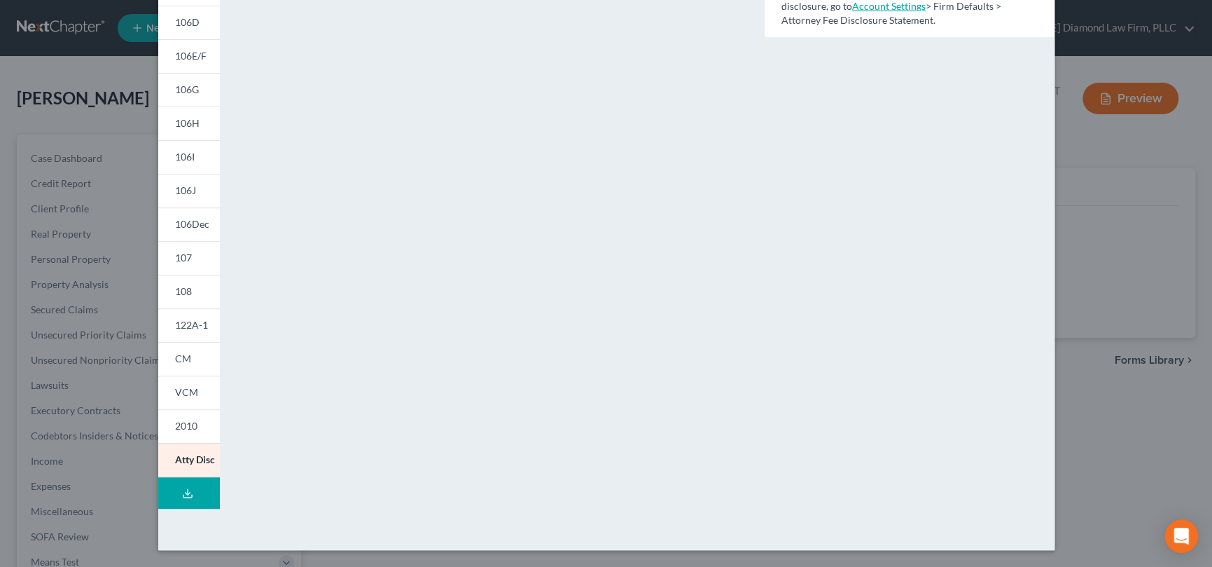
click at [184, 492] on icon at bounding box center [187, 492] width 11 height 11
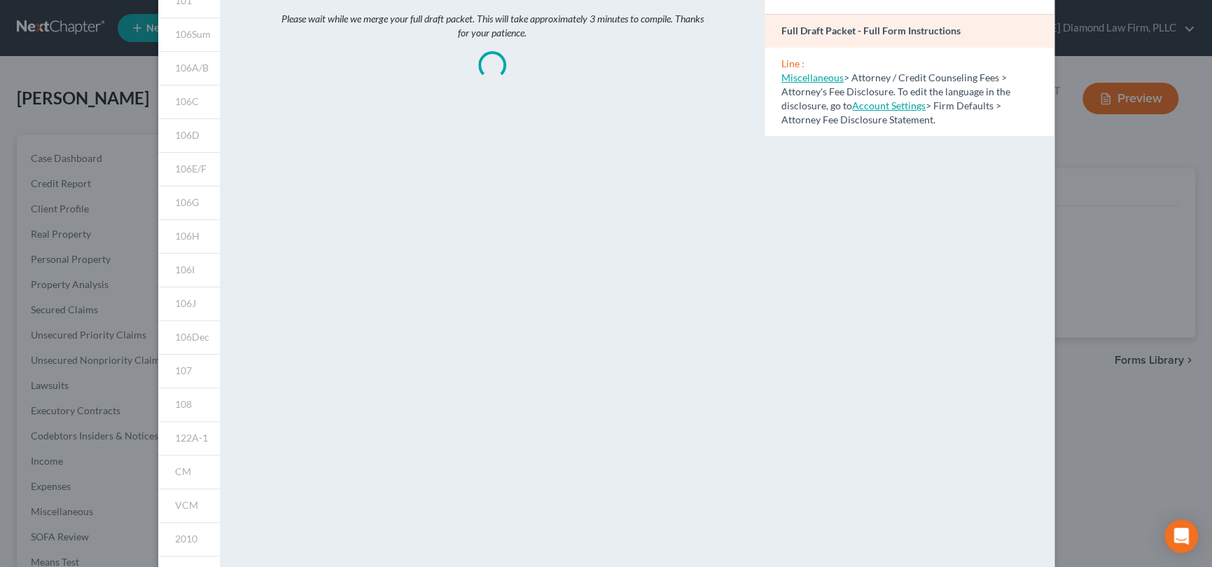
scroll to position [0, 0]
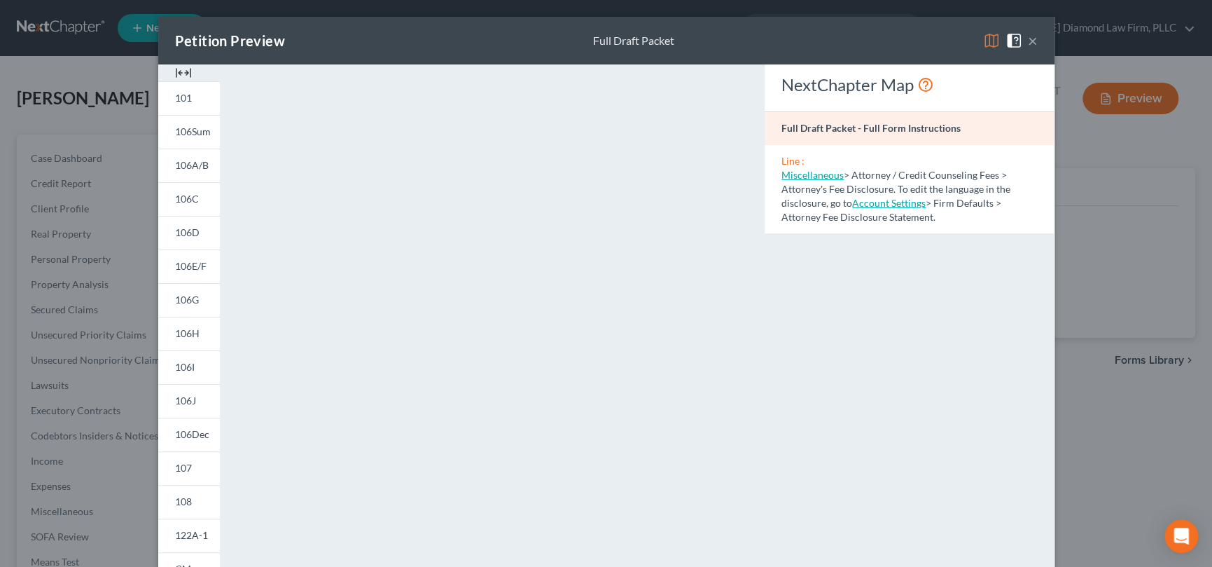
drag, startPoint x: 854, startPoint y: 41, endPoint x: 881, endPoint y: 41, distance: 26.6
click at [854, 41] on div "Petition Preview Full Draft Packet ×" at bounding box center [606, 41] width 896 height 48
click at [1028, 41] on button "×" at bounding box center [1033, 40] width 10 height 17
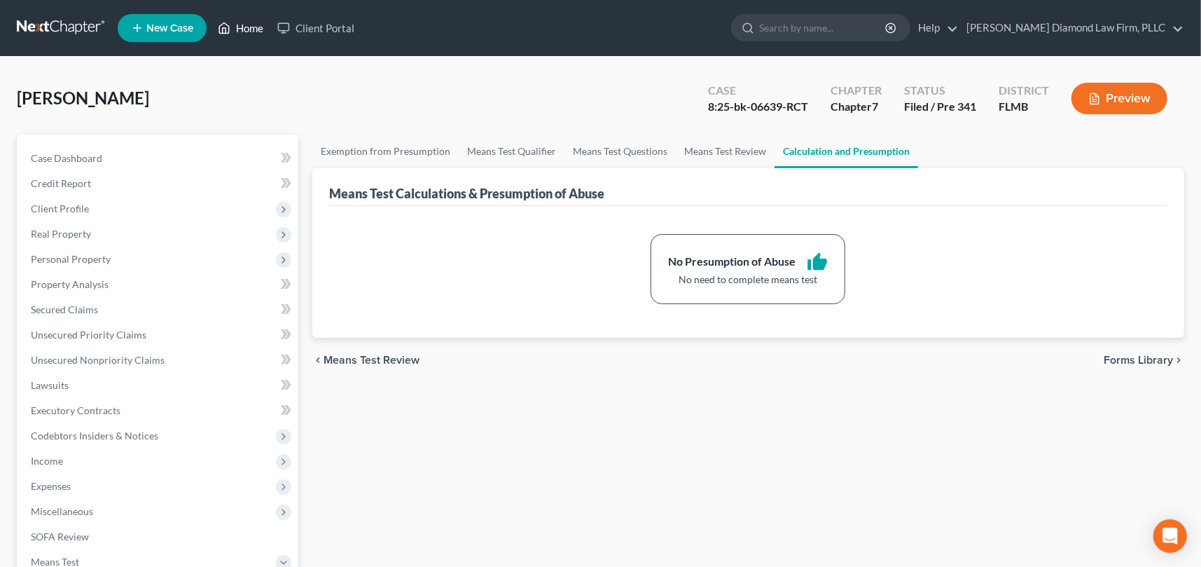
click at [253, 27] on link "Home" at bounding box center [241, 27] width 60 height 25
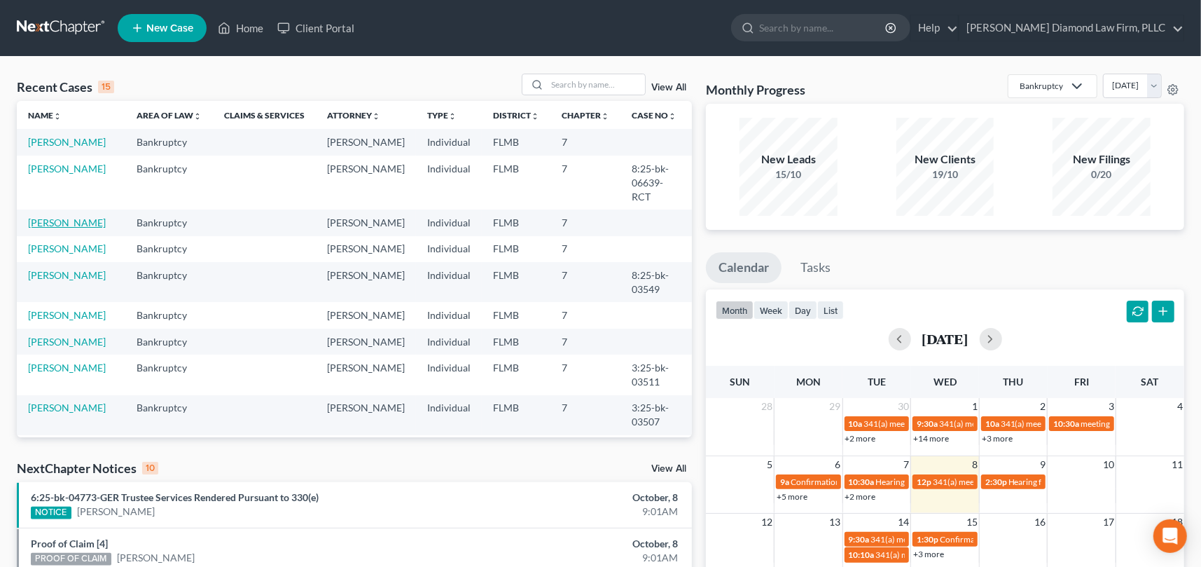
click at [59, 218] on link "[PERSON_NAME]" at bounding box center [67, 222] width 78 height 12
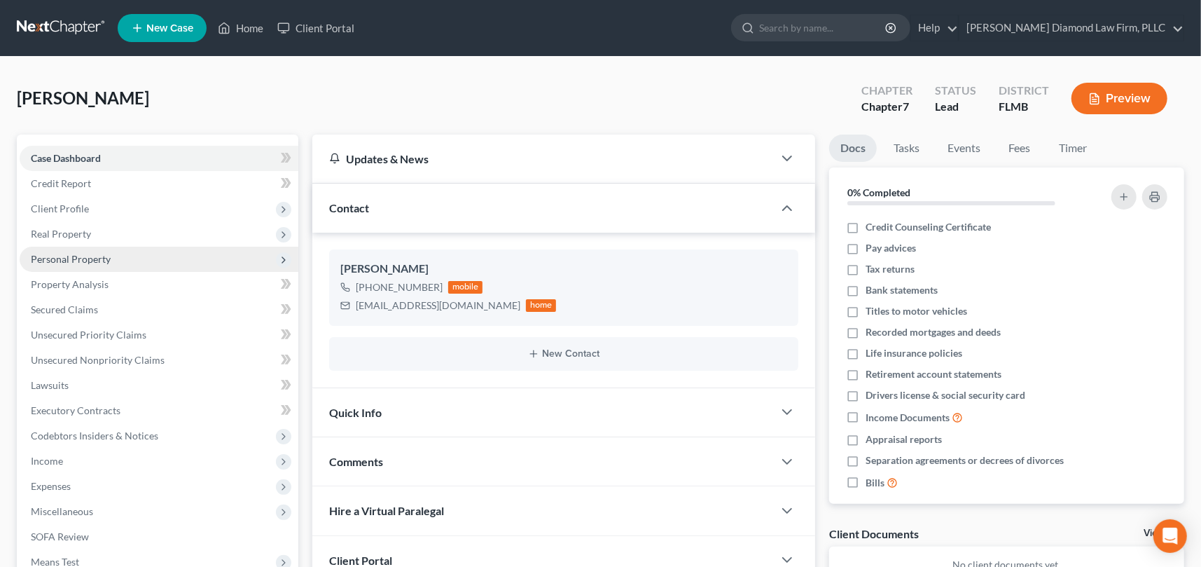
click at [99, 258] on span "Personal Property" at bounding box center [71, 259] width 80 height 12
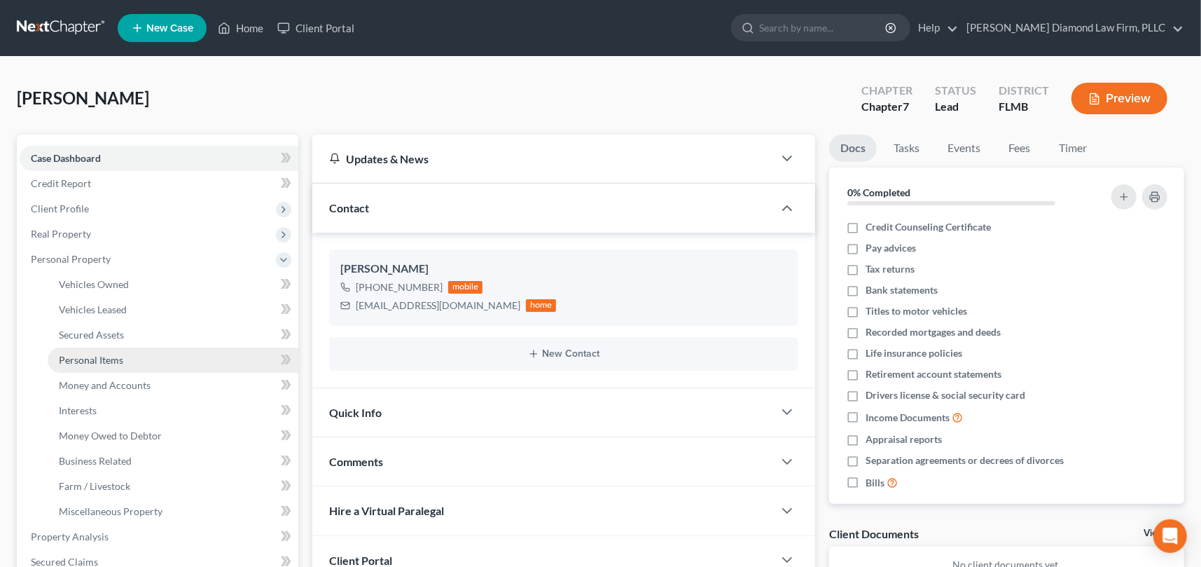
click at [95, 354] on span "Personal Items" at bounding box center [91, 360] width 64 height 12
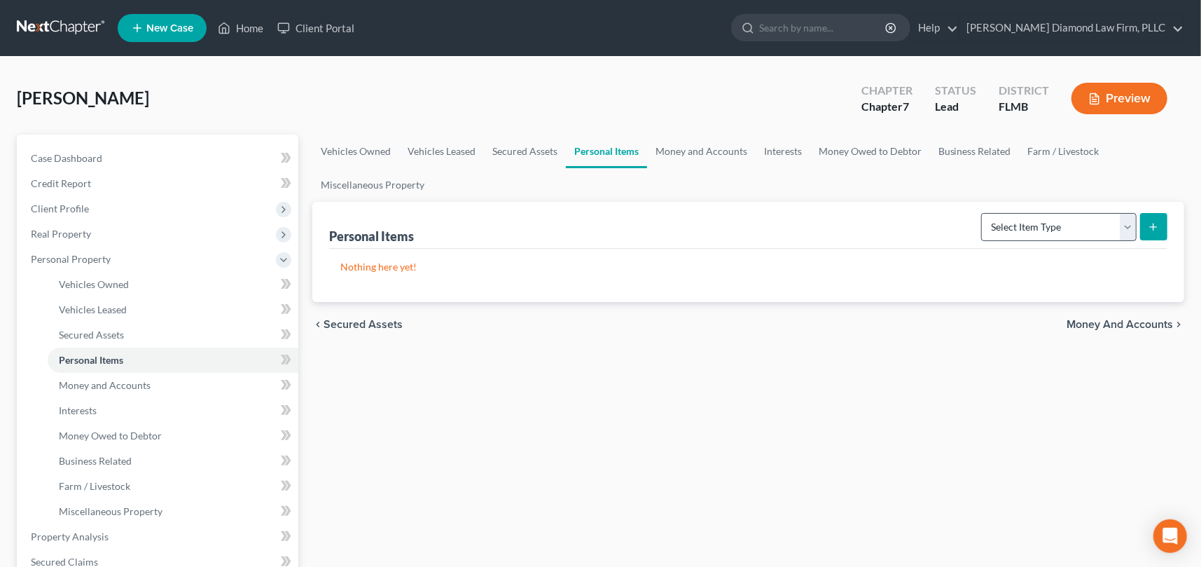
drag, startPoint x: 945, startPoint y: 225, endPoint x: 992, endPoint y: 228, distance: 47.0
click at [947, 225] on div "Personal Items Select Item Type Clothing Collectibles Of Value Electronics Fire…" at bounding box center [748, 225] width 838 height 47
click at [1037, 232] on select "Select Item Type Clothing Collectibles Of Value Electronics Firearms Household …" at bounding box center [1058, 227] width 155 height 28
click at [983, 213] on select "Select Item Type Clothing Collectibles Of Value Electronics Firearms Household …" at bounding box center [1058, 227] width 155 height 28
click at [1152, 227] on icon "submit" at bounding box center [1153, 226] width 11 height 11
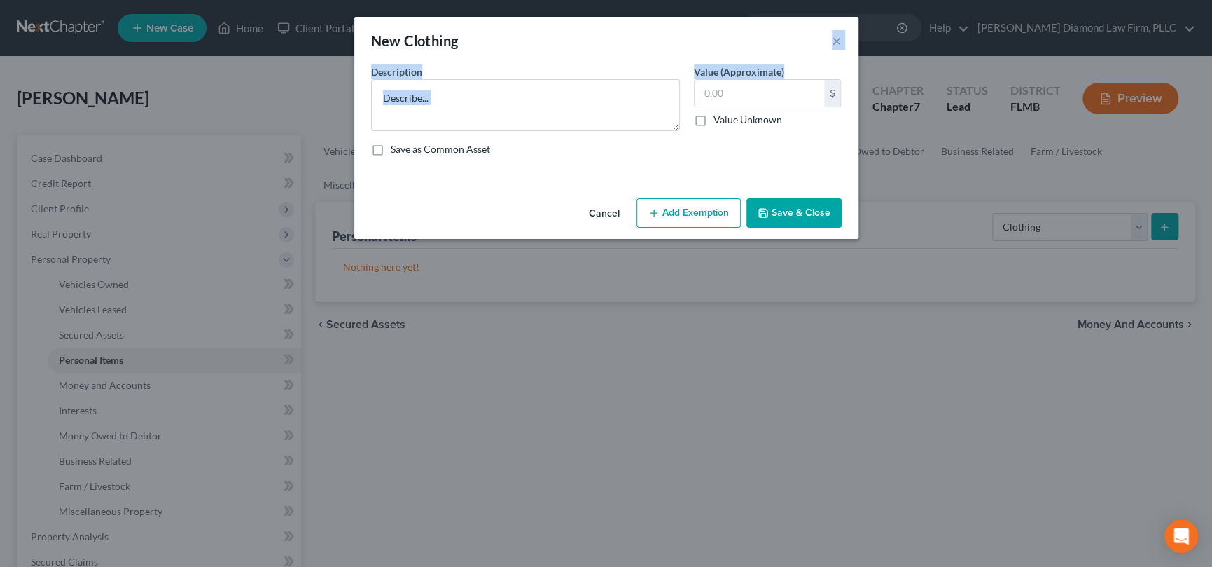
drag, startPoint x: 651, startPoint y: 30, endPoint x: 930, endPoint y: 78, distance: 283.4
click at [930, 78] on div "New Clothing × An exemption set must first be selected from the Filing Informat…" at bounding box center [606, 283] width 1212 height 567
click at [488, 103] on textarea at bounding box center [525, 105] width 309 height 52
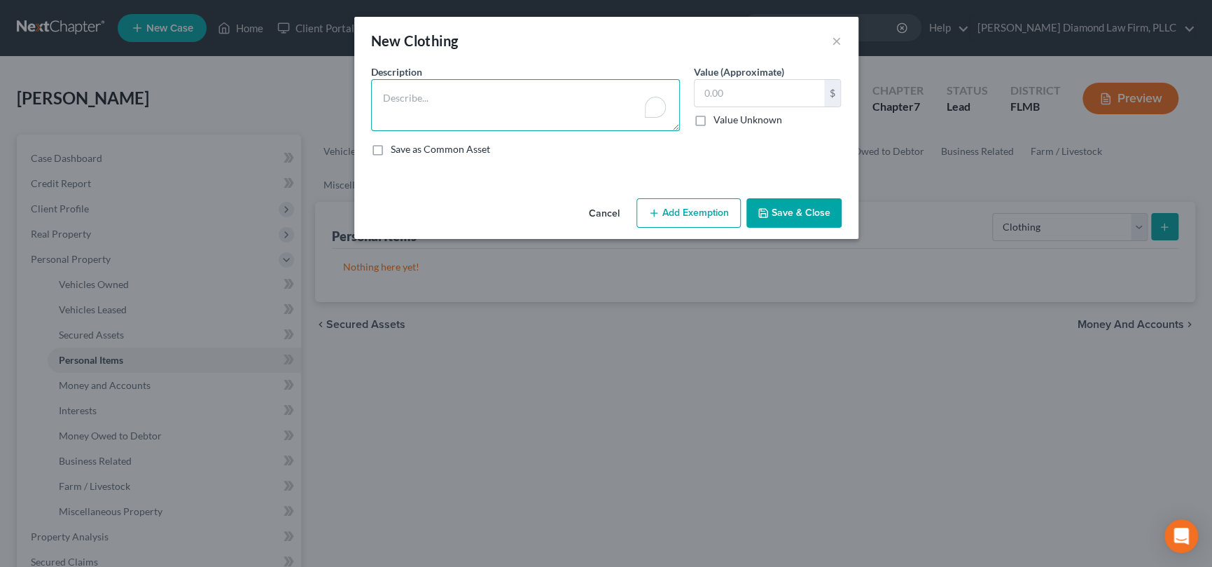
click at [434, 97] on textarea "To enrich screen reader interactions, please activate Accessibility in Grammarl…" at bounding box center [525, 105] width 309 height 52
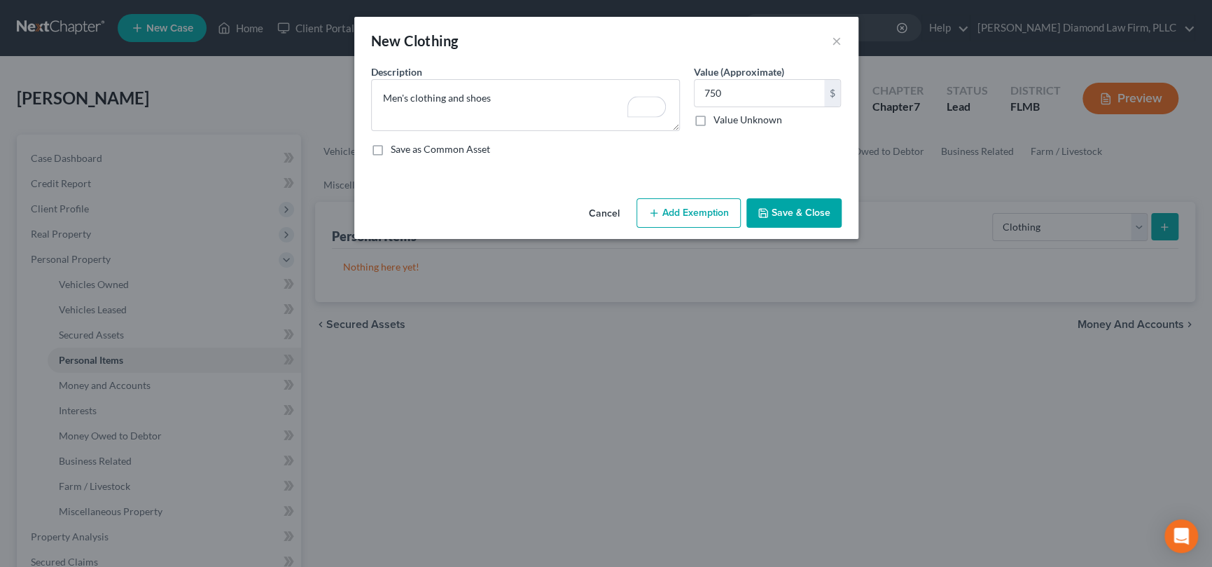
click at [777, 203] on button "Save & Close" at bounding box center [793, 212] width 95 height 29
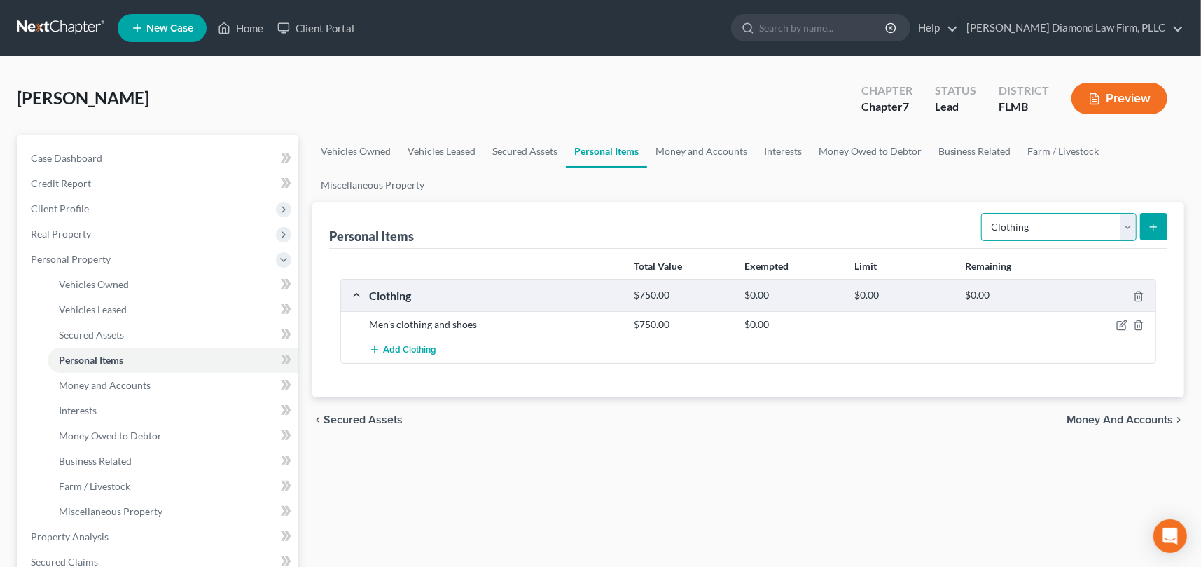
click at [1125, 223] on select "Select Item Type Clothing Collectibles Of Value Electronics Firearms Household …" at bounding box center [1058, 227] width 155 height 28
click at [983, 213] on select "Select Item Type Clothing Collectibles Of Value Electronics Firearms Household …" at bounding box center [1058, 227] width 155 height 28
click at [1154, 225] on icon "submit" at bounding box center [1153, 226] width 11 height 11
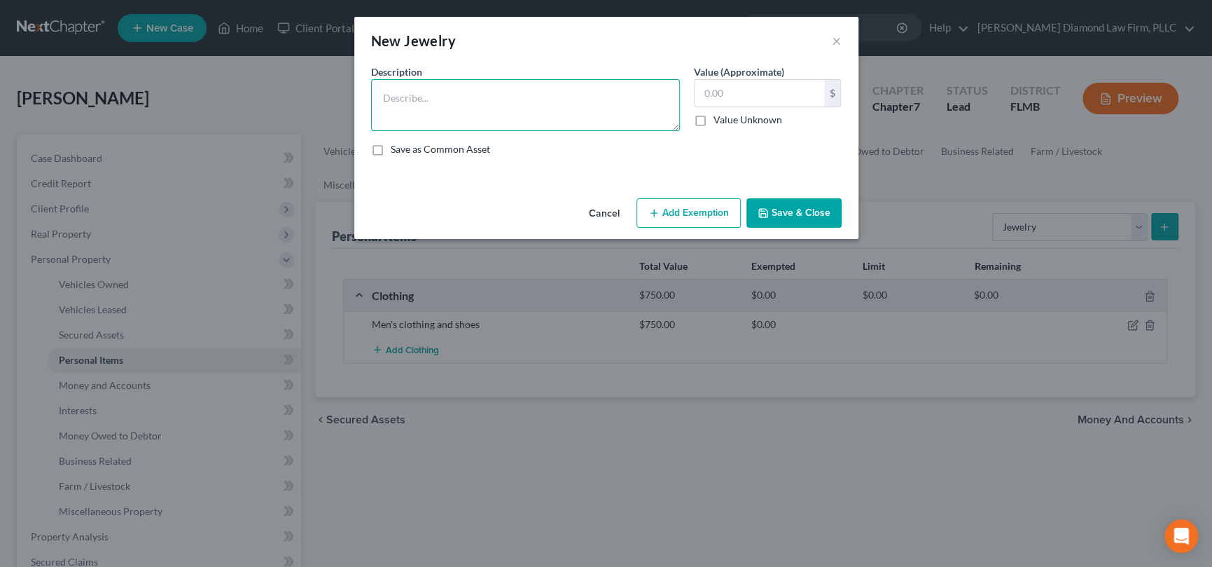
click at [438, 95] on textarea at bounding box center [525, 105] width 309 height 52
click at [767, 202] on button "Save & Close" at bounding box center [793, 212] width 95 height 29
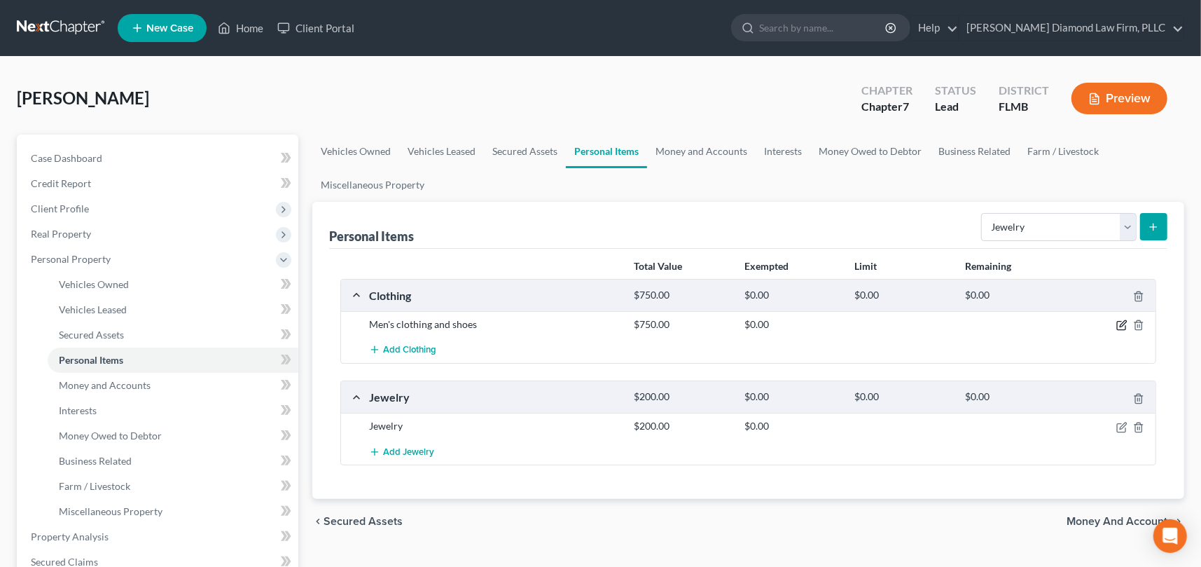
click at [1123, 325] on icon "button" at bounding box center [1123, 324] width 6 height 6
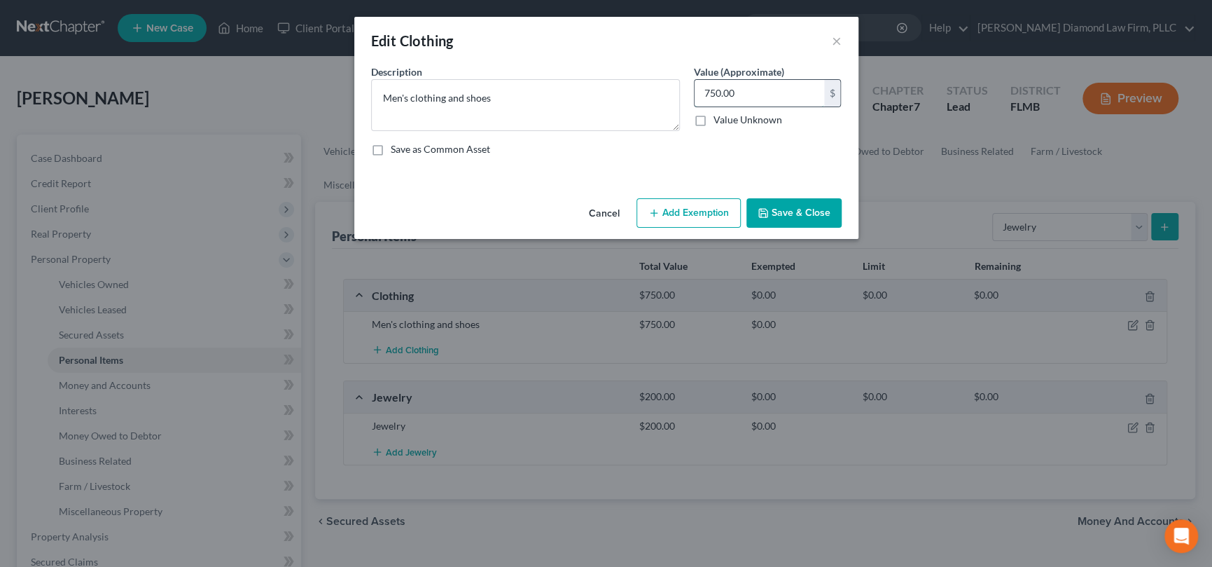
click at [751, 90] on input "750.00" at bounding box center [760, 93] width 130 height 27
click at [781, 214] on button "Save & Close" at bounding box center [793, 212] width 95 height 29
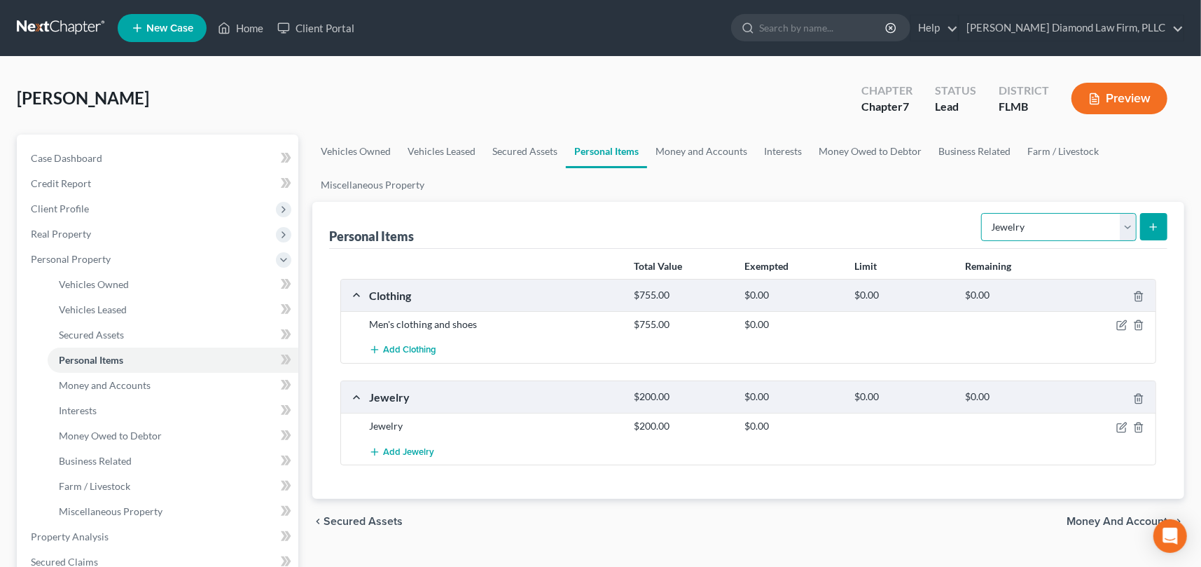
click at [1131, 225] on select "Select Item Type Clothing Collectibles Of Value Electronics Firearms Household …" at bounding box center [1058, 227] width 155 height 28
click at [983, 213] on select "Select Item Type Clothing Collectibles Of Value Electronics Firearms Household …" at bounding box center [1058, 227] width 155 height 28
click at [1151, 218] on button "submit" at bounding box center [1153, 226] width 27 height 27
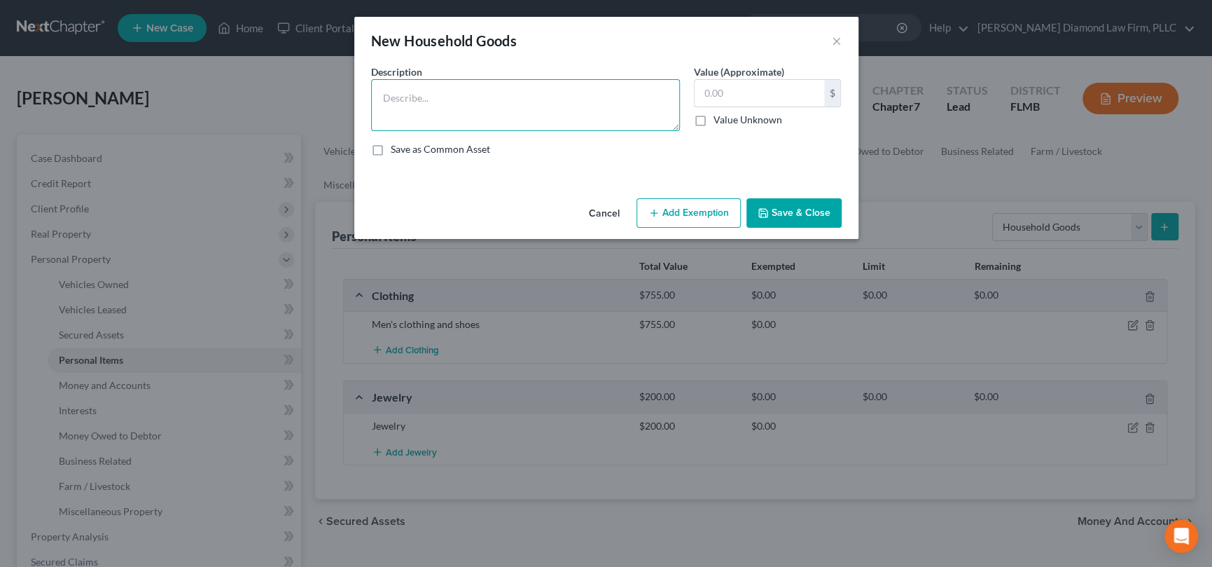
click at [423, 95] on textarea at bounding box center [525, 105] width 309 height 52
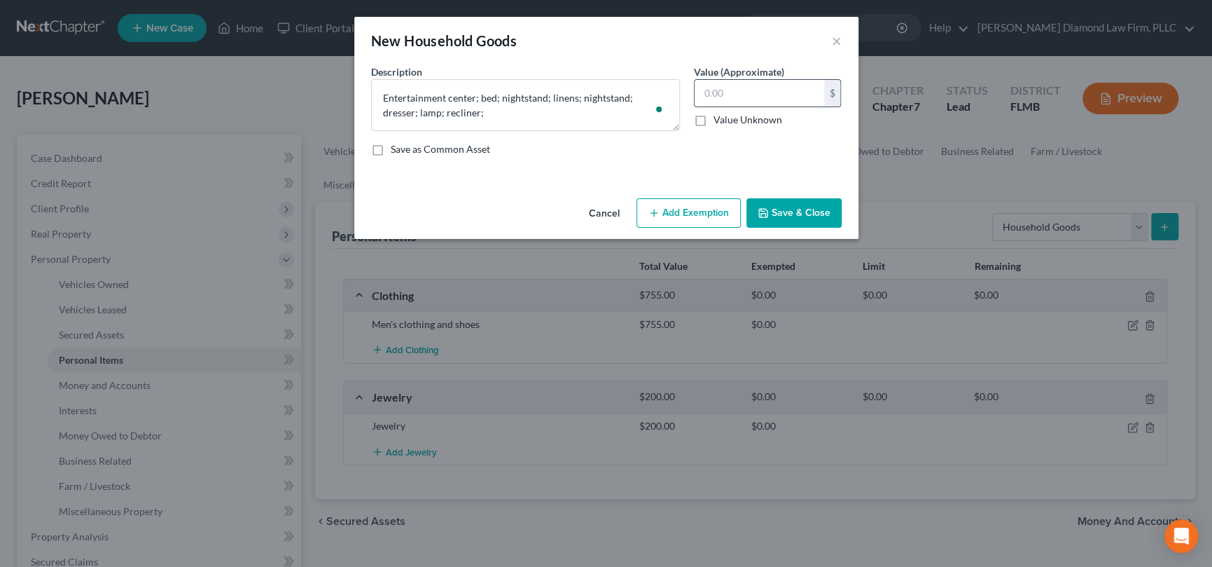
click at [744, 95] on input "text" at bounding box center [760, 93] width 130 height 27
click at [801, 211] on button "Save & Close" at bounding box center [793, 212] width 95 height 29
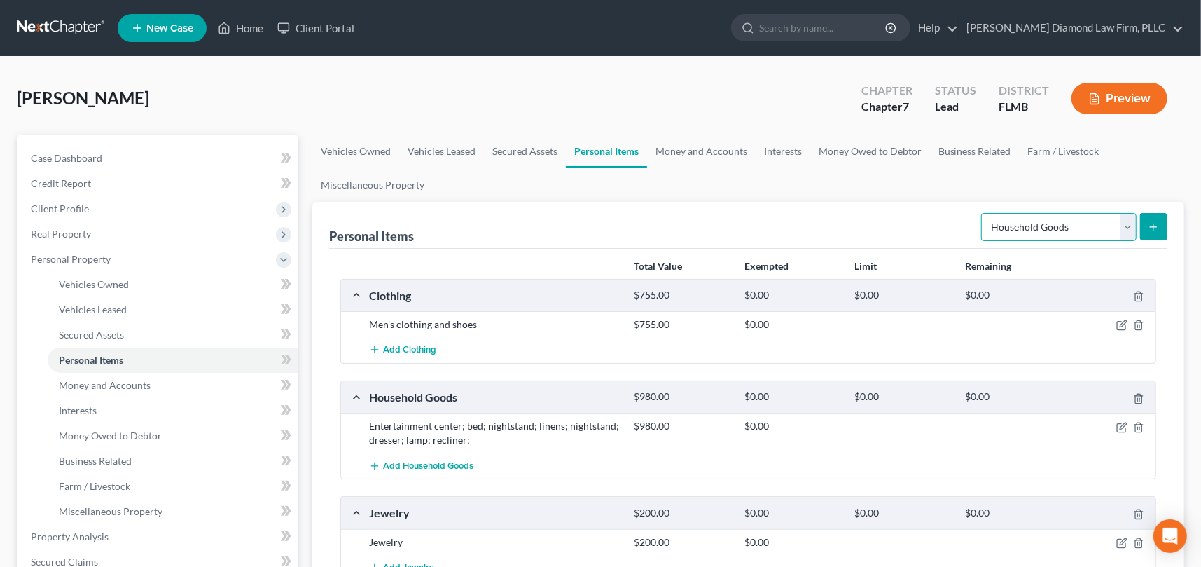
click at [1131, 228] on select "Select Item Type Clothing Collectibles Of Value Electronics Firearms Household …" at bounding box center [1058, 227] width 155 height 28
click at [983, 213] on select "Select Item Type Clothing Collectibles Of Value Electronics Firearms Household …" at bounding box center [1058, 227] width 155 height 28
click at [1152, 221] on icon "submit" at bounding box center [1153, 226] width 11 height 11
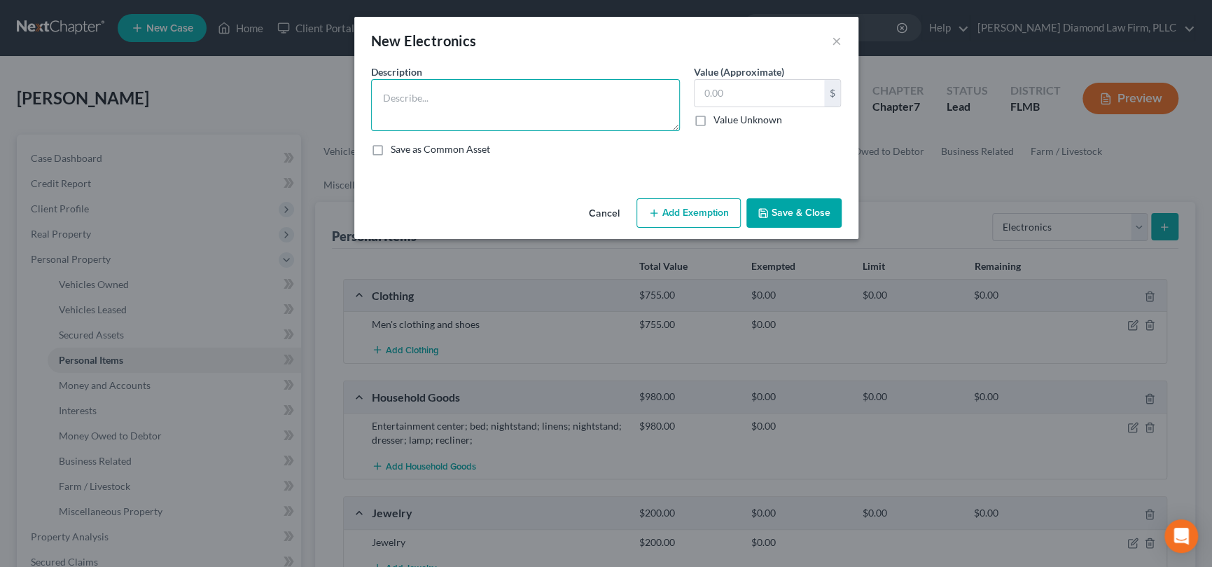
click at [464, 105] on textarea at bounding box center [525, 105] width 309 height 52
select select "electronics"
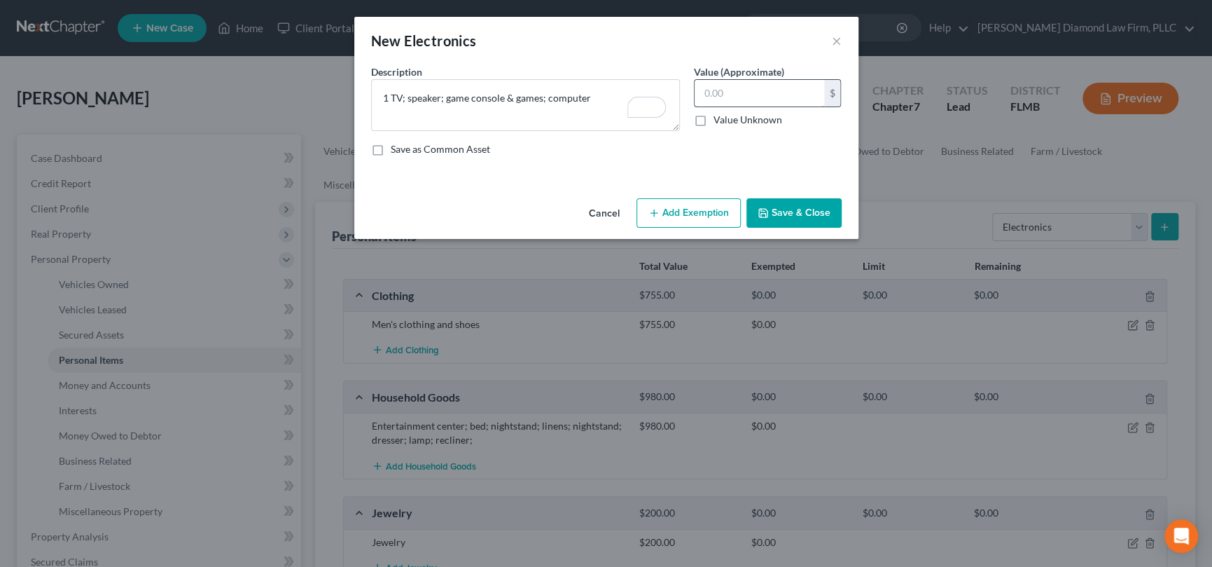
type textarea "1 TV; speaker; game console & games; computer"
click at [741, 95] on input "text" at bounding box center [760, 93] width 130 height 27
type input "1,220"
click at [791, 209] on button "Save & Close" at bounding box center [793, 212] width 95 height 29
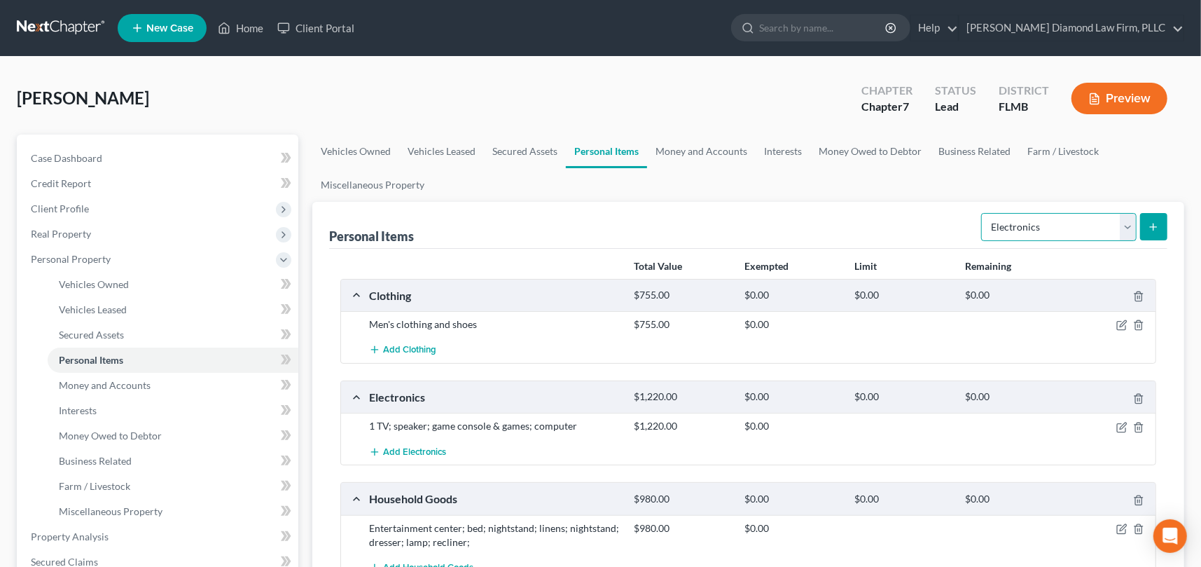
click at [1125, 224] on select "Select Item Type Clothing Collectibles Of Value Electronics Firearms Household …" at bounding box center [1058, 227] width 155 height 28
select select "other"
click at [983, 213] on select "Select Item Type Clothing Collectibles Of Value Electronics Firearms Household …" at bounding box center [1058, 227] width 155 height 28
click at [1150, 225] on icon "submit" at bounding box center [1153, 226] width 11 height 11
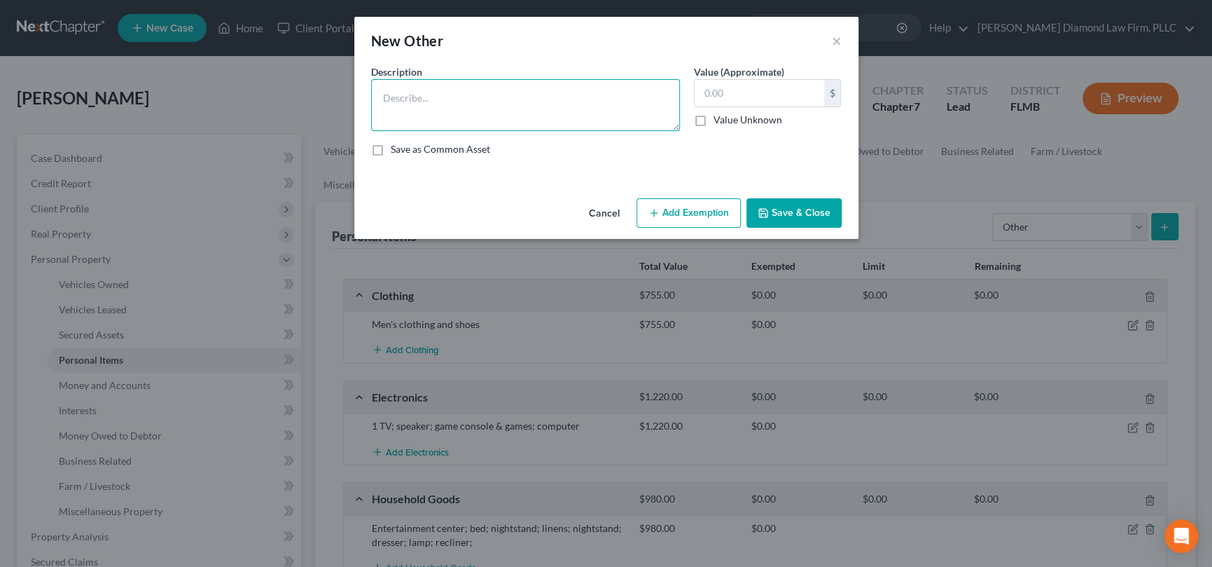
click at [423, 94] on textarea at bounding box center [525, 105] width 309 height 52
type textarea "5 books; 100 movies/music"
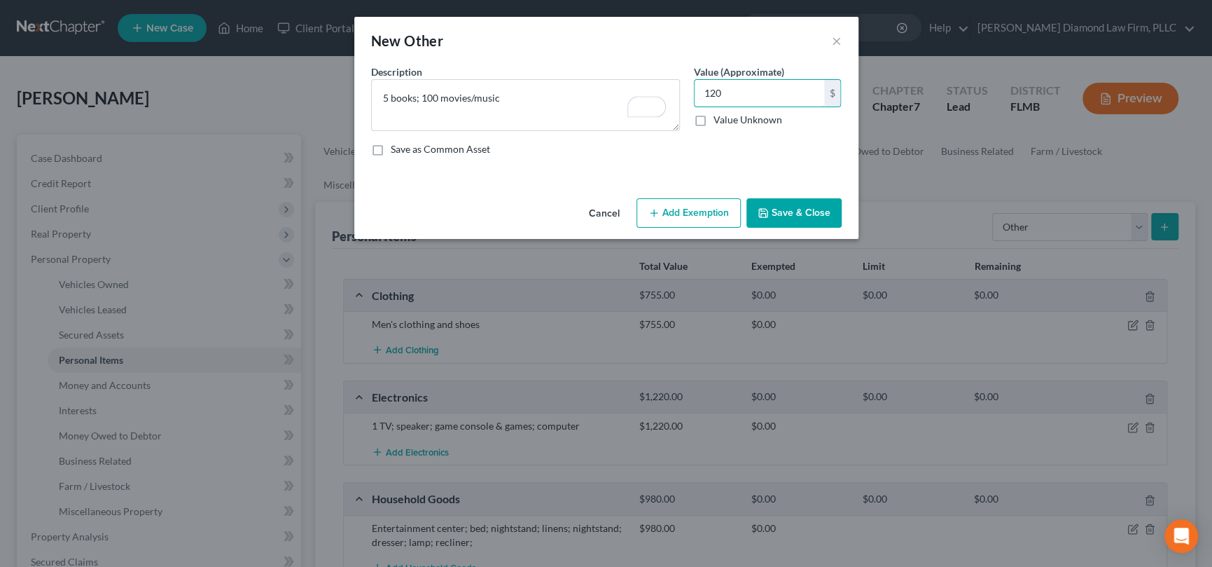
type input "120"
click at [798, 209] on button "Save & Close" at bounding box center [793, 212] width 95 height 29
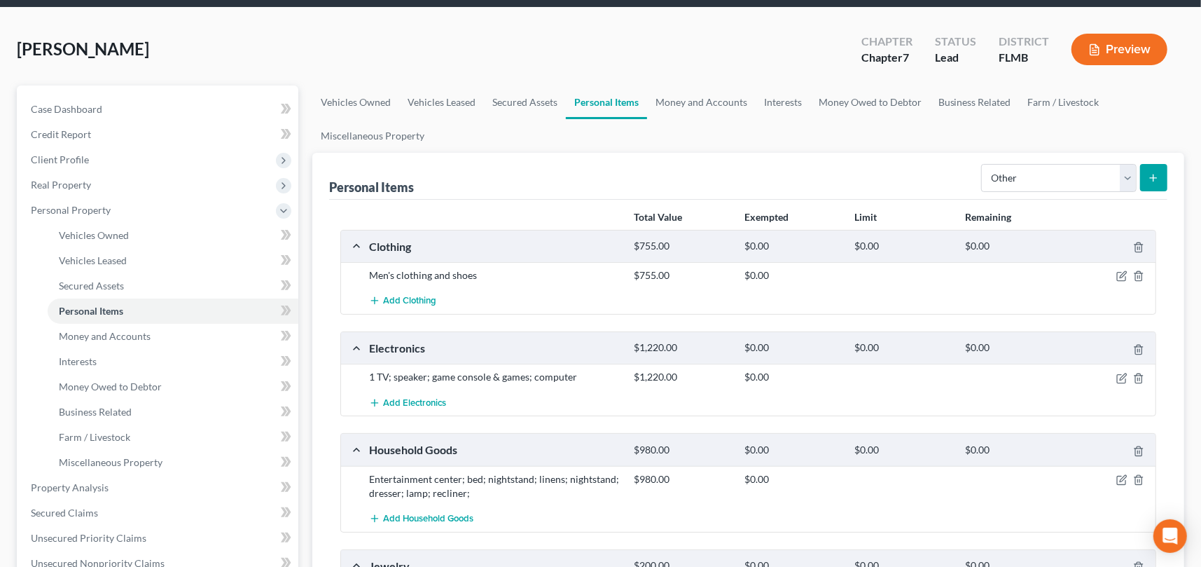
scroll to position [140, 0]
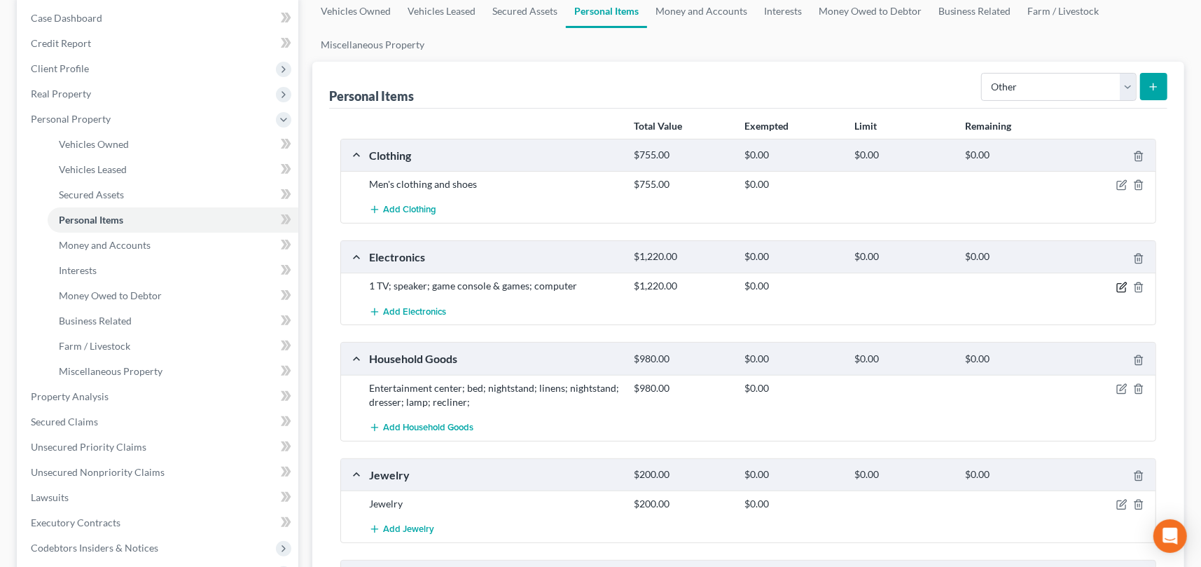
click at [1120, 283] on icon "button" at bounding box center [1121, 287] width 8 height 8
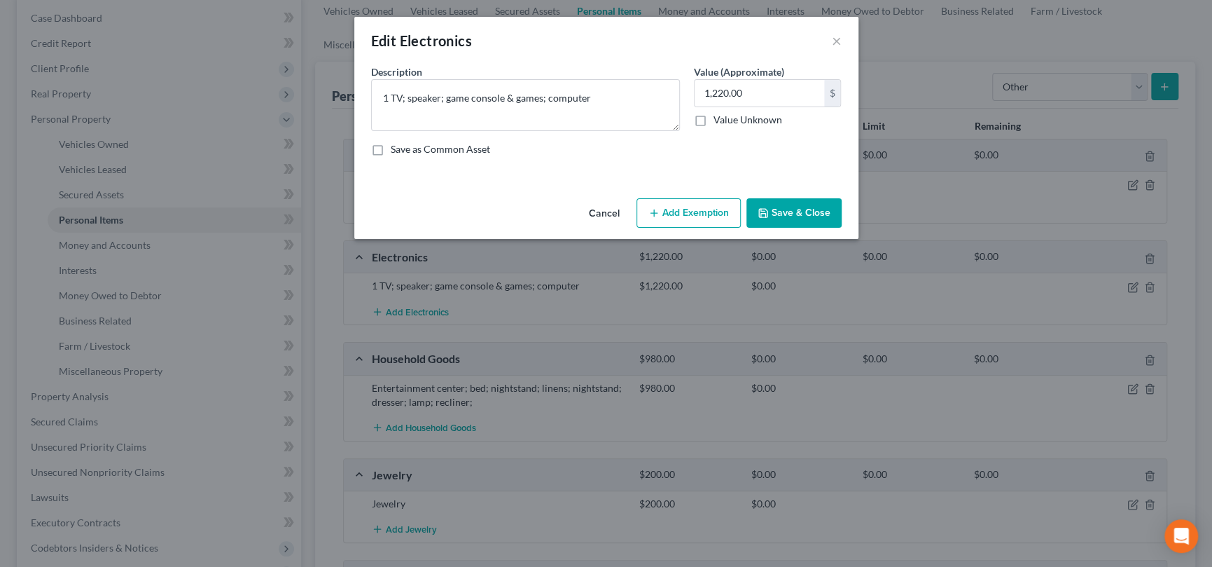
click at [831, 37] on div "Edit Electronics ×" at bounding box center [606, 41] width 504 height 48
click at [837, 37] on button "×" at bounding box center [837, 40] width 10 height 17
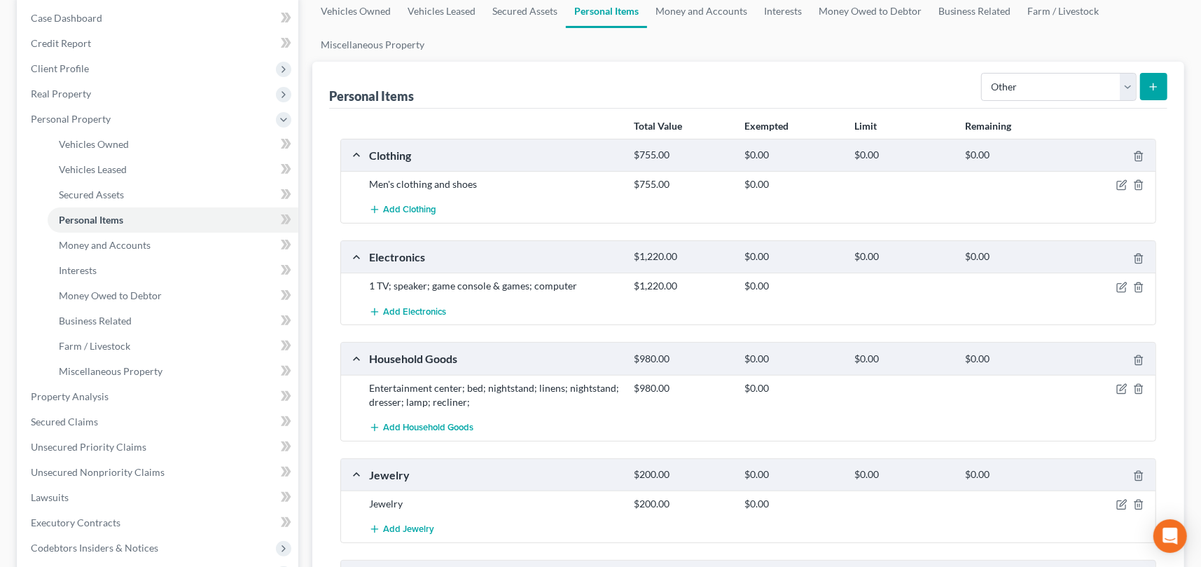
click at [1158, 81] on icon "submit" at bounding box center [1153, 86] width 11 height 11
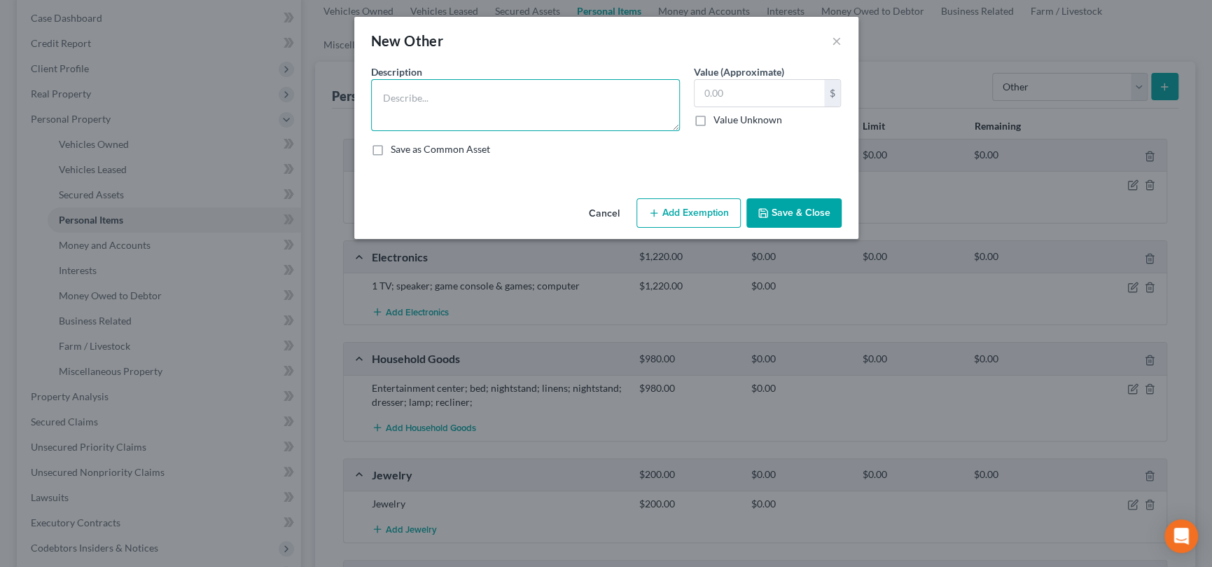
click at [547, 102] on textarea at bounding box center [525, 105] width 309 height 52
type textarea "lawn equipment"
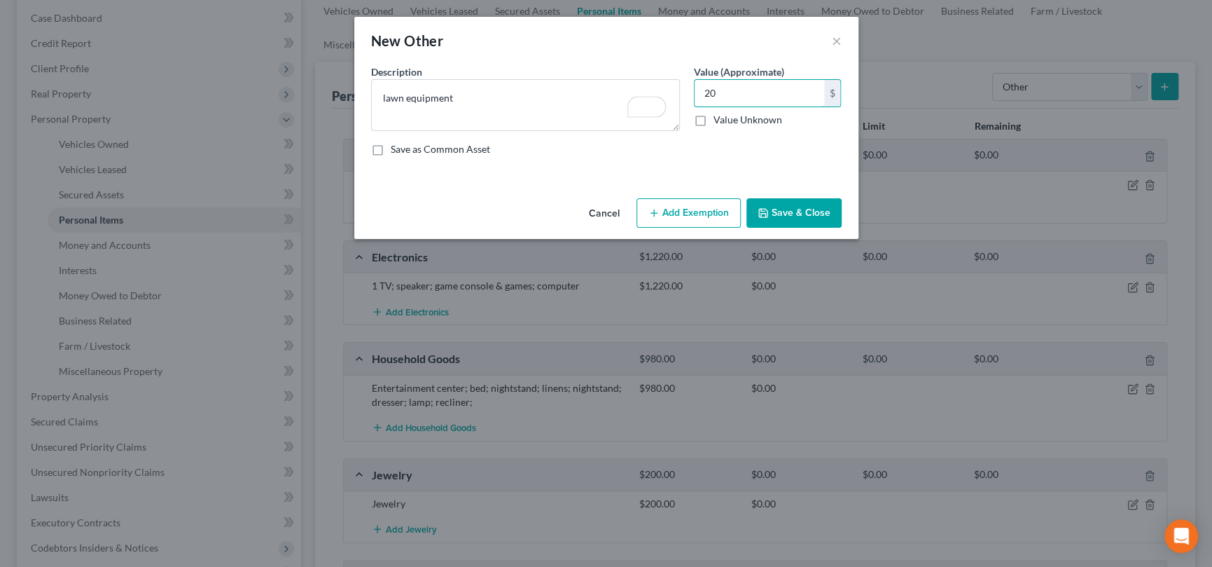
type input "20"
click at [817, 207] on button "Save & Close" at bounding box center [793, 212] width 95 height 29
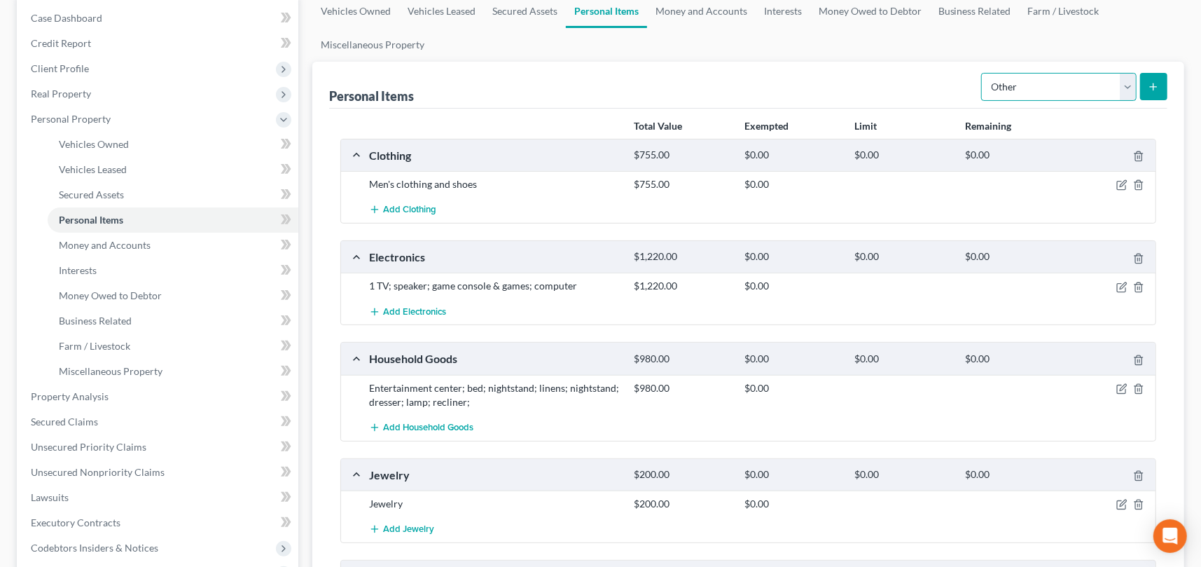
click at [1130, 85] on select "Select Item Type Clothing Collectibles Of Value Electronics Firearms Household …" at bounding box center [1058, 87] width 155 height 28
select select "firearms"
click at [983, 73] on select "Select Item Type Clothing Collectibles Of Value Electronics Firearms Household …" at bounding box center [1058, 87] width 155 height 28
click at [1156, 83] on icon "submit" at bounding box center [1153, 86] width 11 height 11
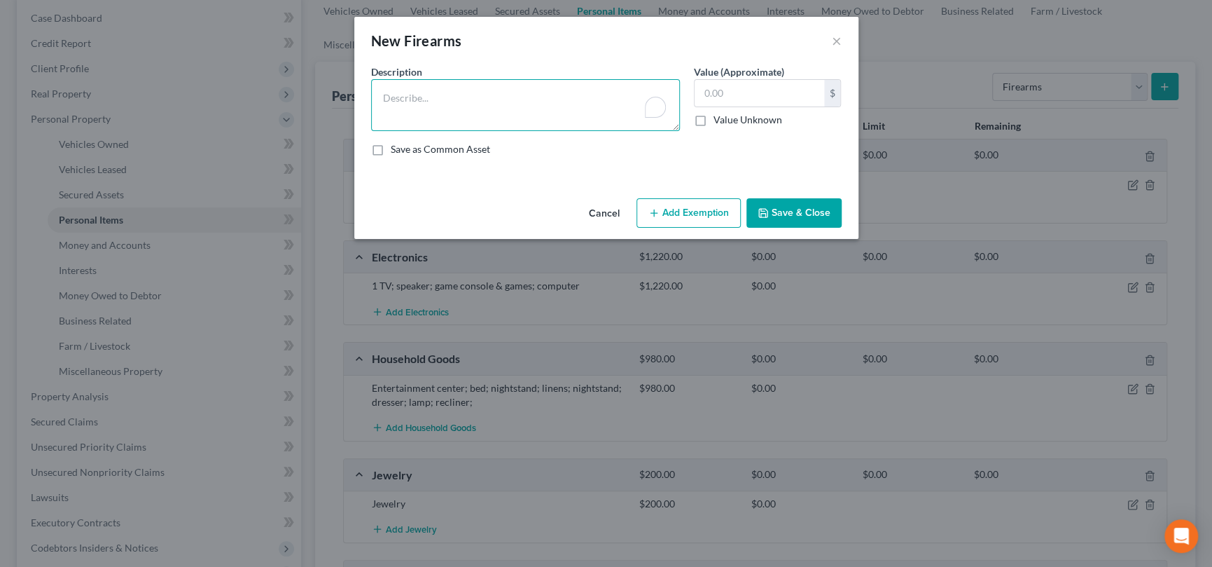
click at [413, 97] on textarea "To enrich screen reader interactions, please activate Accessibility in Grammarl…" at bounding box center [525, 105] width 309 height 52
type textarea "Gun"
type input "200"
click at [788, 207] on button "Save & Close" at bounding box center [793, 212] width 95 height 29
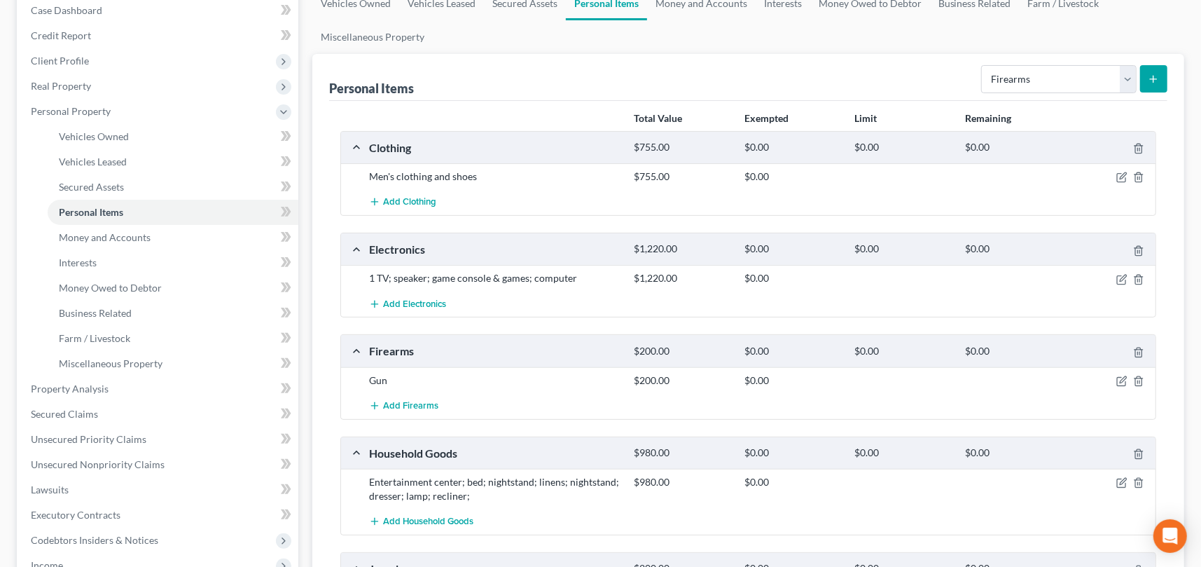
scroll to position [125, 0]
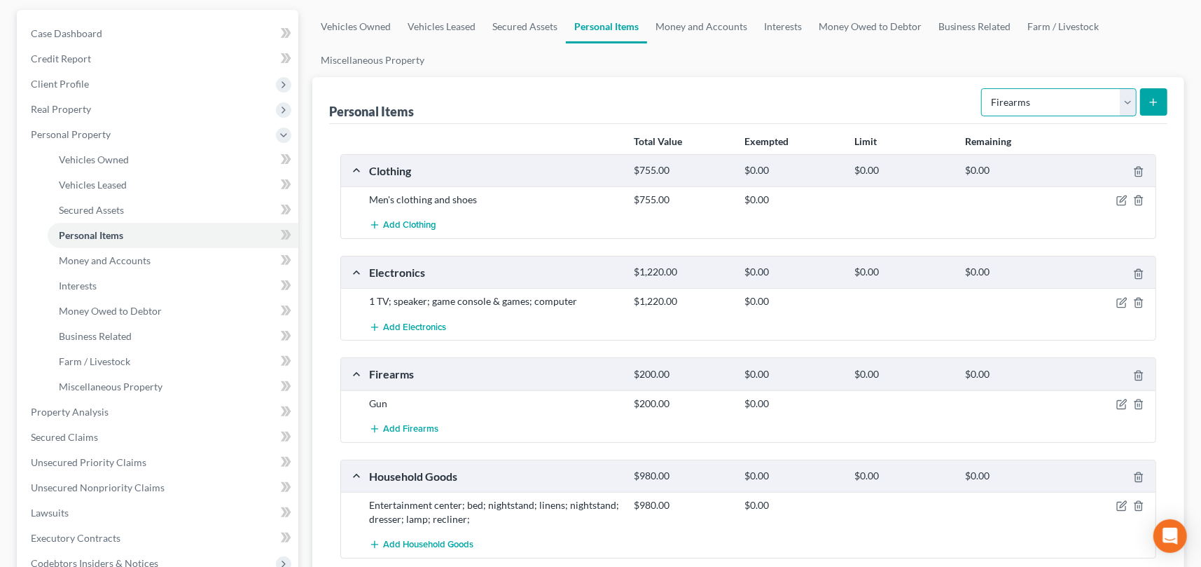
click at [1098, 101] on select "Select Item Type Clothing Collectibles Of Value Electronics Firearms Household …" at bounding box center [1058, 102] width 155 height 28
select select "pets"
click at [983, 88] on select "Select Item Type Clothing Collectibles Of Value Electronics Firearms Household …" at bounding box center [1058, 102] width 155 height 28
click at [1155, 97] on icon "submit" at bounding box center [1153, 102] width 11 height 11
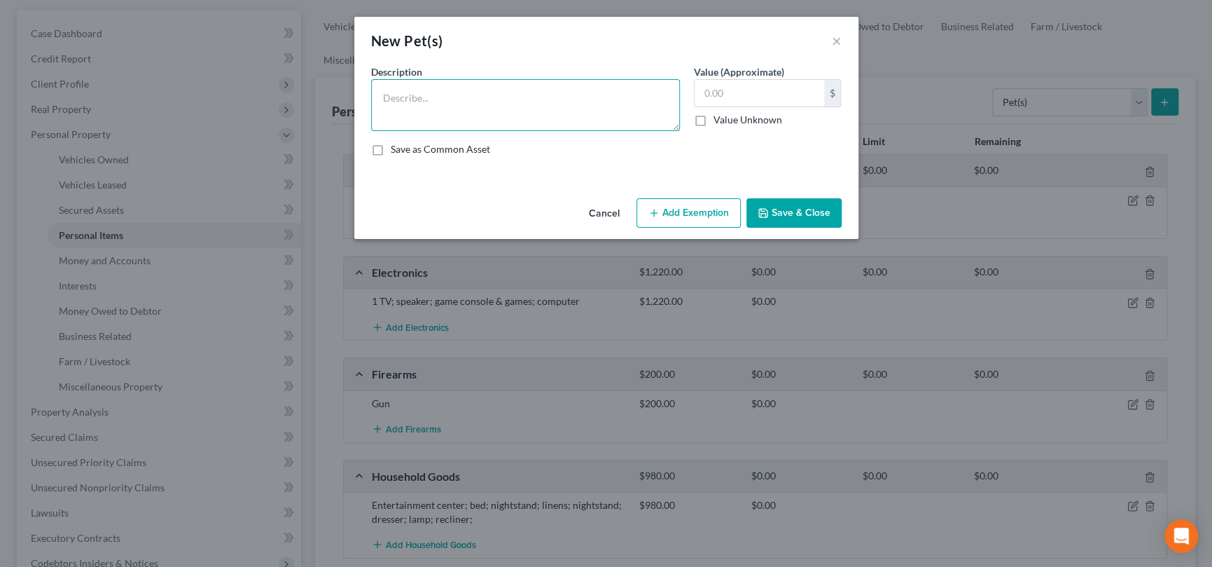
click at [564, 101] on textarea at bounding box center [525, 105] width 309 height 52
type textarea "1 1/2 yr old Pomeranian"
type input "500"
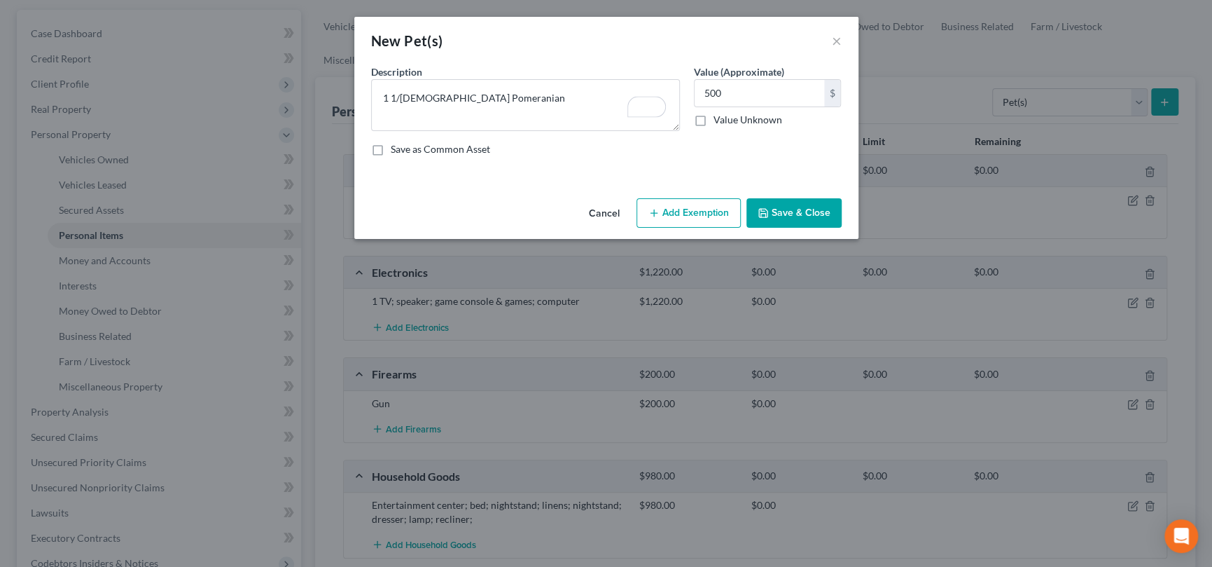
click at [802, 207] on button "Save & Close" at bounding box center [793, 212] width 95 height 29
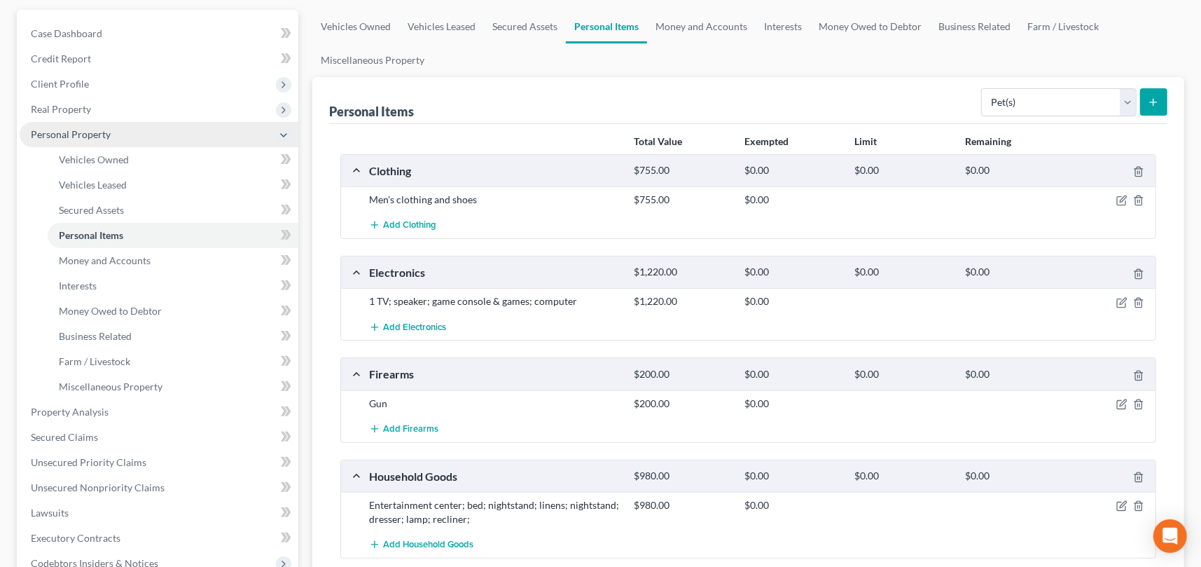
click at [282, 134] on polyline at bounding box center [284, 135] width 6 height 3
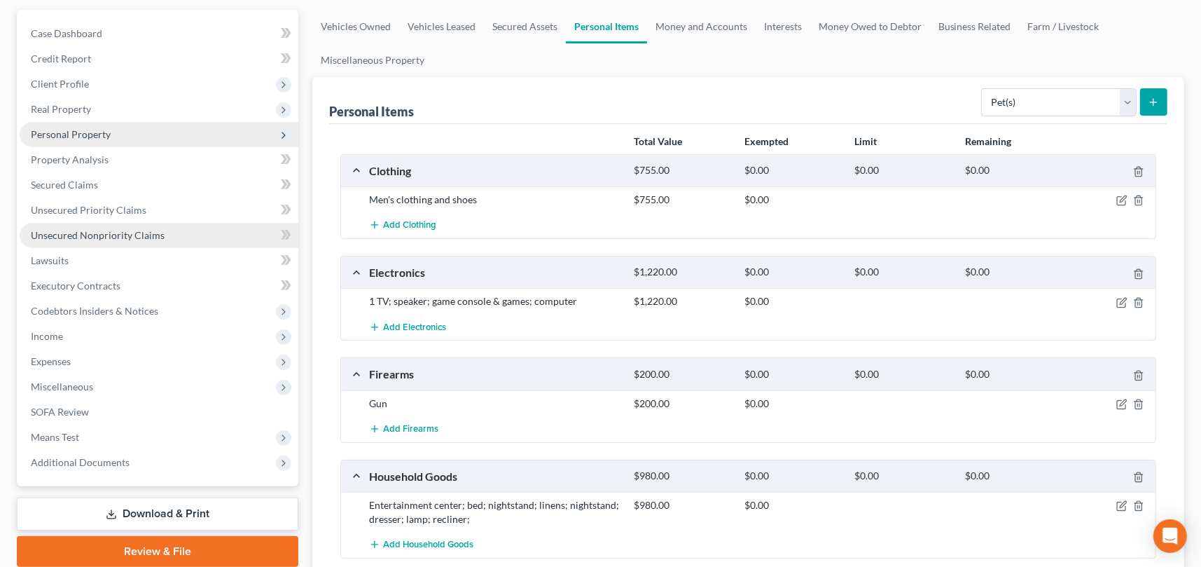
click at [153, 233] on span "Unsecured Nonpriority Claims" at bounding box center [98, 235] width 134 height 12
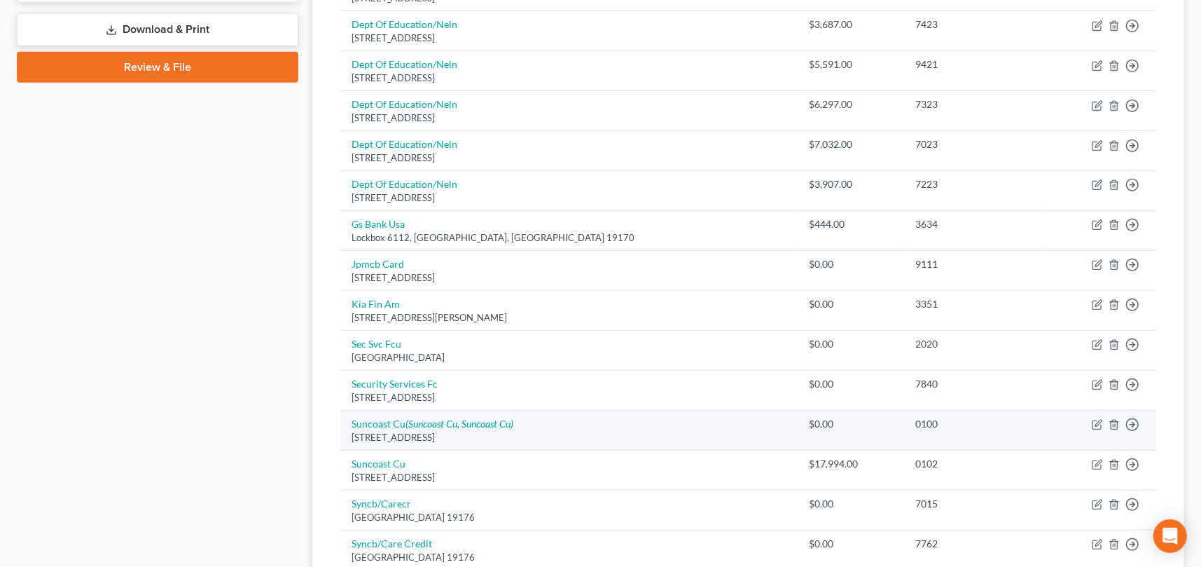
scroll to position [630, 0]
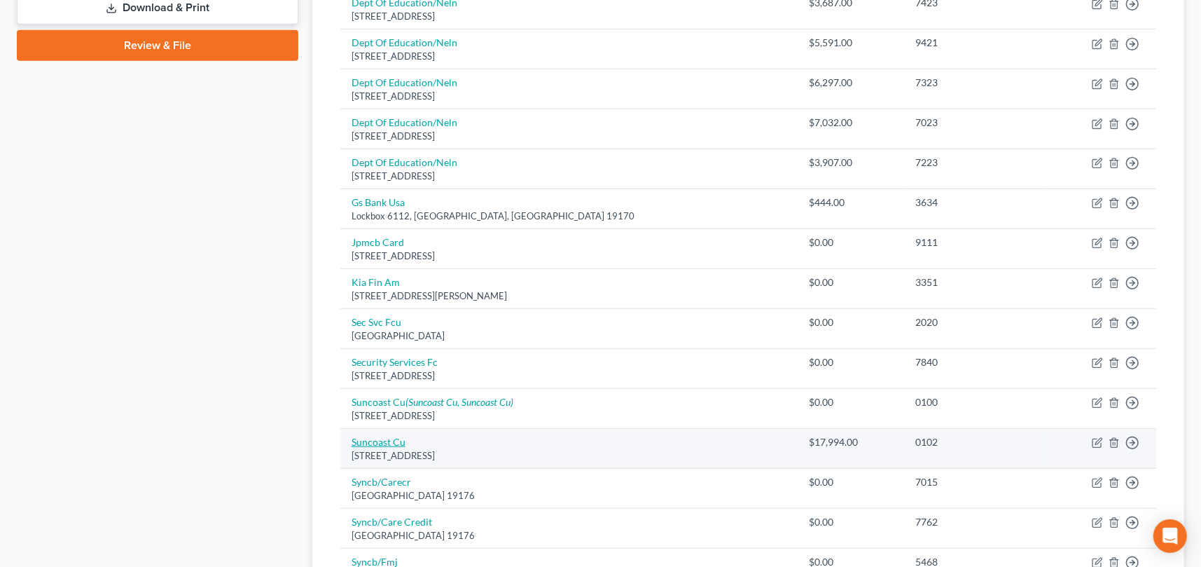
click at [389, 441] on link "Suncoast Cu" at bounding box center [379, 442] width 54 height 12
select select "9"
select select "0"
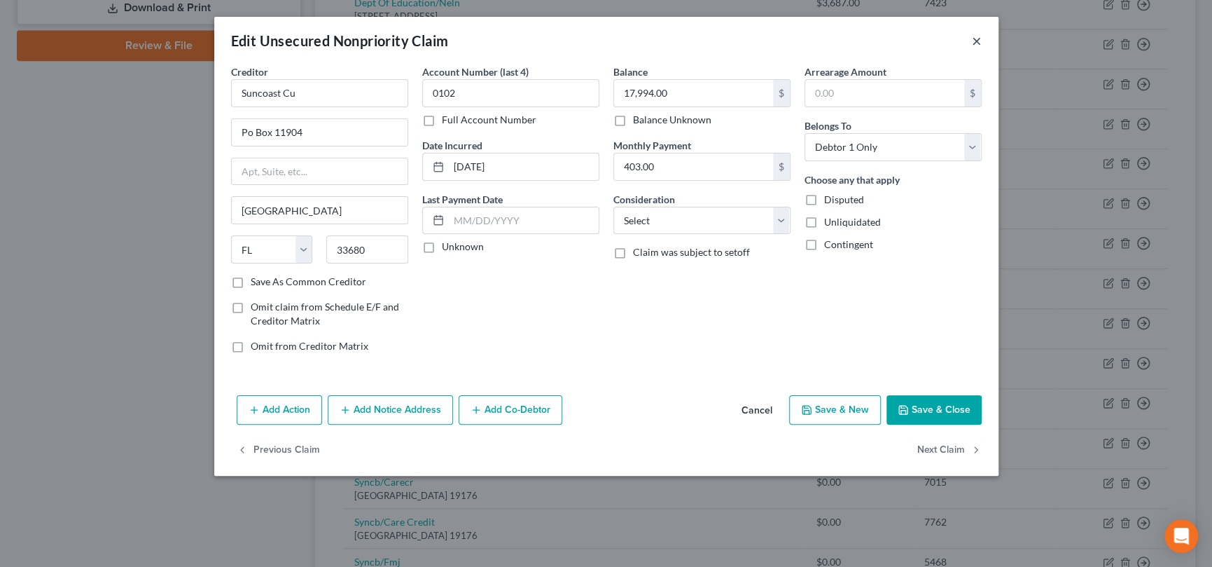
click at [973, 38] on button "×" at bounding box center [977, 40] width 10 height 17
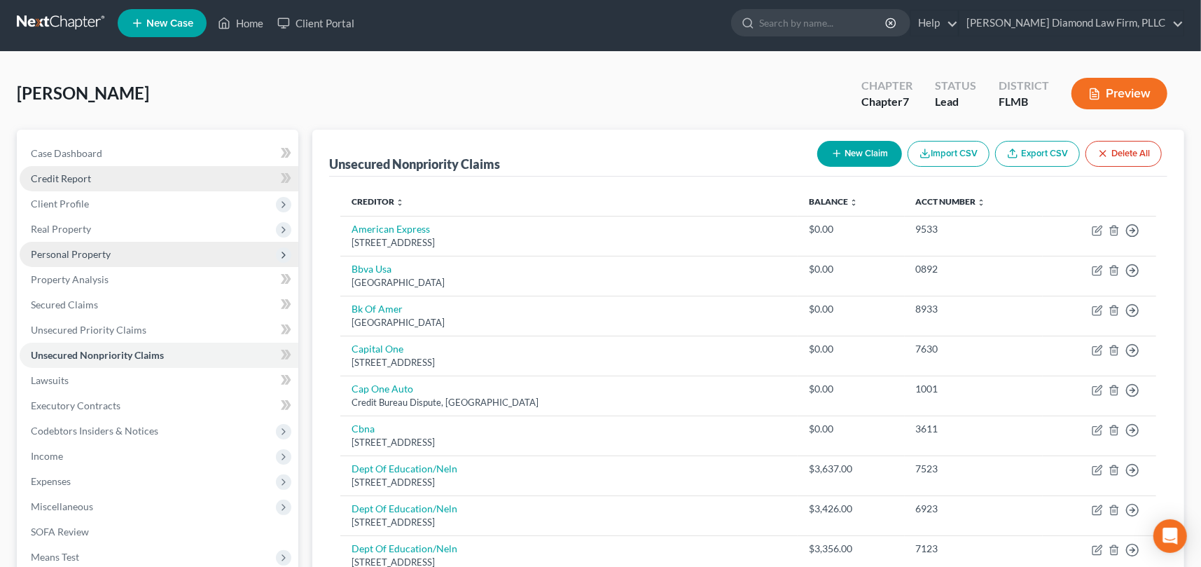
scroll to position [0, 0]
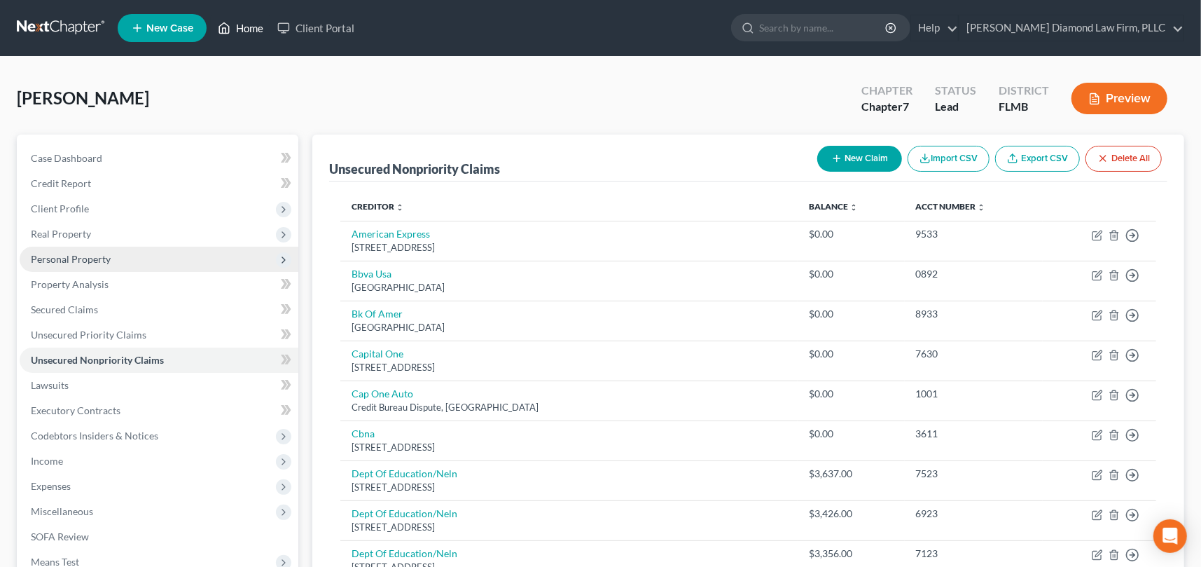
click at [248, 29] on link "Home" at bounding box center [241, 27] width 60 height 25
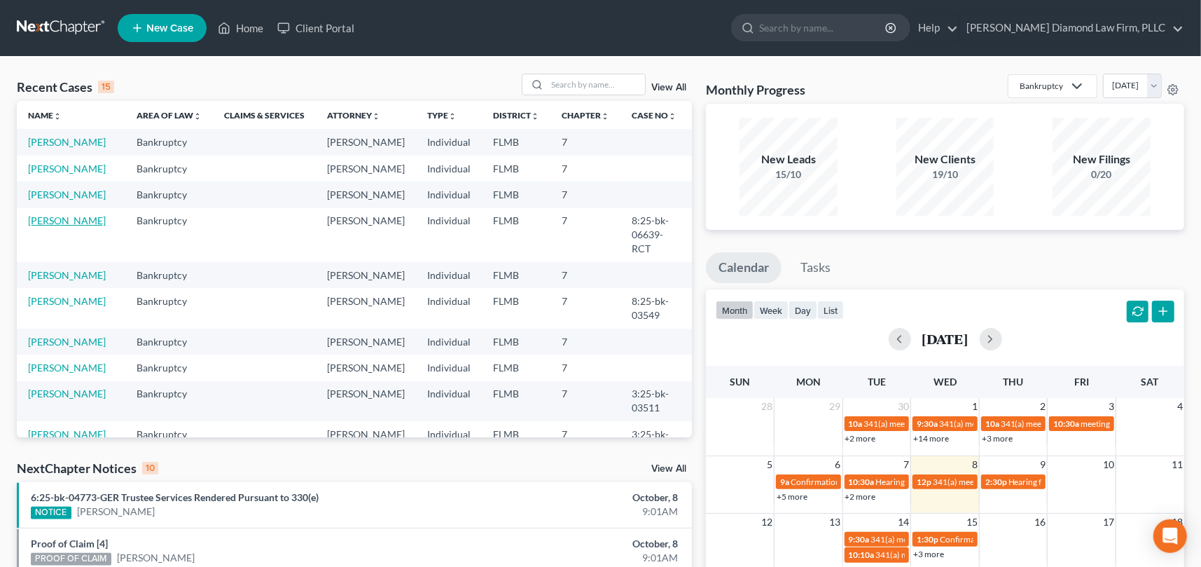
click at [67, 226] on link "[PERSON_NAME]" at bounding box center [67, 220] width 78 height 12
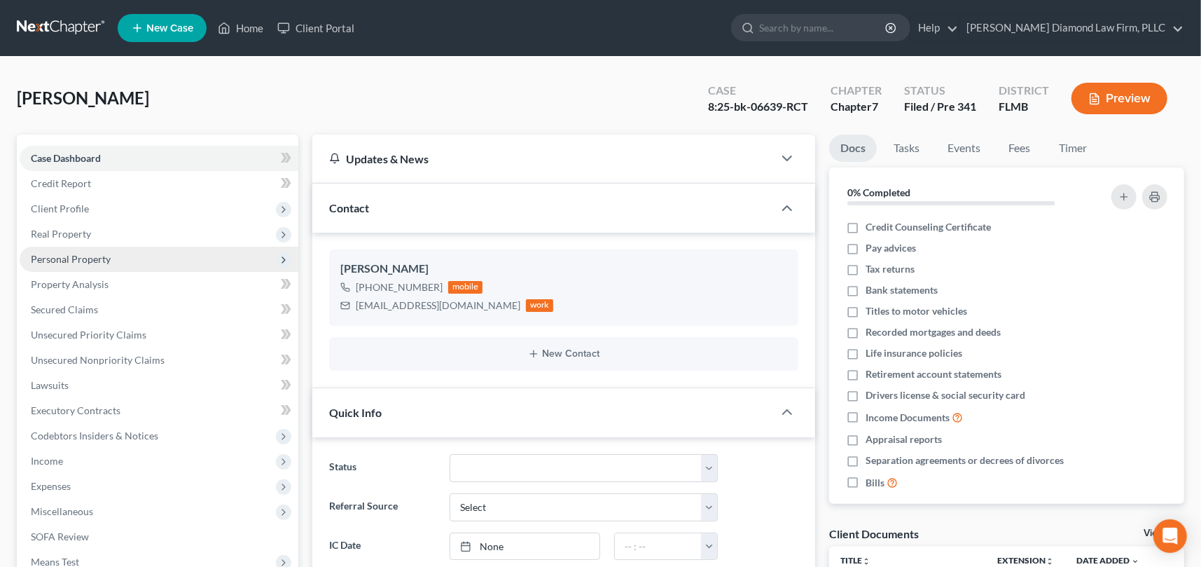
click at [81, 260] on span "Personal Property" at bounding box center [71, 259] width 80 height 12
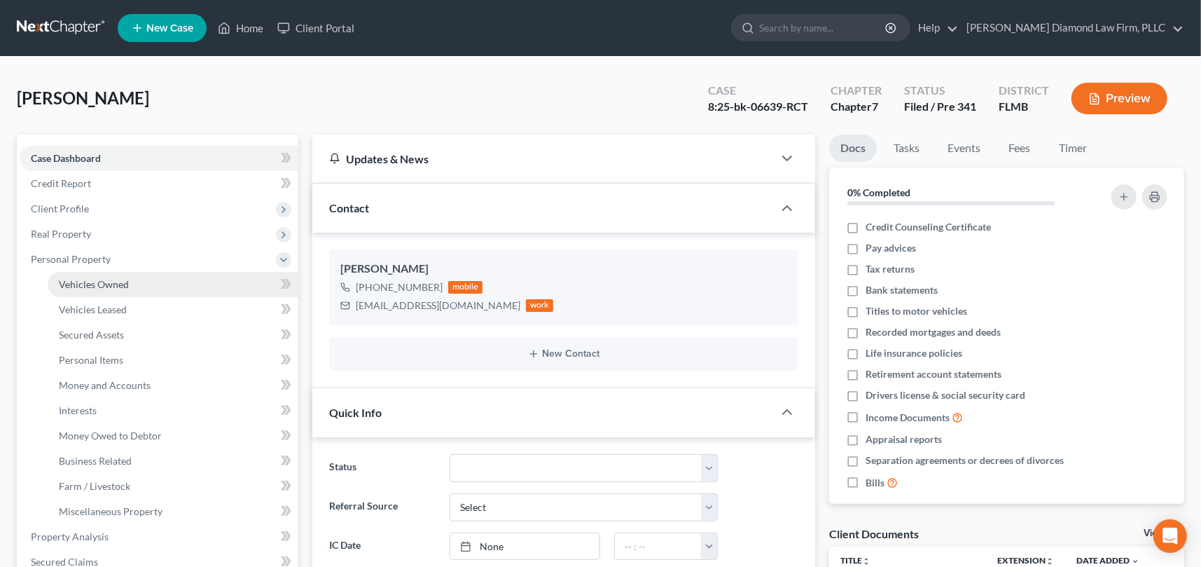
click at [123, 282] on span "Vehicles Owned" at bounding box center [94, 284] width 70 height 12
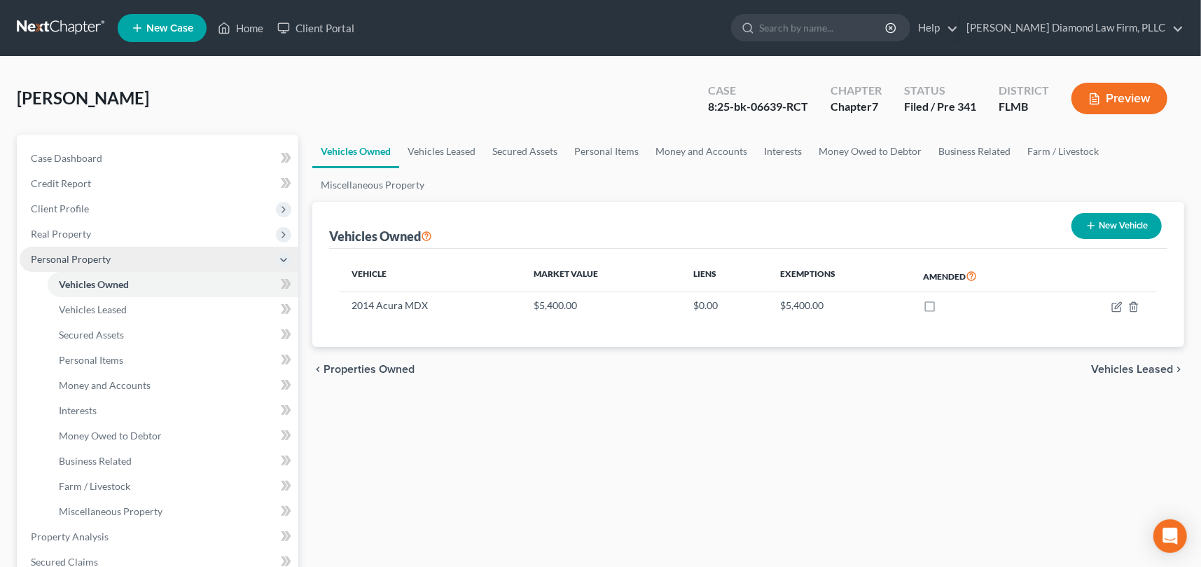
click at [280, 258] on icon at bounding box center [283, 259] width 11 height 11
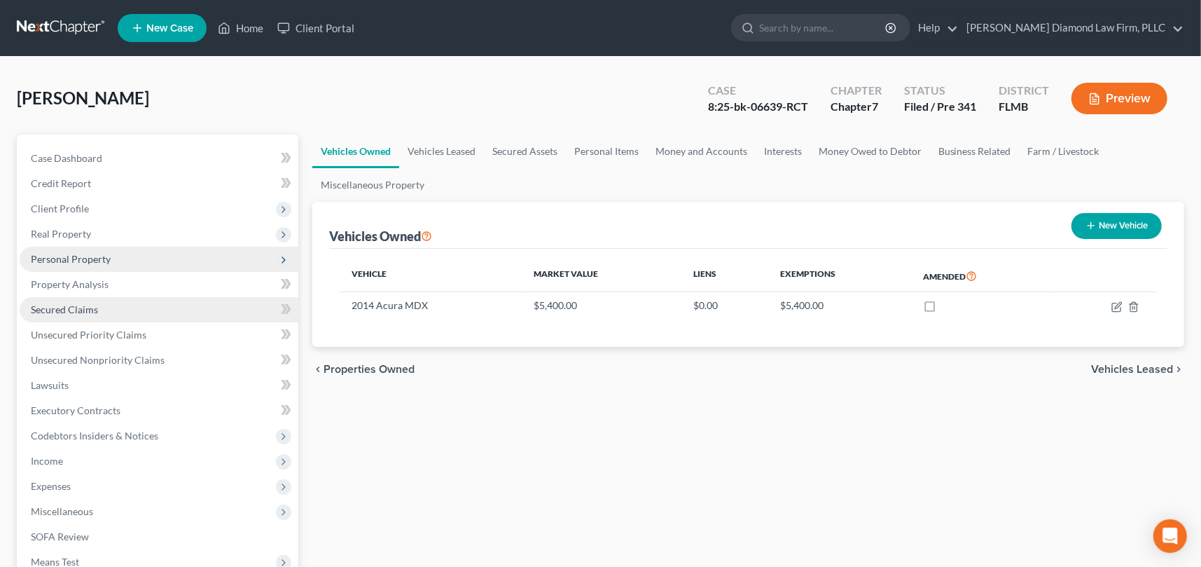
click at [103, 308] on link "Secured Claims" at bounding box center [159, 309] width 279 height 25
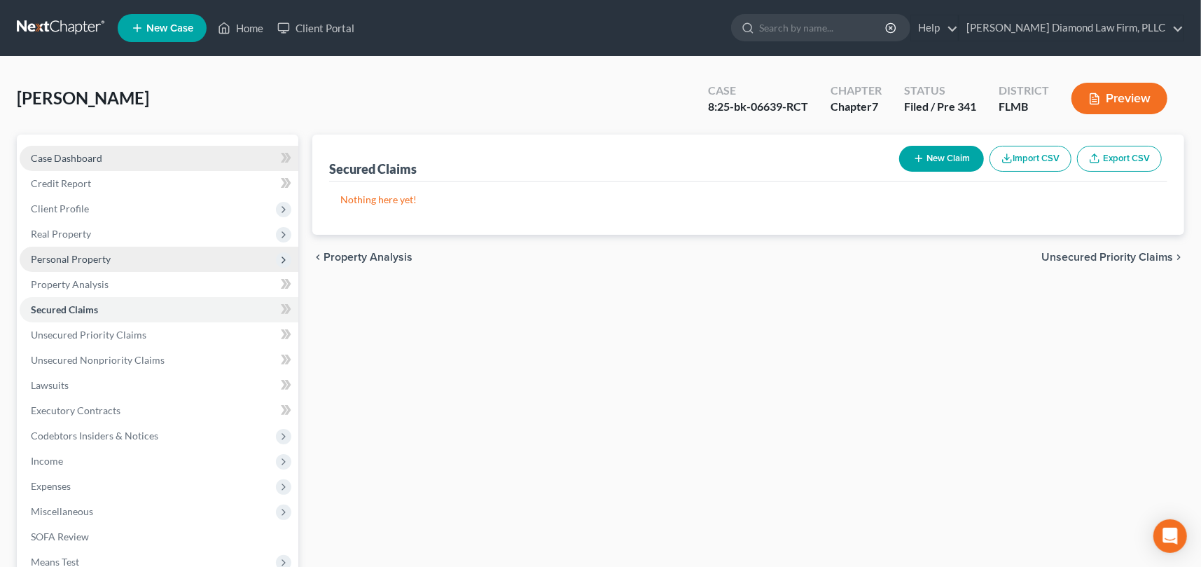
click at [106, 151] on link "Case Dashboard" at bounding box center [159, 158] width 279 height 25
select select "5"
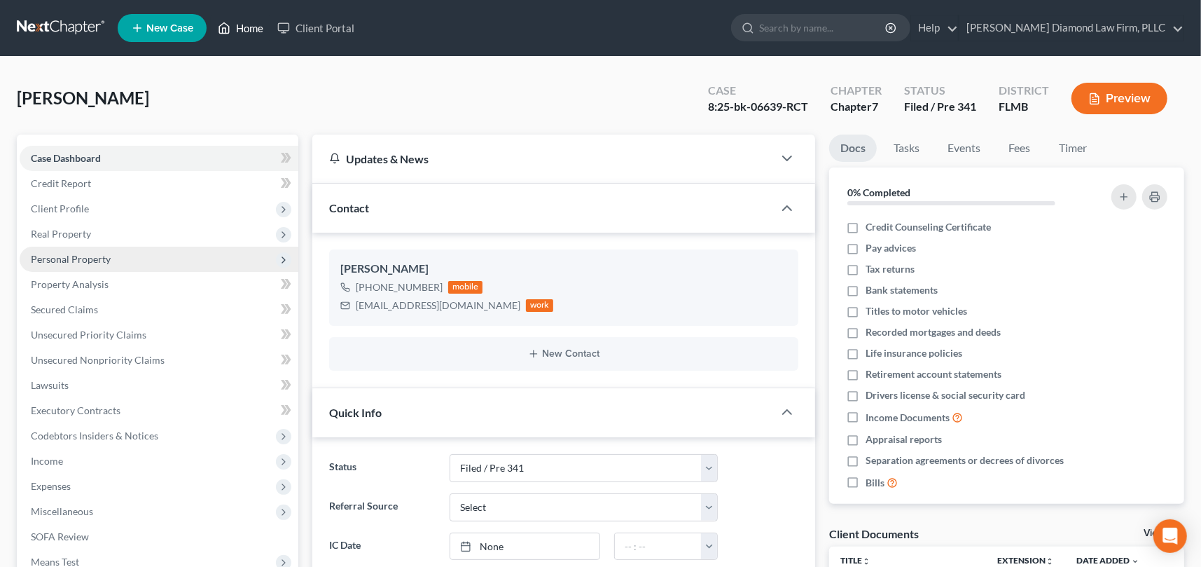
click at [249, 27] on link "Home" at bounding box center [241, 27] width 60 height 25
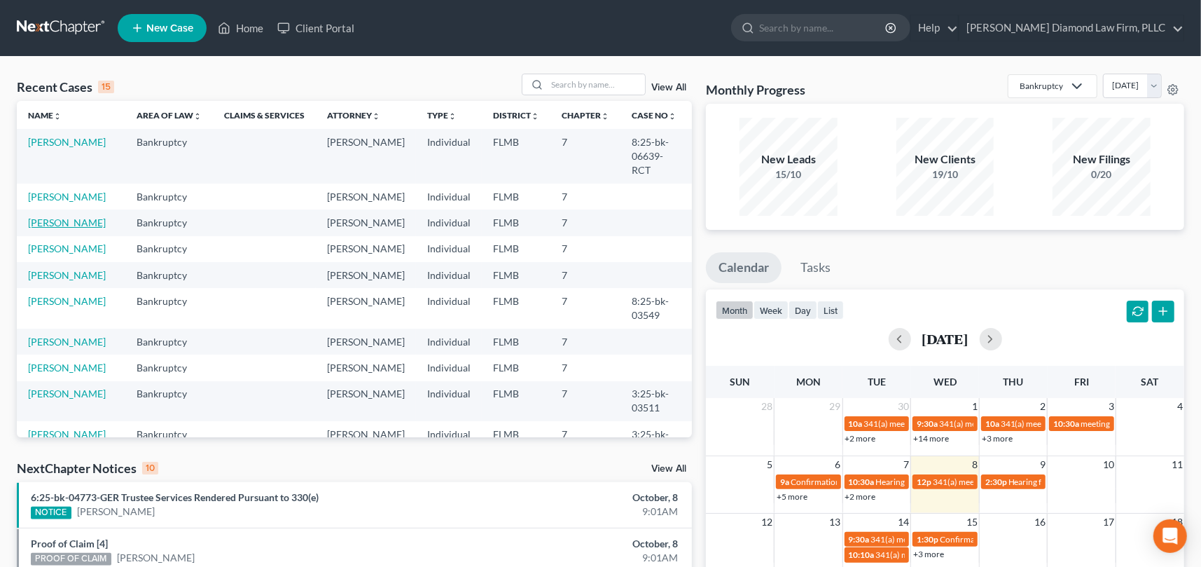
click at [67, 223] on link "[PERSON_NAME]" at bounding box center [67, 222] width 78 height 12
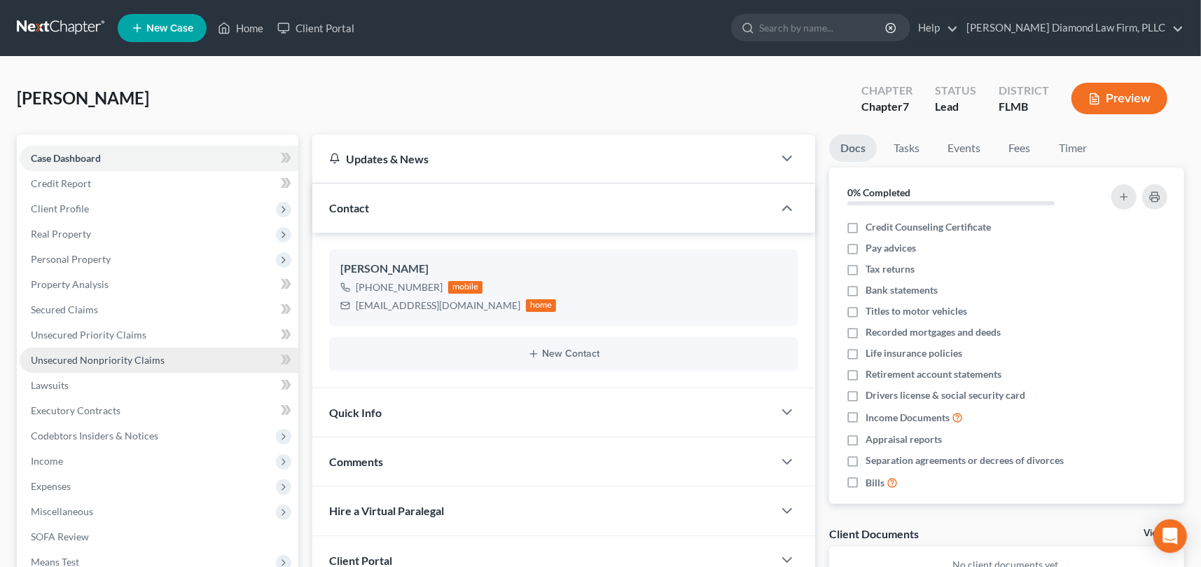
click at [96, 354] on span "Unsecured Nonpriority Claims" at bounding box center [98, 360] width 134 height 12
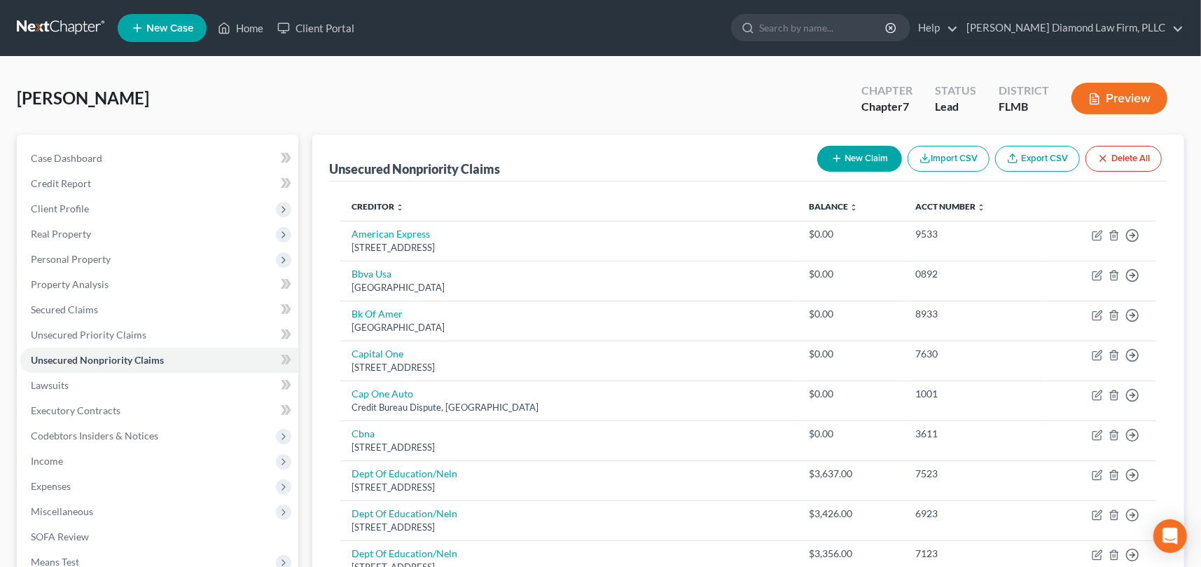
click at [863, 157] on button "New Claim" at bounding box center [859, 159] width 85 height 26
select select "0"
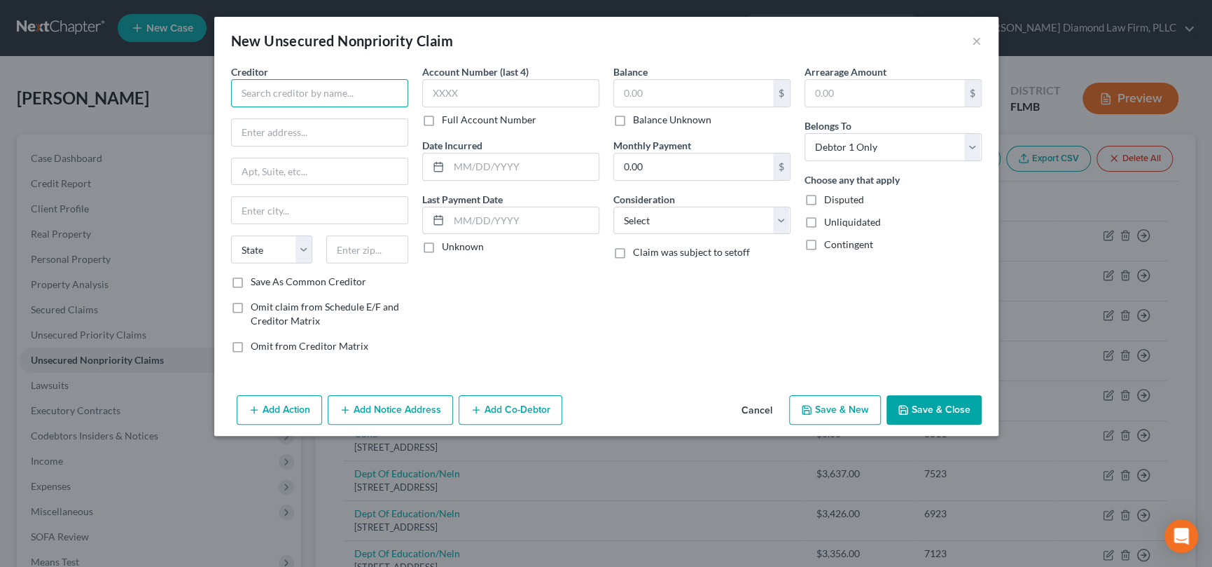
click at [335, 90] on input "text" at bounding box center [319, 93] width 177 height 28
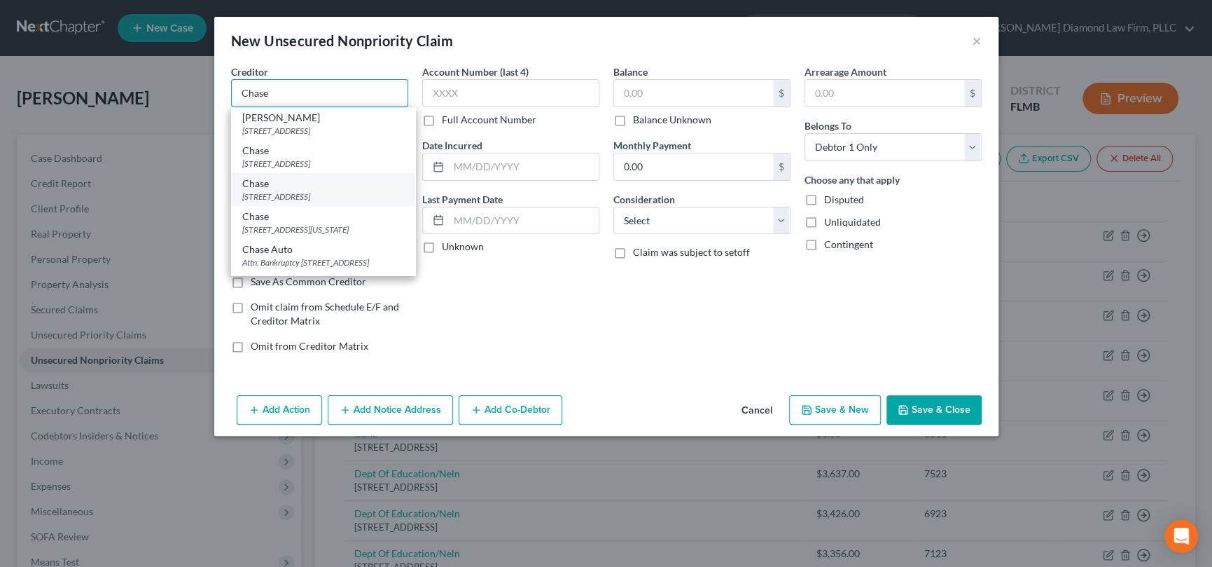
type input "Chase"
click at [320, 188] on div "Chase" at bounding box center [323, 183] width 162 height 14
type input "PO Box 15448"
type input "Wilmington"
select select "7"
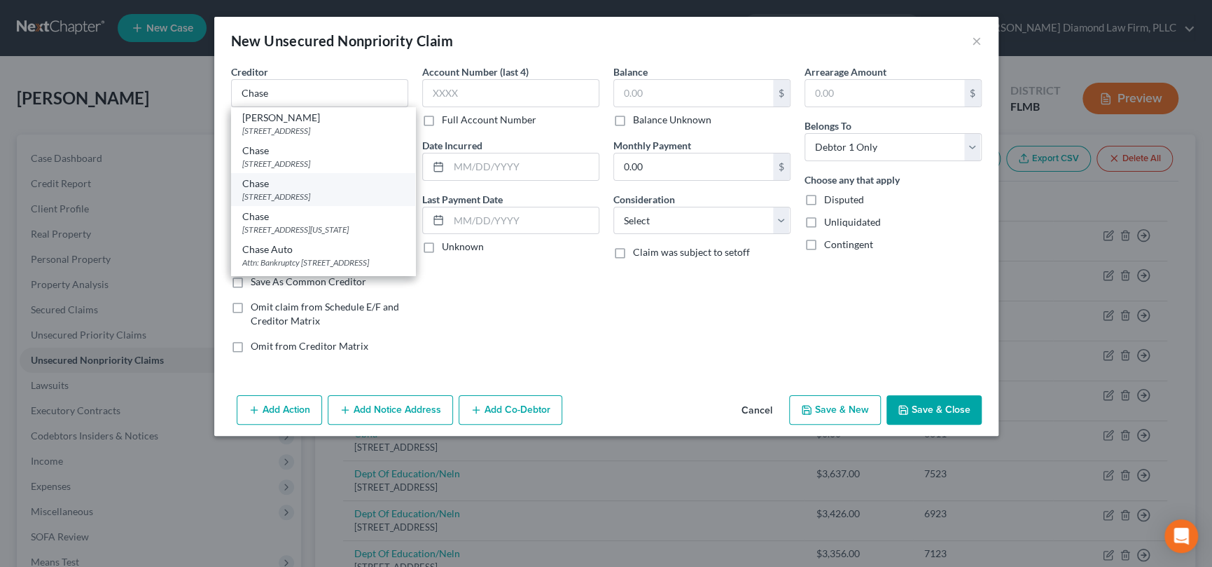
type input "19886"
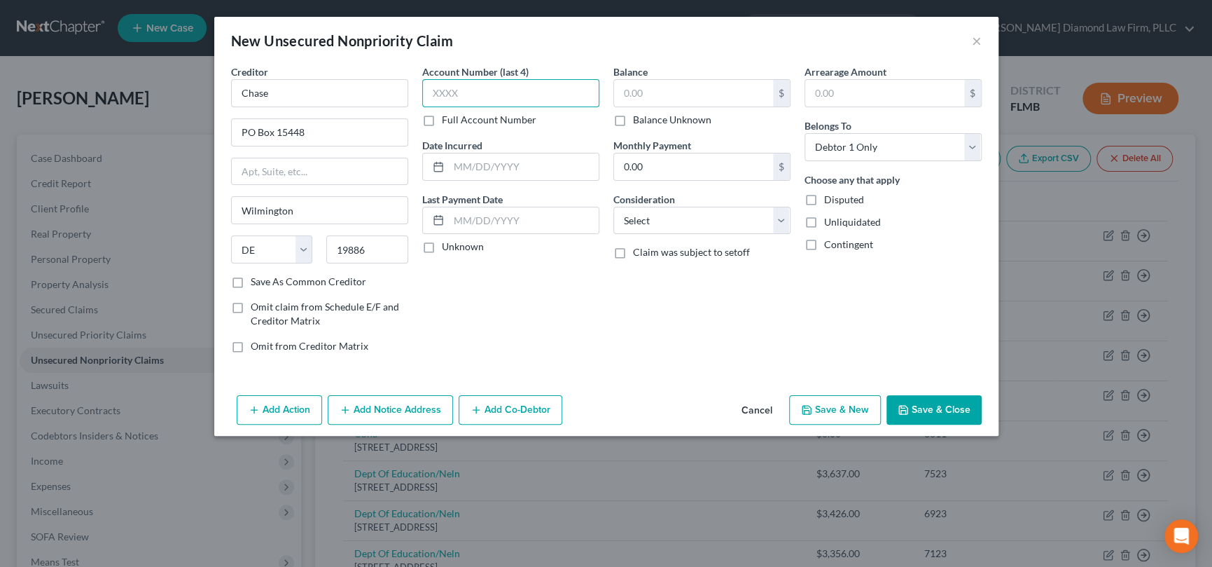
click at [527, 94] on input "text" at bounding box center [510, 93] width 177 height 28
type input "7389"
click at [664, 88] on input "text" at bounding box center [693, 93] width 159 height 27
type input "13,755"
click at [503, 164] on input "text" at bounding box center [524, 166] width 150 height 27
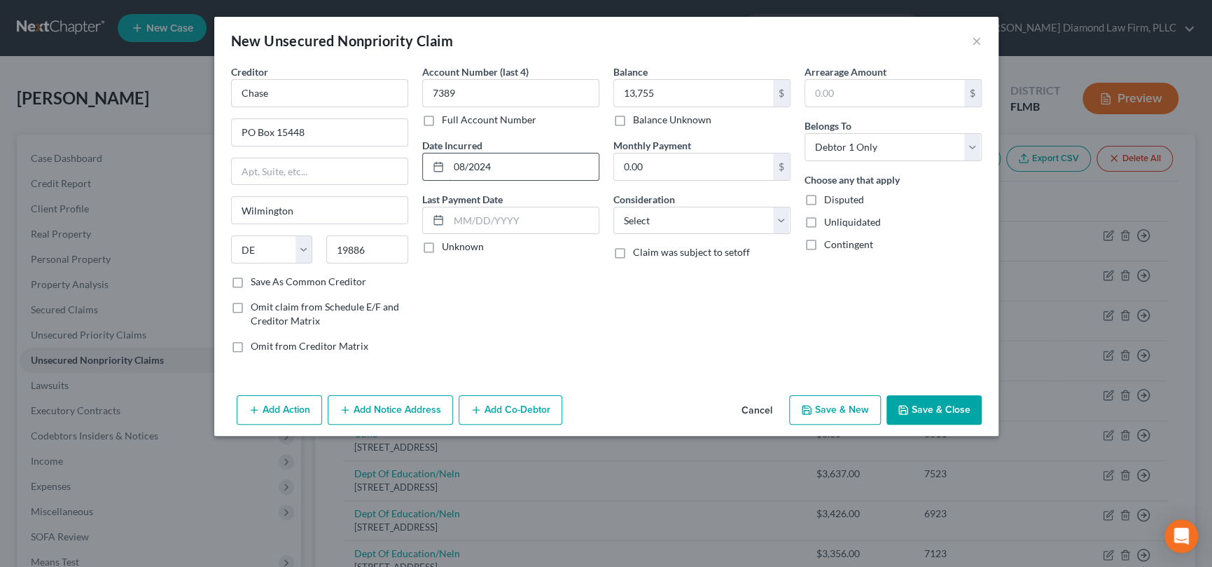
type input "08/2024"
click at [735, 220] on select "Select Cable / Satellite Services Collection Agency Credit Card Debt Debt Couns…" at bounding box center [701, 221] width 177 height 28
select select "2"
click at [613, 207] on select "Select Cable / Satellite Services Collection Agency Credit Card Debt Debt Couns…" at bounding box center [701, 221] width 177 height 28
click at [891, 310] on div "Arrearage Amount $ Belongs To * Select Debtor 1 Only Debtor 2 Only Debtor 1 And…" at bounding box center [893, 214] width 191 height 300
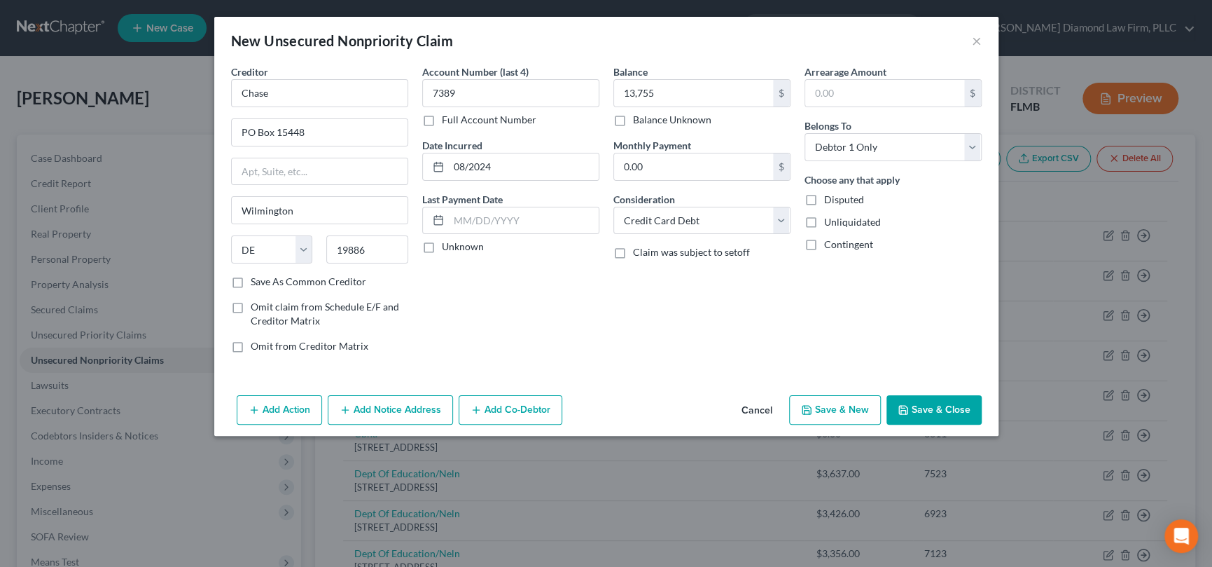
click at [946, 405] on button "Save & Close" at bounding box center [934, 409] width 95 height 29
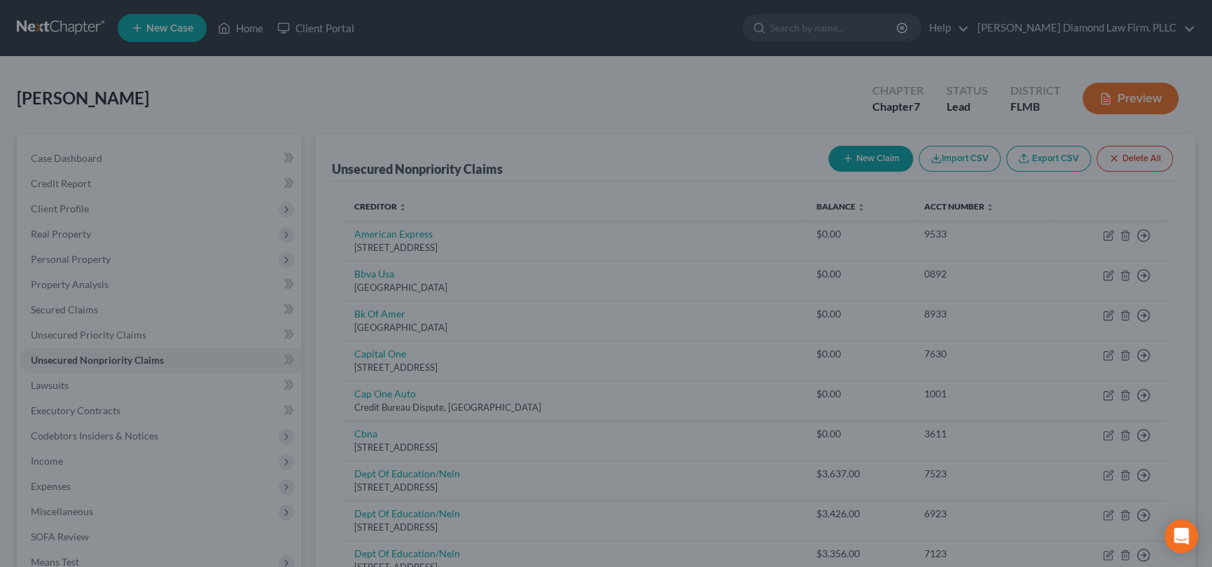
type input "13,755.00"
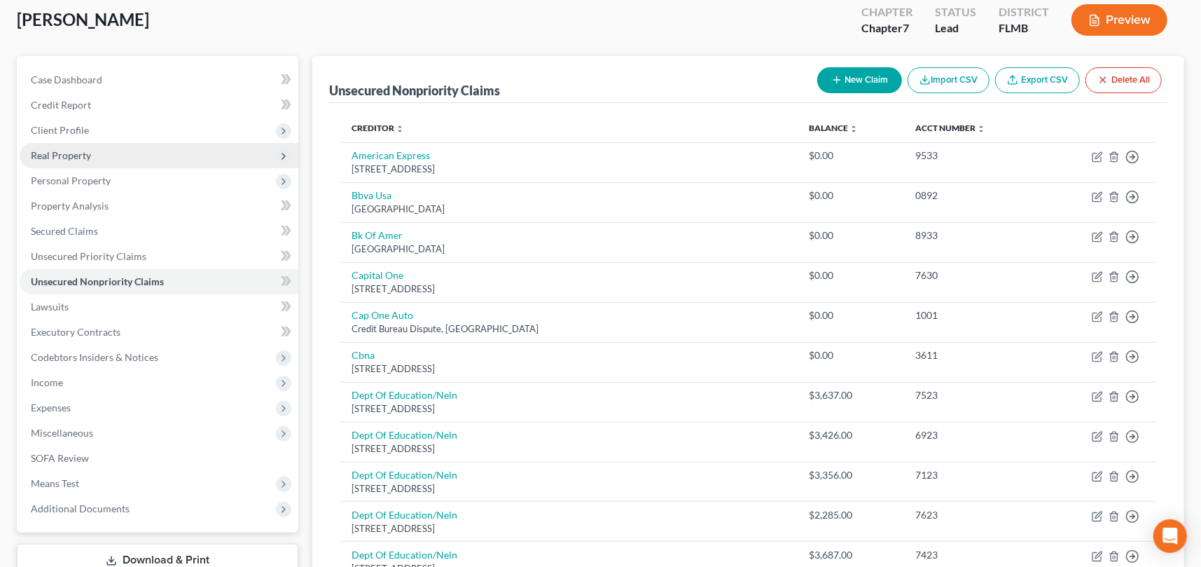
scroll to position [70, 0]
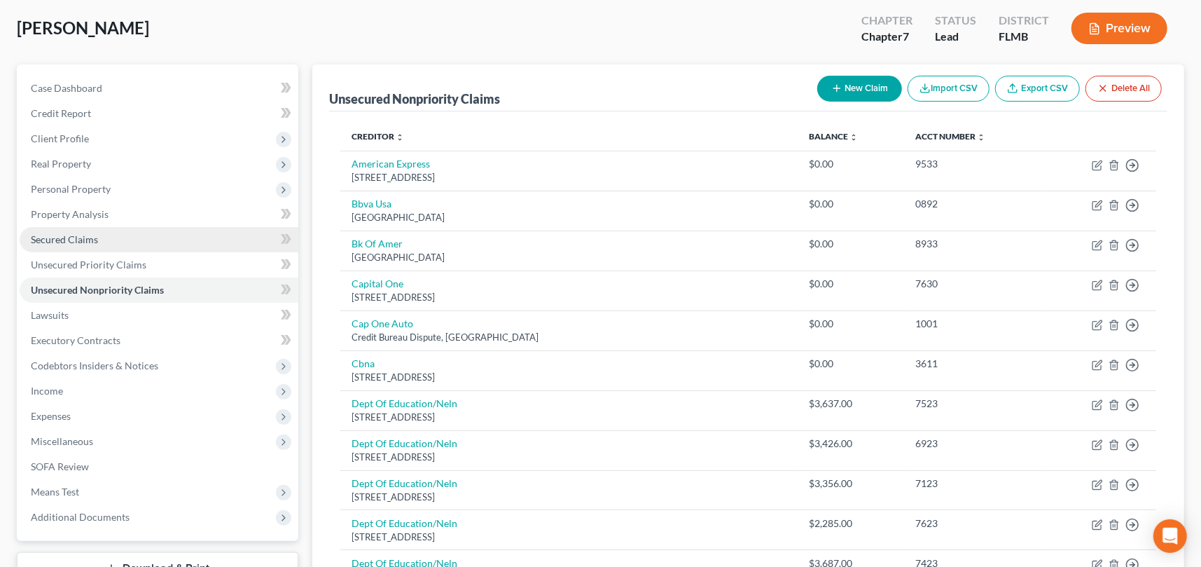
click at [105, 236] on link "Secured Claims" at bounding box center [159, 239] width 279 height 25
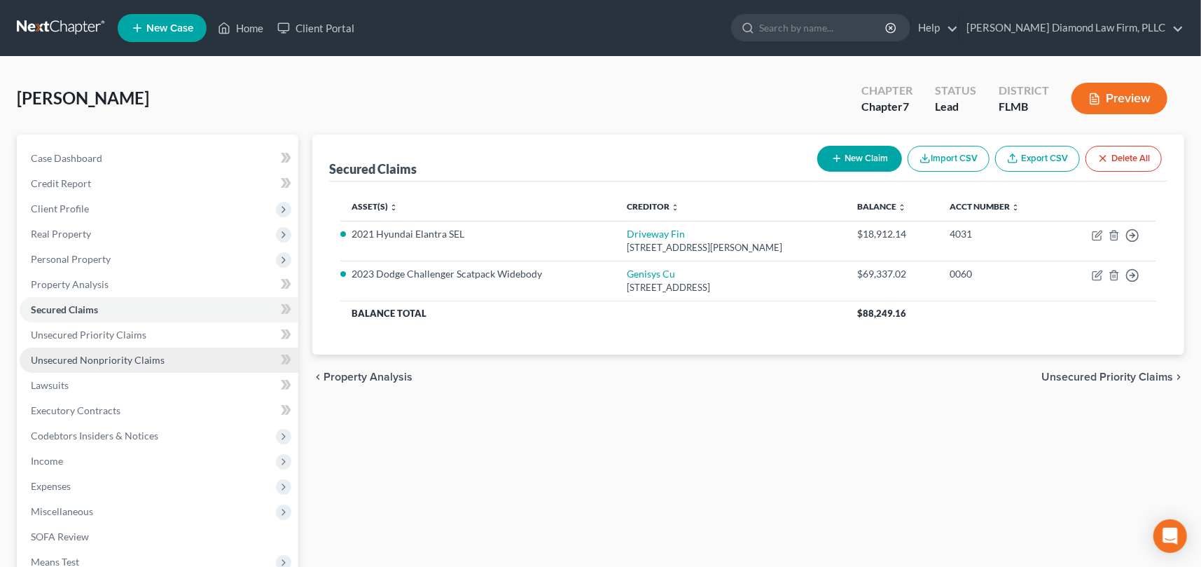
click at [133, 358] on span "Unsecured Nonpriority Claims" at bounding box center [98, 360] width 134 height 12
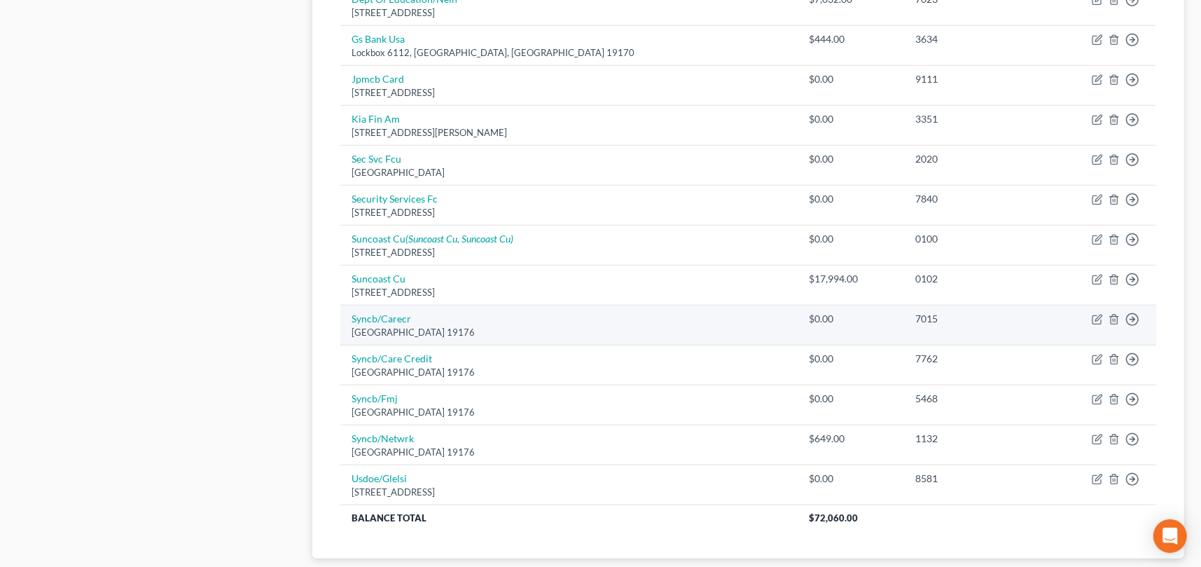
scroll to position [840, 0]
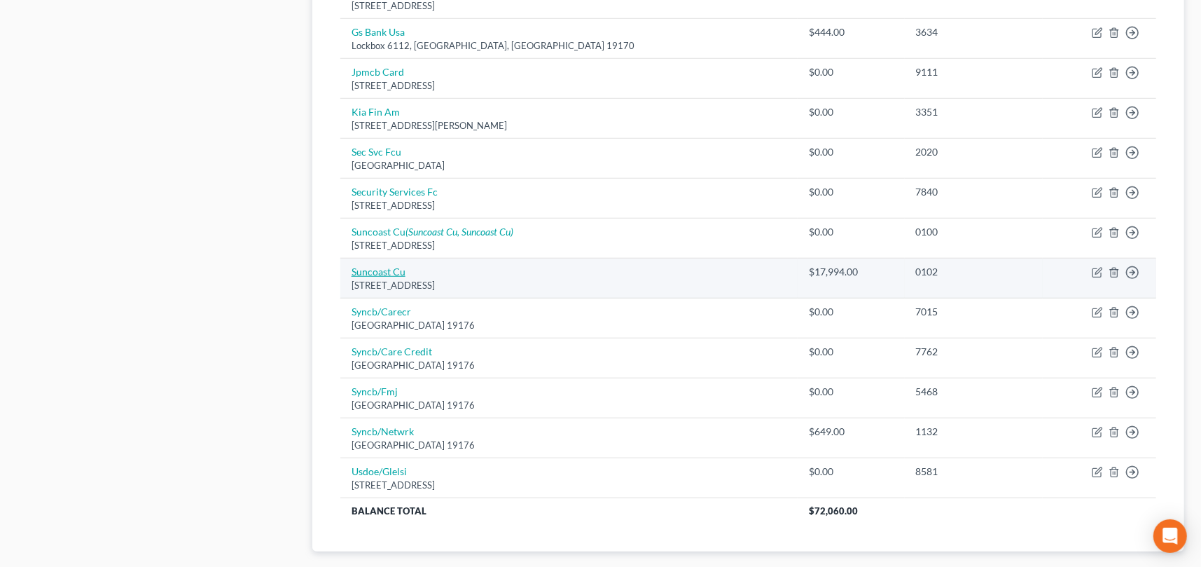
click at [393, 271] on link "Suncoast Cu" at bounding box center [379, 271] width 54 height 12
select select "9"
select select "0"
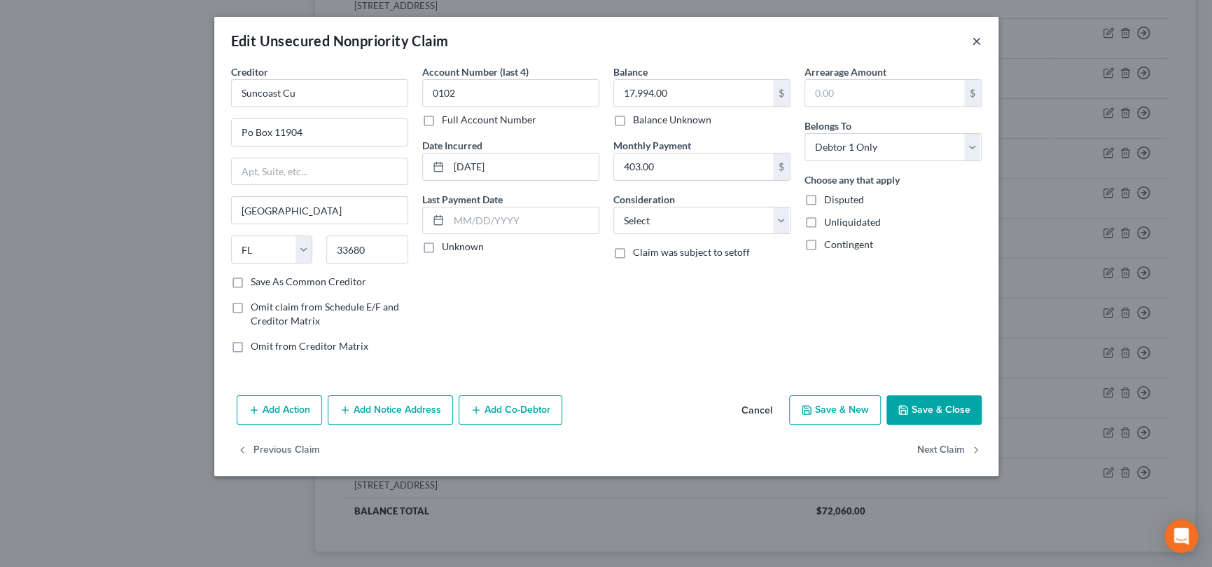
click at [972, 39] on button "×" at bounding box center [977, 40] width 10 height 17
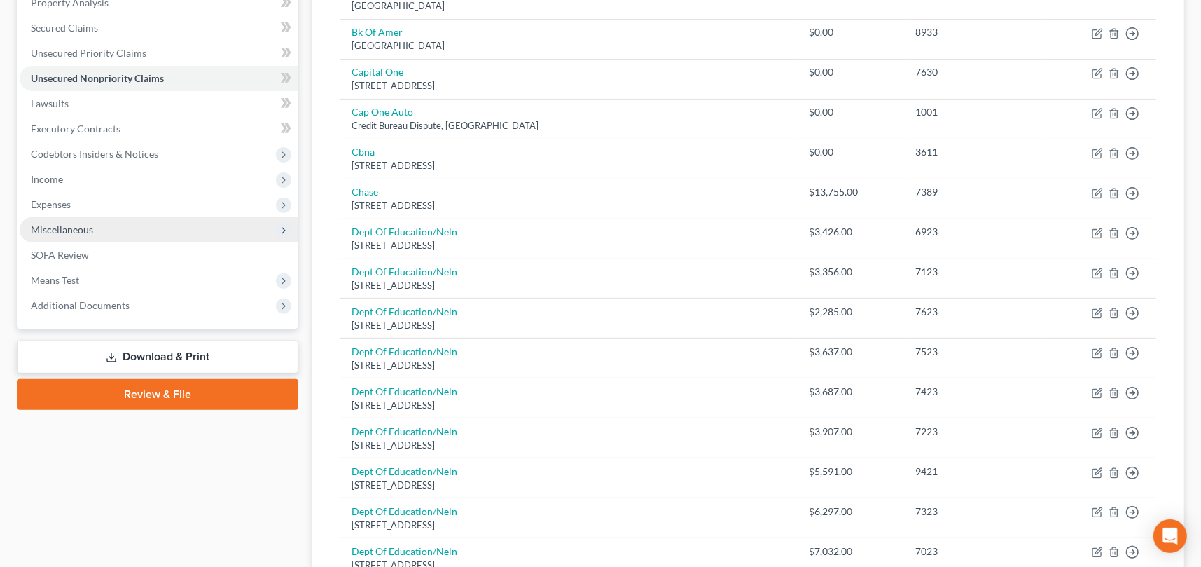
scroll to position [280, 0]
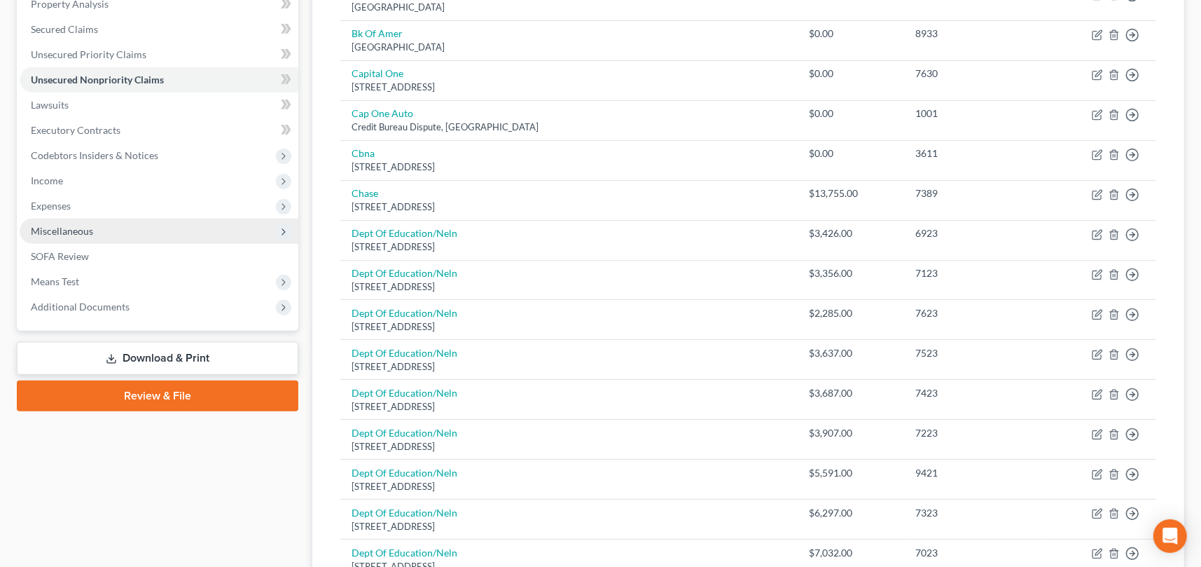
click at [57, 225] on span "Miscellaneous" at bounding box center [62, 231] width 62 height 12
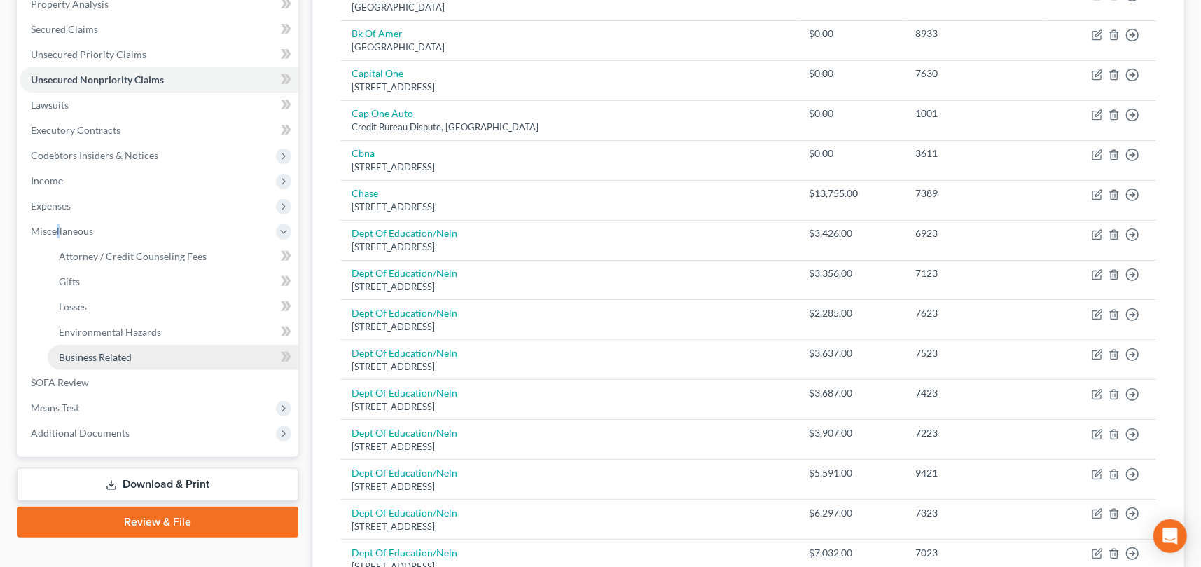
click at [131, 354] on span "Business Related" at bounding box center [95, 357] width 73 height 12
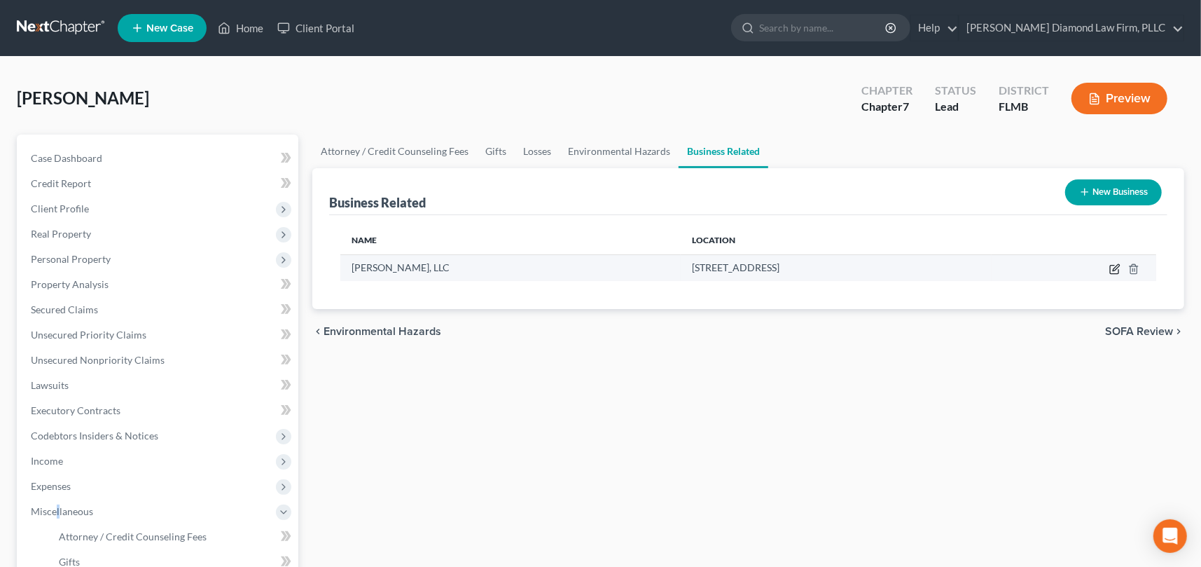
click at [1116, 267] on icon "button" at bounding box center [1114, 268] width 11 height 11
select select "member"
select select "9"
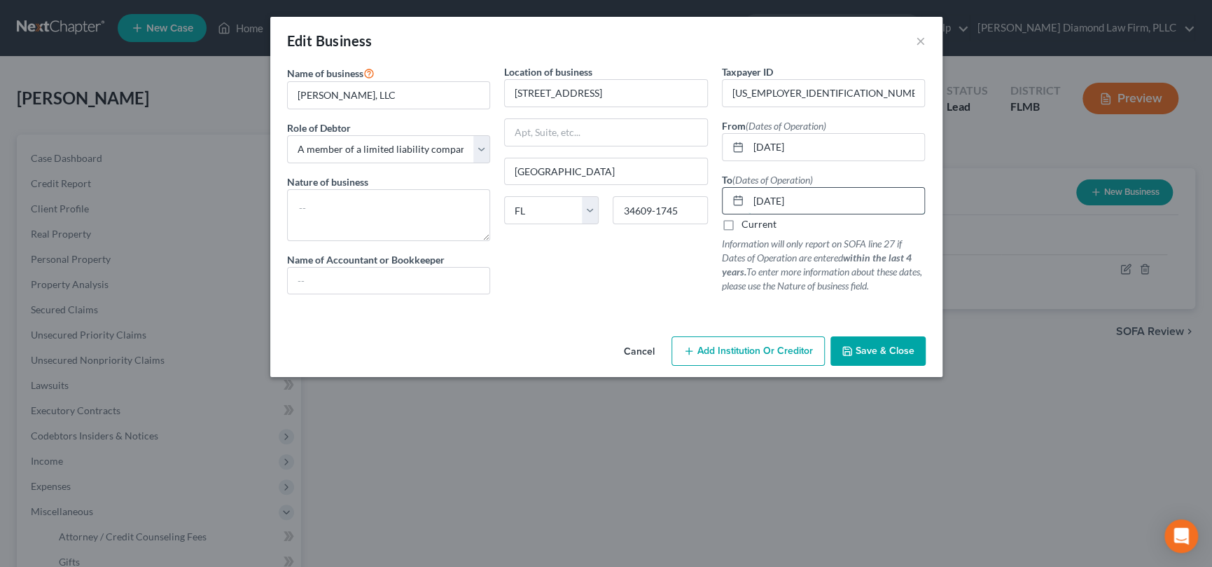
click at [819, 197] on input "[DATE]" at bounding box center [837, 201] width 176 height 27
type input "08/01/2022"
drag, startPoint x: 816, startPoint y: 145, endPoint x: 836, endPoint y: 146, distance: 20.3
click at [817, 146] on input "[DATE]" at bounding box center [837, 147] width 176 height 27
type input "0"
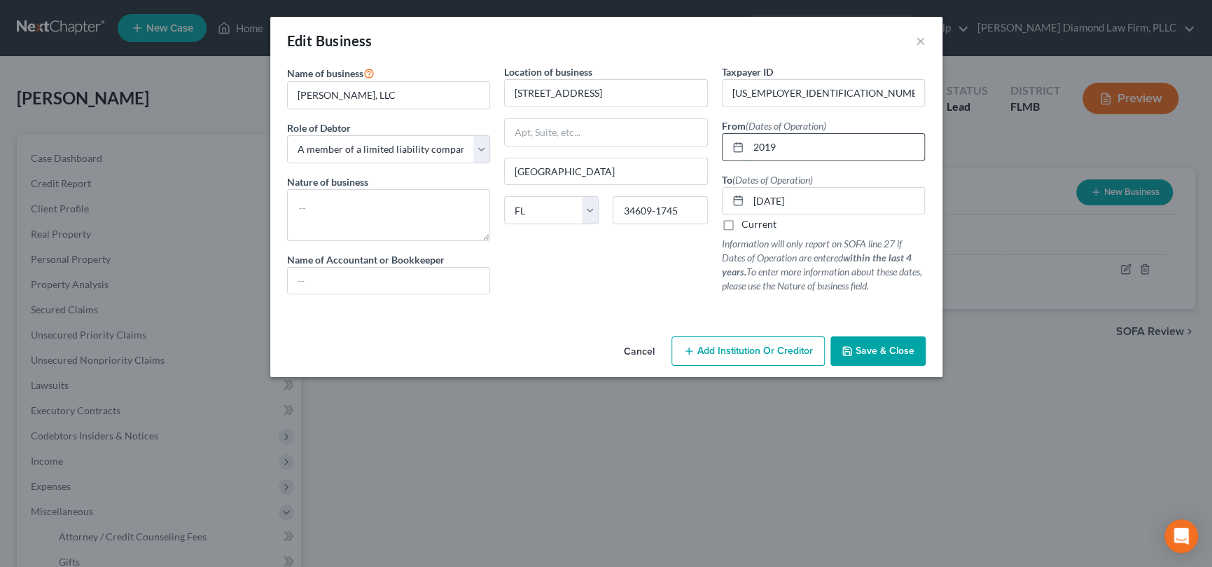
type input "2019"
type input "2022"
click at [897, 347] on span "Save & Close" at bounding box center [885, 351] width 59 height 12
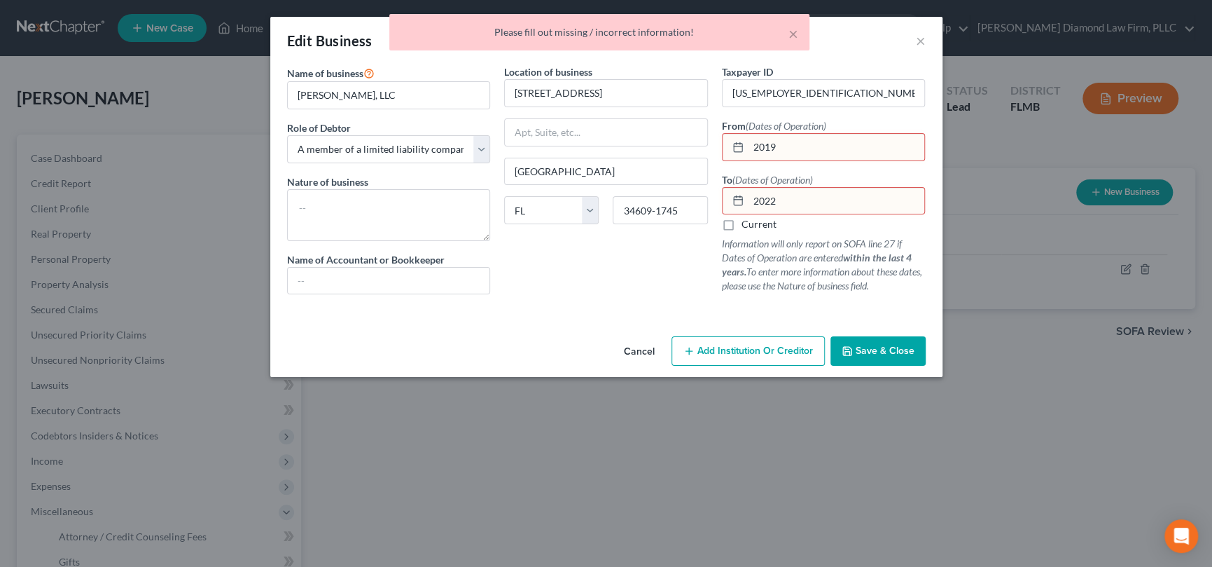
click at [752, 146] on input "2019" at bounding box center [837, 147] width 176 height 27
type input "01/01/2019"
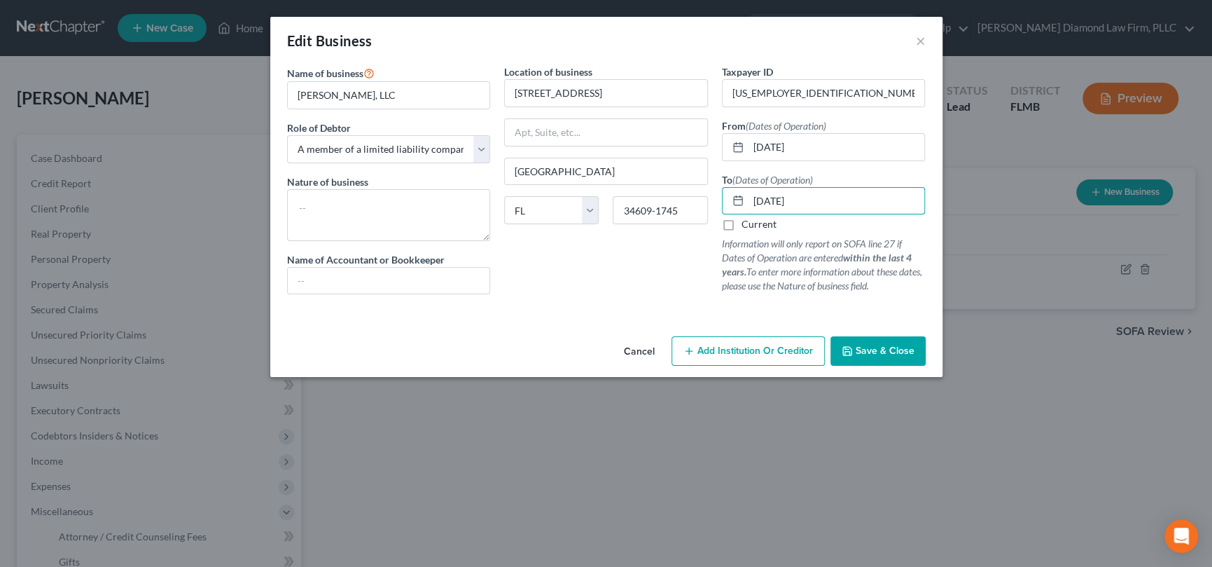
type input "12/31/2022"
click at [866, 347] on span "Save & Close" at bounding box center [885, 351] width 59 height 12
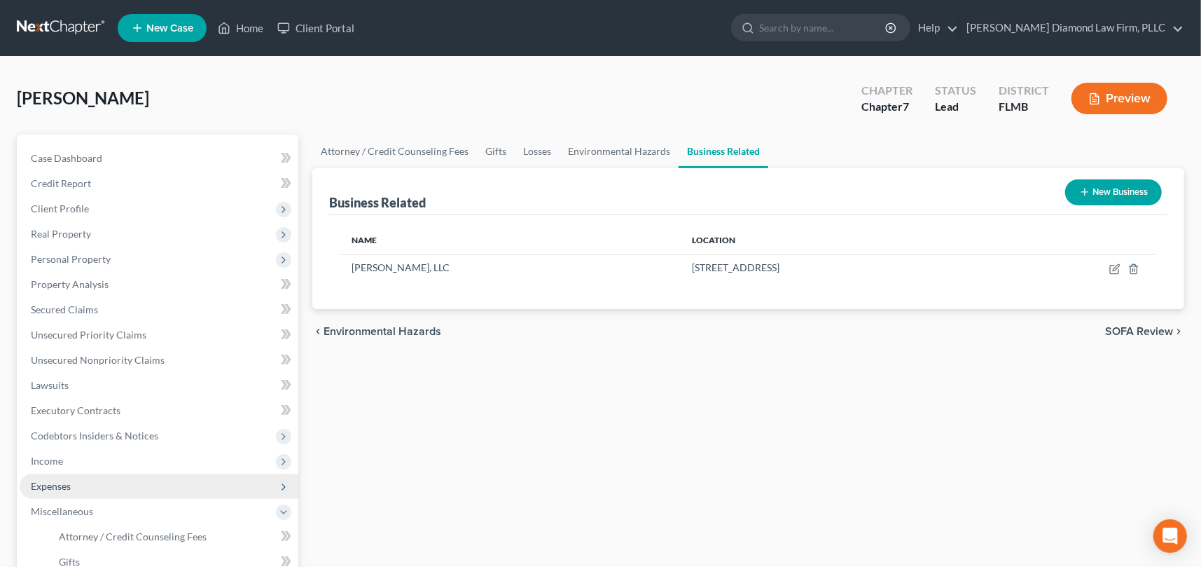
click at [83, 483] on span "Expenses" at bounding box center [159, 485] width 279 height 25
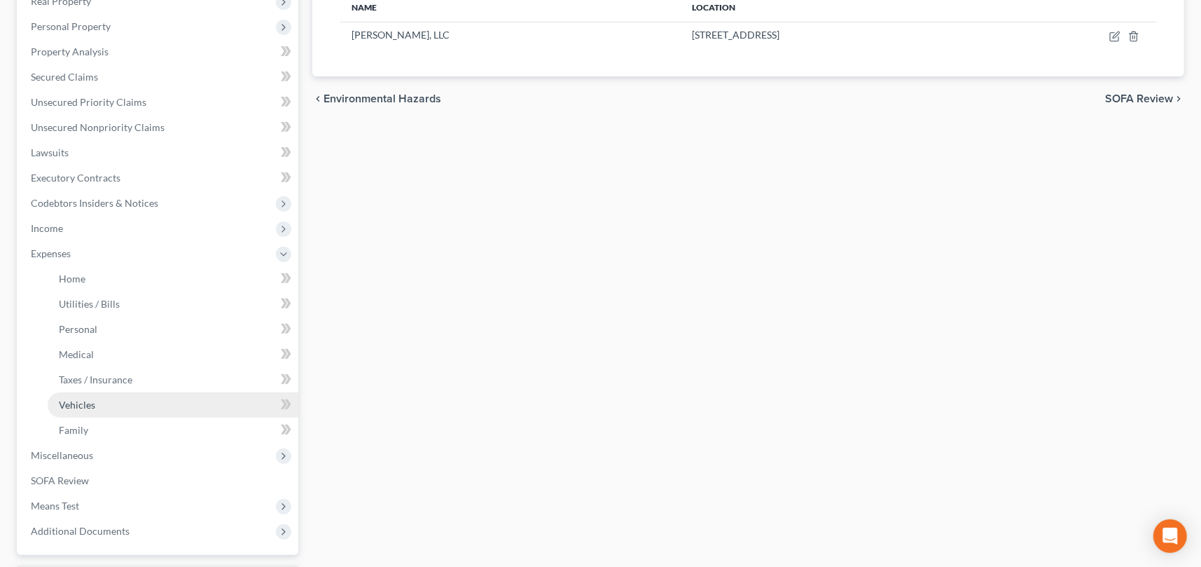
scroll to position [280, 0]
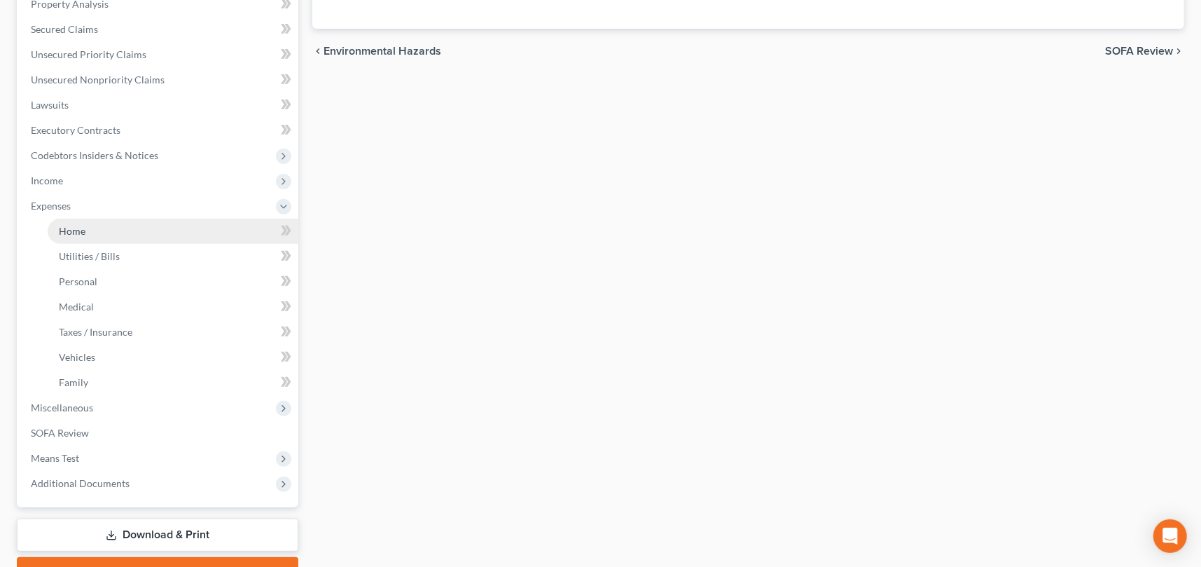
click at [97, 229] on link "Home" at bounding box center [173, 230] width 251 height 25
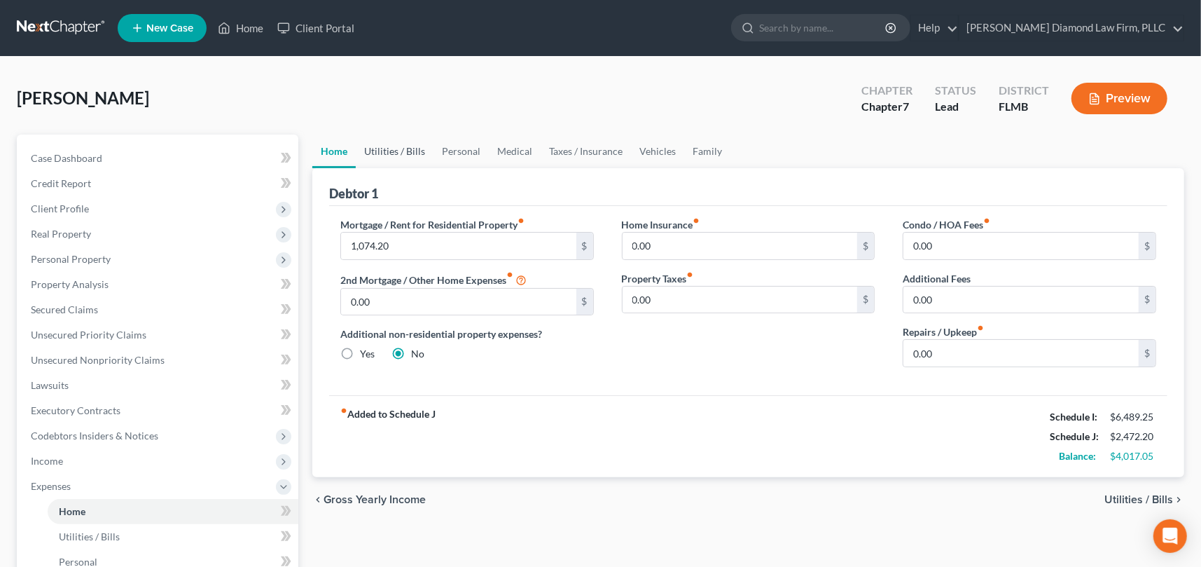
click at [391, 148] on link "Utilities / Bills" at bounding box center [395, 151] width 78 height 34
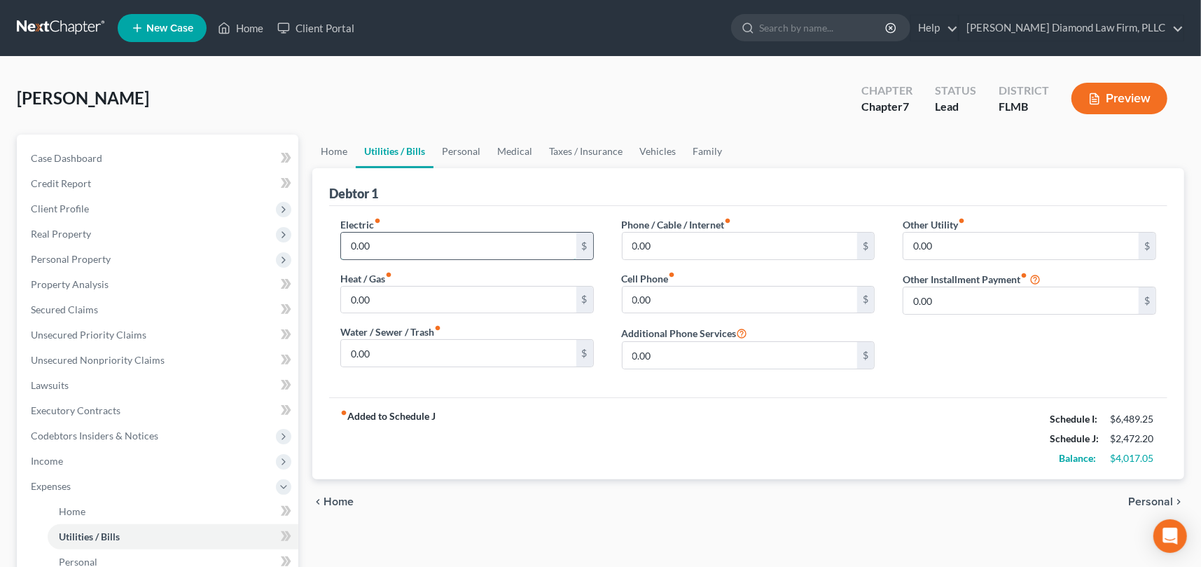
click at [428, 247] on input "0.00" at bounding box center [458, 245] width 235 height 27
click at [669, 295] on input "0.00" at bounding box center [740, 299] width 235 height 27
type input "29.12"
click at [799, 386] on div "Electric fiber_manual_record 0.00 $ Heat / Gas fiber_manual_record 0.00 $ Water…" at bounding box center [748, 301] width 838 height 191
click at [465, 151] on link "Personal" at bounding box center [460, 151] width 55 height 34
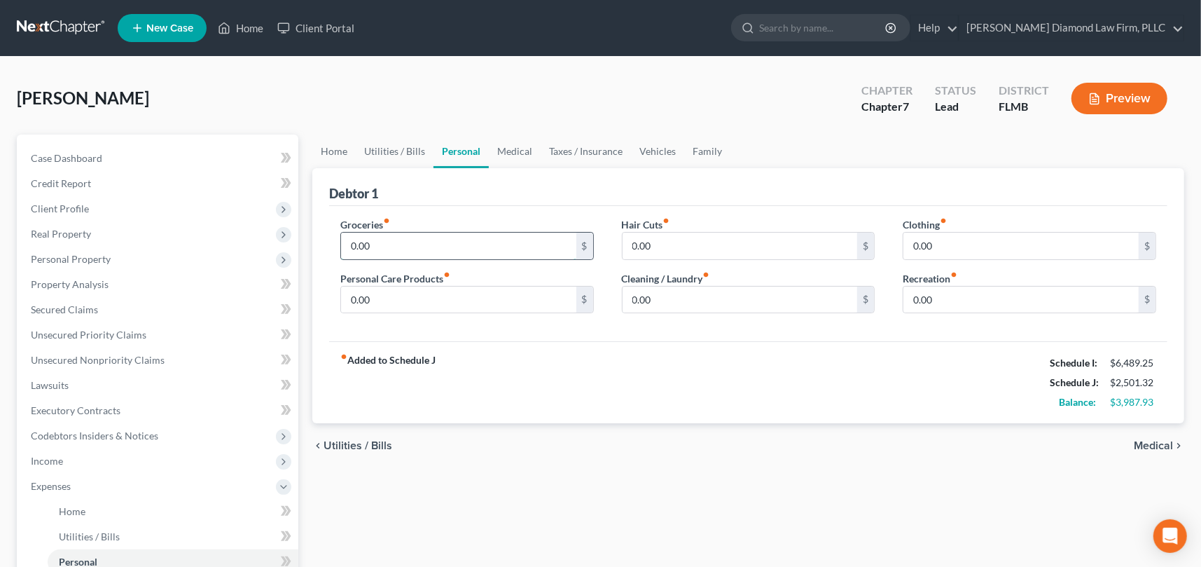
click at [426, 237] on input "0.00" at bounding box center [458, 245] width 235 height 27
type input "600"
click at [707, 361] on div "fiber_manual_record Added to Schedule J Schedule I: $6,489.25 Schedule J: $3,10…" at bounding box center [748, 382] width 838 height 82
click at [964, 246] on input "0.00" at bounding box center [1020, 245] width 235 height 27
type input "50"
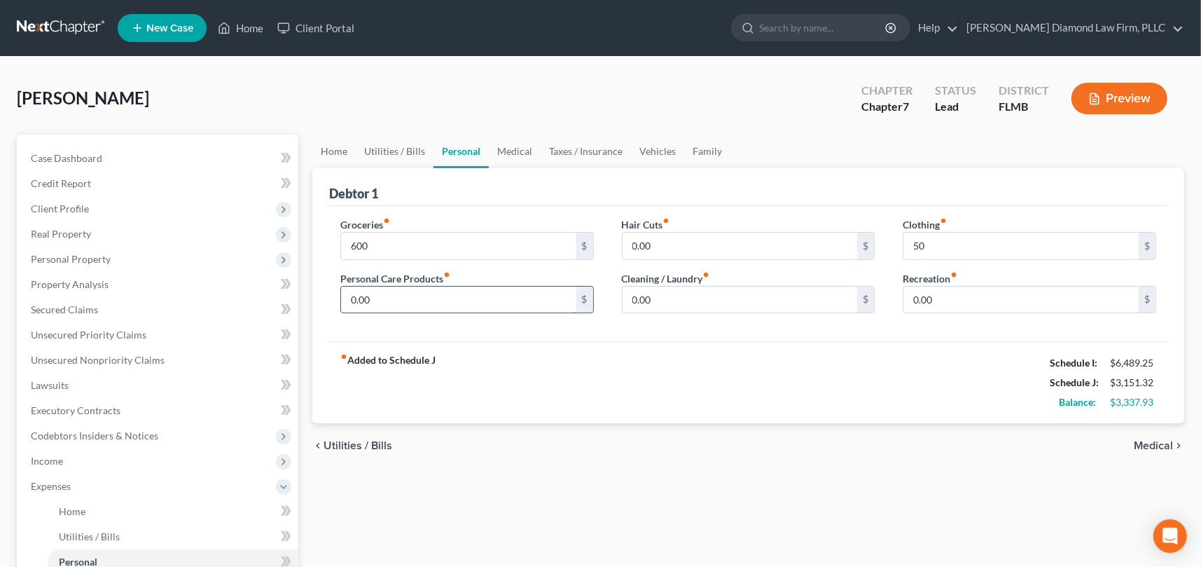
click at [422, 293] on input "0.00" at bounding box center [458, 299] width 235 height 27
type input "95"
click at [510, 145] on link "Medical" at bounding box center [515, 151] width 52 height 34
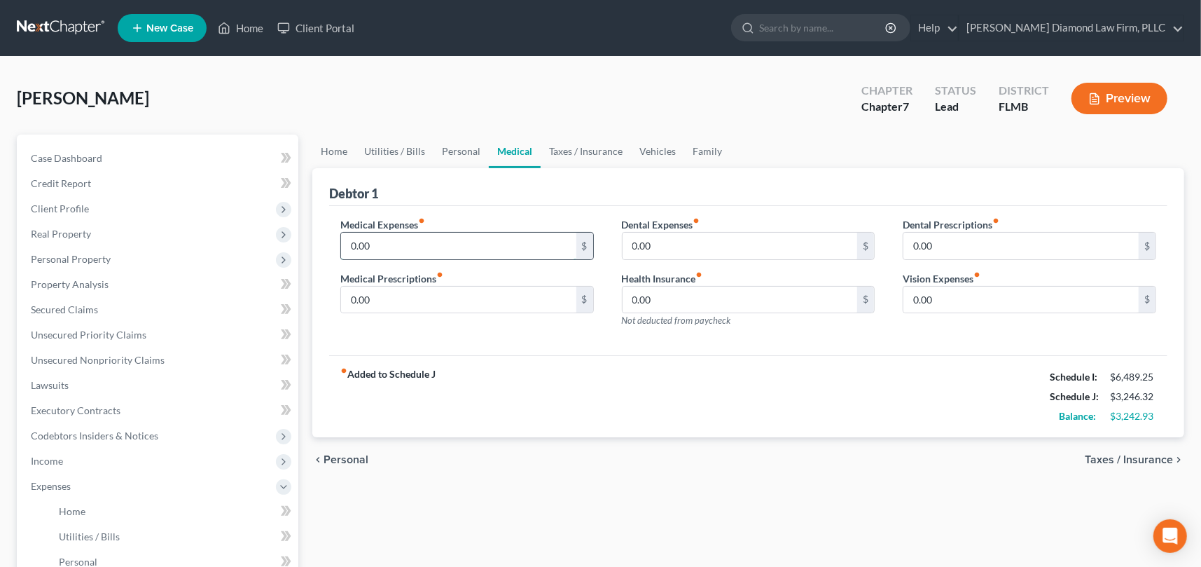
click at [441, 240] on input "0.00" at bounding box center [458, 245] width 235 height 27
type input "60"
click at [557, 150] on link "Taxes / Insurance" at bounding box center [586, 151] width 90 height 34
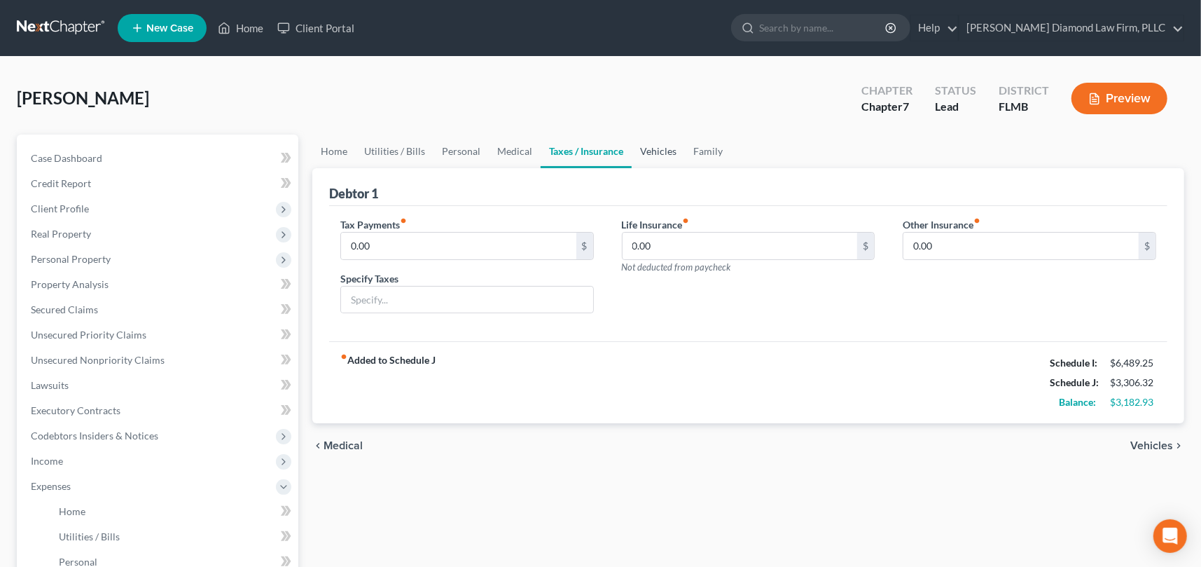
click at [653, 149] on link "Vehicles" at bounding box center [658, 151] width 53 height 34
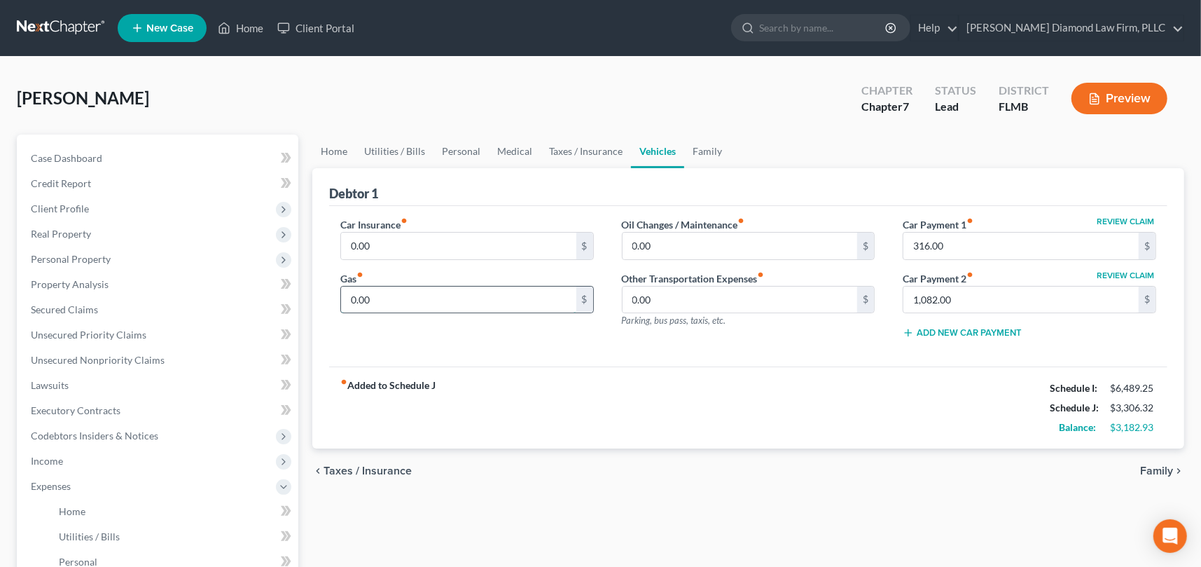
click at [464, 298] on input "0.00" at bounding box center [458, 299] width 235 height 27
type input "6"
type input "300"
click at [724, 346] on div "Oil Changes / Maintenance fiber_manual_record 0.00 $ Other Transportation Expen…" at bounding box center [749, 283] width 282 height 133
click at [578, 152] on link "Taxes / Insurance" at bounding box center [586, 151] width 90 height 34
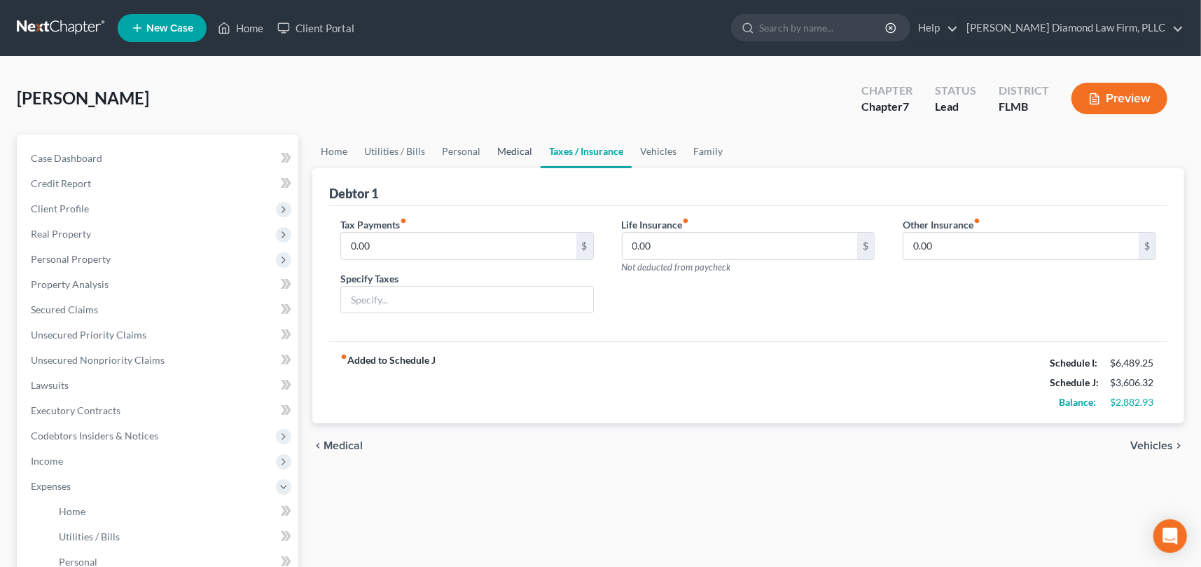
click at [519, 151] on link "Medical" at bounding box center [515, 151] width 52 height 34
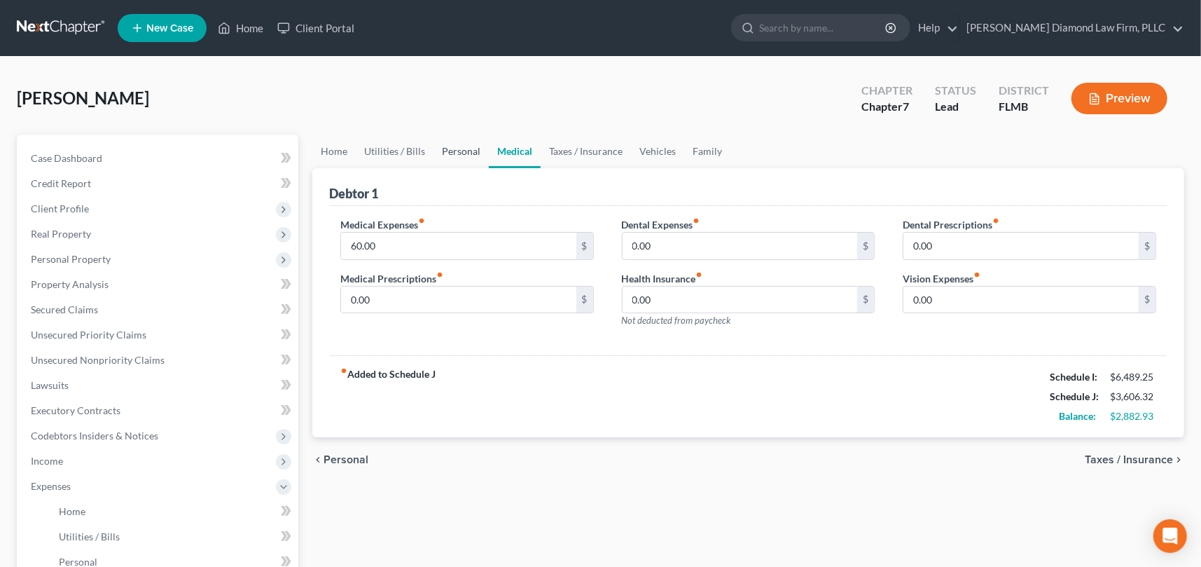
click at [468, 151] on link "Personal" at bounding box center [460, 151] width 55 height 34
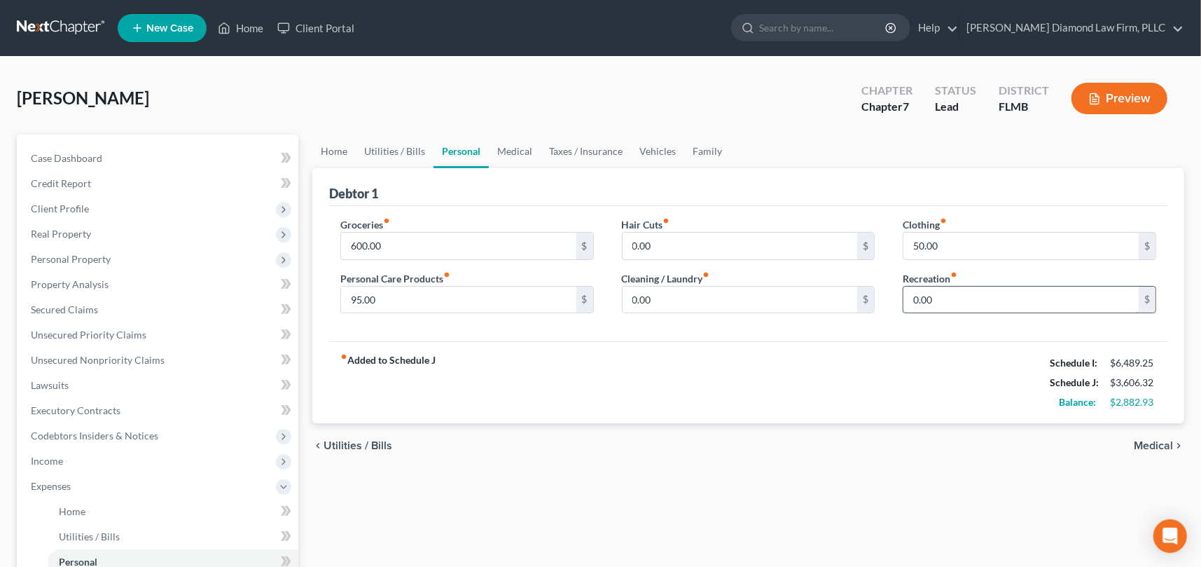
click at [947, 296] on input "0.00" at bounding box center [1020, 299] width 235 height 27
type input "9"
click at [912, 326] on div "Groceries fiber_manual_record 600.00 $ Personal Care Products fiber_manual_reco…" at bounding box center [748, 274] width 838 height 136
click at [514, 151] on link "Medical" at bounding box center [515, 151] width 52 height 34
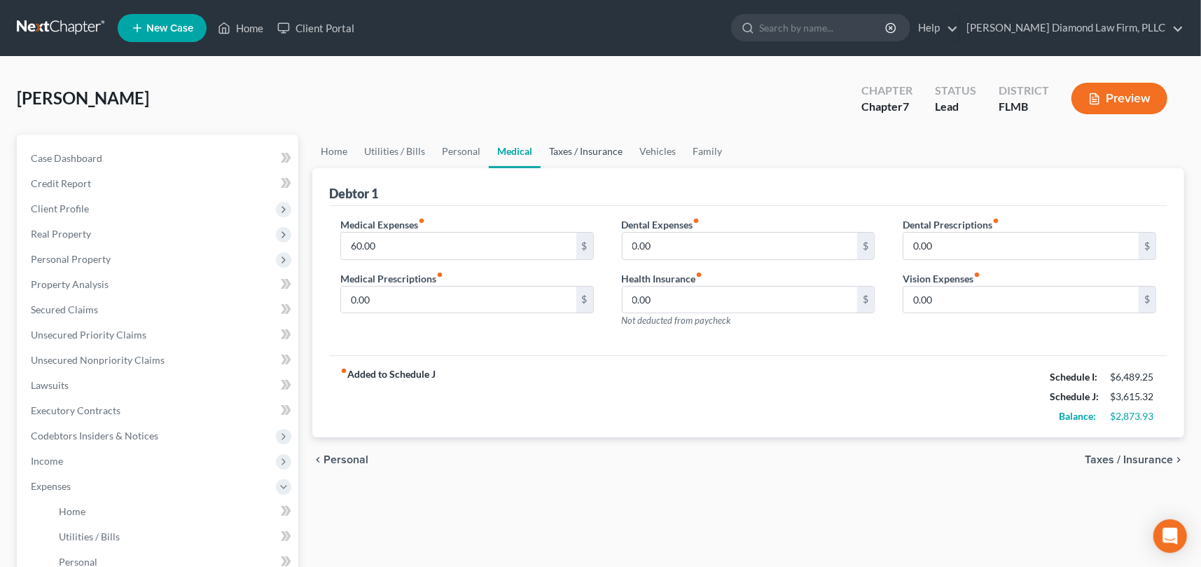
click at [569, 153] on link "Taxes / Insurance" at bounding box center [586, 151] width 90 height 34
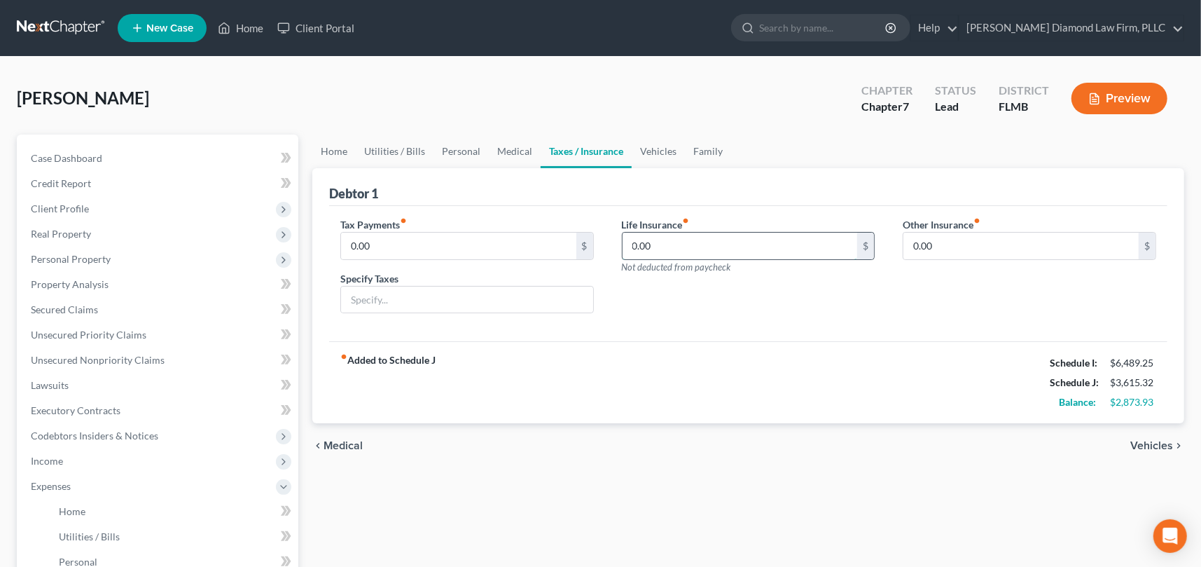
click at [719, 246] on input "0.00" at bounding box center [740, 245] width 235 height 27
type input "20"
click at [749, 289] on div "Life Insurance fiber_manual_record 20 $ Not deducted from paycheck" at bounding box center [749, 271] width 282 height 108
click at [664, 151] on link "Vehicles" at bounding box center [658, 151] width 53 height 34
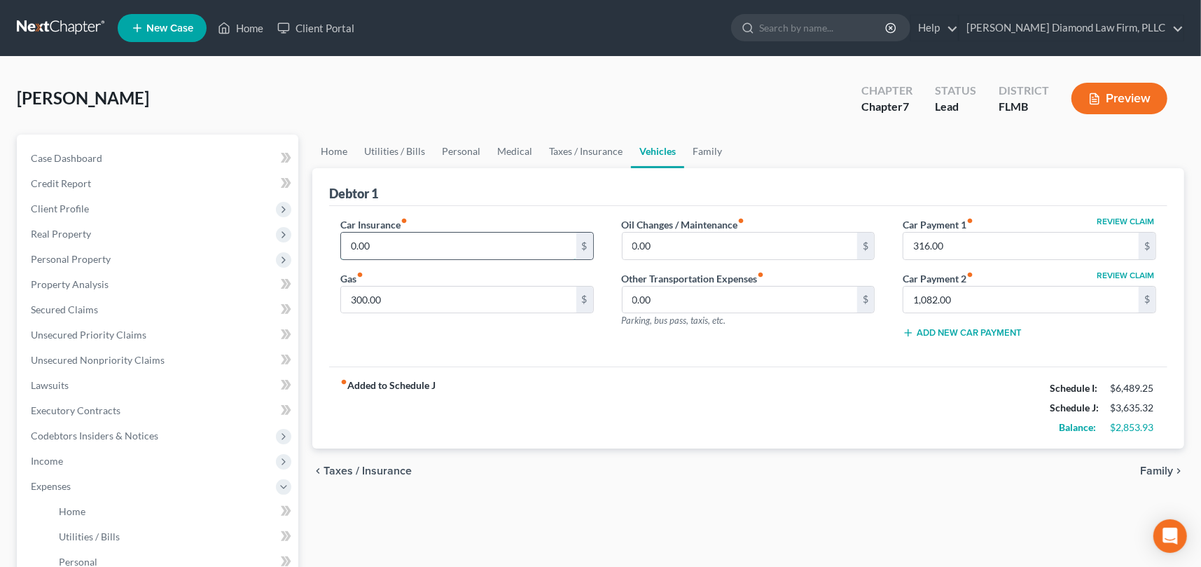
click at [457, 244] on input "0.00" at bounding box center [458, 245] width 235 height 27
type input "334"
click at [642, 389] on div "fiber_manual_record Added to Schedule J Schedule I: $6,489.25 Schedule J: $3,96…" at bounding box center [748, 407] width 838 height 82
click at [642, 382] on div "fiber_manual_record Added to Schedule J Schedule I: $6,489.25 Schedule J: $3,96…" at bounding box center [748, 407] width 838 height 82
click at [553, 188] on div "Debtor 1" at bounding box center [748, 187] width 838 height 38
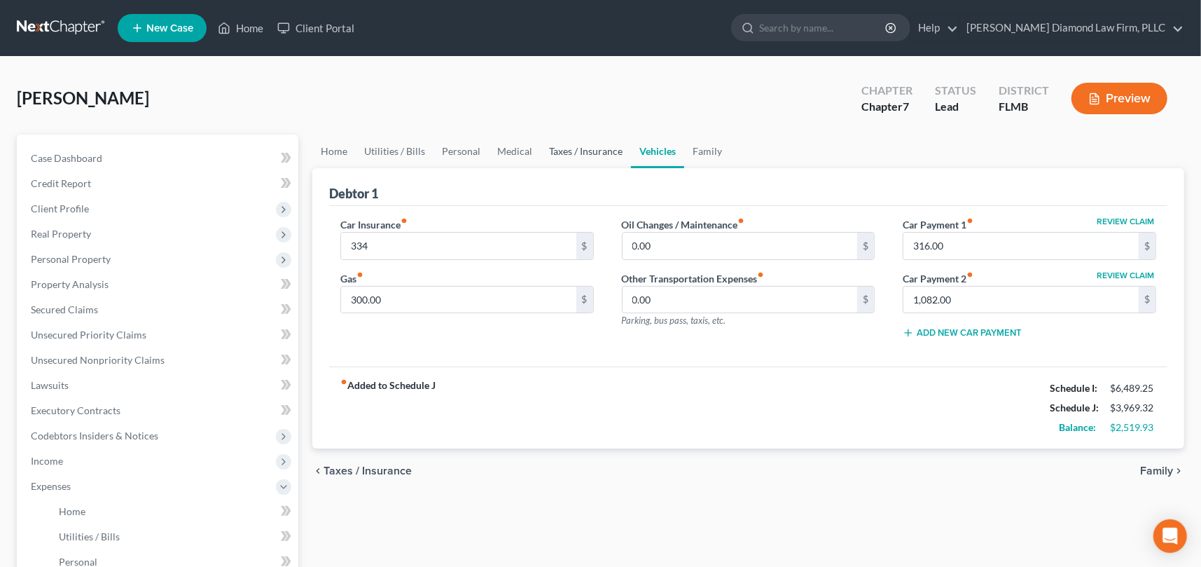
click at [587, 149] on link "Taxes / Insurance" at bounding box center [586, 151] width 90 height 34
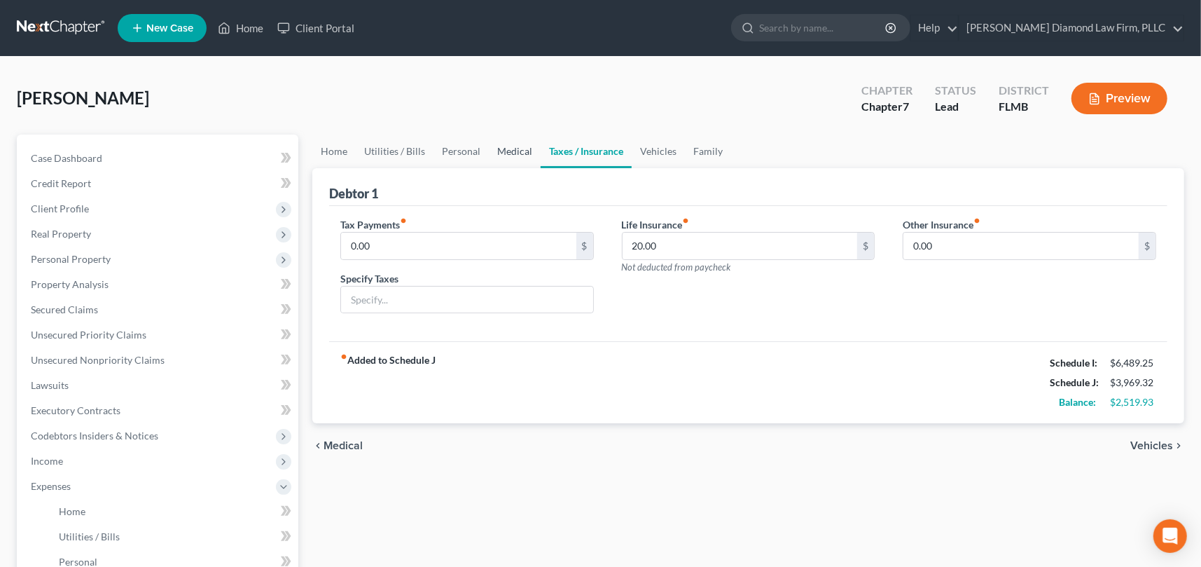
click at [510, 148] on link "Medical" at bounding box center [515, 151] width 52 height 34
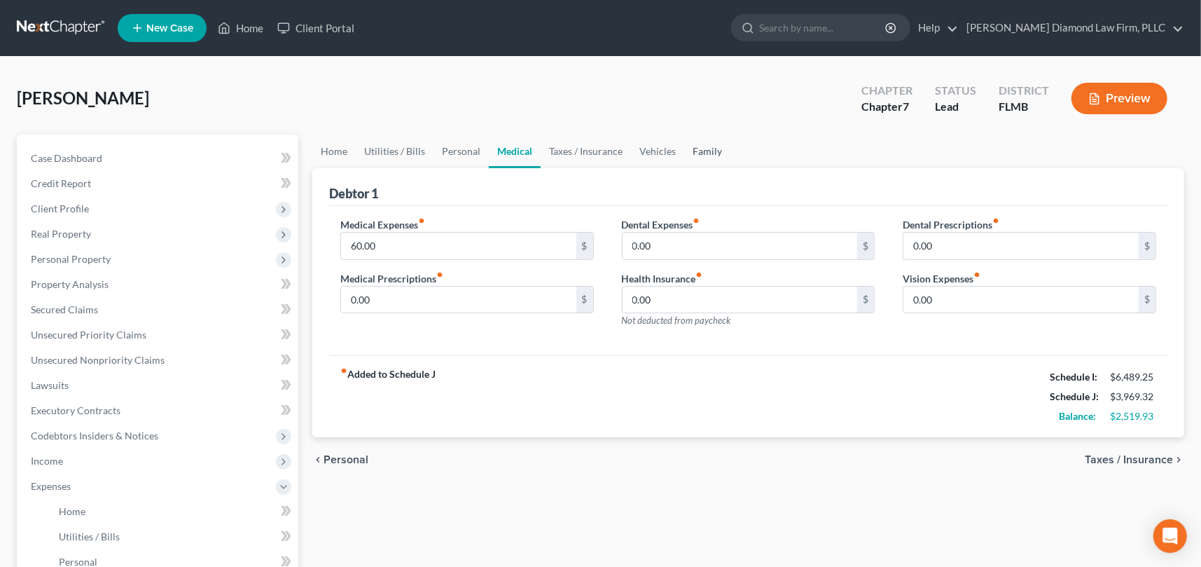
click at [706, 148] on link "Family" at bounding box center [707, 151] width 46 height 34
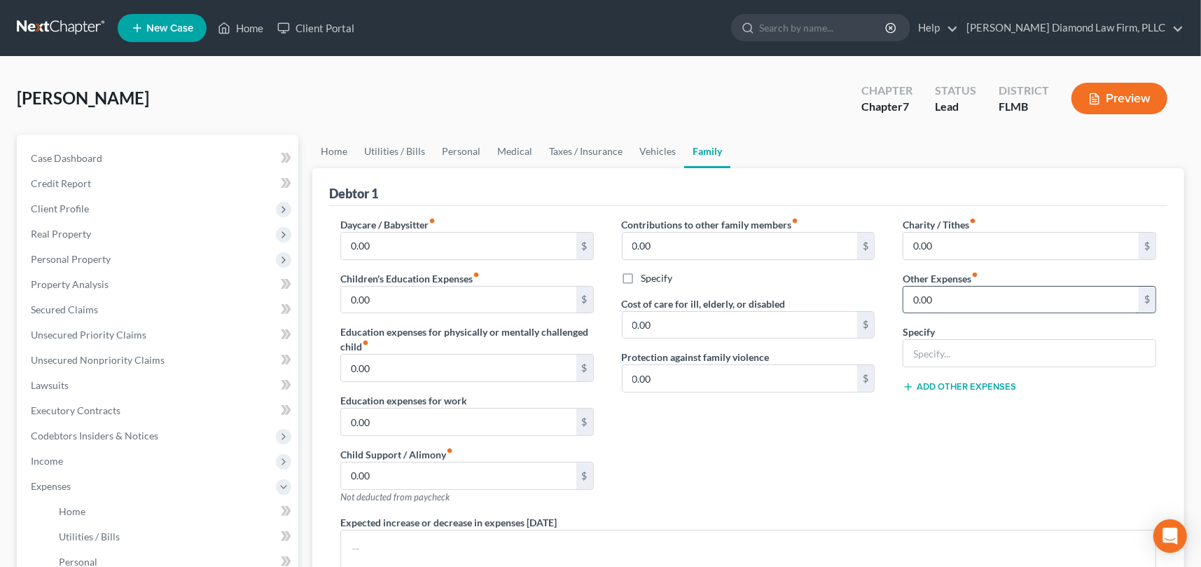
click at [945, 298] on input "0.00" at bounding box center [1020, 299] width 235 height 27
type input "100"
click at [1016, 347] on input "text" at bounding box center [1029, 353] width 252 height 27
type input "Pet Expense"
click at [679, 377] on input "0.00" at bounding box center [740, 378] width 235 height 27
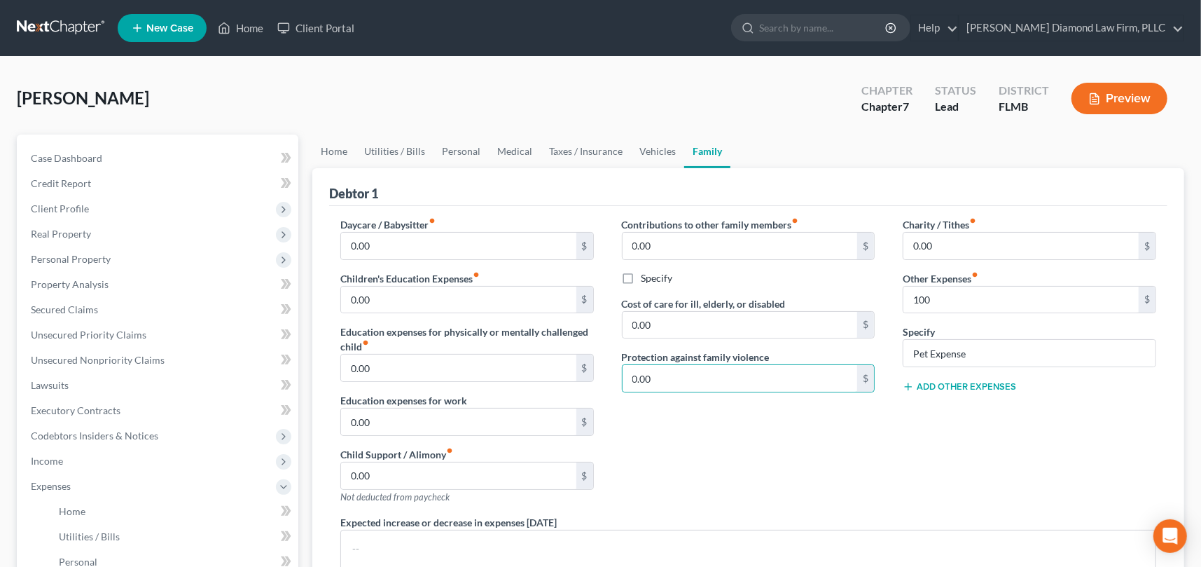
click at [668, 457] on div "Contributions to other family members fiber_manual_record 0.00 $ Specify Cost o…" at bounding box center [749, 366] width 282 height 298
click at [653, 148] on link "Vehicles" at bounding box center [657, 151] width 53 height 34
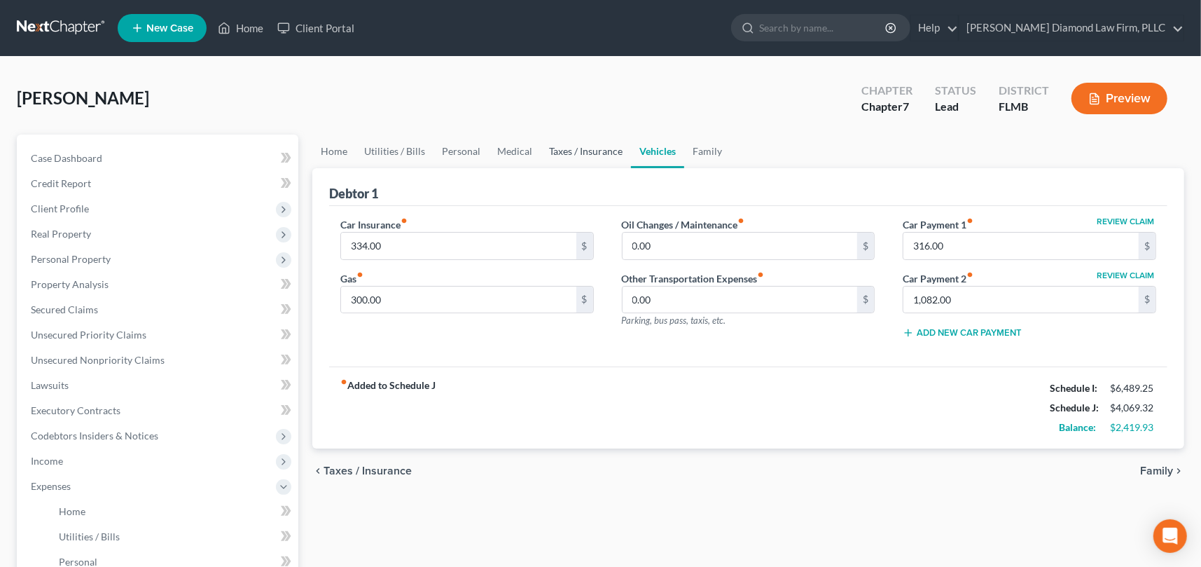
click at [587, 149] on link "Taxes / Insurance" at bounding box center [586, 151] width 90 height 34
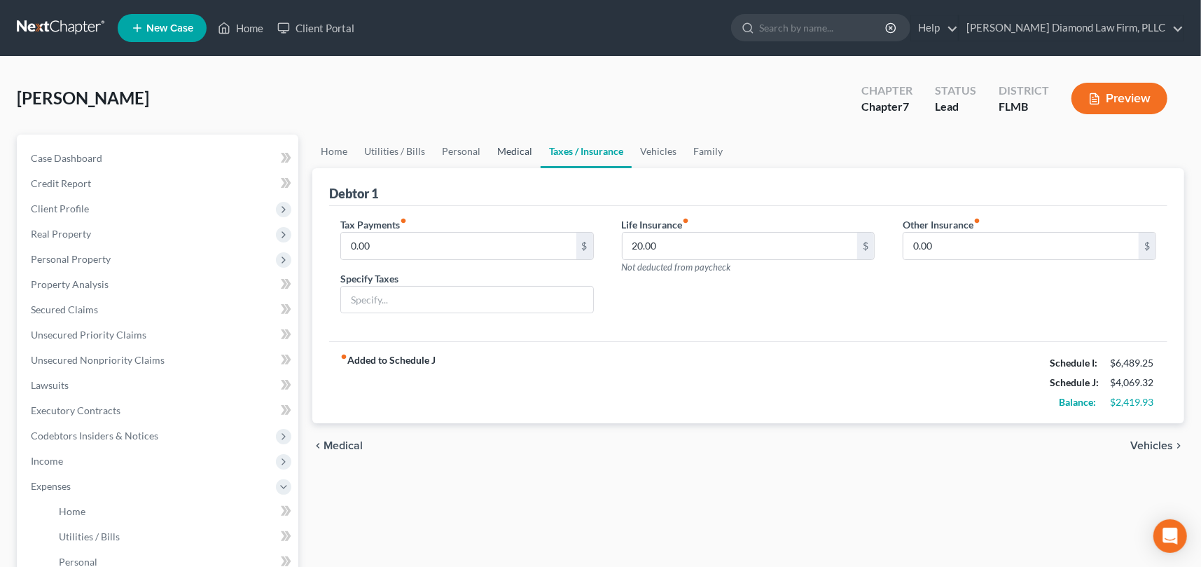
click at [522, 152] on link "Medical" at bounding box center [515, 151] width 52 height 34
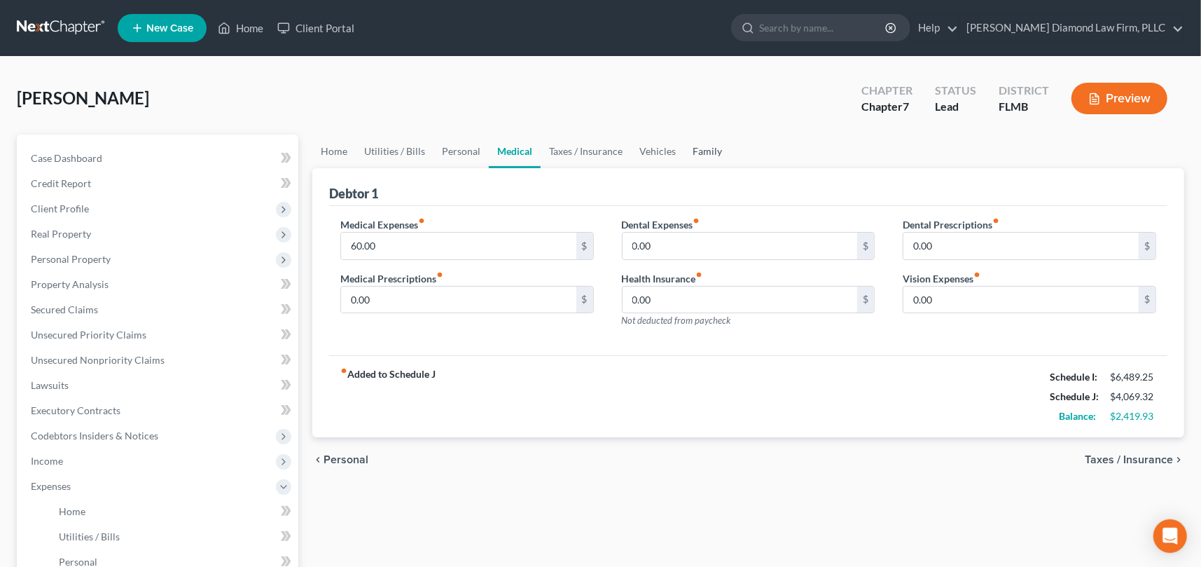
click at [684, 148] on link "Family" at bounding box center [707, 151] width 46 height 34
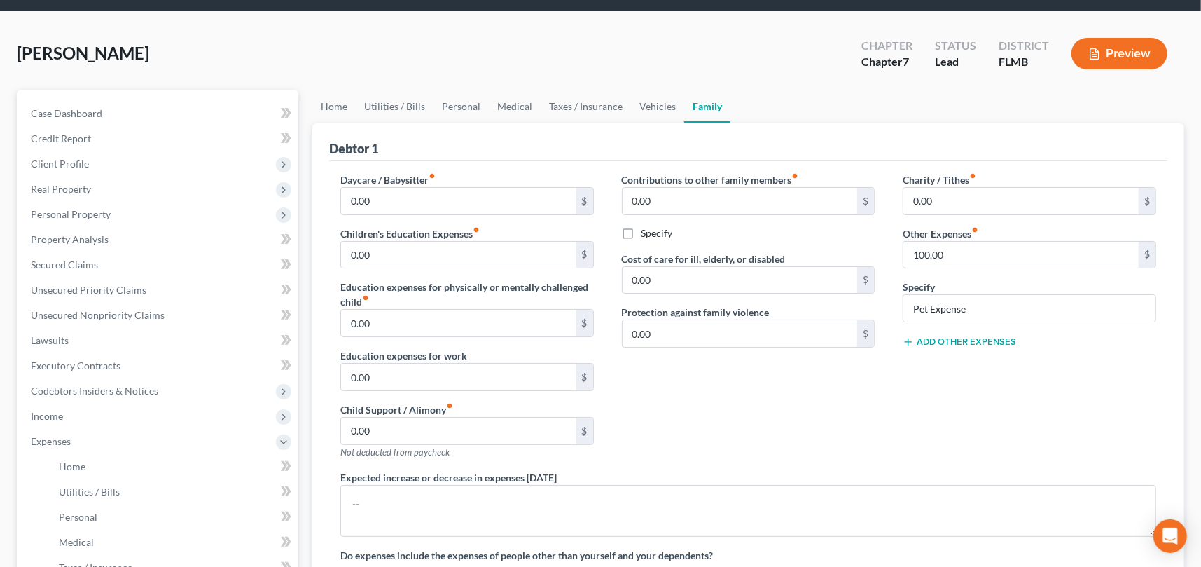
scroll to position [70, 0]
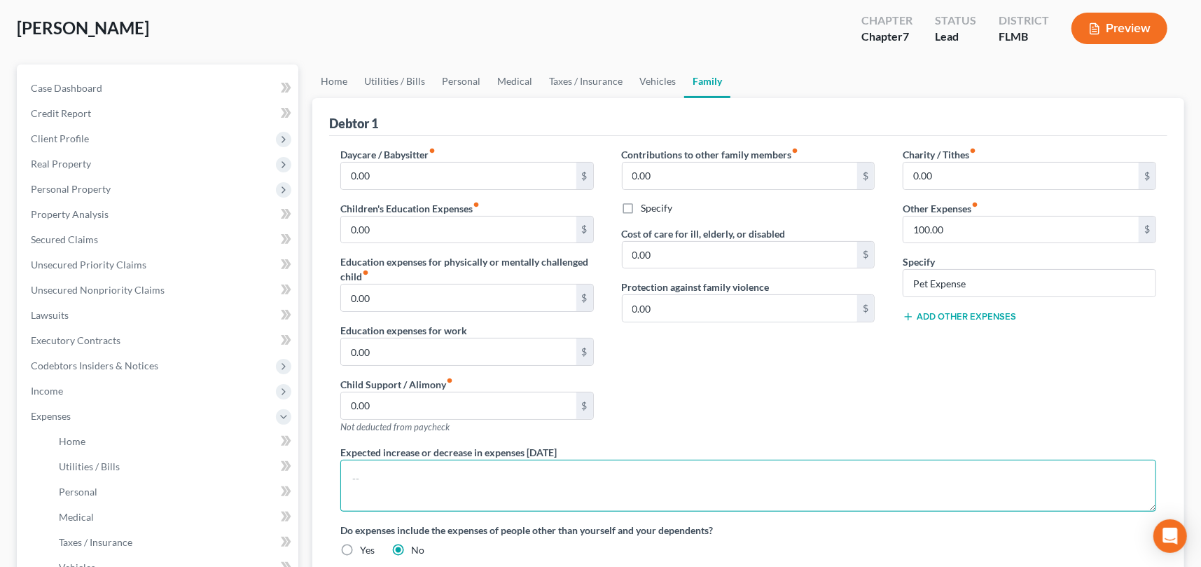
click at [623, 466] on textarea at bounding box center [748, 485] width 816 height 52
type textarea "Student loans are currently deferred."
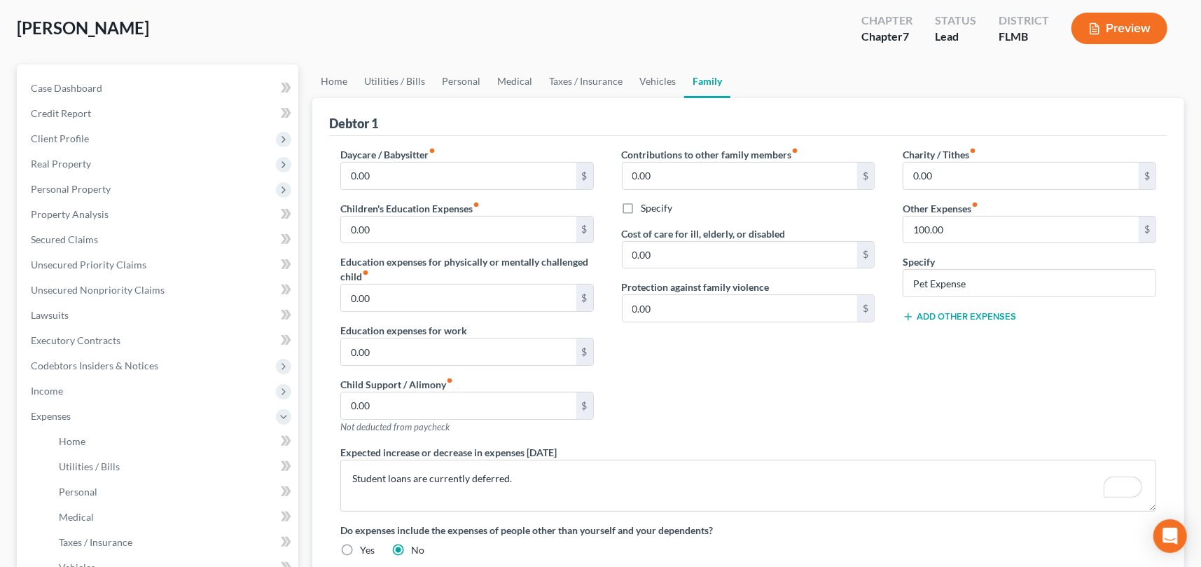
click at [738, 401] on div "Contributions to other family members fiber_manual_record 0.00 $ Specify Cost o…" at bounding box center [749, 296] width 282 height 298
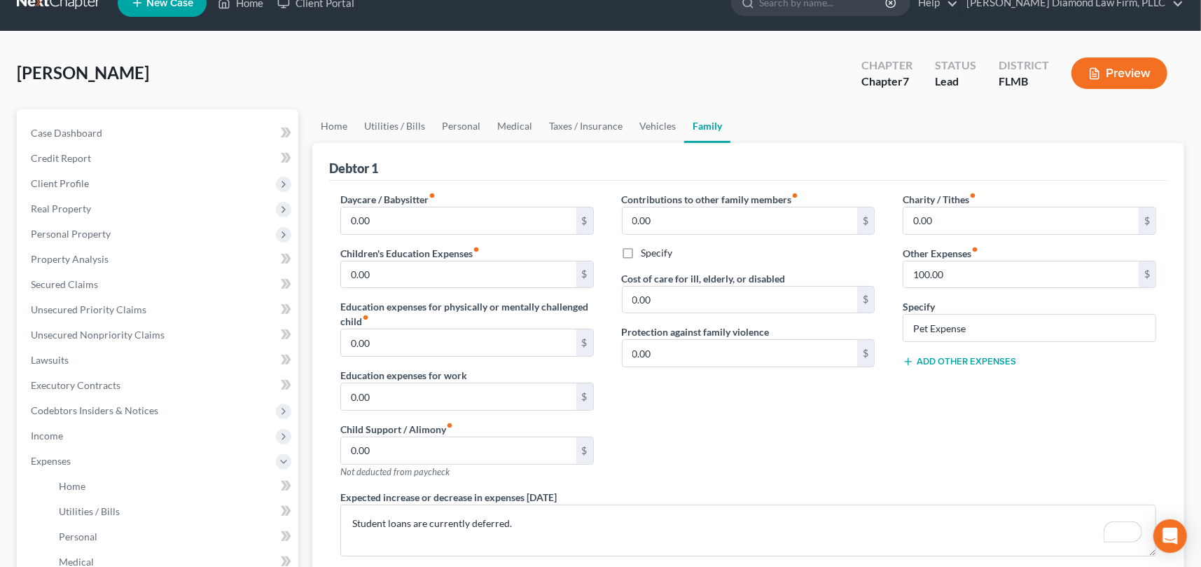
scroll to position [0, 0]
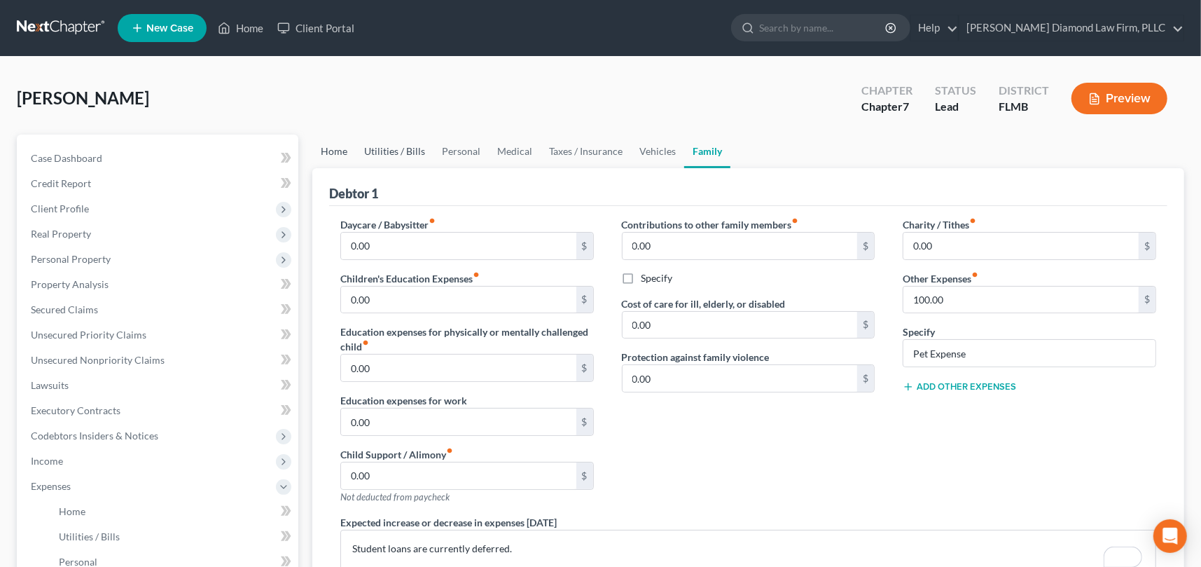
drag, startPoint x: 341, startPoint y: 151, endPoint x: 358, endPoint y: 155, distance: 17.3
click at [341, 151] on link "Home" at bounding box center [333, 151] width 43 height 34
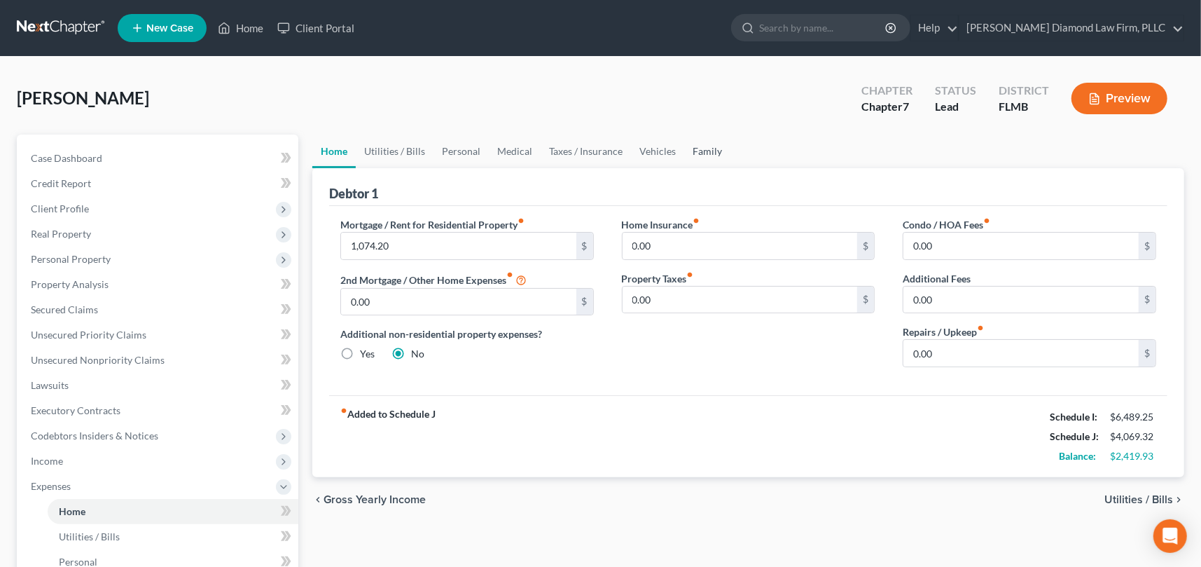
click at [695, 151] on link "Family" at bounding box center [707, 151] width 46 height 34
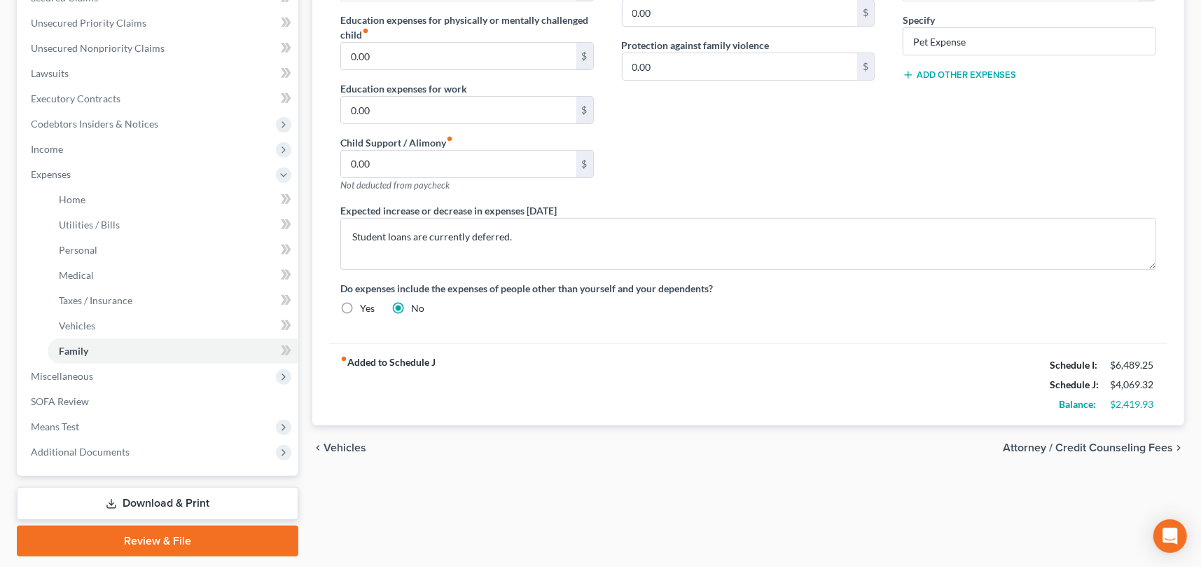
scroll to position [350, 0]
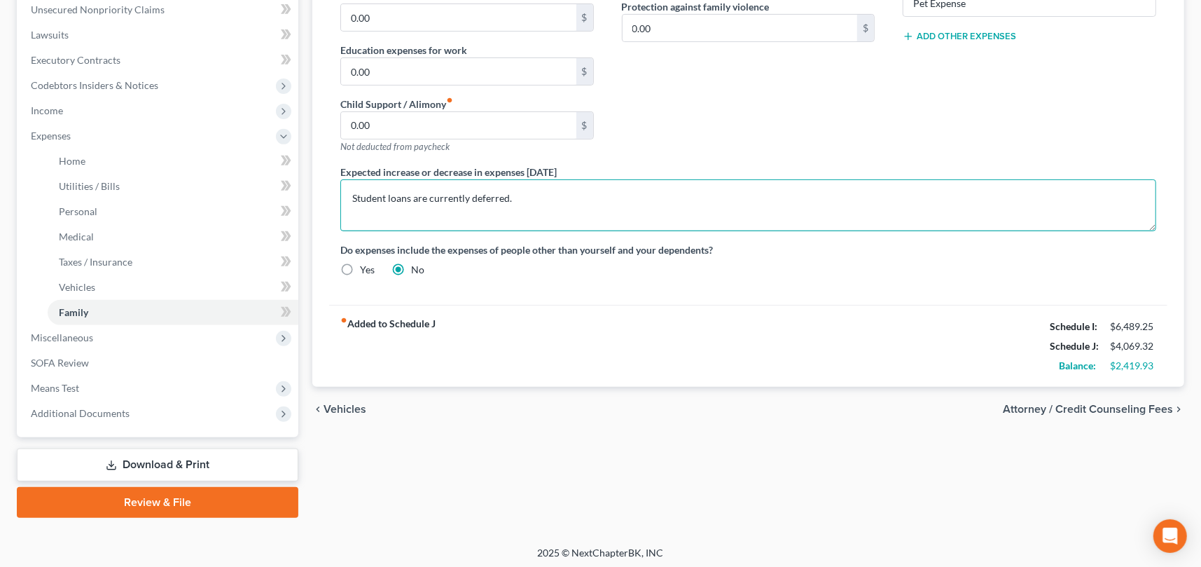
click at [552, 200] on textarea "Student loans are currently deferred." at bounding box center [748, 205] width 816 height 52
type textarea "Student loans are currently deferred. Debtor pays mother's HELOC as rent for li…"
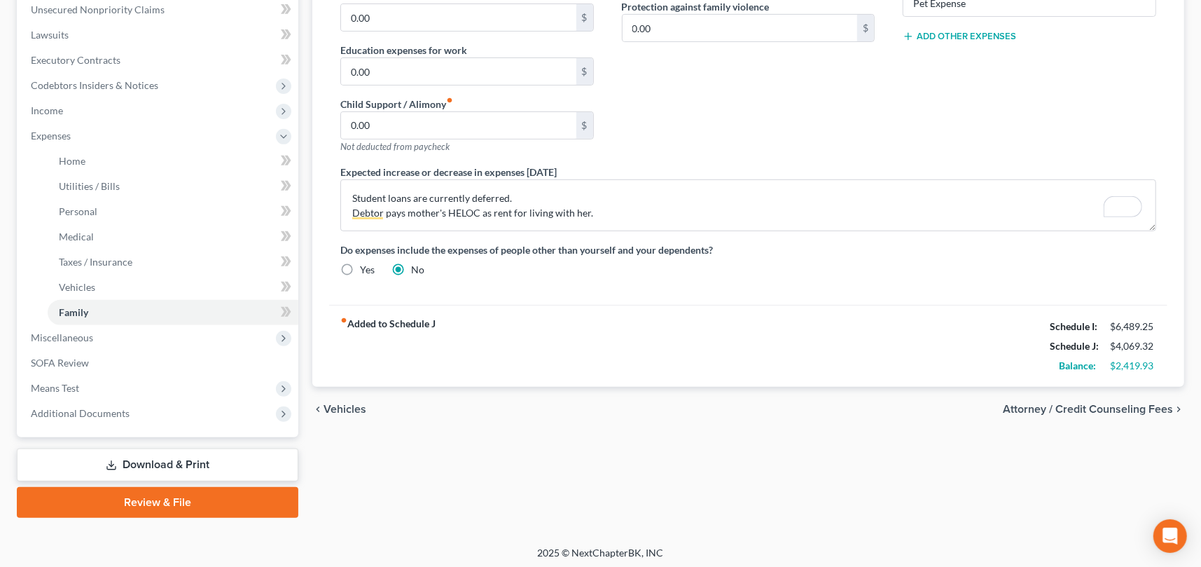
click at [970, 167] on div "Expected increase or decrease in expenses within one year Student loans are cur…" at bounding box center [748, 198] width 844 height 67
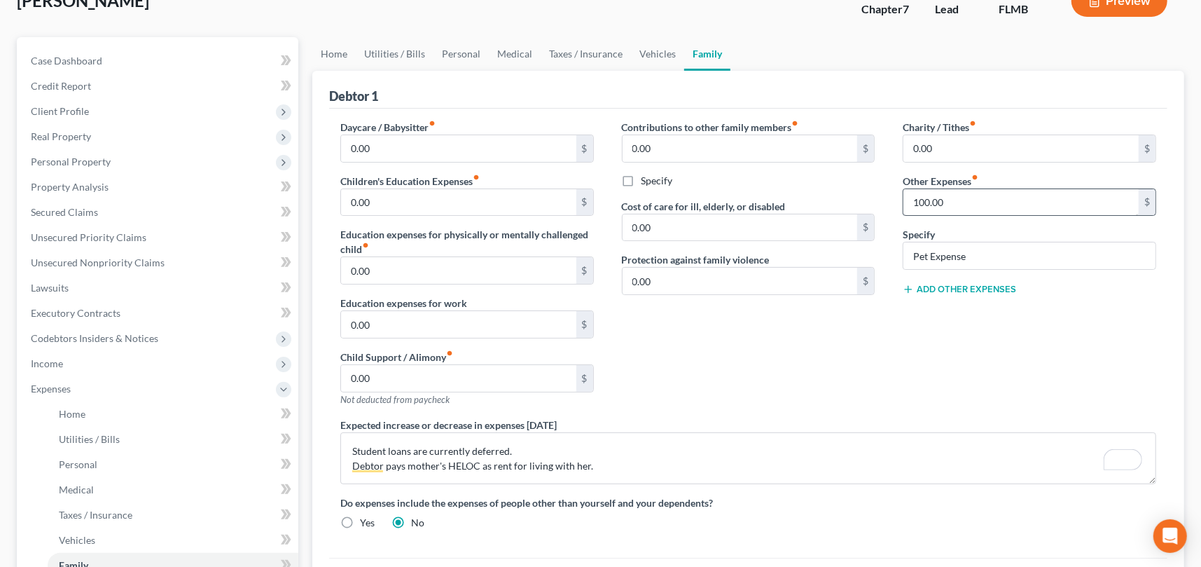
scroll to position [70, 0]
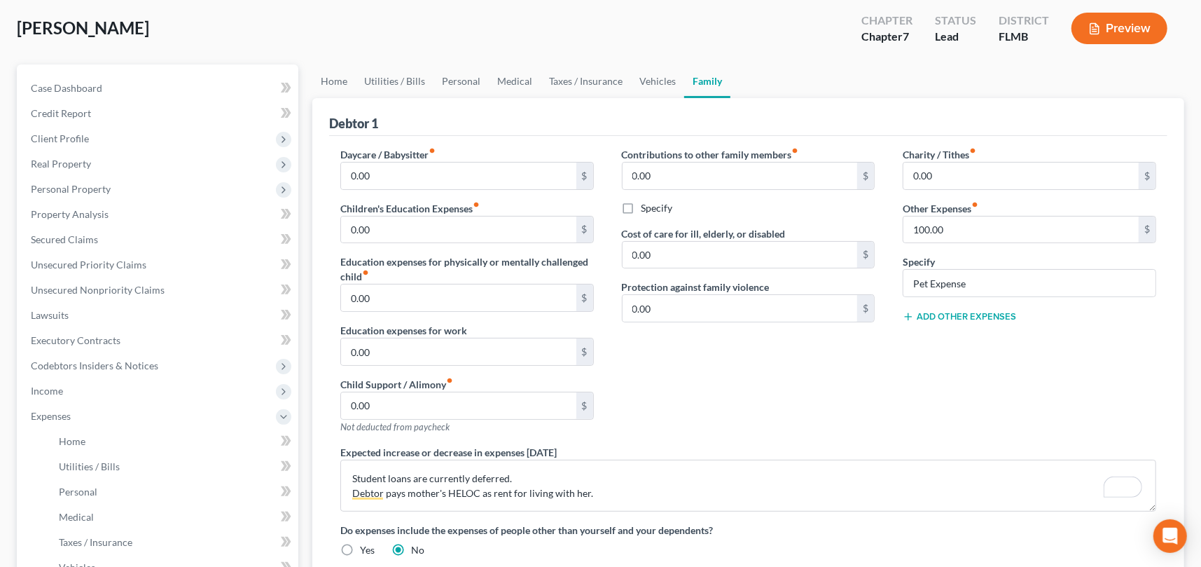
click at [804, 336] on div "Contributions to other family members fiber_manual_record 0.00 $ Specify Cost o…" at bounding box center [749, 296] width 282 height 298
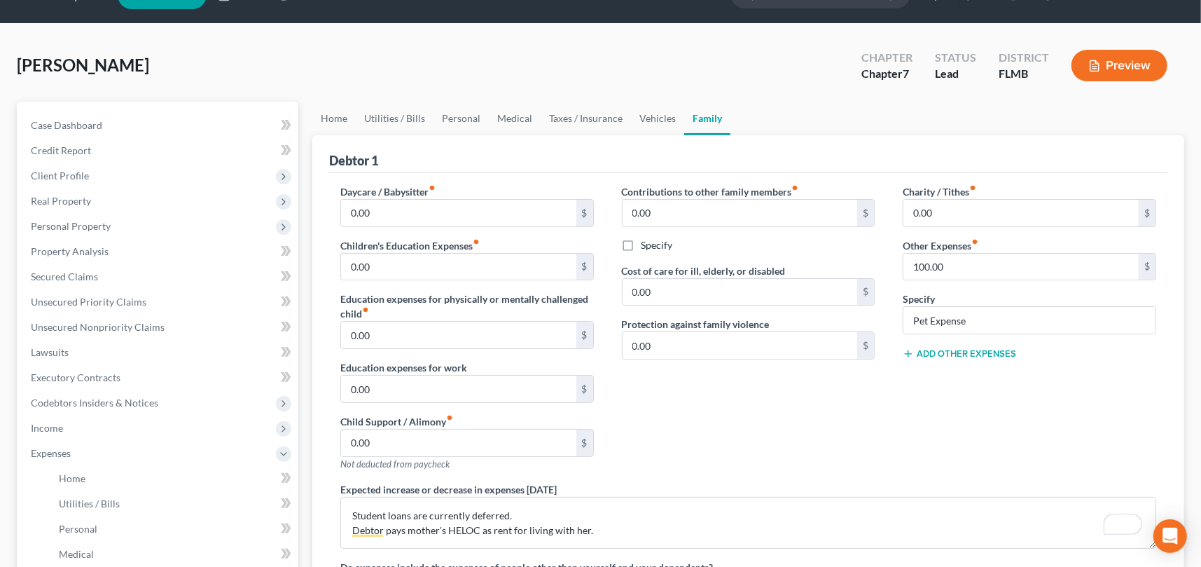
scroll to position [0, 0]
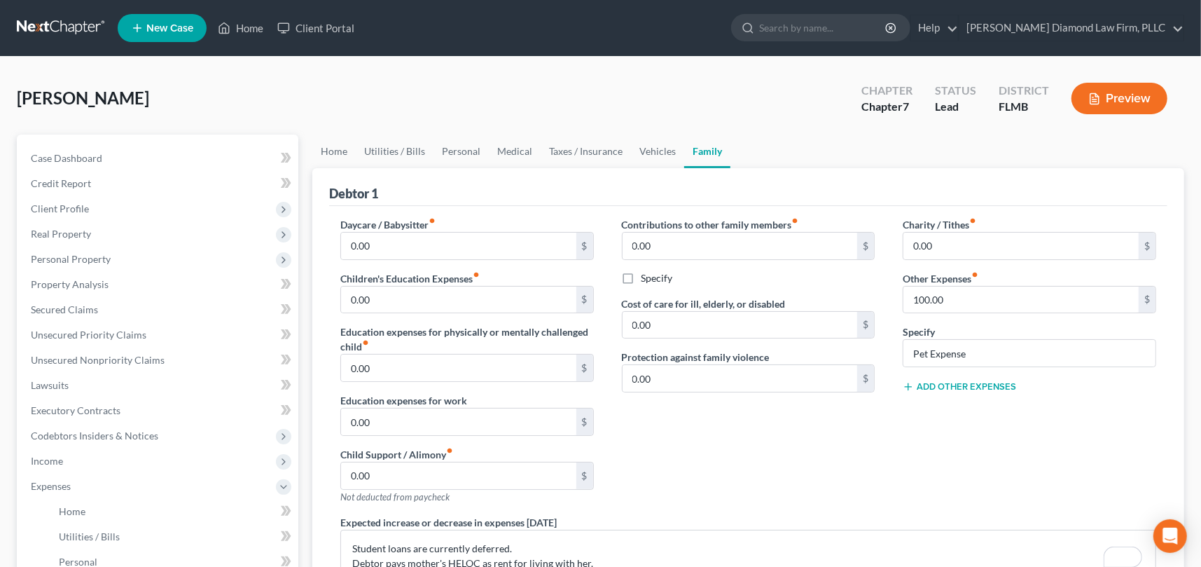
click at [731, 433] on div "Contributions to other family members fiber_manual_record 0.00 $ Specify Cost o…" at bounding box center [749, 366] width 282 height 298
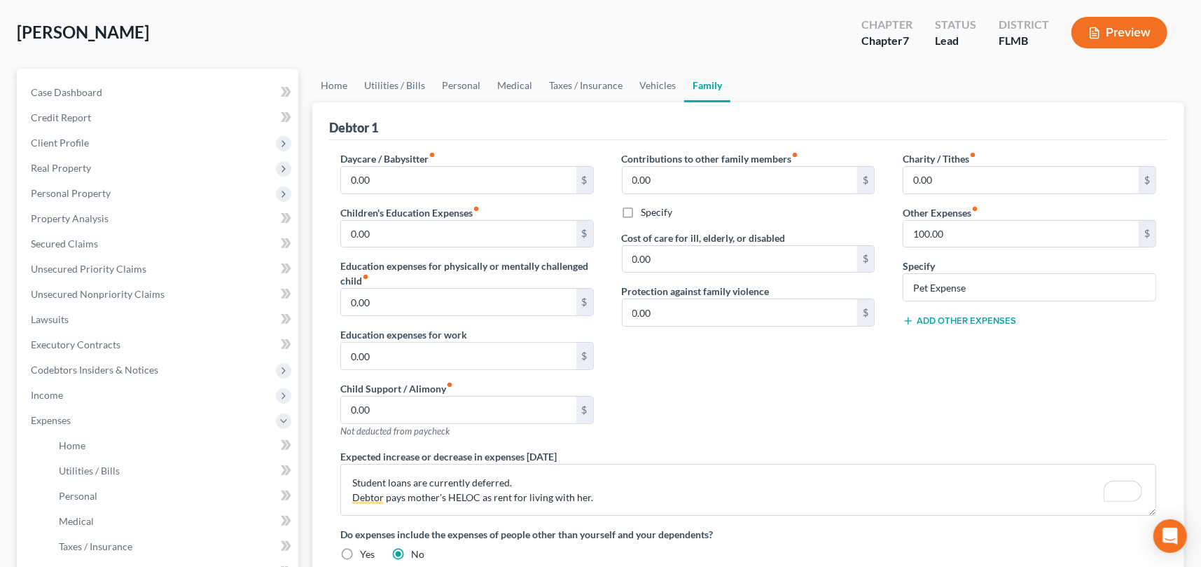
scroll to position [70, 0]
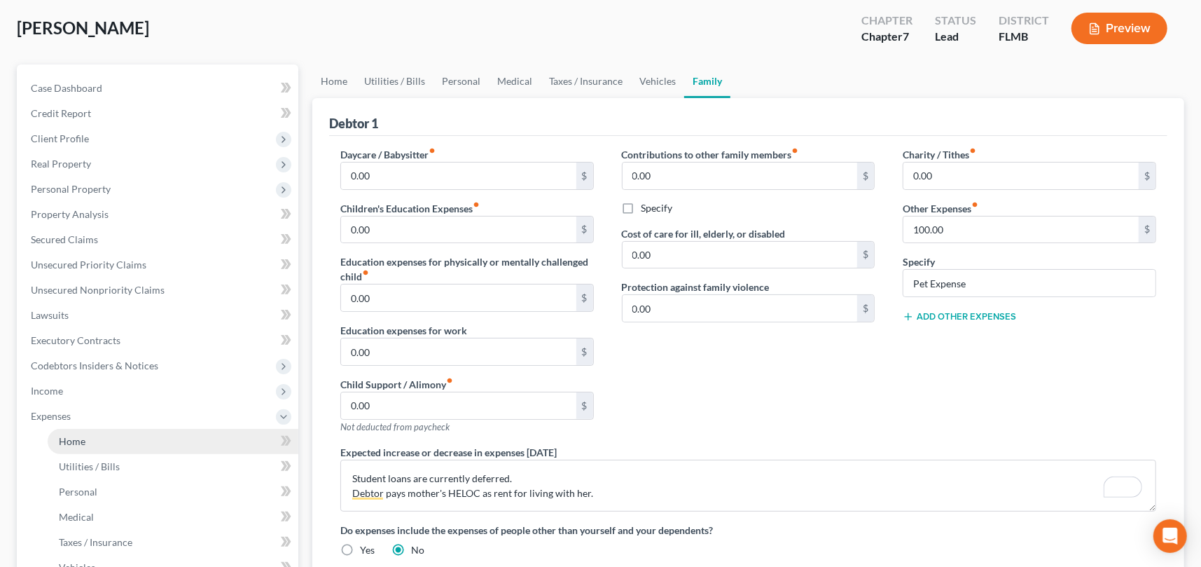
click at [69, 437] on span "Home" at bounding box center [72, 441] width 27 height 12
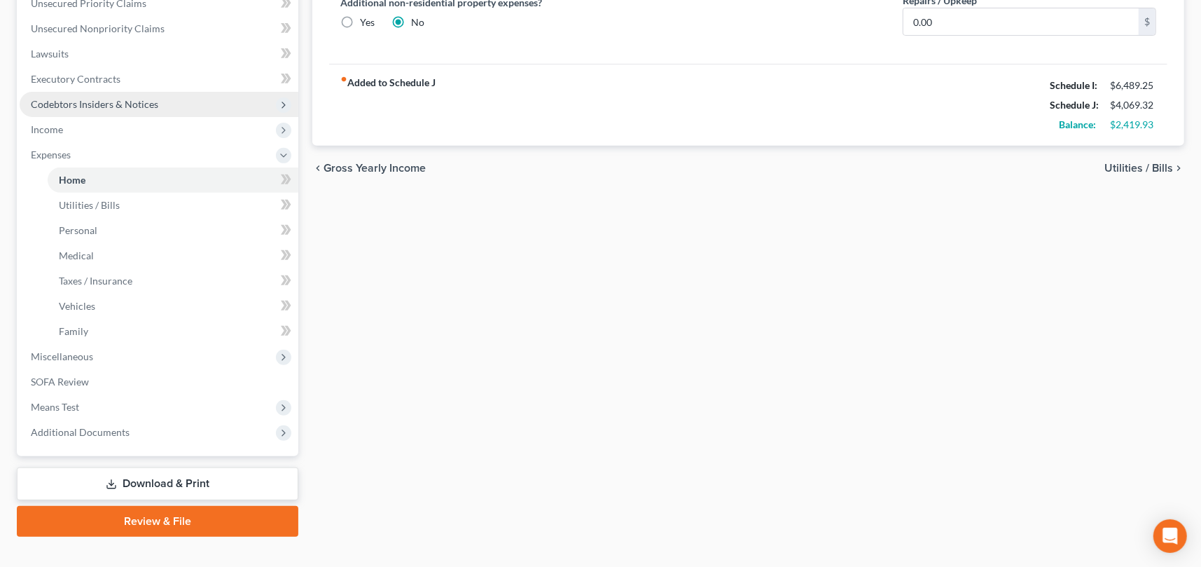
scroll to position [353, 0]
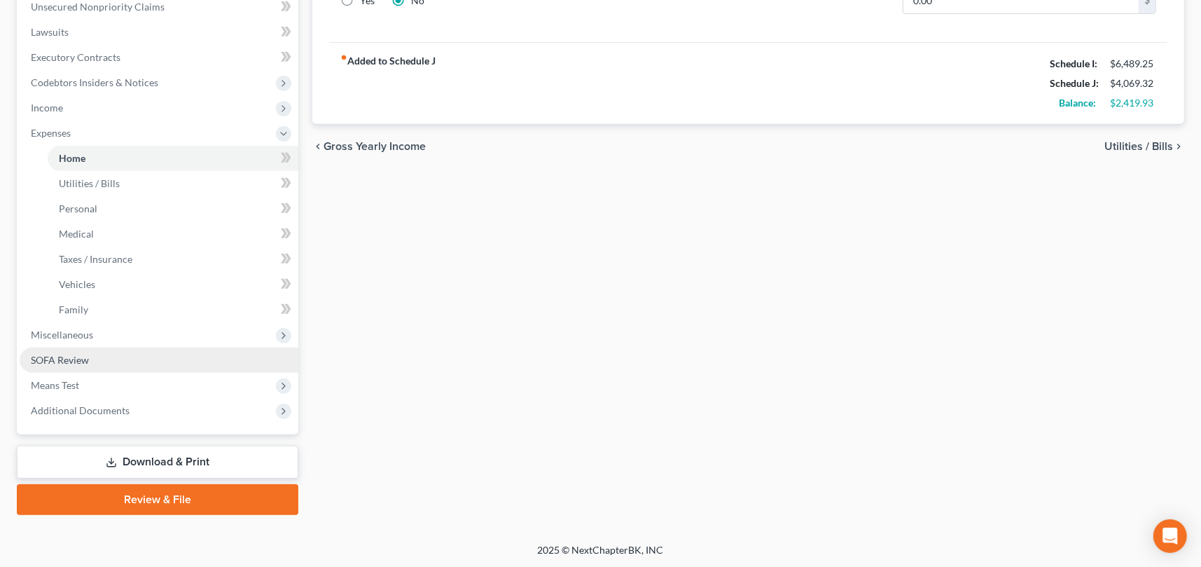
click at [86, 359] on span "SOFA Review" at bounding box center [60, 360] width 58 height 12
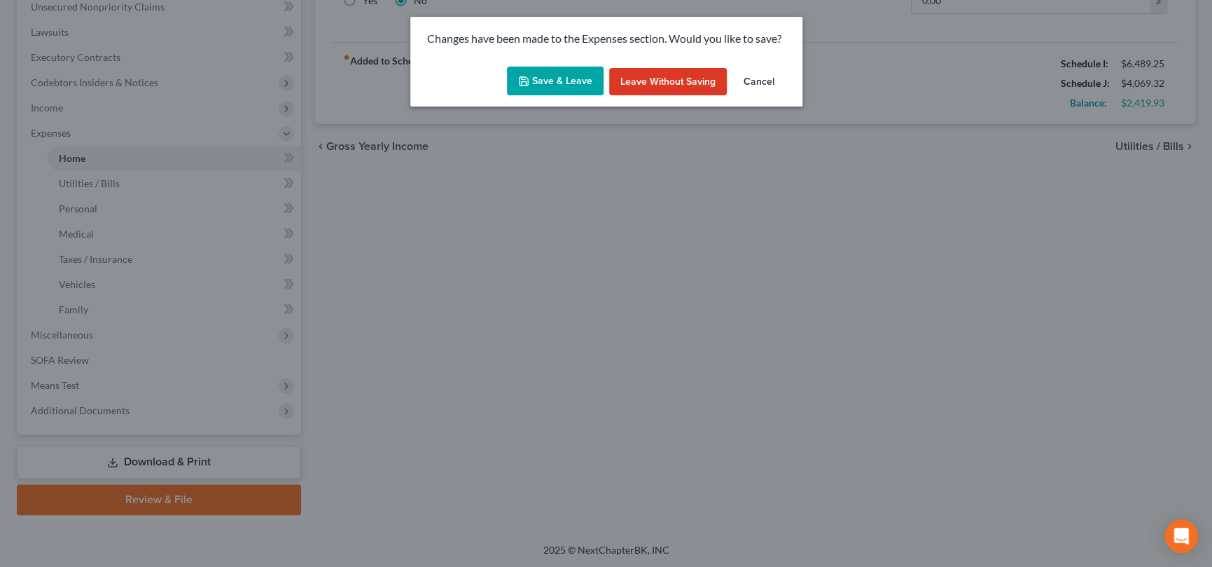
click at [562, 83] on button "Save & Leave" at bounding box center [555, 81] width 97 height 29
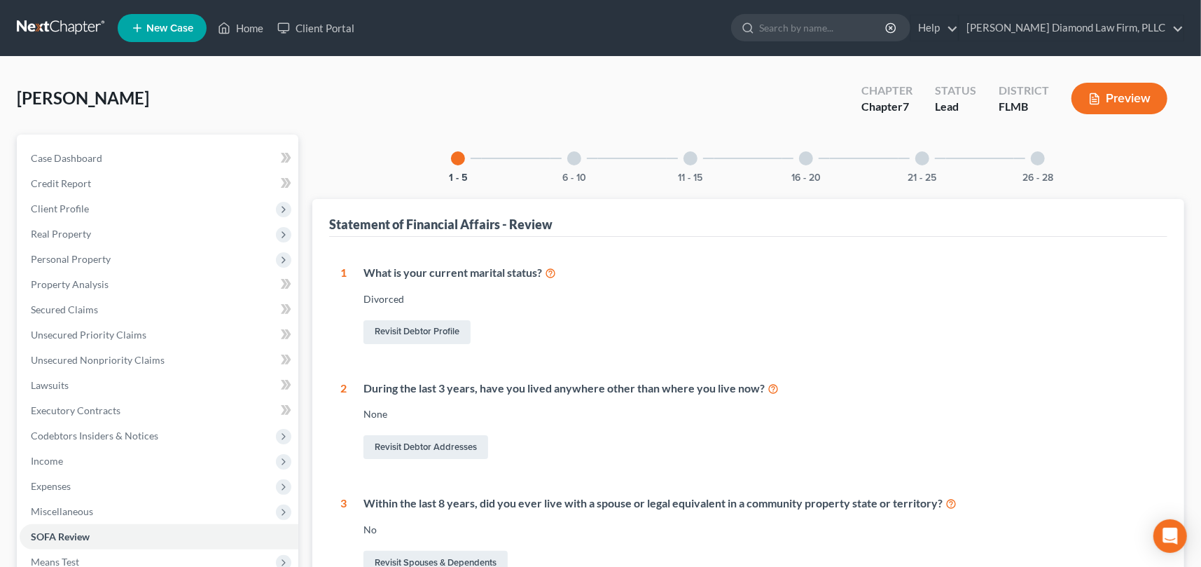
click at [921, 157] on div at bounding box center [922, 158] width 14 height 14
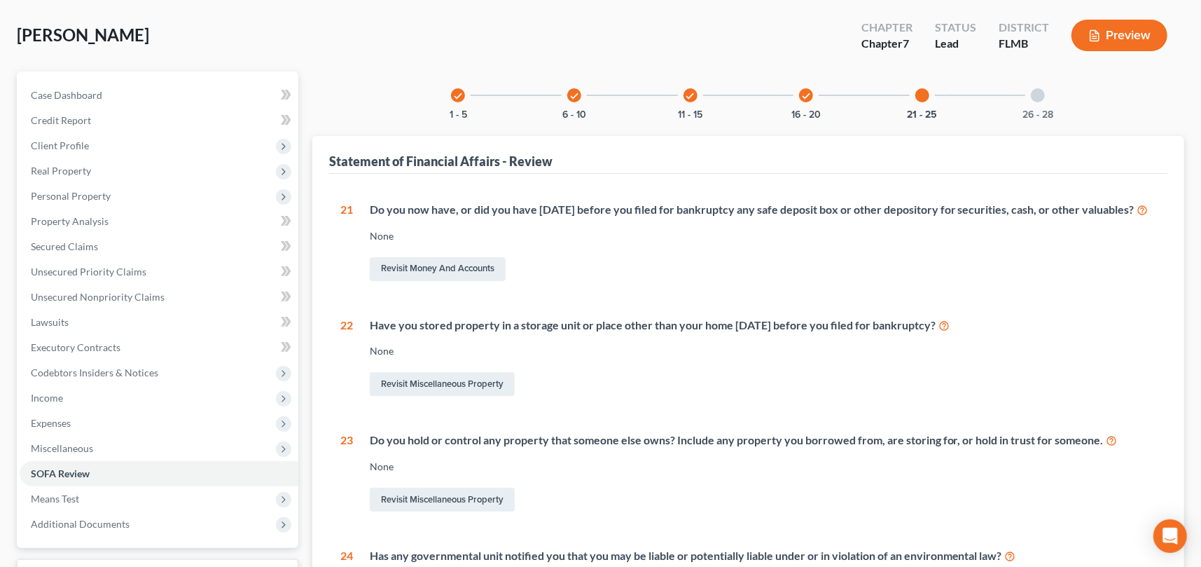
scroll to position [55, 0]
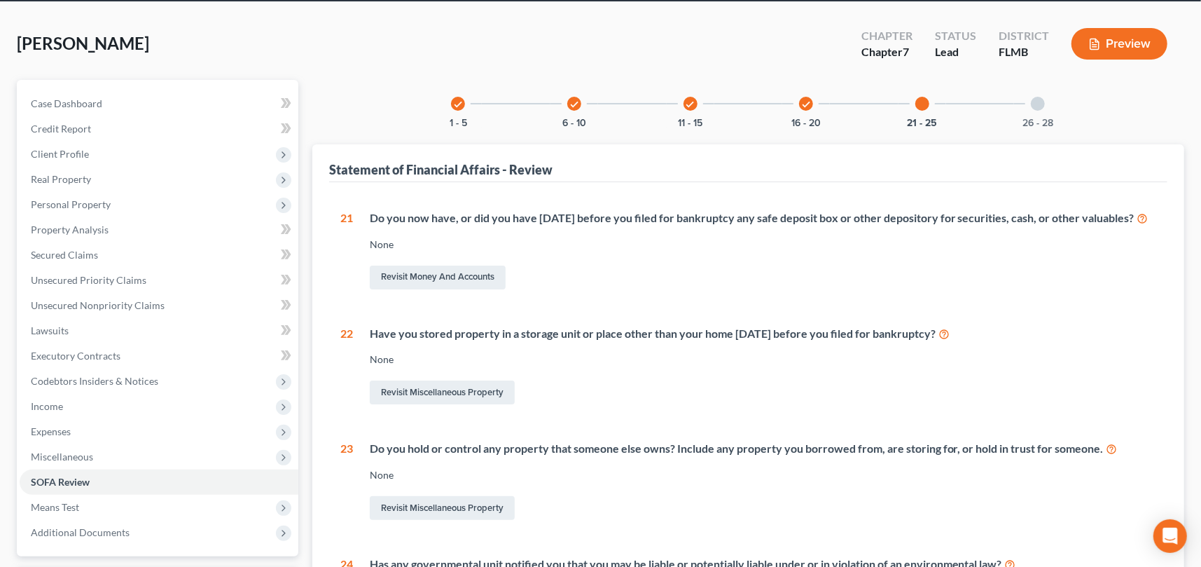
click at [806, 102] on icon "check" at bounding box center [806, 104] width 10 height 10
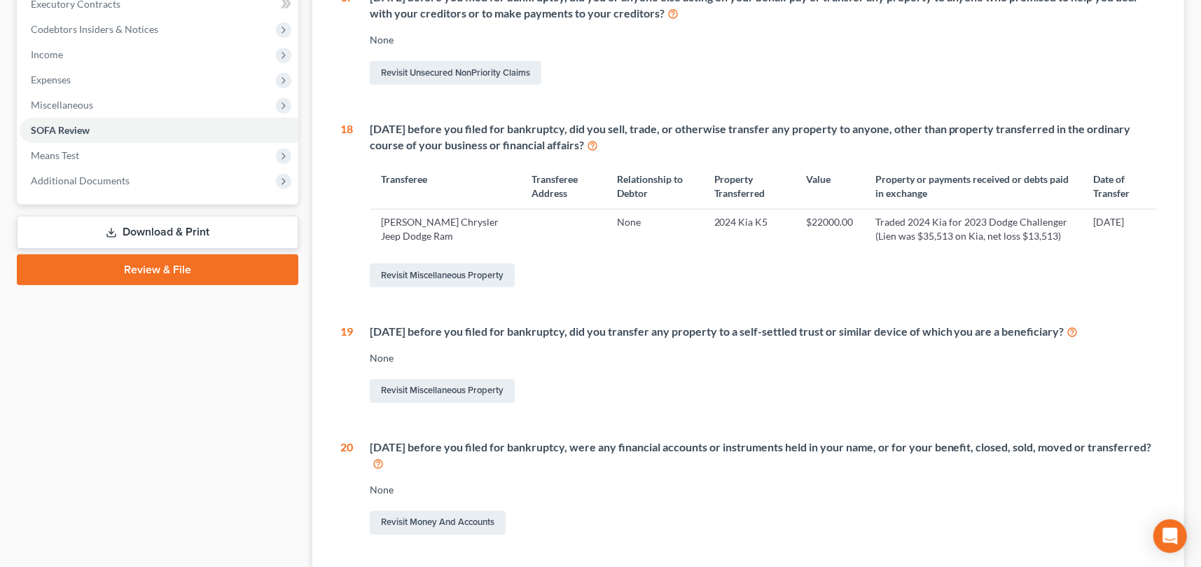
scroll to position [475, 0]
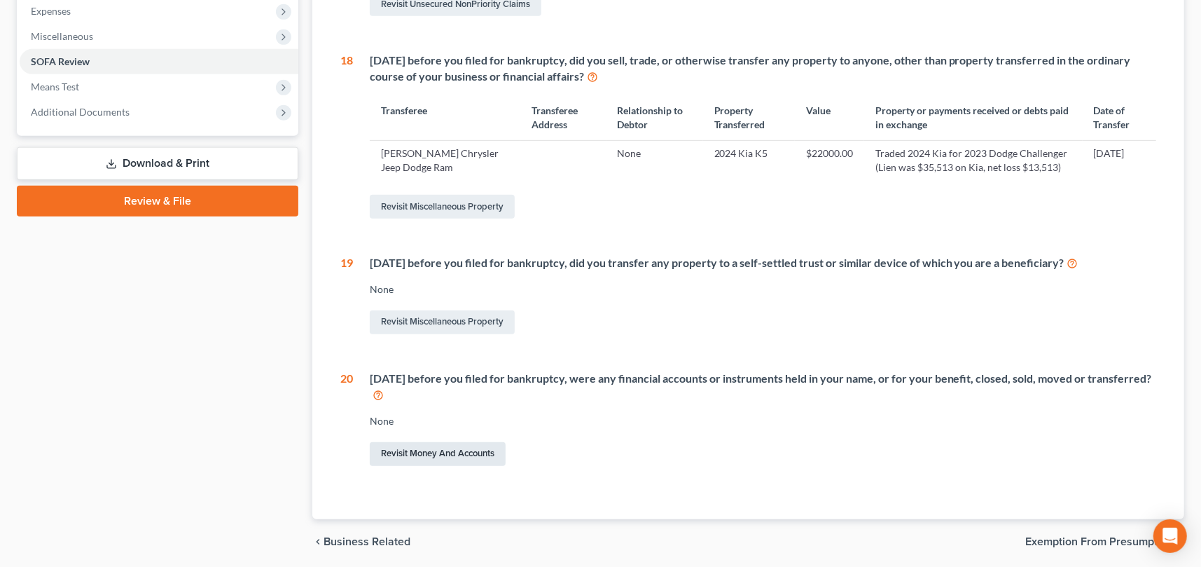
click at [458, 452] on link "Revisit Money and Accounts" at bounding box center [438, 454] width 136 height 24
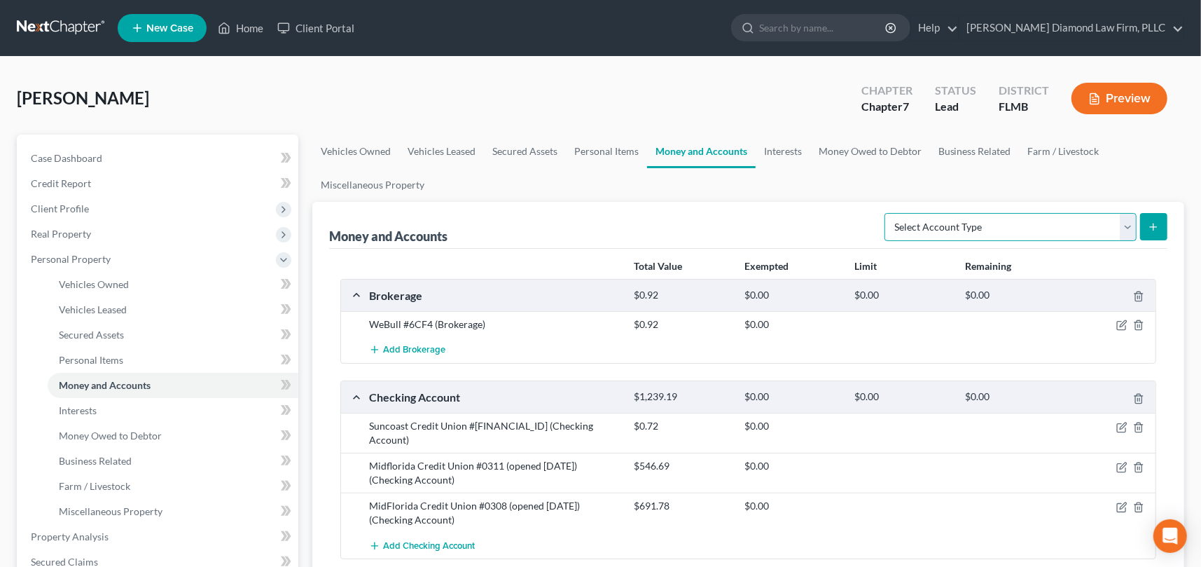
click at [1113, 227] on select "Select Account Type Brokerage Cash on Hand Certificates of Deposit Checking Acc…" at bounding box center [1010, 227] width 252 height 28
select select "checking"
click at [888, 213] on select "Select Account Type Brokerage Cash on Hand Certificates of Deposit Checking Acc…" at bounding box center [1010, 227] width 252 height 28
click at [1153, 223] on line "submit" at bounding box center [1153, 226] width 0 height 6
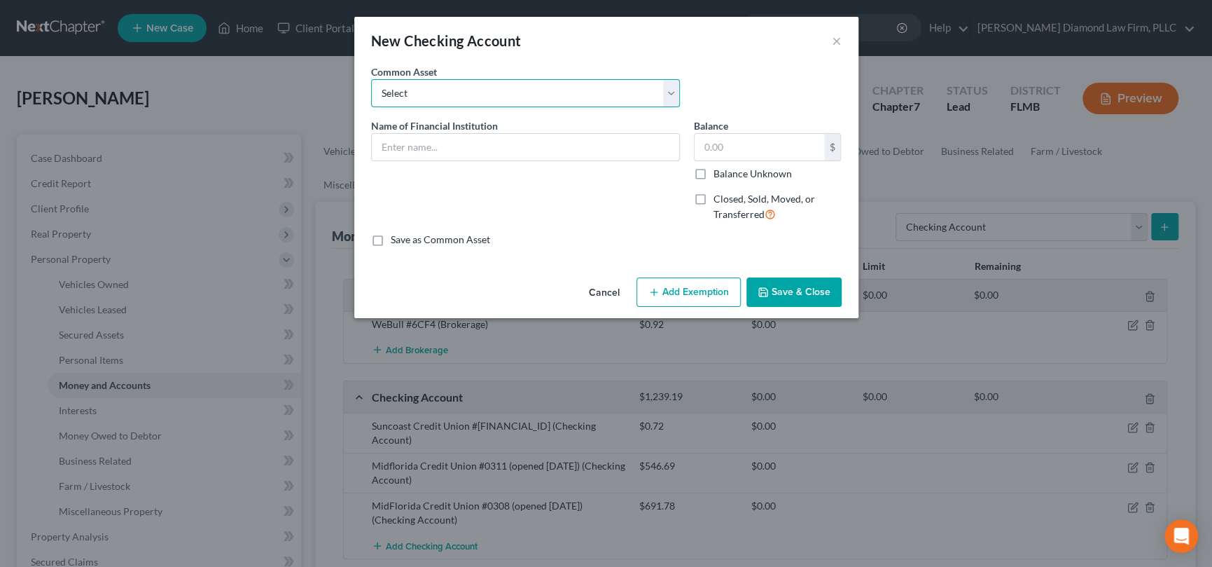
click at [471, 99] on select "Select Chase Bank Achieva Truist Regions Truist Navy Federal CU Bank of America…" at bounding box center [525, 93] width 309 height 28
click at [469, 99] on select "Select Chase Bank Achieva Truist Regions Truist Navy Federal CU Bank of America…" at bounding box center [525, 93] width 309 height 28
click at [468, 99] on select "Select Chase Bank Achieva Truist Regions Truist Navy Federal CU Bank of America…" at bounding box center [525, 93] width 309 height 28
select select "0"
click at [371, 79] on select "Select Chase Bank Achieva Truist Regions Truist Navy Federal CU Bank of America…" at bounding box center [525, 93] width 309 height 28
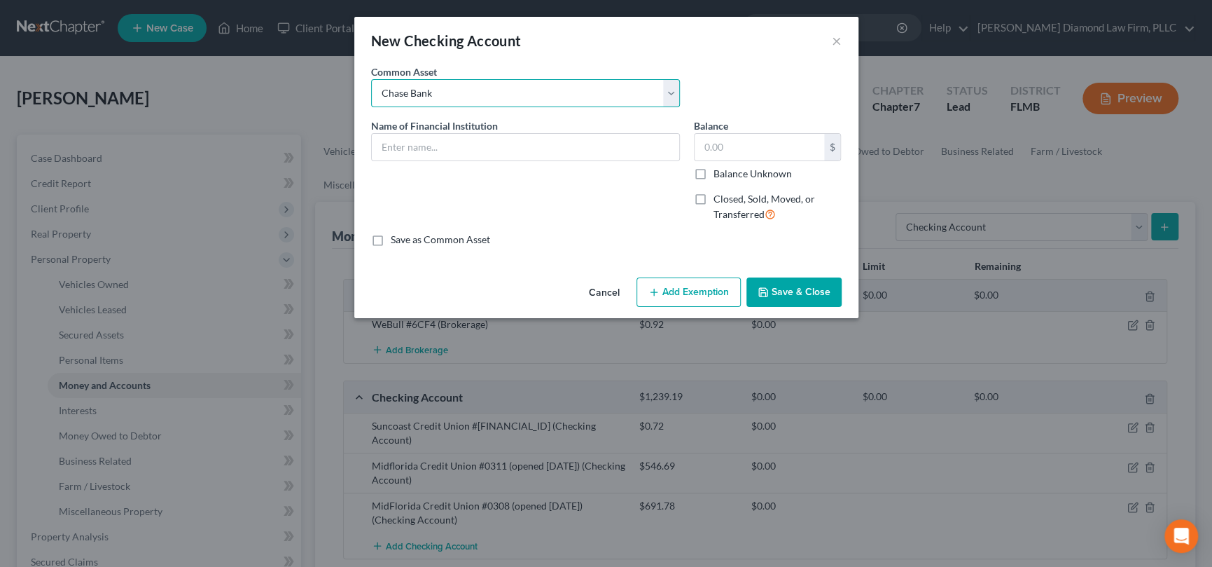
type input "Chase Bank"
type input "0"
click at [461, 147] on input "Chase Bank" at bounding box center [525, 147] width 307 height 27
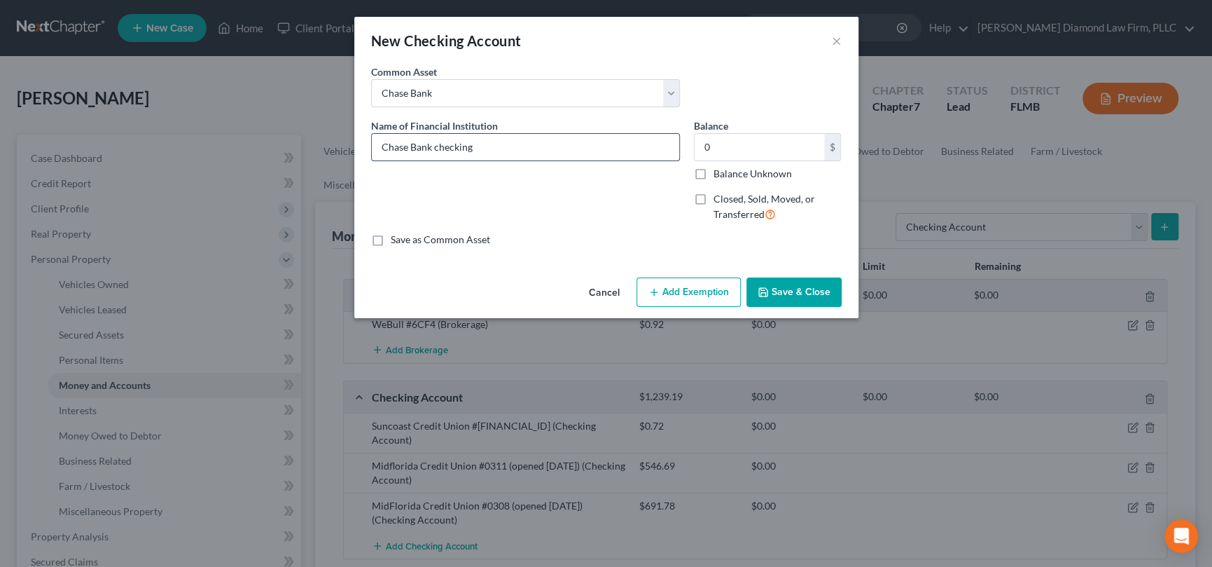
type input "Chase Bank checking"
click at [714, 195] on label "Closed, Sold, Moved, or Transferred" at bounding box center [778, 207] width 128 height 30
click at [719, 195] on input "Closed, Sold, Moved, or Transferred" at bounding box center [723, 196] width 9 height 9
checkbox input "true"
select select "36"
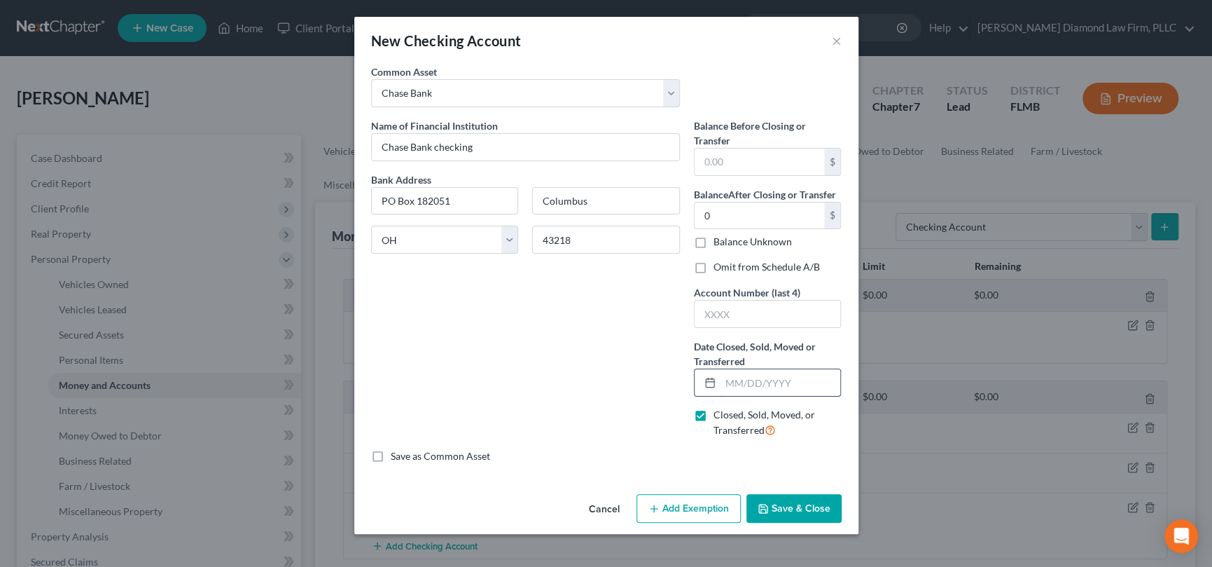
click at [753, 377] on input "text" at bounding box center [781, 382] width 120 height 27
type input "[DATE]"
click at [809, 507] on button "Save & Close" at bounding box center [793, 508] width 95 height 29
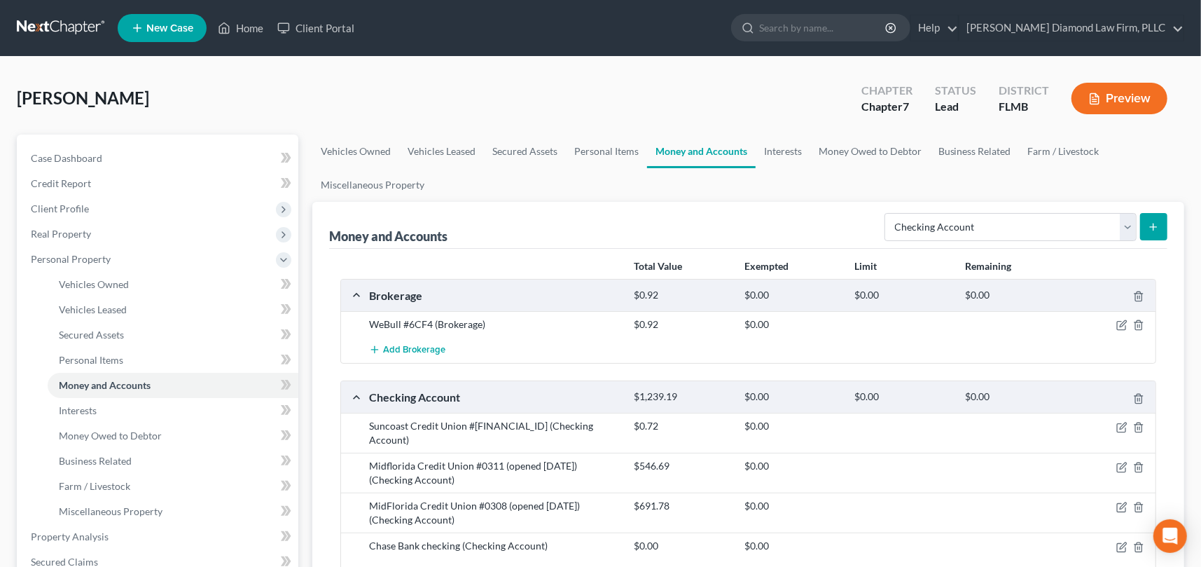
click at [1151, 227] on line "submit" at bounding box center [1154, 227] width 6 height 0
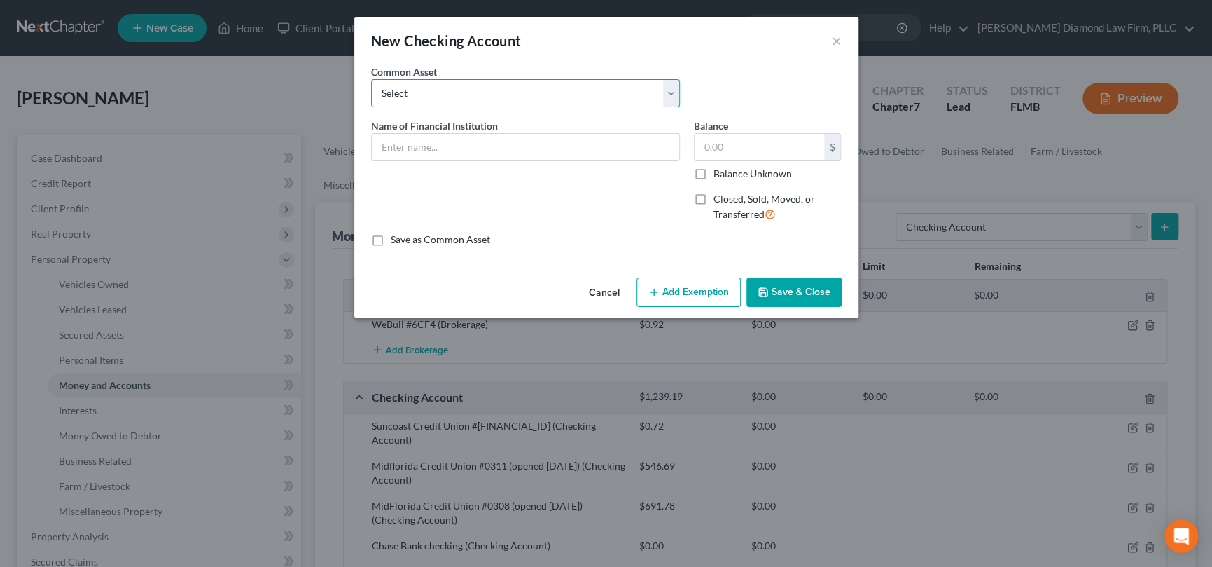
click at [485, 97] on select "Select Chase Bank Achieva Truist Regions Truist Navy Federal CU Bank of America…" at bounding box center [525, 93] width 309 height 28
drag, startPoint x: 702, startPoint y: 49, endPoint x: 630, endPoint y: 72, distance: 75.7
click at [703, 48] on div "New Checking Account ×" at bounding box center [606, 41] width 504 height 48
click at [487, 141] on input "text" at bounding box center [525, 147] width 307 height 27
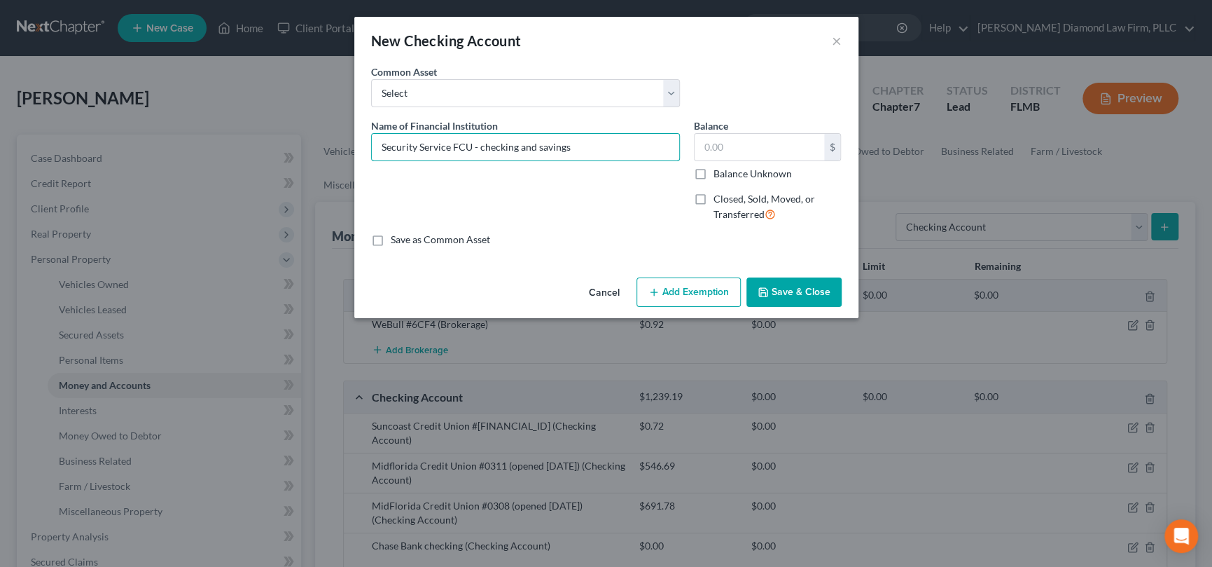
type input "Security Service FCU - checking and savings"
click at [714, 197] on label "Closed, Sold, Moved, or Transferred" at bounding box center [778, 207] width 128 height 30
click at [719, 197] on input "Closed, Sold, Moved, or Transferred" at bounding box center [723, 196] width 9 height 9
checkbox input "true"
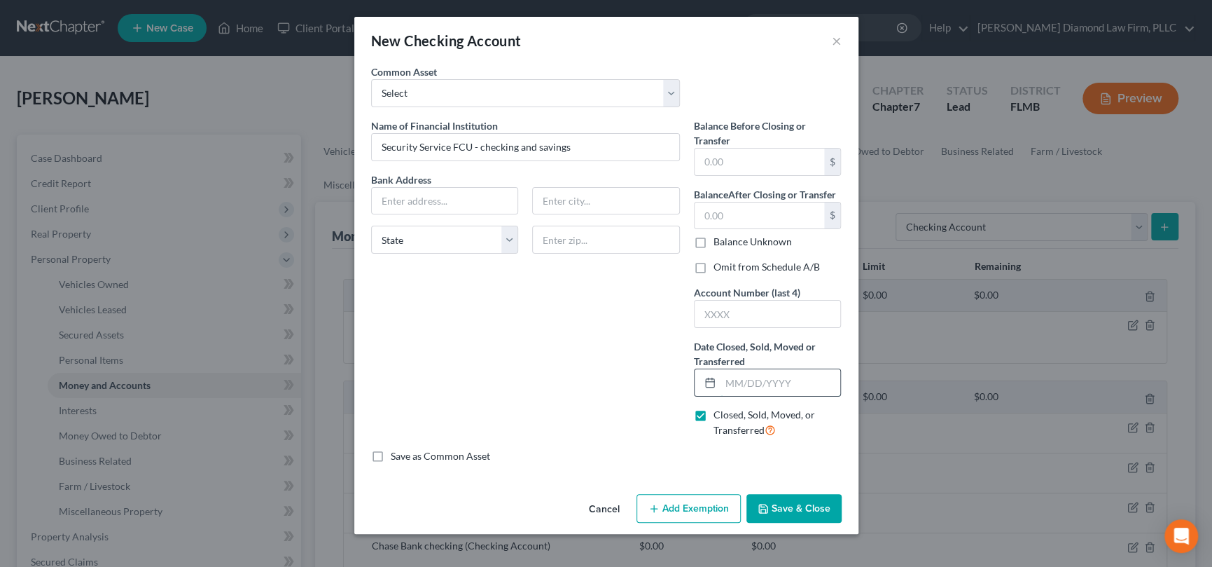
click at [752, 381] on input "text" at bounding box center [781, 382] width 120 height 27
type input "03/01/2025"
click at [809, 508] on button "Save & Close" at bounding box center [793, 508] width 95 height 29
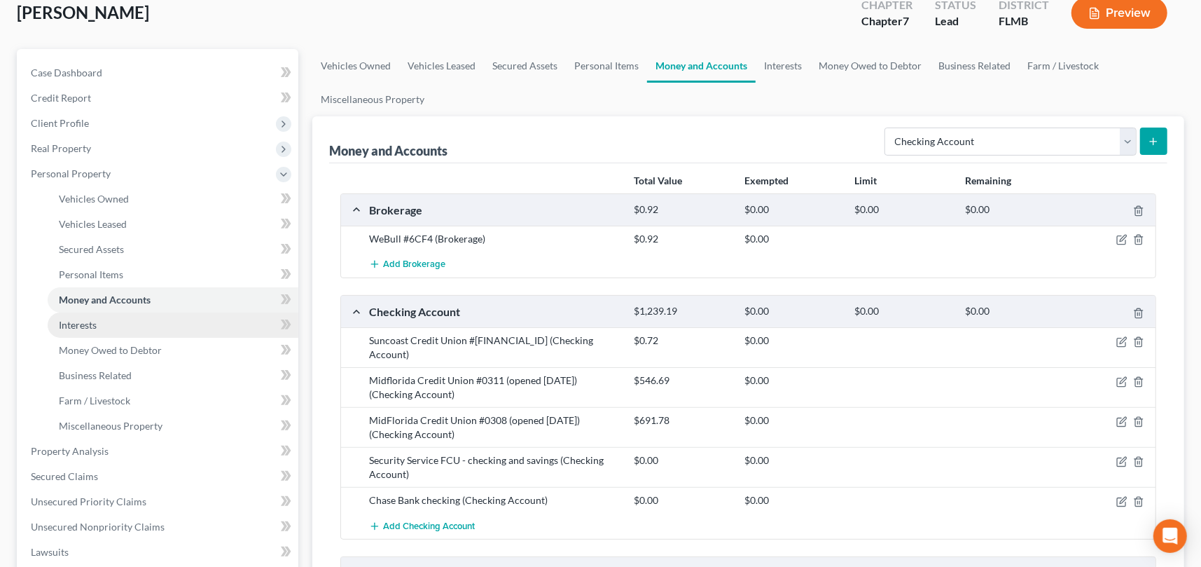
scroll to position [350, 0]
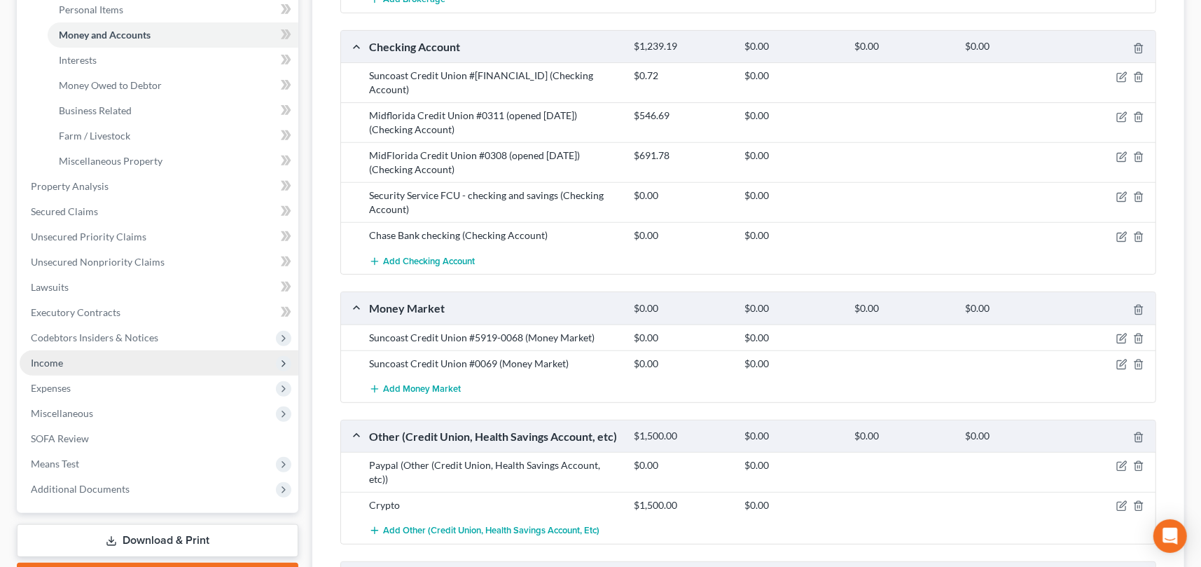
click at [90, 359] on span "Income" at bounding box center [159, 362] width 279 height 25
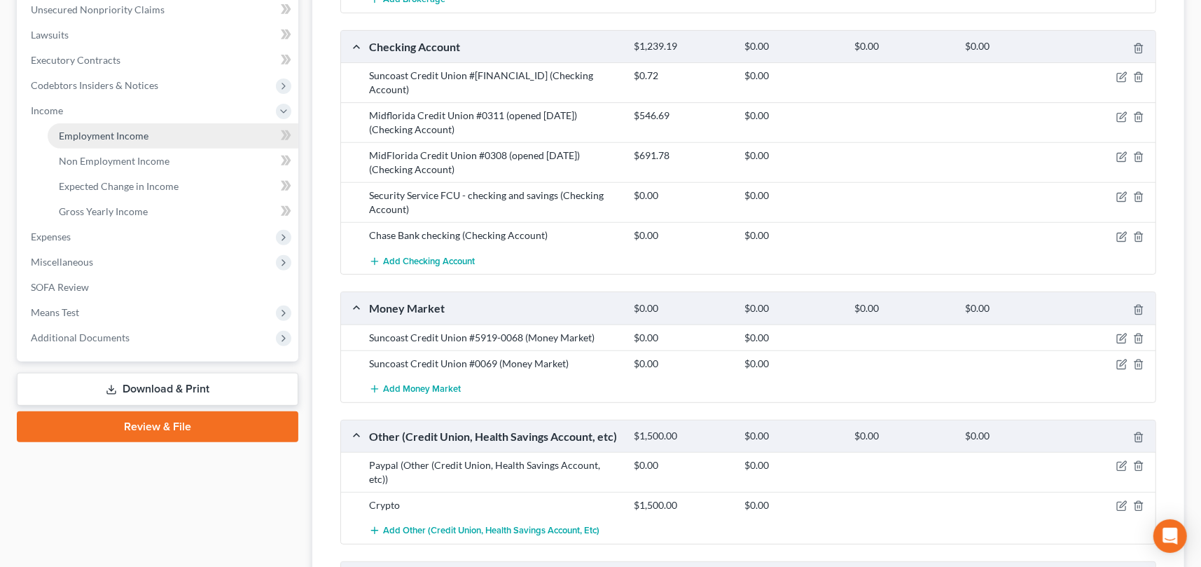
click at [105, 132] on span "Employment Income" at bounding box center [104, 136] width 90 height 12
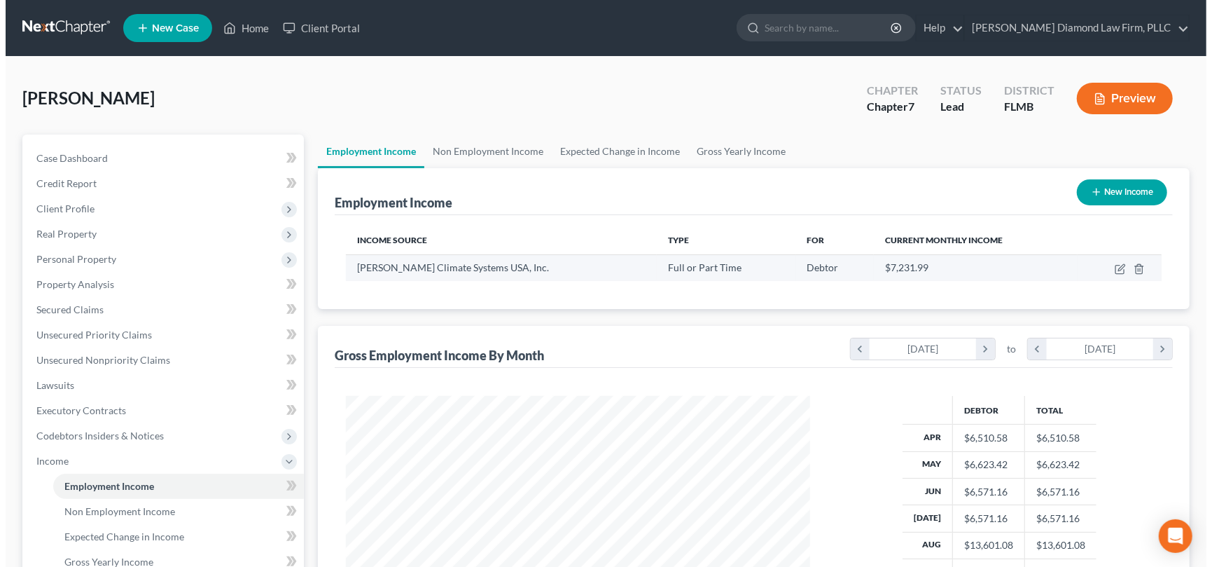
scroll to position [250, 492]
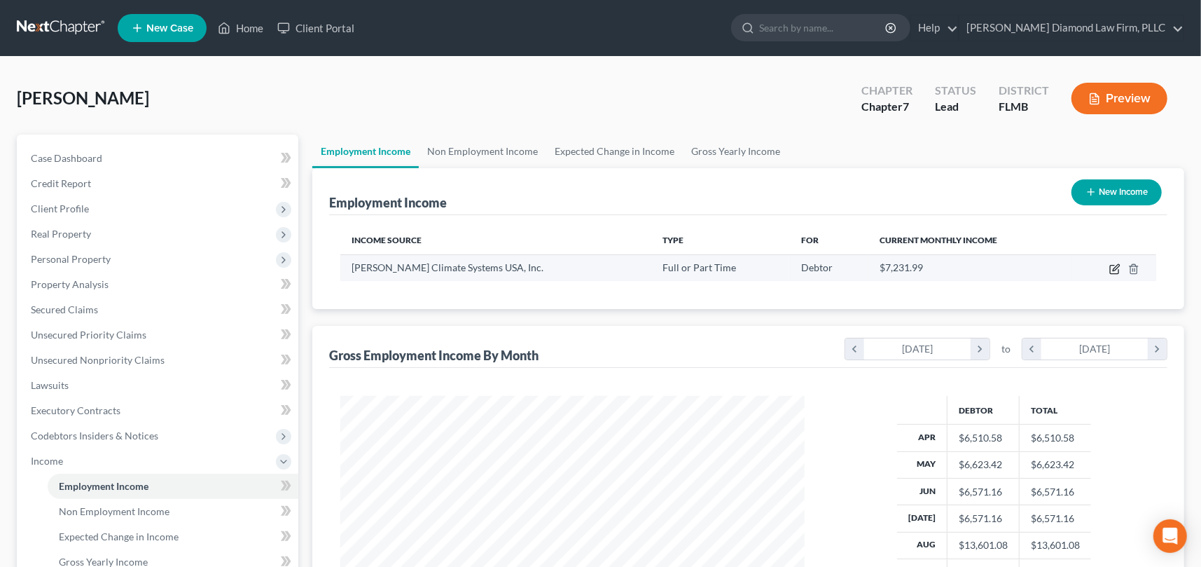
click at [1115, 267] on icon "button" at bounding box center [1114, 268] width 11 height 11
select select "0"
select select "9"
select select "2"
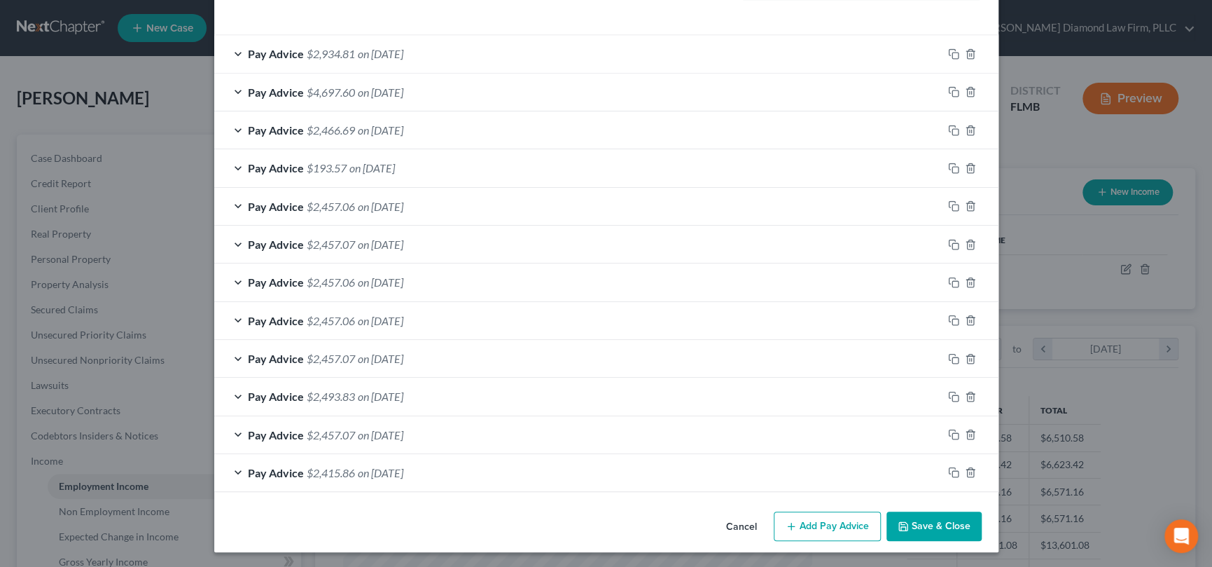
scroll to position [0, 0]
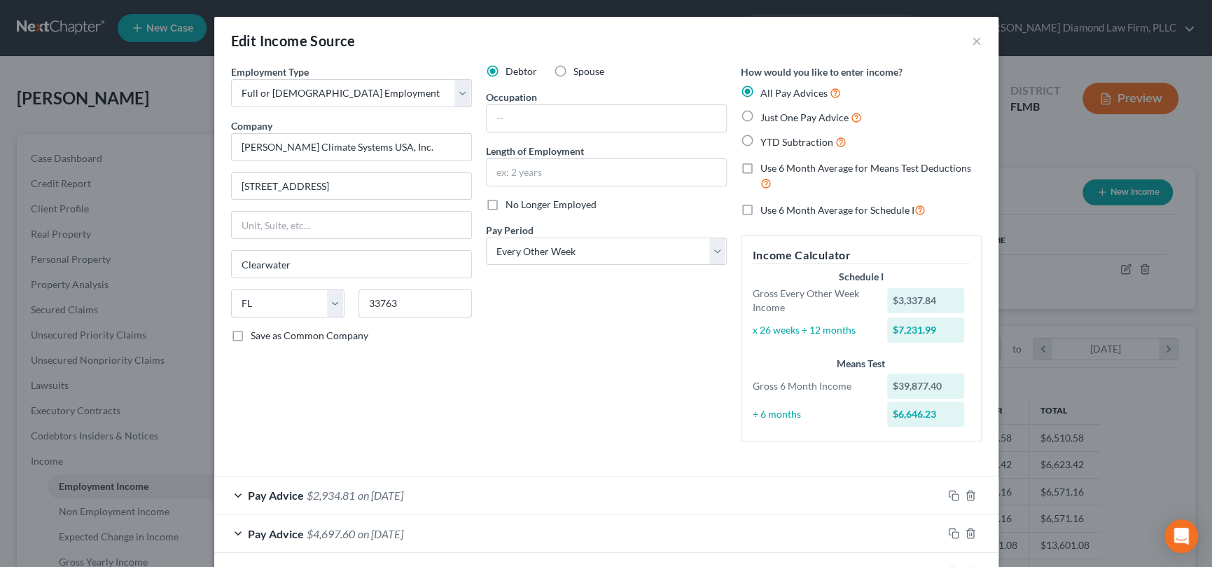
click at [506, 203] on label "No Longer Employed" at bounding box center [551, 204] width 91 height 14
click at [511, 203] on input "No Longer Employed" at bounding box center [515, 201] width 9 height 9
checkbox input "true"
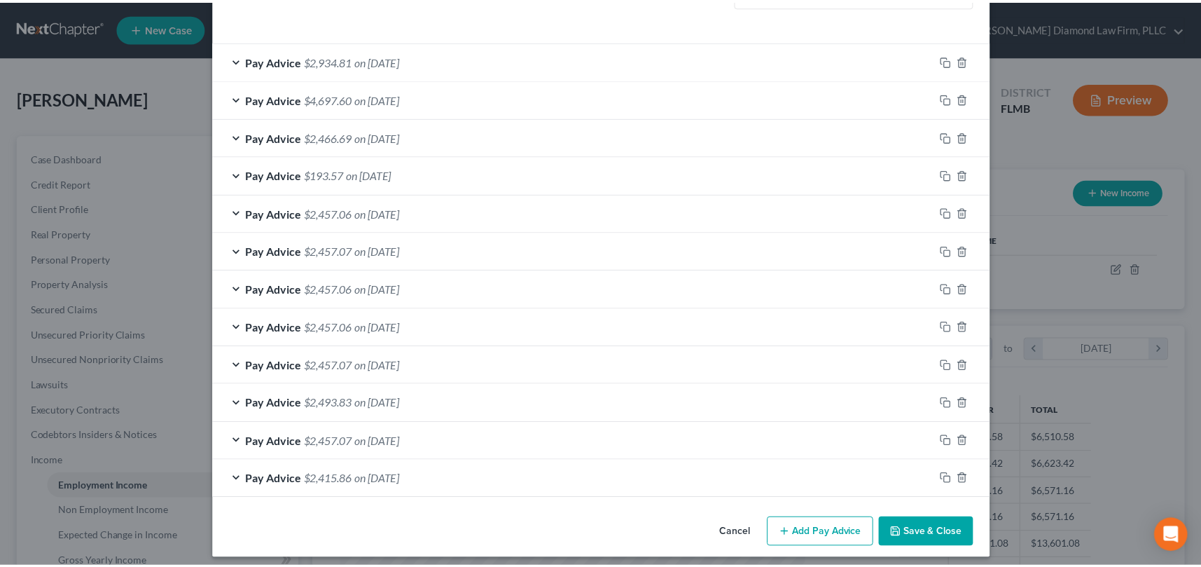
scroll to position [441, 0]
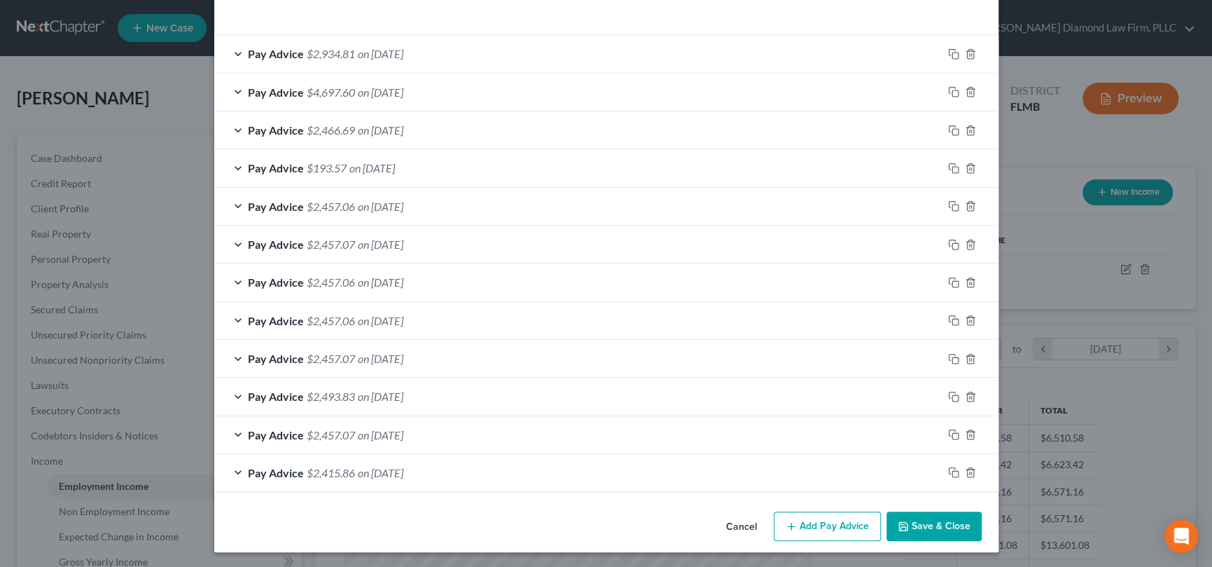
click at [936, 526] on button "Save & Close" at bounding box center [934, 525] width 95 height 29
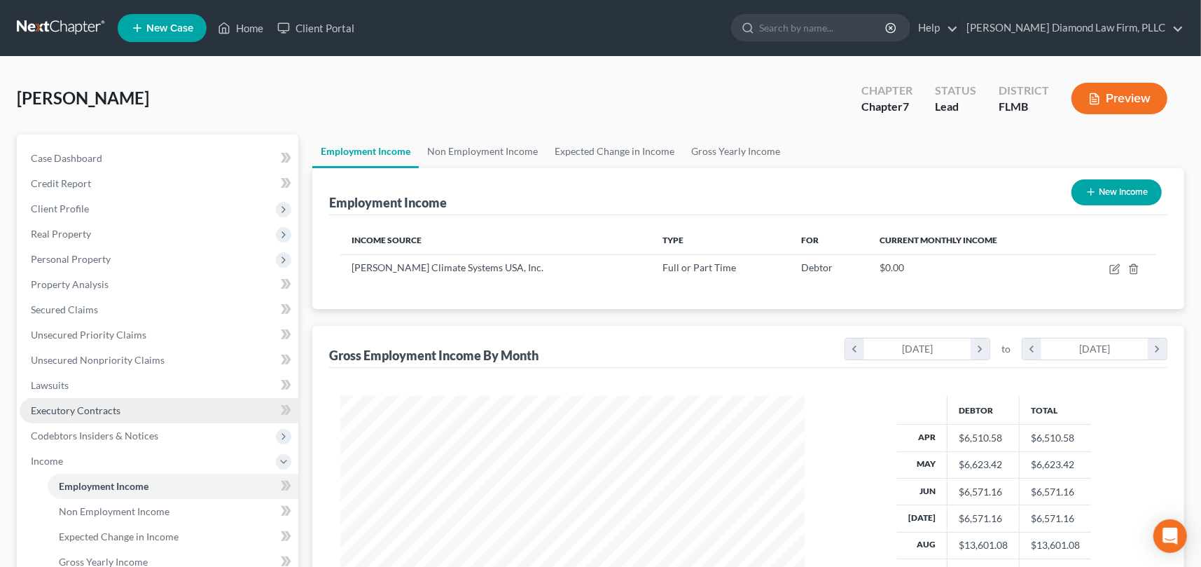
scroll to position [210, 0]
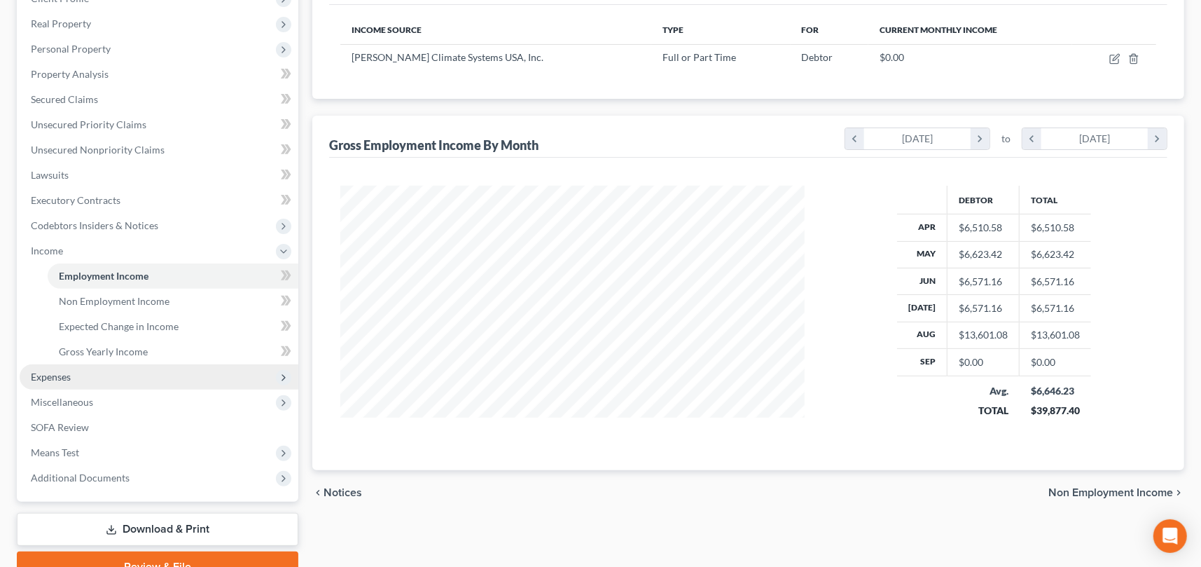
click at [88, 376] on span "Expenses" at bounding box center [159, 376] width 279 height 25
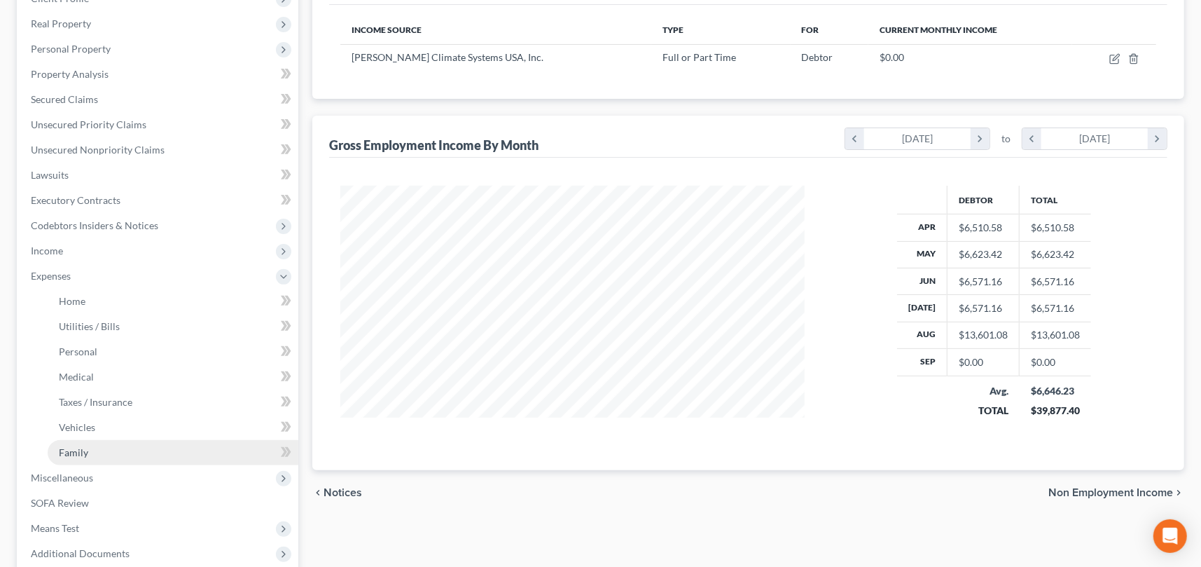
click at [113, 450] on link "Family" at bounding box center [173, 452] width 251 height 25
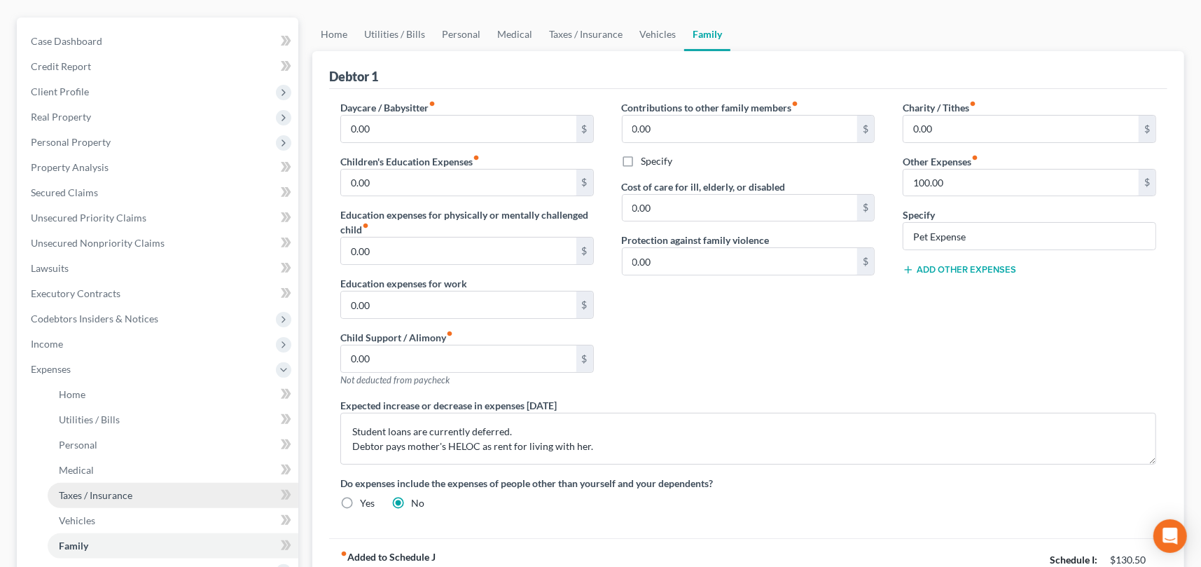
scroll to position [210, 0]
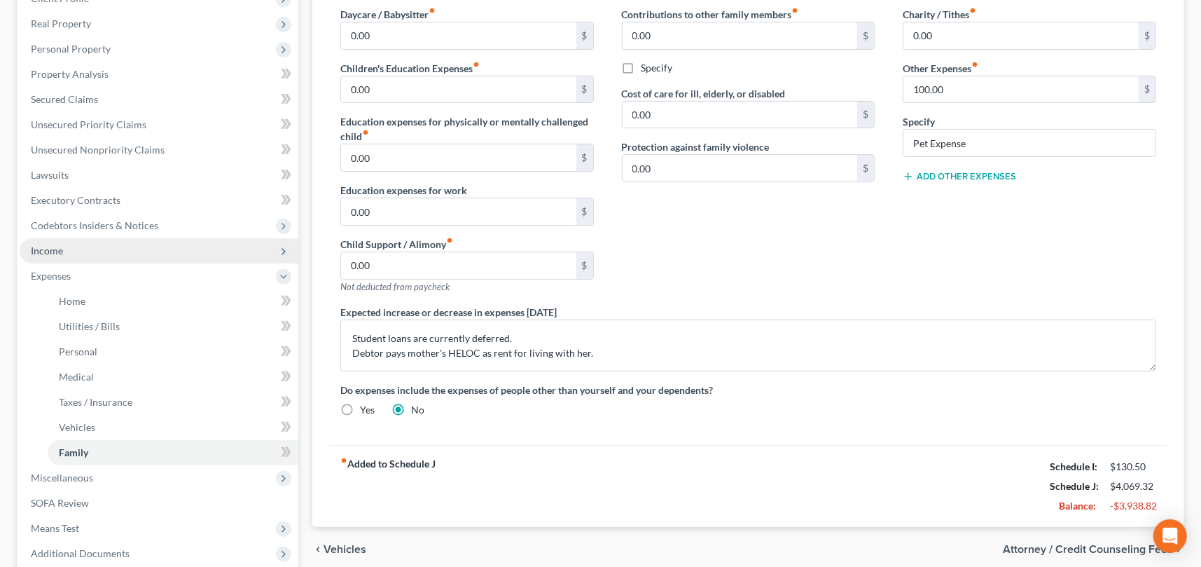
click at [91, 246] on span "Income" at bounding box center [159, 250] width 279 height 25
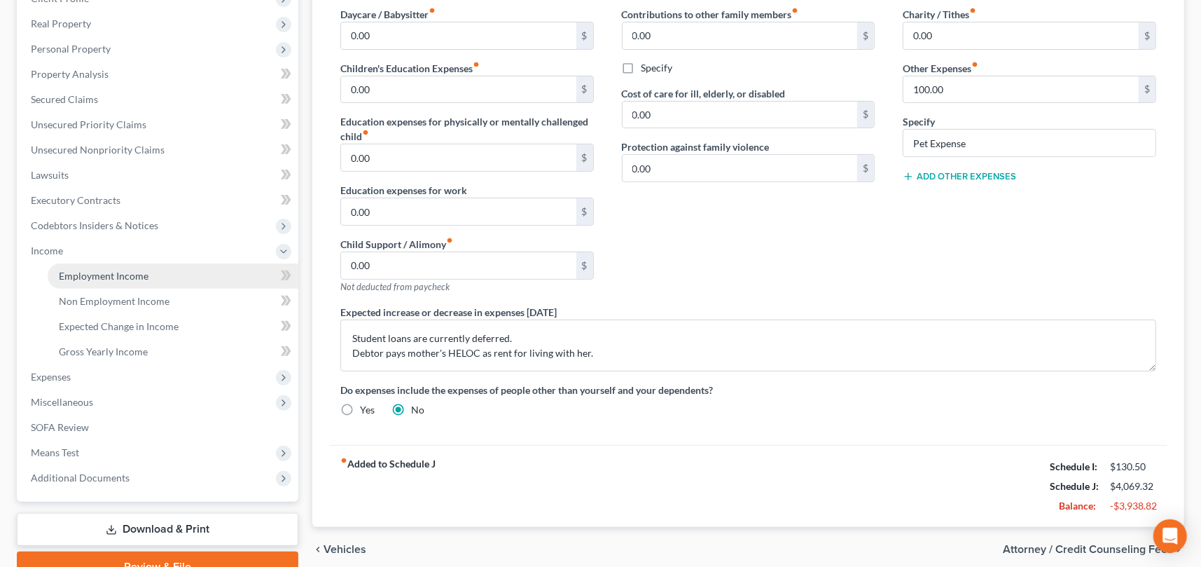
click at [125, 273] on span "Employment Income" at bounding box center [104, 276] width 90 height 12
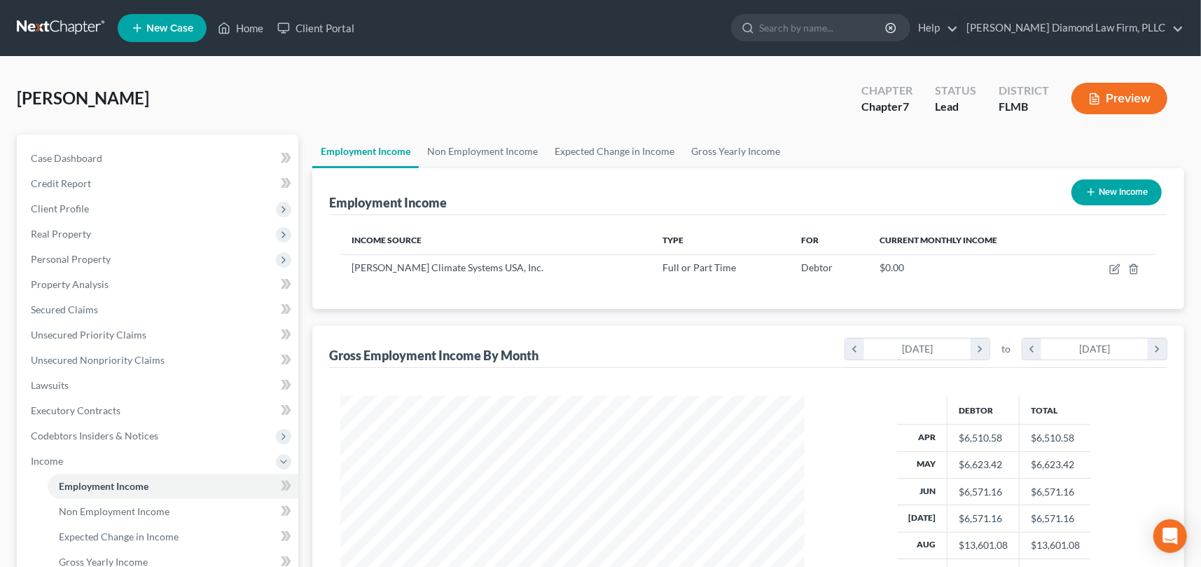
scroll to position [250, 492]
click at [503, 154] on link "Non Employment Income" at bounding box center [482, 151] width 127 height 34
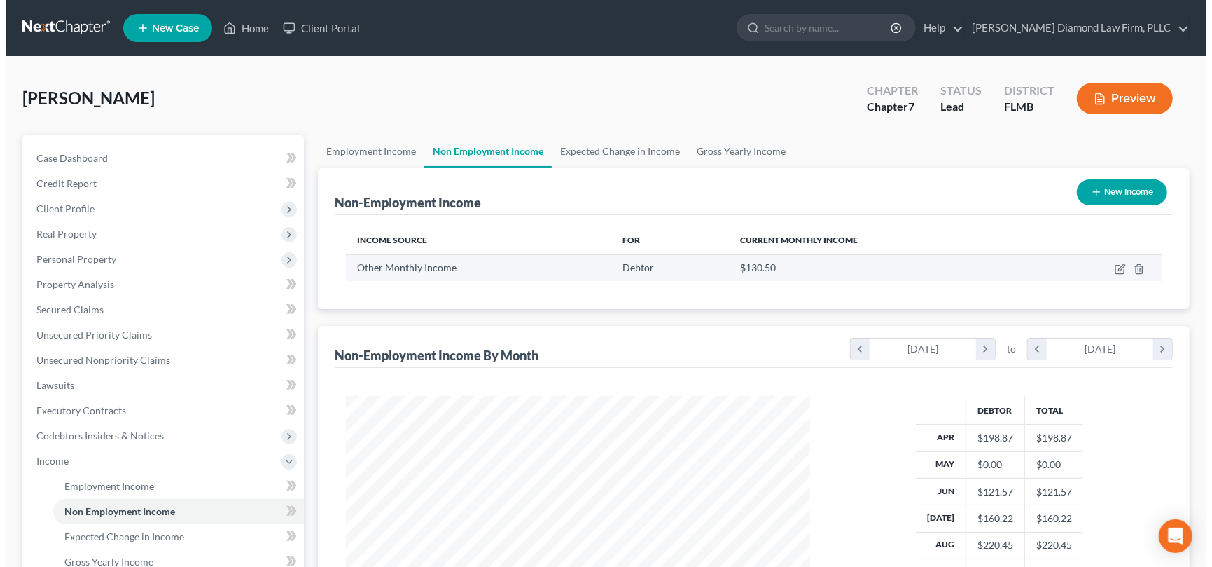
scroll to position [250, 492]
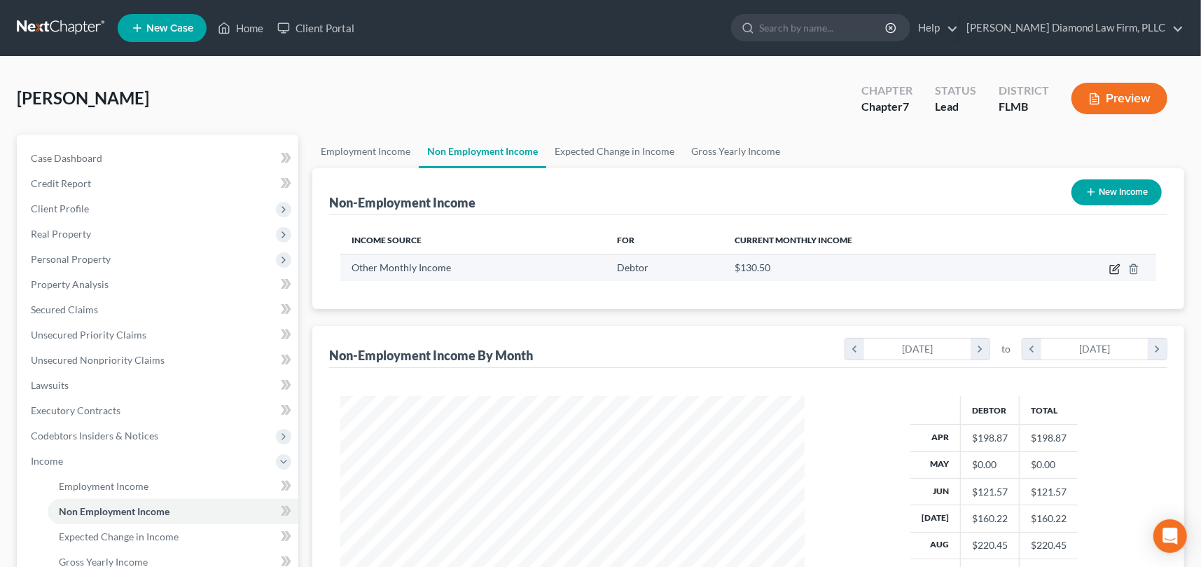
click at [1113, 269] on icon "button" at bounding box center [1116, 267] width 6 height 6
select select "13"
select select "2"
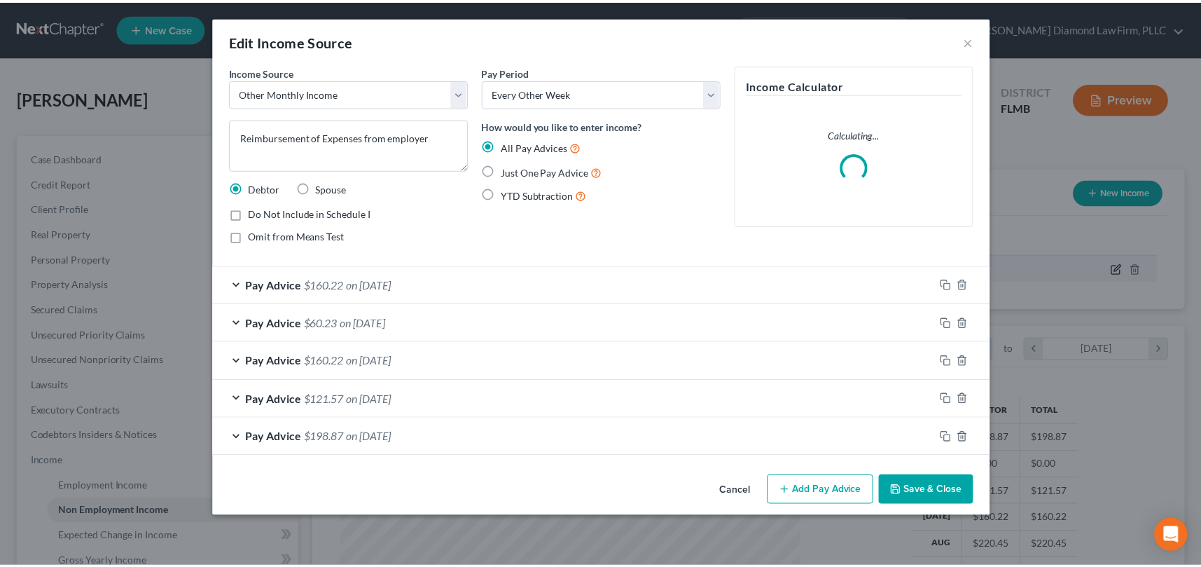
scroll to position [250, 496]
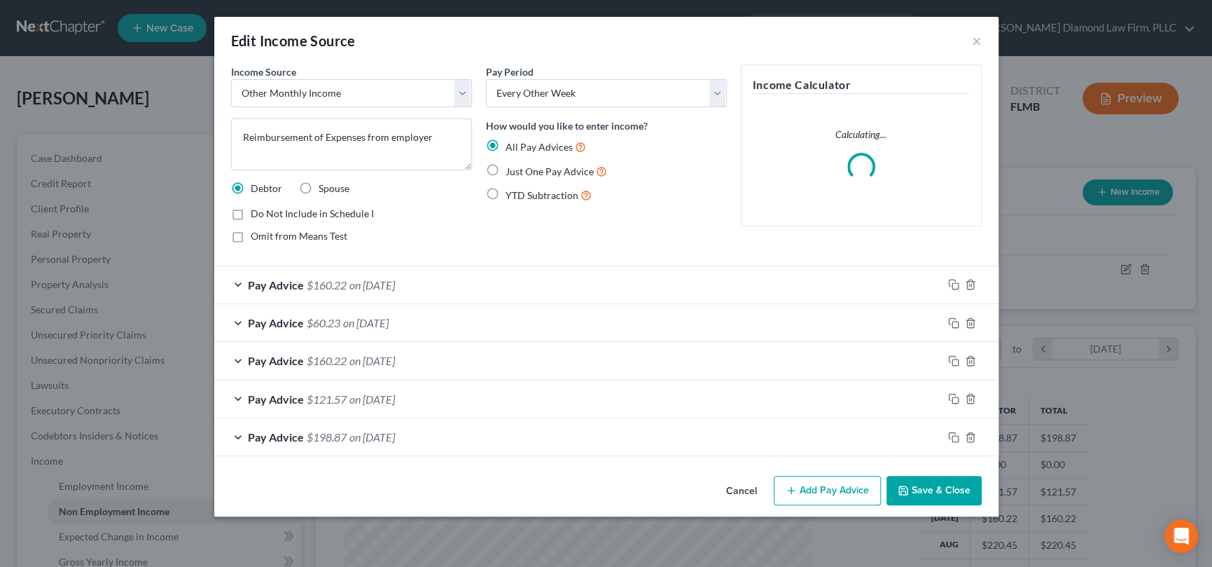
click at [251, 212] on label "Do Not Include in Schedule I" at bounding box center [312, 214] width 123 height 14
click at [256, 212] on input "Do Not Include in Schedule I" at bounding box center [260, 211] width 9 height 9
checkbox input "true"
click at [930, 482] on button "Save & Close" at bounding box center [934, 489] width 95 height 29
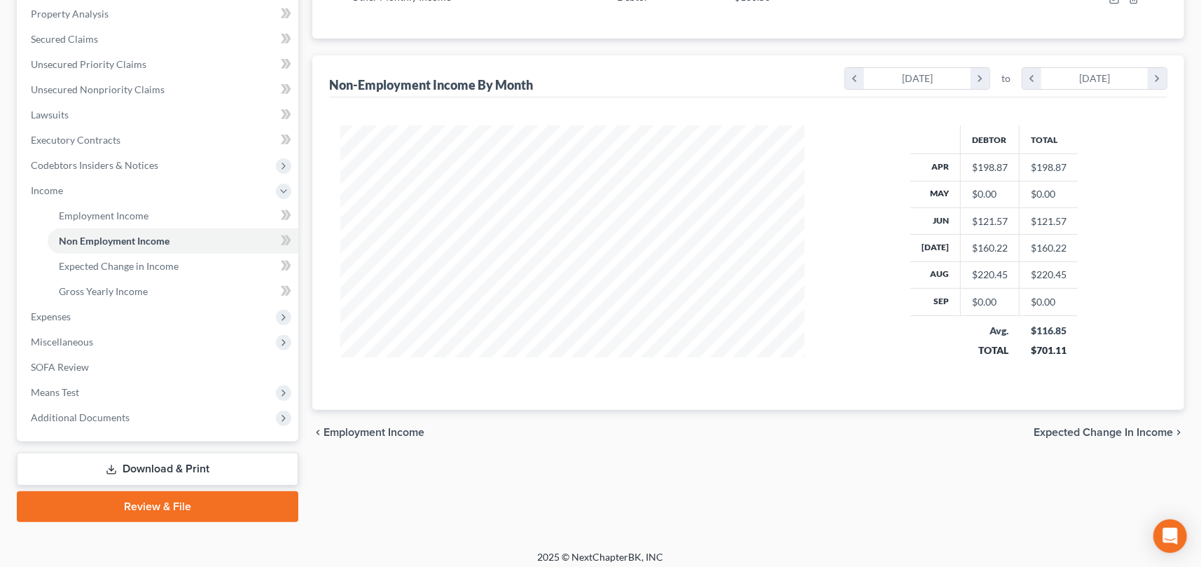
scroll to position [277, 0]
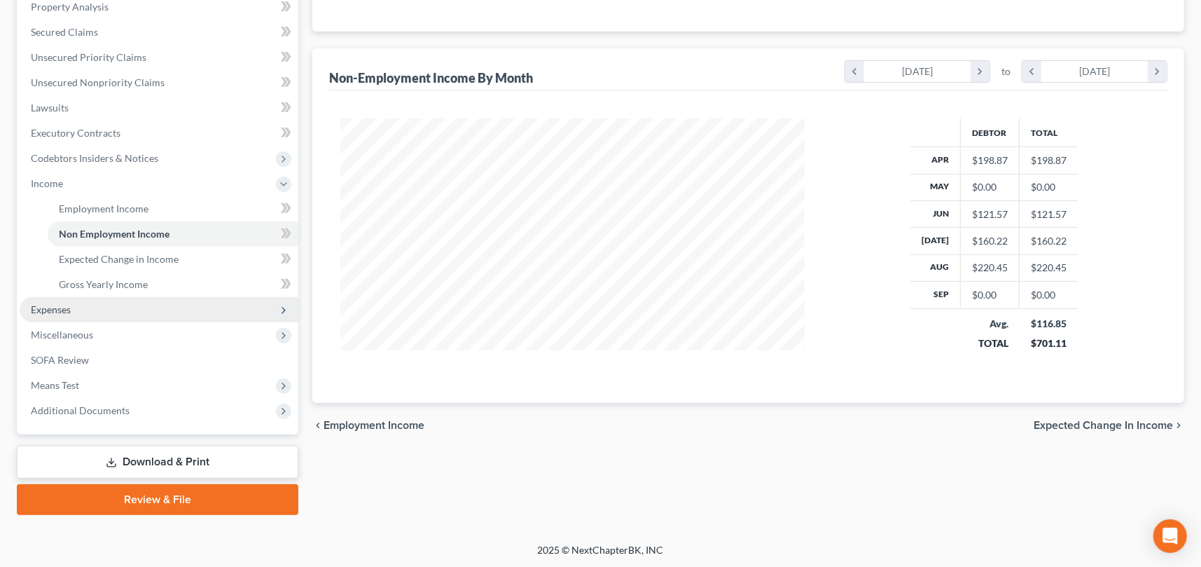
click at [113, 310] on span "Expenses" at bounding box center [159, 309] width 279 height 25
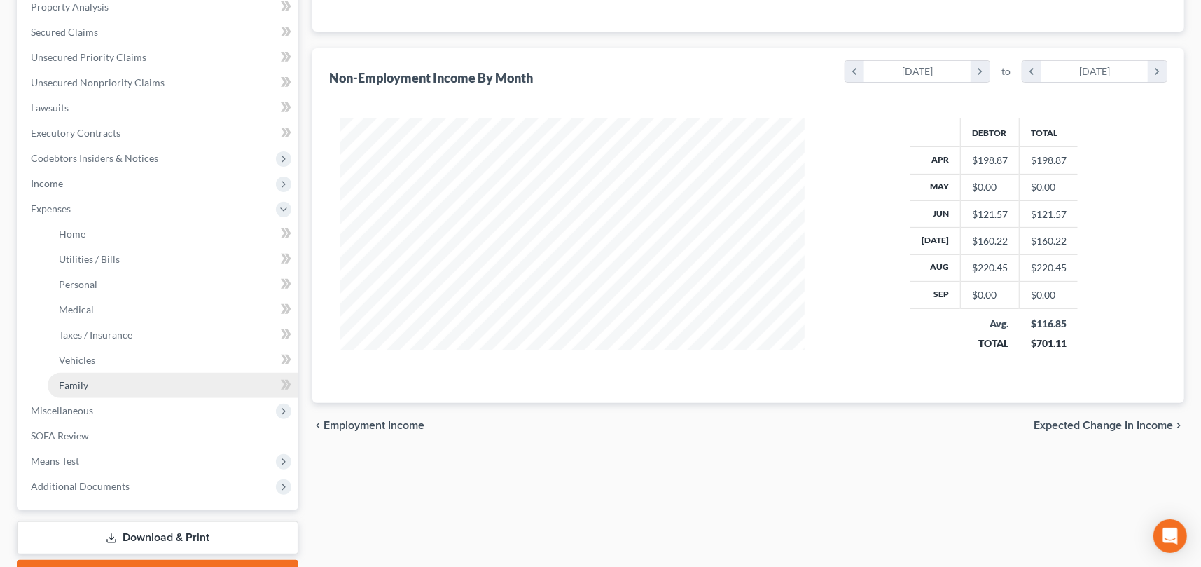
click at [127, 378] on link "Family" at bounding box center [173, 385] width 251 height 25
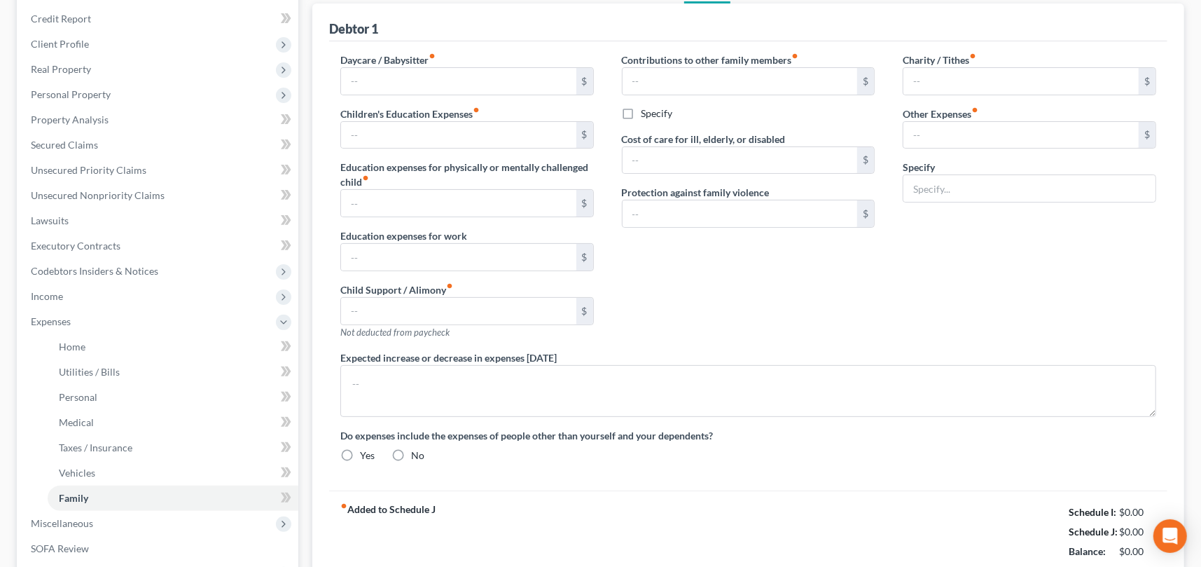
type input "0.00"
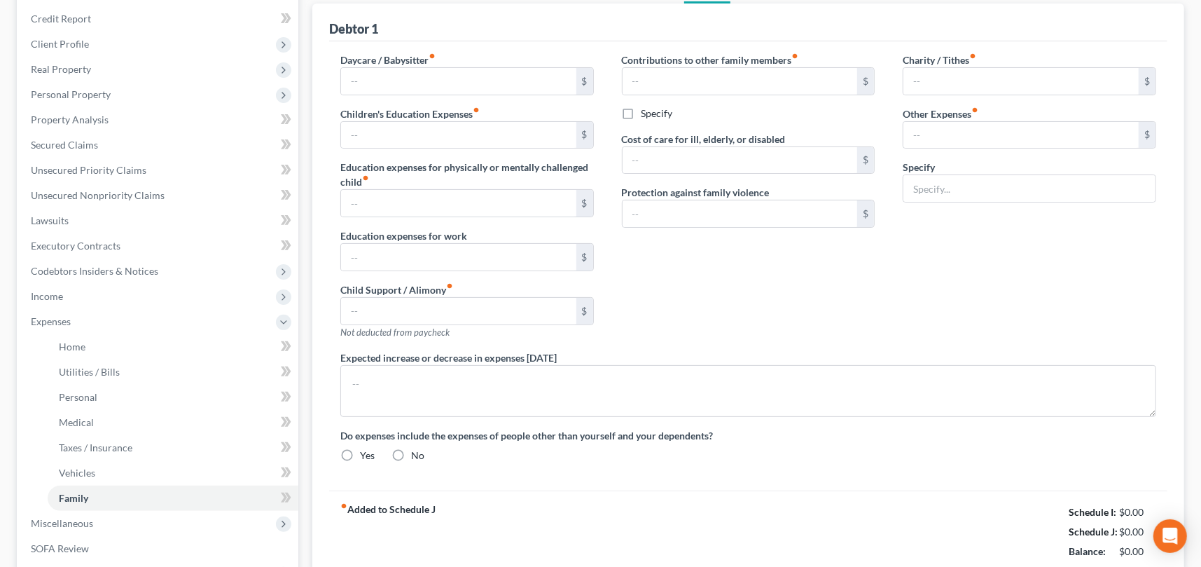
type input "0.00"
type input "100.00"
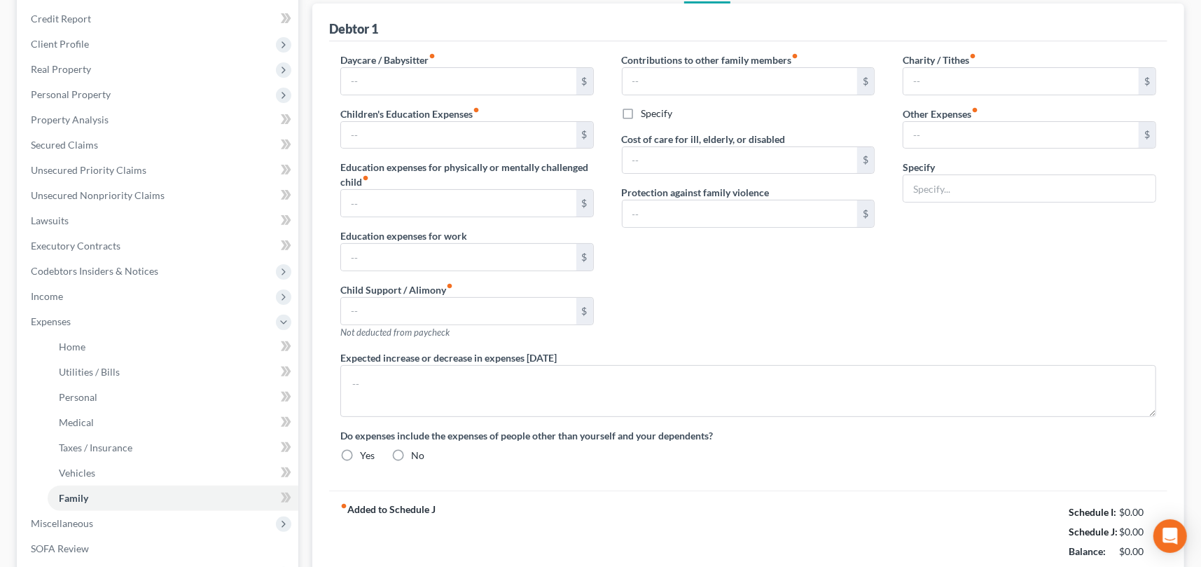
type input "Pet Expense"
type textarea "Student loans are currently deferred. Debtor pays mother's HELOC as rent for li…"
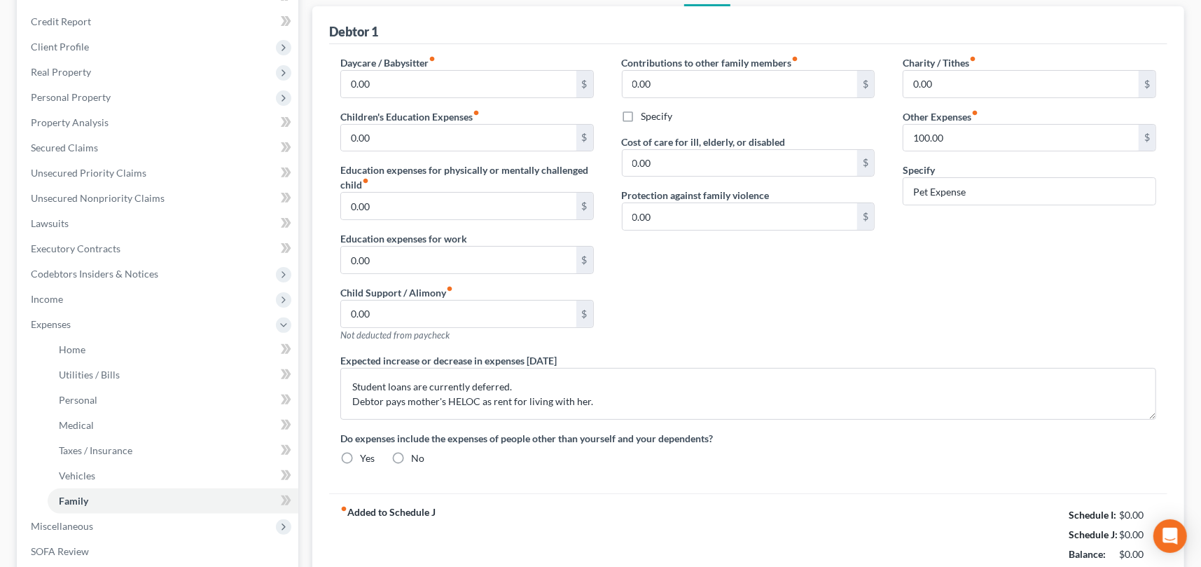
radio input "true"
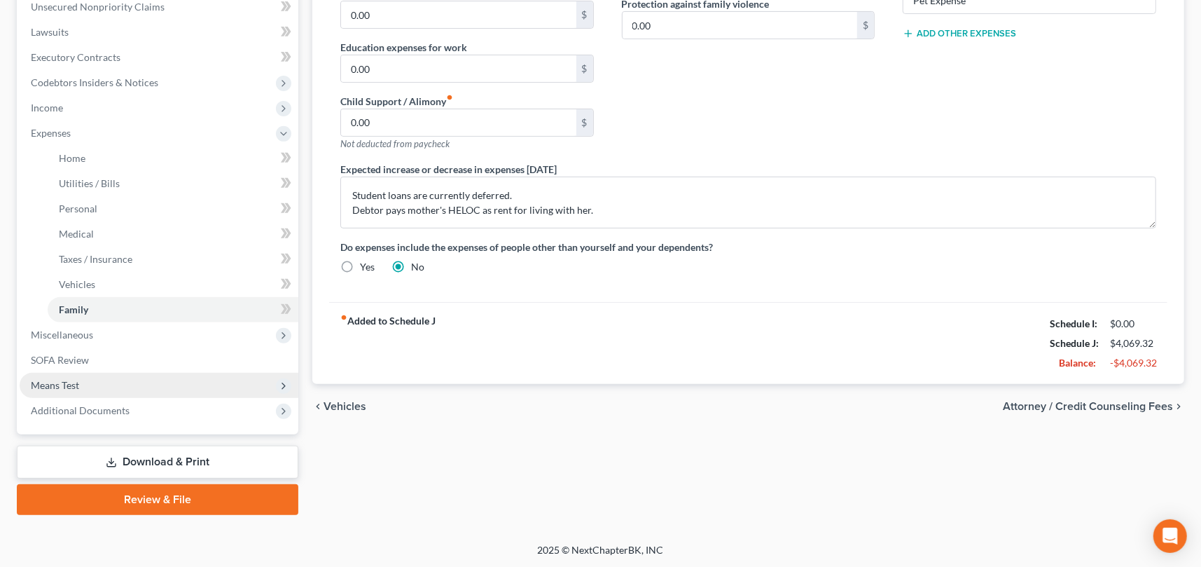
click at [137, 384] on span "Means Test" at bounding box center [159, 385] width 279 height 25
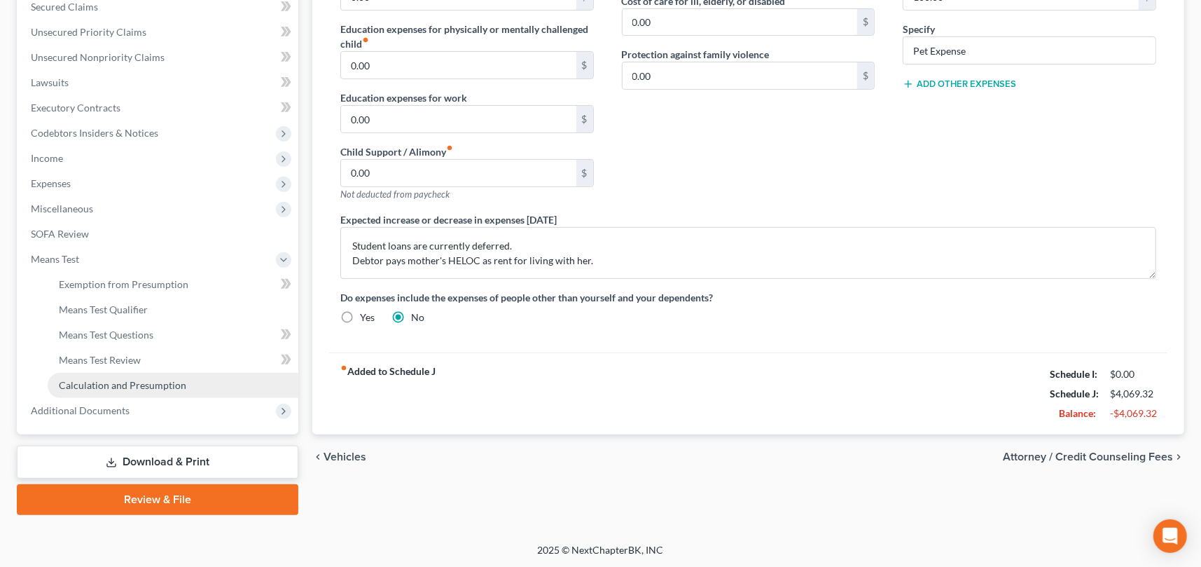
click at [126, 382] on span "Calculation and Presumption" at bounding box center [122, 385] width 127 height 12
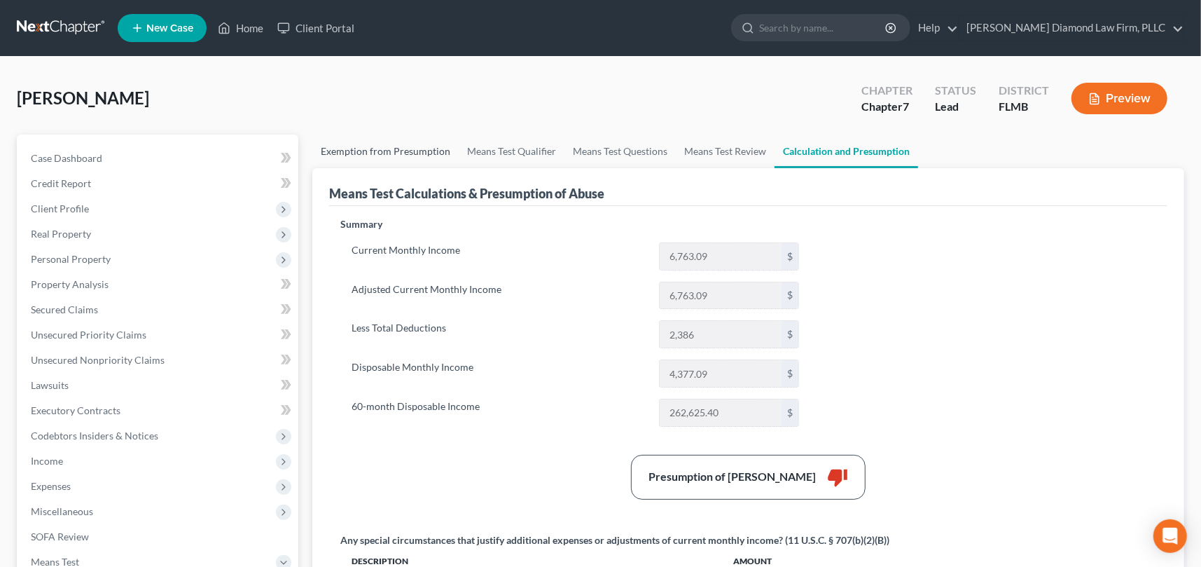
click at [408, 141] on link "Exemption from Presumption" at bounding box center [385, 151] width 146 height 34
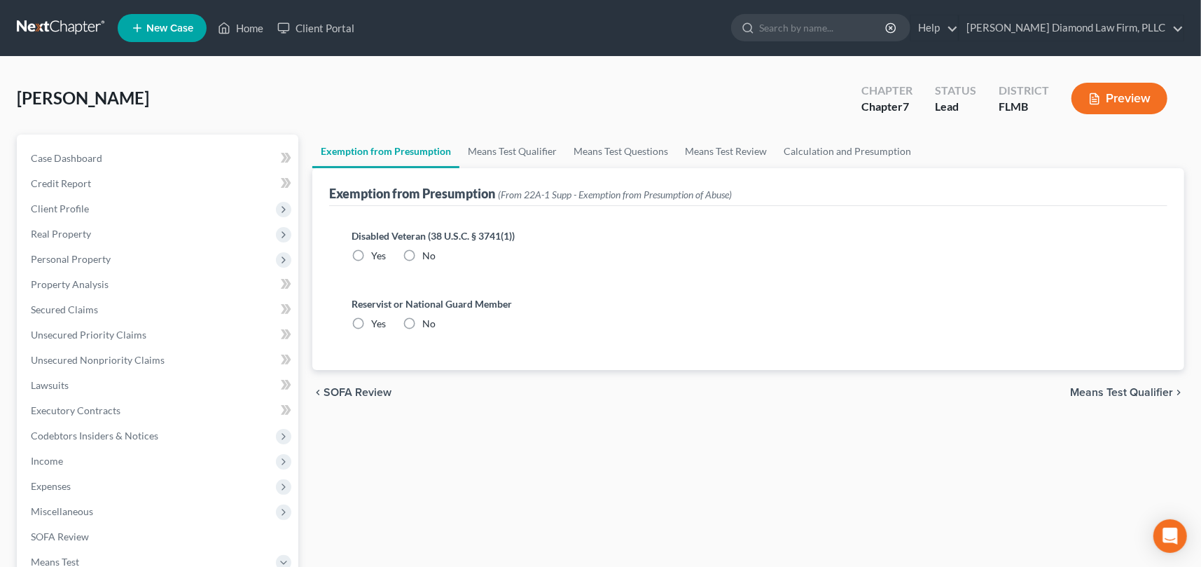
click at [422, 251] on label "No" at bounding box center [428, 256] width 13 height 14
click at [428, 251] on input "No" at bounding box center [432, 253] width 9 height 9
radio input "true"
click at [422, 321] on label "No" at bounding box center [428, 324] width 13 height 14
click at [428, 321] on input "No" at bounding box center [432, 321] width 9 height 9
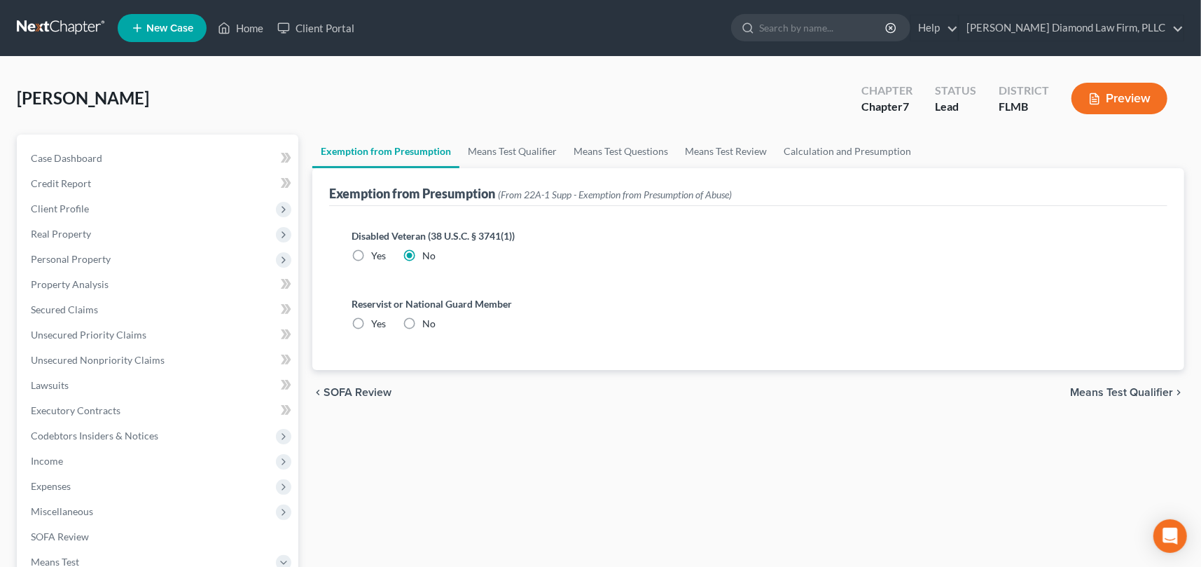
radio input "true"
click at [488, 148] on link "Means Test Qualifier" at bounding box center [512, 151] width 106 height 34
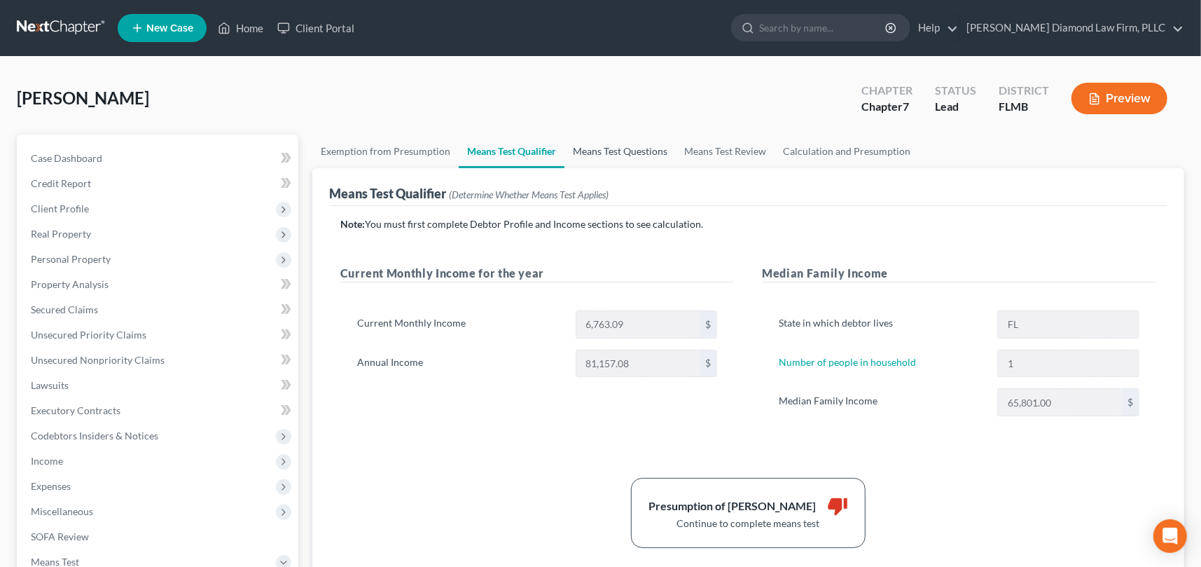
click at [618, 151] on link "Means Test Questions" at bounding box center [619, 151] width 111 height 34
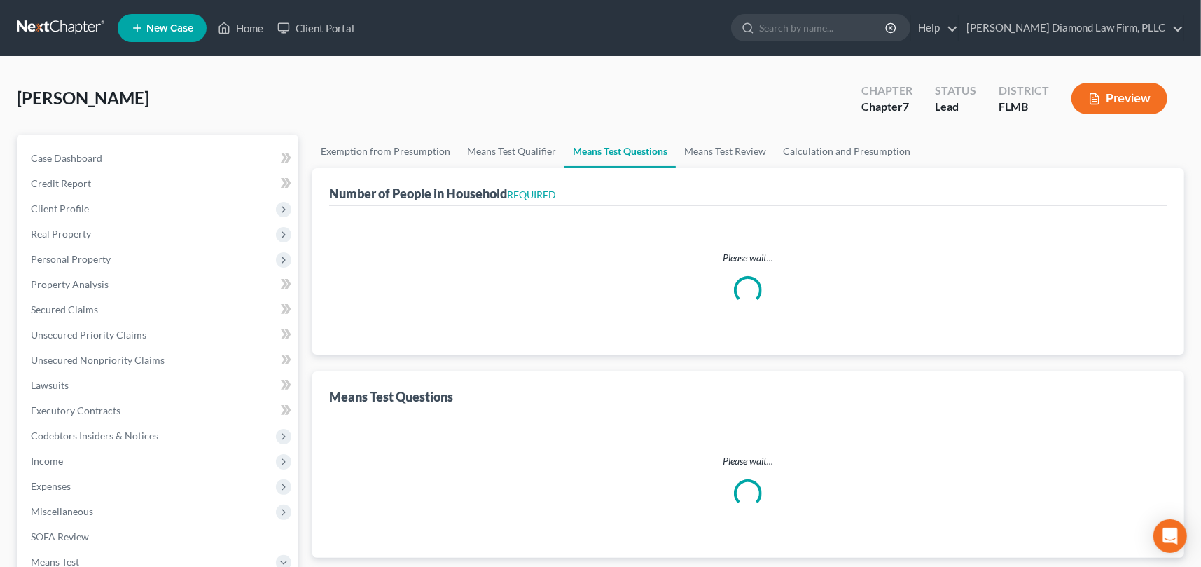
select select "1"
select select "60"
select select "1"
select select "60"
select select "2"
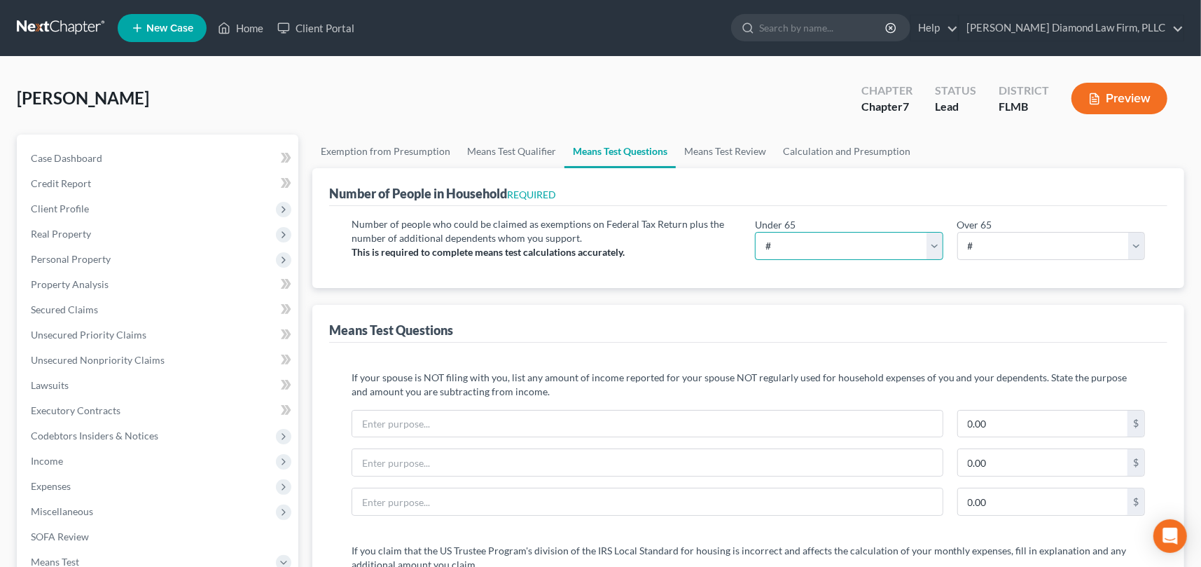
click at [819, 249] on select "# 0 1 2 3 4 5 6 7 8 9 10" at bounding box center [849, 246] width 188 height 28
select select "1"
click at [755, 232] on select "# 0 1 2 3 4 5 6 7 8 9 10" at bounding box center [849, 246] width 188 height 28
click at [688, 253] on div "Number of people who could be claimed as exemptions on Federal Tax Return plus …" at bounding box center [547, 244] width 404 height 54
click at [713, 151] on link "Means Test Review" at bounding box center [725, 151] width 99 height 34
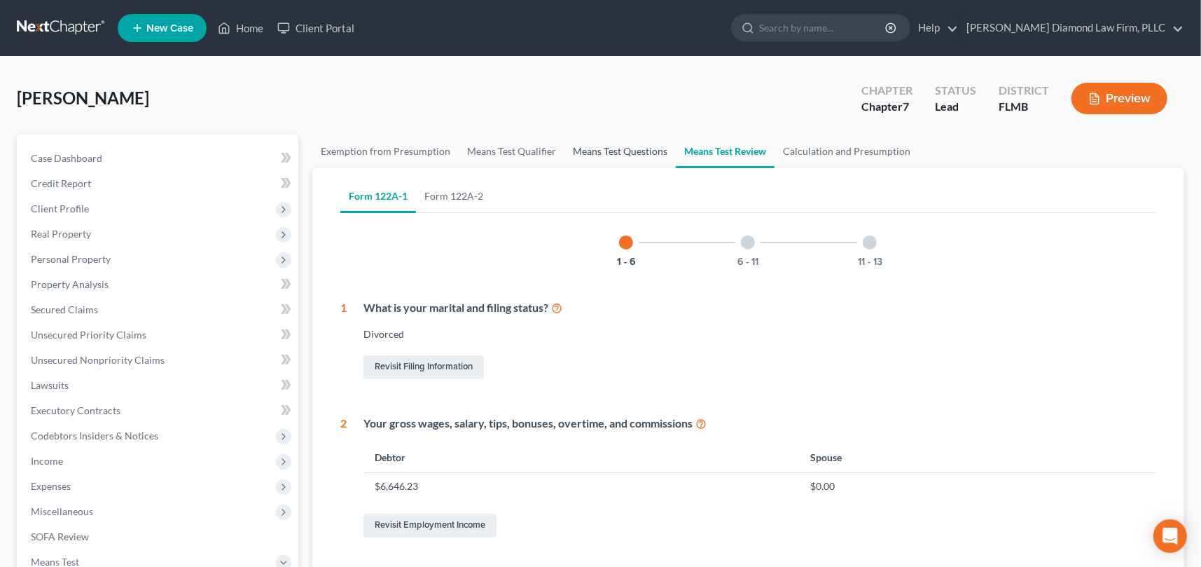
click at [604, 151] on link "Means Test Questions" at bounding box center [619, 151] width 111 height 34
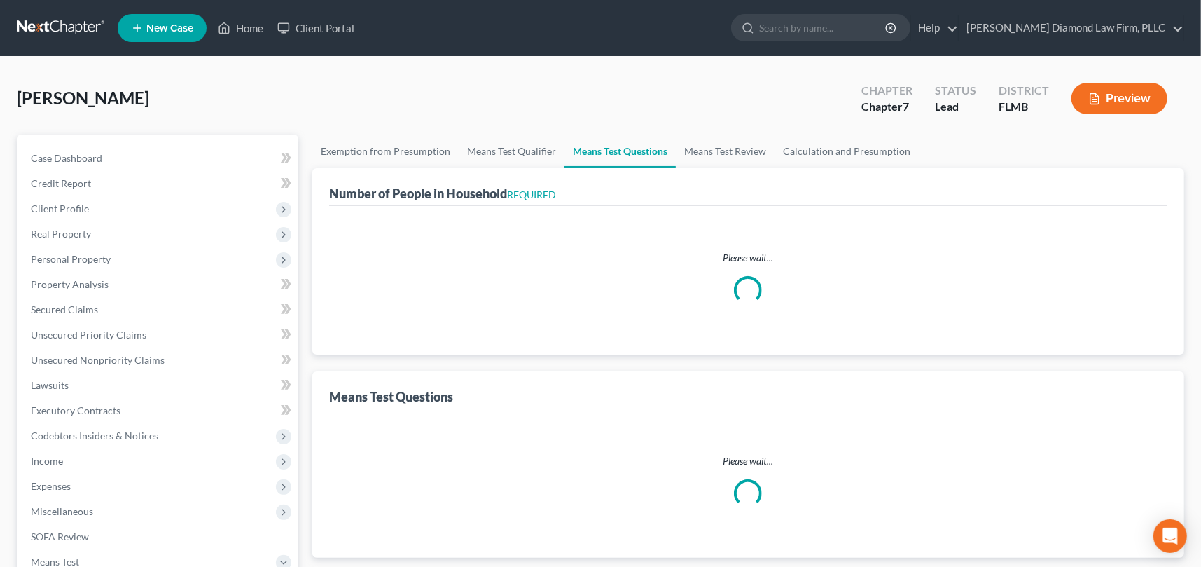
select select "1"
select select "60"
select select "1"
select select "60"
select select "1"
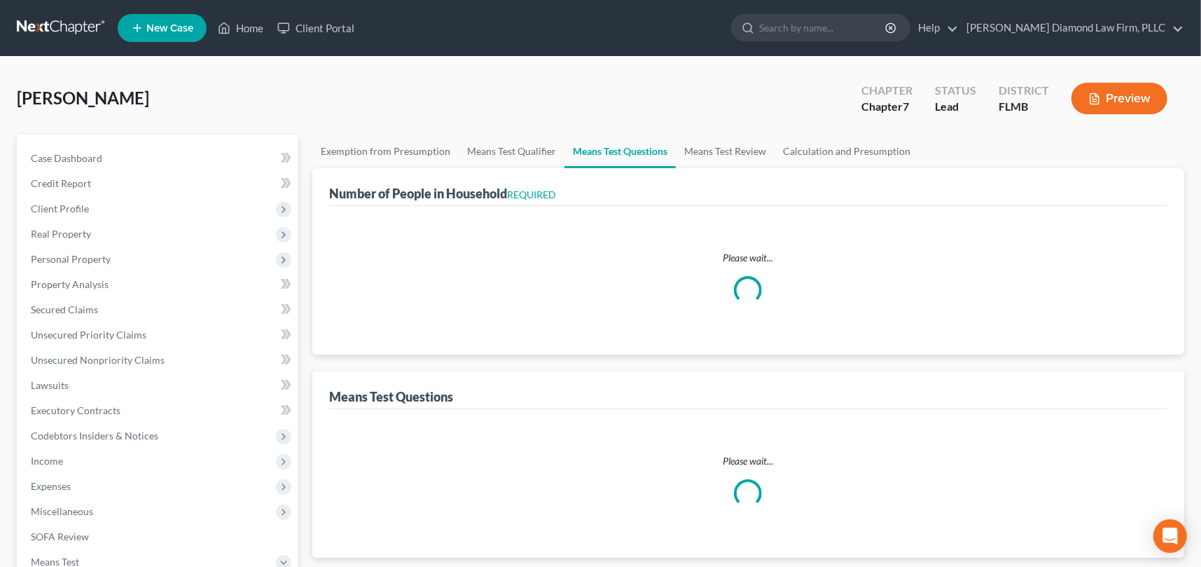
select select "2"
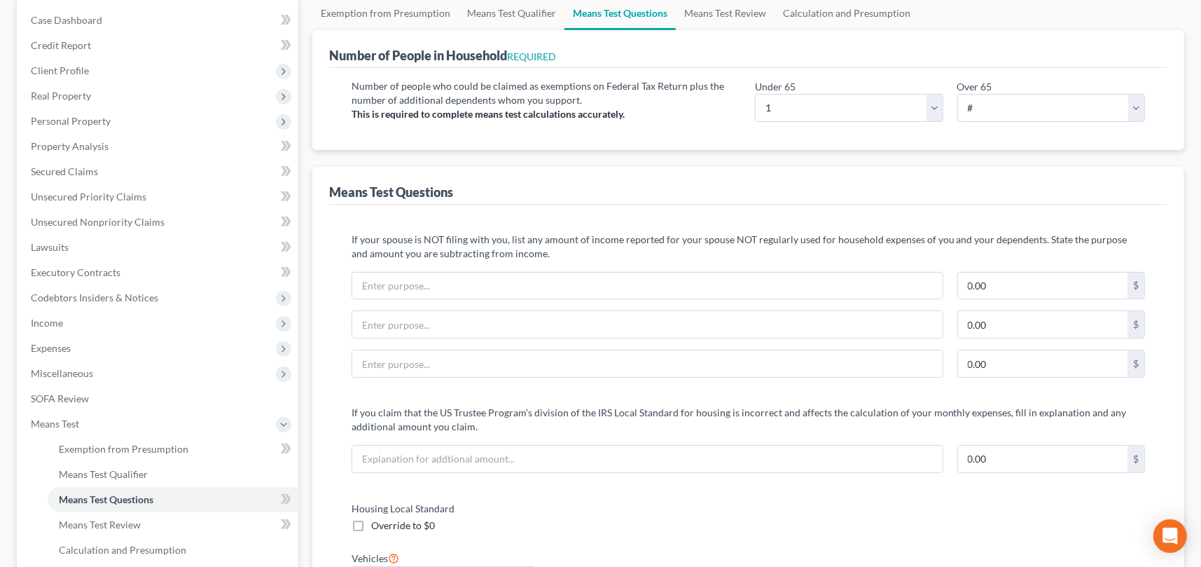
scroll to position [420, 0]
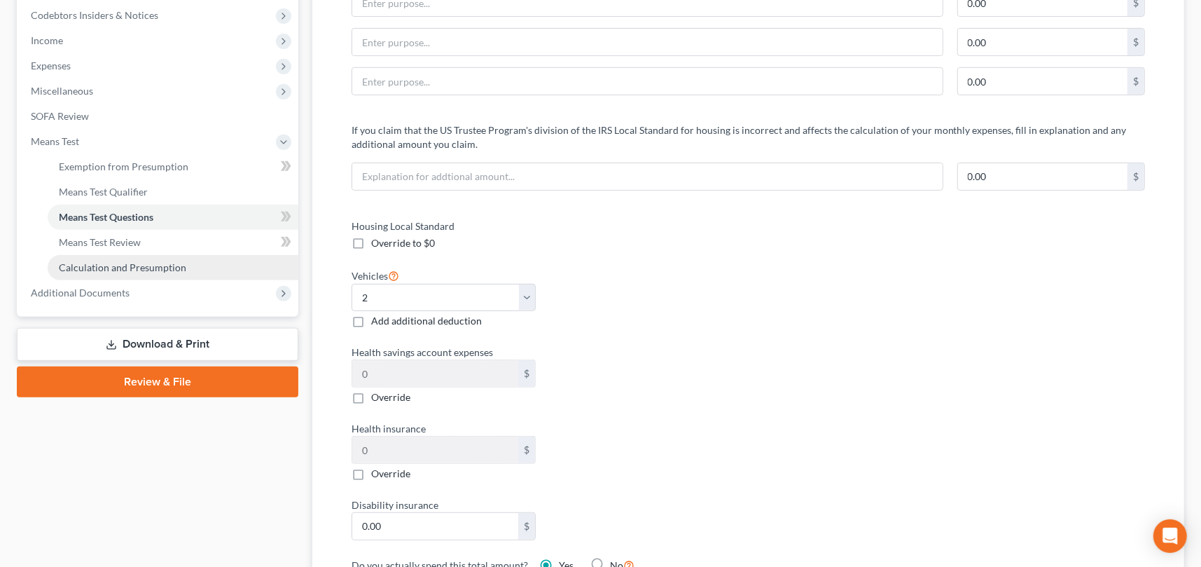
click at [168, 264] on span "Calculation and Presumption" at bounding box center [122, 267] width 127 height 12
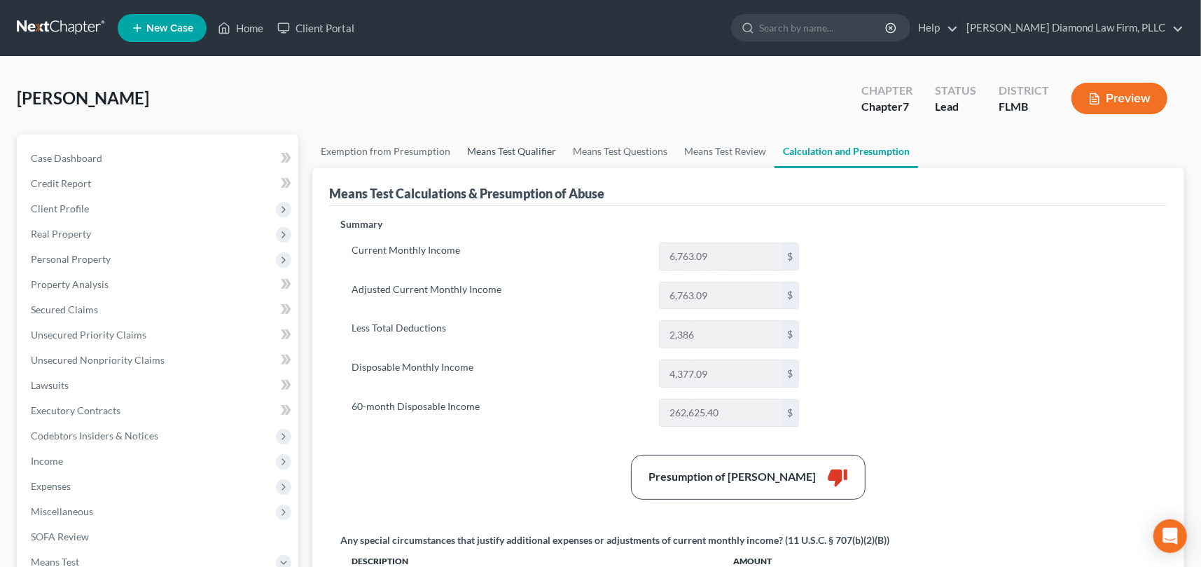
click at [495, 148] on link "Means Test Qualifier" at bounding box center [512, 151] width 106 height 34
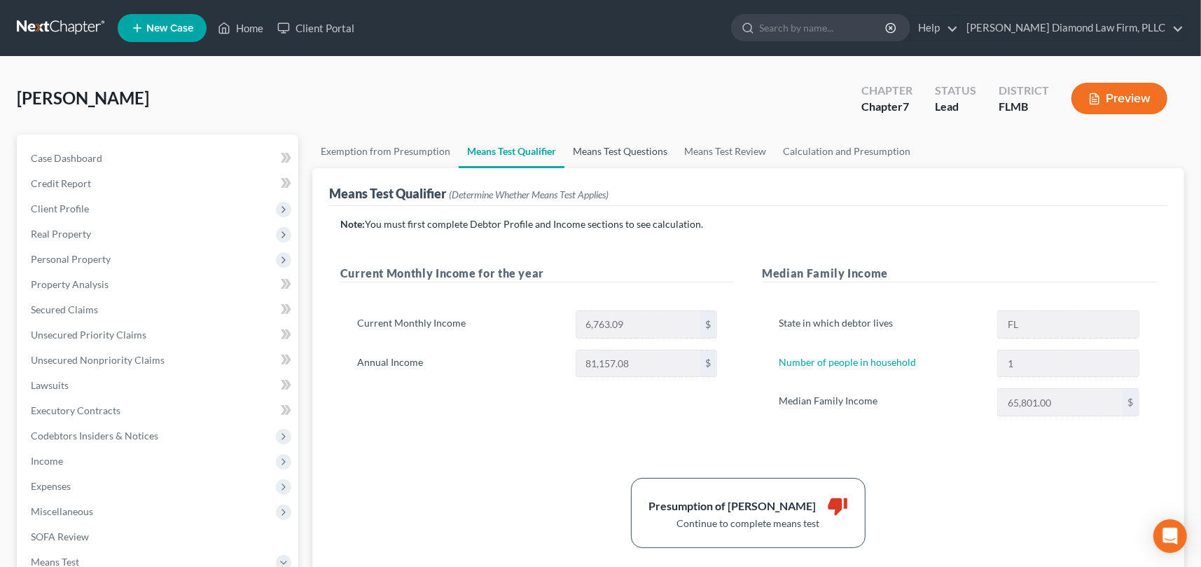
click at [604, 151] on link "Means Test Questions" at bounding box center [619, 151] width 111 height 34
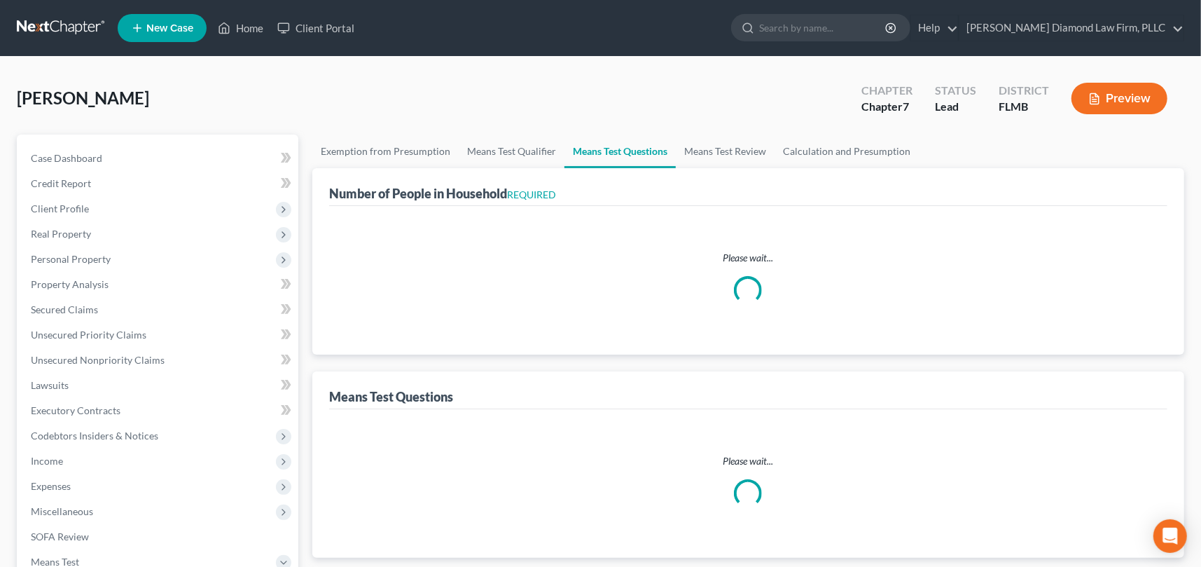
select select "1"
select select "60"
select select "1"
select select "60"
select select "1"
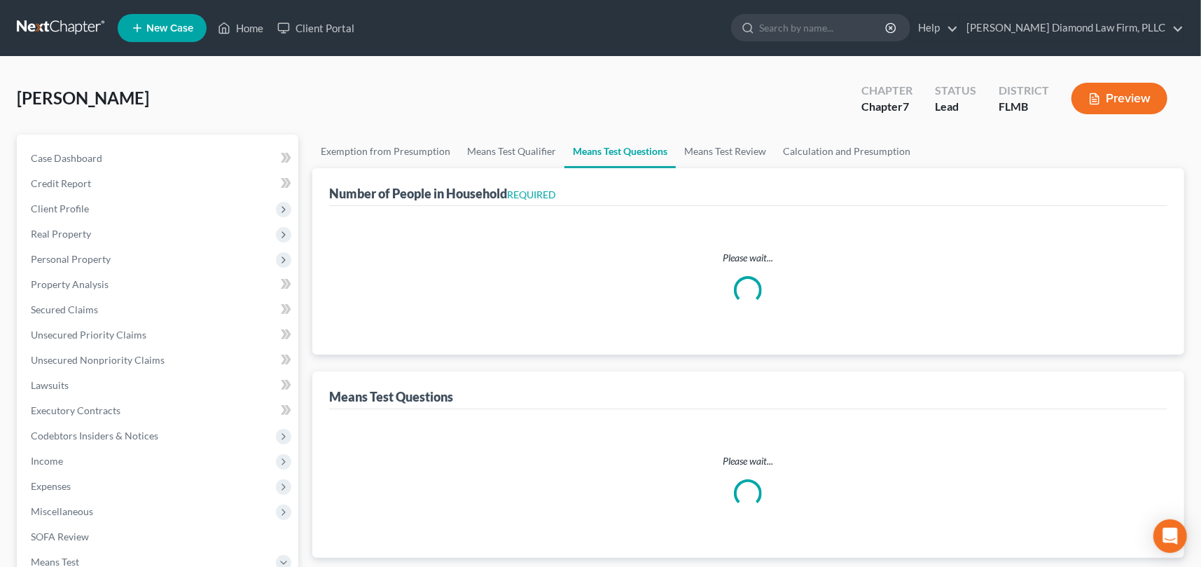
select select "2"
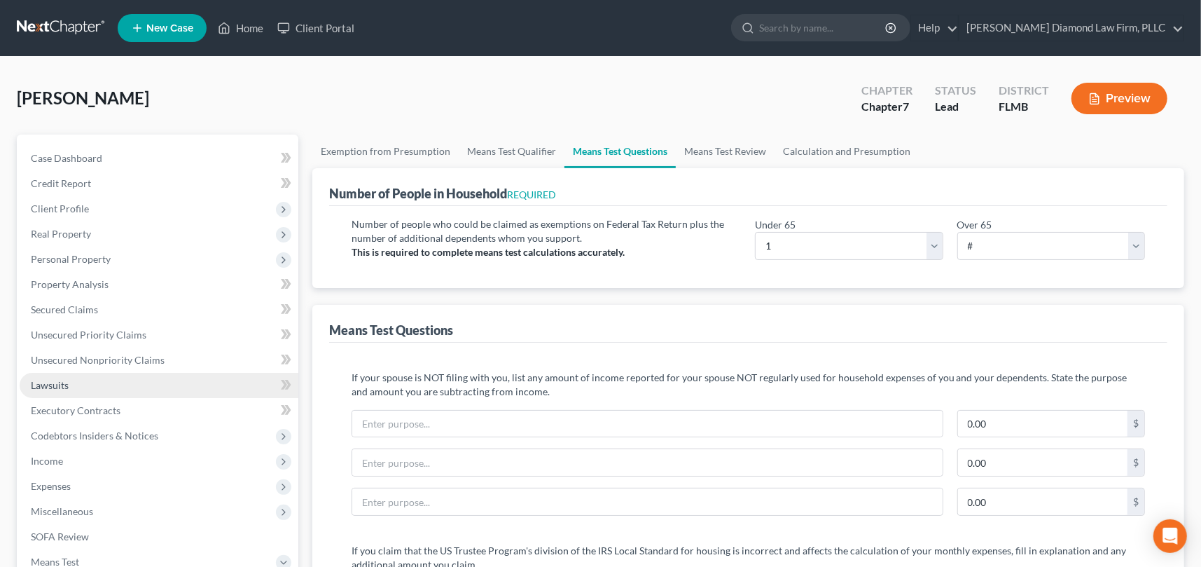
click at [118, 387] on link "Lawsuits" at bounding box center [159, 385] width 279 height 25
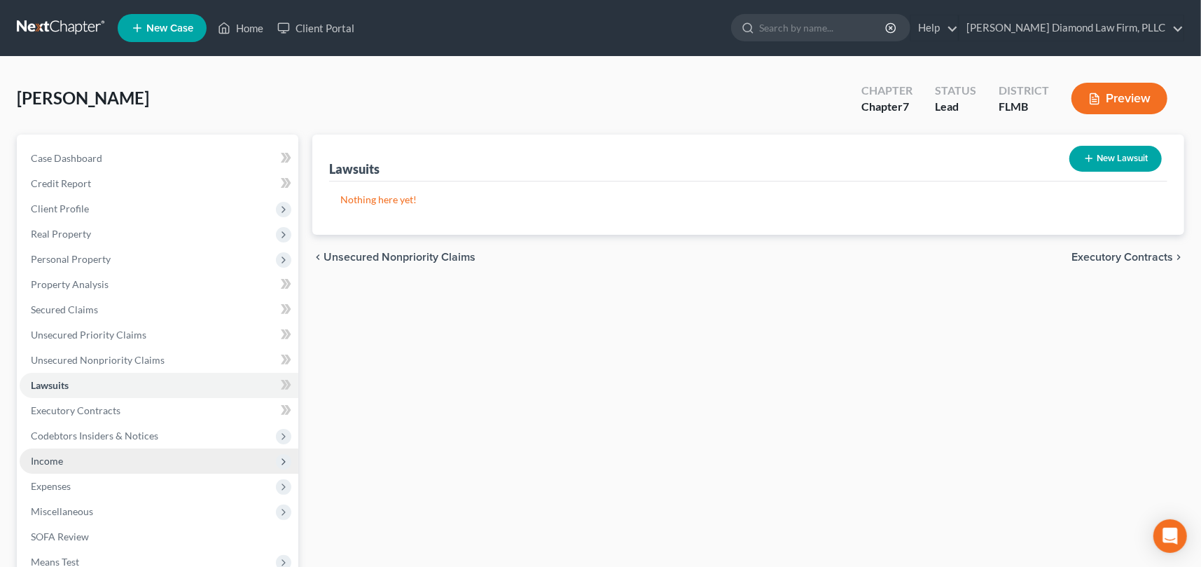
scroll to position [176, 0]
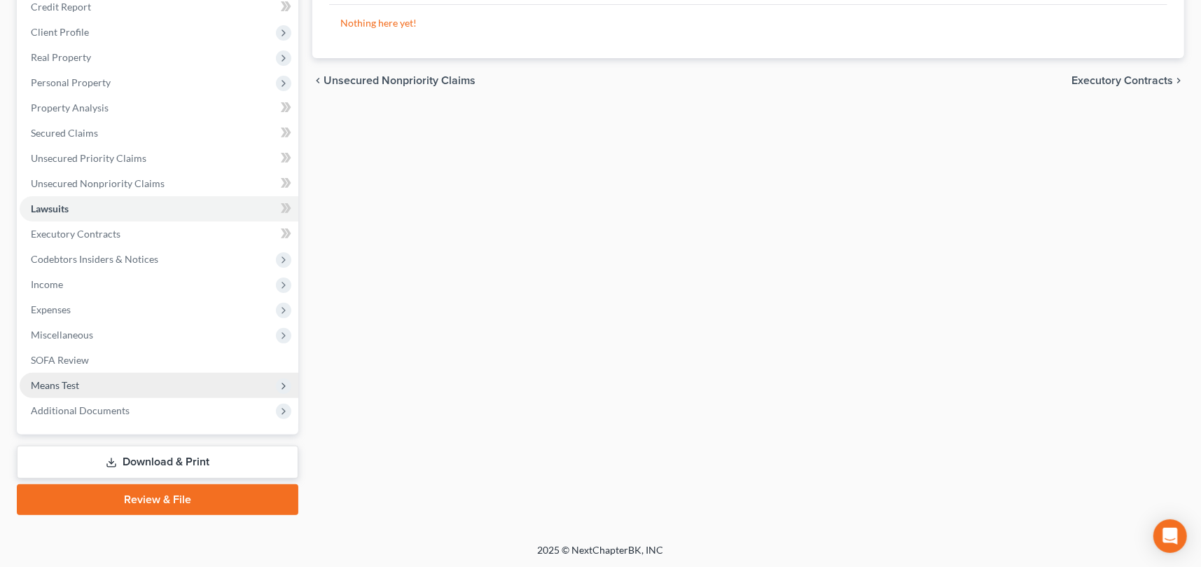
click at [132, 381] on span "Means Test" at bounding box center [159, 385] width 279 height 25
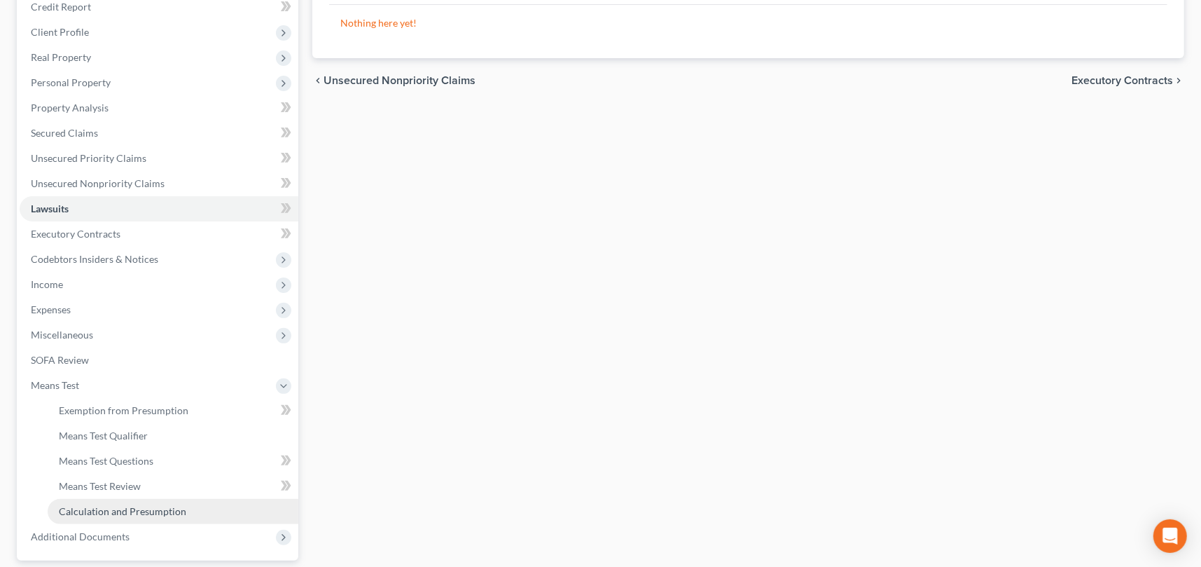
click at [140, 508] on span "Calculation and Presumption" at bounding box center [122, 511] width 127 height 12
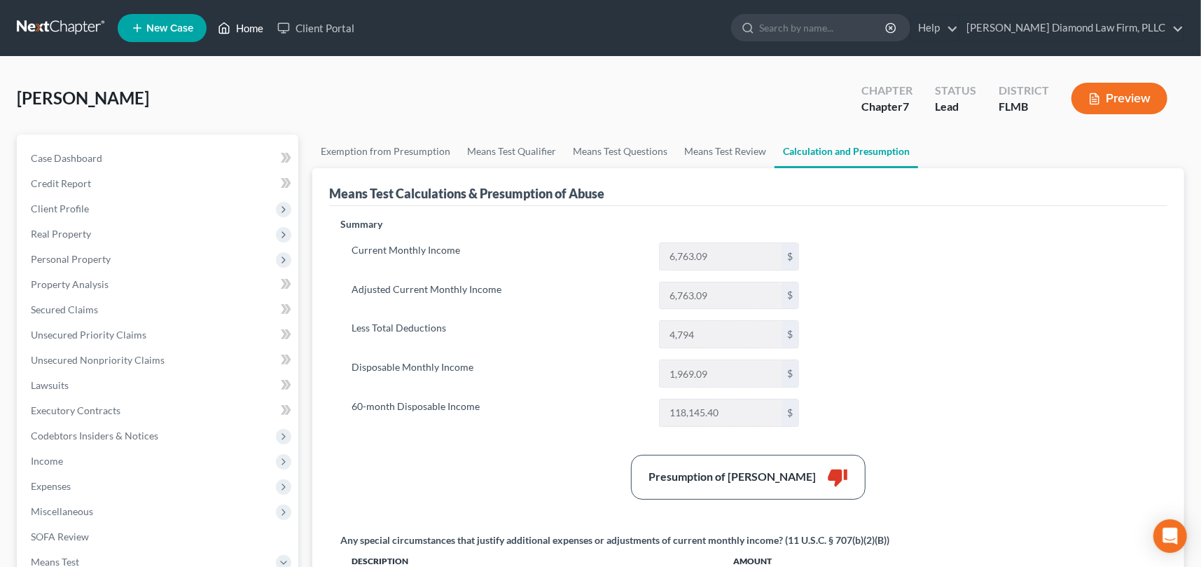
click at [253, 28] on link "Home" at bounding box center [241, 27] width 60 height 25
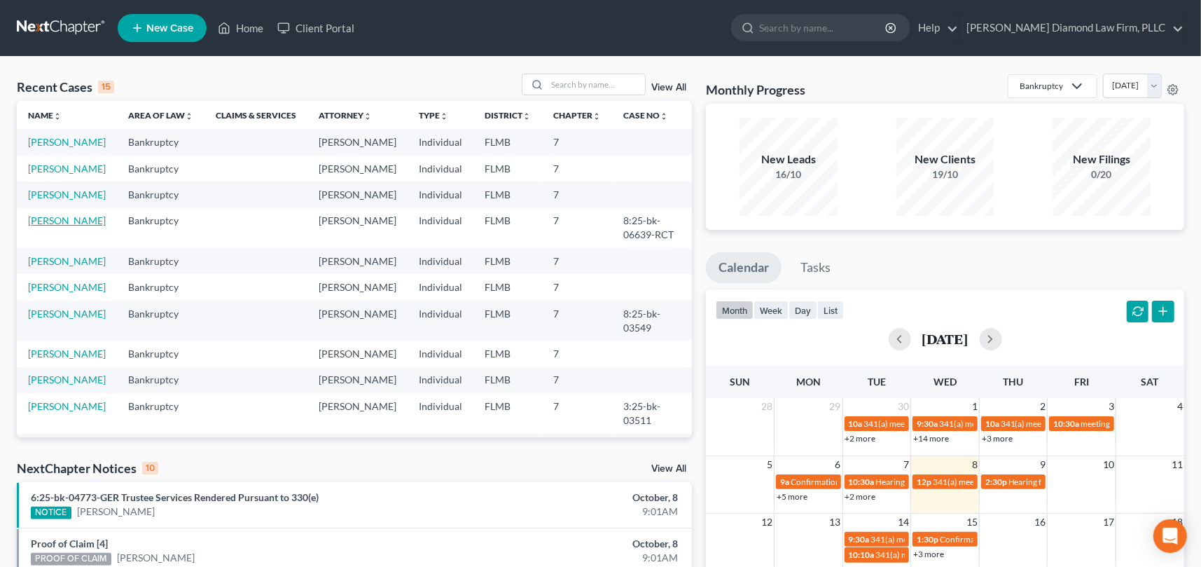
click at [53, 226] on link "[PERSON_NAME]" at bounding box center [67, 220] width 78 height 12
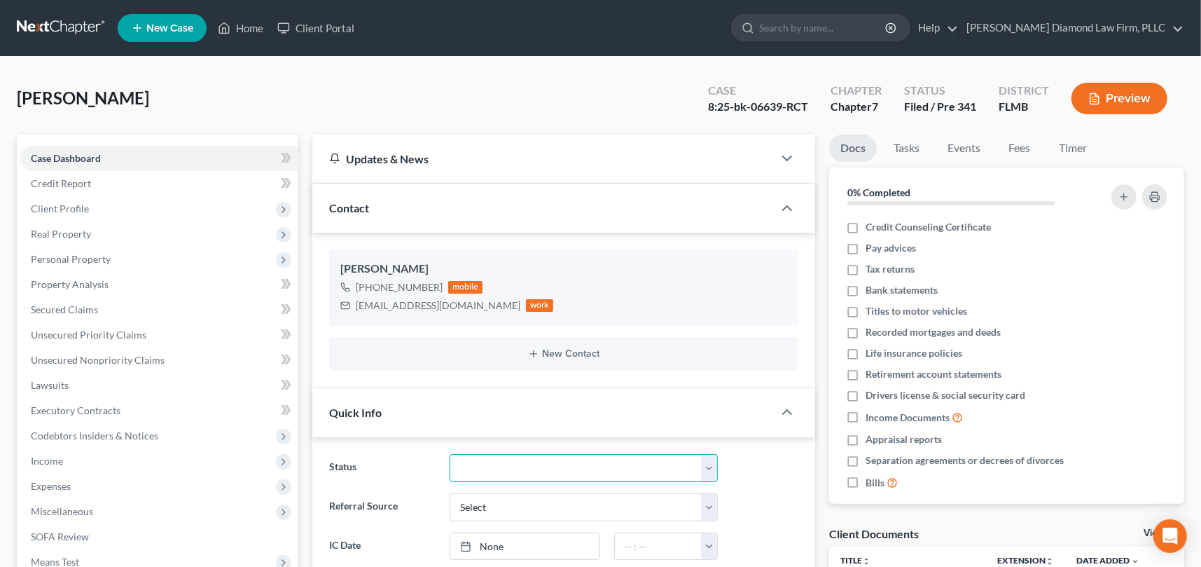
drag, startPoint x: 709, startPoint y: 468, endPoint x: 695, endPoint y: 454, distance: 20.3
click at [709, 468] on select "Discharged Discharge Litigation Dismissal Notice Dismissed Filed Filed / Pre 34…" at bounding box center [584, 468] width 268 height 28
select select "12"
click at [450, 454] on select "Discharged Discharge Litigation Dismissal Notice Dismissed Filed Filed / Pre 34…" at bounding box center [584, 468] width 268 height 28
click at [757, 498] on div "Referral Source Select Word Of Mouth Previous Clients Direct Mail Website Googl…" at bounding box center [563, 507] width 483 height 28
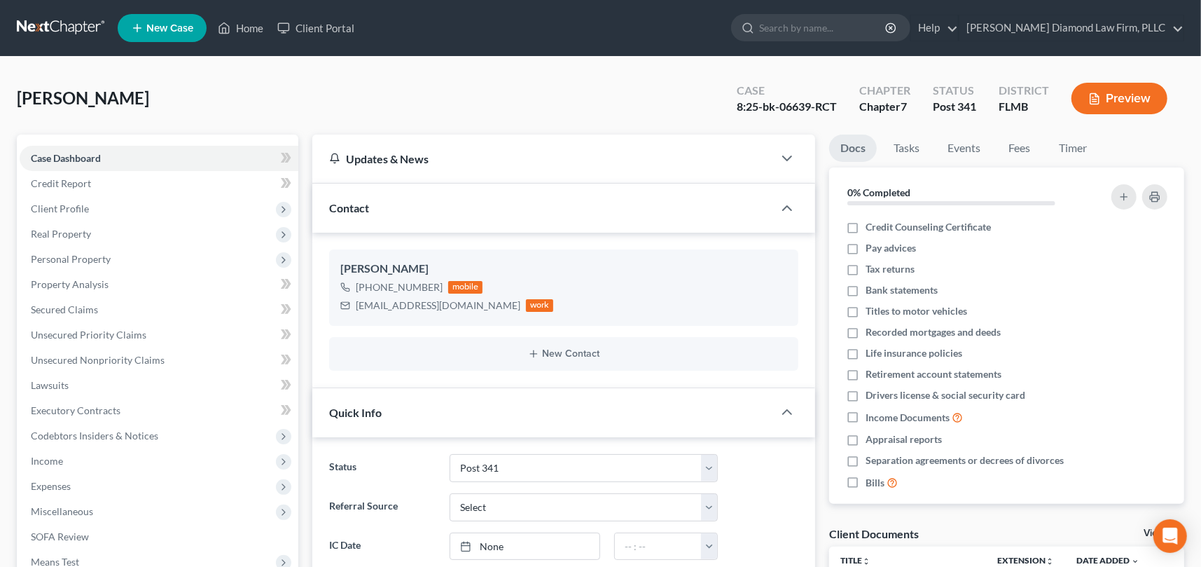
click at [396, 489] on ng-include "Status Discharged Discharge Litigation Dismissal Notice Dismissed Filed Filed /…" at bounding box center [563, 526] width 469 height 145
click at [85, 207] on span "Client Profile" at bounding box center [60, 208] width 58 height 12
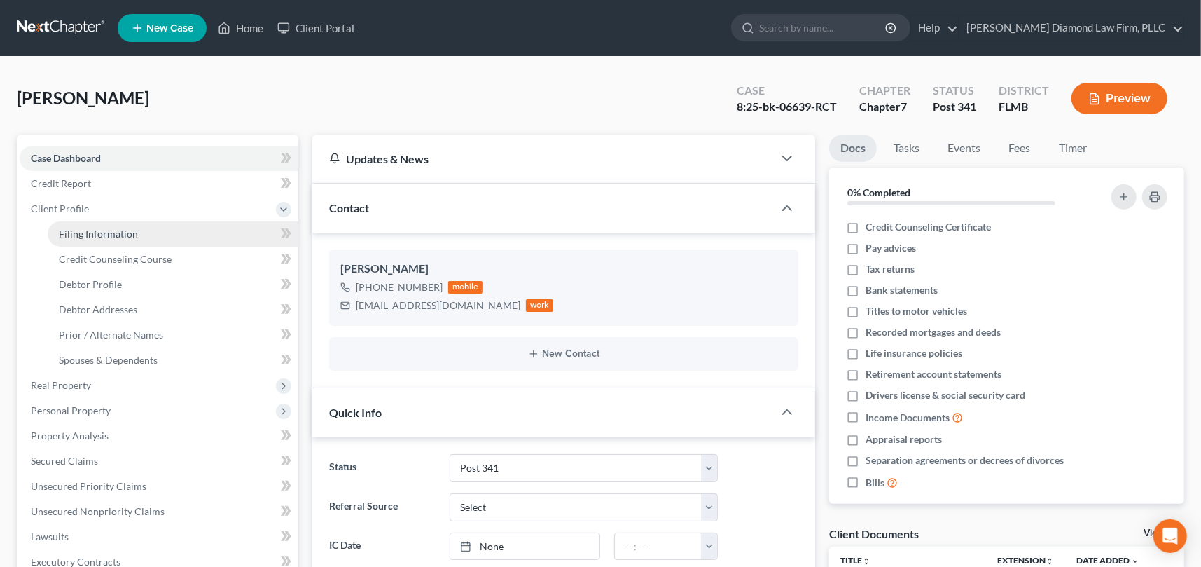
click at [83, 231] on span "Filing Information" at bounding box center [98, 234] width 79 height 12
select select "1"
select select "0"
select select "9"
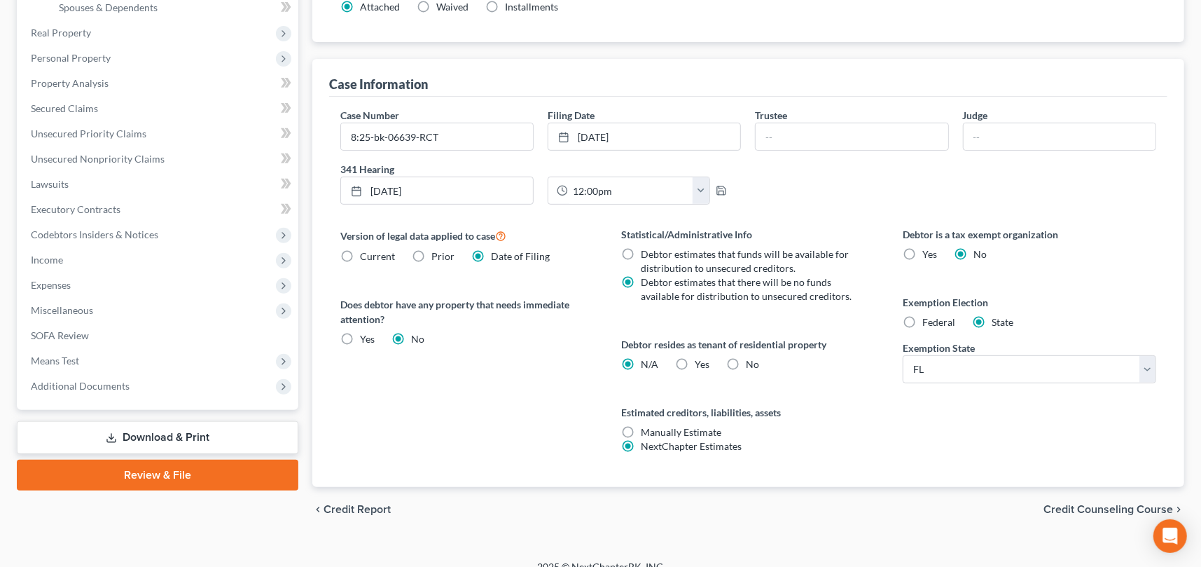
scroll to position [355, 0]
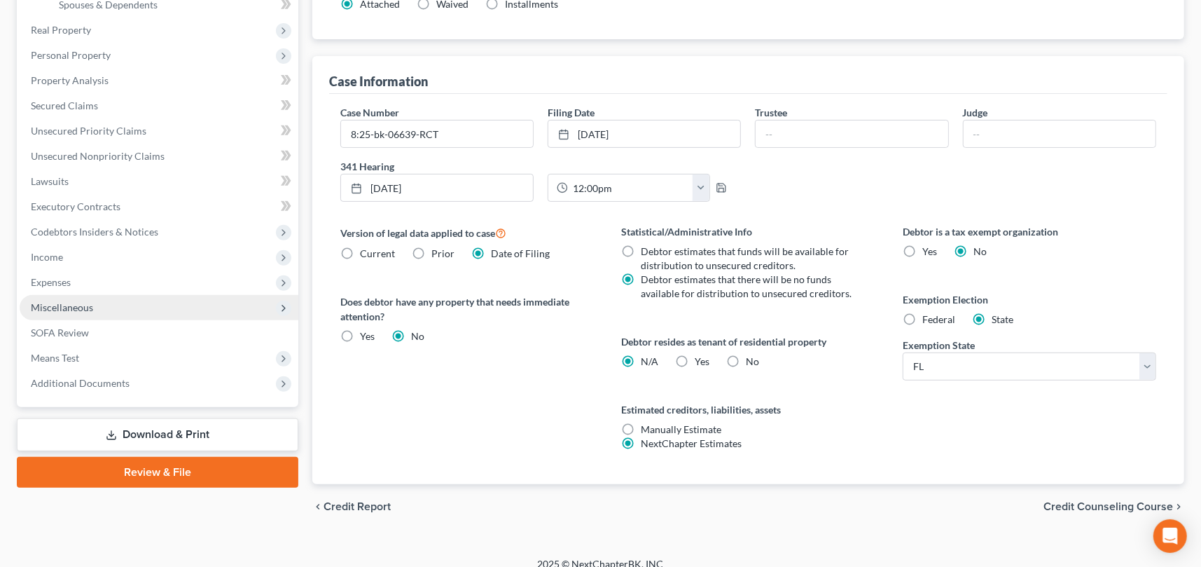
click at [74, 308] on span "Miscellaneous" at bounding box center [62, 307] width 62 height 12
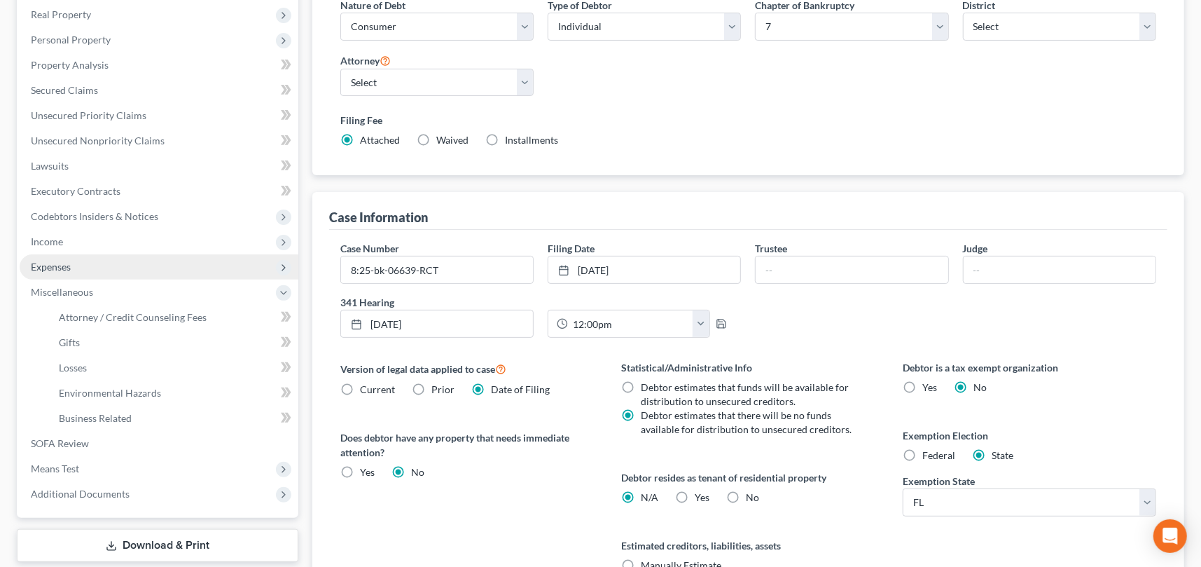
scroll to position [215, 0]
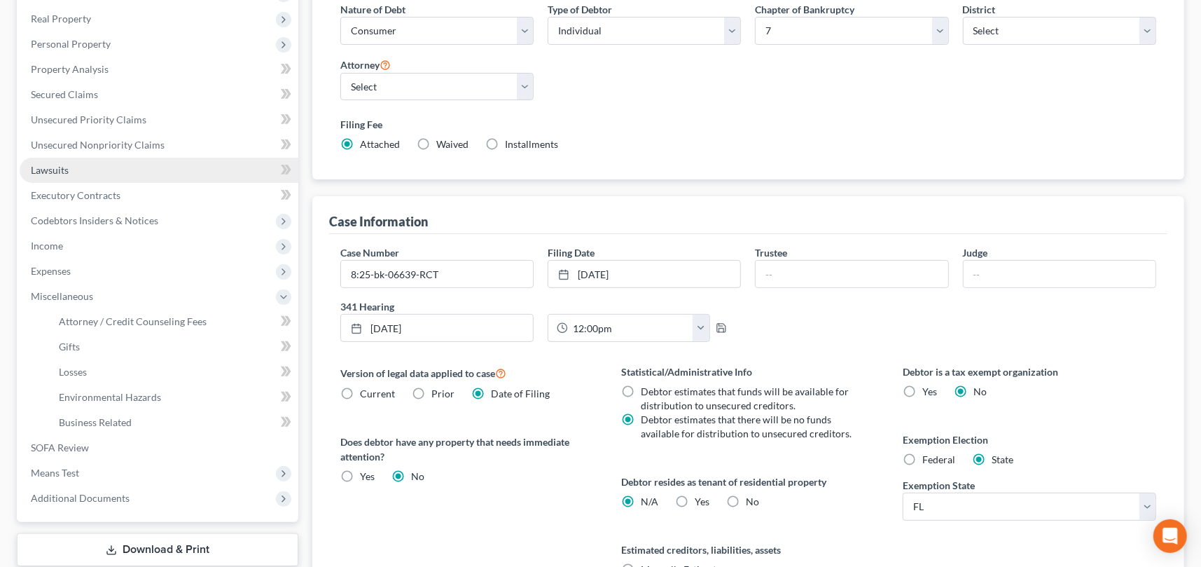
click at [69, 181] on link "Lawsuits" at bounding box center [159, 170] width 279 height 25
